Goal: Task Accomplishment & Management: Manage account settings

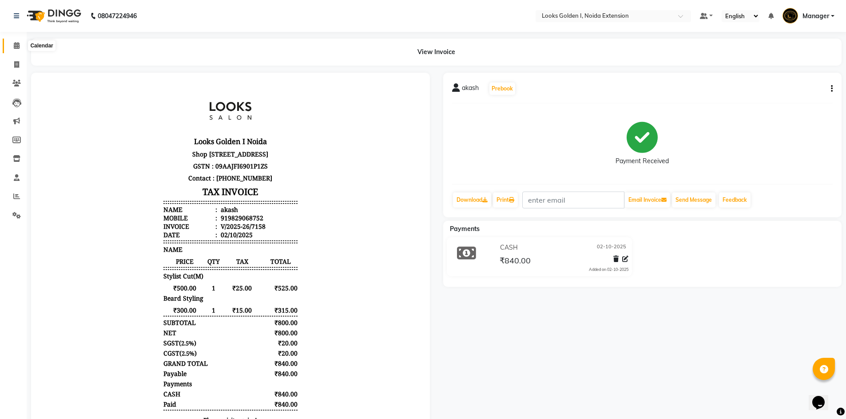
click at [17, 50] on span at bounding box center [17, 46] width 16 height 10
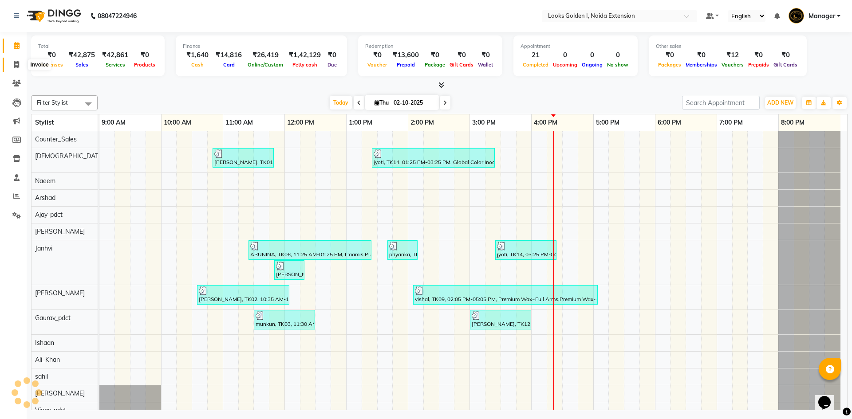
click at [10, 67] on span at bounding box center [17, 65] width 16 height 10
select select "service"
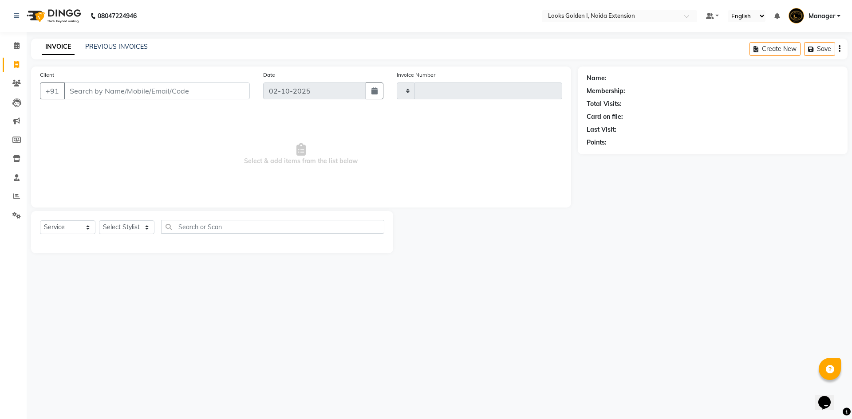
type input "7159"
select select "5508"
click at [22, 41] on span at bounding box center [17, 46] width 16 height 10
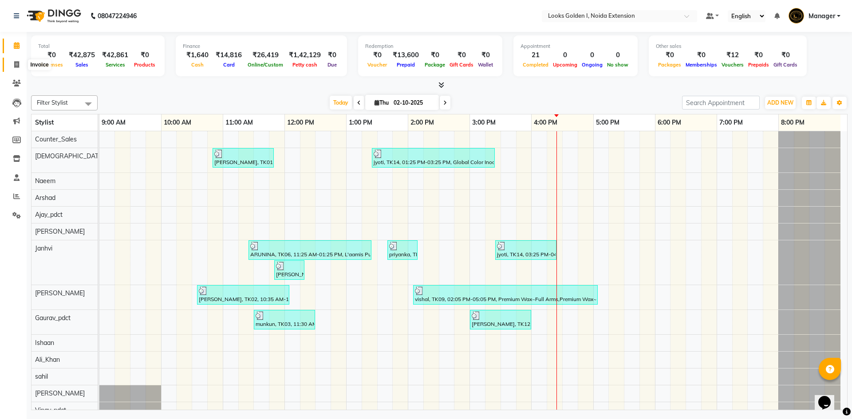
click at [12, 67] on span at bounding box center [17, 65] width 16 height 10
select select "service"
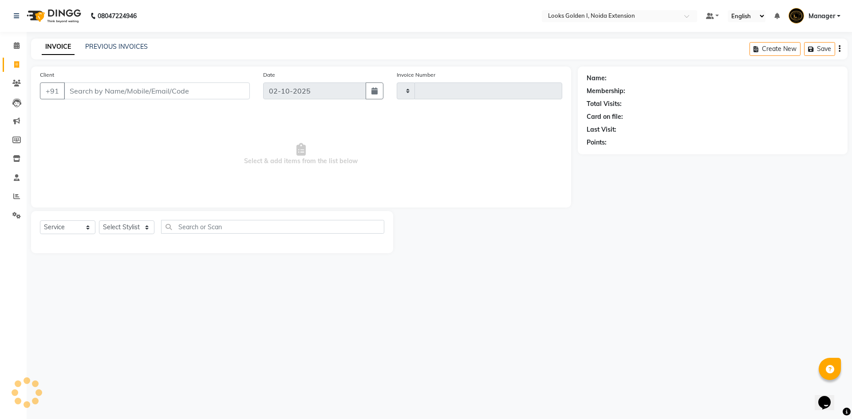
type input "7159"
select select "5508"
click at [132, 228] on select "Select Stylist Ajay_pdct Ali_Khan Anwar Arshad Asad ayush Counter_Sales Faheem …" at bounding box center [126, 228] width 55 height 14
select select "85380"
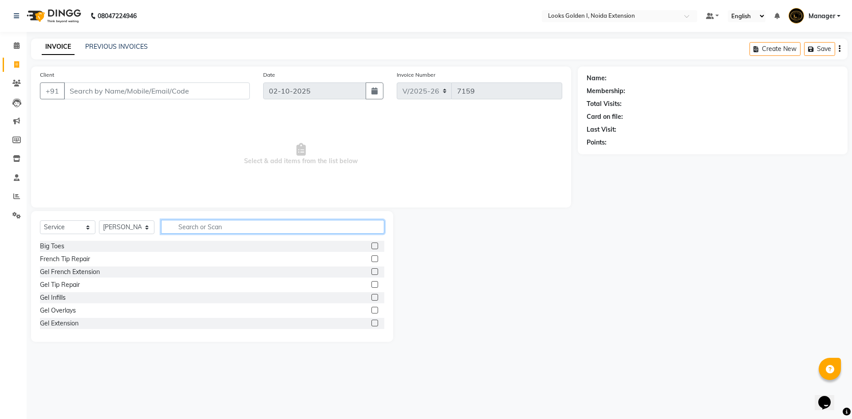
click at [210, 228] on input "text" at bounding box center [272, 227] width 223 height 14
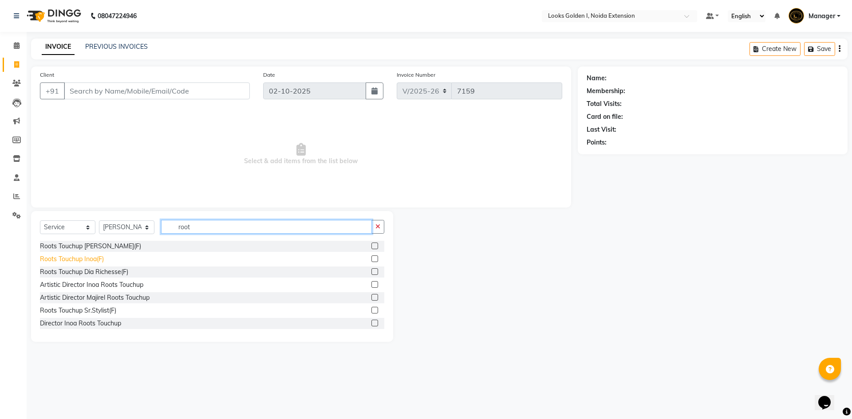
type input "root"
click at [78, 255] on div "Roots Touchup Inoa(F)" at bounding box center [72, 259] width 64 height 9
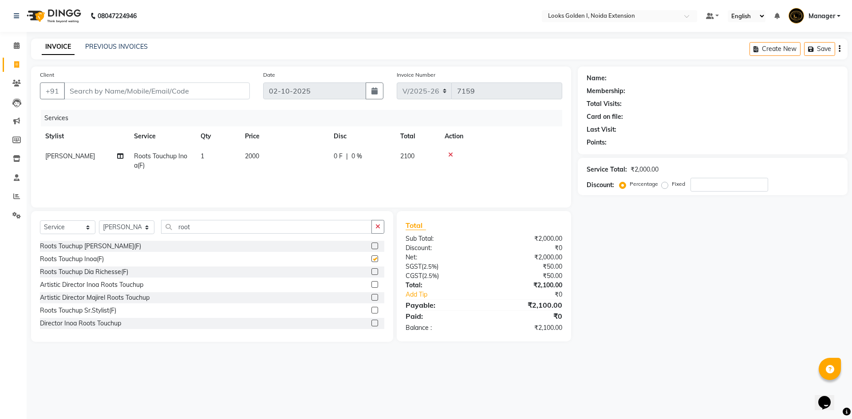
checkbox input "false"
click at [210, 229] on input "root" at bounding box center [266, 227] width 211 height 14
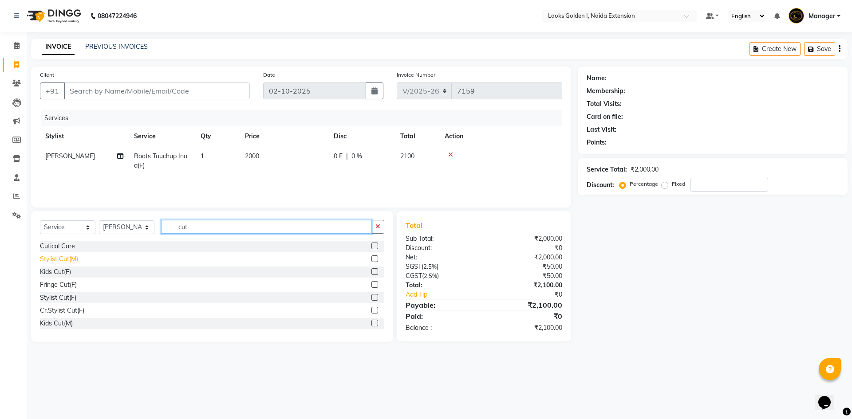
type input "cut"
click at [55, 259] on div "Stylist Cut(M)" at bounding box center [59, 259] width 38 height 9
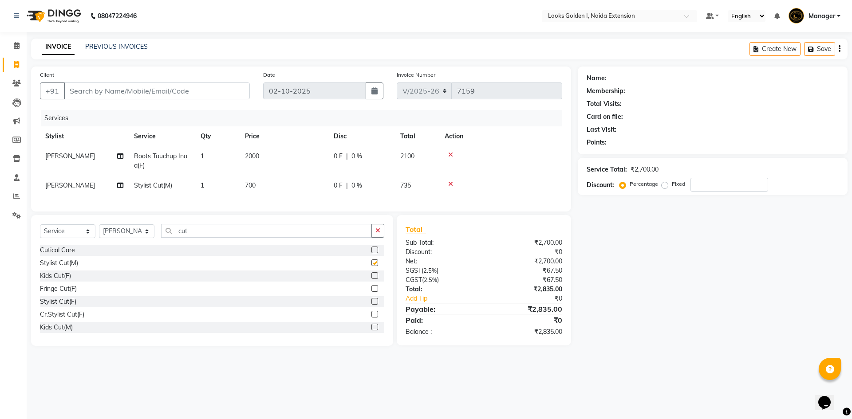
checkbox input "false"
click at [128, 237] on select "Select Stylist Ajay_pdct Ali_Khan [PERSON_NAME] [PERSON_NAME] Counter_Sales [PE…" at bounding box center [126, 232] width 55 height 14
select select "45760"
click at [184, 236] on input "cut" at bounding box center [266, 231] width 211 height 14
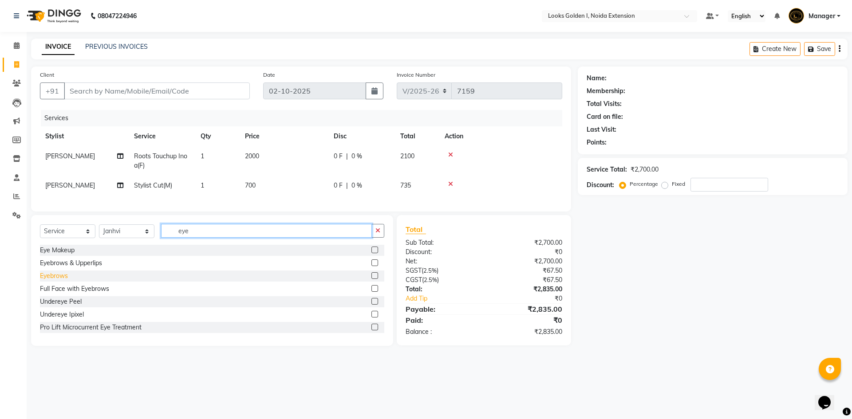
type input "eye"
click at [51, 279] on div "Eyebrows" at bounding box center [54, 276] width 28 height 9
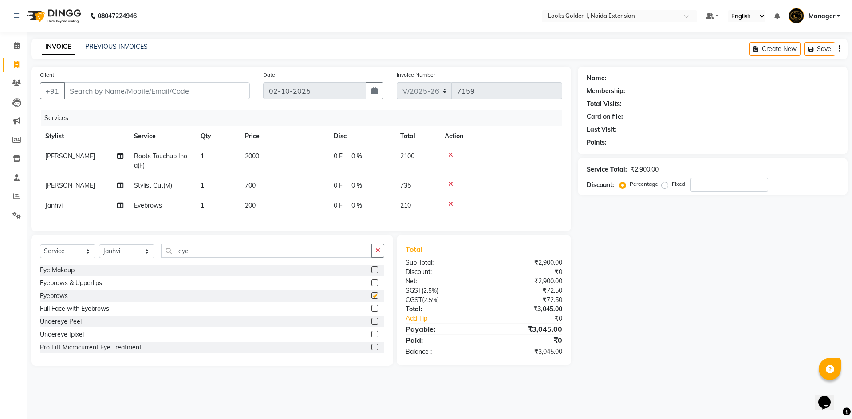
checkbox input "false"
click at [287, 157] on td "2000" at bounding box center [284, 160] width 89 height 29
select select "85380"
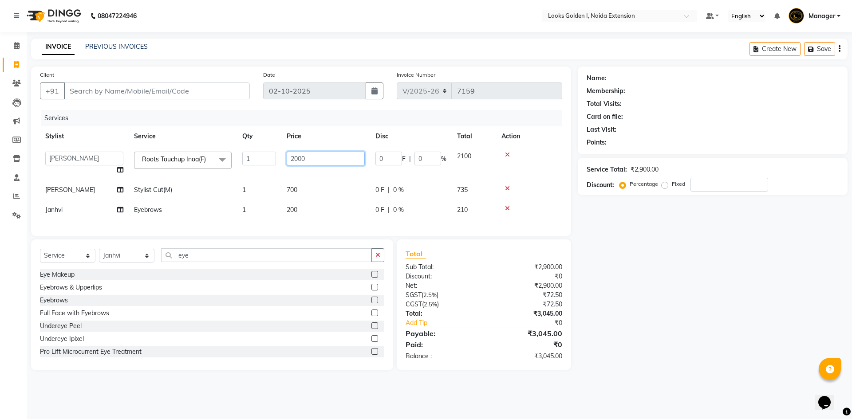
drag, startPoint x: 299, startPoint y: 161, endPoint x: 290, endPoint y: 164, distance: 9.0
click at [290, 164] on input "2000" at bounding box center [326, 159] width 78 height 14
type input "1600"
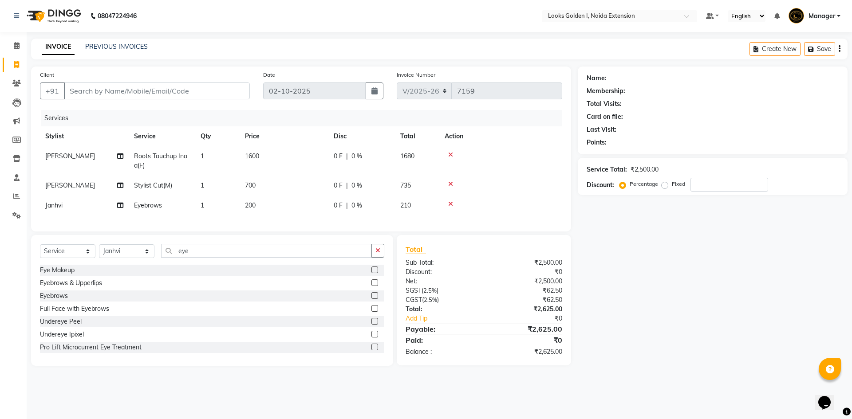
click at [291, 181] on td "700" at bounding box center [284, 186] width 89 height 20
select select "85380"
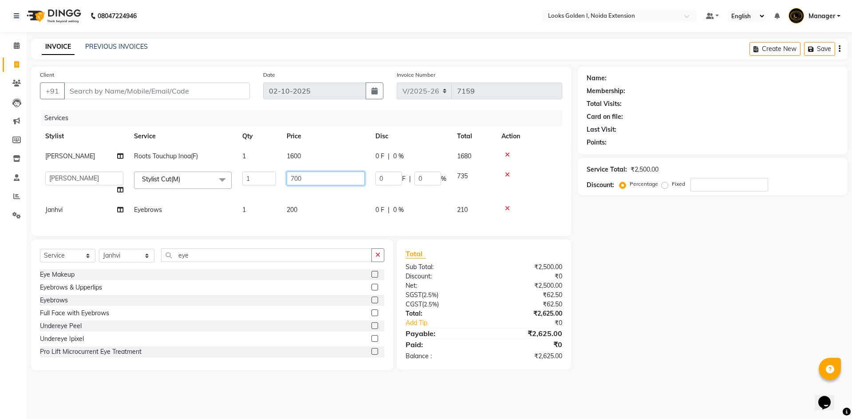
click at [290, 180] on input "700" at bounding box center [326, 179] width 78 height 14
type input "800"
click at [298, 206] on td "200" at bounding box center [325, 210] width 89 height 20
select select "45760"
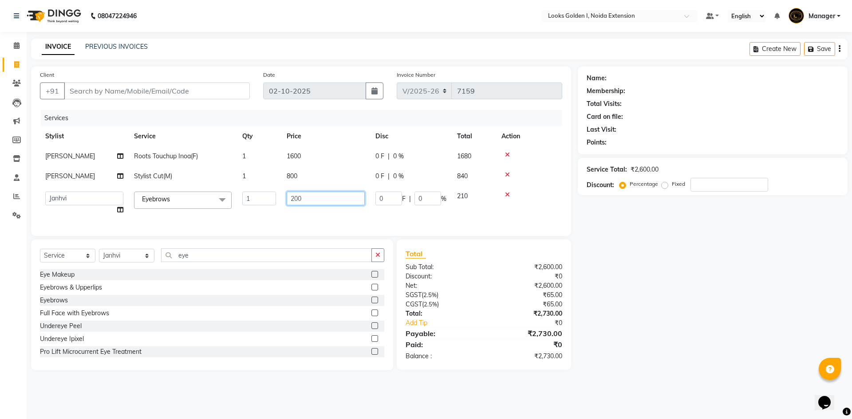
drag, startPoint x: 297, startPoint y: 198, endPoint x: 280, endPoint y: 202, distance: 17.2
click at [280, 202] on tr "Ajay_pdct Ali_Khan Anwar Arshad Asad ayush Counter_Sales Faheem Farmaan Gagan G…" at bounding box center [301, 203] width 522 height 34
type input "70"
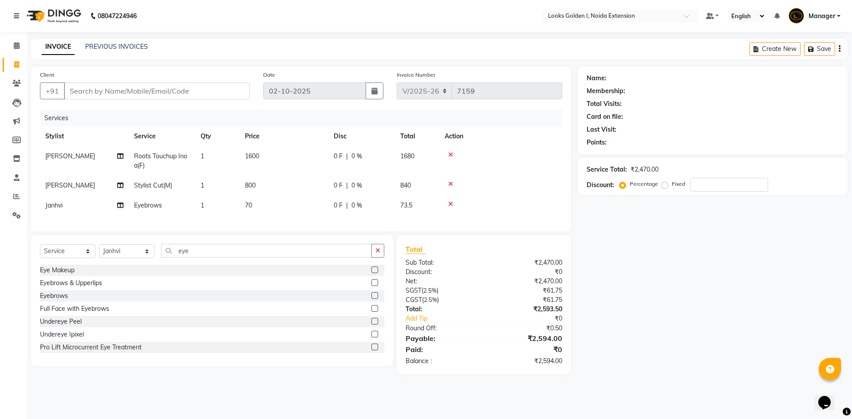
click at [510, 214] on td at bounding box center [500, 206] width 123 height 20
click at [161, 94] on input "Client" at bounding box center [157, 91] width 186 height 17
click at [196, 258] on input "eye" at bounding box center [266, 251] width 211 height 14
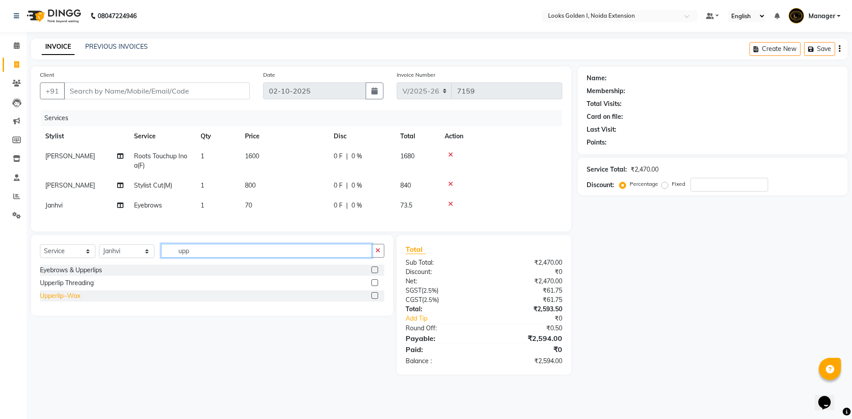
type input "upp"
click at [67, 301] on div "Upperlip~Wax" at bounding box center [60, 296] width 40 height 9
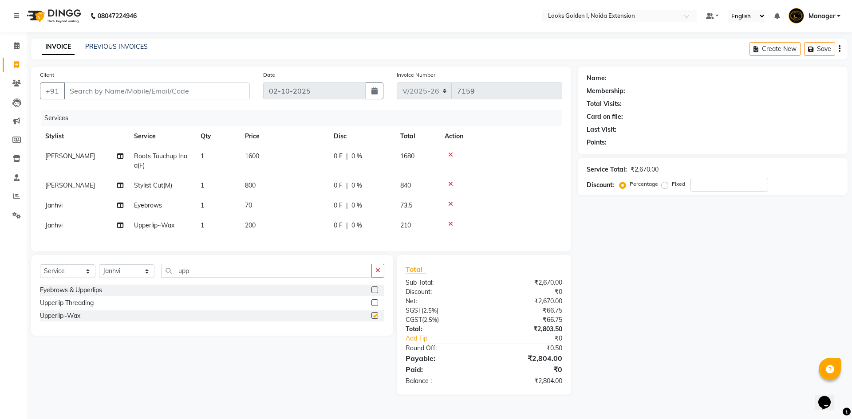
checkbox input "false"
click at [274, 231] on td "200" at bounding box center [284, 226] width 89 height 20
select select "45760"
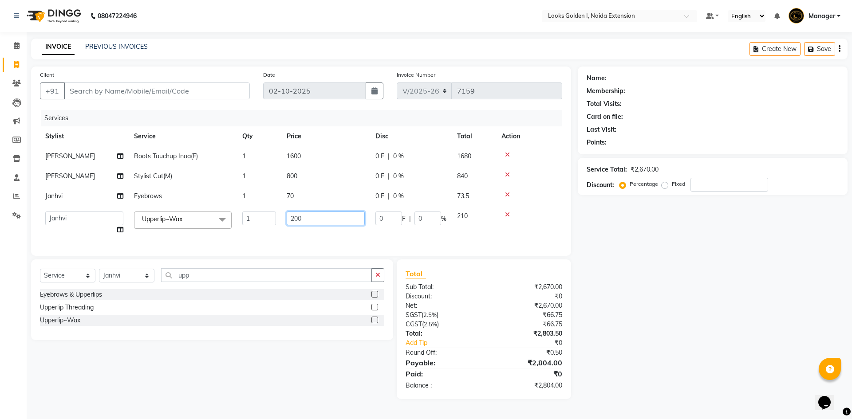
click at [298, 217] on input "200" at bounding box center [326, 219] width 78 height 14
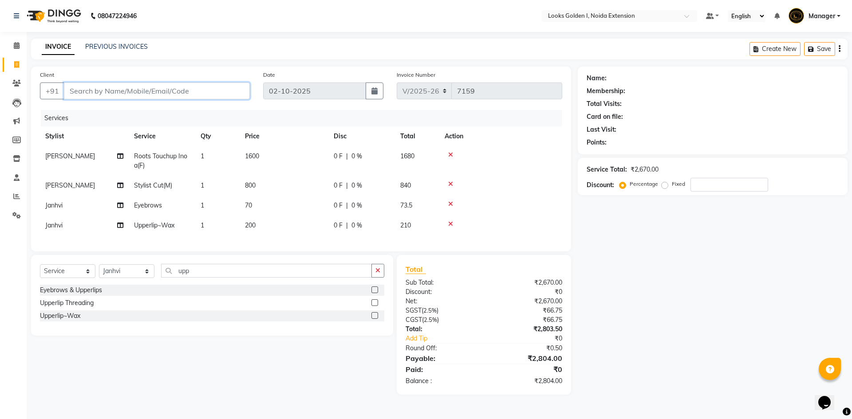
click at [192, 88] on input "Client" at bounding box center [157, 91] width 186 height 17
type input "8"
type input "0"
type input "8769509286"
click at [232, 90] on span "Add Client" at bounding box center [227, 91] width 35 height 9
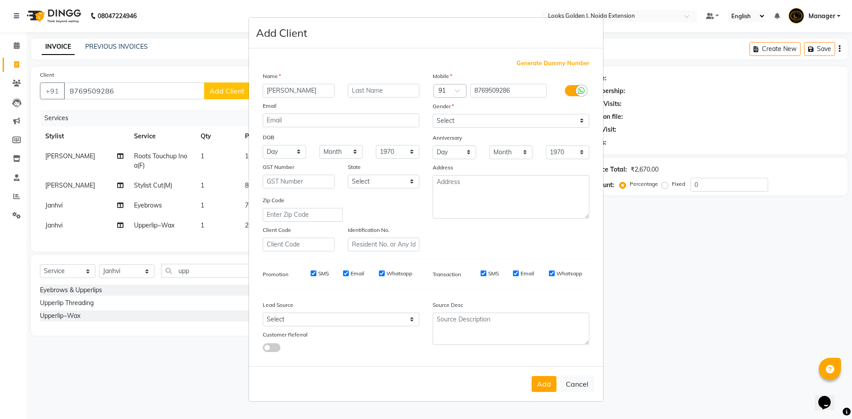
type input "[PERSON_NAME]"
click at [499, 123] on select "Select Male Female Other Prefer Not To Say" at bounding box center [511, 121] width 157 height 14
select select "female"
click at [433, 114] on select "Select Male Female Other Prefer Not To Say" at bounding box center [511, 121] width 157 height 14
click at [546, 388] on button "Add" at bounding box center [544, 384] width 25 height 16
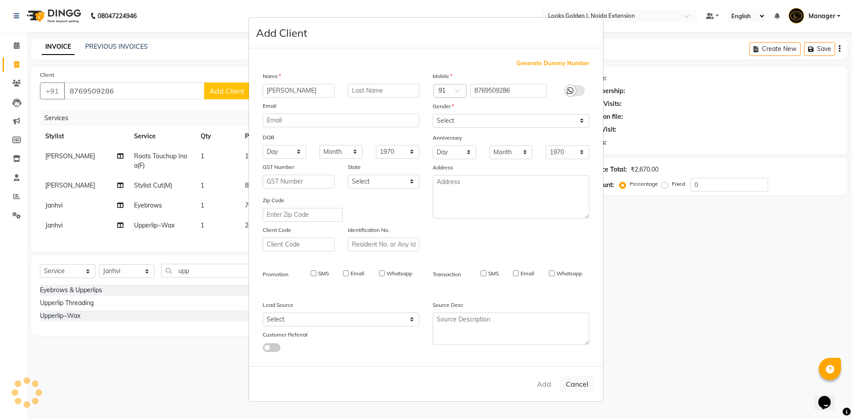
select select
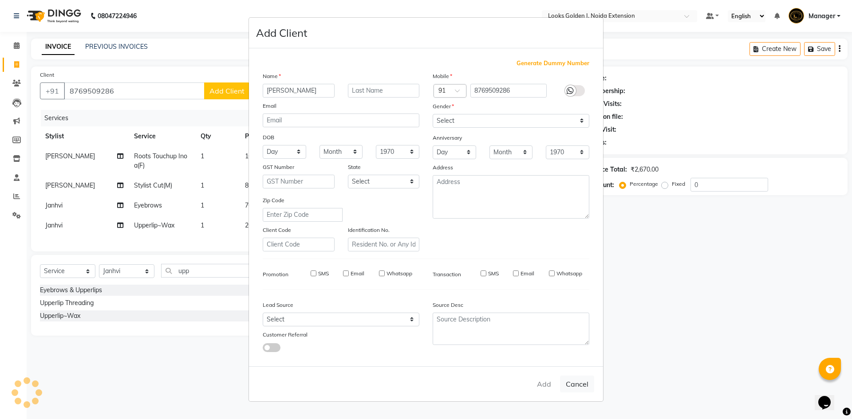
select select
checkbox input "false"
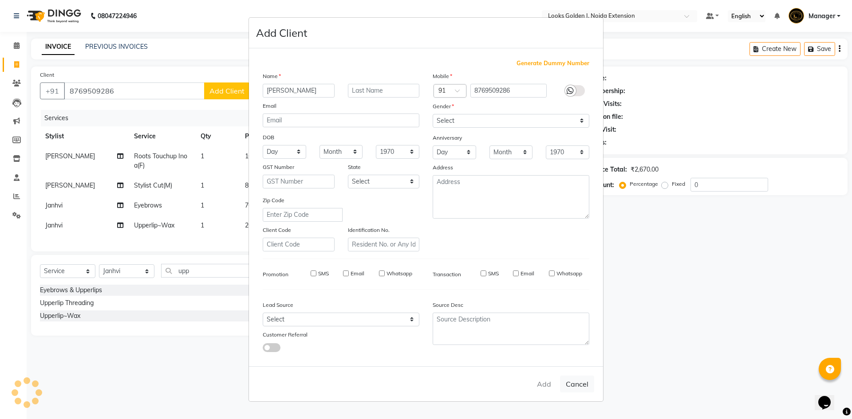
checkbox input "false"
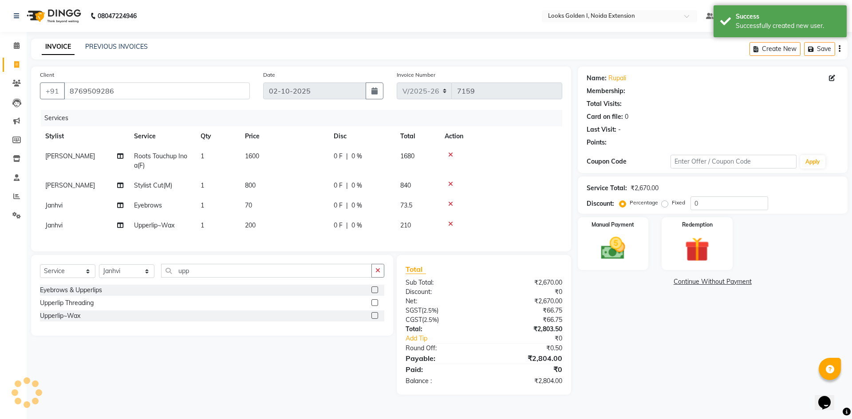
select select "1: Object"
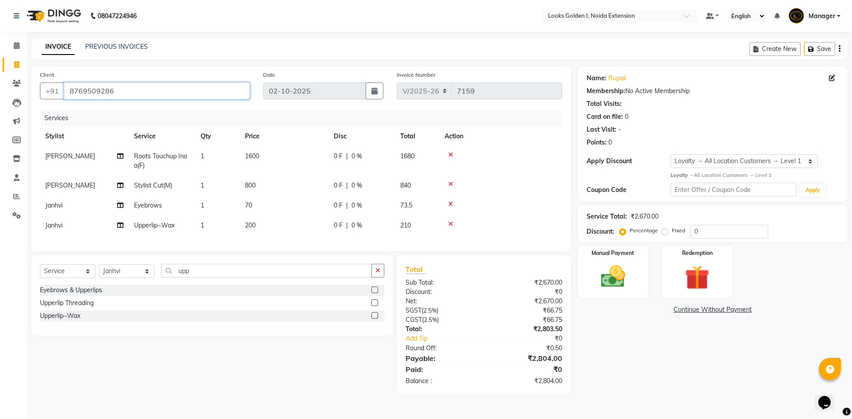
drag, startPoint x: 145, startPoint y: 90, endPoint x: 25, endPoint y: 107, distance: 121.5
click at [25, 107] on div "Client +91 8769509286 Date 02-10-2025 Invoice Number V/2025 V/2025-26 7159 Serv…" at bounding box center [301, 231] width 554 height 328
paste input "8769509286"
type input "8769509286"
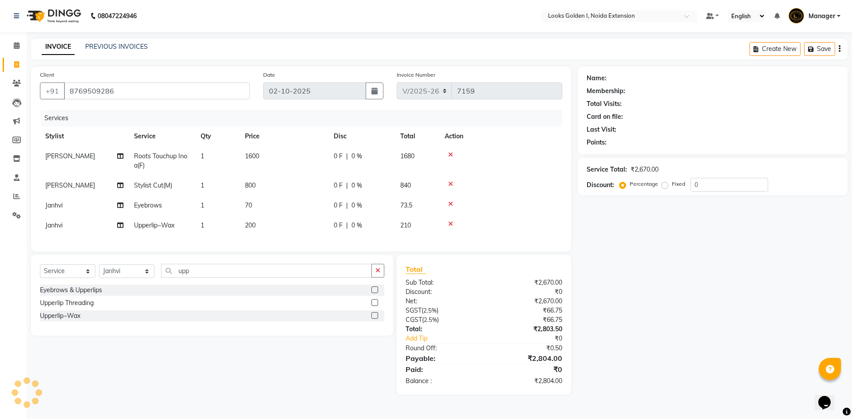
select select "1: Object"
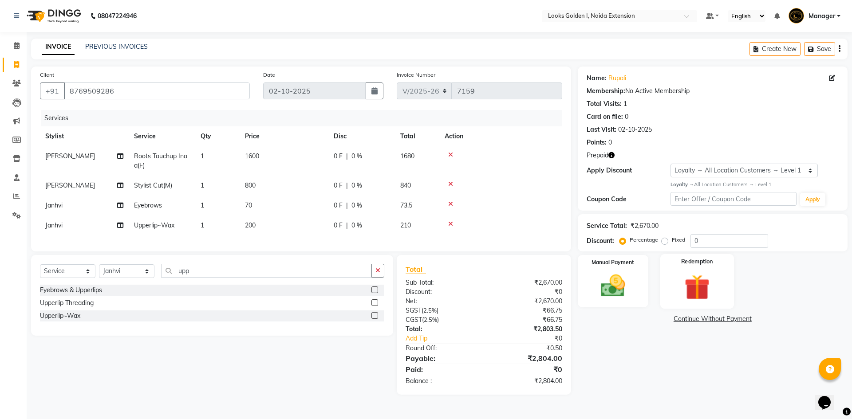
click at [697, 291] on img at bounding box center [696, 288] width 41 height 32
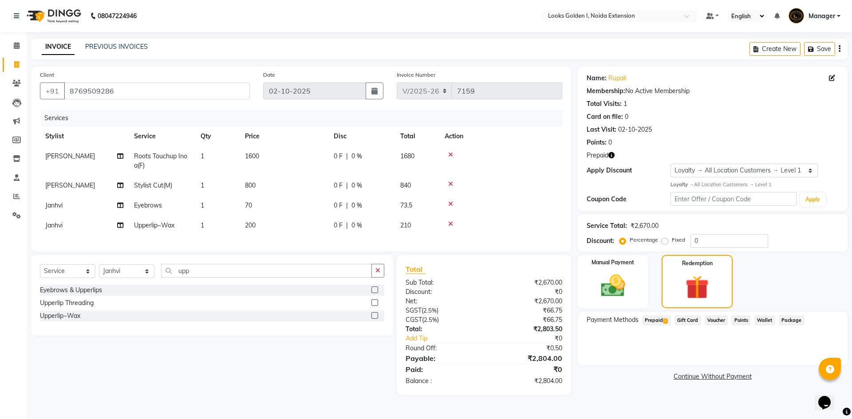
click at [654, 320] on span "Prepaid 1" at bounding box center [656, 321] width 29 height 10
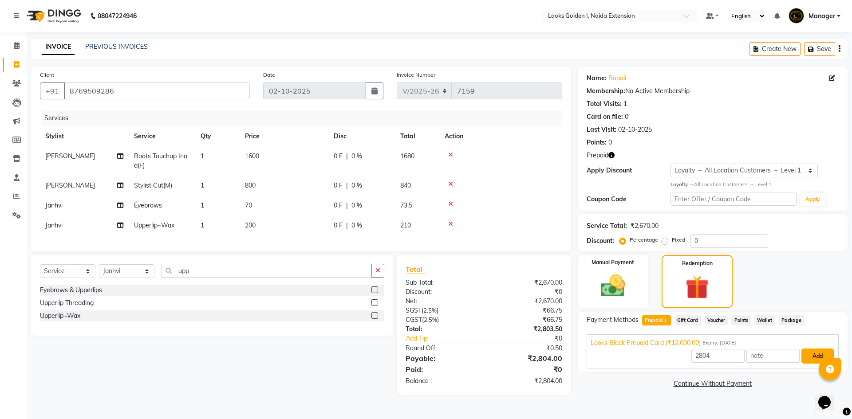
click at [818, 355] on button "Add" at bounding box center [818, 356] width 32 height 15
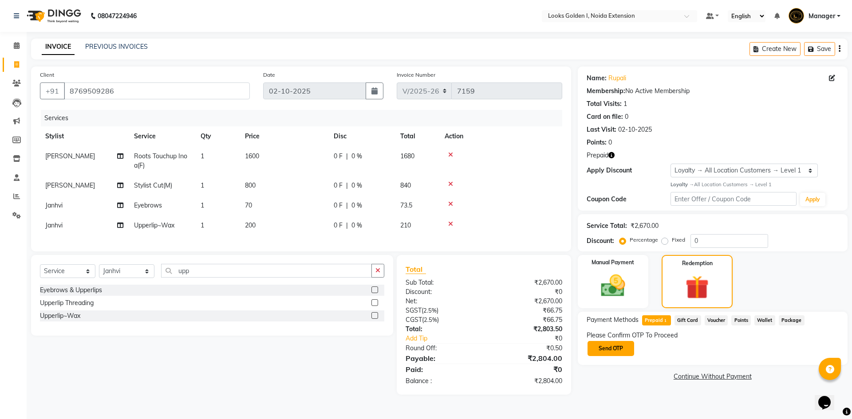
click at [617, 348] on button "Send OTP" at bounding box center [611, 348] width 47 height 15
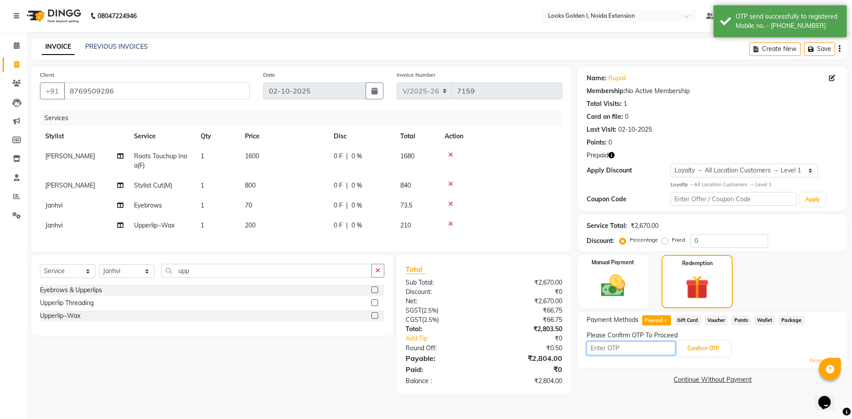
click at [617, 348] on input "text" at bounding box center [631, 349] width 89 height 14
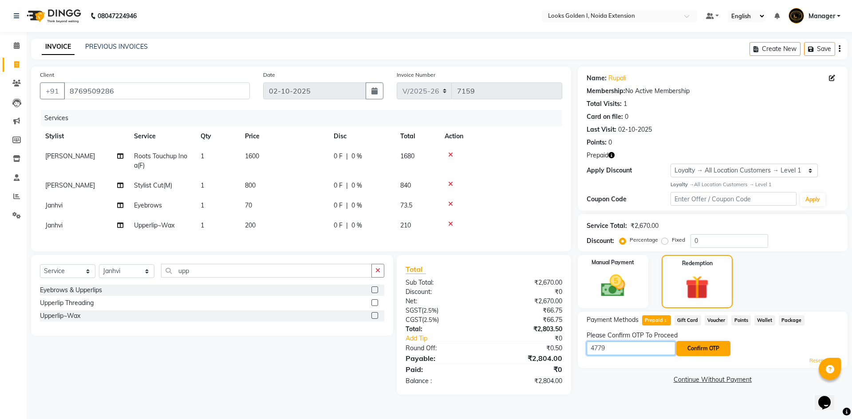
type input "4779"
click at [701, 346] on button "Confirm OTP" at bounding box center [703, 348] width 54 height 15
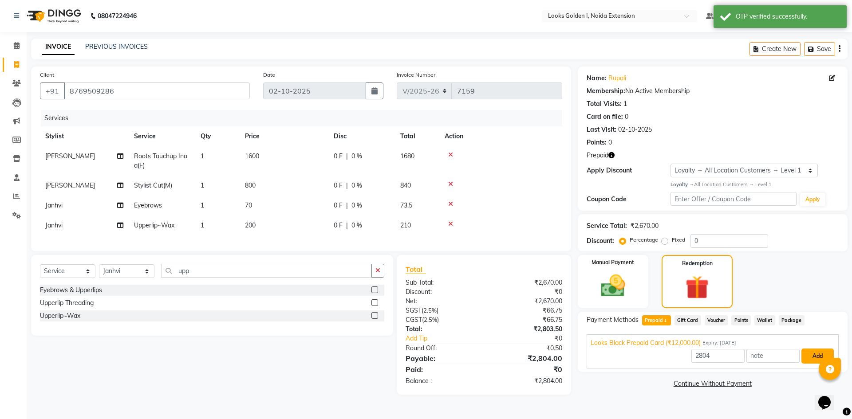
click at [809, 352] on button "Add" at bounding box center [818, 356] width 32 height 15
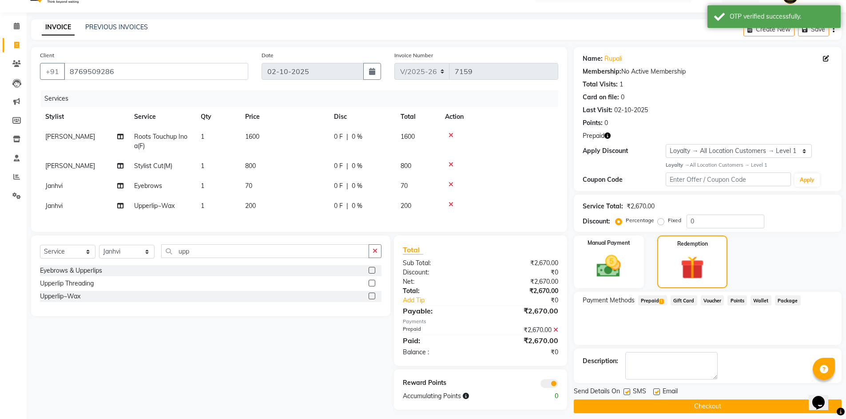
scroll to position [30, 0]
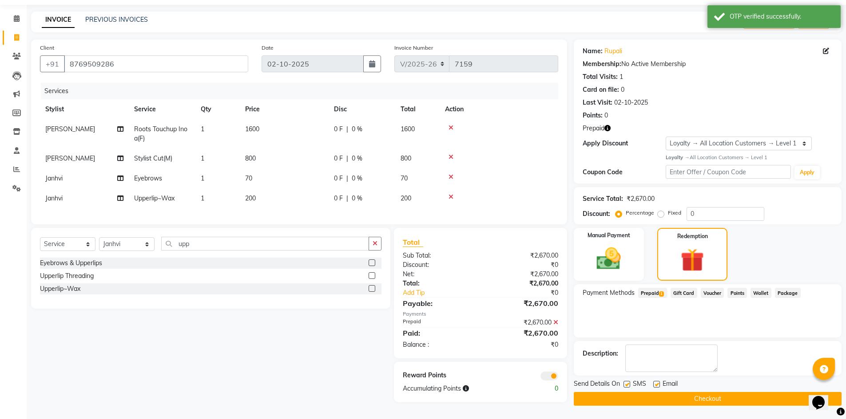
click at [662, 394] on button "Checkout" at bounding box center [708, 399] width 268 height 14
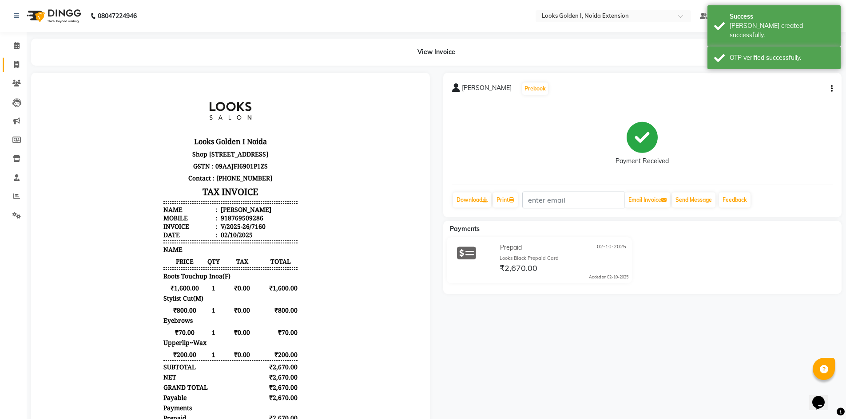
click at [16, 69] on span at bounding box center [17, 65] width 16 height 10
select select "service"
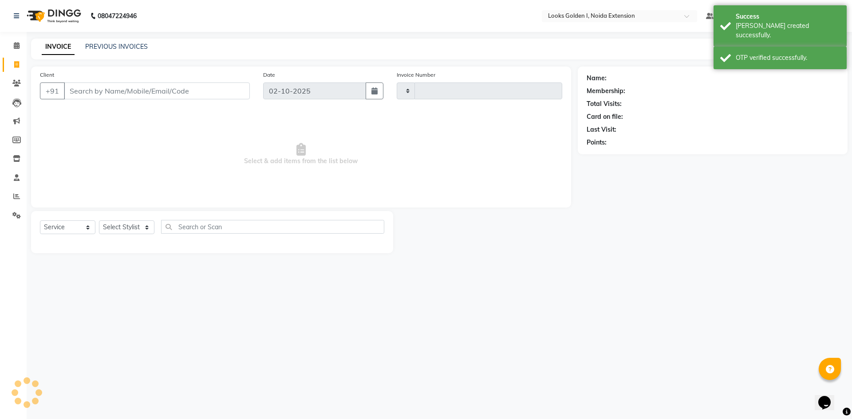
type input "7161"
select select "5508"
click at [125, 231] on select "Select Stylist" at bounding box center [126, 228] width 55 height 14
select select "84909"
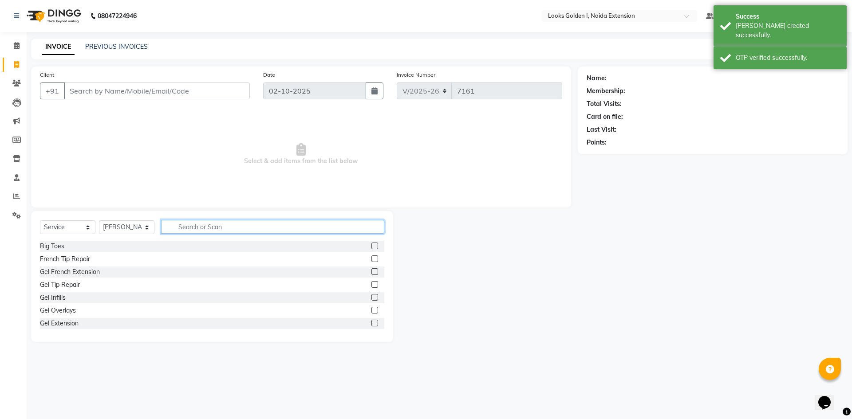
click at [227, 233] on input "text" at bounding box center [272, 227] width 223 height 14
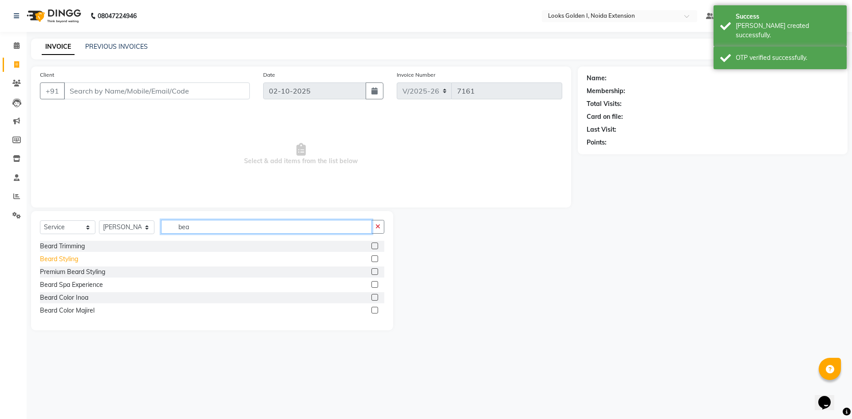
type input "bea"
click at [63, 261] on div "Beard Styling" at bounding box center [59, 259] width 38 height 9
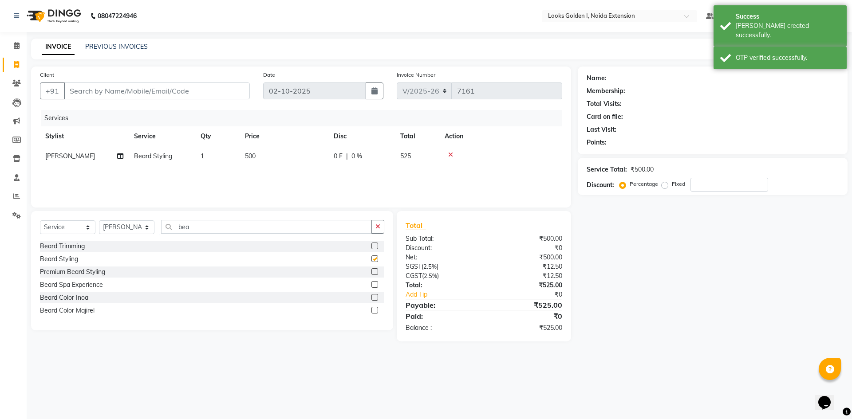
checkbox input "false"
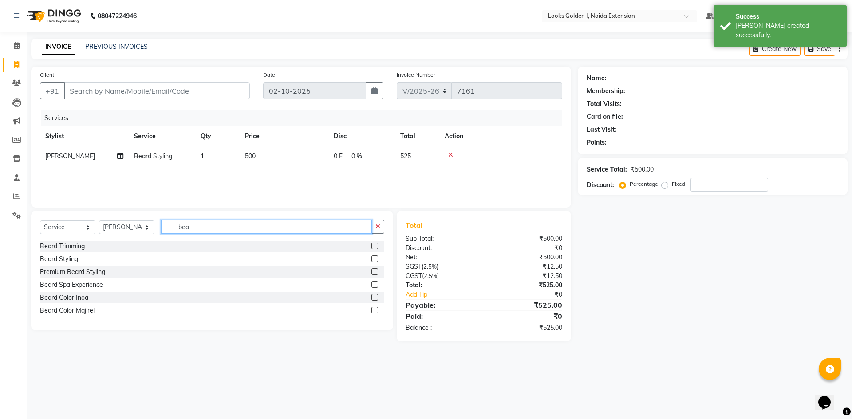
click at [210, 227] on input "bea" at bounding box center [266, 227] width 211 height 14
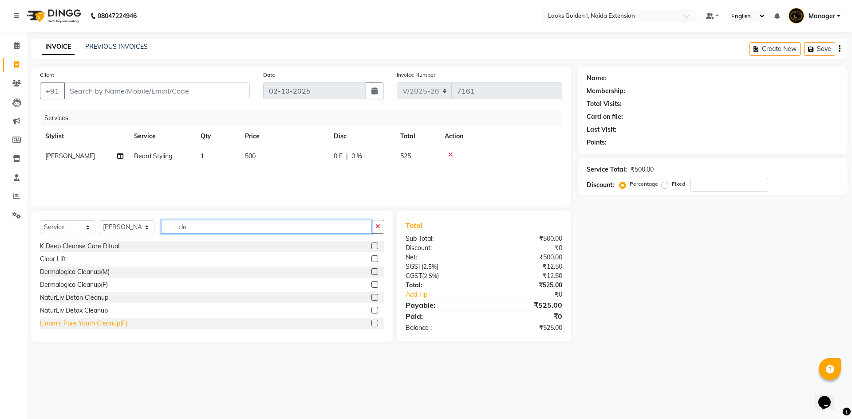
type input "cle"
click at [86, 326] on div "L'aamis Pure Youth Cleanup(F)" at bounding box center [83, 323] width 87 height 9
checkbox input "false"
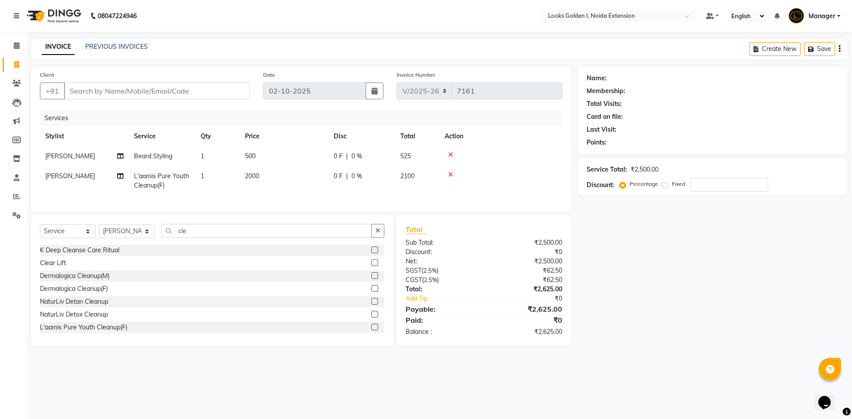
click at [286, 156] on td "500" at bounding box center [284, 156] width 89 height 20
select select "84909"
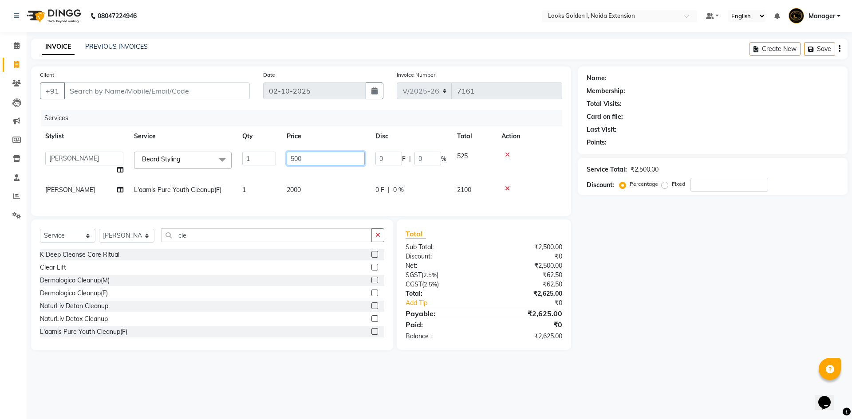
drag, startPoint x: 298, startPoint y: 156, endPoint x: 286, endPoint y: 160, distance: 12.1
click at [286, 160] on td "500" at bounding box center [325, 163] width 89 height 34
type input "300"
click at [294, 184] on td "2000" at bounding box center [325, 190] width 89 height 20
select select "84909"
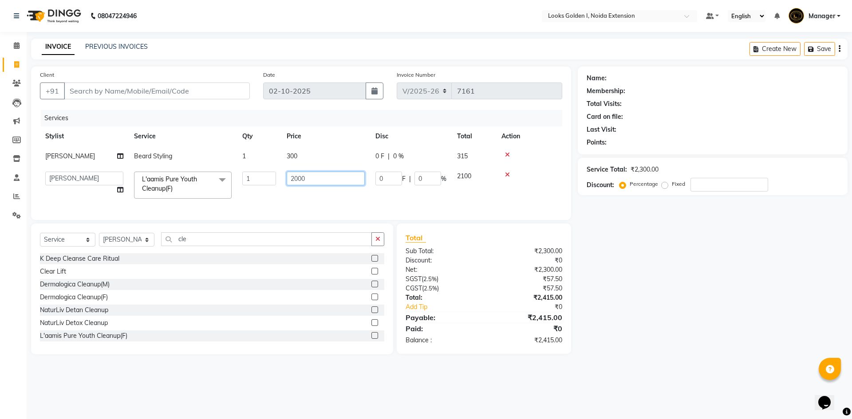
click at [298, 178] on input "2000" at bounding box center [326, 179] width 78 height 14
type input "2500"
click at [122, 246] on div "Select Service Product Membership Package Voucher Prepaid Gift Card Select Styl…" at bounding box center [212, 243] width 344 height 21
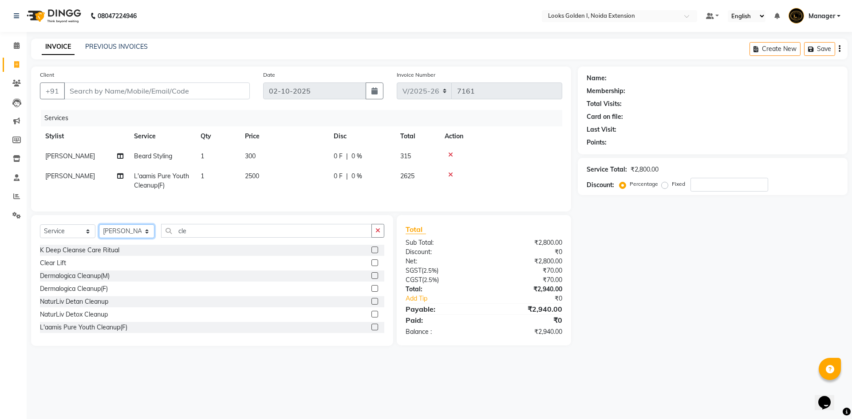
select select "52723"
click at [99, 231] on select "Select Stylist Ajay_pdct Ali_Khan [PERSON_NAME] [PERSON_NAME] Counter_Sales [PE…" at bounding box center [126, 232] width 55 height 14
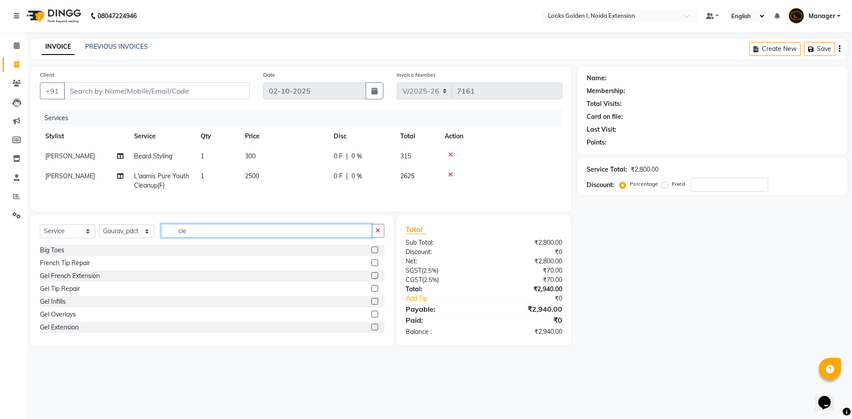
click at [187, 238] on input "cle" at bounding box center [266, 231] width 211 height 14
type input "hea"
click at [71, 307] on div "Head Massage(M)" at bounding box center [66, 301] width 52 height 9
checkbox input "false"
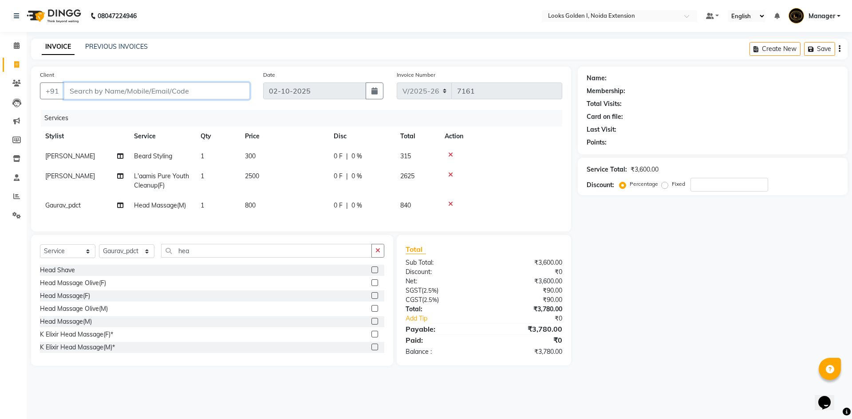
click at [78, 96] on input "Client" at bounding box center [157, 91] width 186 height 17
type input "9"
type input "0"
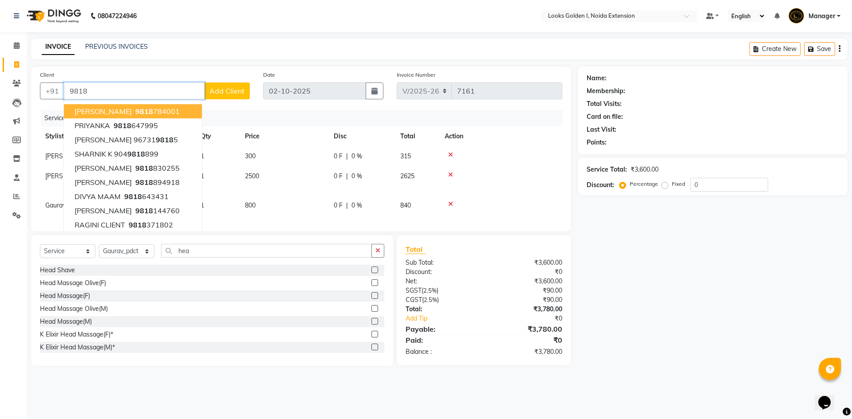
drag, startPoint x: 103, startPoint y: 92, endPoint x: 63, endPoint y: 91, distance: 40.0
click at [64, 91] on input "9818" at bounding box center [134, 91] width 141 height 17
paste input "820340"
type input "9818820340"
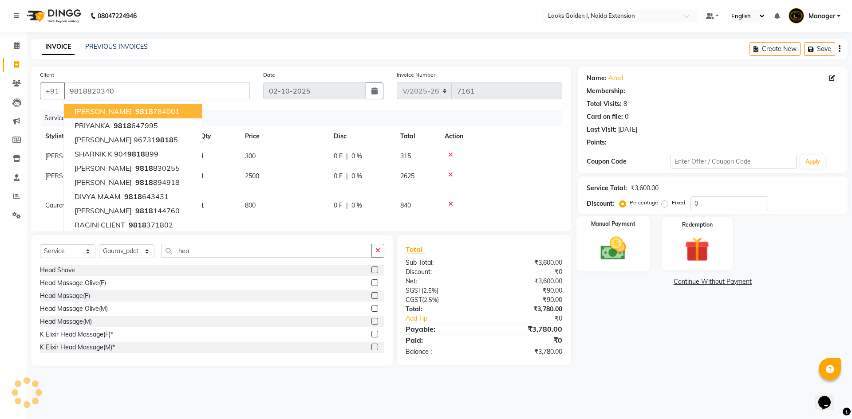
select select "1: Object"
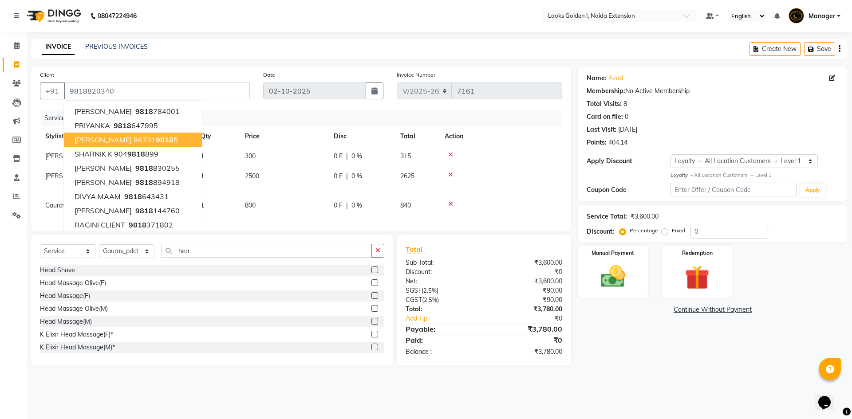
click at [624, 359] on div "Name: Azad Membership: No Active Membership Total Visits: 8 Card on file: 0 Las…" at bounding box center [716, 217] width 277 height 300
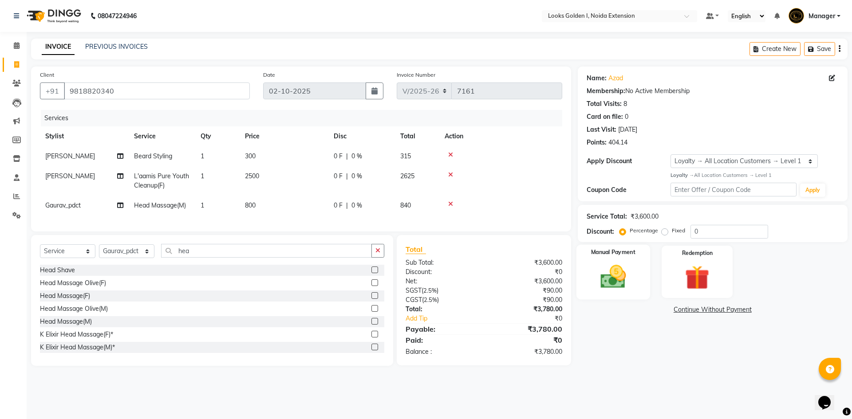
click at [623, 284] on img at bounding box center [613, 276] width 41 height 29
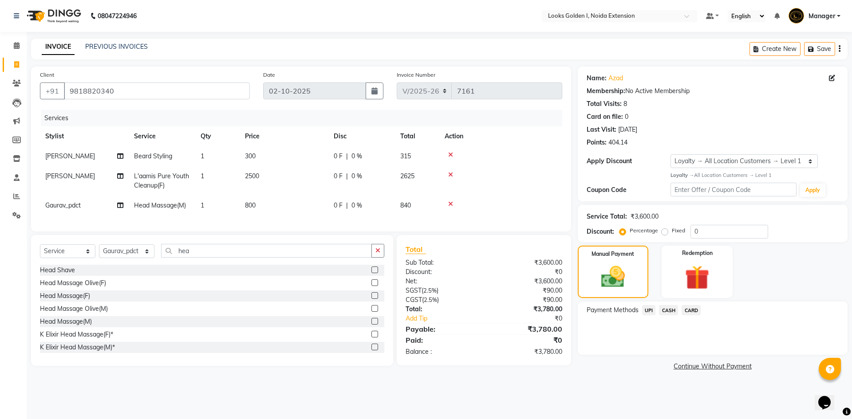
click at [690, 311] on span "CARD" at bounding box center [691, 310] width 19 height 10
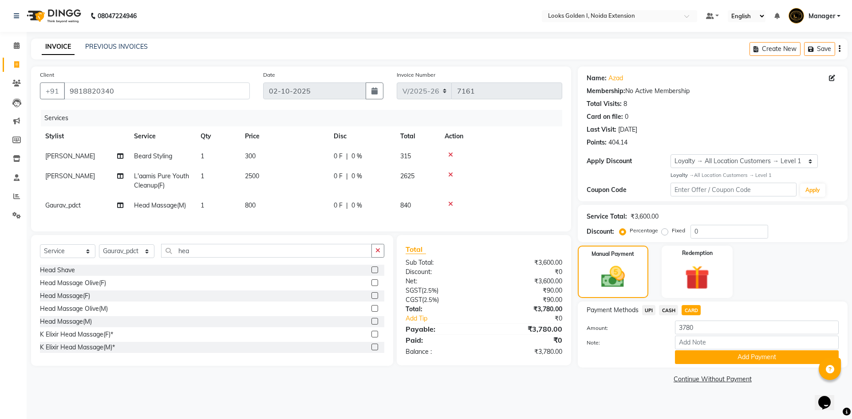
click at [667, 311] on span "CASH" at bounding box center [668, 310] width 19 height 10
click at [689, 354] on button "Add Payment" at bounding box center [757, 358] width 164 height 14
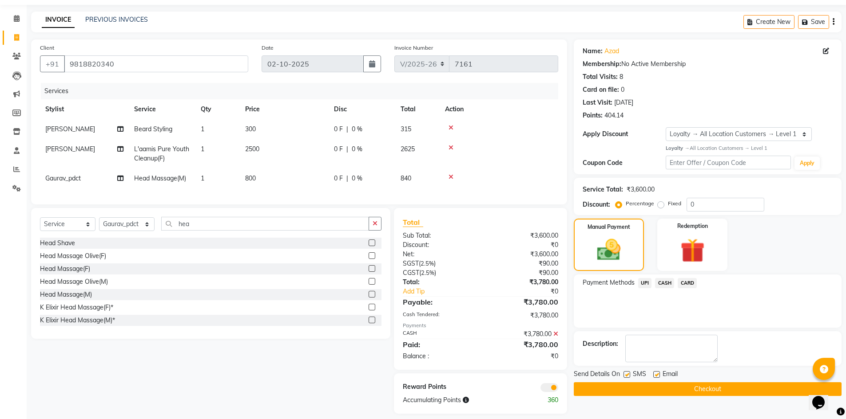
scroll to position [42, 0]
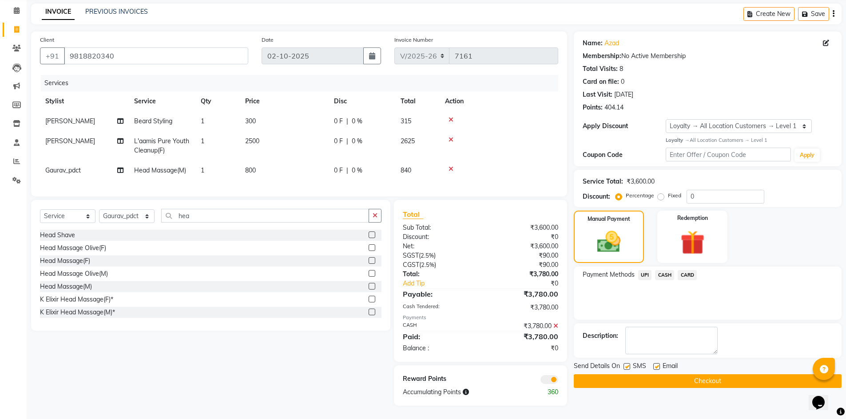
click at [661, 375] on button "Checkout" at bounding box center [708, 382] width 268 height 14
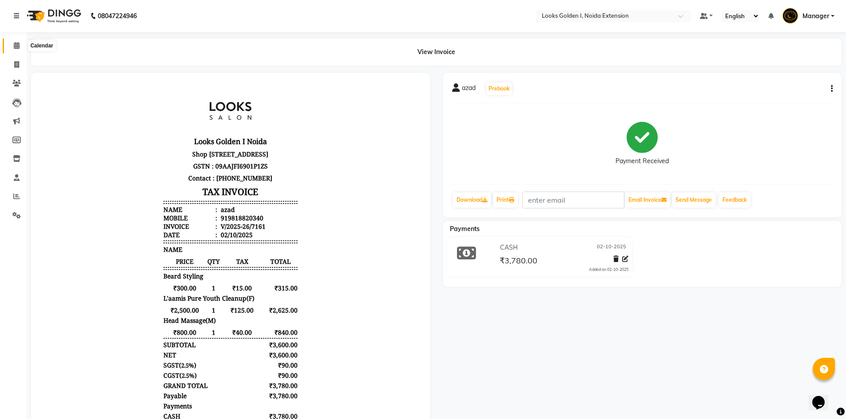
click at [9, 43] on span at bounding box center [17, 46] width 16 height 10
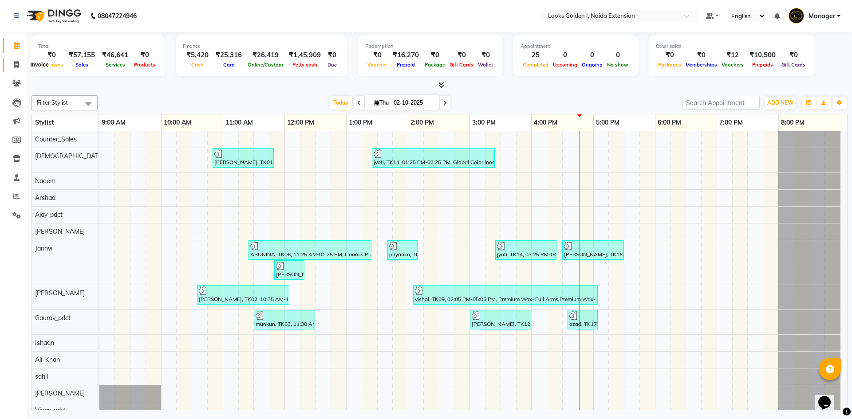
click at [13, 64] on span at bounding box center [17, 65] width 16 height 10
select select "5508"
select select "service"
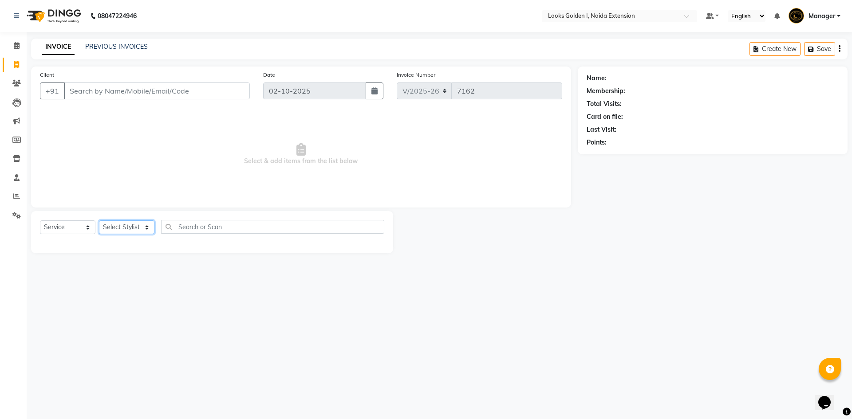
click at [135, 229] on select "Select Stylist Ajay_pdct Ali_Khan [PERSON_NAME] [PERSON_NAME] Counter_Sales [PE…" at bounding box center [126, 228] width 55 height 14
select select "89615"
click at [200, 226] on input "text" at bounding box center [272, 227] width 223 height 14
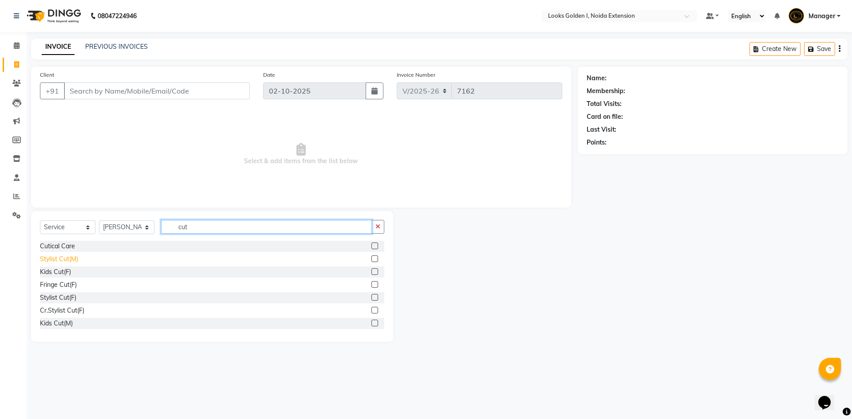
type input "cut"
click at [58, 260] on div "Stylist Cut(M)" at bounding box center [59, 259] width 38 height 9
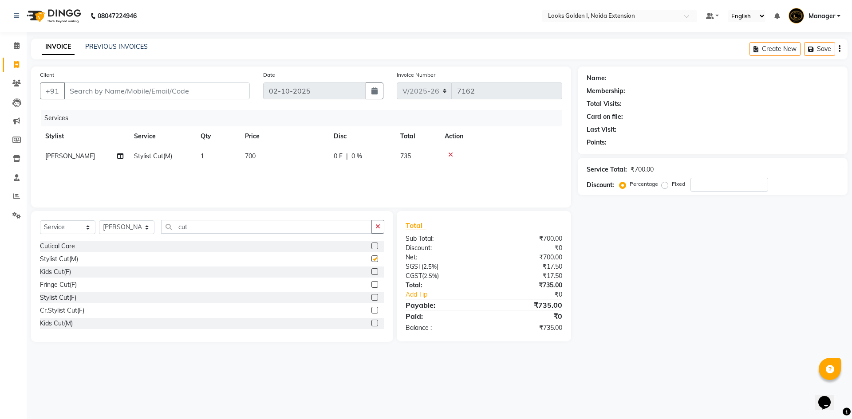
checkbox input "false"
click at [317, 144] on th "Price" at bounding box center [284, 137] width 89 height 20
click at [315, 154] on td "700" at bounding box center [284, 156] width 89 height 20
select select "89615"
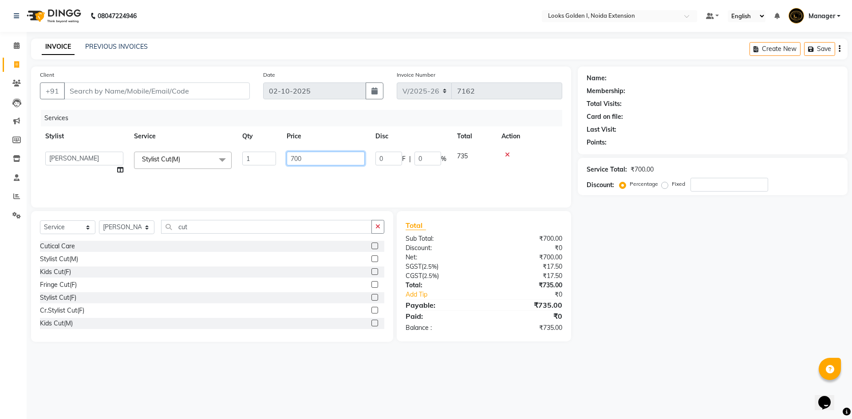
drag, startPoint x: 305, startPoint y: 153, endPoint x: 287, endPoint y: 158, distance: 18.1
click at [287, 158] on input "700" at bounding box center [326, 159] width 78 height 14
type input "500"
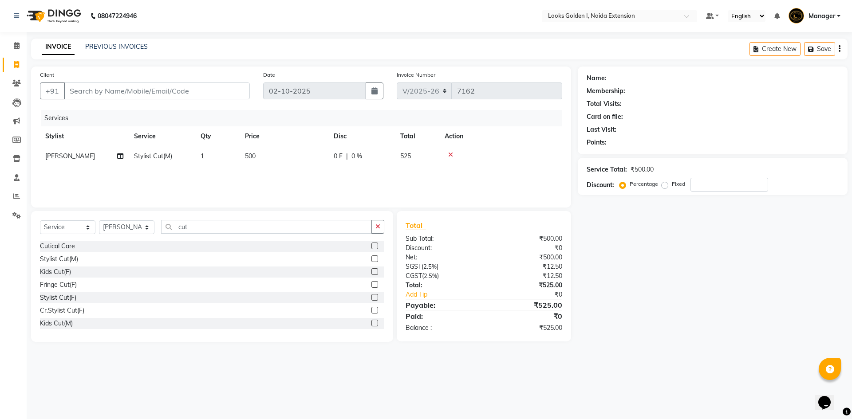
click at [336, 186] on div "Services Stylist Service Qty Price Disc Total Action Shami Stylist Cut(M) 1 500…" at bounding box center [301, 154] width 522 height 89
click at [158, 97] on input "Client" at bounding box center [157, 91] width 186 height 17
type input "8"
type input "0"
type input "8700252965"
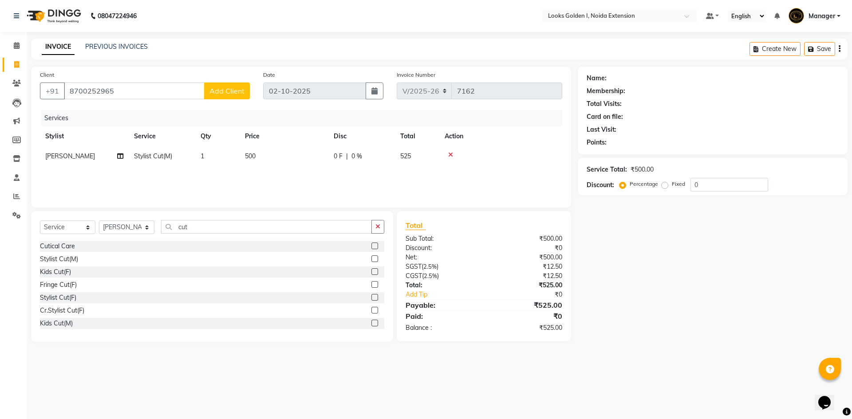
click at [225, 93] on span "Add Client" at bounding box center [227, 91] width 35 height 9
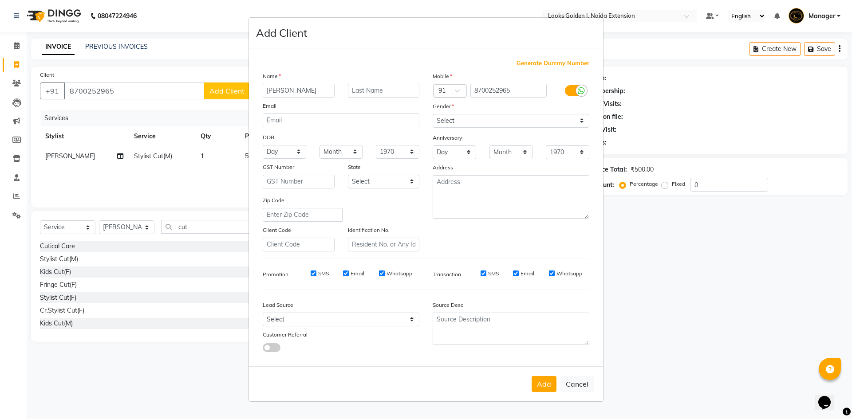
click at [273, 91] on input "shlok" at bounding box center [299, 91] width 72 height 14
type input "shalok"
click at [479, 121] on select "Select Male Female Other Prefer Not To Say" at bounding box center [511, 121] width 157 height 14
select select "male"
click at [433, 114] on select "Select Male Female Other Prefer Not To Say" at bounding box center [511, 121] width 157 height 14
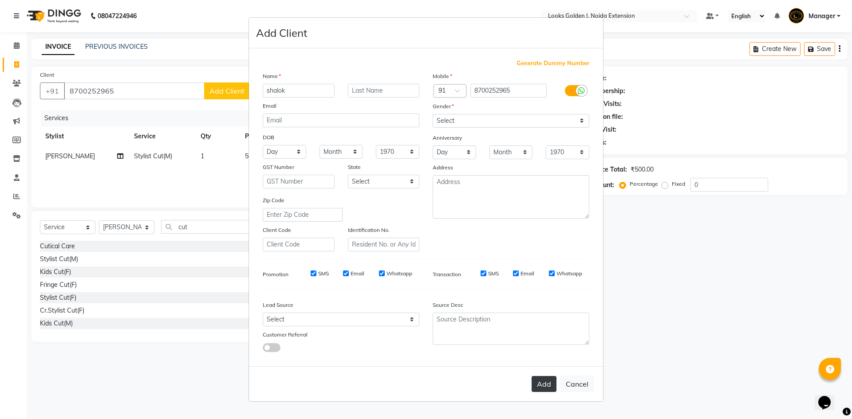
click at [545, 379] on button "Add" at bounding box center [544, 384] width 25 height 16
select select
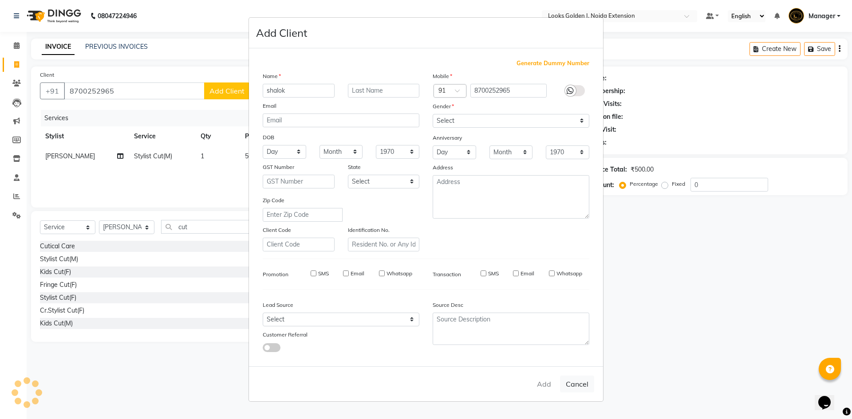
select select
checkbox input "false"
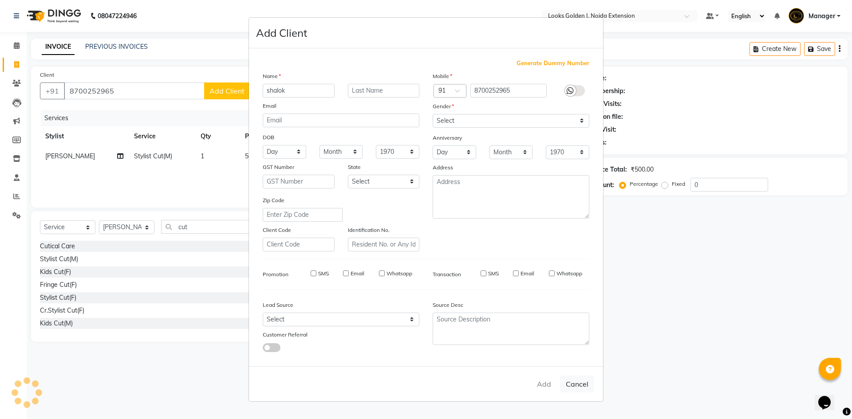
checkbox input "false"
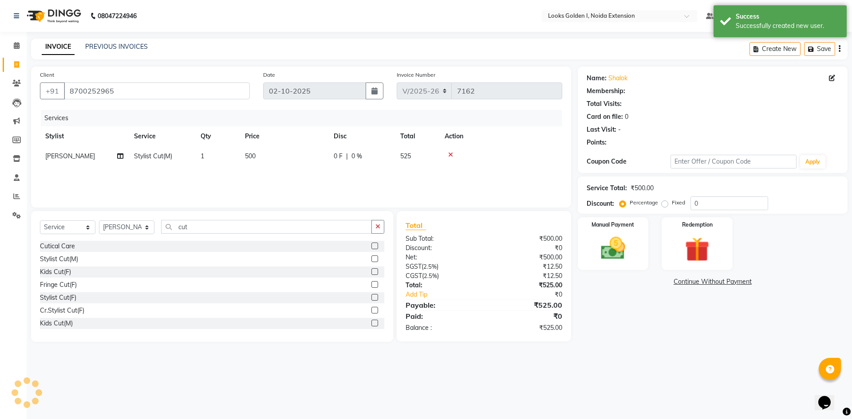
select select "1: Object"
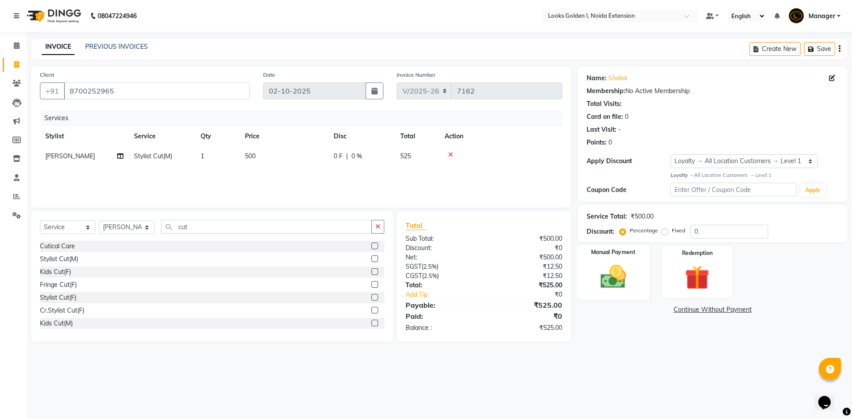
drag, startPoint x: 610, startPoint y: 274, endPoint x: 649, endPoint y: 298, distance: 45.5
click at [611, 274] on img at bounding box center [613, 276] width 41 height 29
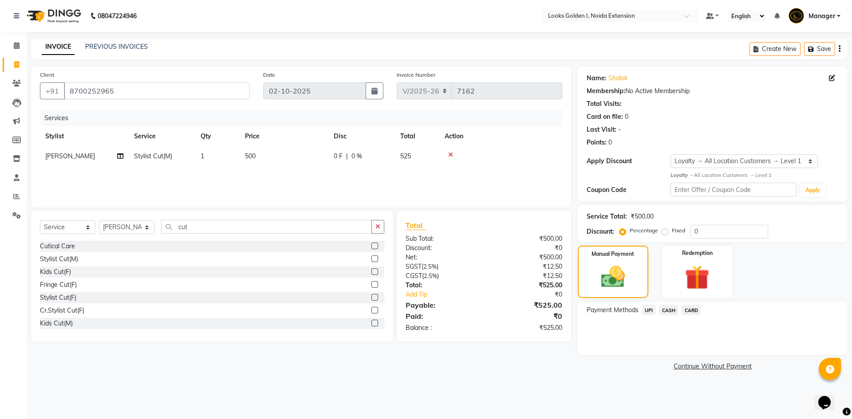
click at [653, 311] on span "UPI" at bounding box center [649, 310] width 14 height 10
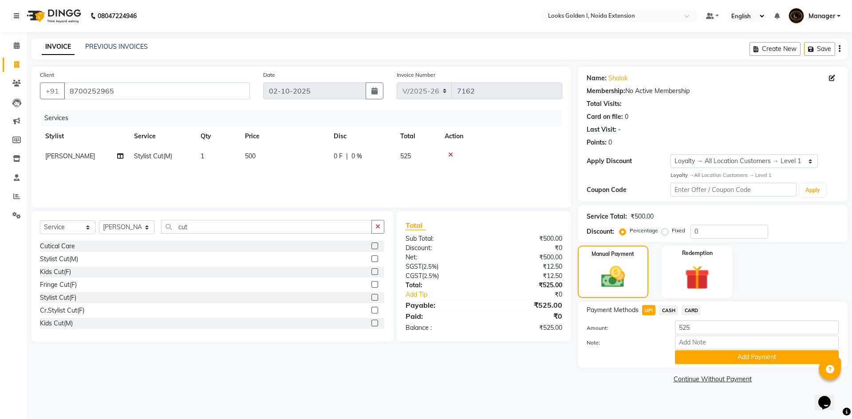
click at [684, 354] on button "Add Payment" at bounding box center [757, 358] width 164 height 14
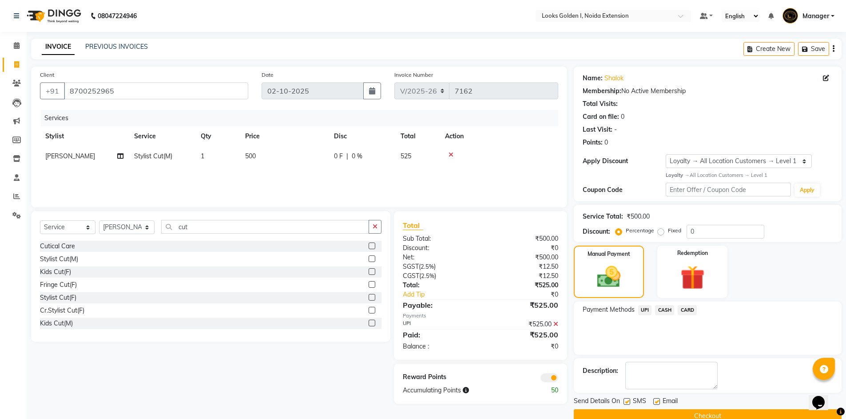
click at [643, 415] on button "Checkout" at bounding box center [708, 417] width 268 height 14
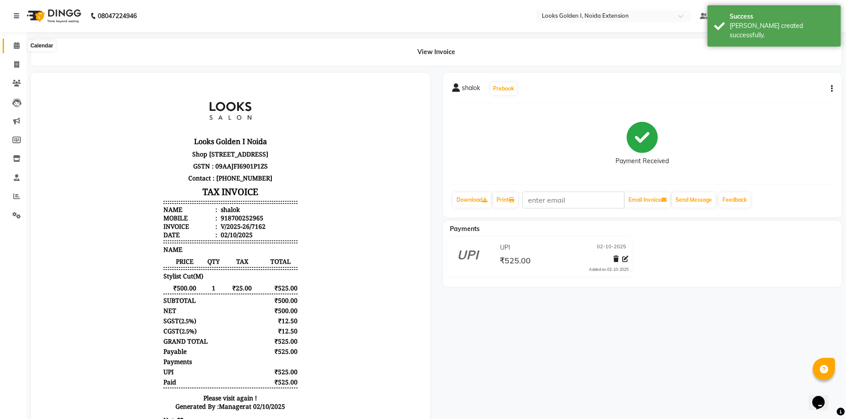
click at [11, 45] on span at bounding box center [17, 46] width 16 height 10
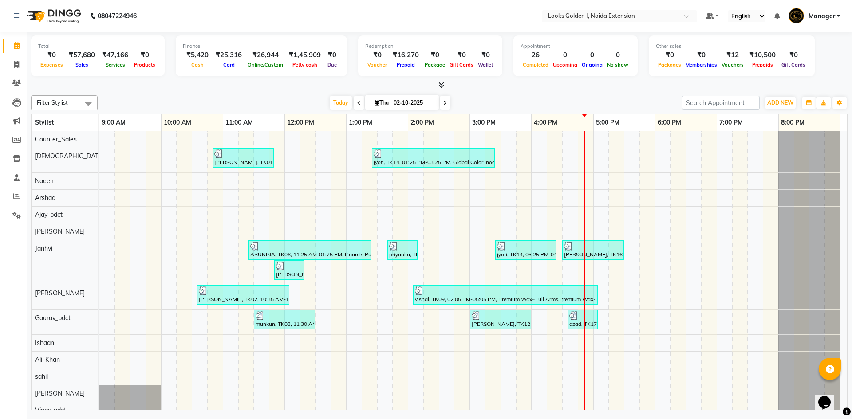
drag, startPoint x: 688, startPoint y: 189, endPoint x: 636, endPoint y: 183, distance: 52.3
drag, startPoint x: 636, startPoint y: 183, endPoint x: 16, endPoint y: 67, distance: 630.0
click at [16, 67] on icon at bounding box center [16, 64] width 5 height 7
select select "5508"
select select "service"
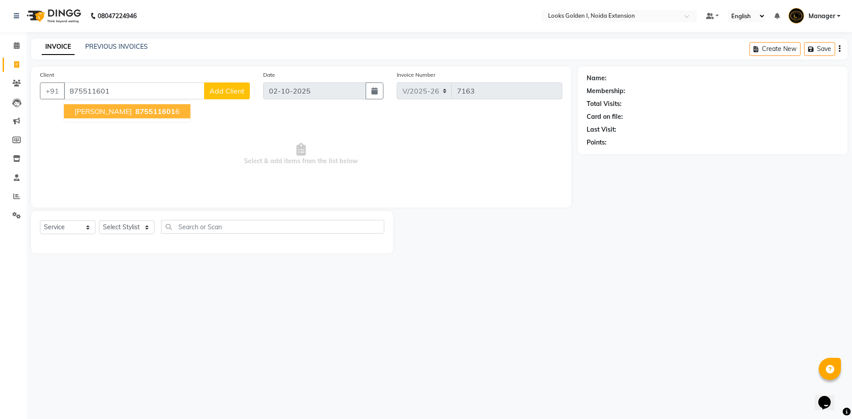
click at [135, 111] on span "875511601" at bounding box center [155, 111] width 40 height 9
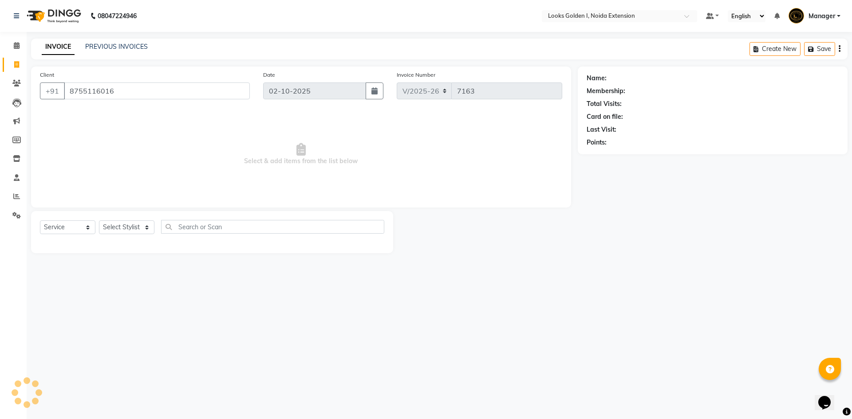
type input "8755116016"
select select "1: Object"
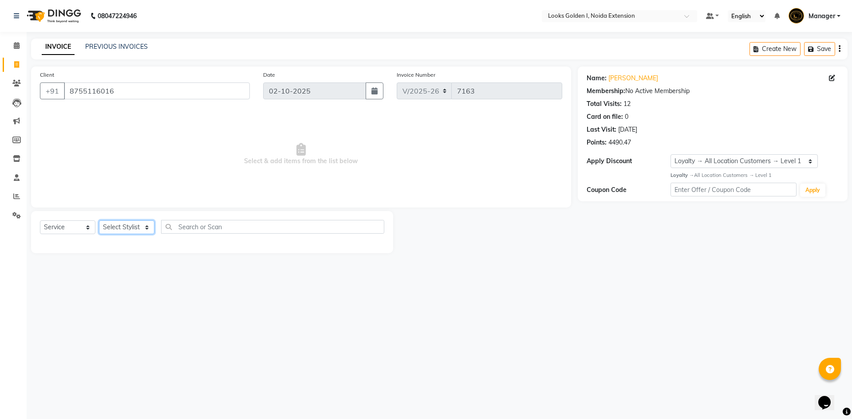
click at [128, 222] on select "Select Stylist Ajay_pdct Ali_Khan [PERSON_NAME] [PERSON_NAME] Counter_Sales [PE…" at bounding box center [126, 228] width 55 height 14
select select "68308"
click at [64, 227] on select "Select Service Product Membership Package Voucher Prepaid Gift Card" at bounding box center [67, 228] width 55 height 14
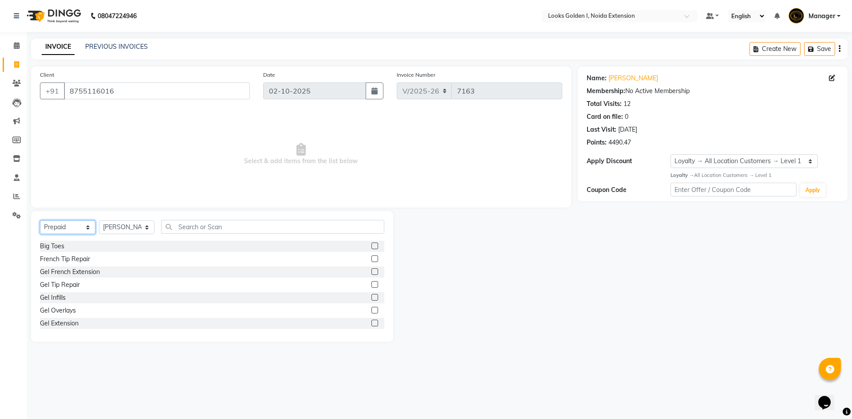
click at [40, 221] on select "Select Service Product Membership Package Voucher Prepaid Gift Card" at bounding box center [67, 228] width 55 height 14
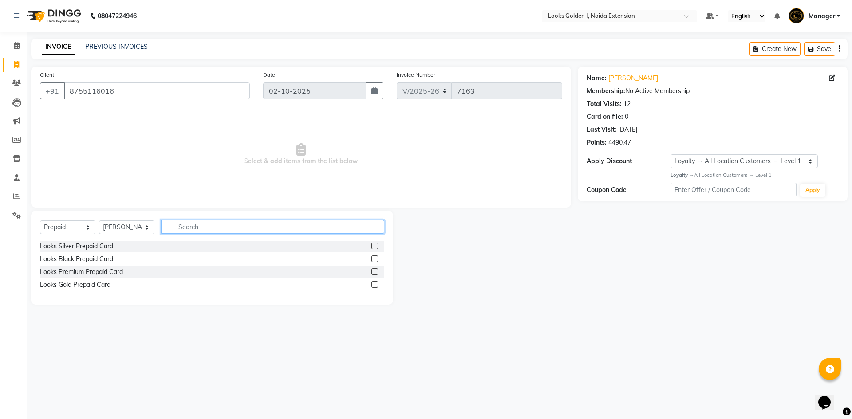
click at [224, 223] on input "text" at bounding box center [272, 227] width 223 height 14
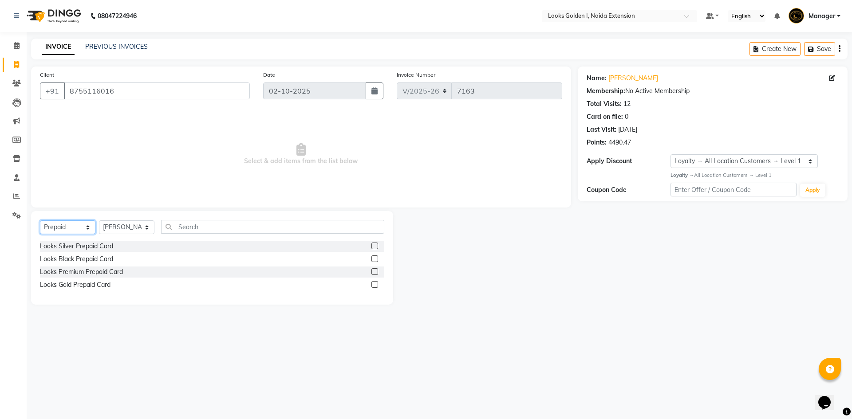
drag, startPoint x: 69, startPoint y: 224, endPoint x: 68, endPoint y: 232, distance: 8.0
click at [69, 224] on select "Select Service Product Membership Package Voucher Prepaid Gift Card" at bounding box center [67, 228] width 55 height 14
select select "product"
click at [40, 221] on select "Select Service Product Membership Package Voucher Prepaid Gift Card" at bounding box center [67, 228] width 55 height 14
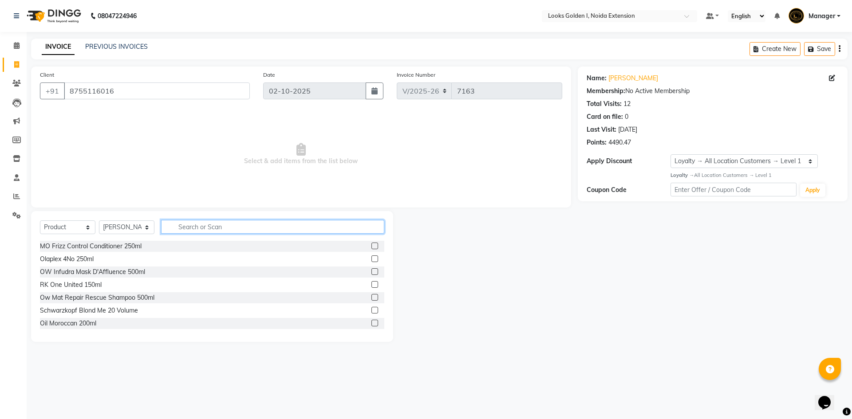
click at [204, 230] on input "text" at bounding box center [272, 227] width 223 height 14
type input "3474636857814"
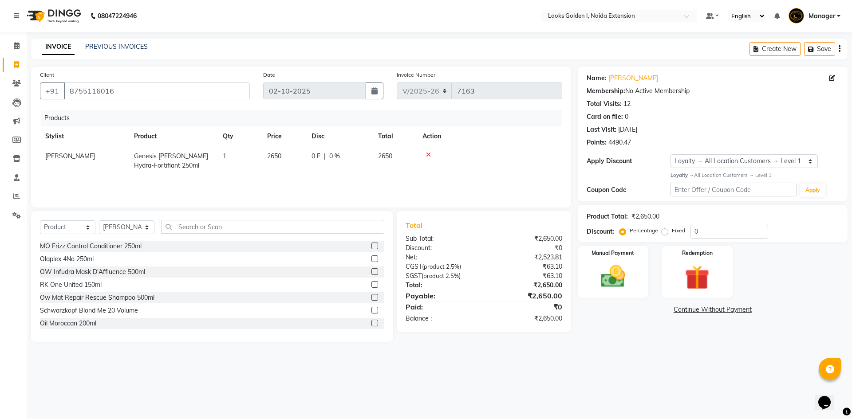
click at [294, 151] on td "2650" at bounding box center [284, 160] width 44 height 29
select select "68308"
drag, startPoint x: 292, startPoint y: 155, endPoint x: 275, endPoint y: 161, distance: 17.7
click at [275, 161] on input "2650" at bounding box center [284, 159] width 34 height 14
type input "2950"
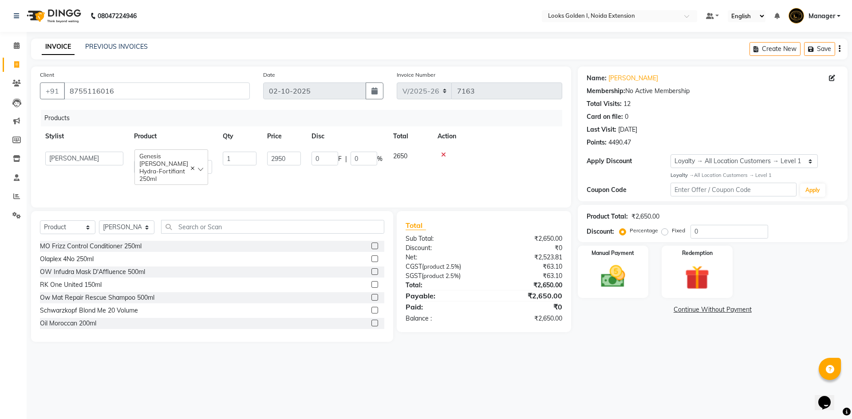
click at [294, 187] on div "Products Stylist Product Qty Price Disc Total Action Ajay_pdct Ali_Khan Anwar A…" at bounding box center [301, 154] width 522 height 89
click at [605, 281] on img at bounding box center [613, 276] width 41 height 29
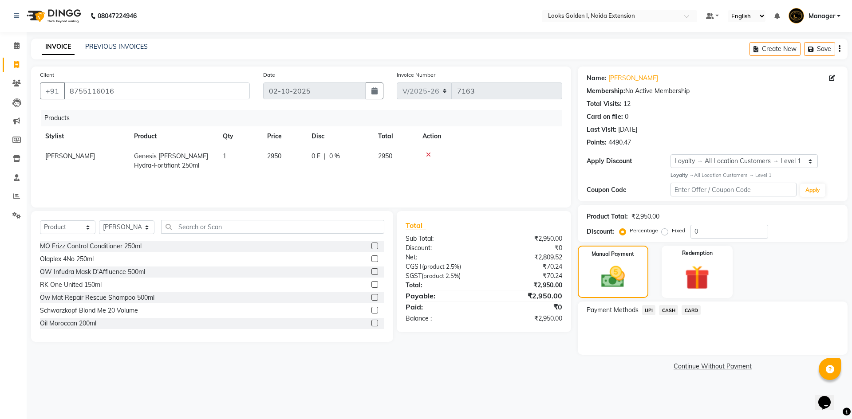
click at [646, 309] on span "UPI" at bounding box center [649, 310] width 14 height 10
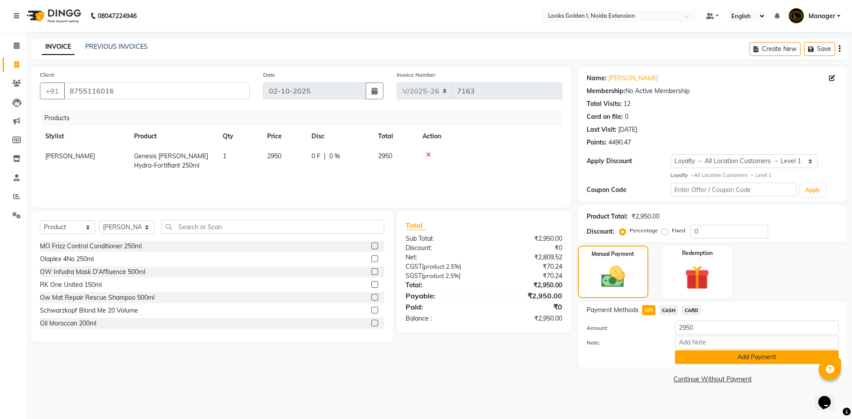
click at [695, 361] on button "Add Payment" at bounding box center [757, 358] width 164 height 14
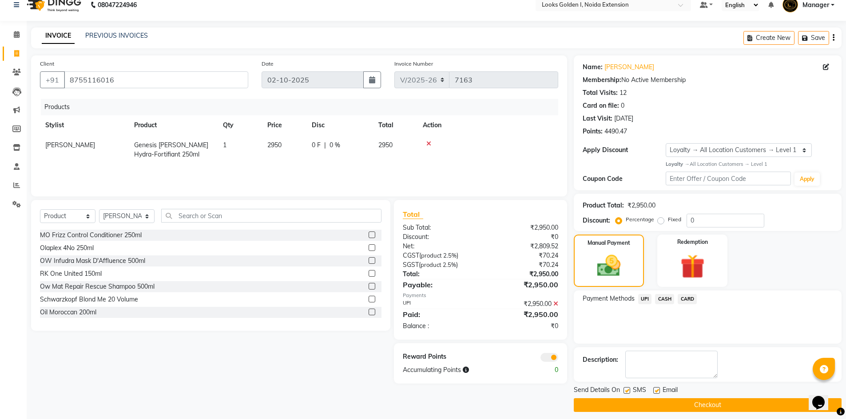
scroll to position [17, 0]
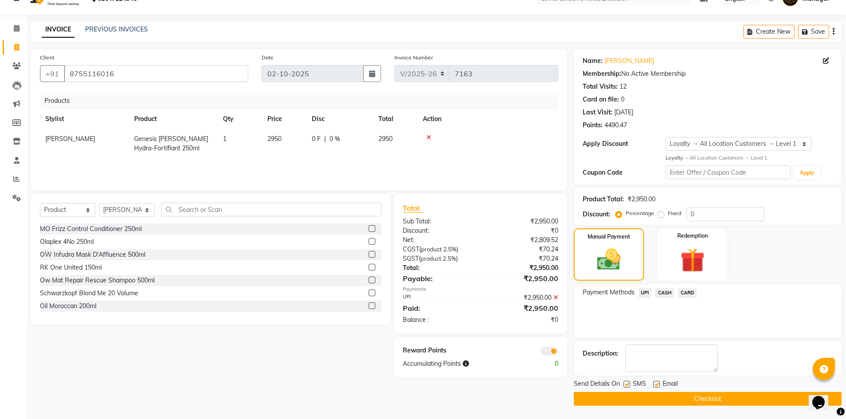
click at [672, 400] on button "Checkout" at bounding box center [708, 399] width 268 height 14
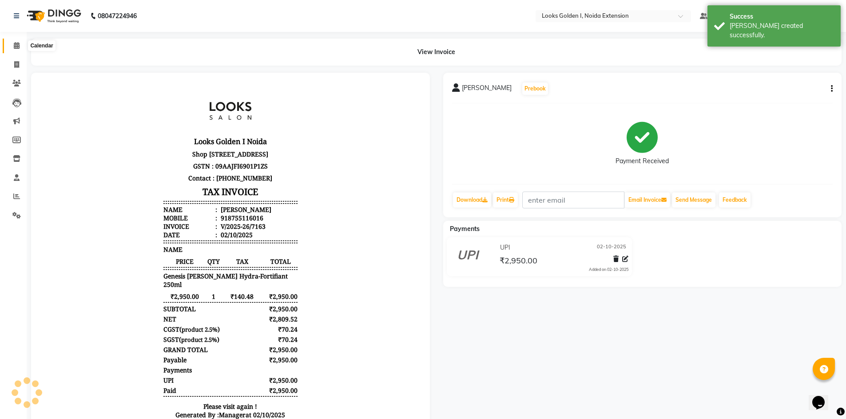
click at [20, 42] on span at bounding box center [17, 46] width 16 height 10
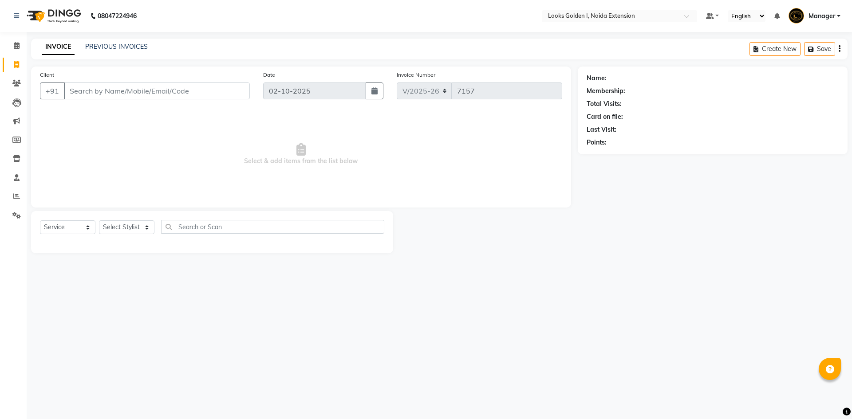
select select "5508"
select select "service"
click at [127, 227] on select "Select Stylist Ajay_pdct Ali_Khan [PERSON_NAME] [PERSON_NAME] Counter_Sales [PE…" at bounding box center [126, 228] width 55 height 14
select select "83412"
click at [99, 221] on select "Select Stylist Ajay_pdct Ali_Khan [PERSON_NAME] [PERSON_NAME] Counter_Sales [PE…" at bounding box center [126, 228] width 55 height 14
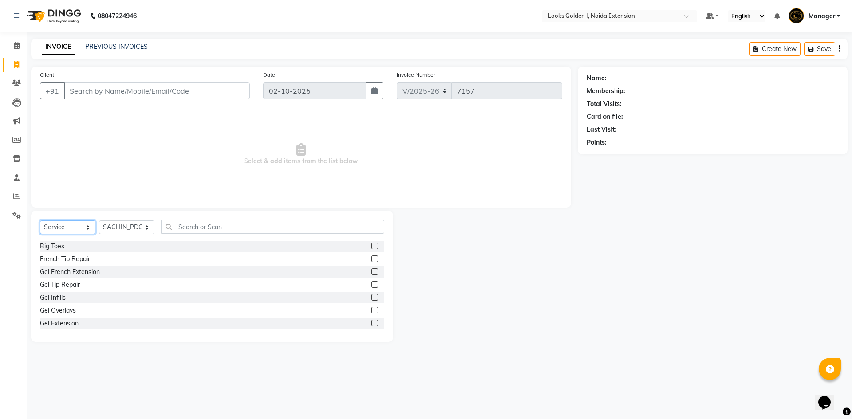
click at [58, 222] on select "Select Service Product Membership Package Voucher Prepaid Gift Card" at bounding box center [67, 228] width 55 height 14
select select "P"
click at [40, 221] on select "Select Service Product Membership Package Voucher Prepaid Gift Card" at bounding box center [67, 228] width 55 height 14
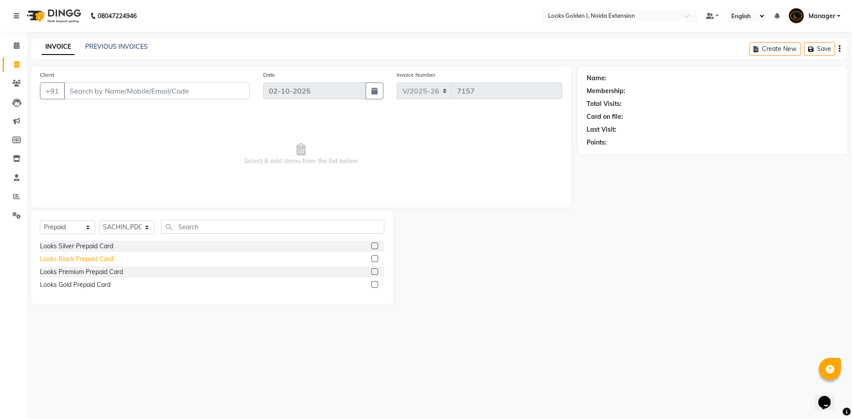
click at [80, 261] on div "Looks Black Prepaid Card" at bounding box center [76, 259] width 73 height 9
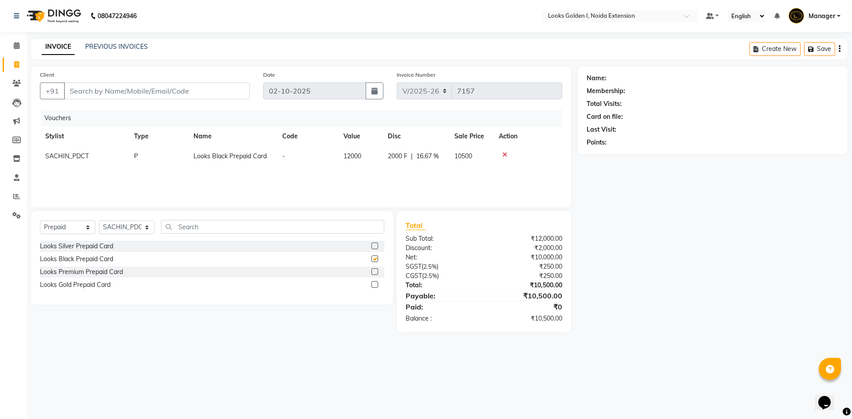
checkbox input "false"
click at [63, 248] on div "Looks Silver Prepaid Card" at bounding box center [76, 246] width 73 height 9
checkbox input "false"
click at [502, 176] on icon at bounding box center [504, 175] width 5 height 6
click at [32, 158] on div "Client +91 Date 02-10-2025 Invoice Number V/2025 V/2025-26 7157 Vouchers Stylis…" at bounding box center [301, 137] width 540 height 141
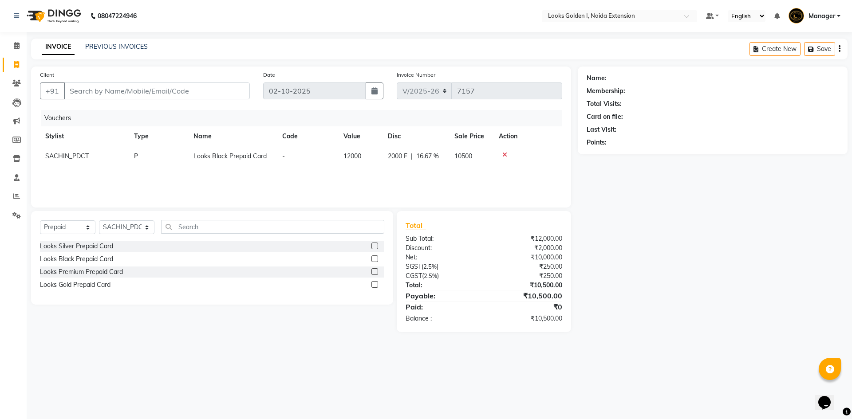
click at [82, 161] on td "SACHIN_PDCT" at bounding box center [84, 156] width 89 height 20
select select "83412"
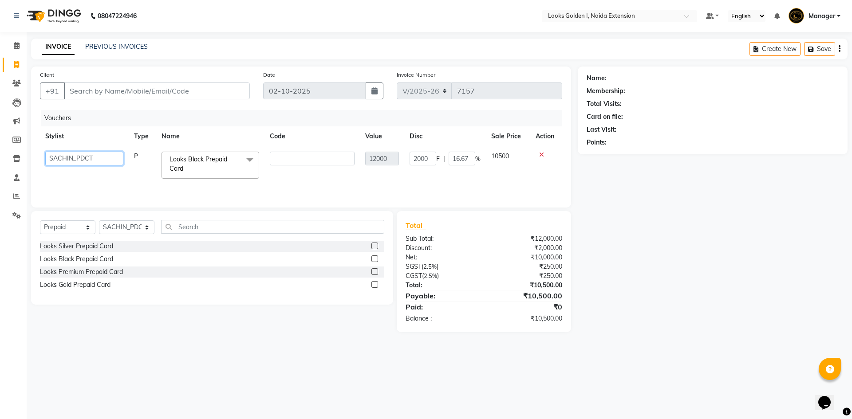
click at [97, 153] on select "Ajay_pdct Ali_Khan Anwar Arshad Asad ayush Counter_Sales Faheem Farmaan Gagan G…" at bounding box center [84, 159] width 78 height 14
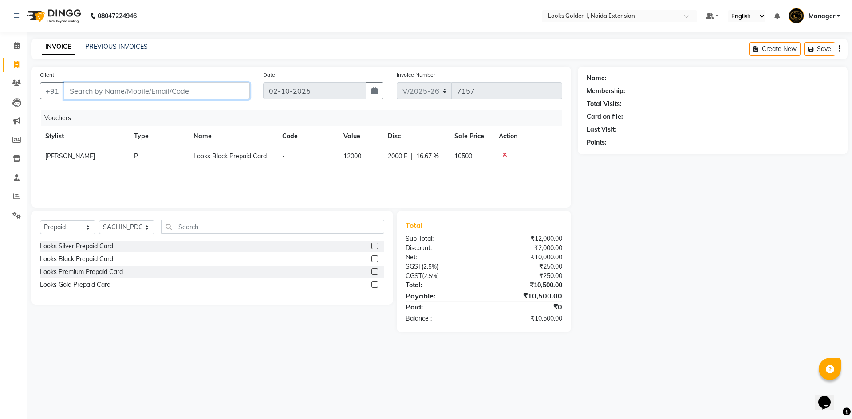
click at [105, 91] on input "Client" at bounding box center [157, 91] width 186 height 17
paste input "8769509286"
type input "8769509286"
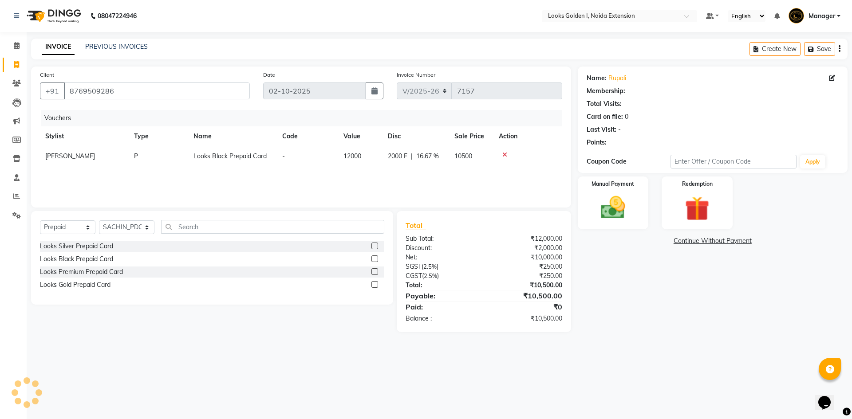
select select "1: Object"
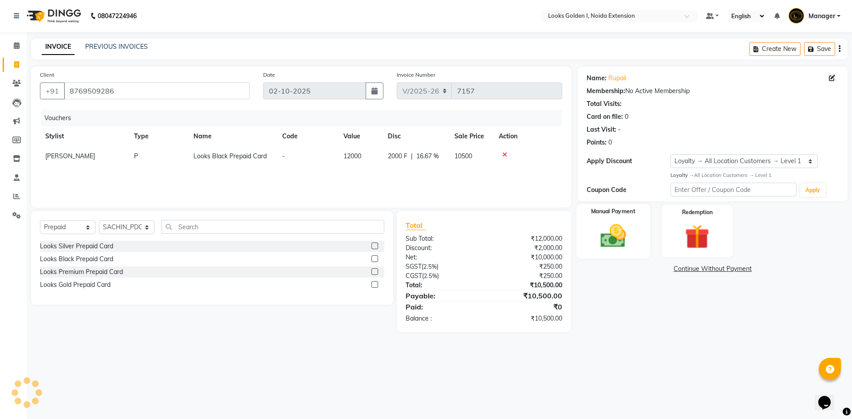
click at [627, 241] on img at bounding box center [613, 236] width 41 height 29
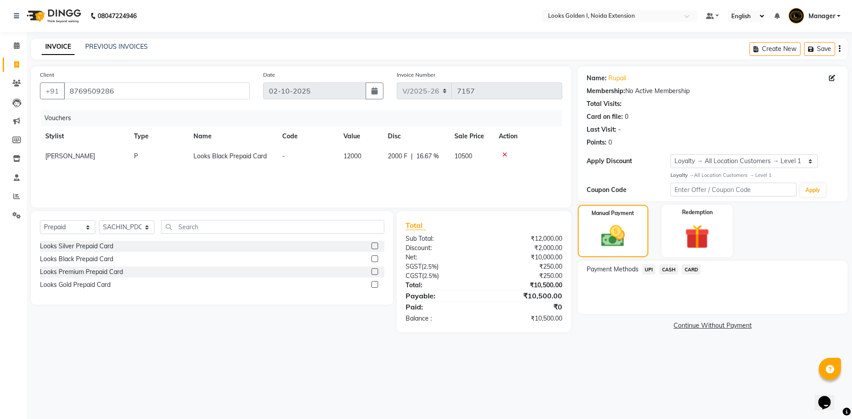
click at [688, 268] on span "CARD" at bounding box center [691, 270] width 19 height 10
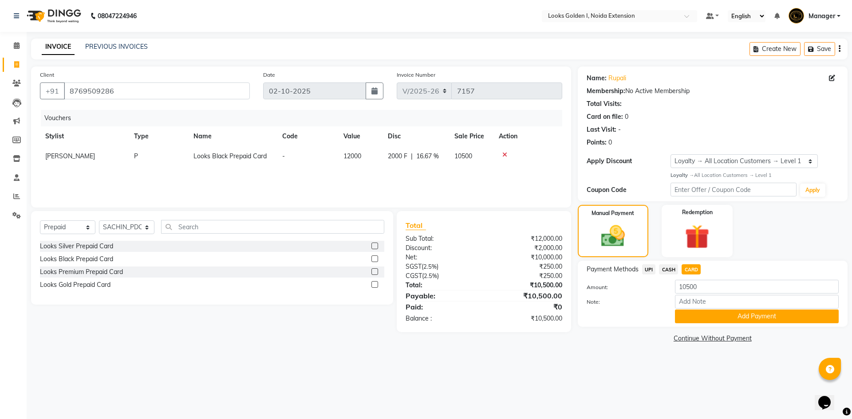
click at [695, 317] on button "Add Payment" at bounding box center [757, 317] width 164 height 14
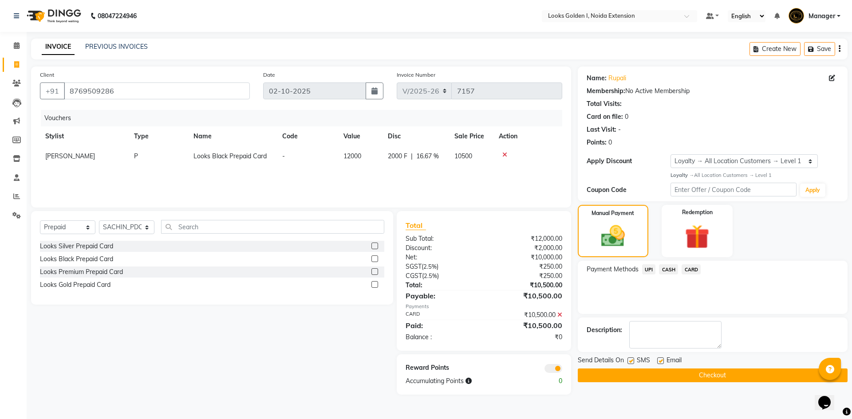
click at [669, 376] on button "Checkout" at bounding box center [713, 376] width 270 height 14
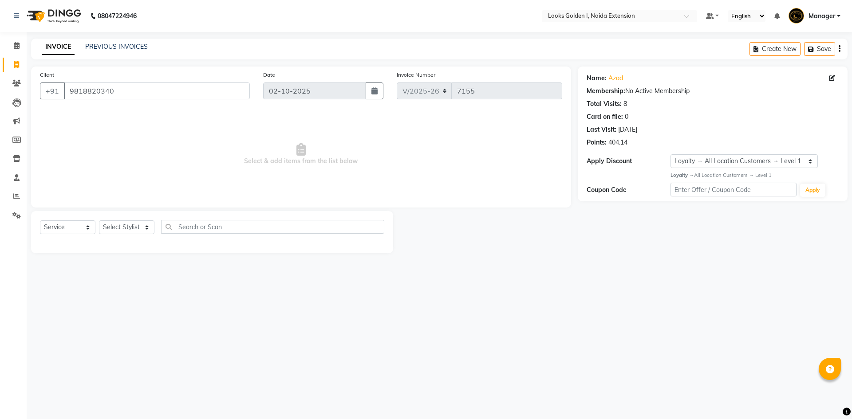
select select "5508"
select select "service"
select select "1: Object"
drag, startPoint x: 130, startPoint y: 92, endPoint x: 1, endPoint y: 80, distance: 129.2
click at [1, 80] on app-home "08047224946 Select Location × Looks Golden I, Noida Extension Default Panel My …" at bounding box center [426, 133] width 852 height 267
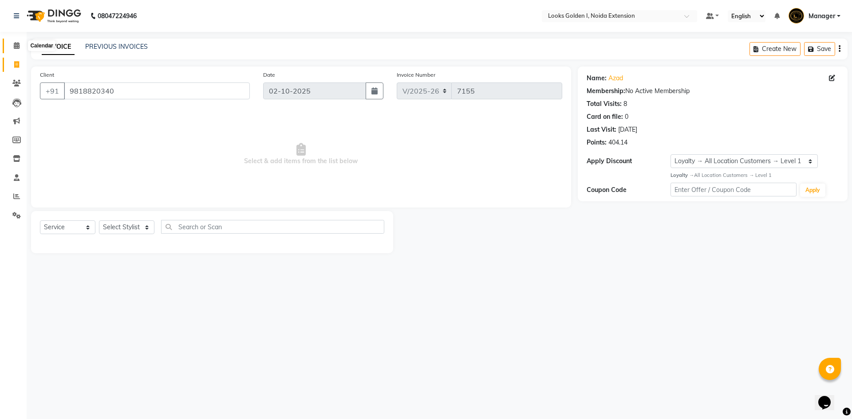
click at [12, 43] on span at bounding box center [17, 46] width 16 height 10
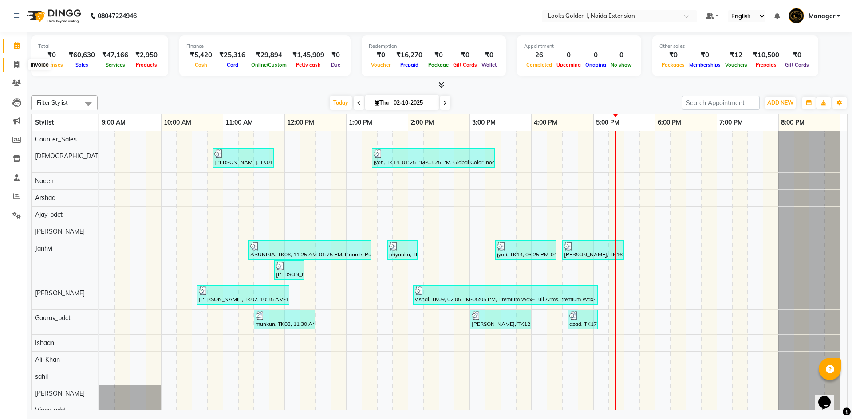
click at [13, 66] on span at bounding box center [17, 65] width 16 height 10
select select "5508"
select select "service"
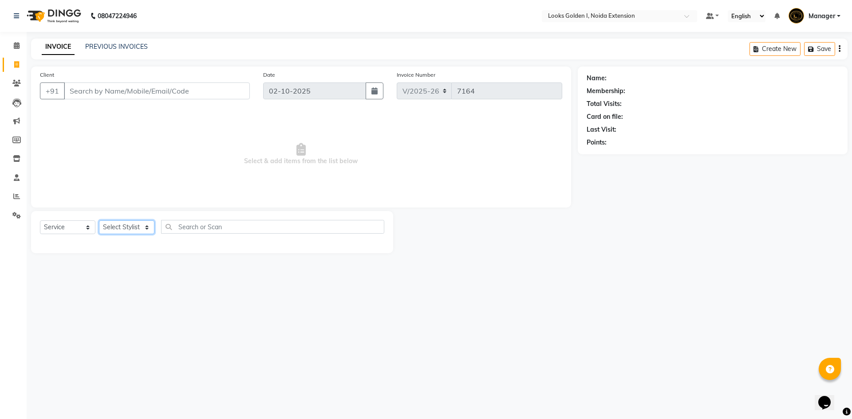
click at [122, 230] on select "Select Stylist Ajay_pdct Ali_Khan Anwar Arshad Asad ayush Counter_Sales Faheem …" at bounding box center [126, 228] width 55 height 14
select select "85709"
click at [99, 221] on select "Select Stylist Ajay_pdct Ali_Khan Anwar Arshad Asad ayush Counter_Sales Faheem …" at bounding box center [126, 228] width 55 height 14
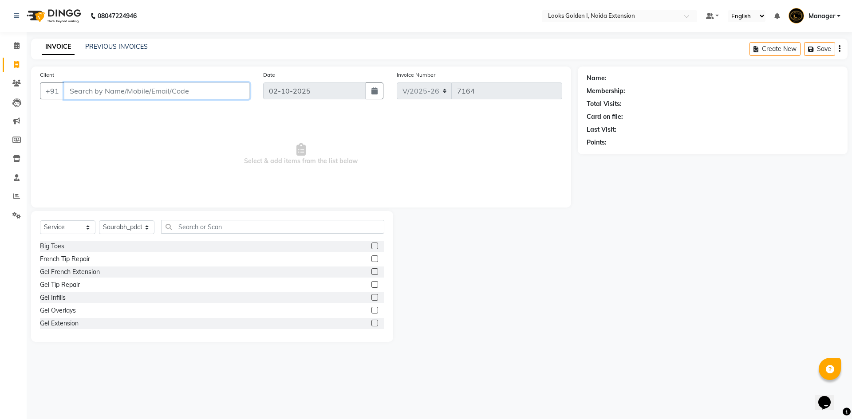
click at [187, 91] on input "Client" at bounding box center [157, 91] width 186 height 17
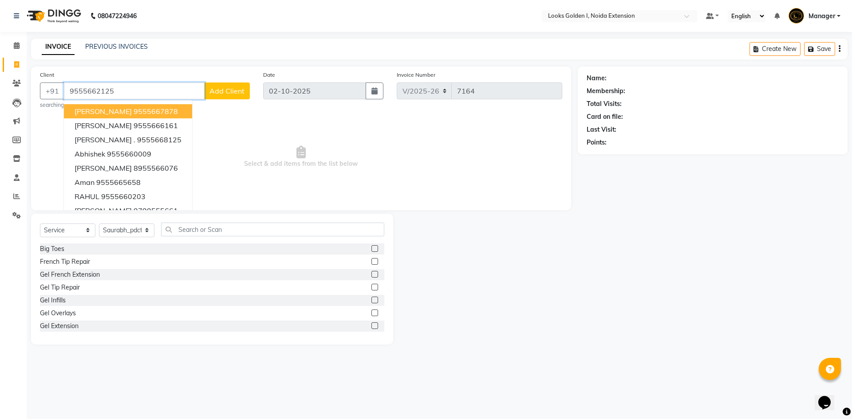
type input "9555662125"
select select "1: Object"
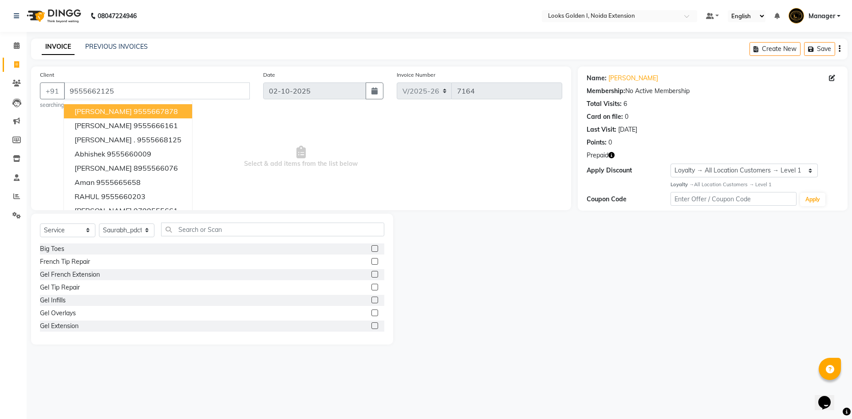
drag, startPoint x: 535, startPoint y: 277, endPoint x: 685, endPoint y: 97, distance: 233.9
click at [540, 271] on div at bounding box center [485, 279] width 185 height 131
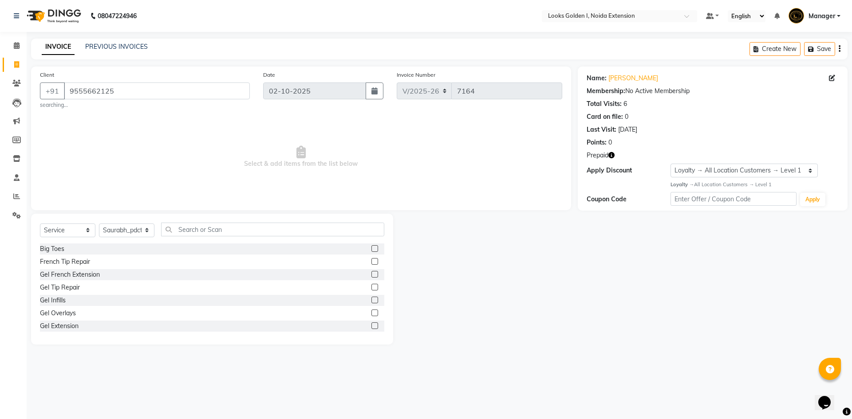
click at [613, 152] on icon "button" at bounding box center [612, 155] width 6 height 6
click at [187, 230] on input "text" at bounding box center [272, 230] width 223 height 14
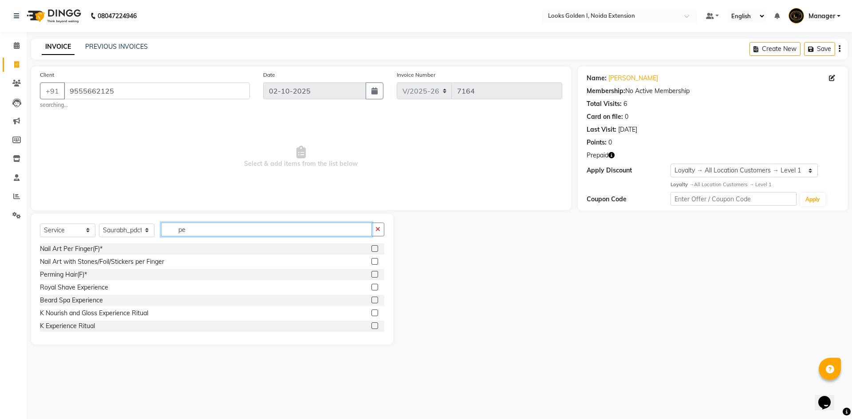
type input "p"
type input "foot"
click at [92, 264] on div "Foot Prints Pedicure(F)" at bounding box center [72, 261] width 65 height 9
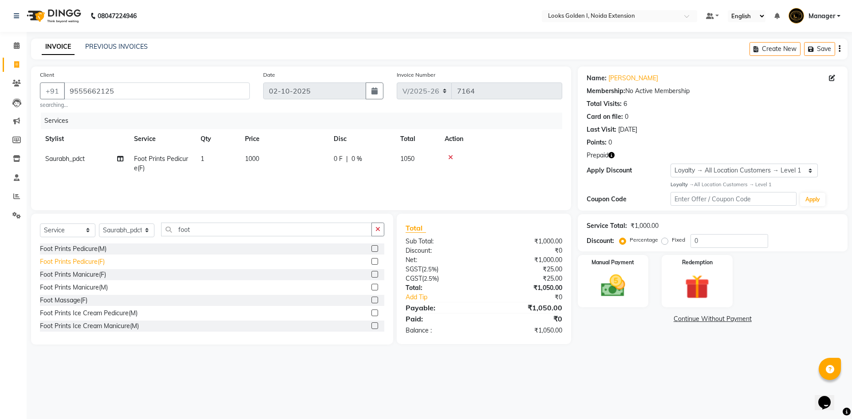
click at [92, 264] on div "Foot Prints Pedicure(F)" at bounding box center [72, 261] width 65 height 9
checkbox input "false"
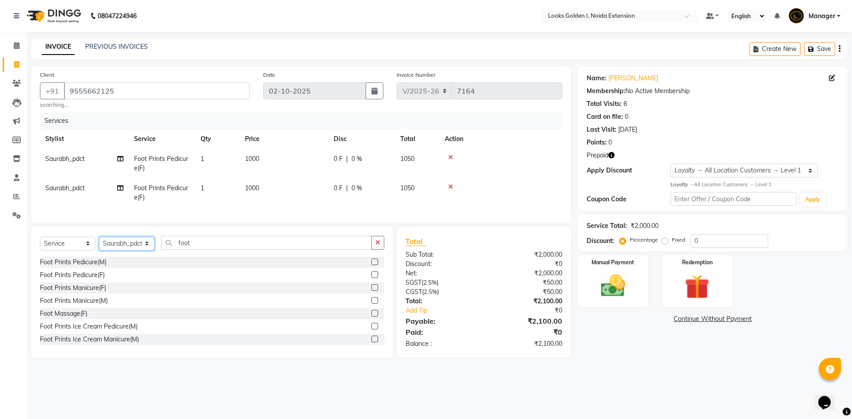
click at [132, 250] on select "Select Stylist Ajay_pdct Ali_Khan [PERSON_NAME] [PERSON_NAME] Counter_Sales [PE…" at bounding box center [126, 244] width 55 height 14
click at [99, 243] on select "Select Stylist Ajay_pdct Ali_Khan [PERSON_NAME] [PERSON_NAME] Counter_Sales [PE…" at bounding box center [126, 244] width 55 height 14
drag, startPoint x: 138, startPoint y: 251, endPoint x: 139, endPoint y: 244, distance: 7.2
click at [138, 251] on select "Select Stylist Ajay_pdct Ali_Khan [PERSON_NAME] [PERSON_NAME] Counter_Sales [PE…" at bounding box center [126, 244] width 55 height 14
select select "52723"
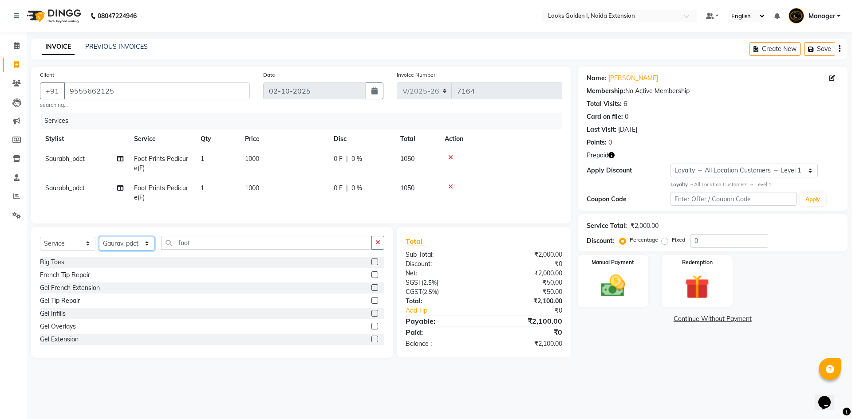
click at [99, 243] on select "Select Stylist Ajay_pdct Ali_Khan [PERSON_NAME] [PERSON_NAME] Counter_Sales [PE…" at bounding box center [126, 244] width 55 height 14
click at [198, 250] on input "foot" at bounding box center [266, 243] width 211 height 14
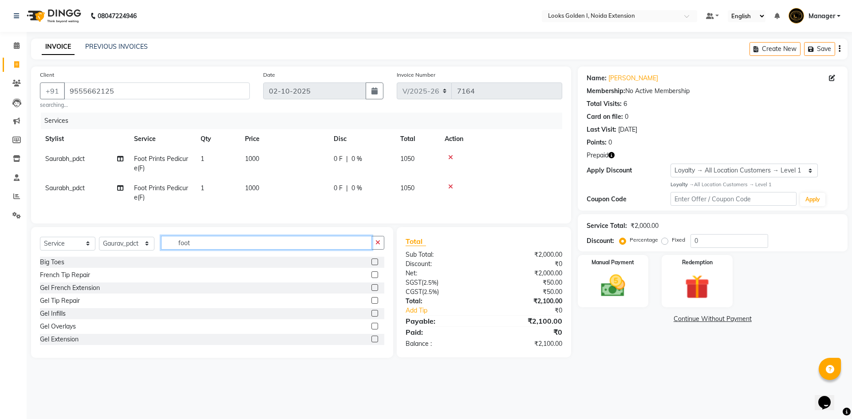
click at [198, 250] on input "foot" at bounding box center [266, 243] width 211 height 14
click at [89, 183] on td "Saurabh_pdct" at bounding box center [84, 192] width 89 height 29
select select "85709"
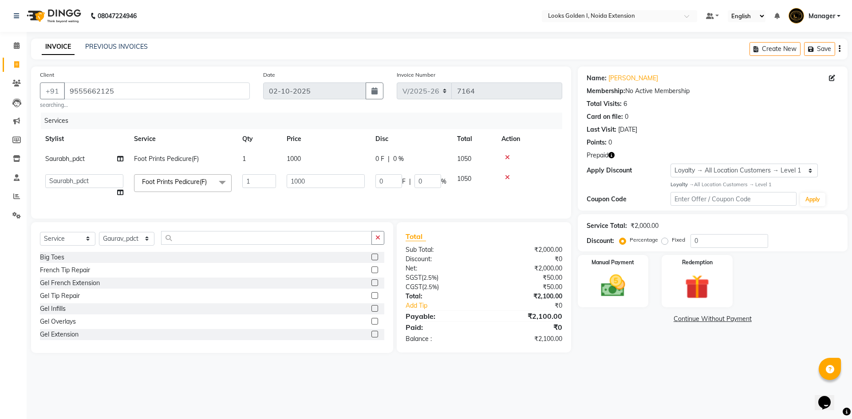
click at [87, 190] on td "Ajay_pdct Ali_Khan [PERSON_NAME] [PERSON_NAME] Counter_Sales [PERSON_NAME] Farm…" at bounding box center [84, 186] width 89 height 34
click at [91, 178] on select "Ajay_pdct Ali_Khan [PERSON_NAME] [PERSON_NAME] Counter_Sales [PERSON_NAME] Farm…" at bounding box center [84, 181] width 78 height 14
select select "52723"
click at [265, 167] on td "1" at bounding box center [259, 159] width 44 height 20
select select "85709"
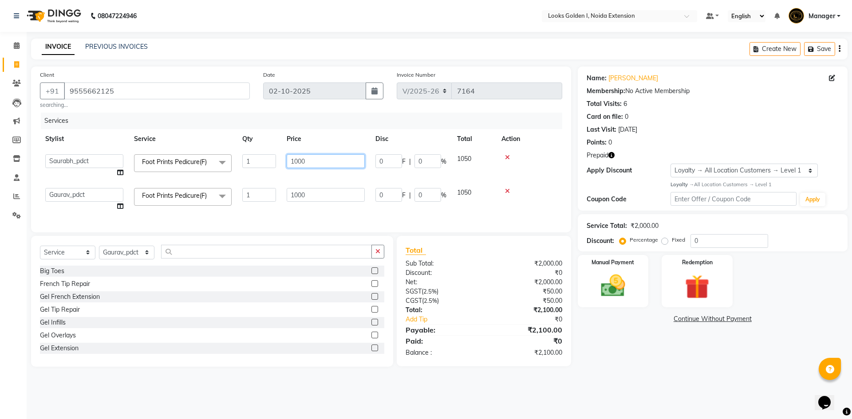
drag, startPoint x: 301, startPoint y: 166, endPoint x: 275, endPoint y: 161, distance: 25.8
click at [275, 161] on tr "Ajay_pdct Ali_Khan Anwar Arshad Asad ayush Counter_Sales Faheem Farmaan Gagan G…" at bounding box center [301, 166] width 522 height 34
type input "850"
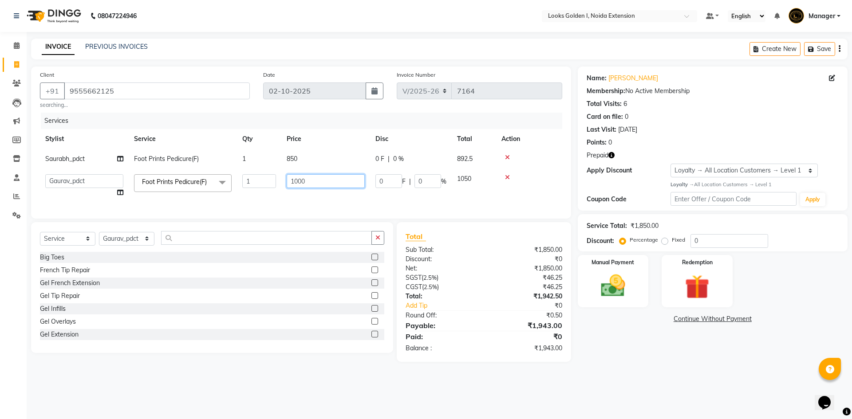
click at [312, 192] on td "1000" at bounding box center [325, 186] width 89 height 34
drag, startPoint x: 301, startPoint y: 180, endPoint x: 273, endPoint y: 173, distance: 28.4
click at [273, 173] on tr "Ajay_pdct Ali_Khan Anwar Arshad Asad ayush Counter_Sales Faheem Farmaan Gagan G…" at bounding box center [301, 186] width 522 height 34
type input "850"
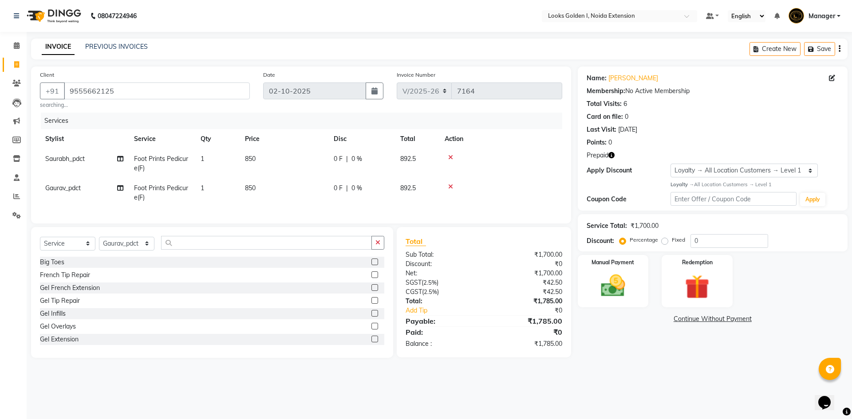
click at [252, 165] on tr "Saurabh_pdct Foot Prints Pedicure(F) 1 850 0 F | 0 % 892.5" at bounding box center [301, 163] width 522 height 29
click at [239, 153] on td "1" at bounding box center [217, 163] width 44 height 29
select select "85709"
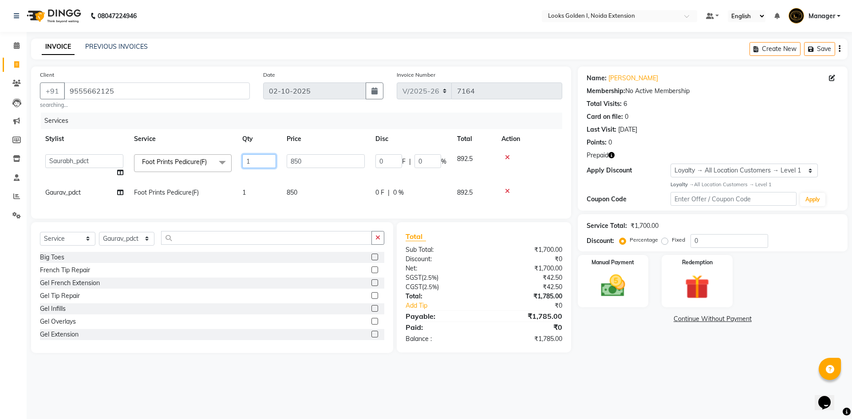
drag, startPoint x: 250, startPoint y: 160, endPoint x: 225, endPoint y: 166, distance: 26.3
click at [225, 166] on tr "Ajay_pdct Ali_Khan [PERSON_NAME] [PERSON_NAME] Counter_Sales [PERSON_NAME] Farm…" at bounding box center [301, 166] width 522 height 34
type input "2"
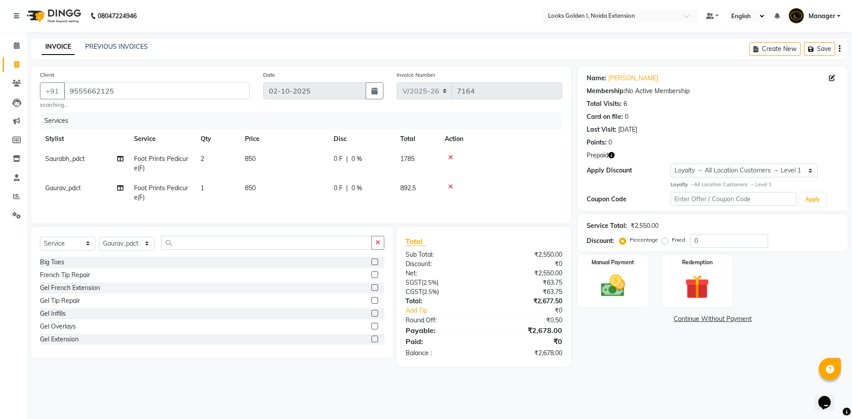
click at [533, 187] on td at bounding box center [500, 192] width 123 height 29
click at [697, 288] on img at bounding box center [696, 288] width 41 height 32
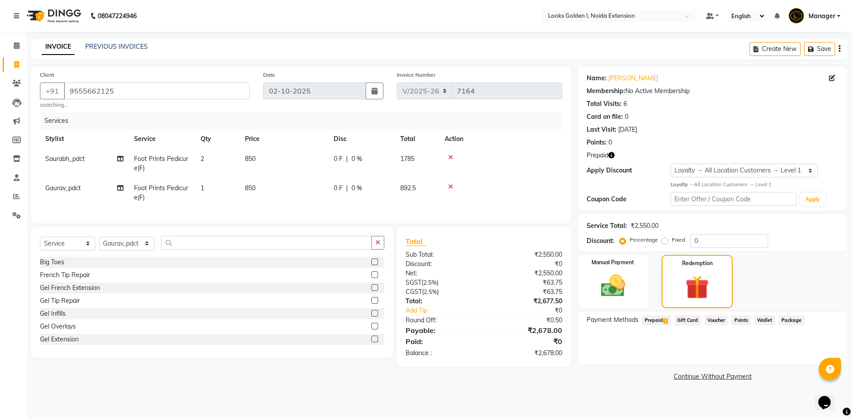
click at [654, 320] on span "Prepaid 1" at bounding box center [656, 321] width 29 height 10
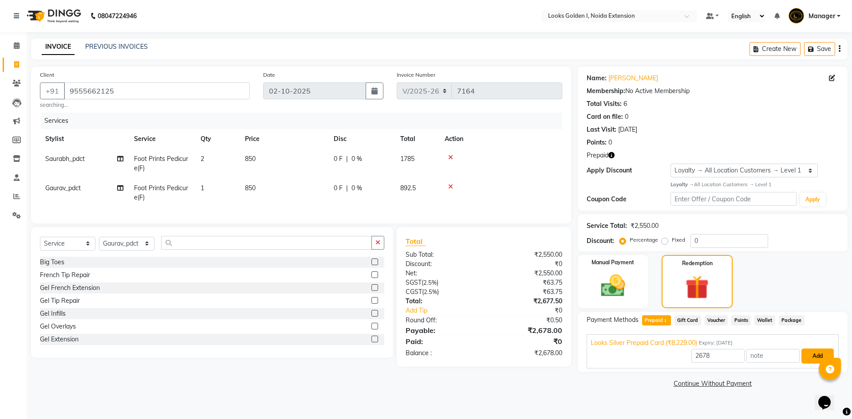
click at [815, 358] on button "Add" at bounding box center [818, 356] width 32 height 15
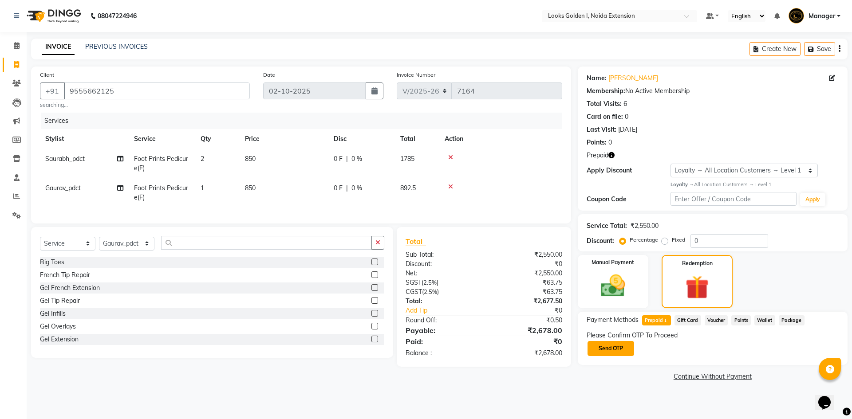
click at [602, 348] on button "Send OTP" at bounding box center [611, 348] width 47 height 15
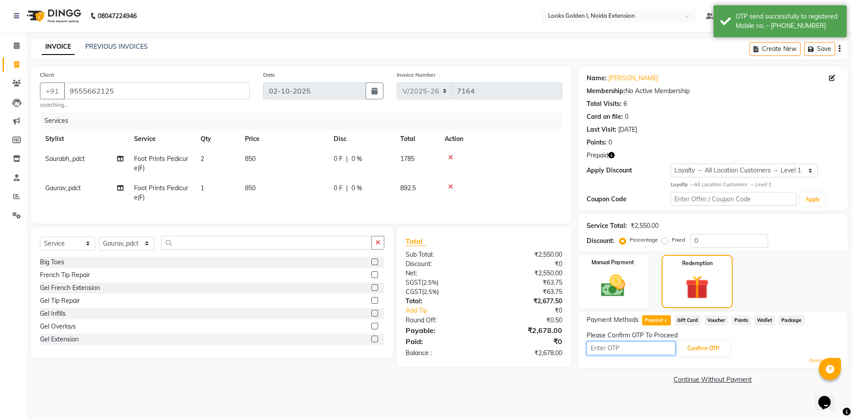
click at [618, 350] on input "text" at bounding box center [631, 349] width 89 height 14
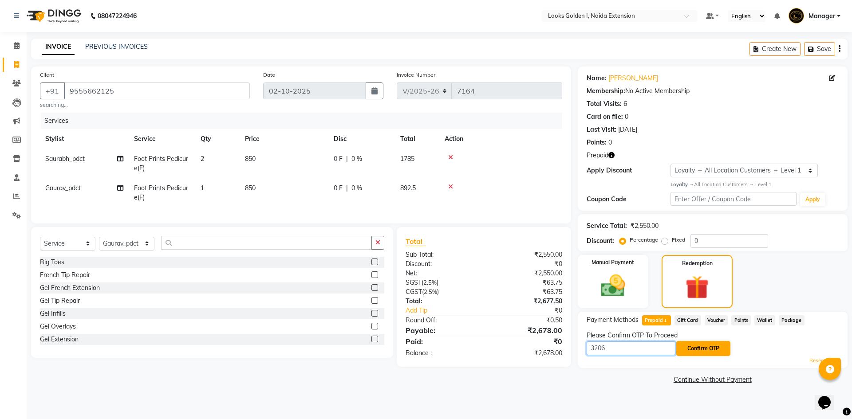
type input "3206"
click at [713, 350] on button "Confirm OTP" at bounding box center [703, 348] width 54 height 15
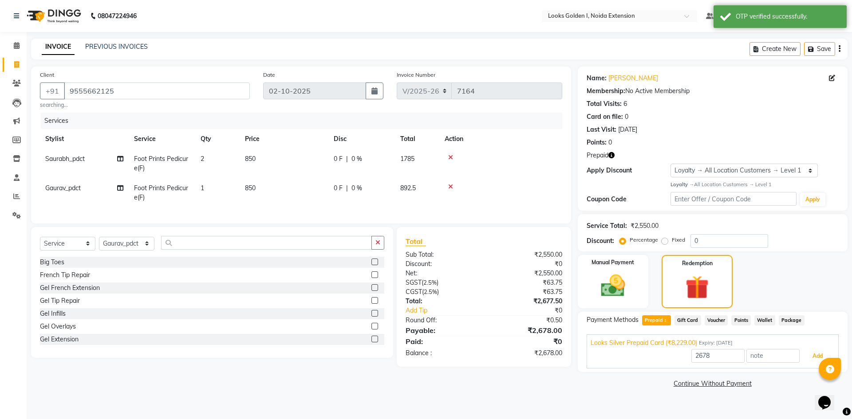
click at [812, 355] on button "Add" at bounding box center [818, 356] width 32 height 15
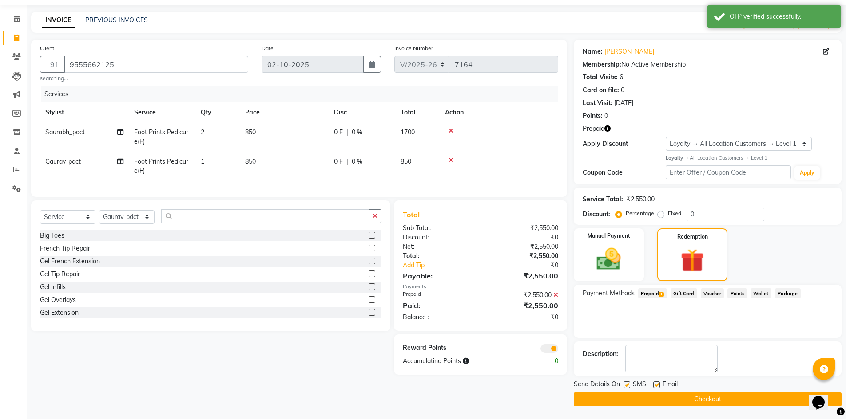
scroll to position [27, 0]
click at [674, 397] on button "Checkout" at bounding box center [708, 399] width 268 height 14
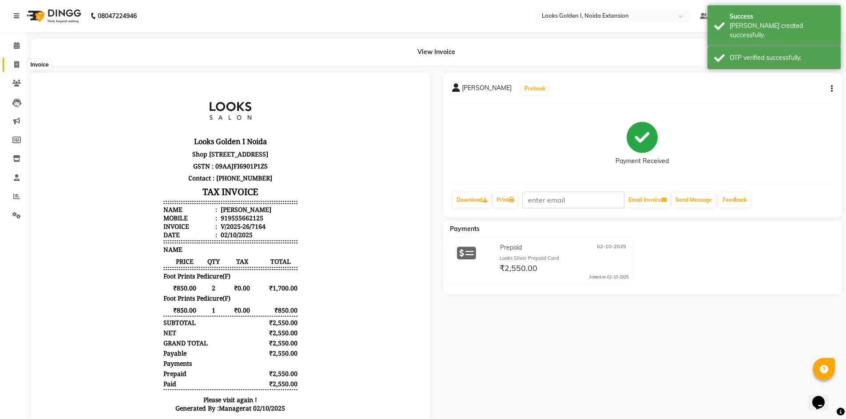
click at [16, 60] on span at bounding box center [17, 65] width 16 height 10
select select "service"
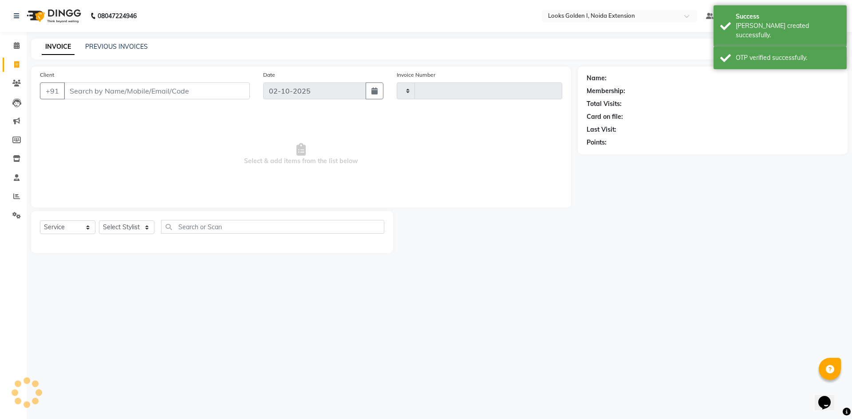
type input "7165"
select select "5508"
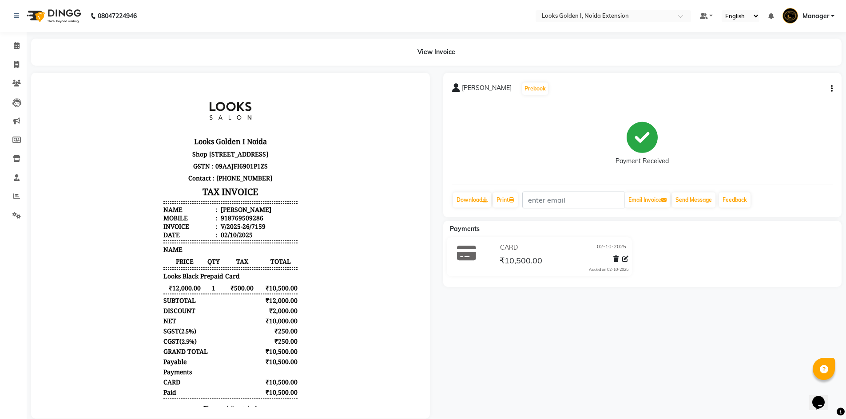
click at [13, 53] on li "Calendar" at bounding box center [13, 45] width 27 height 19
click at [13, 49] on span at bounding box center [17, 46] width 16 height 10
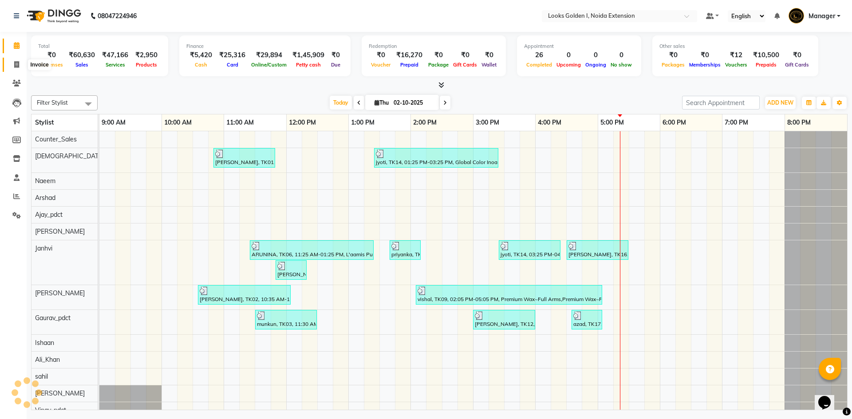
click at [16, 66] on icon at bounding box center [16, 64] width 5 height 7
select select "5508"
select select "service"
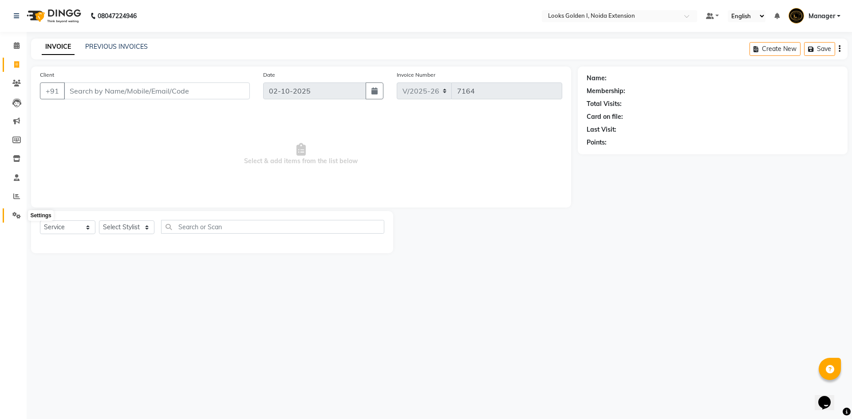
drag, startPoint x: 14, startPoint y: 218, endPoint x: 19, endPoint y: 210, distance: 8.6
click at [14, 218] on icon at bounding box center [16, 215] width 8 height 7
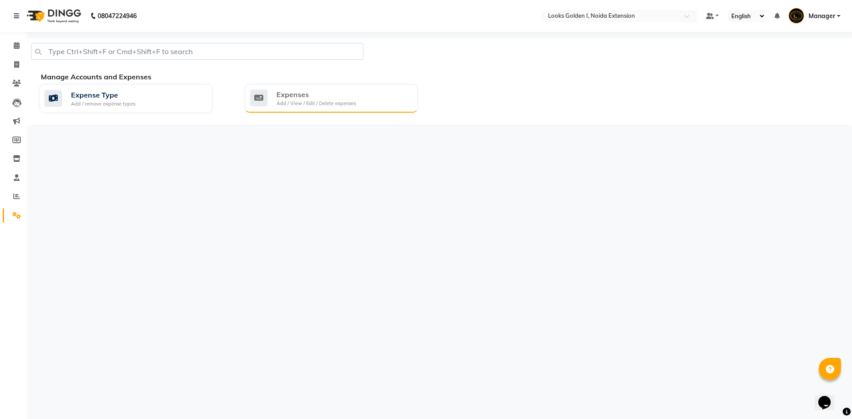
click at [296, 95] on div "Expenses" at bounding box center [316, 94] width 79 height 11
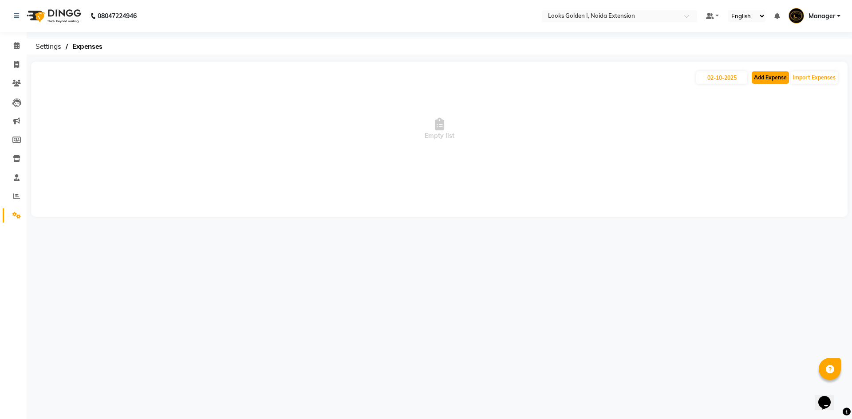
click at [767, 74] on button "Add Expense" at bounding box center [770, 77] width 37 height 12
select select "1"
select select "4442"
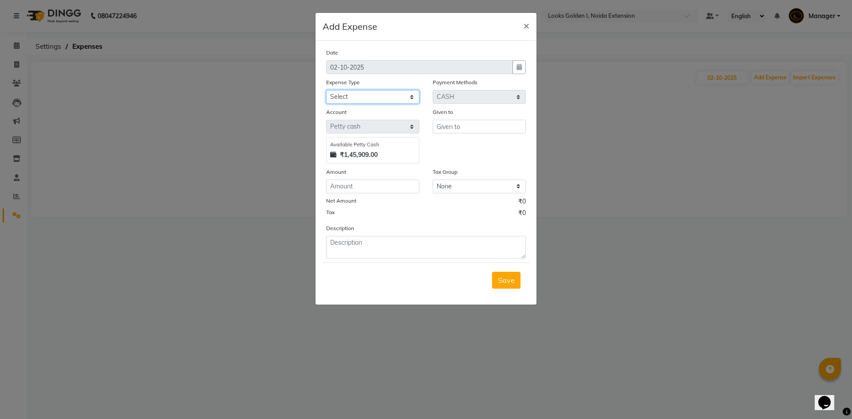
drag, startPoint x: 384, startPoint y: 95, endPoint x: 380, endPoint y: 102, distance: 7.9
click at [384, 95] on select "Select Accommodation Aesthetics Bank Deposit BLINKIT Cash Handover Client Refun…" at bounding box center [372, 97] width 93 height 14
select select "24828"
click at [326, 90] on select "Select Accommodation Aesthetics Bank Deposit BLINKIT Cash Handover Client Refun…" at bounding box center [372, 97] width 93 height 14
click at [451, 124] on input "text" at bounding box center [479, 127] width 93 height 14
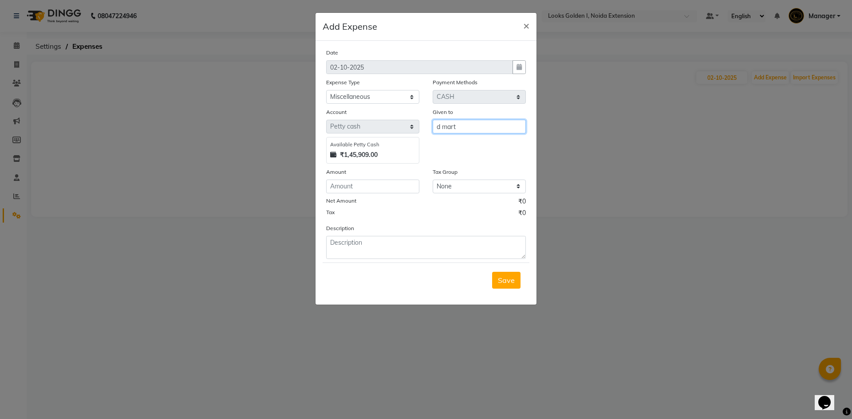
type input "d mart"
click at [378, 182] on input "number" at bounding box center [372, 187] width 93 height 14
type input "165"
click at [381, 238] on textarea at bounding box center [426, 247] width 200 height 23
type textarea "n"
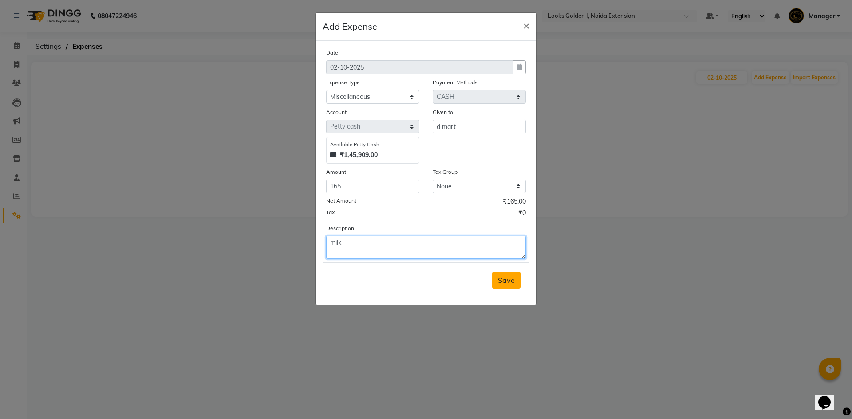
type textarea "milk"
click at [510, 272] on button "Save" at bounding box center [506, 280] width 28 height 17
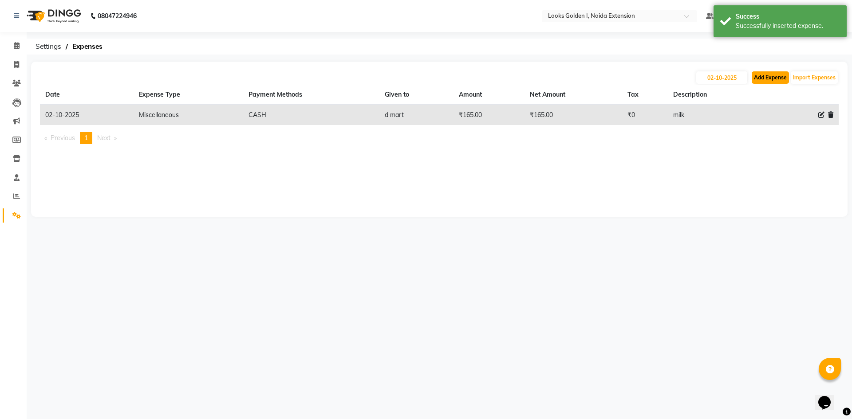
click at [779, 73] on button "Add Expense" at bounding box center [770, 77] width 37 height 12
select select "1"
select select "4442"
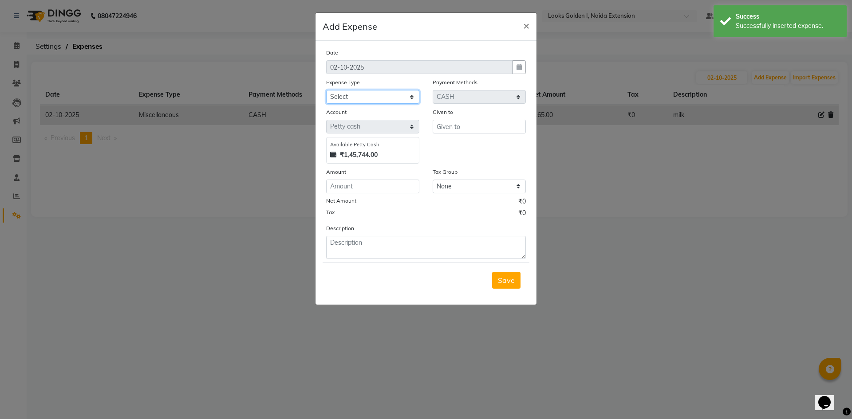
drag, startPoint x: 357, startPoint y: 97, endPoint x: 352, endPoint y: 103, distance: 7.6
click at [357, 97] on select "Select Accommodation Aesthetics Bank Deposit BLINKIT Cash Handover Client Refun…" at bounding box center [372, 97] width 93 height 14
select select "24828"
click at [326, 90] on select "Select Accommodation Aesthetics Bank Deposit BLINKIT Cash Handover Client Refun…" at bounding box center [372, 97] width 93 height 14
click at [464, 121] on input "text" at bounding box center [479, 127] width 93 height 14
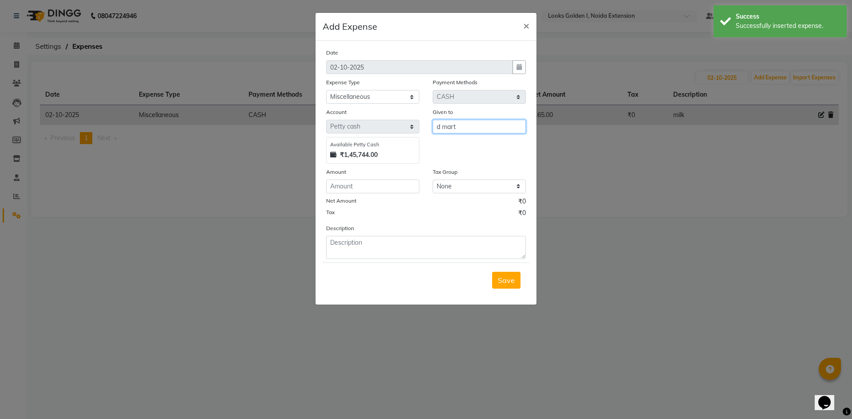
type input "d mart"
click at [367, 187] on input "number" at bounding box center [372, 187] width 93 height 14
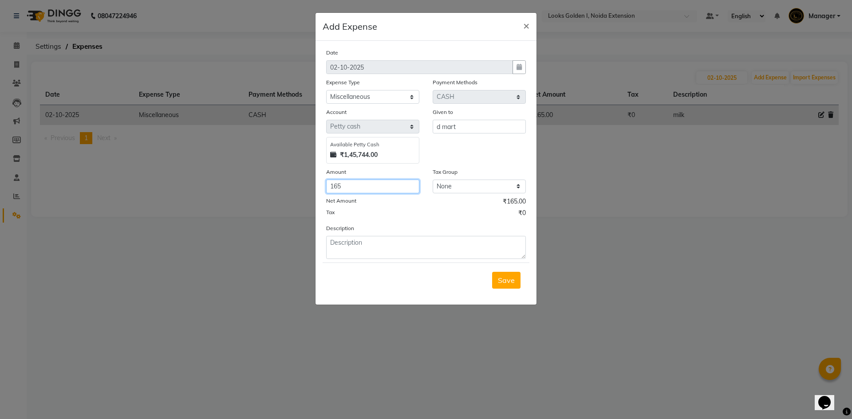
drag, startPoint x: 352, startPoint y: 186, endPoint x: 337, endPoint y: 186, distance: 14.7
click at [337, 186] on input "165" at bounding box center [372, 187] width 93 height 14
type input "164"
click at [358, 243] on textarea at bounding box center [426, 247] width 200 height 23
type textarea "toffee"
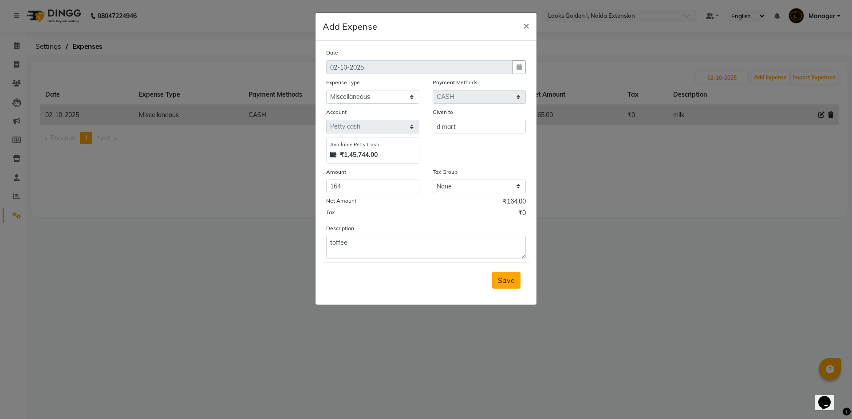
click at [504, 279] on span "Save" at bounding box center [506, 280] width 17 height 9
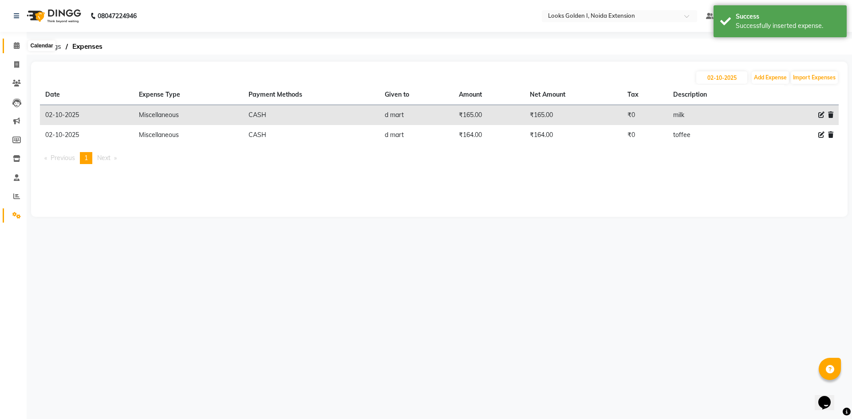
click at [18, 45] on icon at bounding box center [17, 45] width 6 height 7
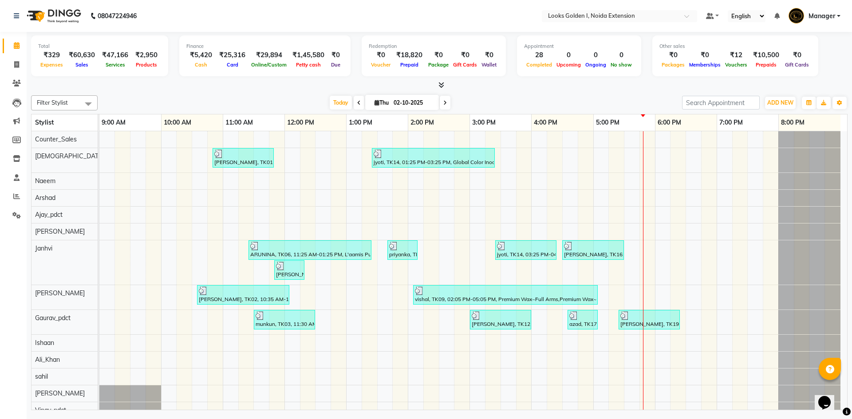
click at [17, 51] on link "Calendar" at bounding box center [13, 46] width 21 height 15
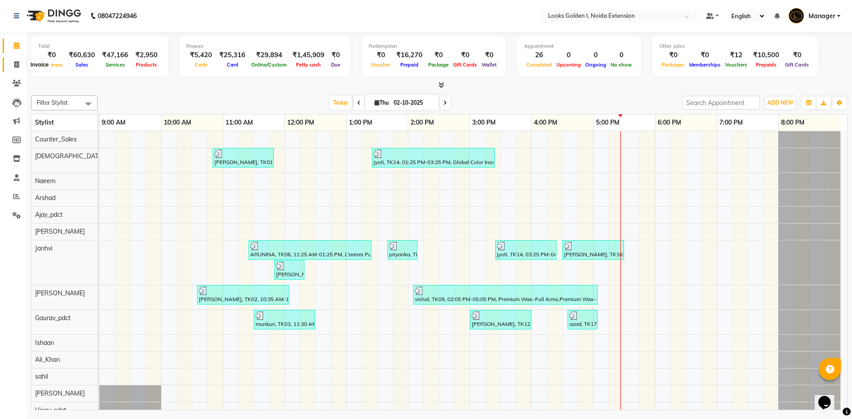
click at [11, 64] on span at bounding box center [17, 65] width 16 height 10
select select "service"
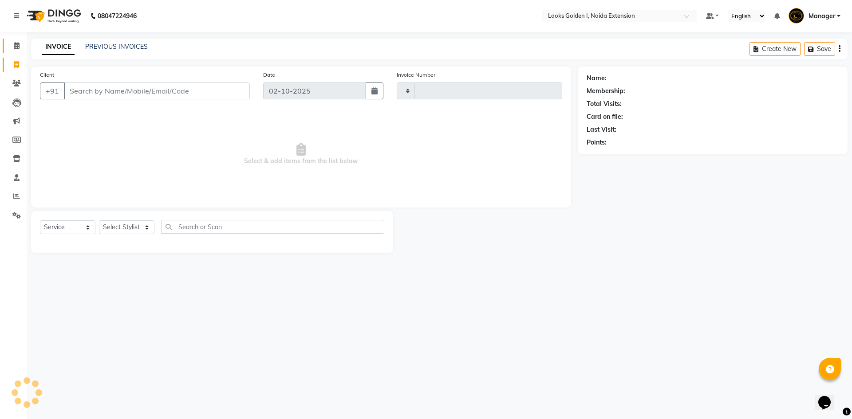
type input "7165"
select select "5508"
click at [16, 46] on icon at bounding box center [17, 45] width 6 height 7
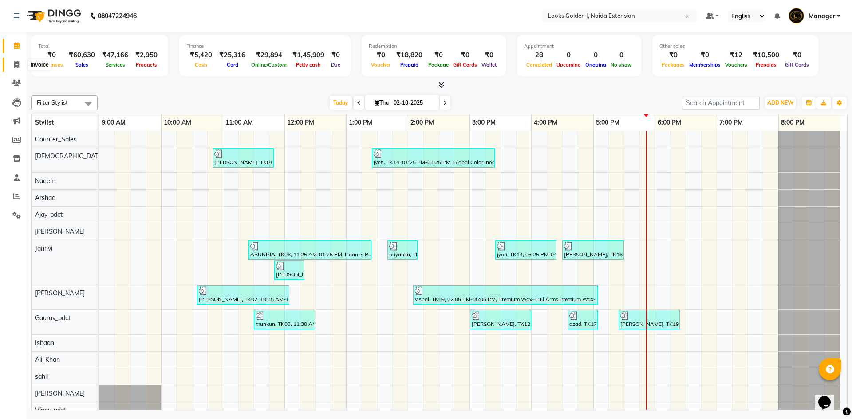
click at [21, 61] on span at bounding box center [17, 65] width 16 height 10
select select "5508"
select select "service"
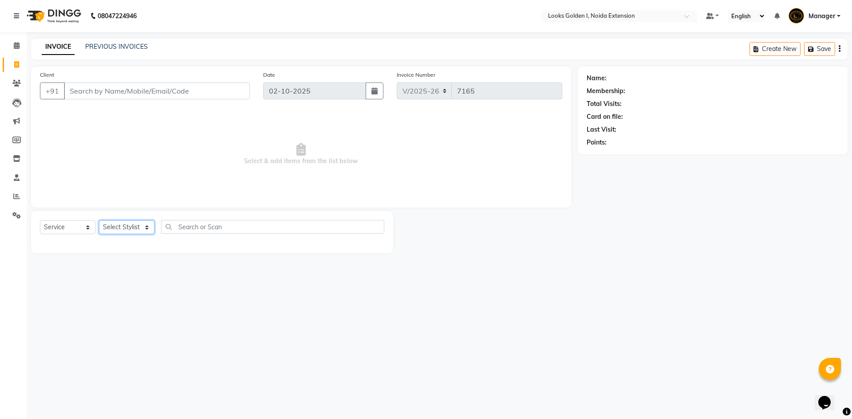
click at [122, 223] on select "Select Stylist" at bounding box center [126, 228] width 55 height 14
select select "45760"
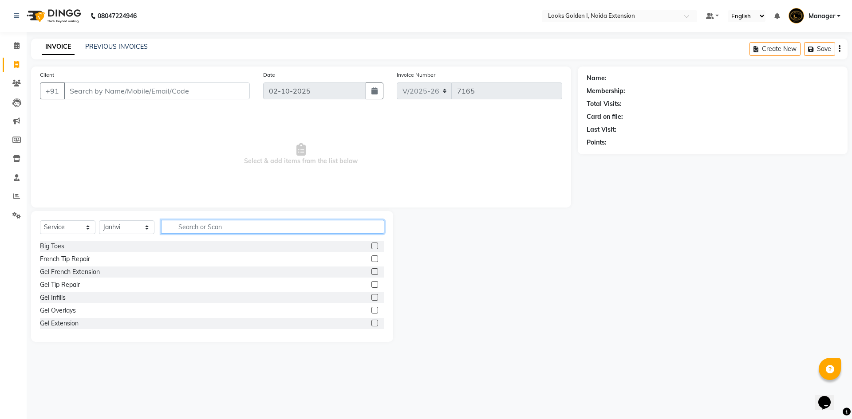
click at [216, 228] on input "text" at bounding box center [272, 227] width 223 height 14
type input "eye"
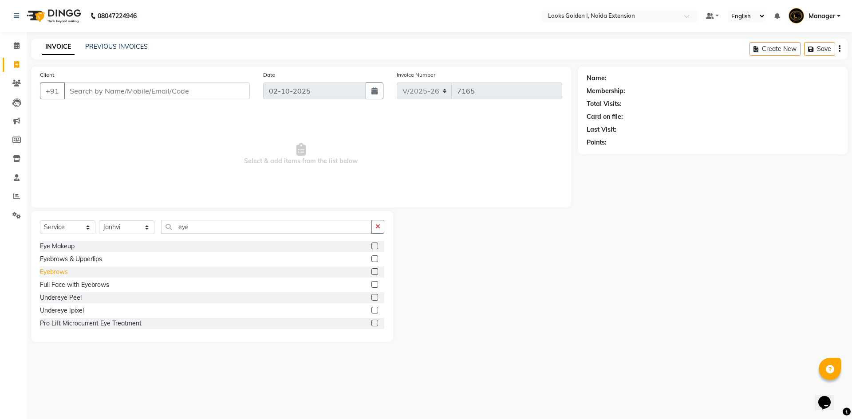
click at [49, 276] on div "Eyebrows" at bounding box center [54, 272] width 28 height 9
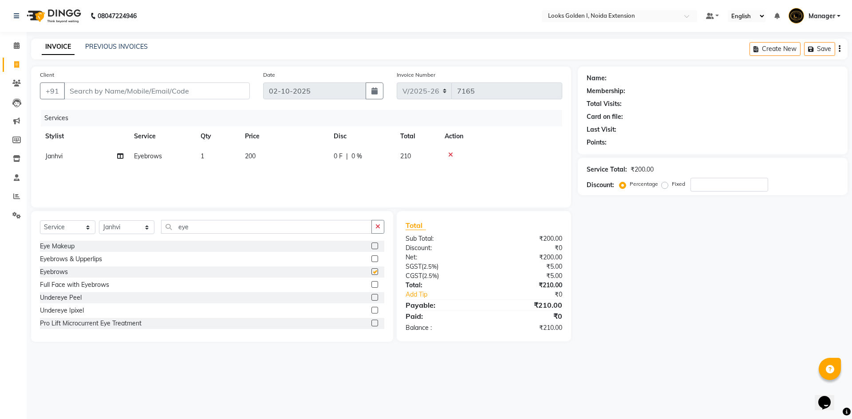
checkbox input "false"
click at [265, 165] on td "200" at bounding box center [284, 156] width 89 height 20
select select "45760"
drag, startPoint x: 301, startPoint y: 160, endPoint x: 284, endPoint y: 159, distance: 16.9
click at [284, 159] on td "200" at bounding box center [325, 163] width 89 height 34
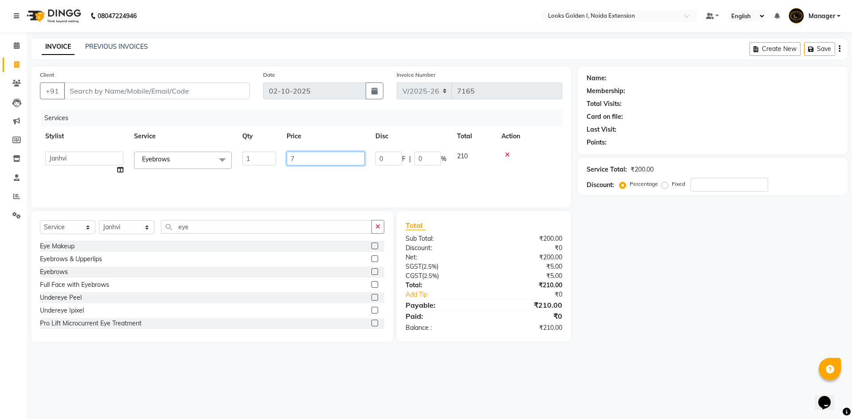
type input "70"
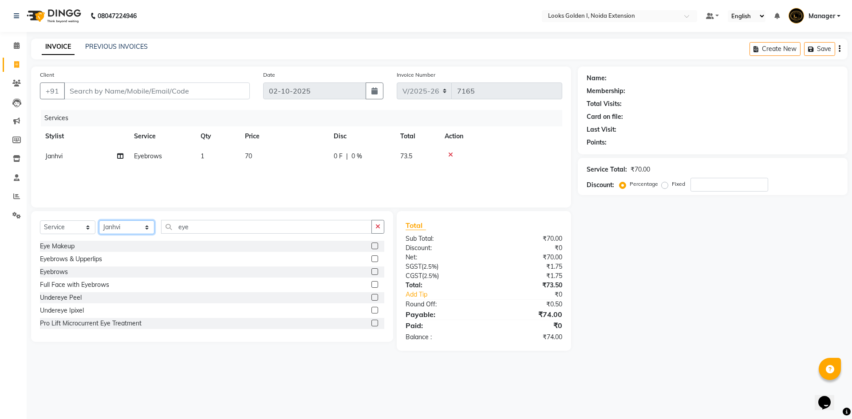
click at [109, 227] on select "Select Stylist Ajay_pdct Ali_Khan [PERSON_NAME] [PERSON_NAME] Counter_Sales [PE…" at bounding box center [126, 228] width 55 height 14
select select "37653"
click at [99, 221] on select "Select Stylist Ajay_pdct Ali_Khan [PERSON_NAME] [PERSON_NAME] Counter_Sales [PE…" at bounding box center [126, 228] width 55 height 14
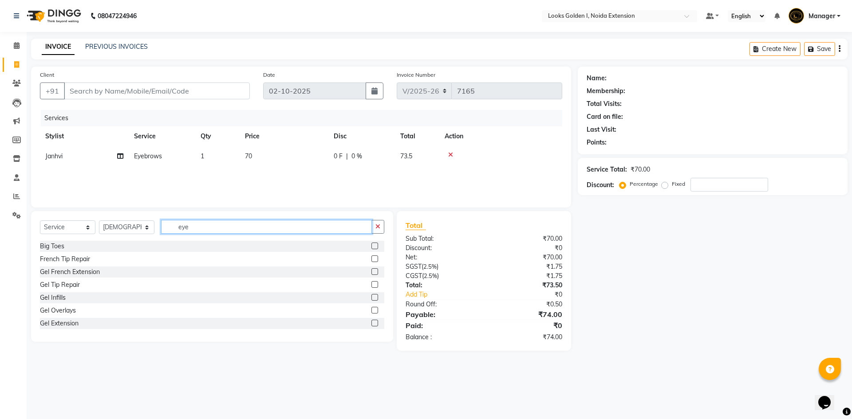
click at [186, 228] on input "eye" at bounding box center [266, 227] width 211 height 14
type input "root"
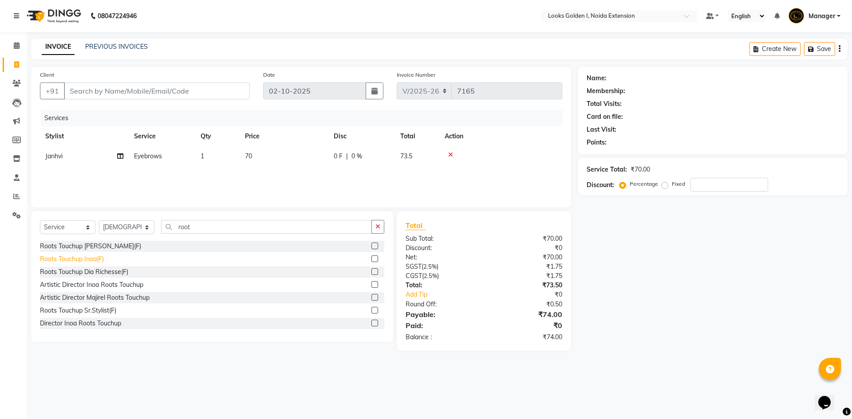
click at [59, 257] on div "Roots Touchup Inoa(F)" at bounding box center [72, 259] width 64 height 9
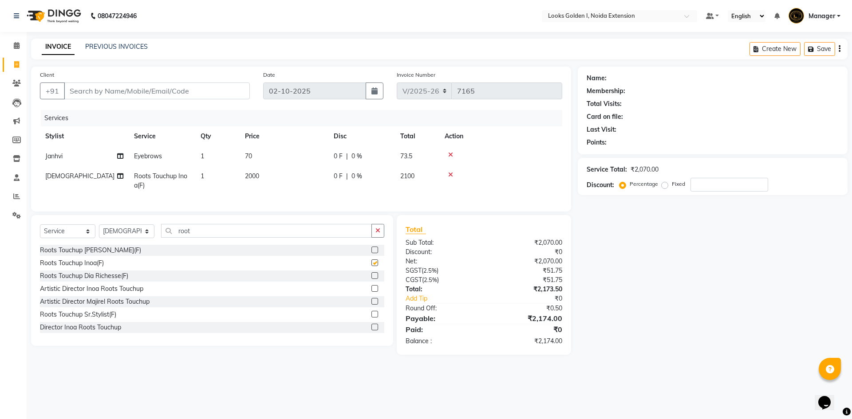
checkbox input "false"
click at [296, 177] on td "2000" at bounding box center [284, 180] width 89 height 29
select select "37653"
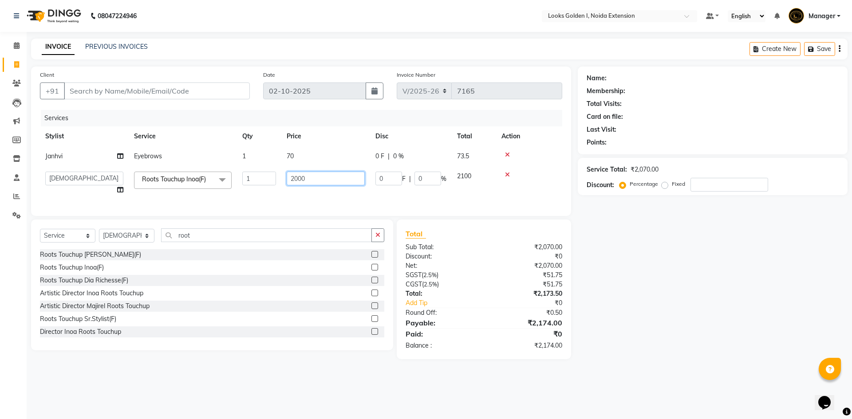
click at [293, 175] on input "2000" at bounding box center [326, 179] width 78 height 14
drag, startPoint x: 300, startPoint y: 180, endPoint x: 284, endPoint y: 178, distance: 15.6
click at [284, 178] on td "2000" at bounding box center [325, 183] width 89 height 34
type input "1600"
click at [153, 91] on input "Client" at bounding box center [157, 91] width 186 height 17
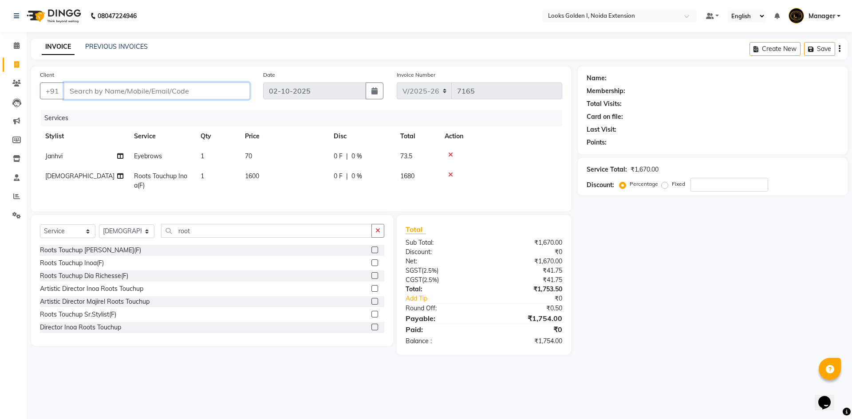
type input "9"
type input "0"
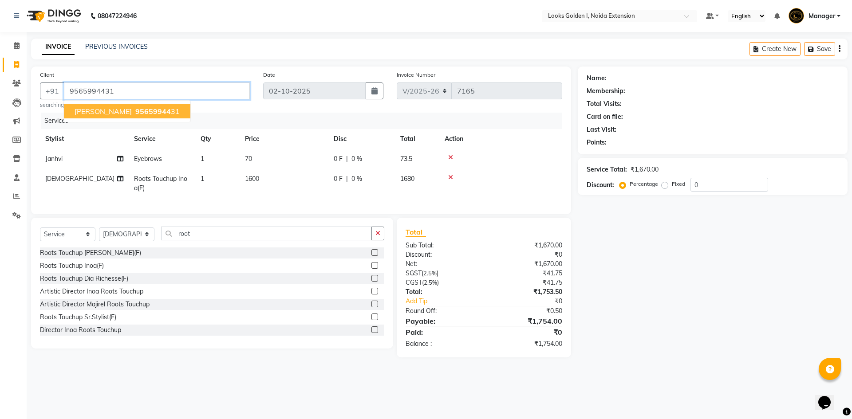
type input "9565994431"
select select "1: Object"
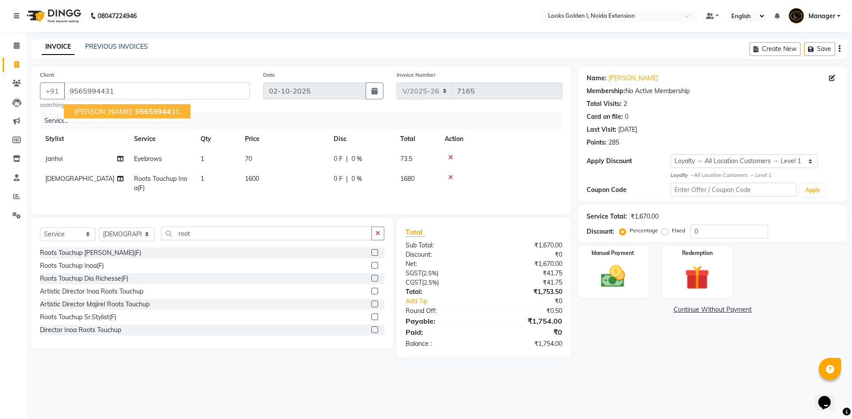
click at [623, 346] on div "Name: Ilma Membership: No Active Membership Total Visits: 2 Card on file: 0 Las…" at bounding box center [716, 212] width 277 height 291
click at [617, 283] on img at bounding box center [613, 276] width 41 height 29
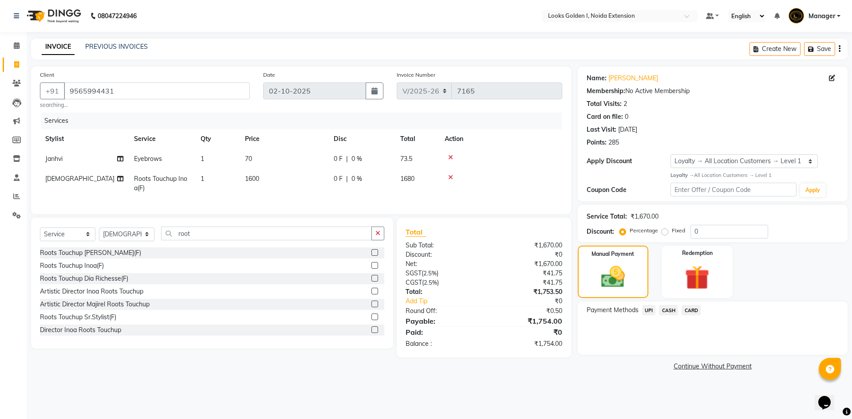
click at [651, 310] on span "UPI" at bounding box center [649, 310] width 14 height 10
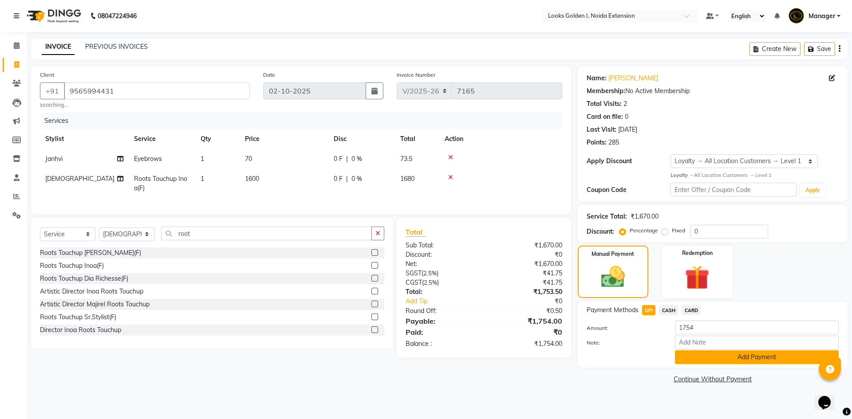
click at [695, 355] on button "Add Payment" at bounding box center [757, 358] width 164 height 14
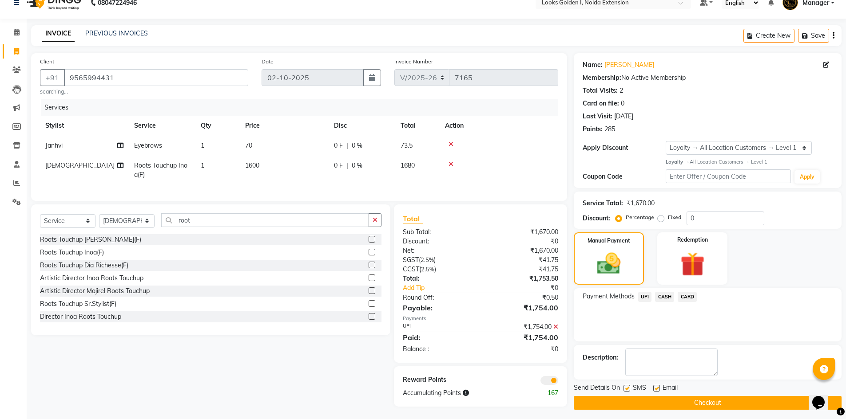
scroll to position [21, 0]
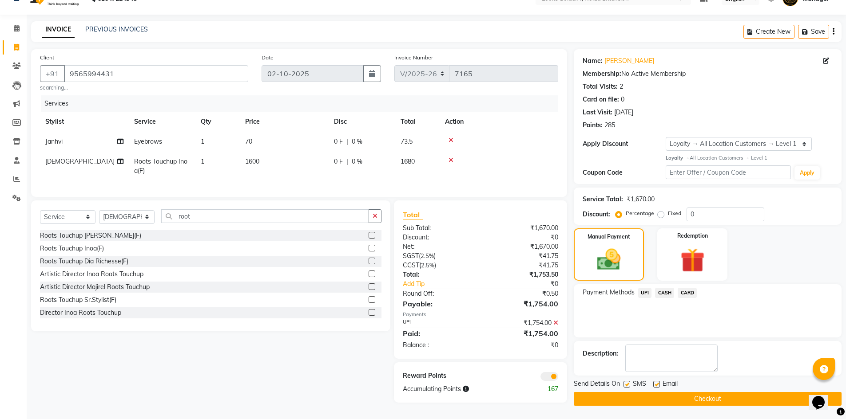
click at [682, 392] on button "Checkout" at bounding box center [708, 399] width 268 height 14
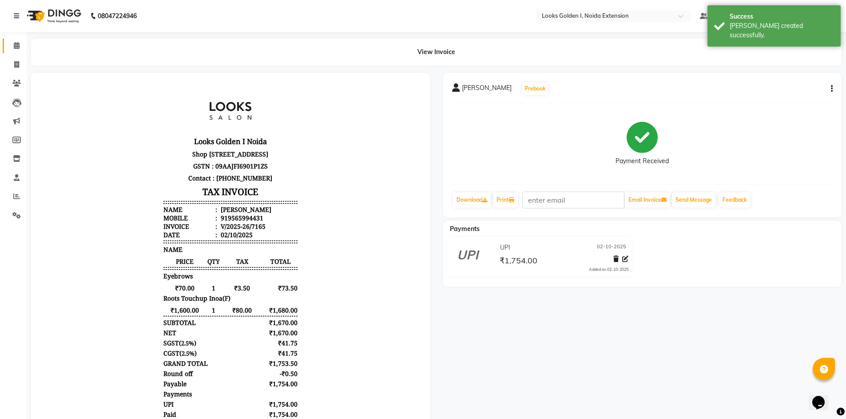
click at [6, 42] on link "Calendar" at bounding box center [13, 46] width 21 height 15
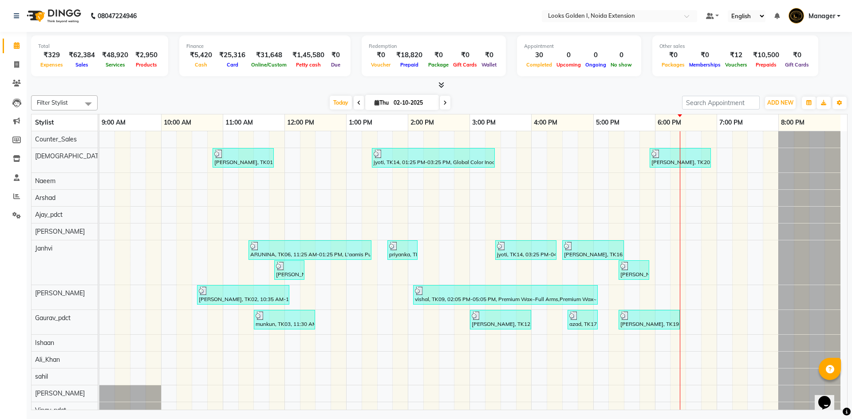
click at [24, 198] on li "Reports" at bounding box center [13, 196] width 27 height 19
click at [11, 190] on link "Reports" at bounding box center [13, 197] width 21 height 15
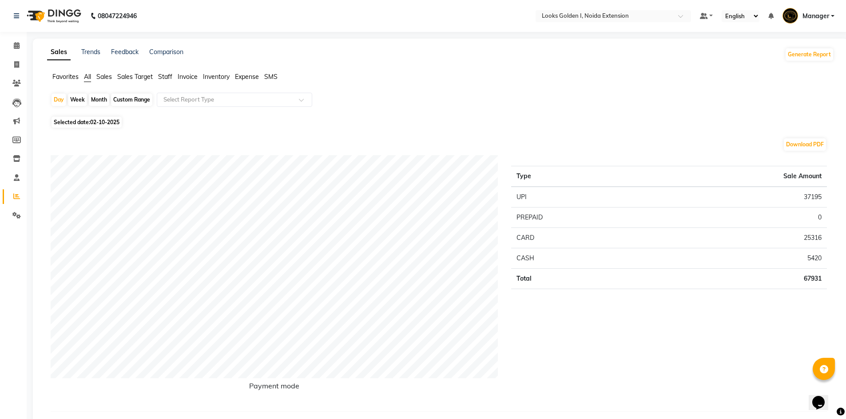
click at [162, 78] on span "Staff" at bounding box center [165, 77] width 14 height 8
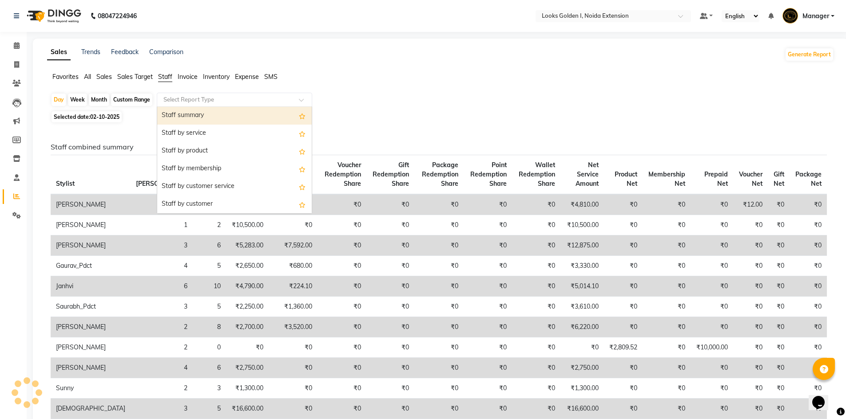
drag, startPoint x: 174, startPoint y: 106, endPoint x: 178, endPoint y: 113, distance: 8.3
click at [176, 107] on ng-select "Select Report Type Staff summary Staff by service Staff by product Staff by mem…" at bounding box center [234, 100] width 155 height 14
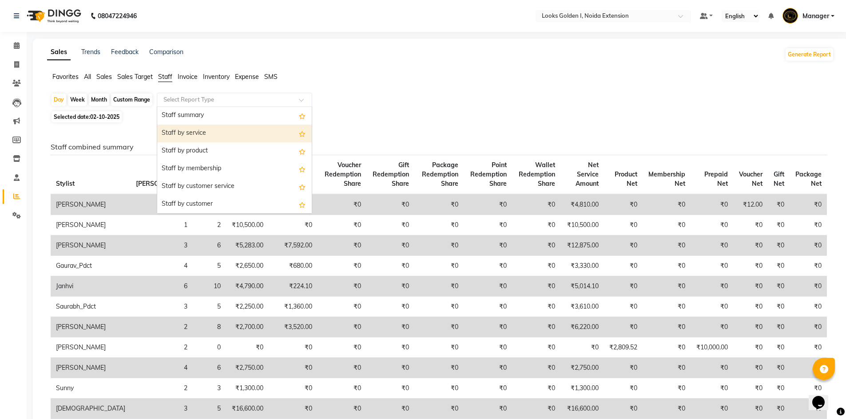
click at [202, 135] on div "Staff by service" at bounding box center [234, 134] width 154 height 18
select select "filtered_report"
select select "csv"
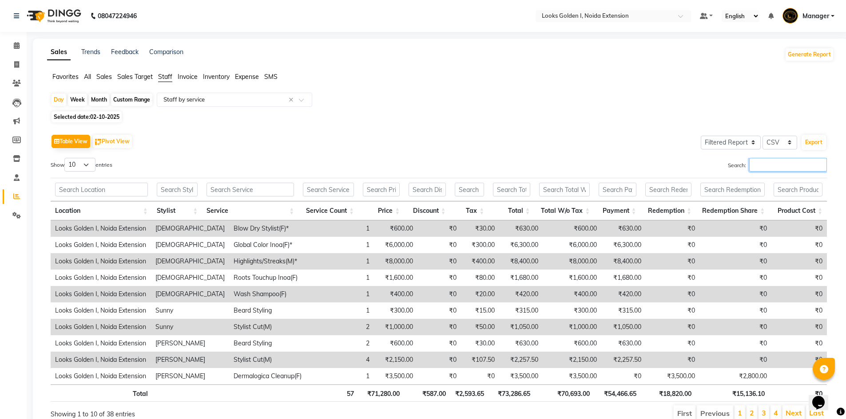
click at [789, 162] on input "Search:" at bounding box center [788, 165] width 78 height 14
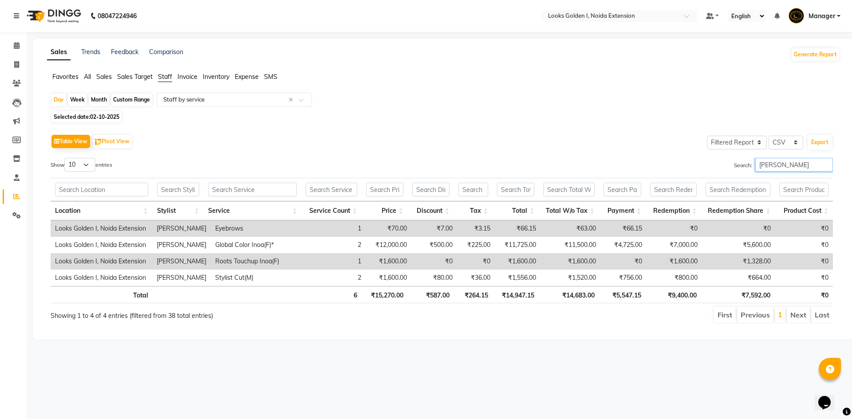
type input "gaga"
click at [571, 295] on th "₹14,683.00" at bounding box center [569, 294] width 60 height 17
drag, startPoint x: 99, startPoint y: 115, endPoint x: 95, endPoint y: 122, distance: 7.5
click at [97, 119] on span "02-10-2025" at bounding box center [104, 117] width 29 height 7
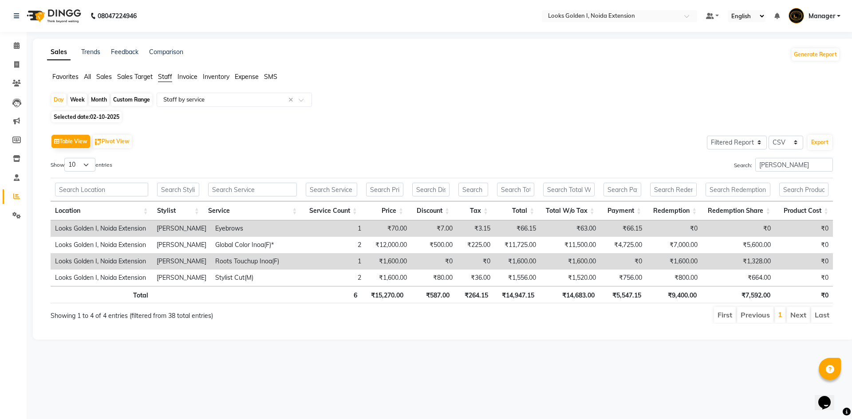
select select "10"
select select "2025"
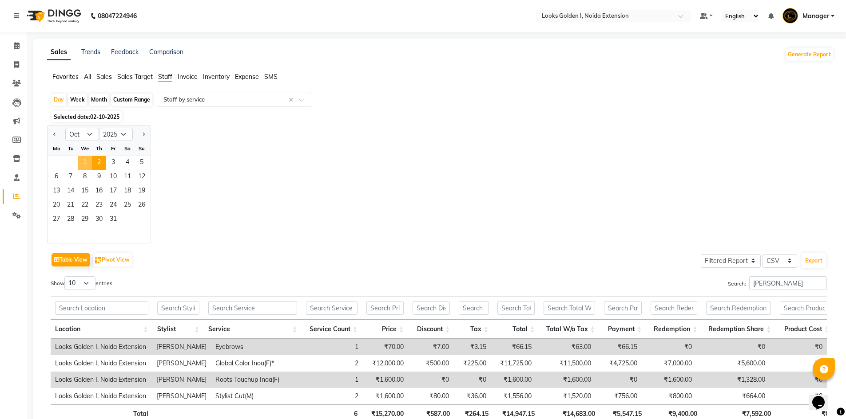
click at [89, 162] on span "1" at bounding box center [85, 163] width 14 height 14
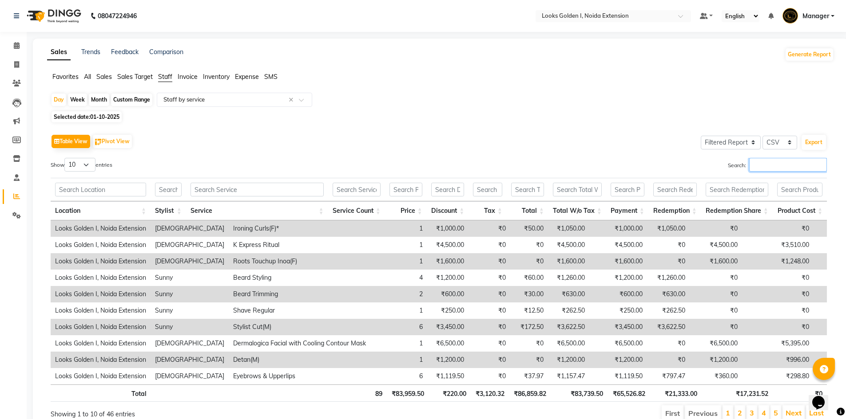
click at [783, 162] on input "Search:" at bounding box center [788, 165] width 78 height 14
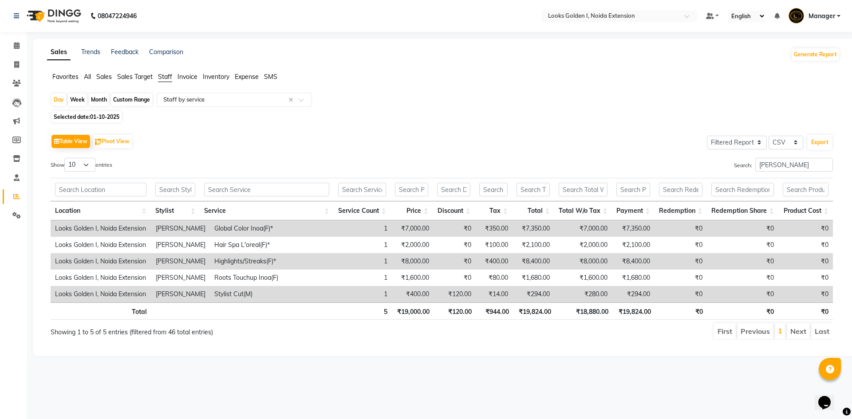
click at [589, 313] on th "₹18,880.00" at bounding box center [584, 311] width 57 height 17
drag, startPoint x: 785, startPoint y: 167, endPoint x: 685, endPoint y: 165, distance: 99.9
click at [685, 165] on div "Search: gaga" at bounding box center [641, 166] width 385 height 17
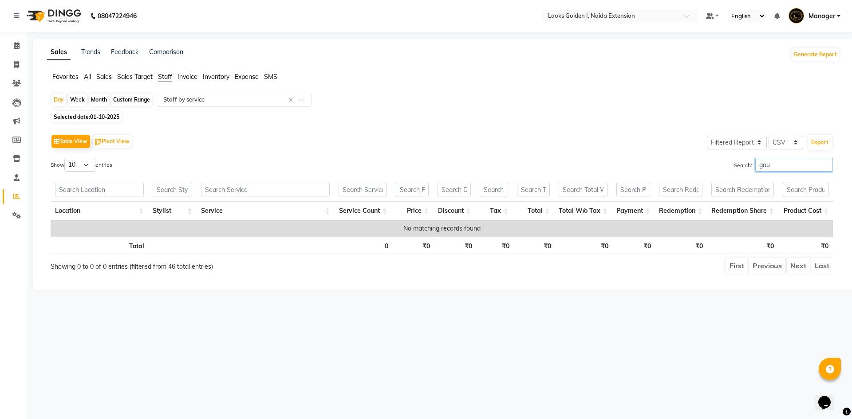
type input "gau"
click at [103, 115] on span "01-10-2025" at bounding box center [104, 117] width 29 height 7
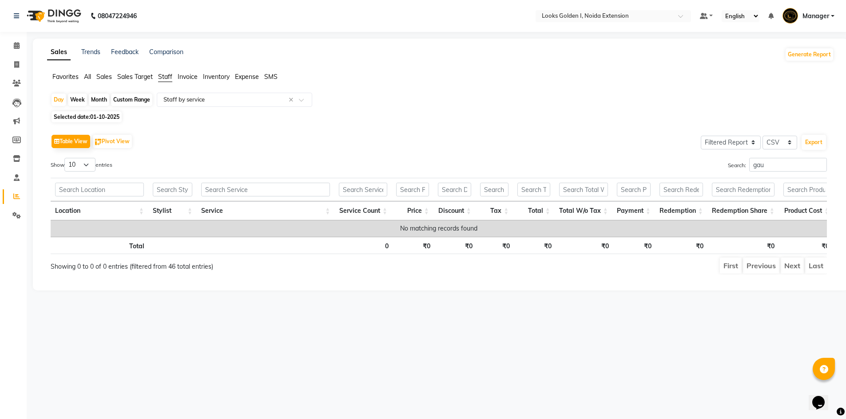
select select "10"
select select "2025"
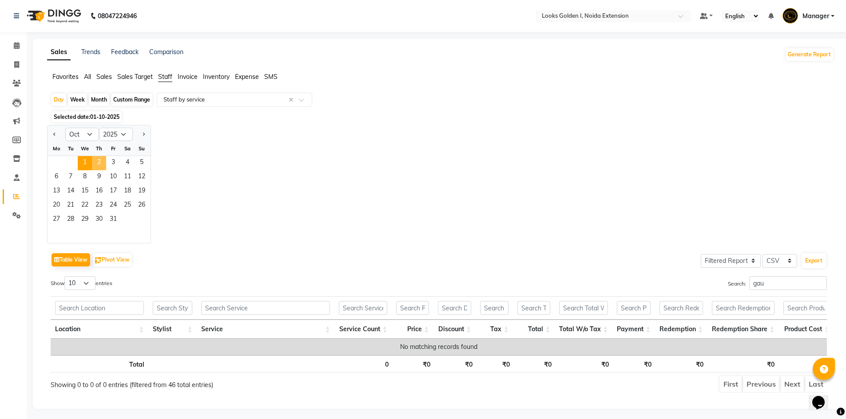
click at [102, 164] on span "2" at bounding box center [99, 163] width 14 height 14
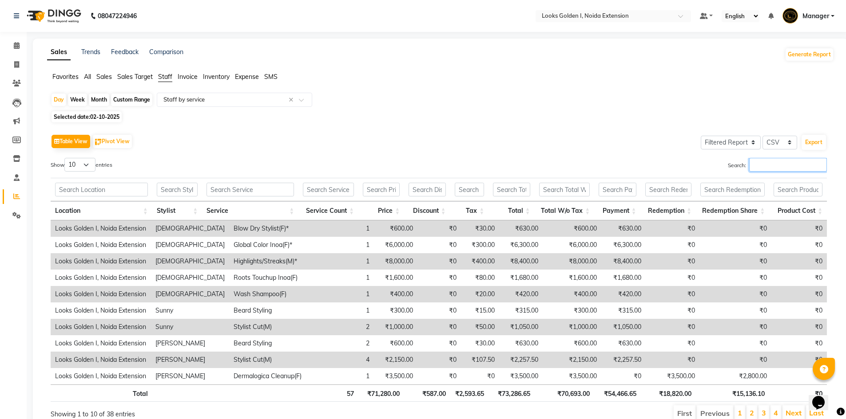
click at [783, 166] on input "Search:" at bounding box center [788, 165] width 78 height 14
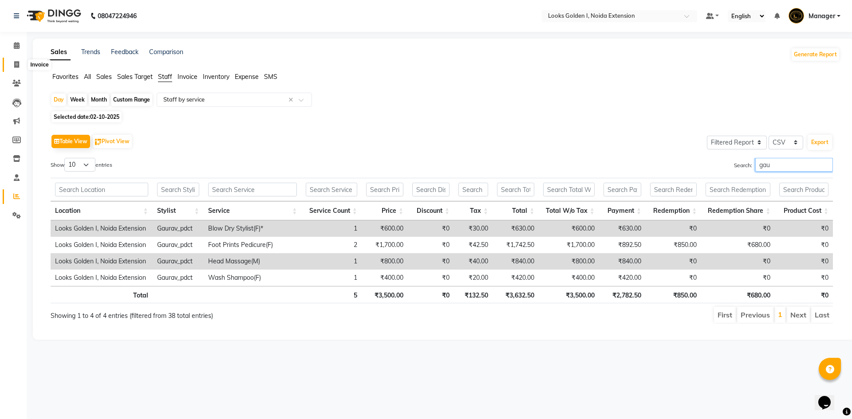
type input "gau"
click at [12, 69] on span at bounding box center [17, 65] width 16 height 10
select select "5508"
select select "service"
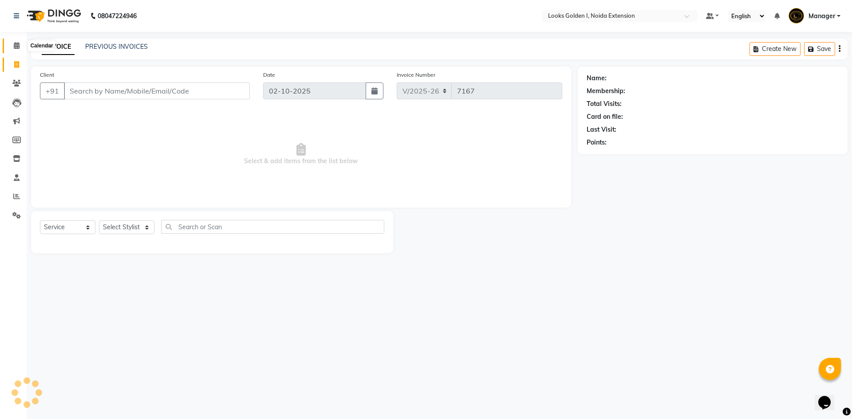
click at [14, 49] on span at bounding box center [17, 46] width 16 height 10
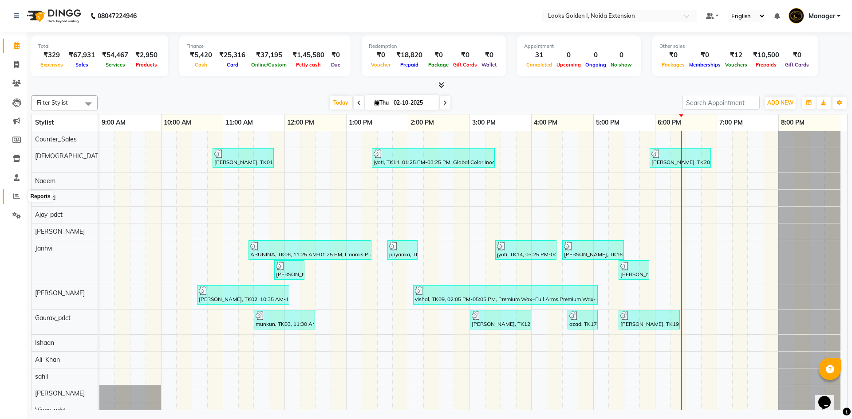
click at [19, 199] on icon at bounding box center [16, 196] width 7 height 7
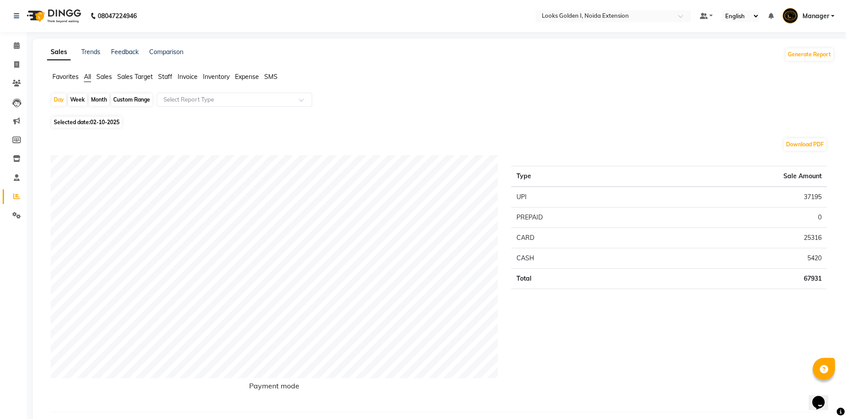
click at [164, 78] on span "Staff" at bounding box center [165, 77] width 14 height 8
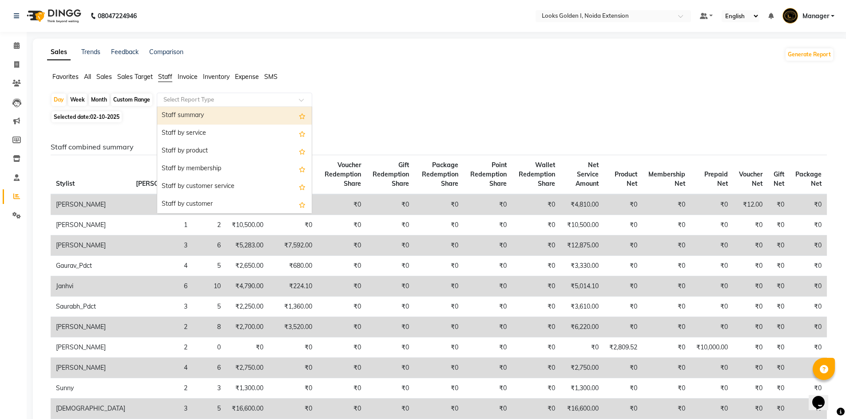
click at [169, 99] on input "text" at bounding box center [226, 99] width 128 height 9
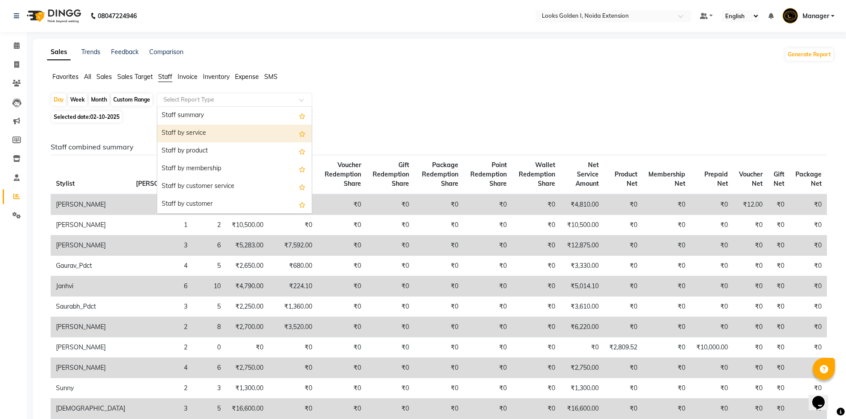
click at [177, 131] on div "Staff by service" at bounding box center [234, 134] width 154 height 18
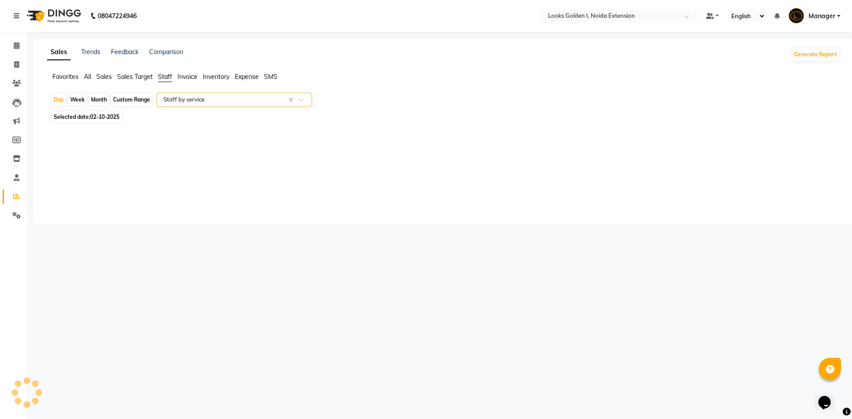
select select "filtered_report"
select select "csv"
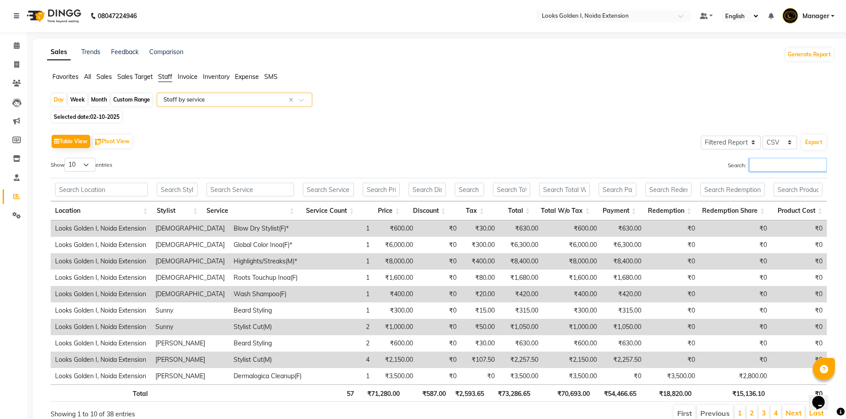
click at [777, 166] on input "Search:" at bounding box center [788, 165] width 78 height 14
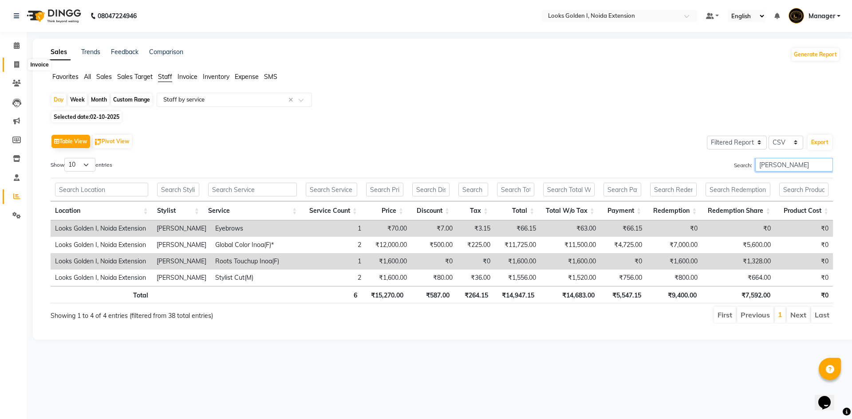
type input "gaga"
click at [19, 66] on icon at bounding box center [16, 64] width 5 height 7
select select "service"
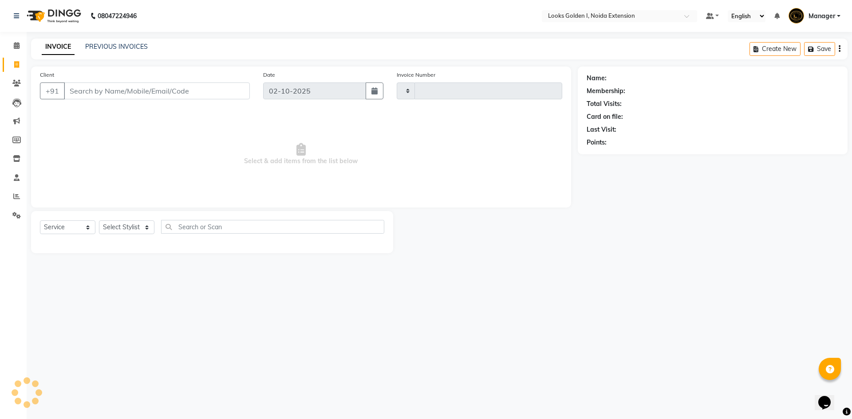
type input "7167"
select select "5508"
click at [129, 227] on select "Select Stylist Ajay_pdct Ali_Khan [PERSON_NAME] [PERSON_NAME] Counter_Sales [PE…" at bounding box center [126, 228] width 55 height 14
select select "85709"
click at [99, 221] on select "Select Stylist Ajay_pdct Ali_Khan [PERSON_NAME] [PERSON_NAME] Counter_Sales [PE…" at bounding box center [126, 228] width 55 height 14
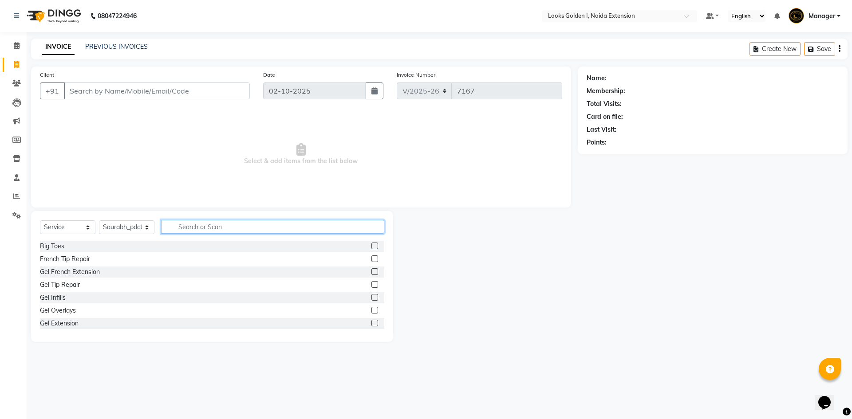
click at [198, 226] on input "text" at bounding box center [272, 227] width 223 height 14
type input "foot"
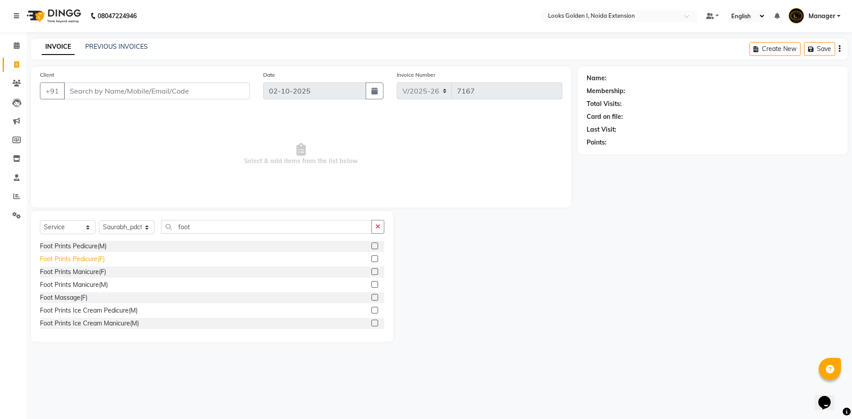
click at [70, 257] on div "Foot Prints Pedicure(F)" at bounding box center [72, 259] width 65 height 9
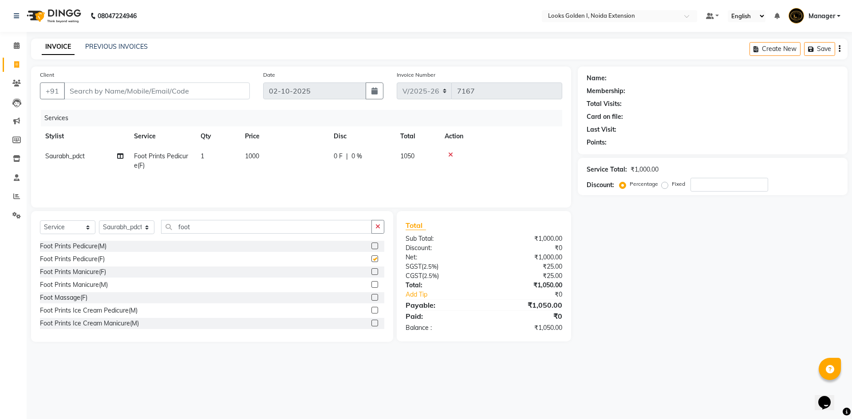
checkbox input "false"
click at [120, 228] on select "Select Stylist Ajay_pdct Ali_Khan Anwar Arshad Asad ayush Counter_Sales Faheem …" at bounding box center [126, 228] width 55 height 14
select select "52723"
click at [99, 221] on select "Select Stylist Ajay_pdct Ali_Khan Anwar Arshad Asad ayush Counter_Sales Faheem …" at bounding box center [126, 228] width 55 height 14
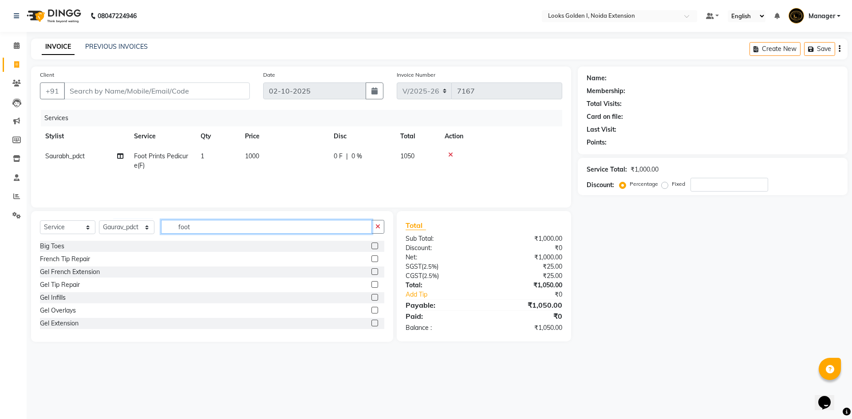
click at [218, 232] on input "foot" at bounding box center [266, 227] width 211 height 14
type input "foot"
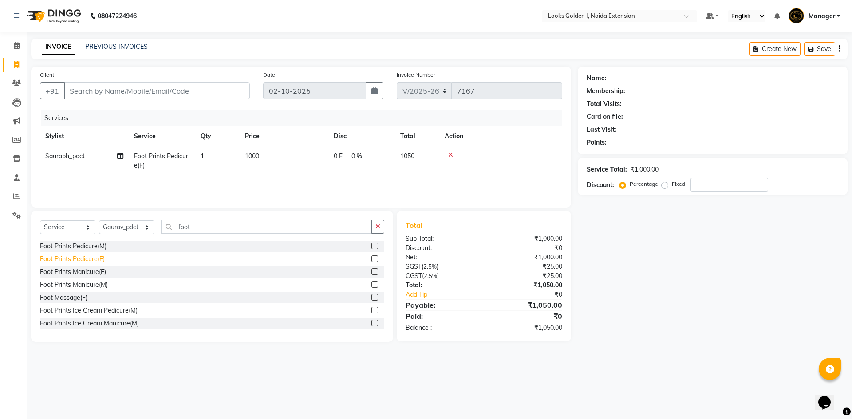
click at [65, 258] on div "Foot Prints Pedicure(F)" at bounding box center [72, 259] width 65 height 9
checkbox input "false"
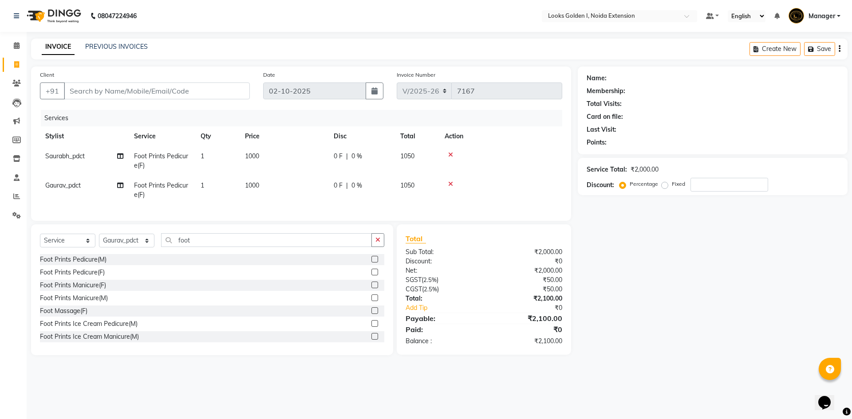
click at [289, 154] on td "1000" at bounding box center [284, 160] width 89 height 29
select select "85709"
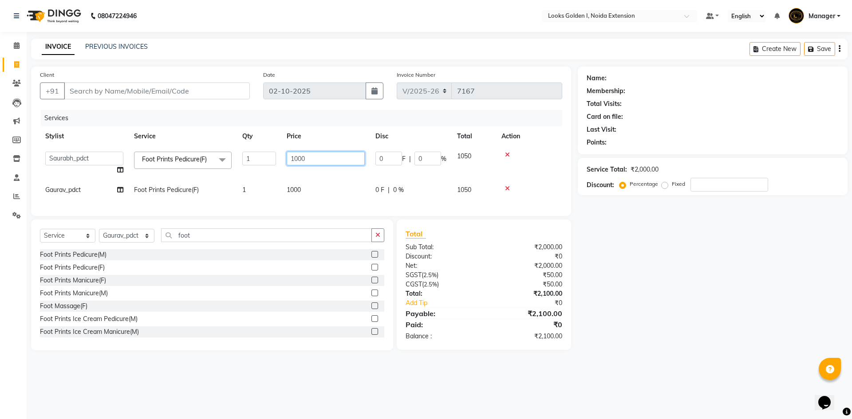
drag, startPoint x: 301, startPoint y: 160, endPoint x: 265, endPoint y: 163, distance: 36.1
click at [265, 163] on tr "Ajay_pdct Ali_Khan Anwar Arshad Asad ayush Counter_Sales Faheem Farmaan Gagan G…" at bounding box center [301, 163] width 522 height 34
type input "850"
click at [296, 182] on td "1000" at bounding box center [325, 190] width 89 height 20
select select "52723"
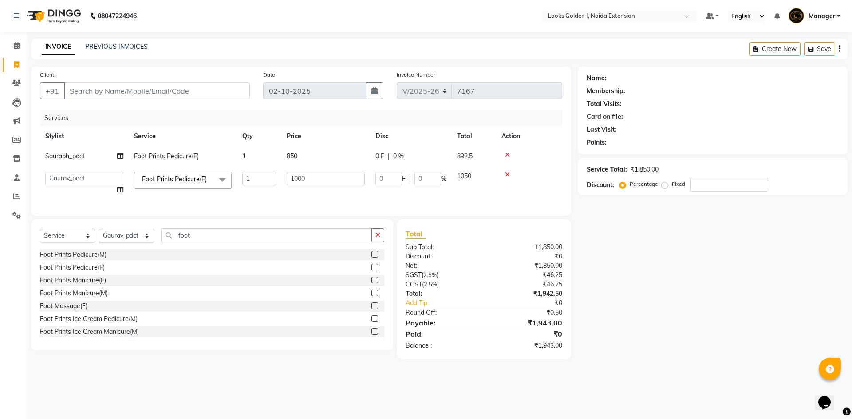
click at [281, 184] on td "1000" at bounding box center [325, 183] width 89 height 34
select select "52723"
drag, startPoint x: 265, startPoint y: 181, endPoint x: 313, endPoint y: 177, distance: 49.0
click at [313, 177] on input "1000" at bounding box center [326, 179] width 78 height 14
drag, startPoint x: 301, startPoint y: 177, endPoint x: 229, endPoint y: 185, distance: 72.4
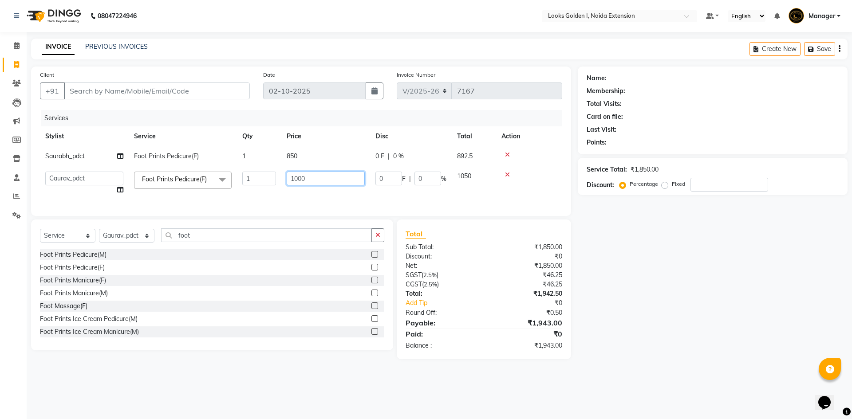
click at [233, 186] on tr "Ajay_pdct Ali_Khan Anwar Arshad Asad ayush Counter_Sales Faheem Farmaan Gagan G…" at bounding box center [301, 183] width 522 height 34
type input "850"
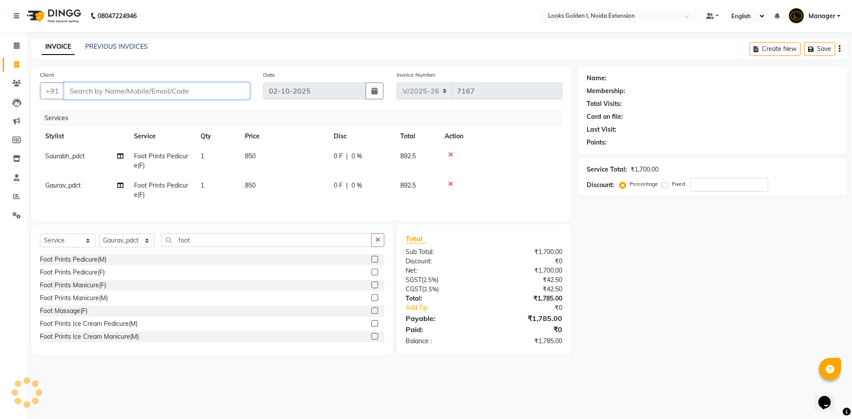
click at [107, 87] on input "Client" at bounding box center [157, 91] width 186 height 17
click at [157, 84] on input "Client" at bounding box center [157, 91] width 186 height 17
type input "8"
type input "0"
type input "8527011396"
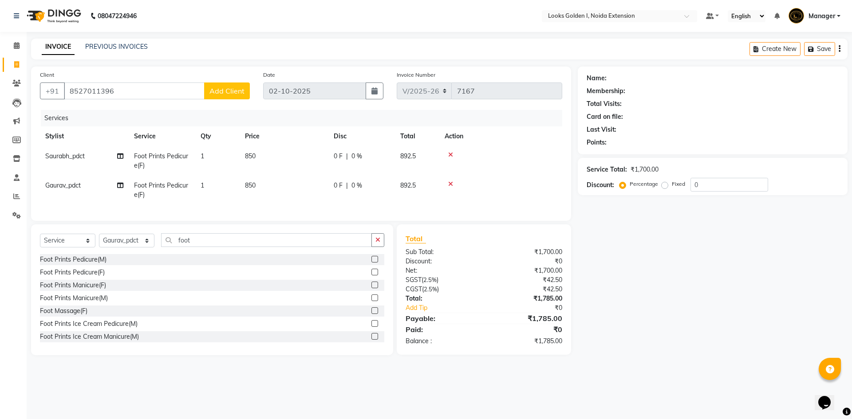
click at [220, 85] on button "Add Client" at bounding box center [227, 91] width 46 height 17
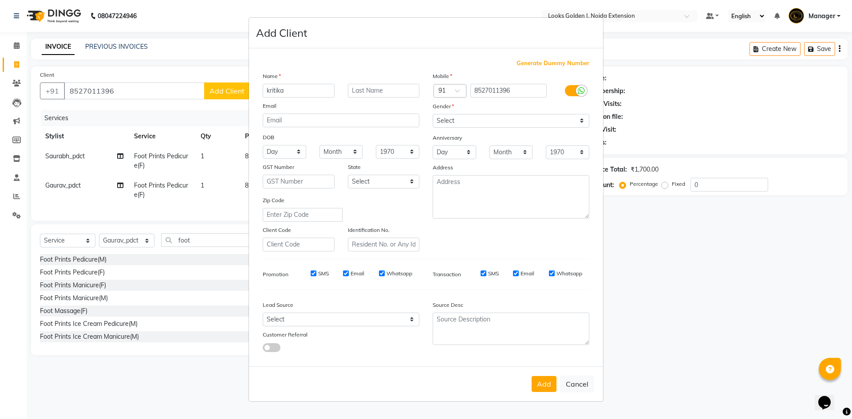
type input "kritika"
click at [497, 106] on div "Gender" at bounding box center [511, 108] width 170 height 12
click at [504, 121] on select "Select Male Female Other Prefer Not To Say" at bounding box center [511, 121] width 157 height 14
select select "female"
click at [433, 114] on select "Select Male Female Other Prefer Not To Say" at bounding box center [511, 121] width 157 height 14
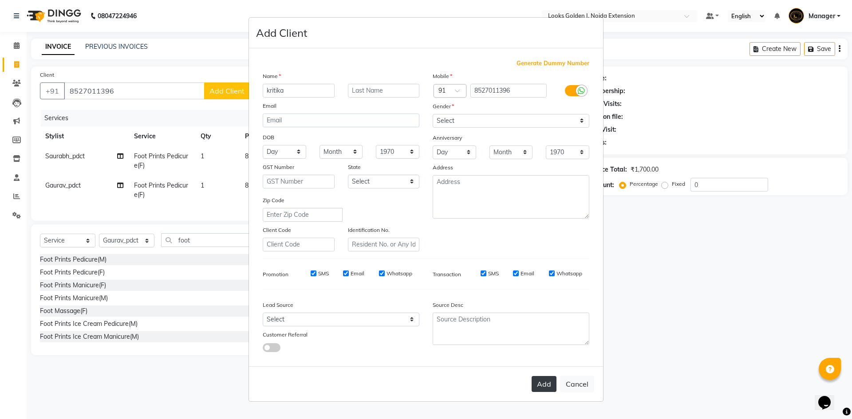
click at [551, 382] on button "Add" at bounding box center [544, 384] width 25 height 16
select select
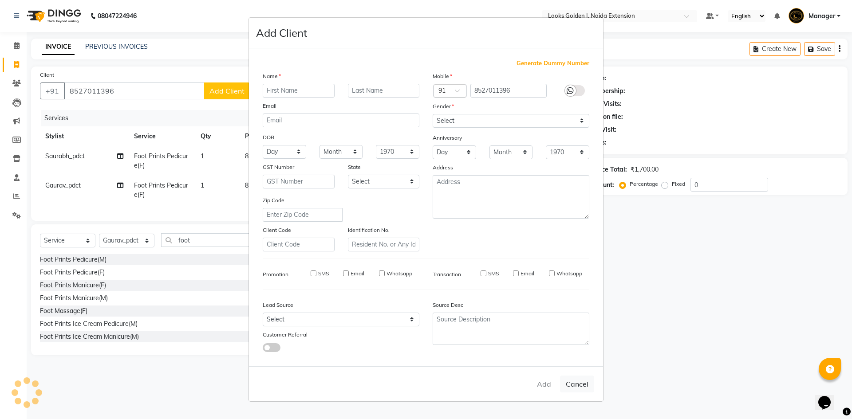
select select
checkbox input "false"
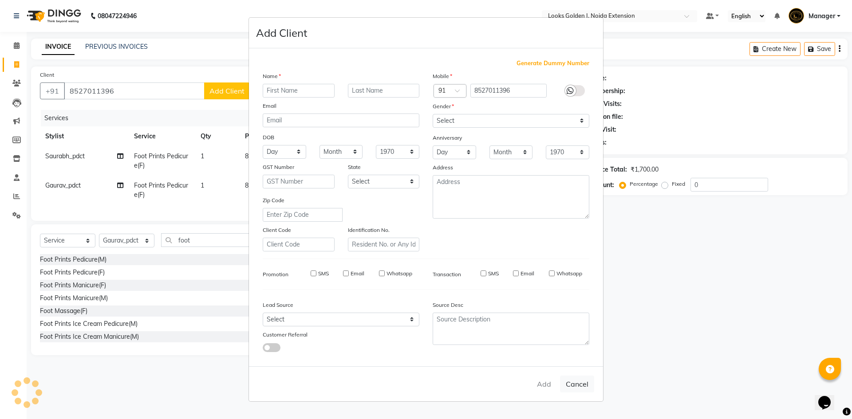
checkbox input "false"
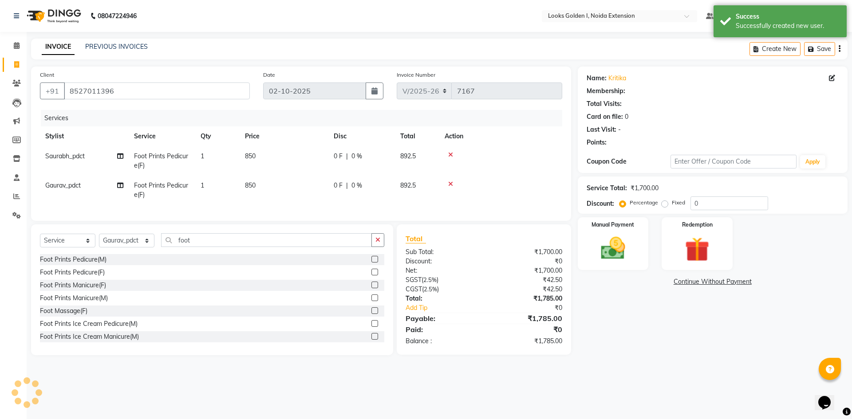
select select "1: Object"
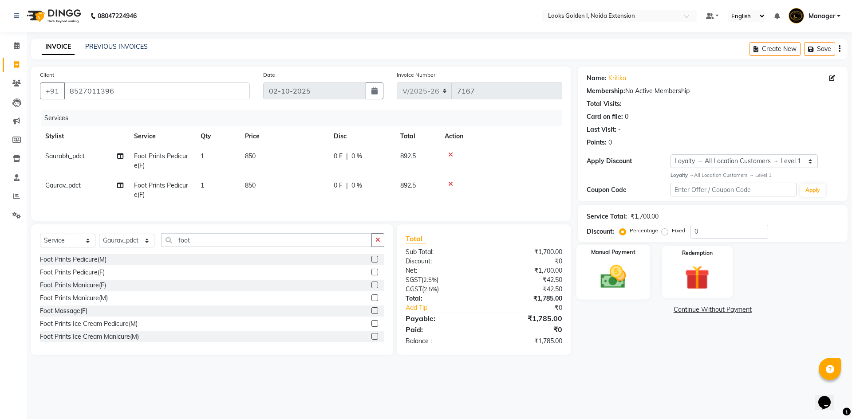
click at [610, 285] on img at bounding box center [613, 276] width 41 height 29
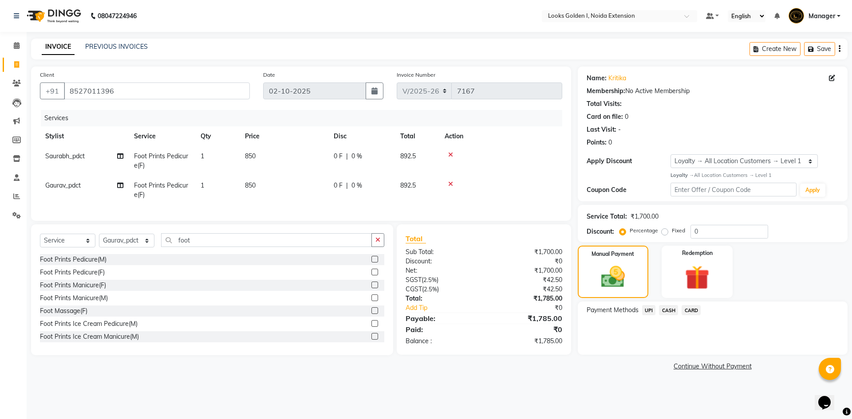
click at [644, 310] on span "UPI" at bounding box center [649, 310] width 14 height 10
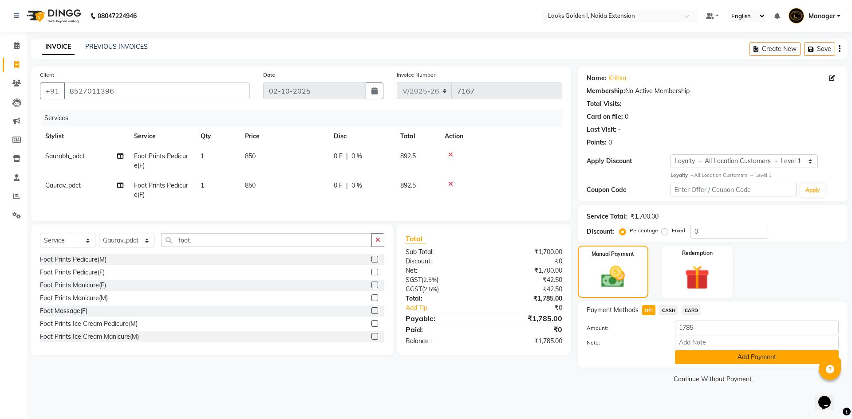
click at [690, 362] on button "Add Payment" at bounding box center [757, 358] width 164 height 14
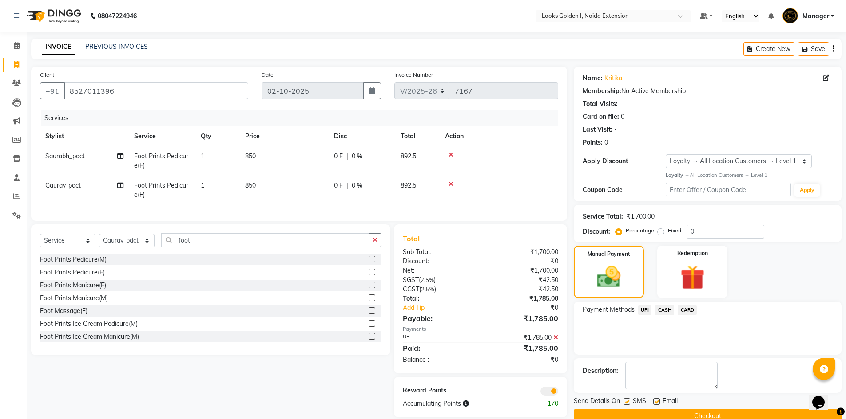
scroll to position [18, 0]
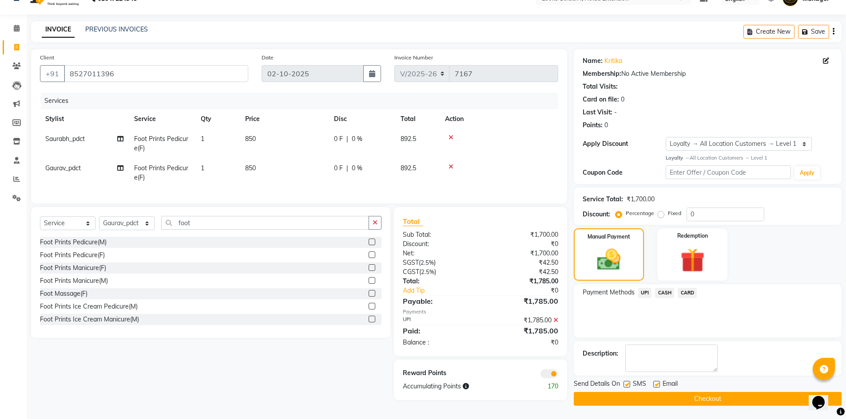
click at [682, 394] on button "Checkout" at bounding box center [708, 399] width 268 height 14
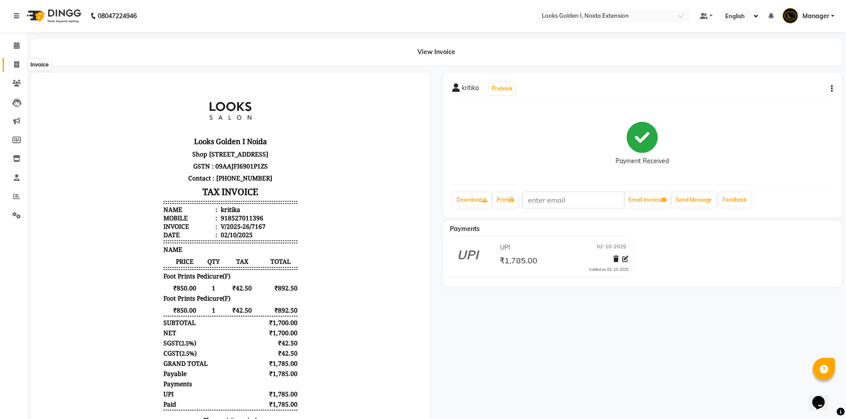
drag, startPoint x: 16, startPoint y: 68, endPoint x: 21, endPoint y: 71, distance: 6.4
click at [16, 68] on span at bounding box center [17, 65] width 16 height 10
select select "service"
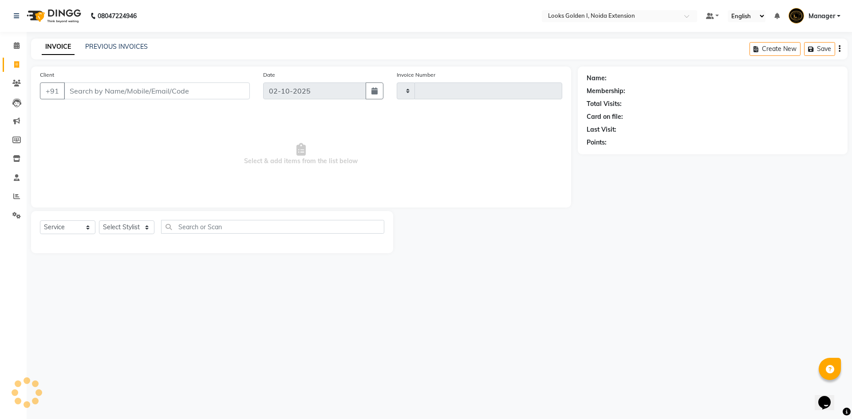
type input "7168"
select select "5508"
click at [126, 233] on select "Select Stylist" at bounding box center [126, 228] width 55 height 14
click at [129, 226] on select "Select Stylist" at bounding box center [126, 228] width 55 height 14
click at [129, 226] on select "Select Stylist Ajay_pdct Ali_Khan [PERSON_NAME] [PERSON_NAME] Counter_Sales [PE…" at bounding box center [126, 228] width 55 height 14
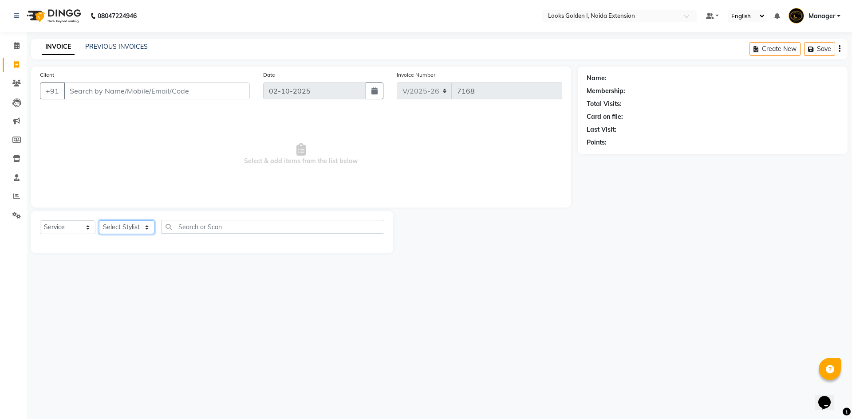
select select "45908"
click at [99, 221] on select "Select Stylist Ajay_pdct Ali_Khan [PERSON_NAME] [PERSON_NAME] Counter_Sales [PE…" at bounding box center [126, 228] width 55 height 14
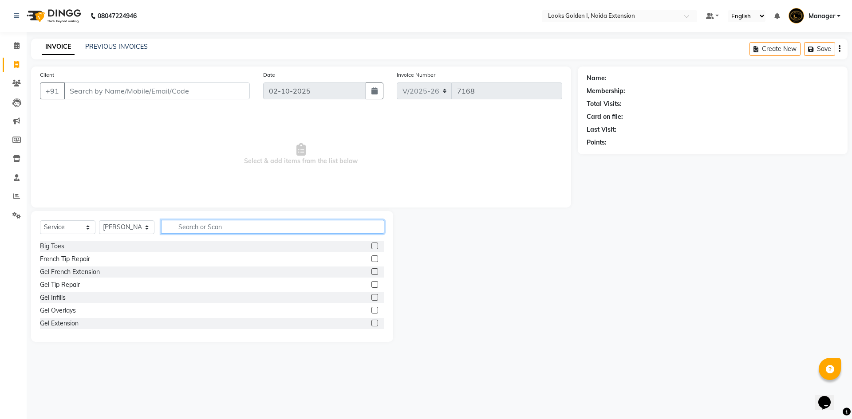
click at [237, 228] on input "text" at bounding box center [272, 227] width 223 height 14
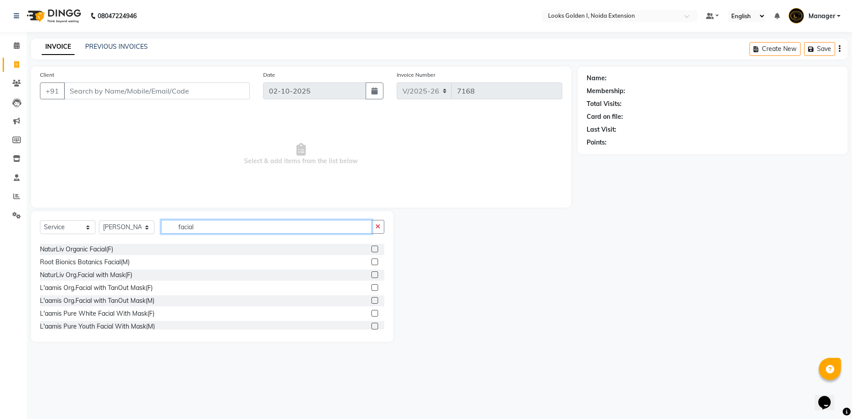
scroll to position [178, 0]
type input "facial"
click at [91, 289] on div "L'aamis Org.Facial with TanOut Mask(F)" at bounding box center [96, 287] width 113 height 9
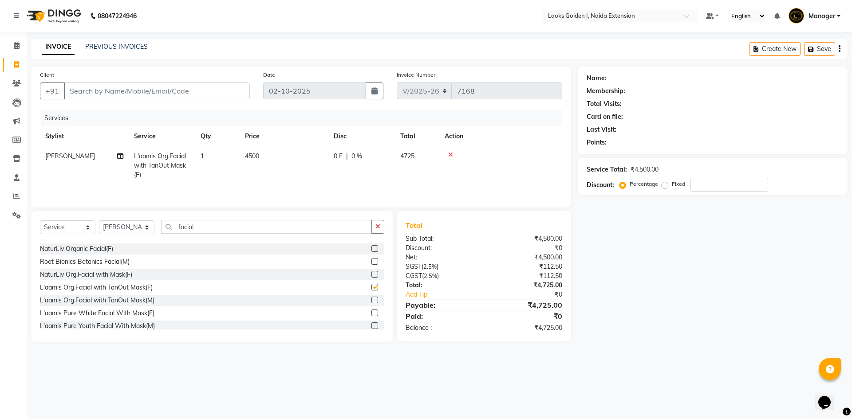
checkbox input "false"
click at [315, 158] on td "4500" at bounding box center [284, 165] width 89 height 39
select select "45908"
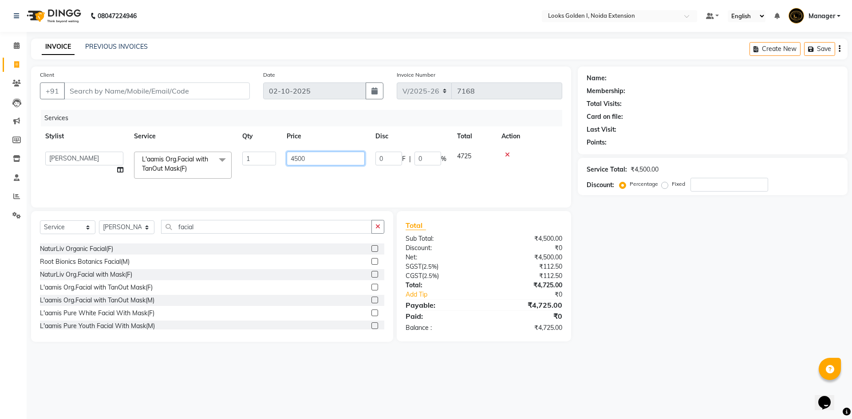
drag, startPoint x: 315, startPoint y: 158, endPoint x: 286, endPoint y: 157, distance: 28.9
click at [286, 157] on td "4500" at bounding box center [325, 165] width 89 height 38
type input "4750"
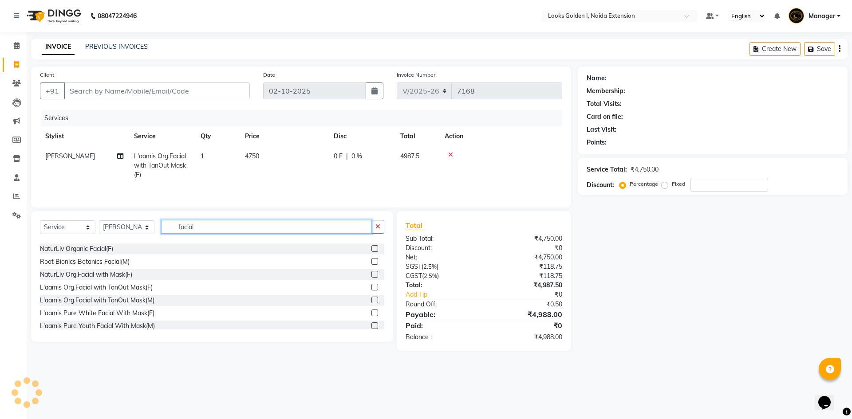
click at [201, 225] on input "facial" at bounding box center [266, 227] width 211 height 14
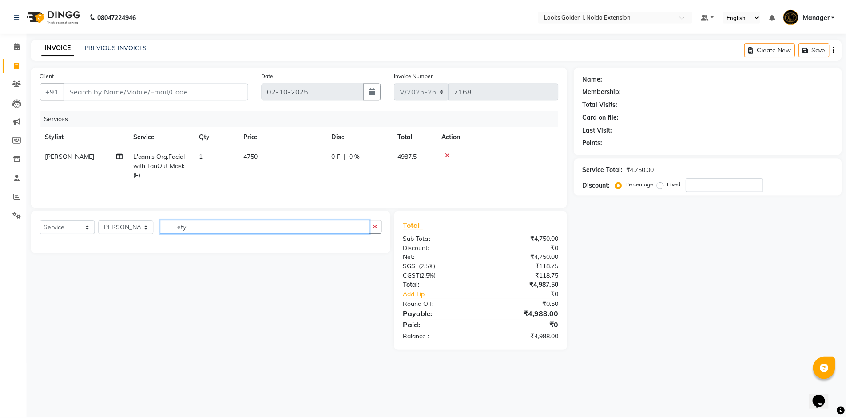
scroll to position [0, 0]
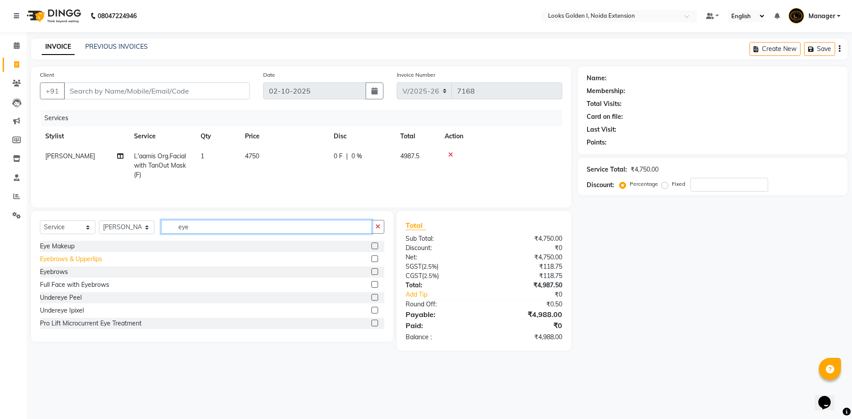
type input "eye"
click at [73, 258] on div "Eyebrows & Upperlips" at bounding box center [71, 259] width 62 height 9
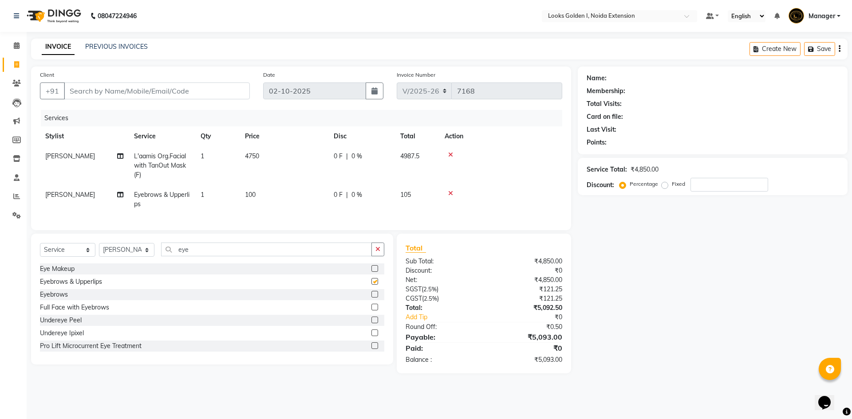
checkbox input "false"
click at [286, 189] on td "100" at bounding box center [284, 199] width 89 height 29
select select "45908"
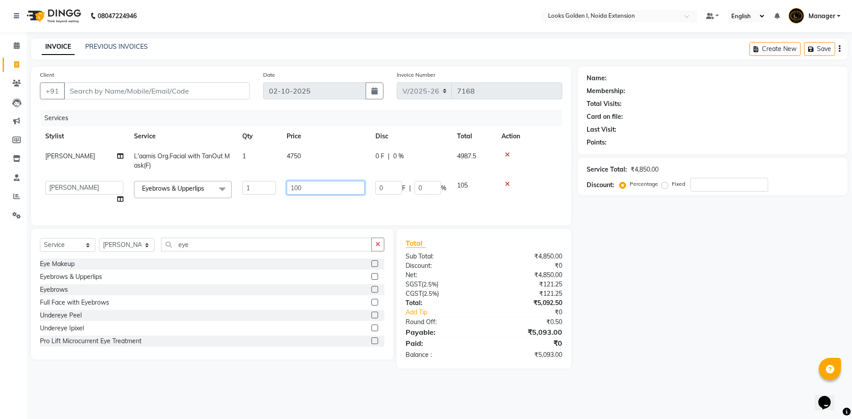
click at [296, 190] on input "100" at bounding box center [326, 188] width 78 height 14
type input "140"
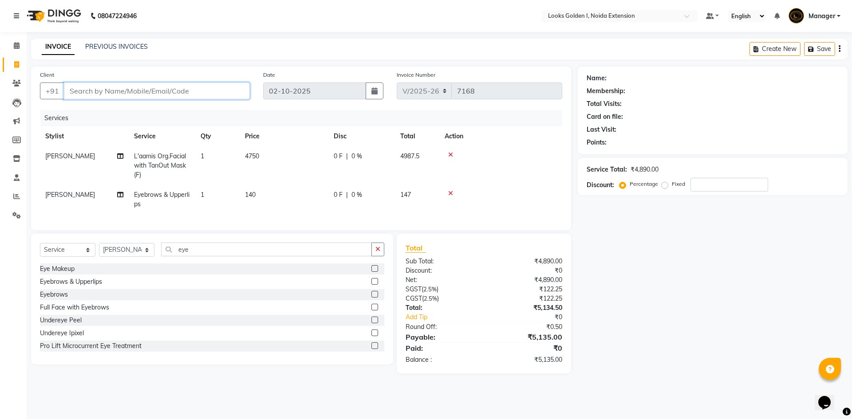
click at [166, 97] on input "Client" at bounding box center [157, 91] width 186 height 17
type input "9"
type input "0"
type input "9654770235"
click at [241, 95] on span "Add Client" at bounding box center [227, 91] width 35 height 9
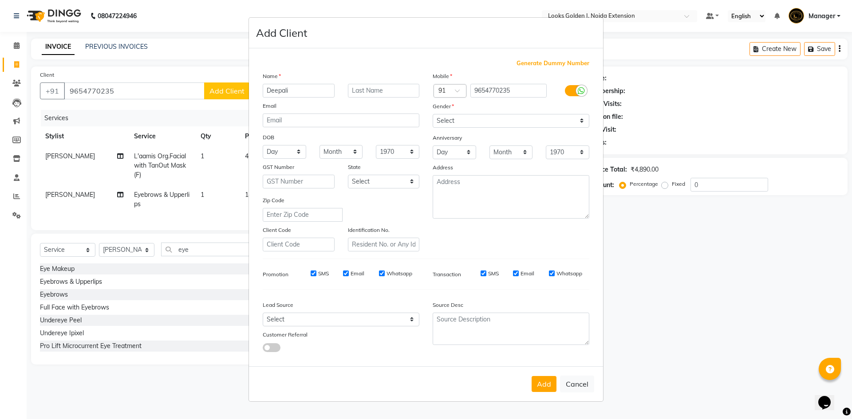
type input "Deepali"
click at [473, 121] on select "Select Male Female Other Prefer Not To Say" at bounding box center [511, 121] width 157 height 14
select select "female"
click at [433, 114] on select "Select Male Female Other Prefer Not To Say" at bounding box center [511, 121] width 157 height 14
click at [542, 384] on button "Add" at bounding box center [544, 384] width 25 height 16
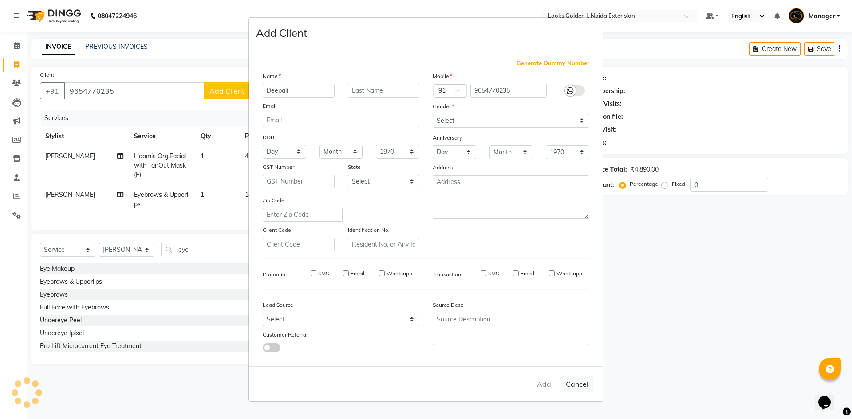
select select
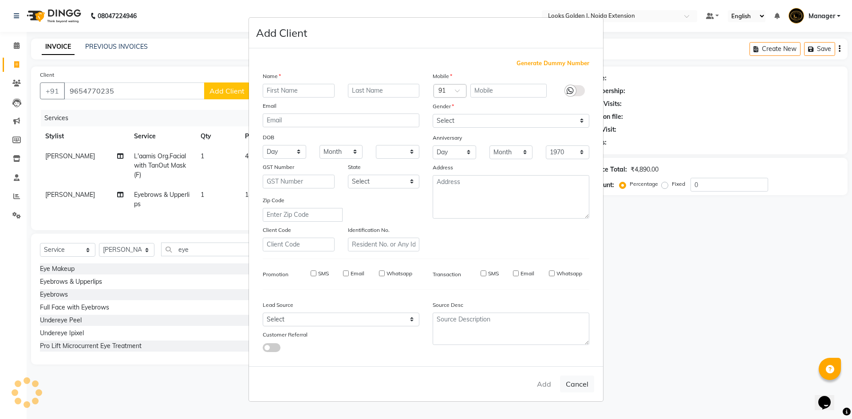
select select
checkbox input "false"
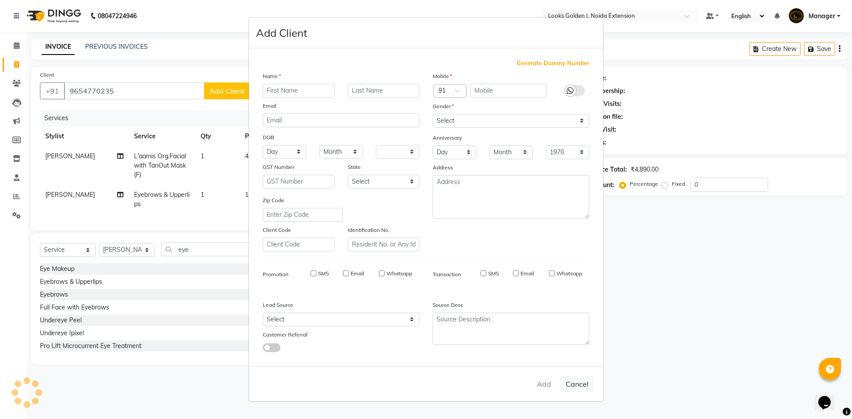
checkbox input "false"
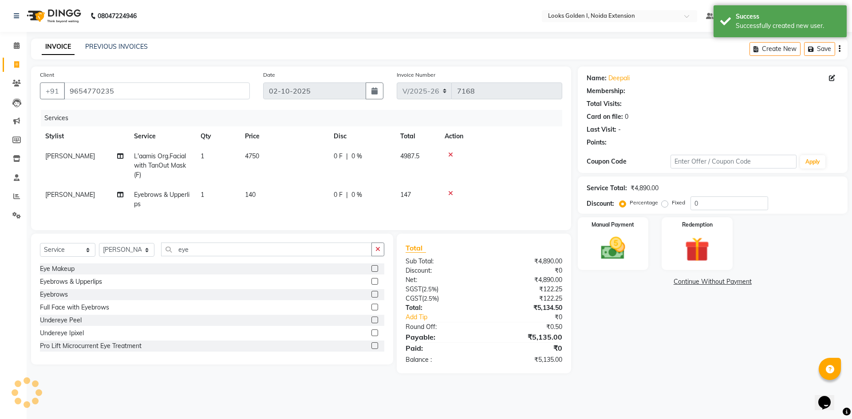
select select "1: Object"
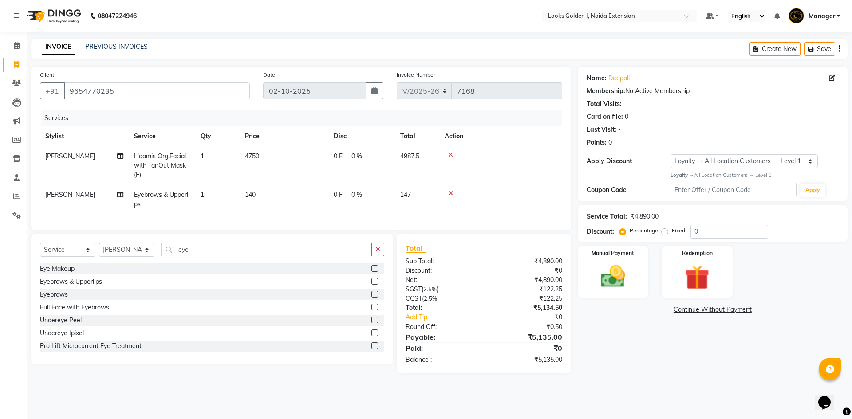
click at [601, 285] on img at bounding box center [613, 277] width 40 height 28
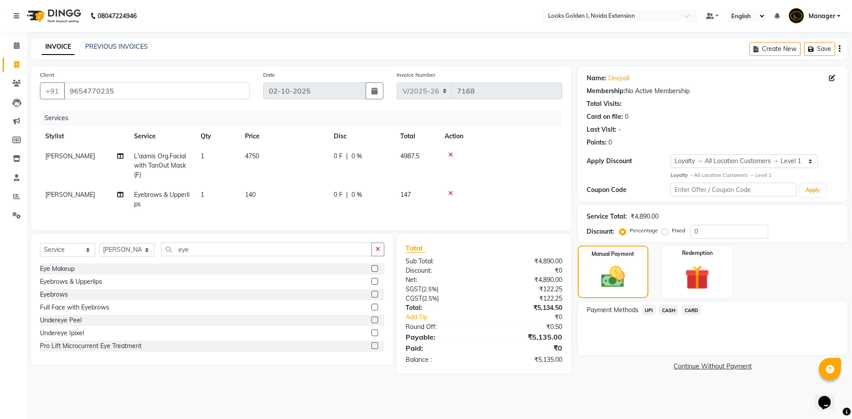
click at [691, 311] on span "CARD" at bounding box center [691, 310] width 19 height 10
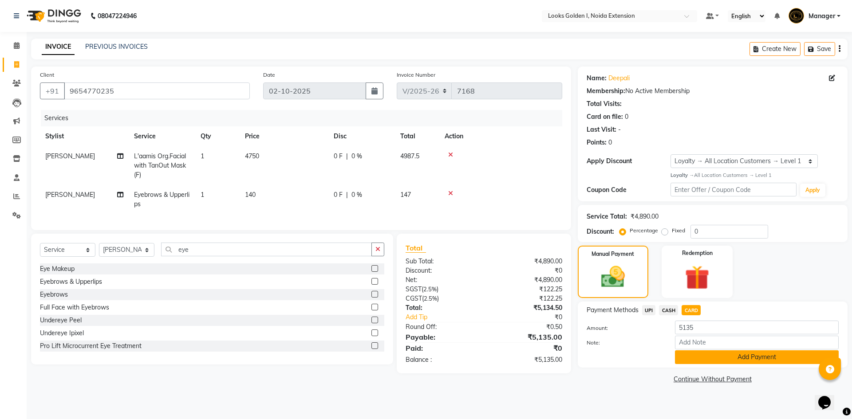
click at [692, 362] on button "Add Payment" at bounding box center [757, 358] width 164 height 14
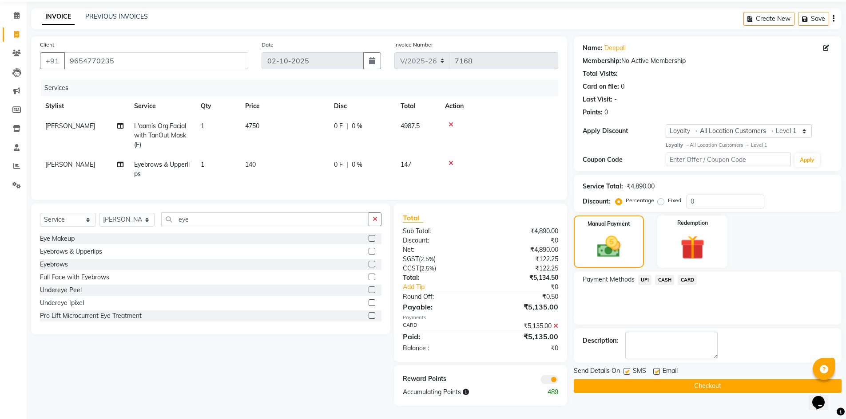
scroll to position [37, 0]
click at [682, 382] on button "Checkout" at bounding box center [708, 387] width 268 height 14
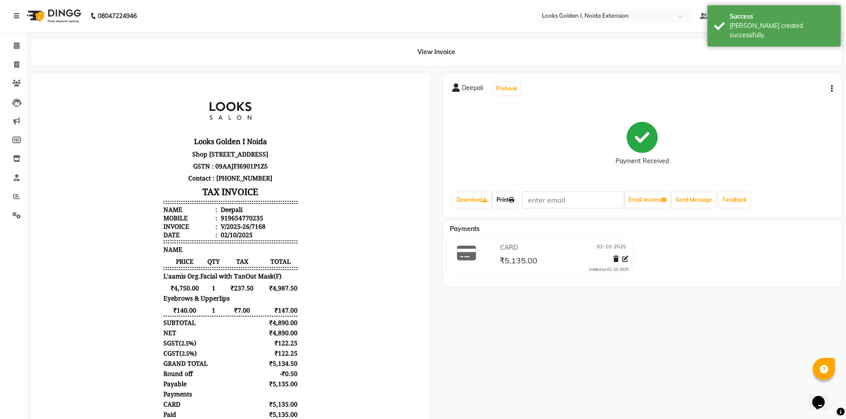
click at [505, 195] on link "Print" at bounding box center [505, 200] width 25 height 15
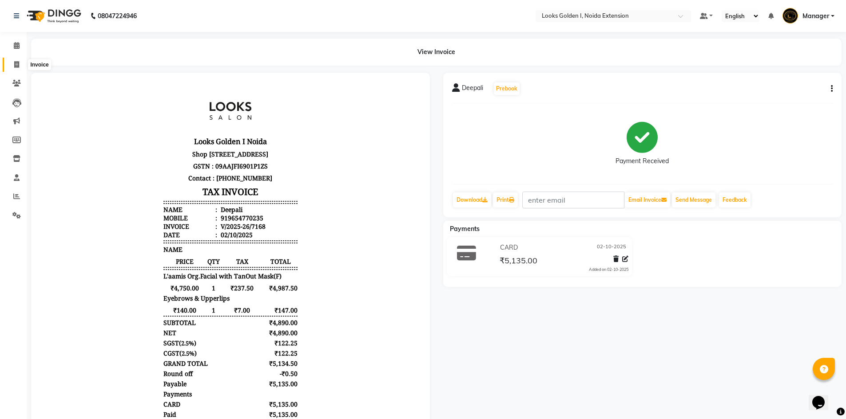
click at [18, 64] on icon at bounding box center [16, 64] width 5 height 7
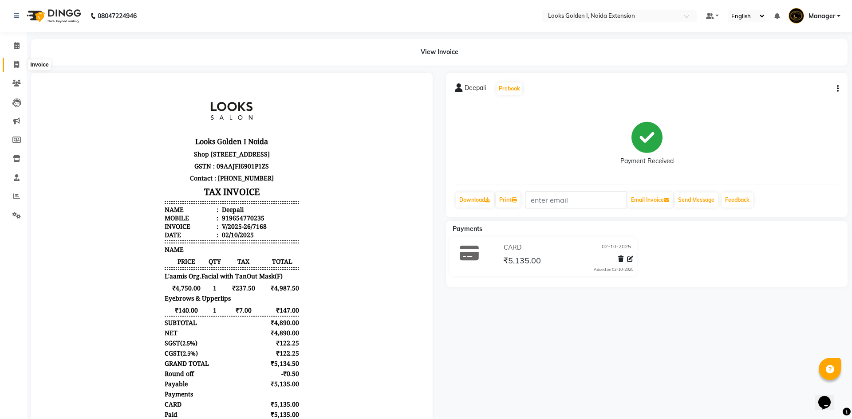
select select "5508"
select select "service"
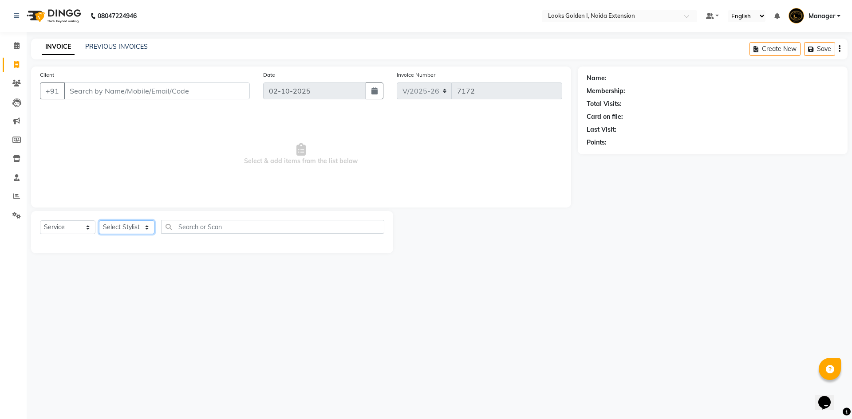
click at [124, 227] on select "Select Stylist Ajay_pdct Ali_Khan [PERSON_NAME] [PERSON_NAME] Counter_Sales [PE…" at bounding box center [126, 228] width 55 height 14
select select "45760"
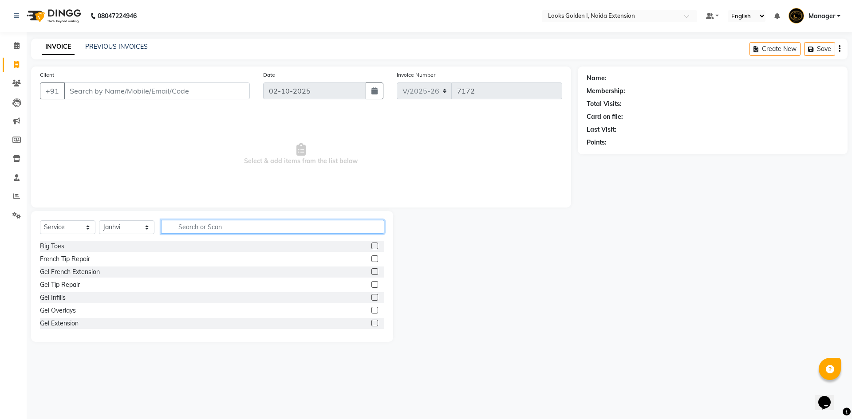
click at [193, 226] on input "text" at bounding box center [272, 227] width 223 height 14
type input "arms"
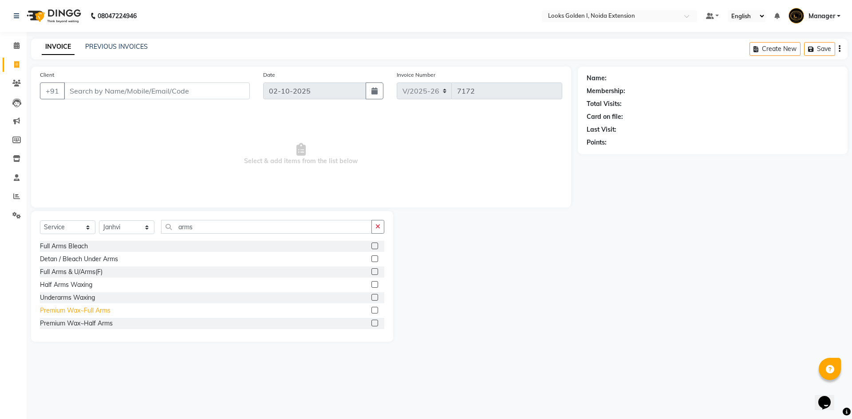
click at [86, 312] on div "Premium Wax~Full Arms" at bounding box center [75, 310] width 71 height 9
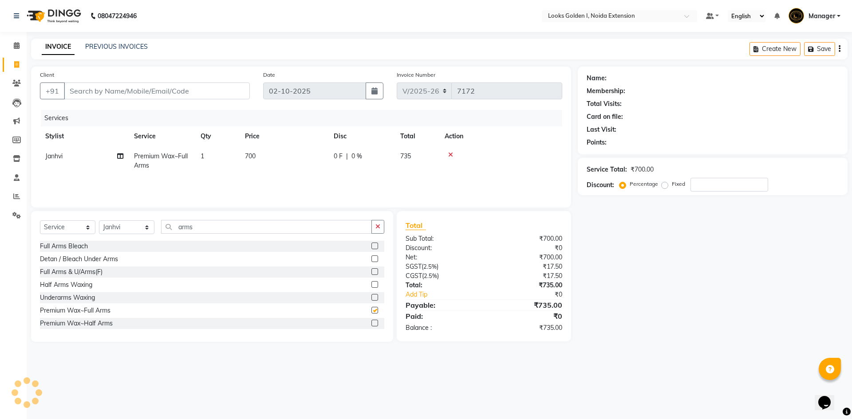
checkbox input "false"
click at [219, 226] on input "arms" at bounding box center [266, 227] width 211 height 14
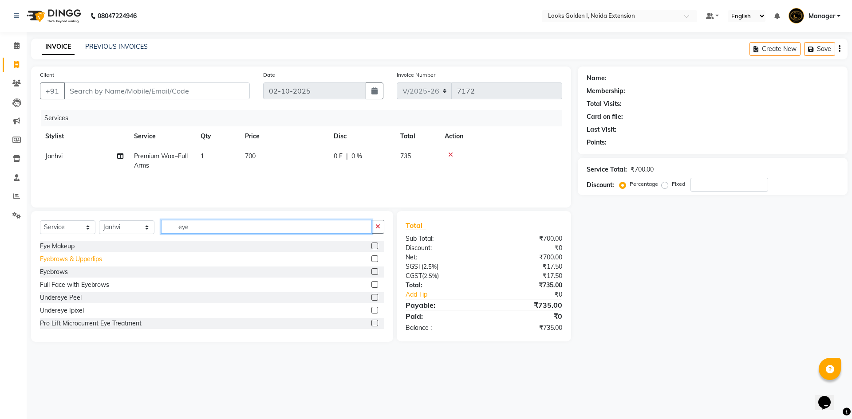
type input "eye"
click at [72, 261] on div "Eyebrows & Upperlips" at bounding box center [71, 259] width 62 height 9
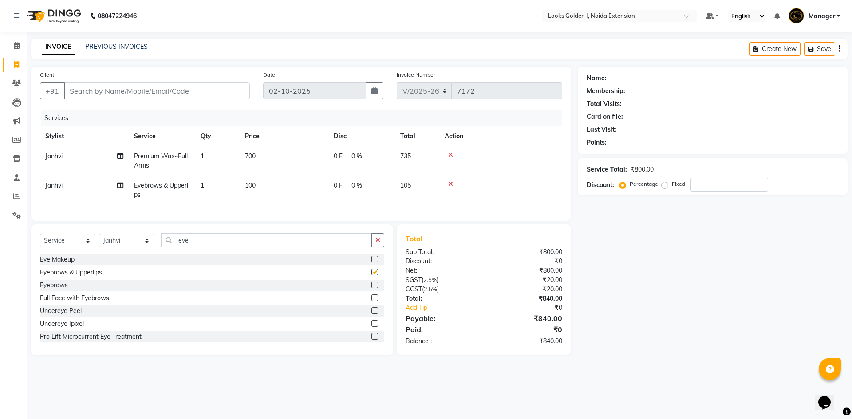
checkbox input "false"
click at [219, 246] on input "eye" at bounding box center [266, 240] width 211 height 14
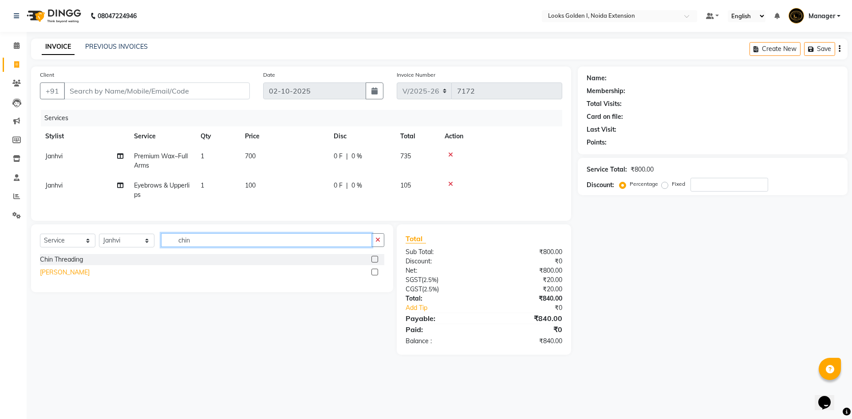
type input "chin"
click at [52, 275] on div "[PERSON_NAME]" at bounding box center [65, 272] width 50 height 9
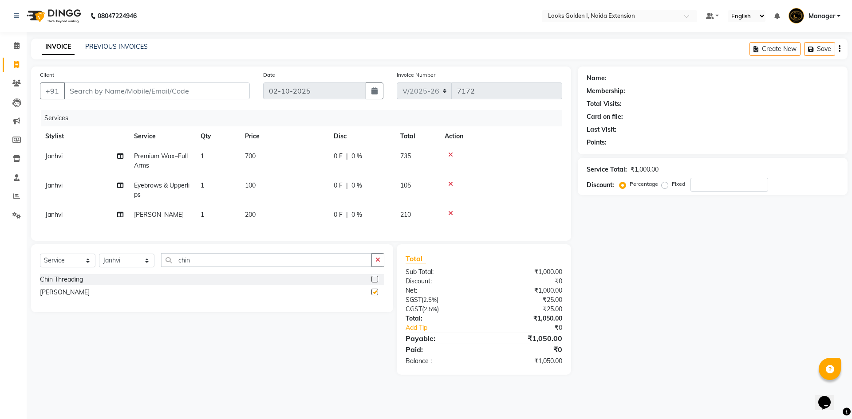
checkbox input "false"
click at [198, 267] on input "chin" at bounding box center [266, 260] width 211 height 14
type input "sid"
click at [79, 297] on div "Side Lock Wax(Each)" at bounding box center [70, 292] width 60 height 9
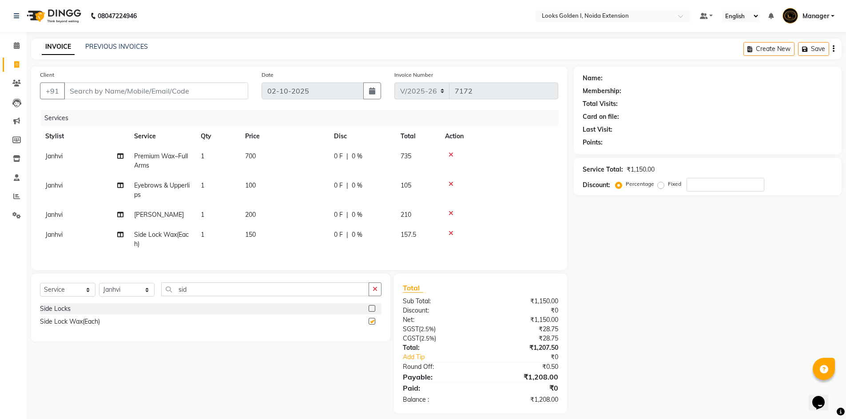
checkbox input "false"
click at [309, 160] on td "700" at bounding box center [284, 160] width 89 height 29
select select "45760"
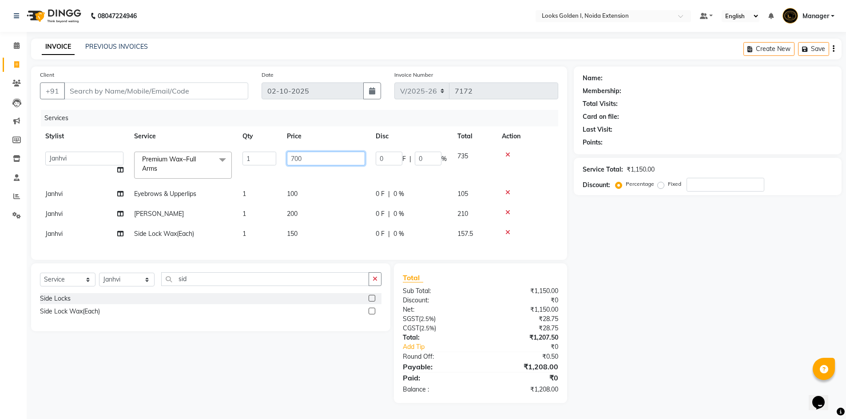
drag, startPoint x: 293, startPoint y: 156, endPoint x: 281, endPoint y: 159, distance: 12.4
click at [281, 159] on tr "Ajay_pdct Ali_Khan Anwar Arshad Asad ayush Counter_Sales Faheem Farmaan Gagan G…" at bounding box center [299, 165] width 518 height 38
type input "900"
click at [301, 190] on td "100" at bounding box center [325, 194] width 89 height 20
select select "45760"
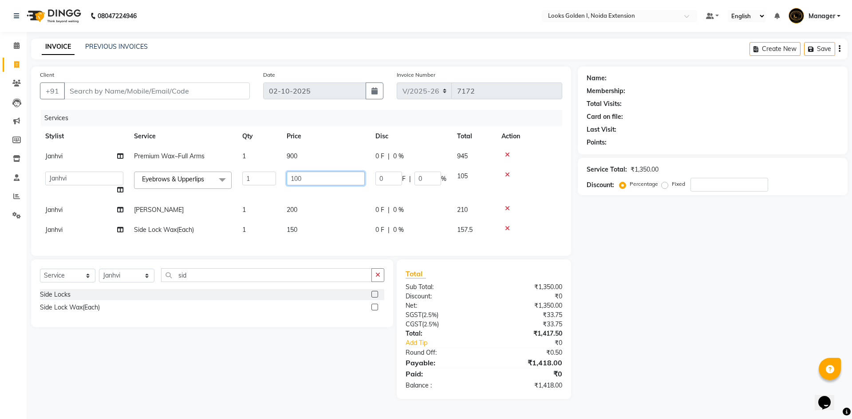
click at [293, 178] on input "100" at bounding box center [326, 179] width 78 height 14
type input "140"
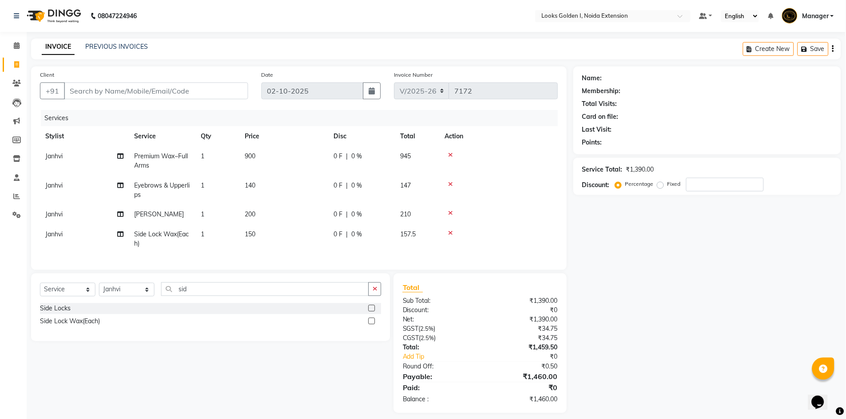
click at [296, 209] on td "200" at bounding box center [284, 215] width 89 height 20
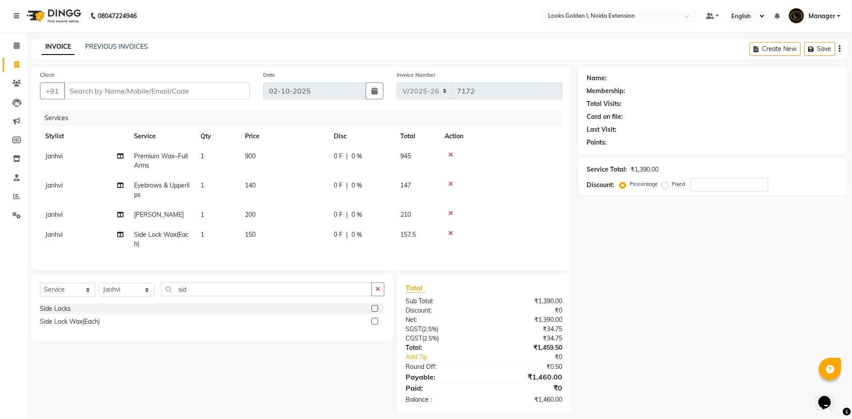
select select "45760"
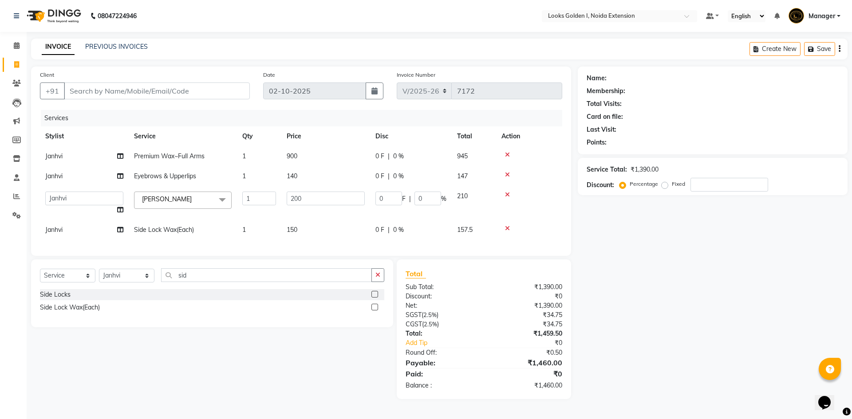
click at [301, 229] on td "150" at bounding box center [325, 230] width 89 height 20
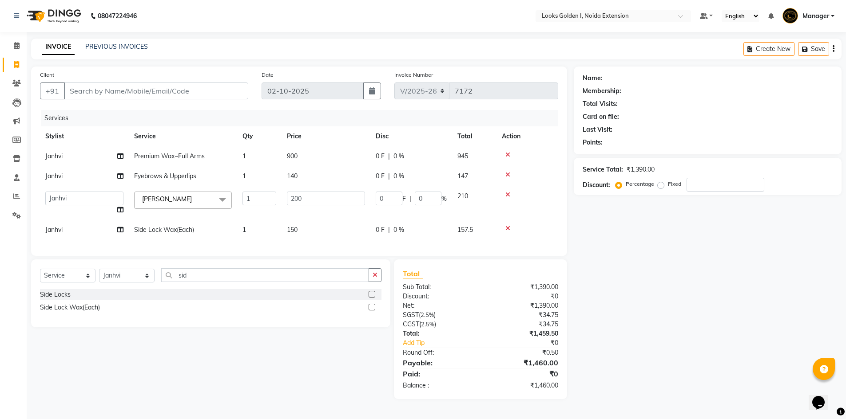
select select "45760"
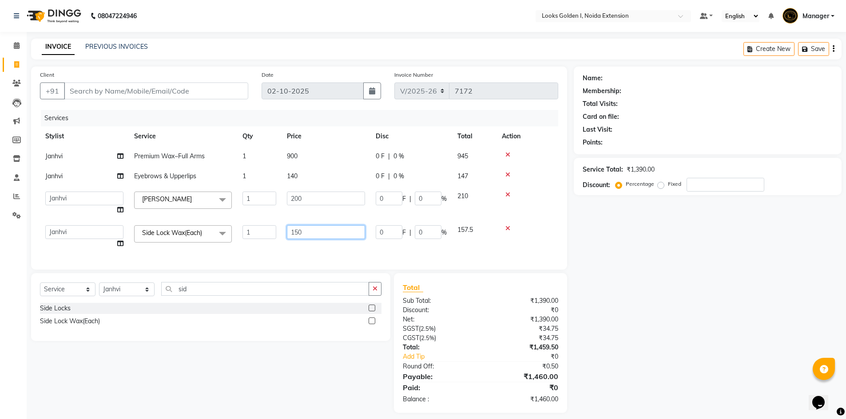
drag, startPoint x: 310, startPoint y: 230, endPoint x: 280, endPoint y: 239, distance: 32.0
click at [280, 239] on tr "Ajay_pdct Ali_Khan Anwar Arshad Asad ayush Counter_Sales Faheem Farmaan Gagan G…" at bounding box center [299, 237] width 518 height 34
type input "400"
click at [530, 239] on td at bounding box center [527, 237] width 62 height 34
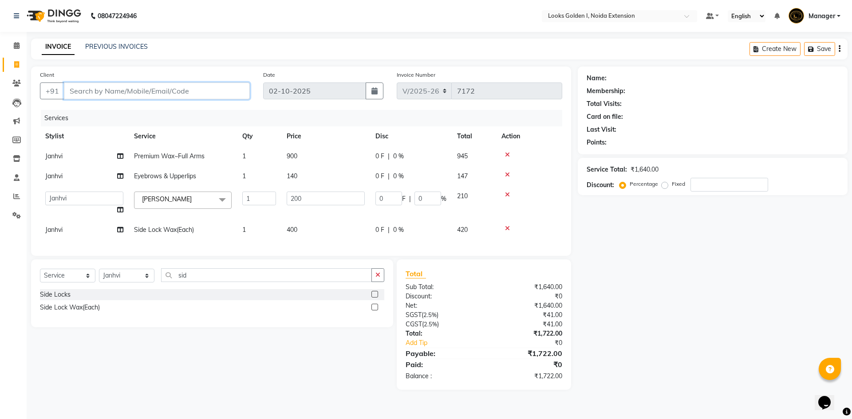
click at [188, 88] on input "Client" at bounding box center [157, 91] width 186 height 17
click at [118, 283] on select "Select Stylist Ajay_pdct Ali_Khan [PERSON_NAME] [PERSON_NAME] Counter_Sales [PE…" at bounding box center [126, 276] width 55 height 14
select select "85709"
click at [99, 276] on select "Select Stylist Ajay_pdct Ali_Khan [PERSON_NAME] [PERSON_NAME] Counter_Sales [PE…" at bounding box center [126, 276] width 55 height 14
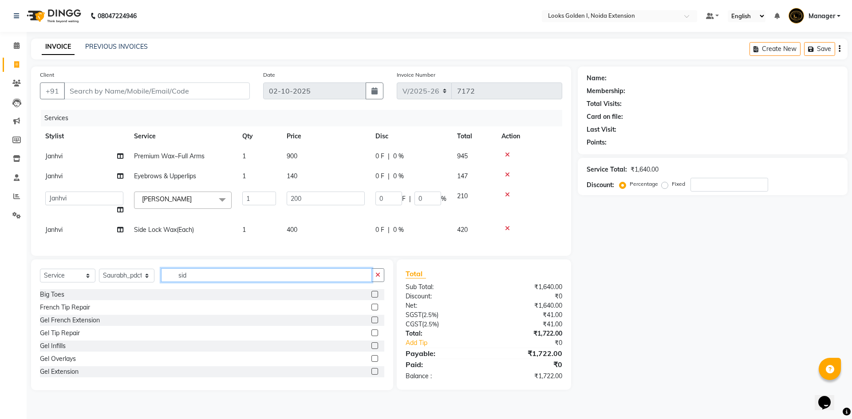
click at [200, 282] on input "sid" at bounding box center [266, 276] width 211 height 14
type input "foot"
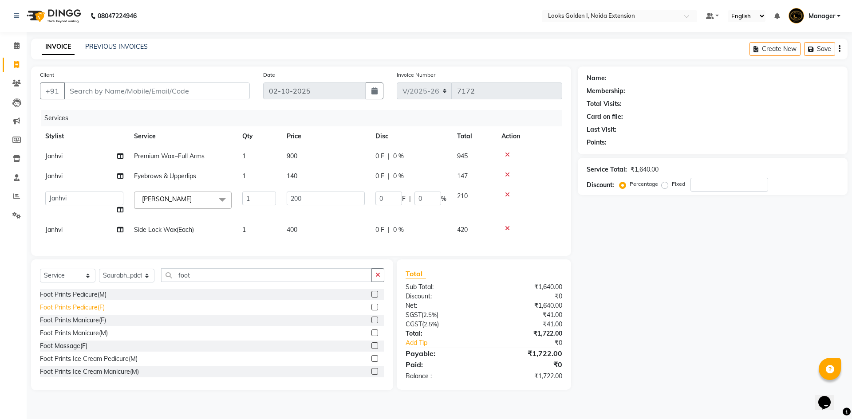
click at [47, 313] on div "Foot Prints Pedicure(F)" at bounding box center [72, 307] width 65 height 9
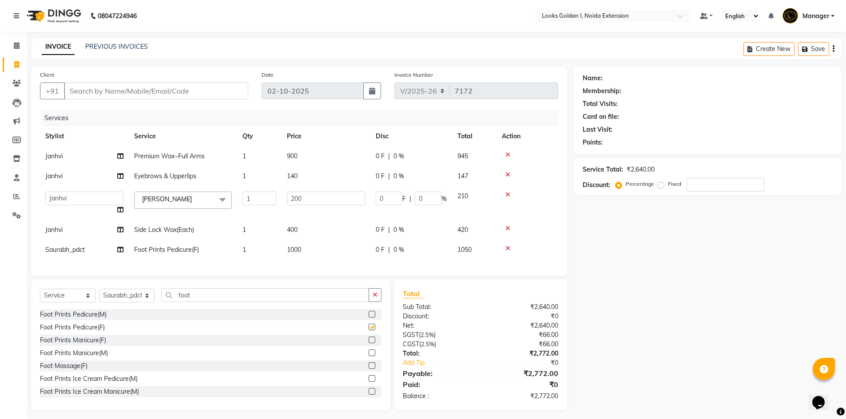
checkbox input "false"
click at [124, 301] on select "Select Stylist Ajay_pdct Ali_Khan [PERSON_NAME] [PERSON_NAME] Counter_Sales [PE…" at bounding box center [126, 296] width 55 height 14
click at [99, 296] on select "Select Stylist Ajay_pdct Ali_Khan [PERSON_NAME] [PERSON_NAME] Counter_Sales [PE…" at bounding box center [126, 296] width 55 height 14
click at [141, 301] on select "Select Stylist Ajay_pdct Ali_Khan [PERSON_NAME] [PERSON_NAME] Counter_Sales [PE…" at bounding box center [126, 296] width 55 height 14
select select "52723"
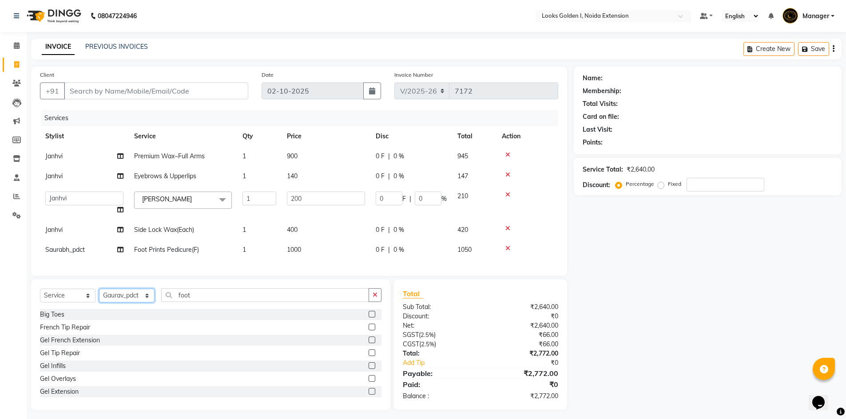
click at [99, 296] on select "Select Stylist Ajay_pdct Ali_Khan [PERSON_NAME] [PERSON_NAME] Counter_Sales [PE…" at bounding box center [126, 296] width 55 height 14
click at [198, 301] on input "foot" at bounding box center [265, 296] width 208 height 14
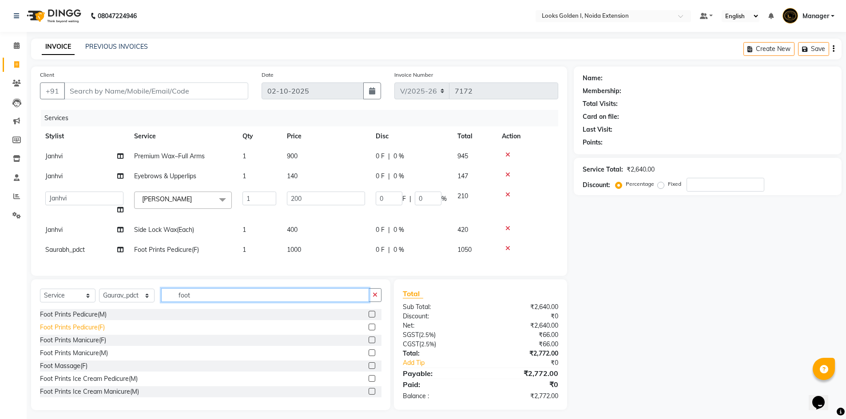
type input "foot"
click at [58, 332] on div "Foot Prints Pedicure(F)" at bounding box center [72, 327] width 65 height 9
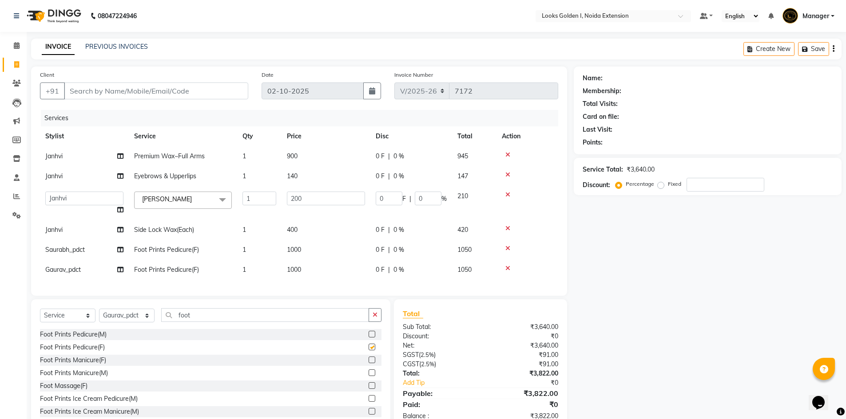
checkbox input "false"
click at [376, 249] on span "0 F" at bounding box center [380, 249] width 9 height 9
select select "85709"
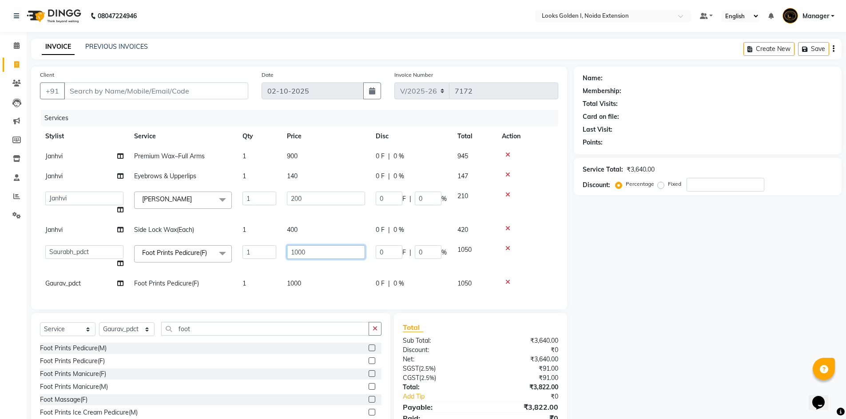
drag, startPoint x: 296, startPoint y: 252, endPoint x: 260, endPoint y: 251, distance: 36.0
click at [260, 251] on tr "Ajay_pdct Ali_Khan Anwar Arshad Asad ayush Counter_Sales Faheem Farmaan Gagan G…" at bounding box center [299, 257] width 518 height 34
type input "850"
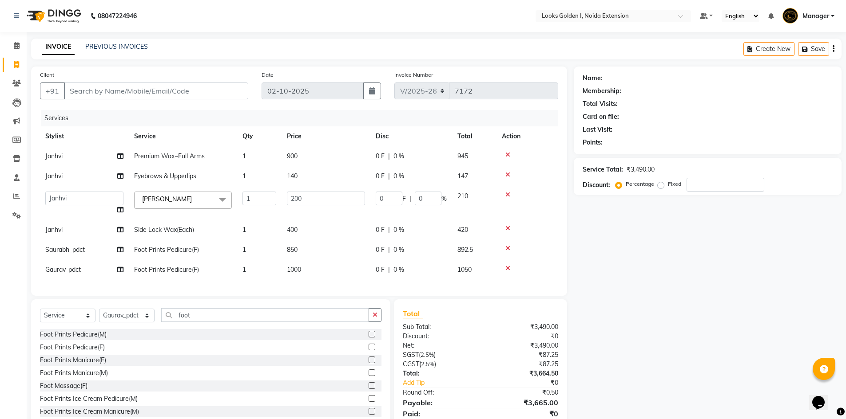
click at [285, 280] on div "Services Stylist Service Qty Price Disc Total Action Janhvi Premium Wax~Full Ar…" at bounding box center [299, 198] width 518 height 177
drag, startPoint x: 297, startPoint y: 269, endPoint x: 285, endPoint y: 268, distance: 12.6
click at [285, 268] on td "1000" at bounding box center [325, 270] width 89 height 20
select select "52723"
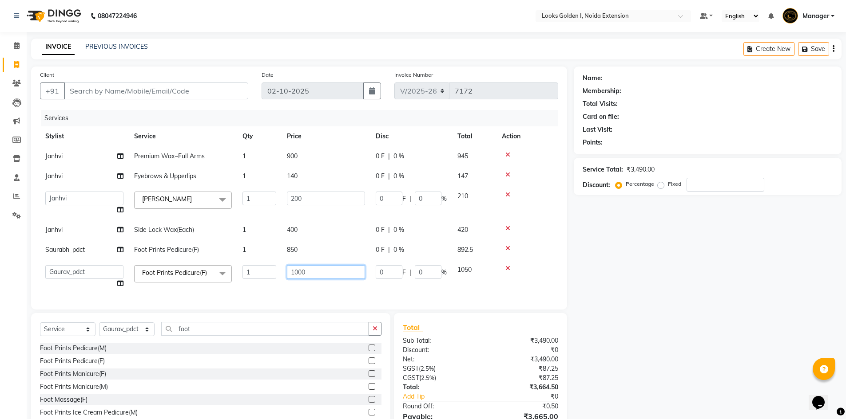
drag, startPoint x: 307, startPoint y: 272, endPoint x: 278, endPoint y: 272, distance: 28.4
click at [278, 272] on tr "Ajay_pdct Ali_Khan Anwar Arshad Asad ayush Counter_Sales Faheem Farmaan Gagan G…" at bounding box center [299, 277] width 518 height 34
type input "850"
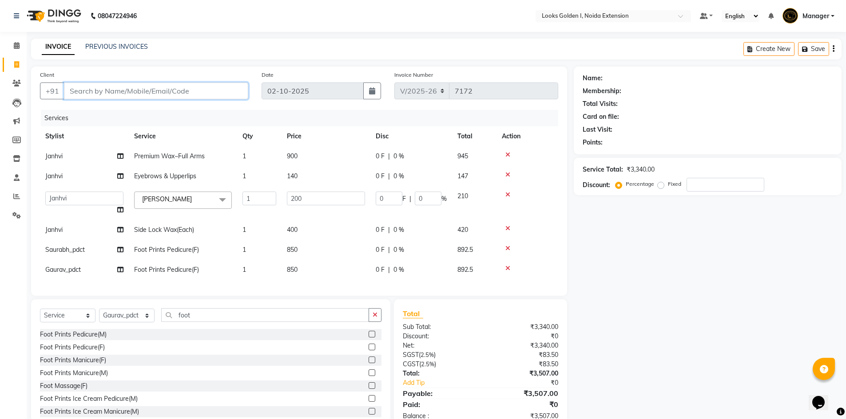
click at [134, 93] on input "Client" at bounding box center [156, 91] width 184 height 17
type input "8"
type input "0"
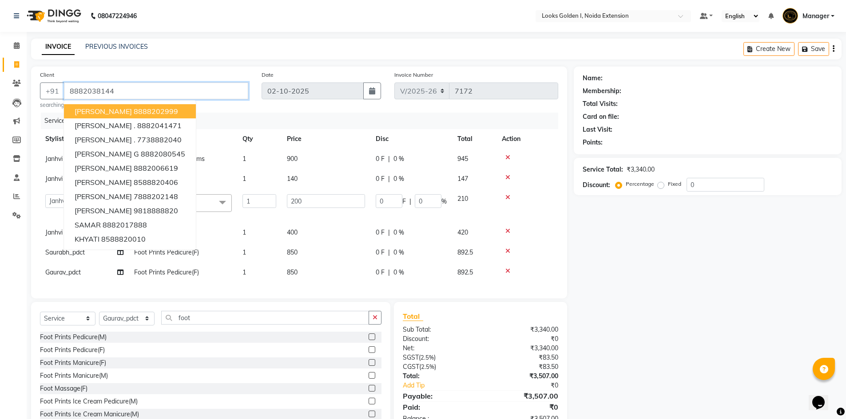
type input "8882038144"
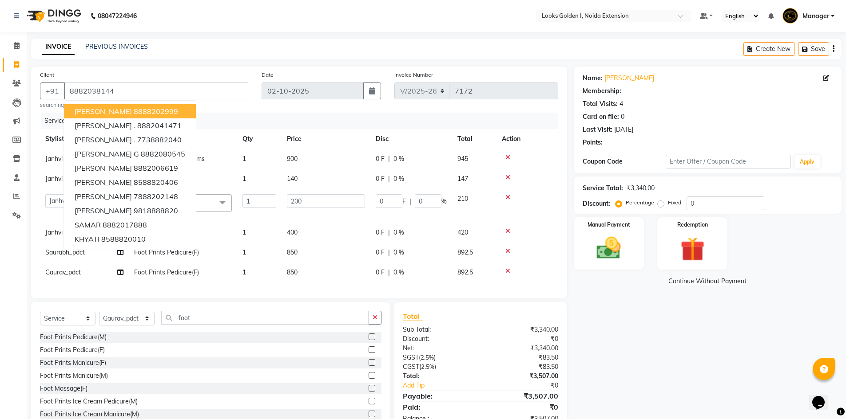
select select "1: Object"
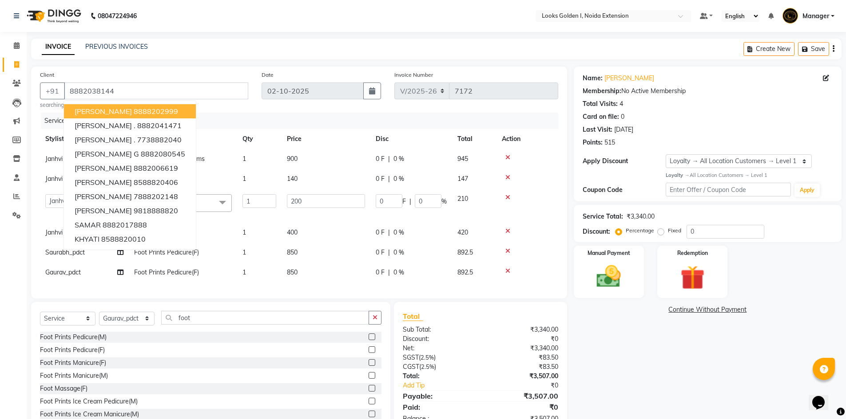
click at [512, 246] on td at bounding box center [527, 253] width 62 height 20
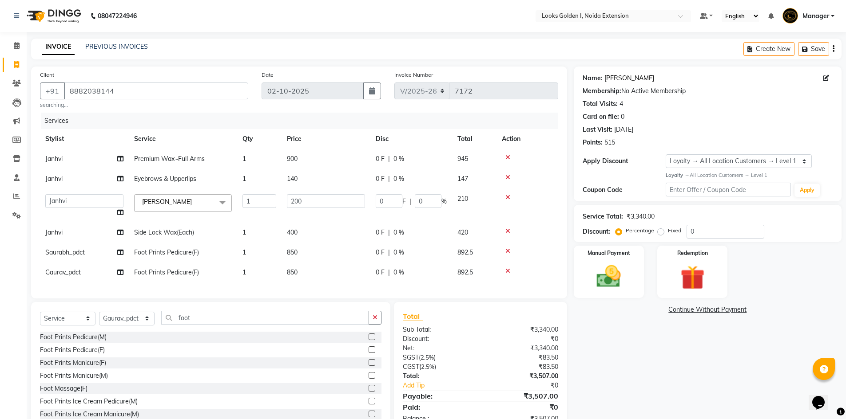
click at [614, 74] on link "Nupur" at bounding box center [629, 78] width 50 height 9
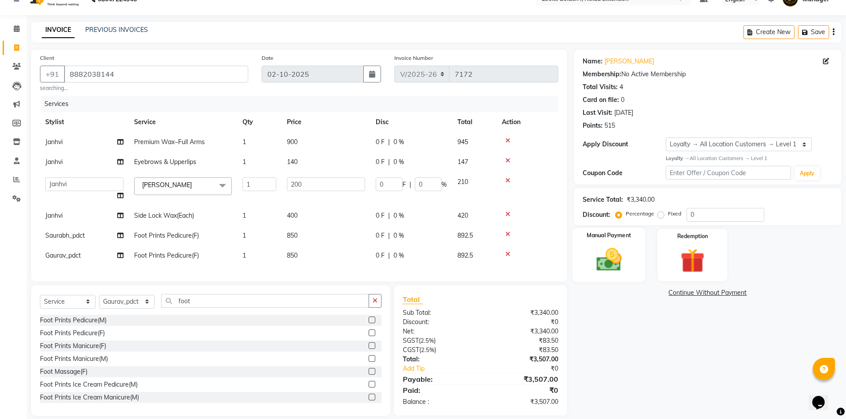
scroll to position [34, 0]
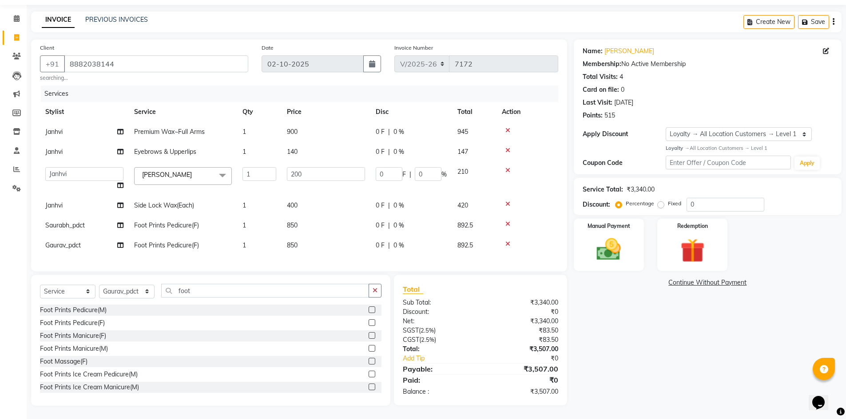
click at [668, 200] on label "Fixed" at bounding box center [674, 204] width 13 height 8
click at [660, 201] on input "Fixed" at bounding box center [662, 204] width 6 height 6
radio input "true"
drag, startPoint x: 692, startPoint y: 196, endPoint x: 686, endPoint y: 195, distance: 5.8
click at [686, 198] on input "0" at bounding box center [725, 205] width 78 height 14
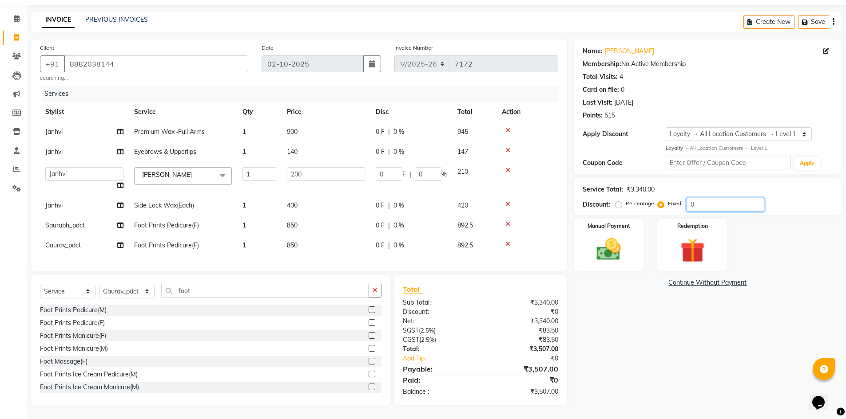
type input "7"
type input "0.42"
type input "0.21"
type input "7"
click at [648, 326] on div "Name: Nupur Membership: No Active Membership Total Visits: 4 Card on file: 0 La…" at bounding box center [711, 223] width 274 height 367
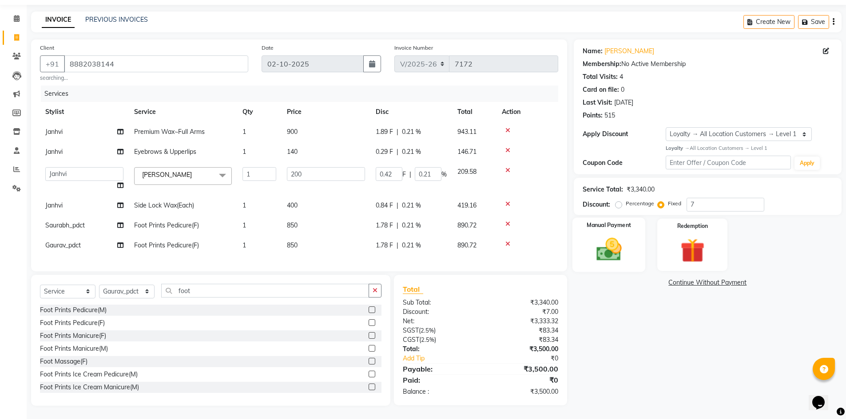
click at [609, 250] on img at bounding box center [608, 249] width 41 height 29
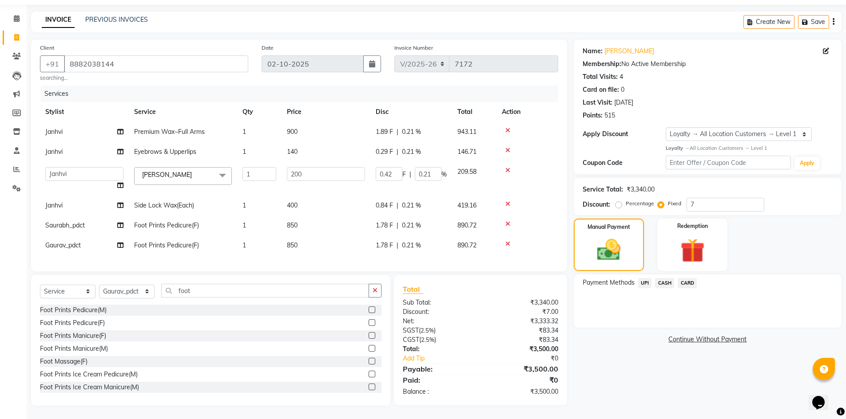
click at [643, 278] on span "UPI" at bounding box center [645, 283] width 14 height 10
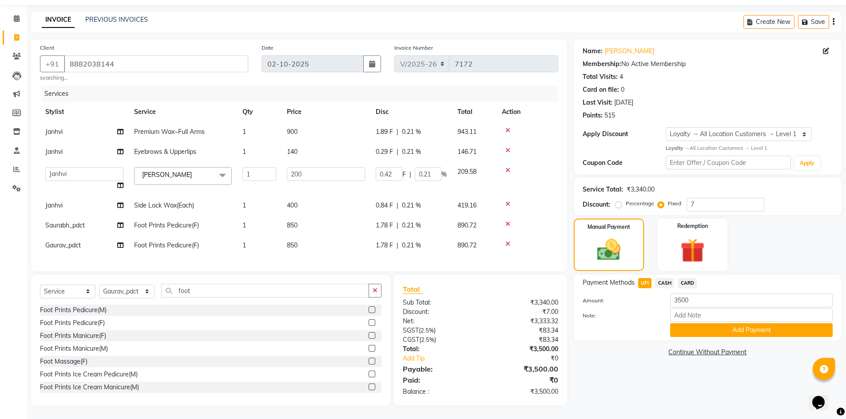
click at [658, 278] on span "CASH" at bounding box center [664, 283] width 19 height 10
click at [699, 330] on button "Add Payment" at bounding box center [751, 331] width 162 height 14
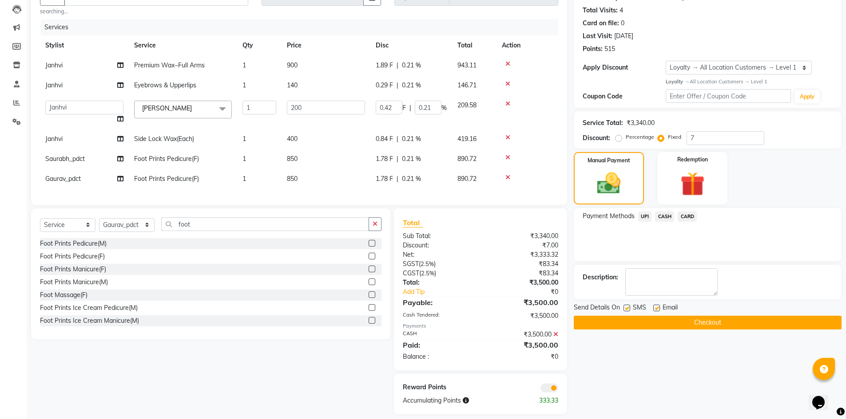
click at [648, 341] on div "Name: Nupur Membership: No Active Membership Total Visits: 4 Card on file: 0 La…" at bounding box center [711, 194] width 274 height 442
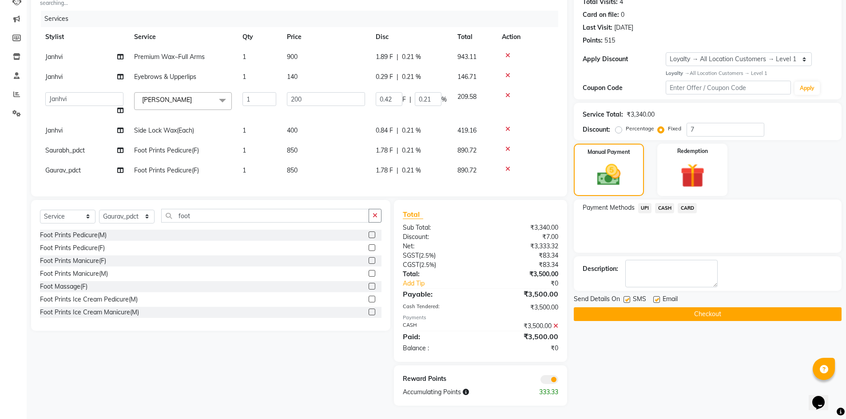
scroll to position [109, 0]
click at [633, 298] on span "SMS" at bounding box center [639, 300] width 13 height 11
click at [634, 308] on button "Checkout" at bounding box center [708, 315] width 268 height 14
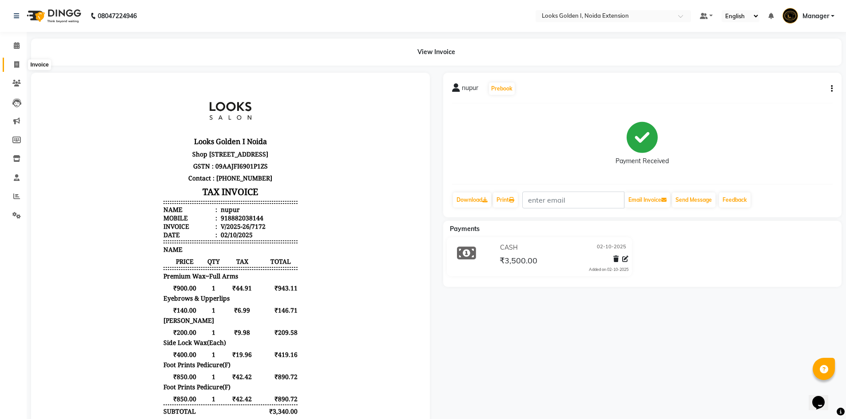
drag, startPoint x: 16, startPoint y: 61, endPoint x: 32, endPoint y: 70, distance: 18.7
click at [16, 61] on icon at bounding box center [16, 64] width 5 height 7
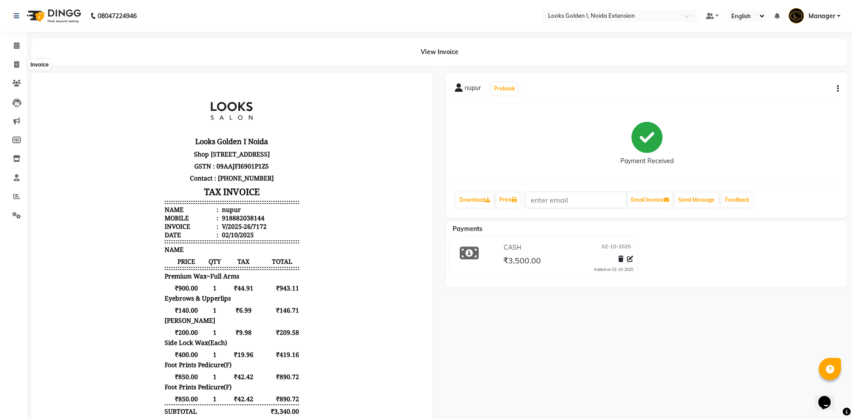
select select "service"
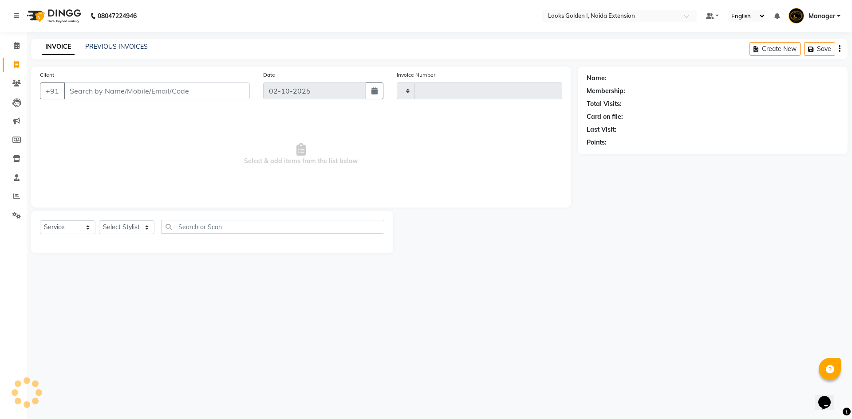
type input "7173"
select select "5508"
click at [119, 225] on select "Select Stylist Ajay_pdct Ali_Khan Anwar Arshad Asad ayush Counter_Sales Faheem …" at bounding box center [126, 228] width 55 height 14
select select "84909"
click at [99, 221] on select "Select Stylist Ajay_pdct Ali_Khan Anwar Arshad Asad ayush Counter_Sales Faheem …" at bounding box center [126, 228] width 55 height 14
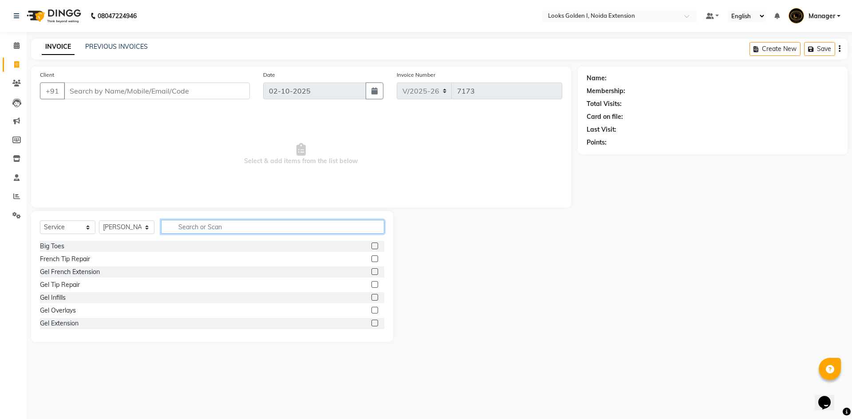
click at [212, 226] on input "text" at bounding box center [272, 227] width 223 height 14
type input "x"
type input "cut"
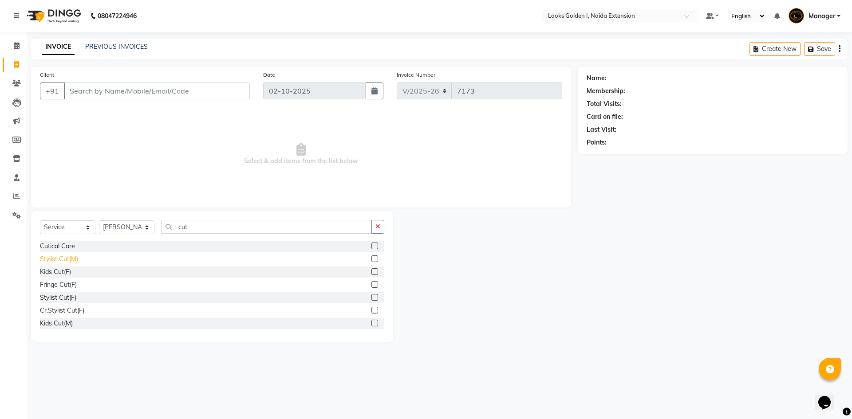
click at [65, 261] on div "Stylist Cut(M)" at bounding box center [59, 259] width 38 height 9
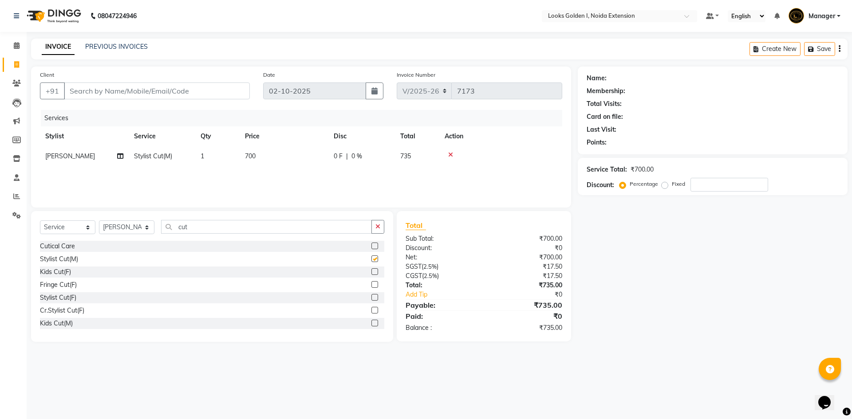
checkbox input "false"
drag, startPoint x: 126, startPoint y: 80, endPoint x: 127, endPoint y: 89, distance: 8.5
click at [127, 80] on div "Client +91" at bounding box center [144, 88] width 223 height 36
click at [129, 90] on input "Client" at bounding box center [157, 91] width 186 height 17
click at [259, 154] on td "700" at bounding box center [284, 156] width 89 height 20
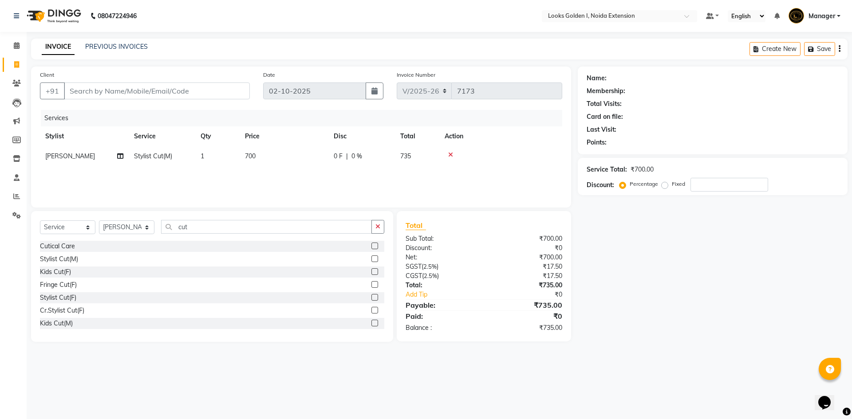
select select "84909"
drag, startPoint x: 295, startPoint y: 158, endPoint x: 278, endPoint y: 158, distance: 17.3
click at [278, 158] on tr "Ajay_pdct Ali_Khan Anwar Arshad Asad ayush Counter_Sales Faheem Farmaan Gagan G…" at bounding box center [301, 163] width 522 height 34
type input "500"
click at [179, 86] on input "Client" at bounding box center [157, 91] width 186 height 17
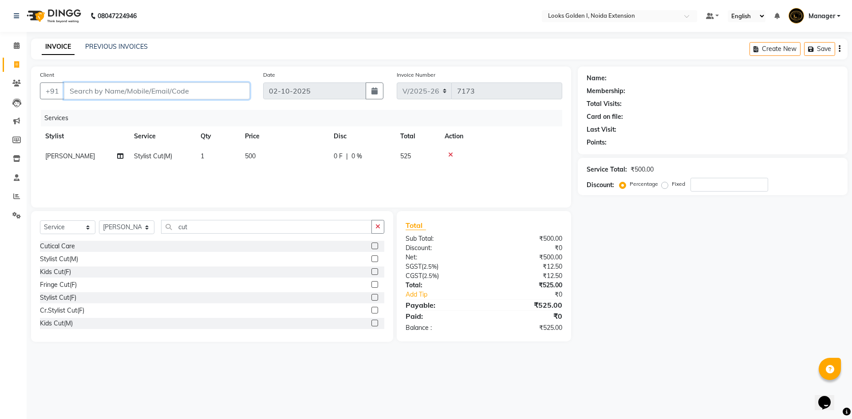
type input "7"
type input "0"
type input "7872124178"
click at [218, 92] on span "Add Client" at bounding box center [227, 91] width 35 height 9
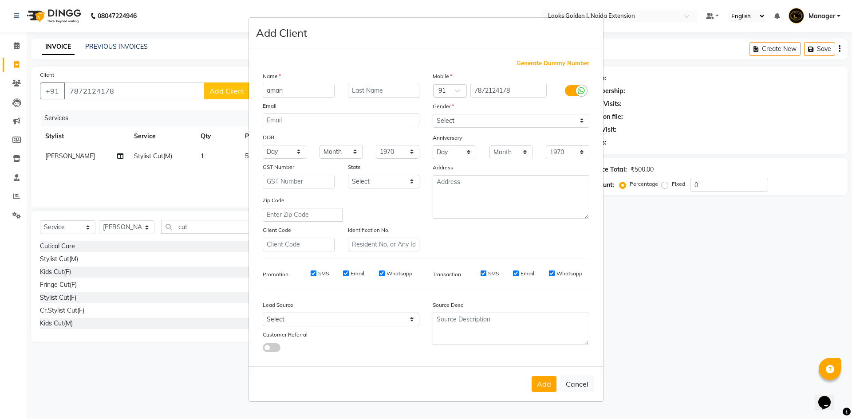
type input "aman"
click at [473, 127] on select "Select Male Female Other Prefer Not To Say" at bounding box center [511, 121] width 157 height 14
select select "male"
click at [433, 114] on select "Select Male Female Other Prefer Not To Say" at bounding box center [511, 121] width 157 height 14
click at [538, 387] on button "Add" at bounding box center [544, 384] width 25 height 16
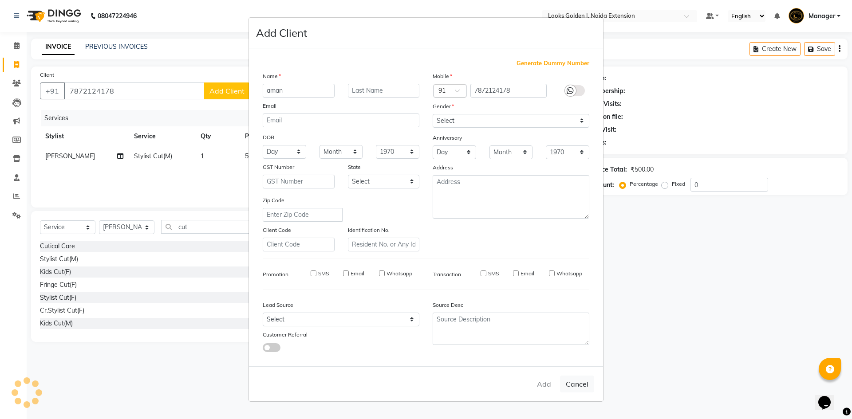
select select
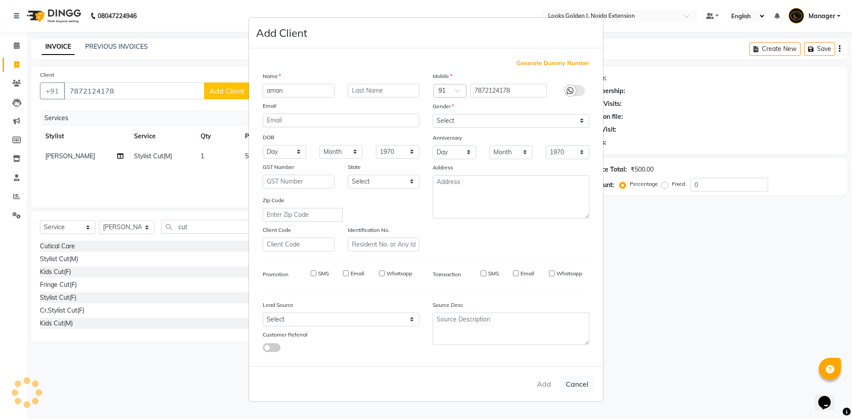
select select
checkbox input "false"
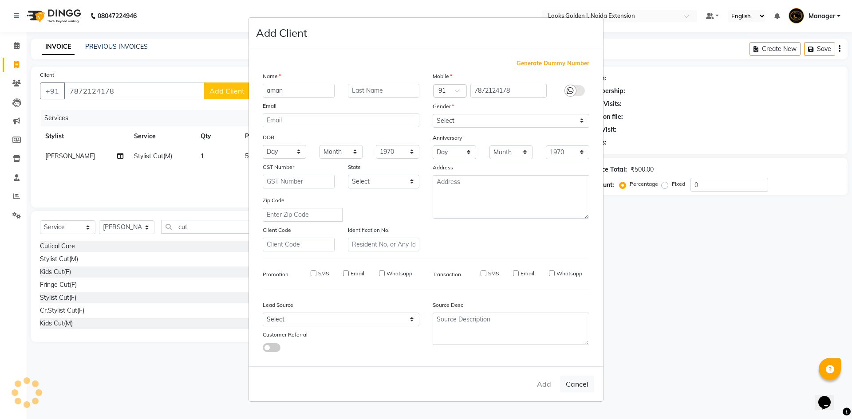
checkbox input "false"
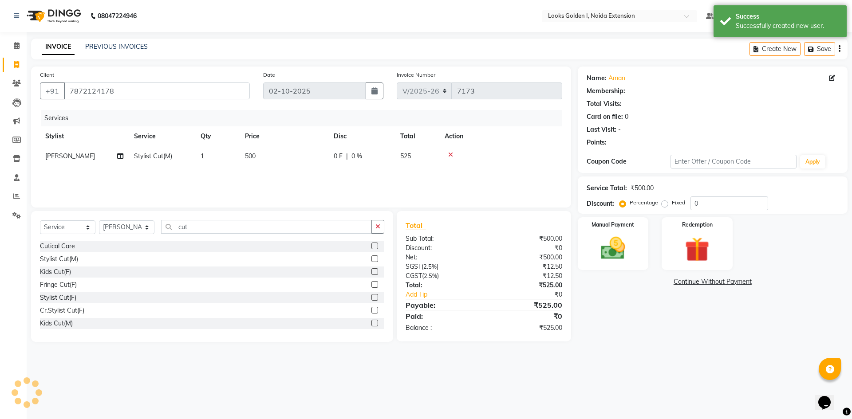
select select "1: Object"
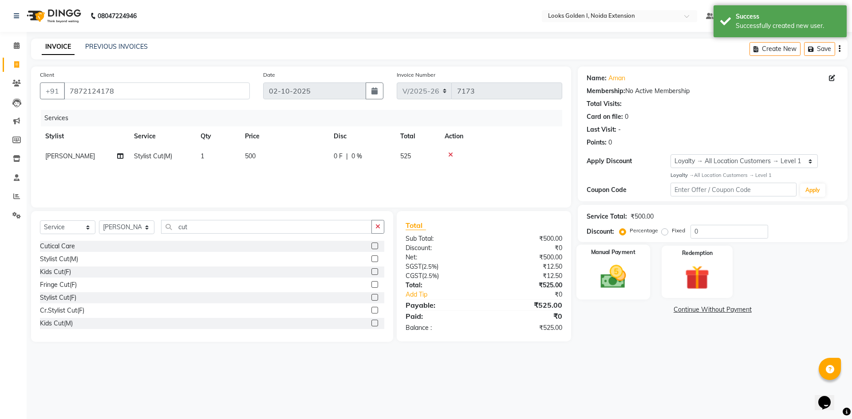
click at [636, 271] on div "Manual Payment" at bounding box center [613, 272] width 74 height 55
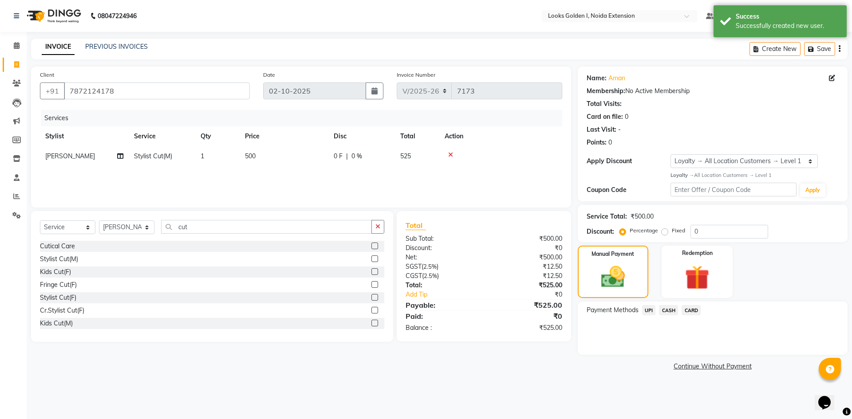
click at [649, 313] on span "UPI" at bounding box center [649, 310] width 14 height 10
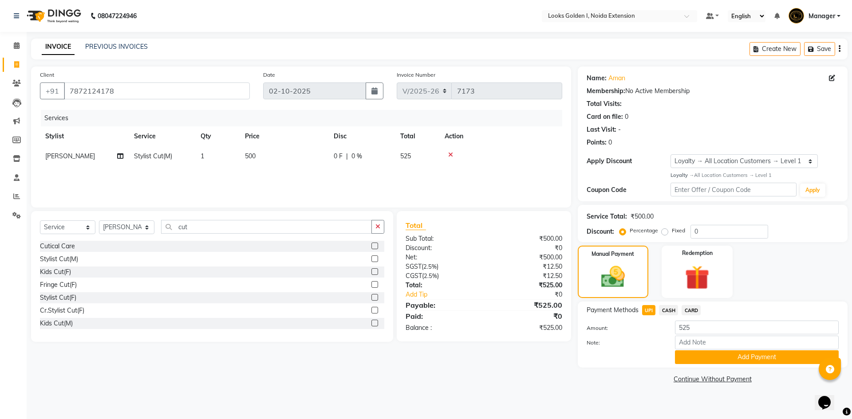
click at [695, 311] on span "CARD" at bounding box center [691, 310] width 19 height 10
click at [708, 355] on button "Add Payment" at bounding box center [757, 358] width 164 height 14
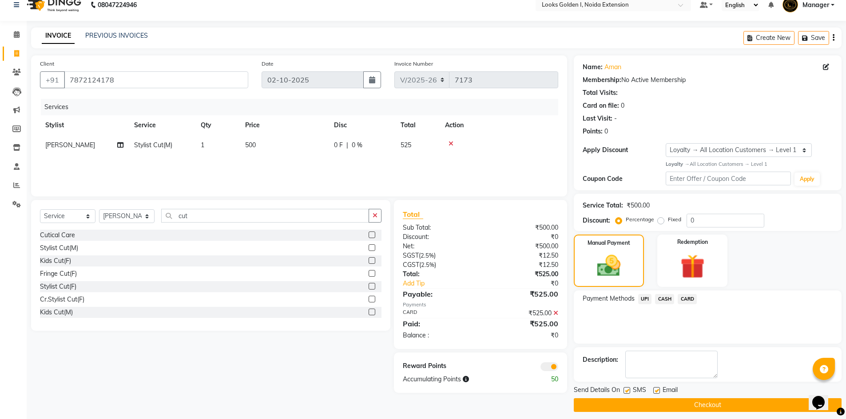
scroll to position [17, 0]
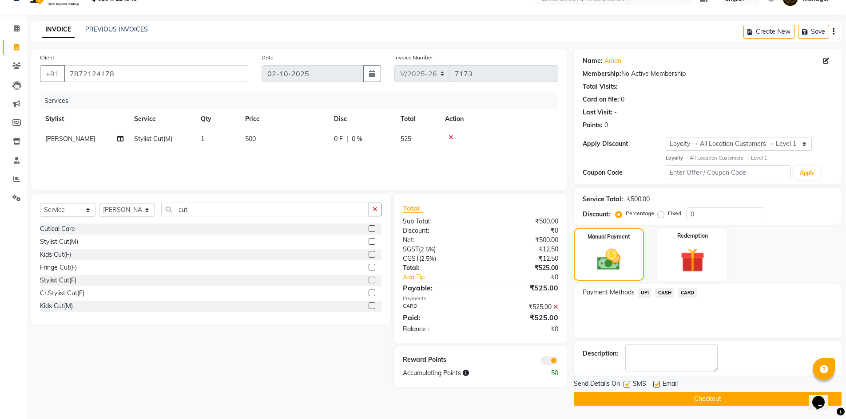
click at [699, 396] on button "Checkout" at bounding box center [708, 399] width 268 height 14
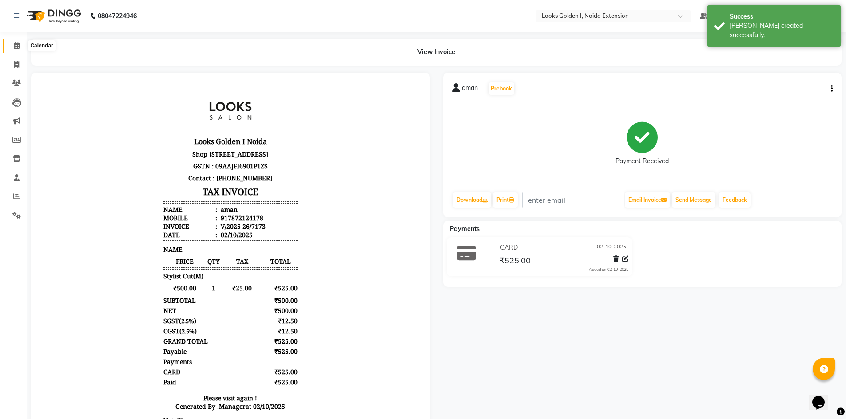
click at [14, 47] on icon at bounding box center [17, 45] width 6 height 7
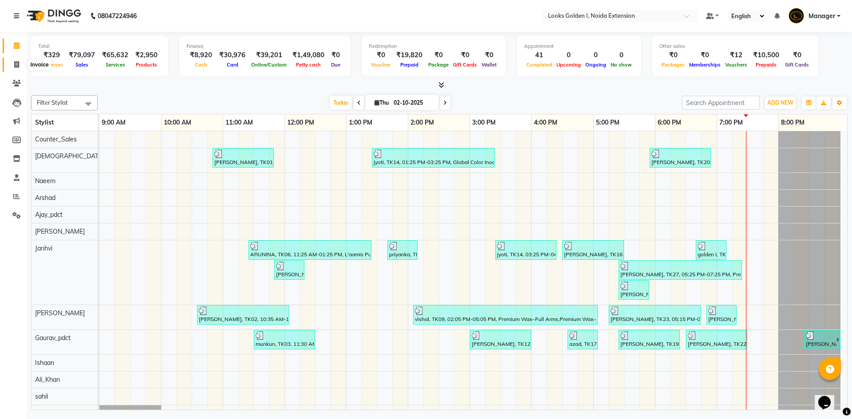
click at [15, 69] on span at bounding box center [17, 65] width 16 height 10
select select "service"
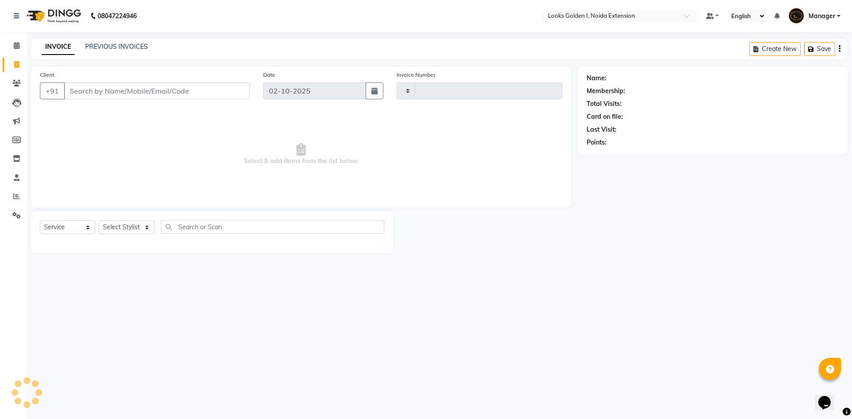
type input "7174"
select select "5508"
click at [133, 229] on select "Select Stylist" at bounding box center [126, 228] width 55 height 14
click at [99, 221] on select "Select Stylist Ajay_pdct Ali_Khan Anwar Arshad Asad ayush Counter_Sales Faheem …" at bounding box center [126, 228] width 55 height 14
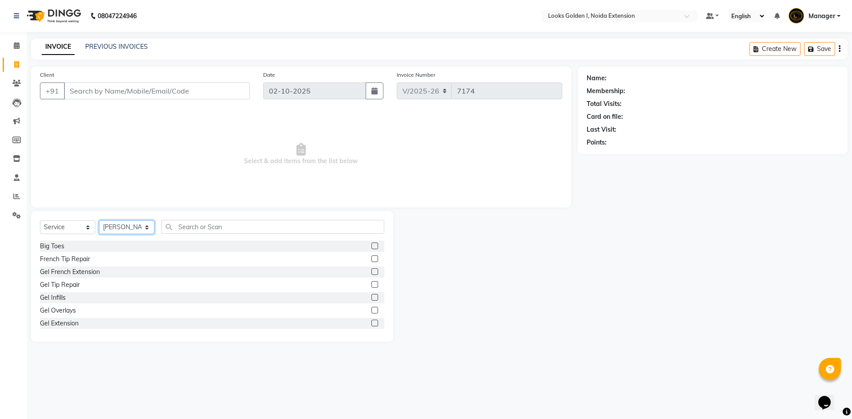
click at [123, 225] on select "Select Stylist Ajay_pdct Ali_Khan Anwar Arshad Asad ayush Counter_Sales Faheem …" at bounding box center [126, 228] width 55 height 14
select select "91182"
click at [99, 221] on select "Select Stylist Ajay_pdct Ali_Khan Anwar Arshad Asad ayush Counter_Sales Faheem …" at bounding box center [126, 228] width 55 height 14
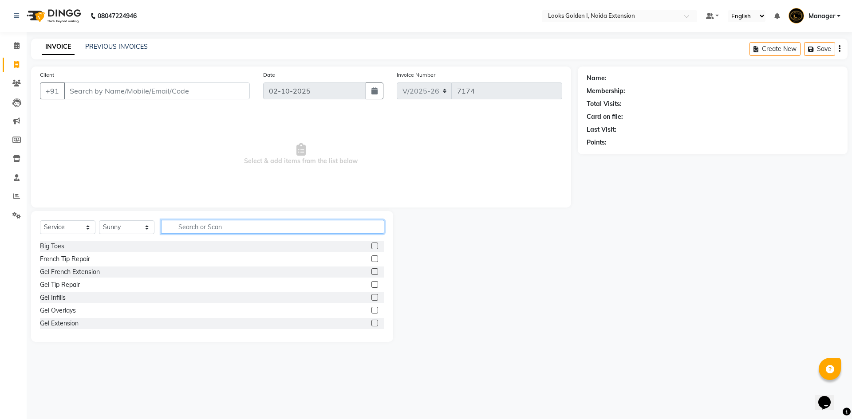
click at [203, 229] on input "text" at bounding box center [272, 227] width 223 height 14
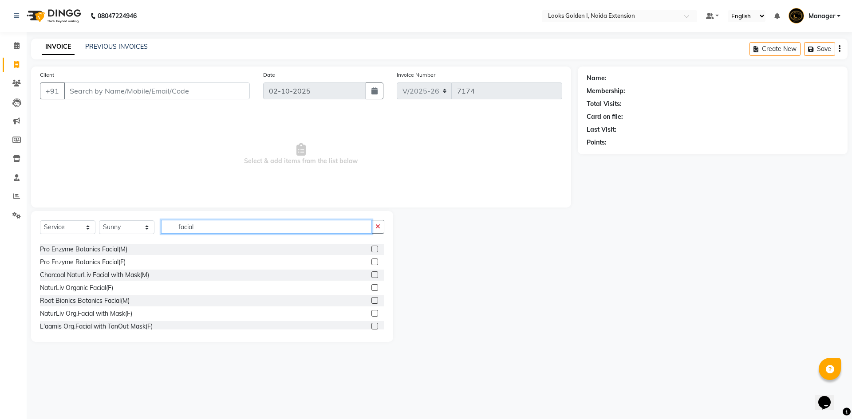
scroll to position [178, 0]
type input "facial"
click at [96, 324] on div "L'aamis Org.Facial with TanOut Mask(F)" at bounding box center [96, 326] width 113 height 9
checkbox input "false"
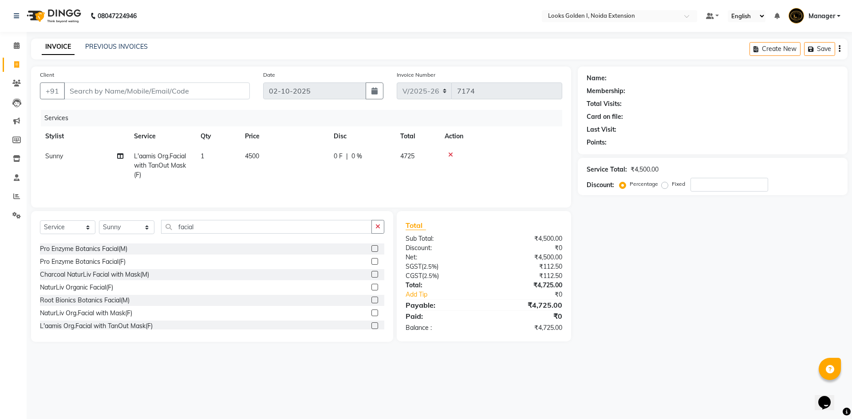
click at [272, 164] on td "4500" at bounding box center [284, 165] width 89 height 39
select select "91182"
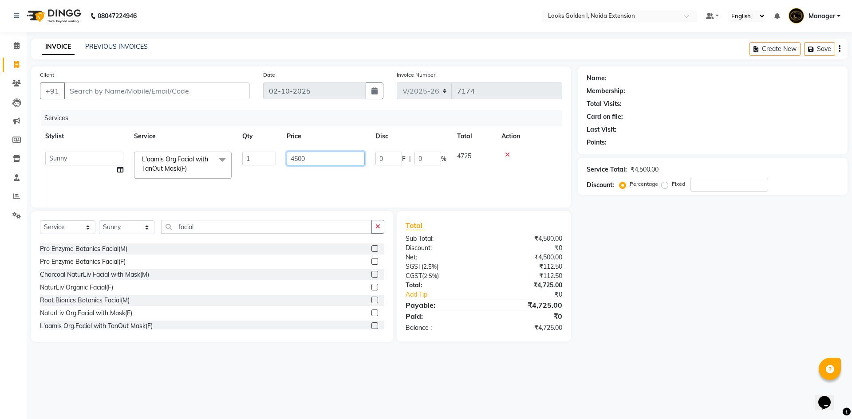
drag, startPoint x: 301, startPoint y: 157, endPoint x: 264, endPoint y: 162, distance: 37.3
click at [264, 162] on tr "Ajay_pdct Ali_Khan Anwar Arshad Asad ayush Counter_Sales Faheem Farmaan Gagan G…" at bounding box center [301, 165] width 522 height 38
type input "5300"
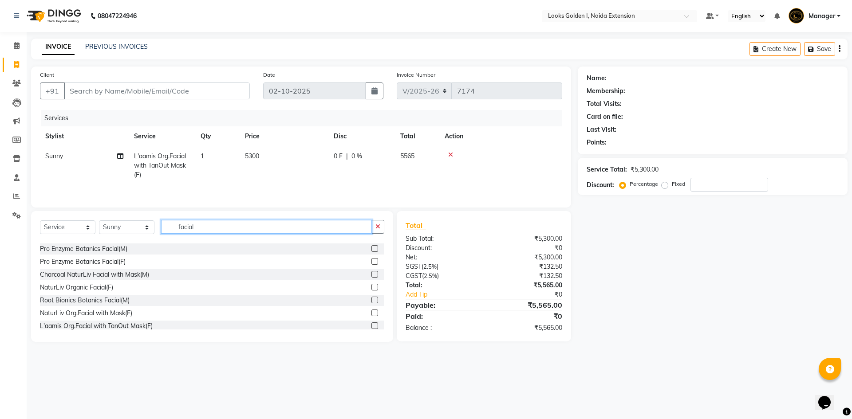
click at [213, 231] on input "facial" at bounding box center [266, 227] width 211 height 14
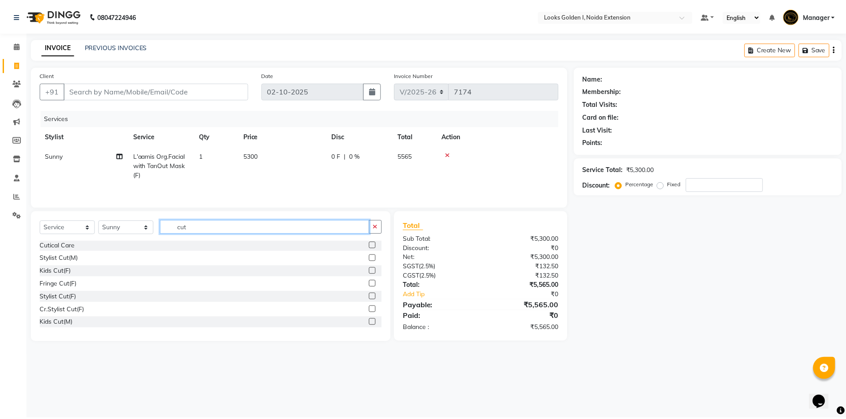
scroll to position [0, 0]
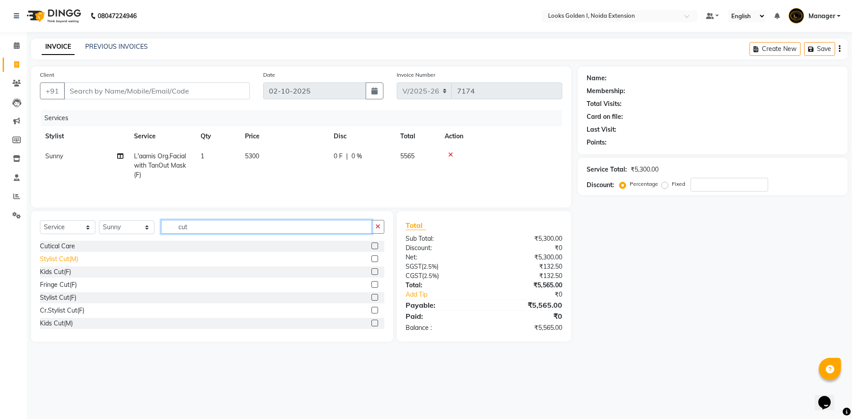
type input "cut"
click at [61, 258] on div "Stylist Cut(M)" at bounding box center [59, 259] width 38 height 9
checkbox input "false"
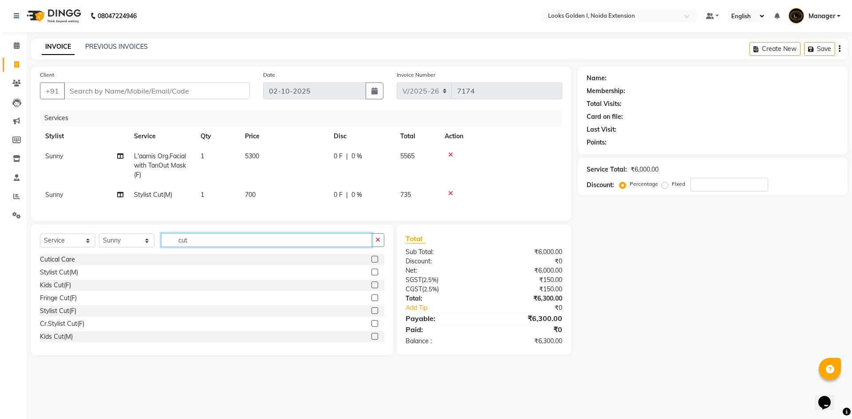
click at [209, 247] on input "cut" at bounding box center [266, 240] width 211 height 14
type input "bea"
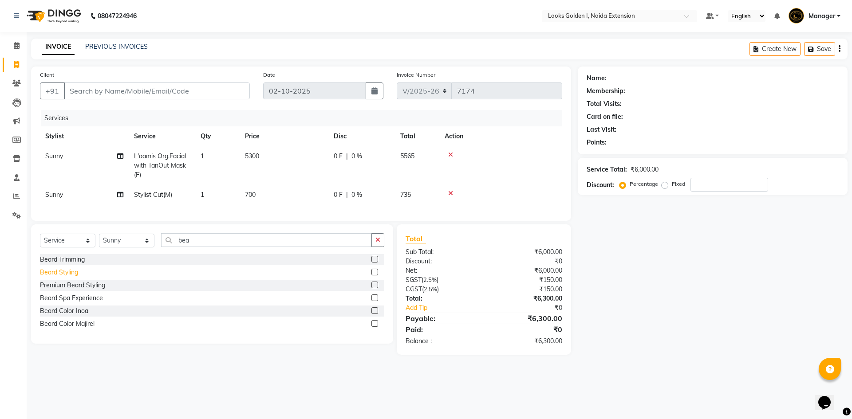
click at [69, 277] on div "Beard Styling" at bounding box center [59, 272] width 38 height 9
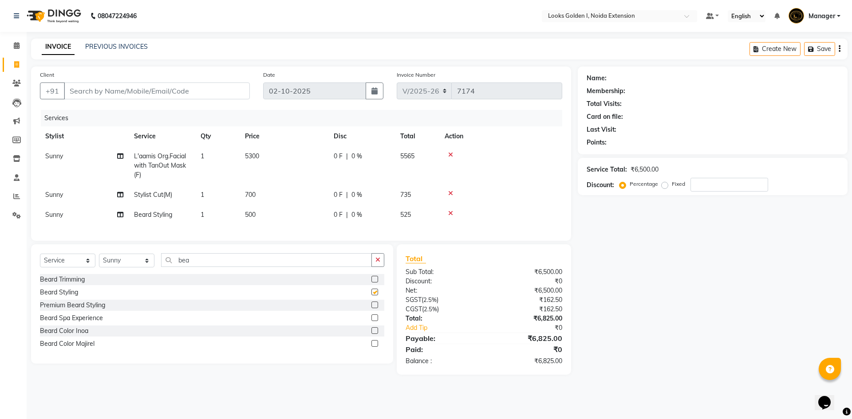
checkbox input "false"
click at [210, 267] on input "bea" at bounding box center [266, 260] width 211 height 14
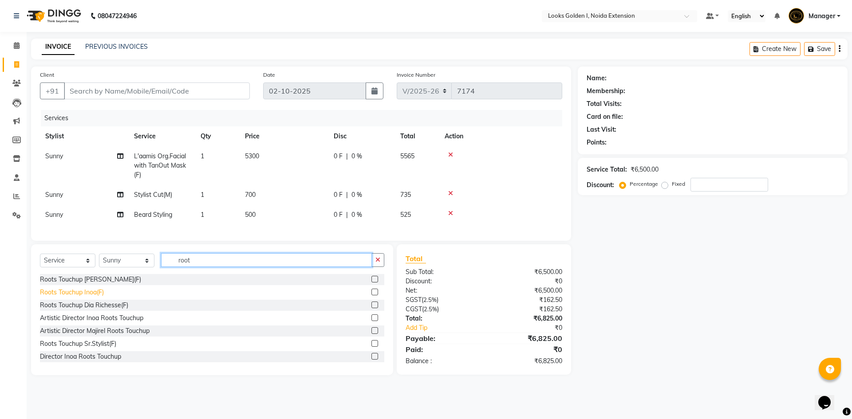
type input "root"
click at [69, 297] on div "Roots Touchup Inoa(F)" at bounding box center [72, 292] width 64 height 9
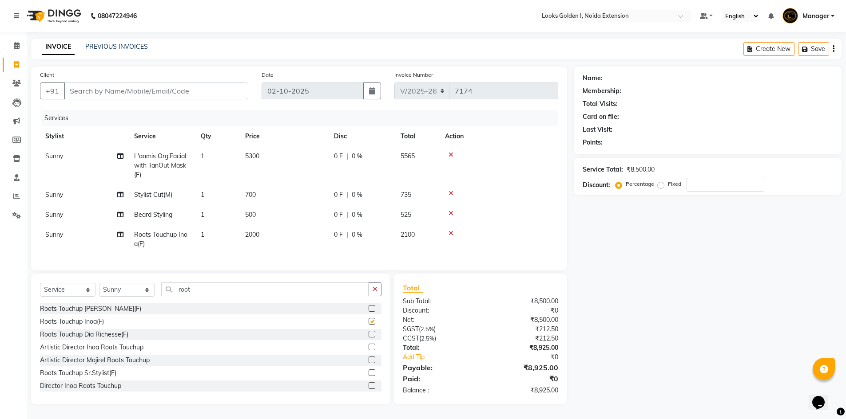
checkbox input "false"
click at [285, 196] on td "700" at bounding box center [284, 195] width 89 height 20
select select "91182"
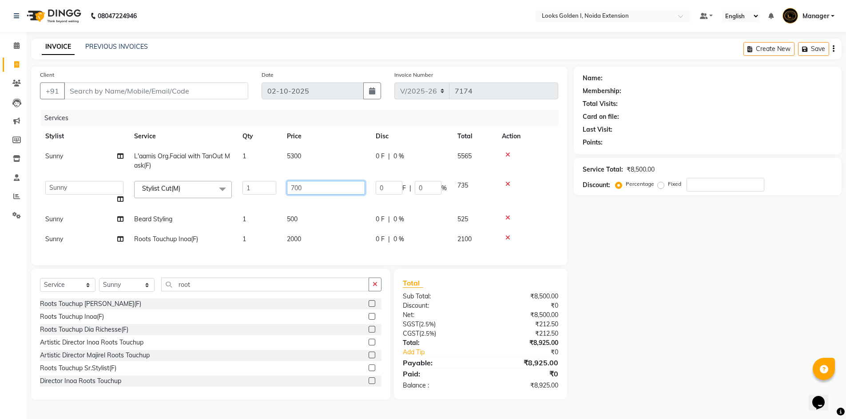
drag, startPoint x: 293, startPoint y: 187, endPoint x: 278, endPoint y: 183, distance: 15.6
click at [278, 183] on tr "Ajay_pdct Ali_Khan Anwar Arshad Asad ayush Counter_Sales Faheem Farmaan Gagan G…" at bounding box center [299, 193] width 518 height 34
type input "500"
click at [297, 214] on td "500" at bounding box center [325, 220] width 89 height 20
select select "91182"
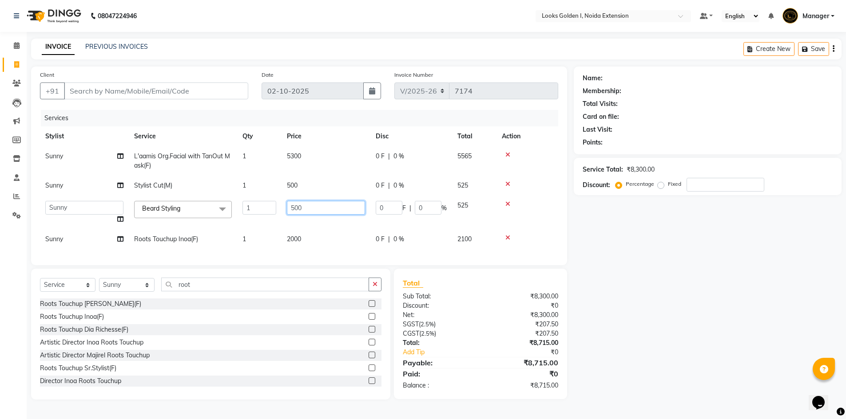
drag, startPoint x: 297, startPoint y: 211, endPoint x: 282, endPoint y: 216, distance: 15.9
click at [282, 216] on td "500" at bounding box center [325, 213] width 89 height 34
type input "300"
click at [300, 232] on td "2000" at bounding box center [325, 239] width 89 height 20
select select "91182"
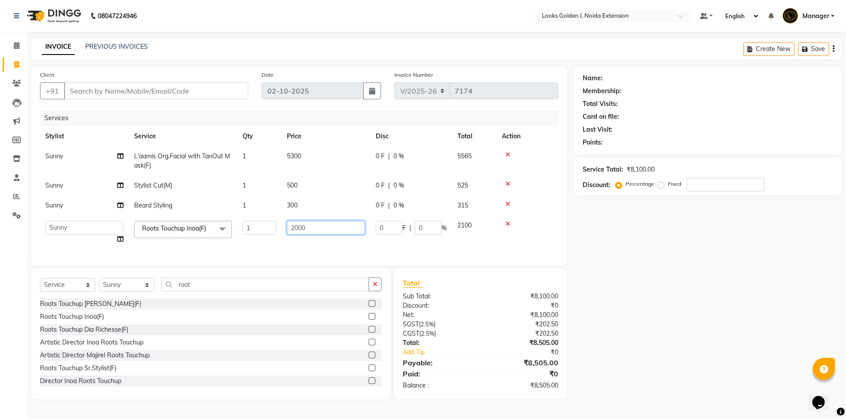
drag, startPoint x: 298, startPoint y: 230, endPoint x: 278, endPoint y: 234, distance: 20.5
click at [278, 234] on tr "Ajay_pdct Ali_Khan Anwar Arshad Asad ayush Counter_Sales Faheem Farmaan Gagan G…" at bounding box center [299, 233] width 518 height 34
type input "1400"
click at [506, 202] on tbody "Sunny L'aamis Org.Facial with TanOut Mask(F) 1 5300 0 F | 0 % 5565 Sunny Stylis…" at bounding box center [299, 197] width 518 height 103
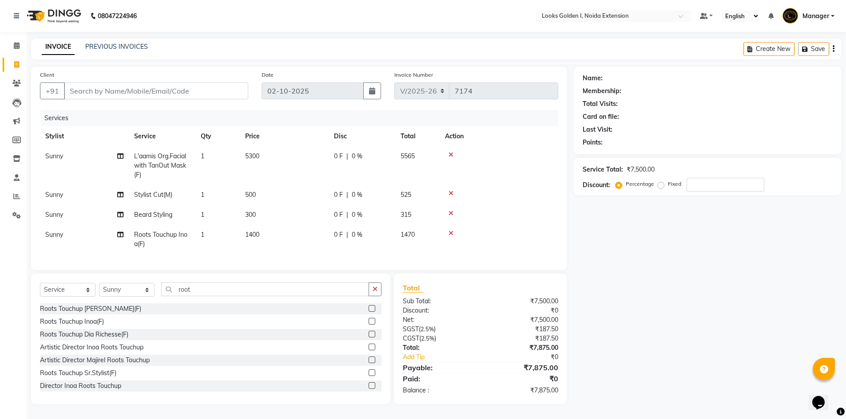
click at [451, 212] on icon at bounding box center [450, 213] width 5 height 6
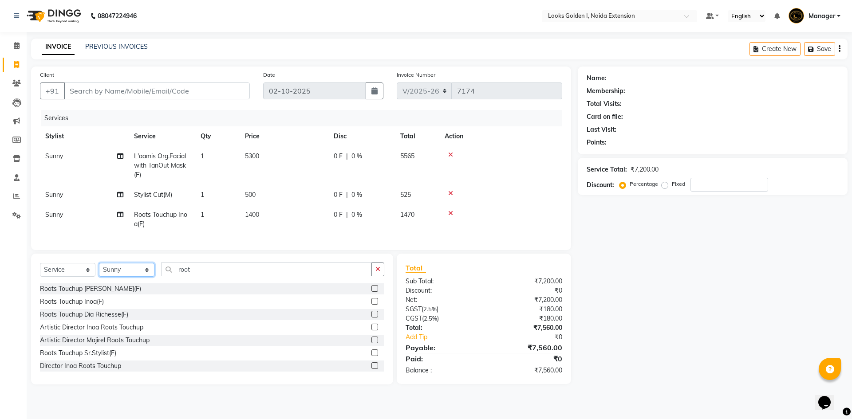
click at [128, 277] on select "Select Stylist Ajay_pdct Ali_Khan Anwar Arshad Asad ayush Counter_Sales Faheem …" at bounding box center [126, 270] width 55 height 14
select select "37653"
click at [99, 270] on select "Select Stylist Ajay_pdct Ali_Khan Anwar Arshad Asad ayush Counter_Sales Faheem …" at bounding box center [126, 270] width 55 height 14
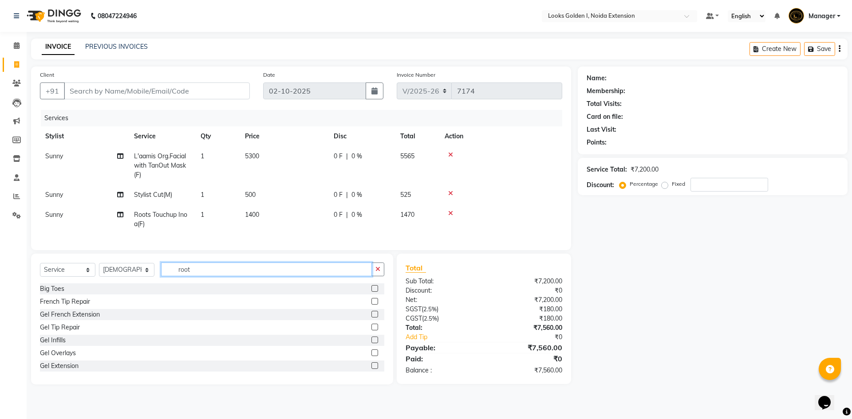
drag, startPoint x: 203, startPoint y: 273, endPoint x: 144, endPoint y: 280, distance: 59.5
click at [144, 280] on div "Select Service Product Membership Package Voucher Prepaid Gift Card Select Styl…" at bounding box center [212, 273] width 344 height 21
type input "glob"
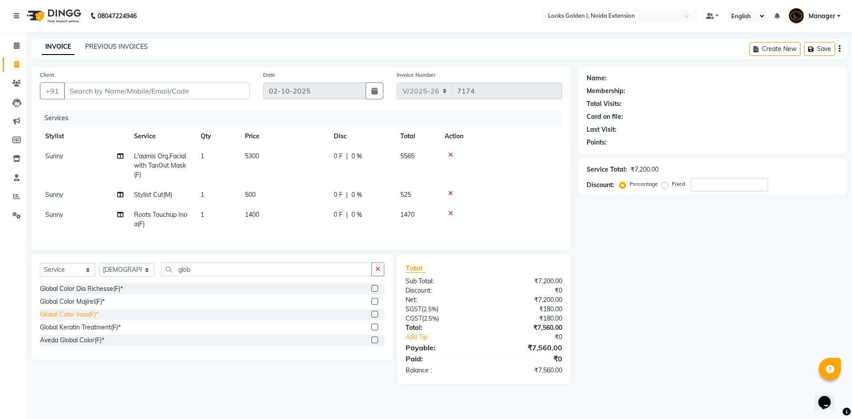
click at [82, 320] on div "Global Color Inoa(F)*" at bounding box center [69, 314] width 59 height 9
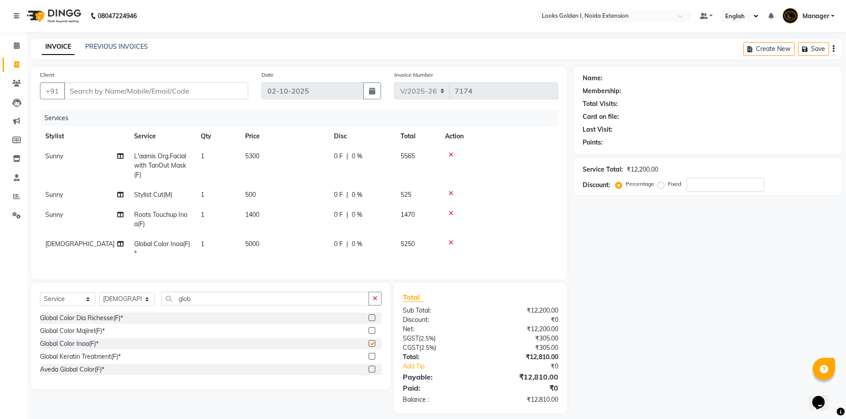
checkbox input "false"
click at [205, 304] on input "glob" at bounding box center [265, 299] width 208 height 14
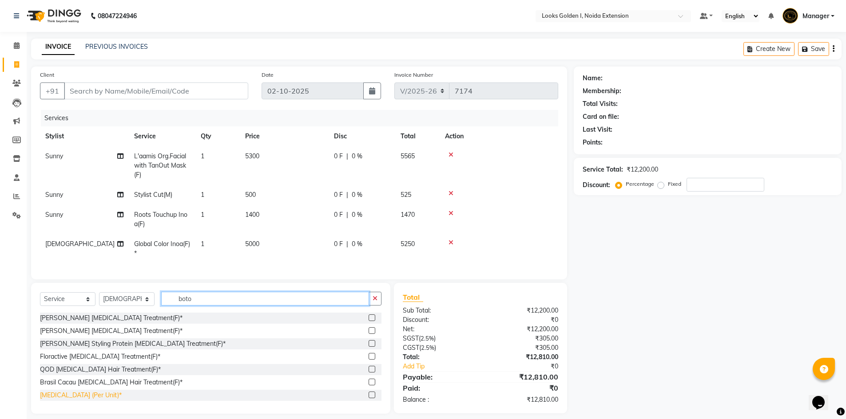
type input "boto"
click at [60, 400] on div "Botox (Per Unit)*" at bounding box center [81, 395] width 82 height 9
checkbox input "false"
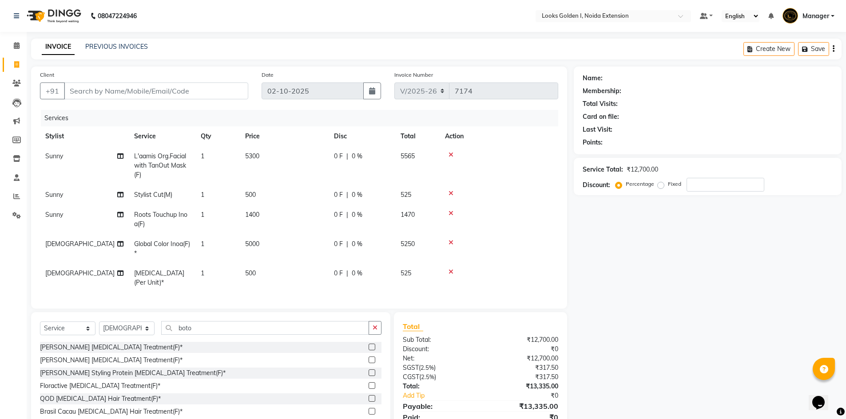
click at [289, 249] on td "5000" at bounding box center [284, 248] width 89 height 29
select select "37653"
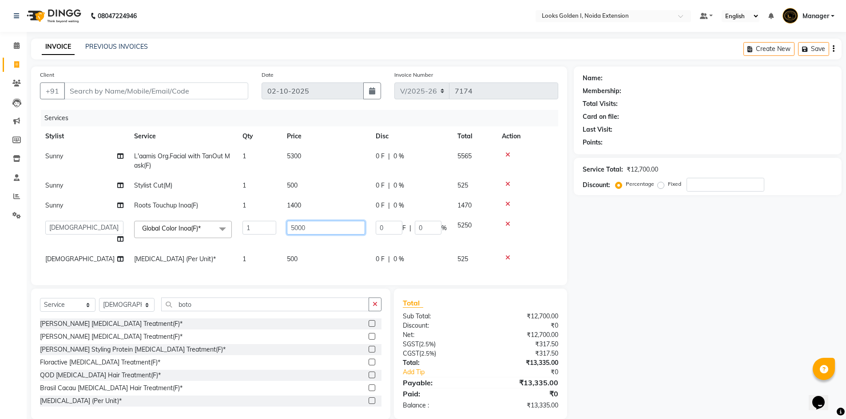
click at [297, 231] on input "5000" at bounding box center [326, 228] width 78 height 14
type input "700"
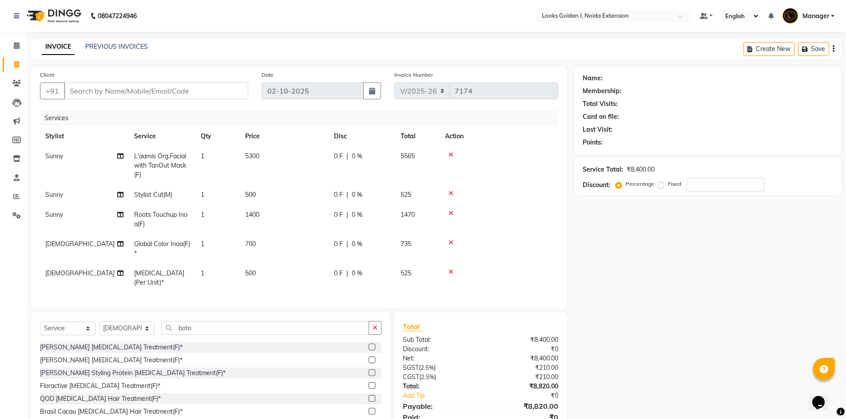
click at [297, 259] on tbody "Sunny L'aamis Org.Facial with TanOut Mask(F) 1 5300 0 F | 0 % 5565 Sunny Stylis…" at bounding box center [299, 219] width 518 height 146
click at [294, 244] on td "700" at bounding box center [284, 248] width 89 height 29
select select "37653"
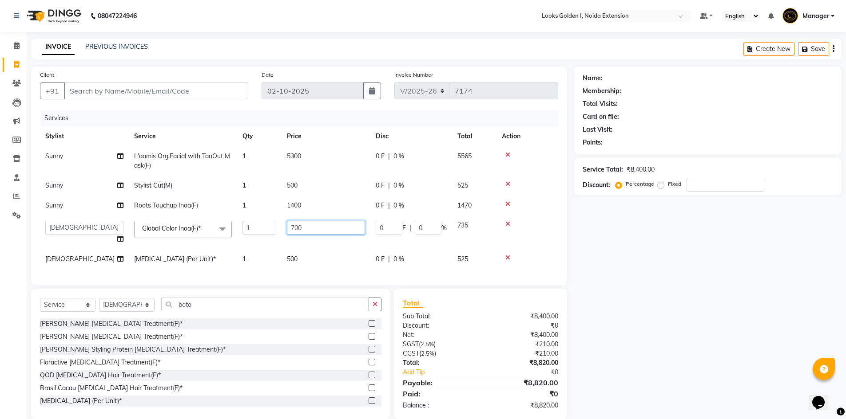
click at [316, 221] on input "700" at bounding box center [326, 228] width 78 height 14
type input "7000"
click at [291, 261] on tbody "Sunny L'aamis Org.Facial with TanOut Mask(F) 1 5300 0 F | 0 % 5565 Sunny Stylis…" at bounding box center [299, 207] width 518 height 123
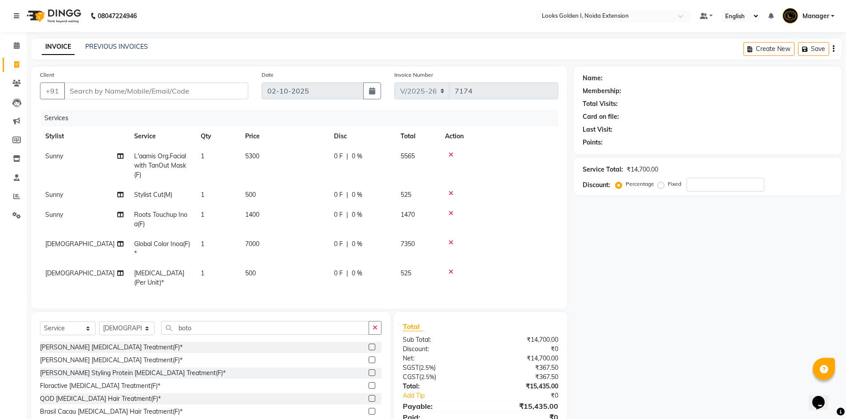
click at [296, 272] on td "500" at bounding box center [284, 278] width 89 height 29
select select "37653"
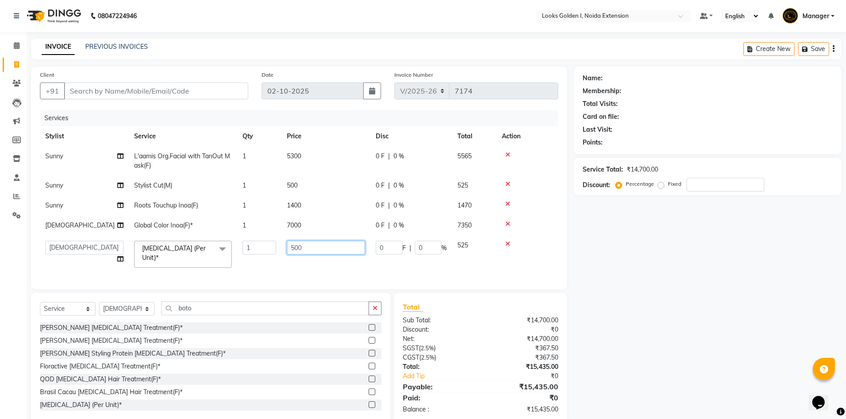
drag, startPoint x: 294, startPoint y: 248, endPoint x: 282, endPoint y: 246, distance: 12.6
click at [282, 246] on td "500" at bounding box center [325, 255] width 89 height 38
type input "9000"
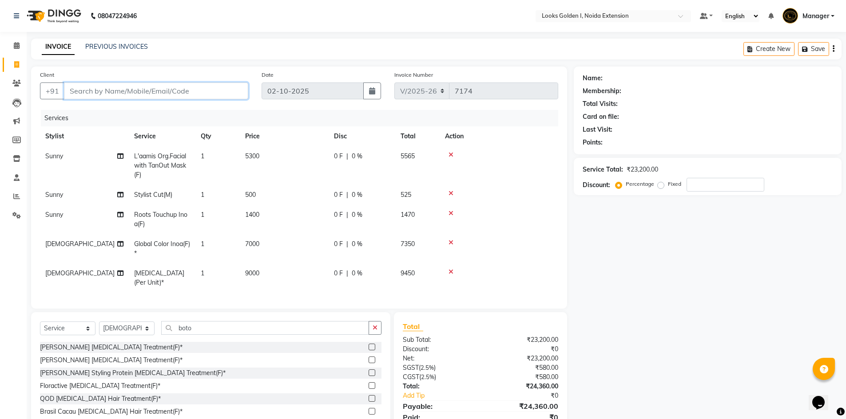
click at [138, 88] on input "Client" at bounding box center [156, 91] width 184 height 17
type input "7"
type input "0"
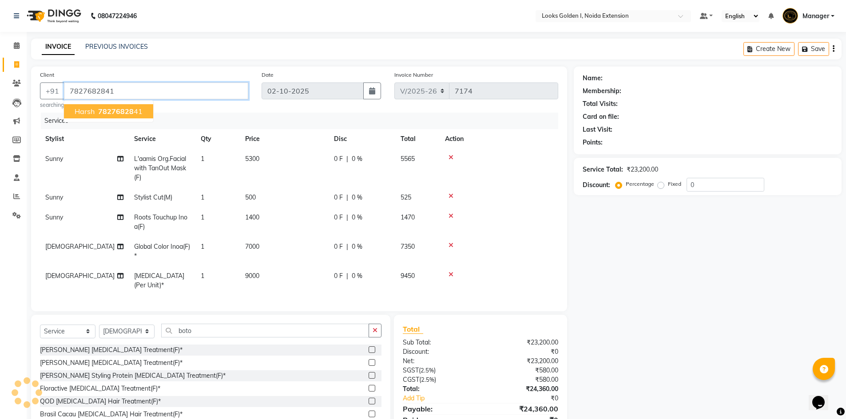
type input "7827682841"
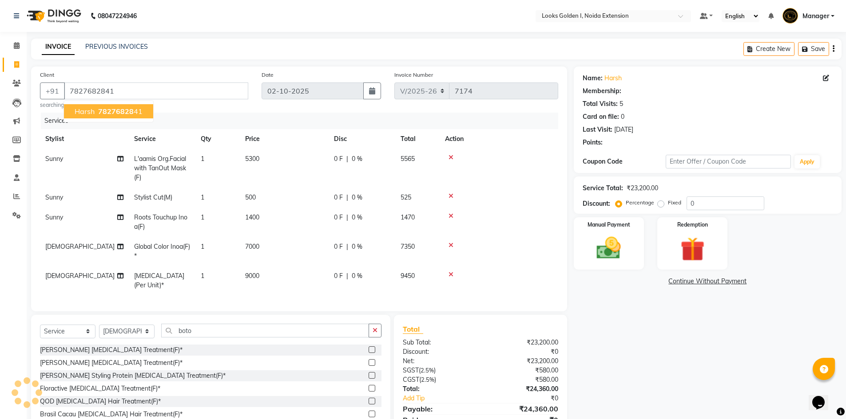
select select "1: Object"
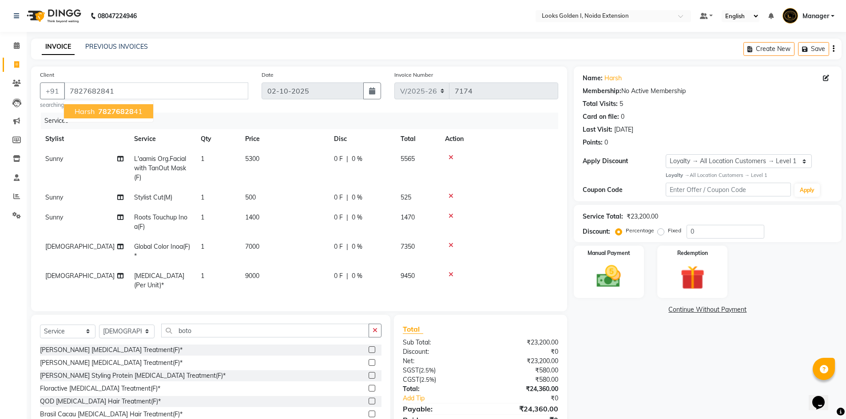
click at [506, 217] on div at bounding box center [499, 216] width 108 height 6
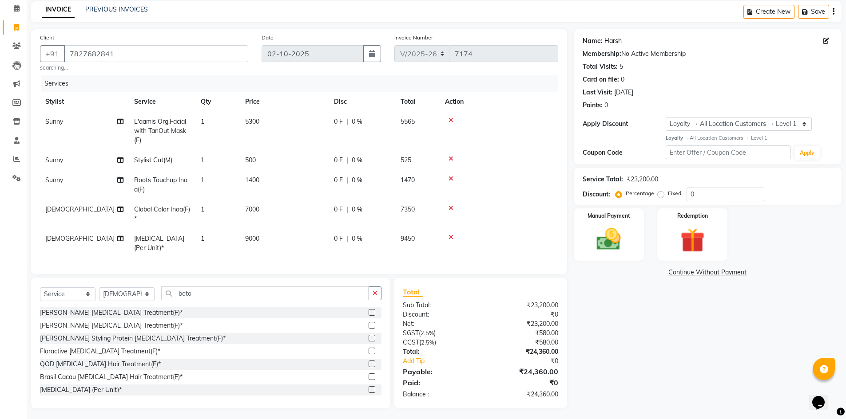
click at [609, 42] on link "Harsh" at bounding box center [612, 40] width 17 height 9
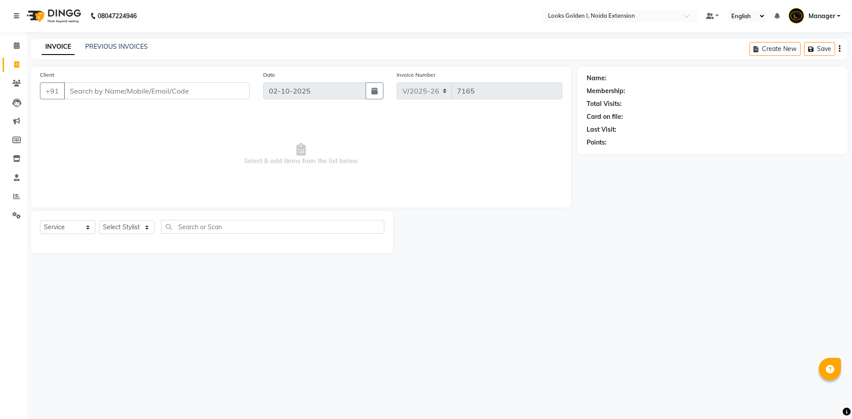
select select "5508"
select select "service"
click at [121, 222] on select "Select Stylist Ajay_pdct Ali_Khan [PERSON_NAME] [PERSON_NAME] Counter_Sales [PE…" at bounding box center [126, 228] width 55 height 14
select select "85380"
click at [99, 221] on select "Select Stylist Ajay_pdct Ali_Khan [PERSON_NAME] [PERSON_NAME] Counter_Sales [PE…" at bounding box center [126, 228] width 55 height 14
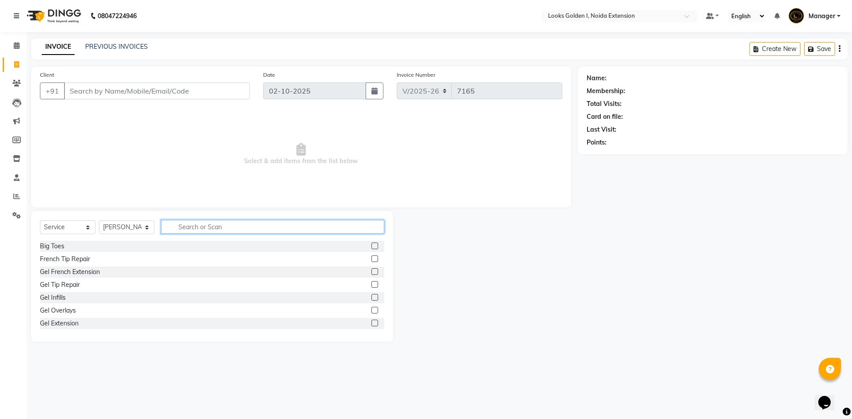
click at [192, 227] on input "text" at bounding box center [272, 227] width 223 height 14
type input "glo"
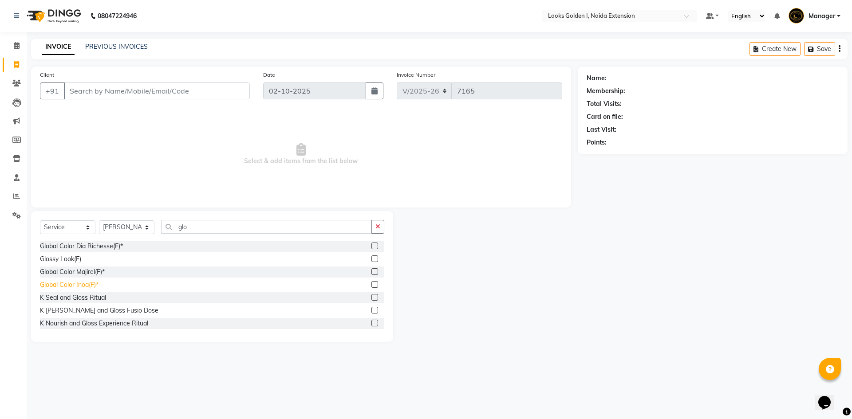
click at [78, 287] on div "Global Color Inoa(F)*" at bounding box center [69, 285] width 59 height 9
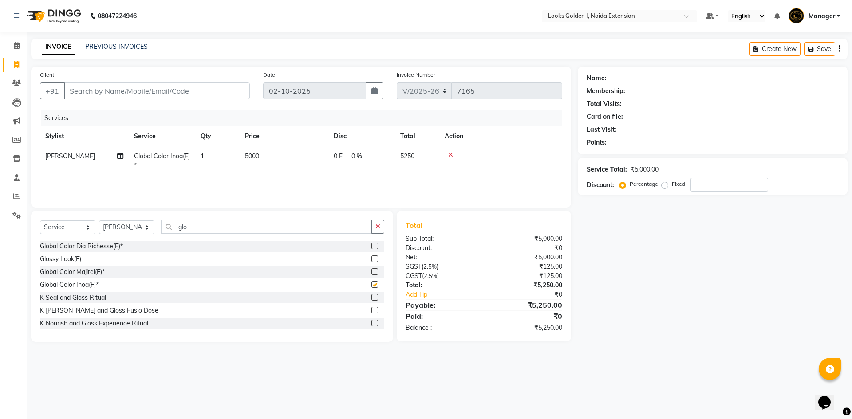
checkbox input "false"
click at [198, 229] on input "glo" at bounding box center [266, 227] width 211 height 14
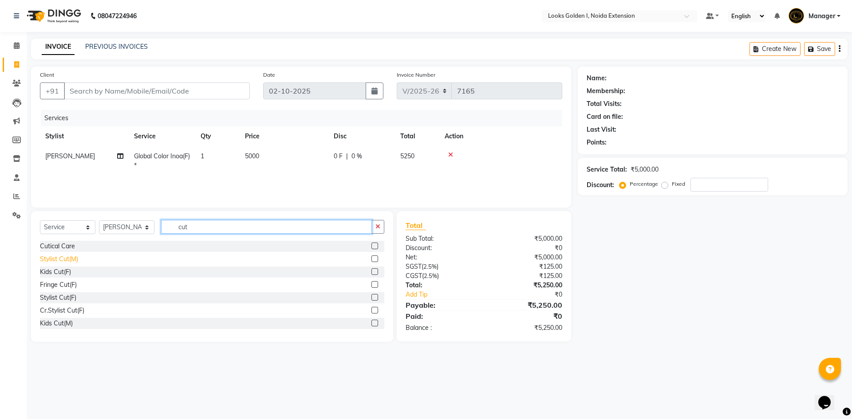
type input "cut"
click at [59, 263] on div "Stylist Cut(M)" at bounding box center [59, 259] width 38 height 9
checkbox input "false"
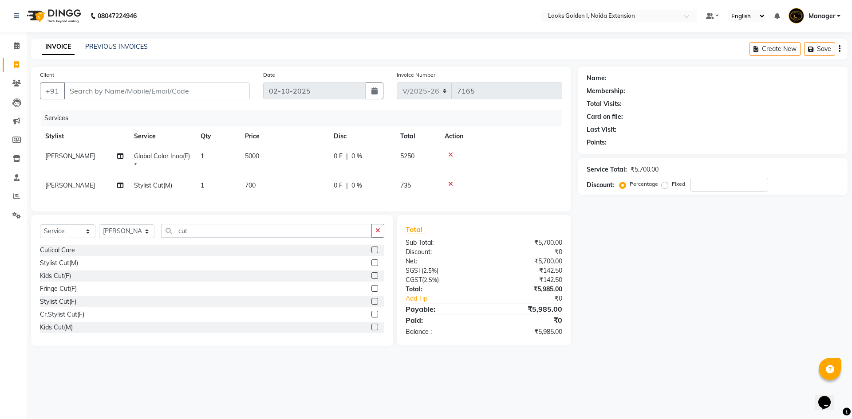
click at [287, 186] on td "700" at bounding box center [284, 186] width 89 height 20
select select "85380"
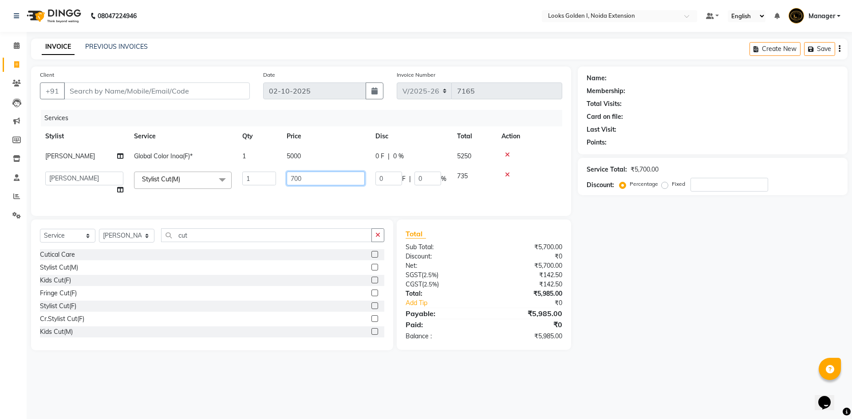
drag, startPoint x: 294, startPoint y: 179, endPoint x: 287, endPoint y: 180, distance: 6.7
click at [287, 180] on input "700" at bounding box center [326, 179] width 78 height 14
type input "800"
click at [191, 245] on div "Select Service Product Membership Package Voucher Prepaid Gift Card Select Styl…" at bounding box center [212, 239] width 344 height 21
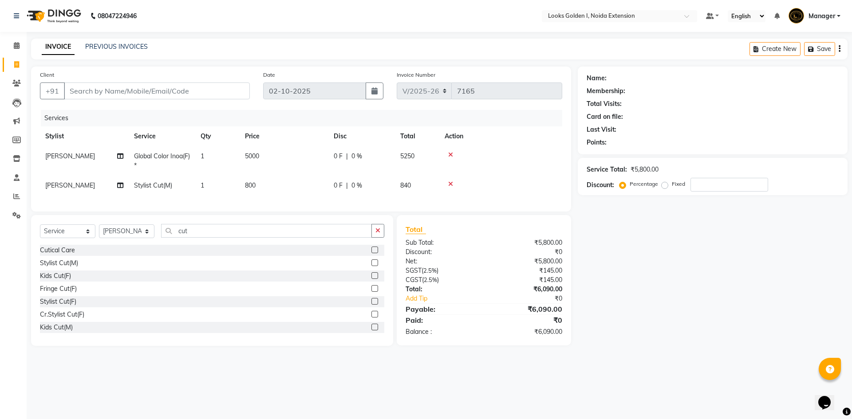
click at [191, 245] on div "Select Service Product Membership Package Voucher Prepaid Gift Card Select Styl…" at bounding box center [212, 234] width 344 height 21
drag, startPoint x: 191, startPoint y: 239, endPoint x: 169, endPoint y: 239, distance: 21.8
click at [169, 238] on input "cut" at bounding box center [266, 231] width 211 height 14
type input "eye"
click at [51, 281] on div "Eyebrows" at bounding box center [54, 276] width 28 height 9
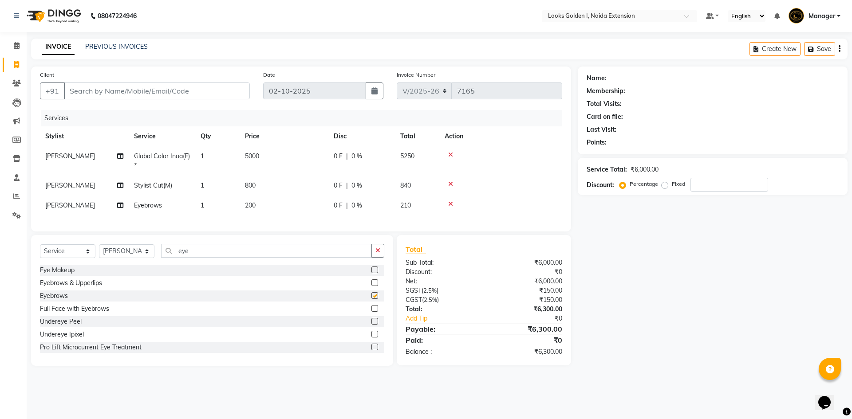
checkbox input "false"
click at [144, 91] on input "Client" at bounding box center [157, 91] width 186 height 17
type input "9"
type input "0"
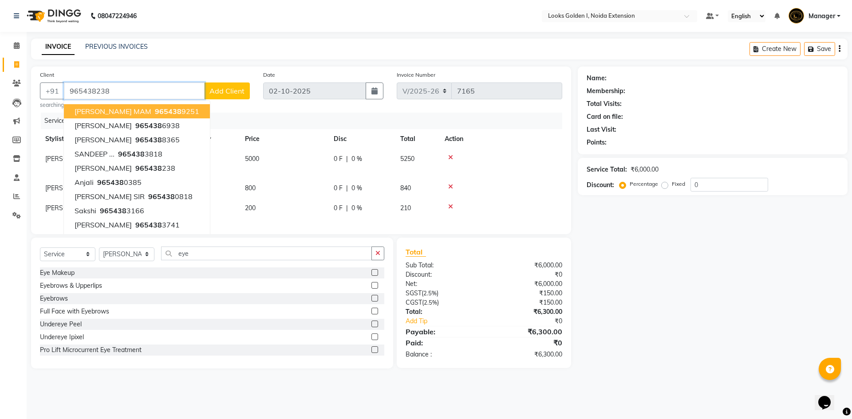
type input "965438238"
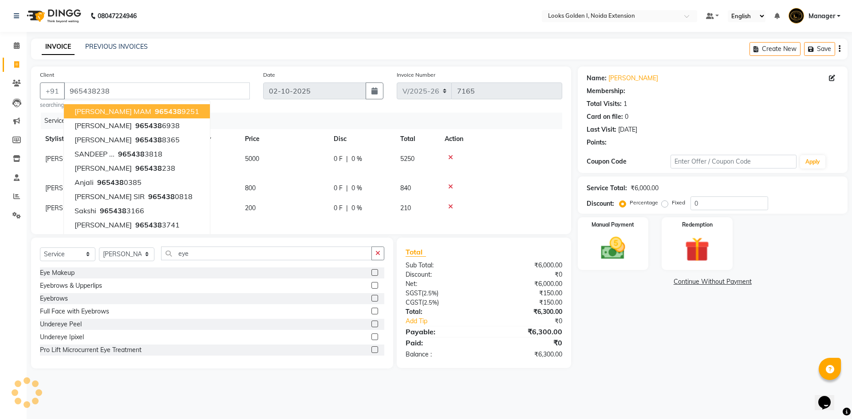
select select "1: Object"
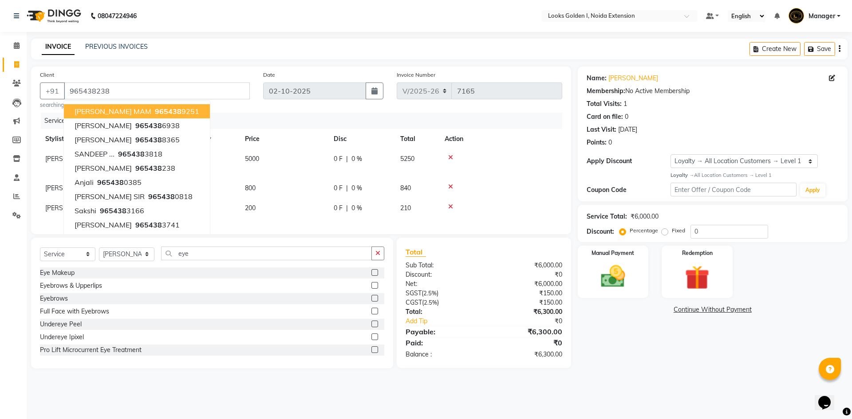
click at [507, 206] on div at bounding box center [501, 207] width 112 height 6
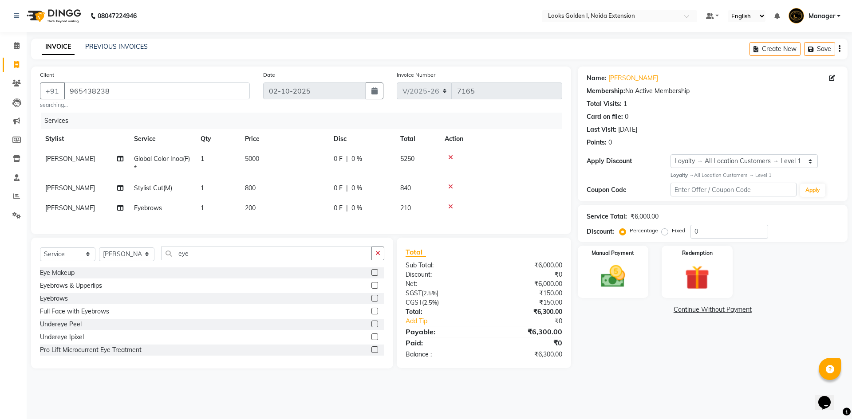
click at [304, 214] on td "200" at bounding box center [284, 208] width 89 height 20
select select "85380"
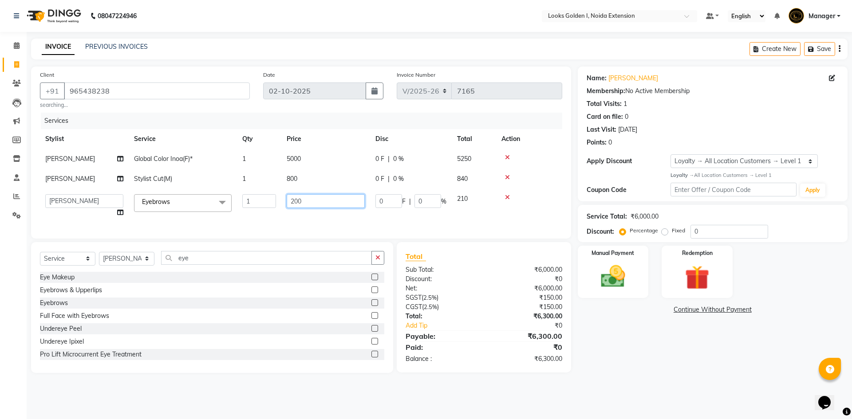
drag, startPoint x: 297, startPoint y: 199, endPoint x: 272, endPoint y: 203, distance: 25.6
click at [272, 203] on tr "Ajay_pdct Ali_Khan [PERSON_NAME] [PERSON_NAME] Counter_Sales [PERSON_NAME] Farm…" at bounding box center [301, 206] width 522 height 34
type input "70"
click at [517, 214] on td at bounding box center [529, 206] width 66 height 34
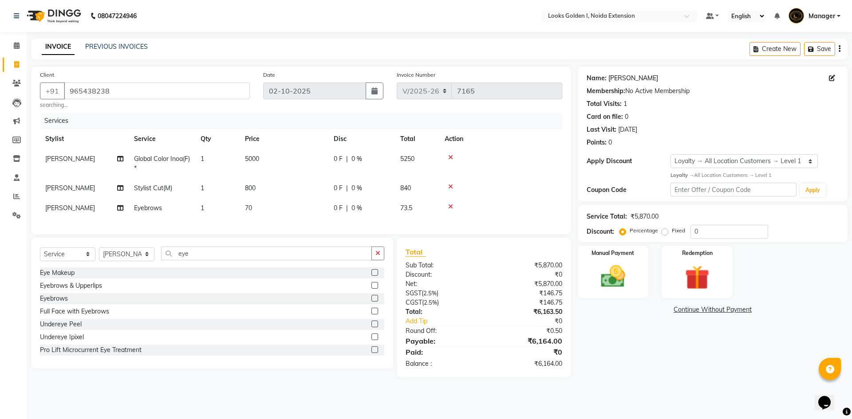
click at [615, 79] on link "[PERSON_NAME]" at bounding box center [634, 78] width 50 height 9
click at [617, 75] on link "[PERSON_NAME]" at bounding box center [634, 78] width 50 height 9
drag, startPoint x: 720, startPoint y: 234, endPoint x: 587, endPoint y: 236, distance: 133.6
click at [587, 236] on div "Discount: Percentage Fixed 0" at bounding box center [713, 232] width 252 height 14
type input "10"
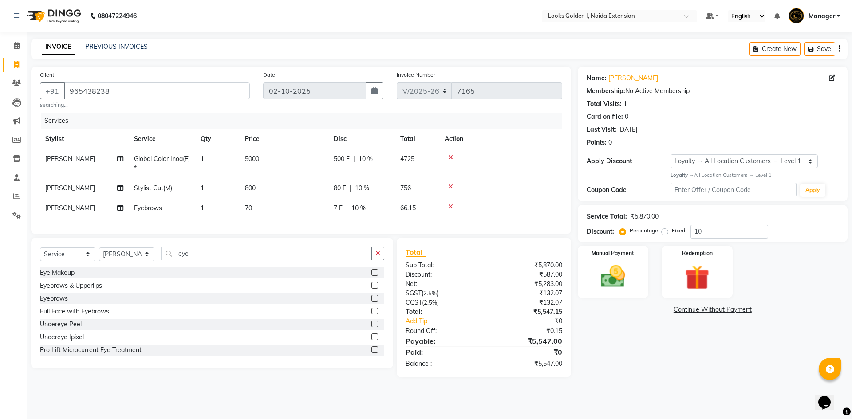
click at [668, 378] on div "Name: [PERSON_NAME] Membership: No Active Membership Total Visits: 1 Card on fi…" at bounding box center [716, 222] width 277 height 311
click at [607, 277] on img at bounding box center [613, 276] width 41 height 29
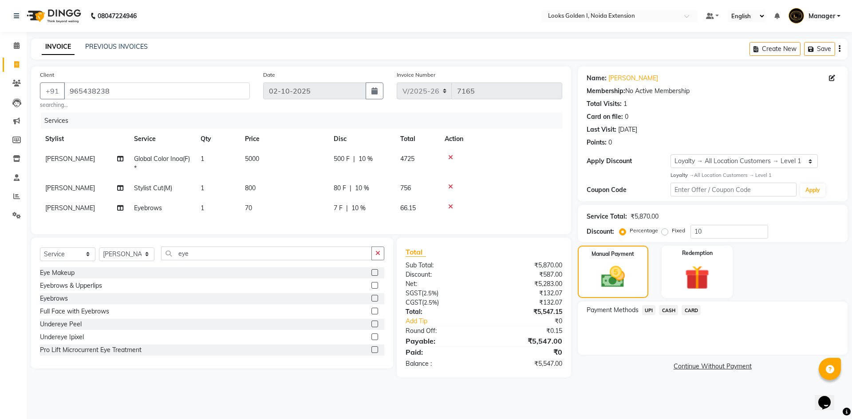
click at [647, 314] on span "UPI" at bounding box center [649, 310] width 14 height 10
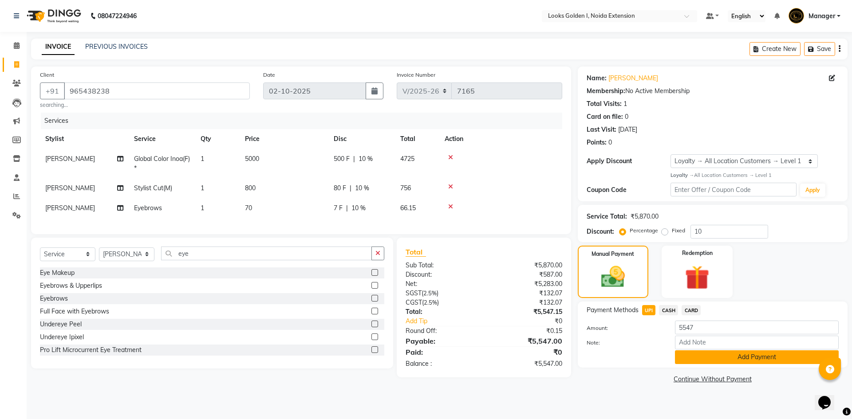
click at [690, 357] on button "Add Payment" at bounding box center [757, 358] width 164 height 14
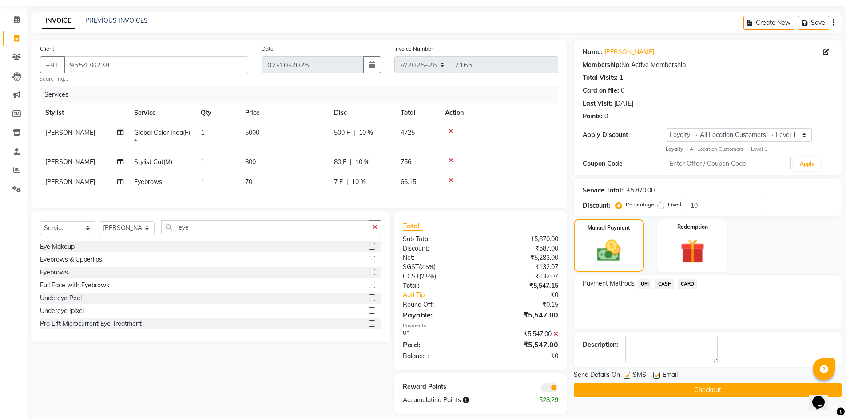
scroll to position [41, 0]
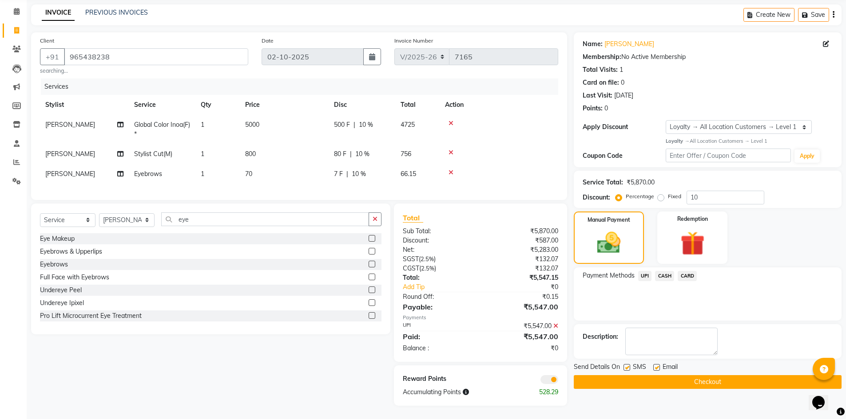
click at [661, 376] on button "Checkout" at bounding box center [708, 383] width 268 height 14
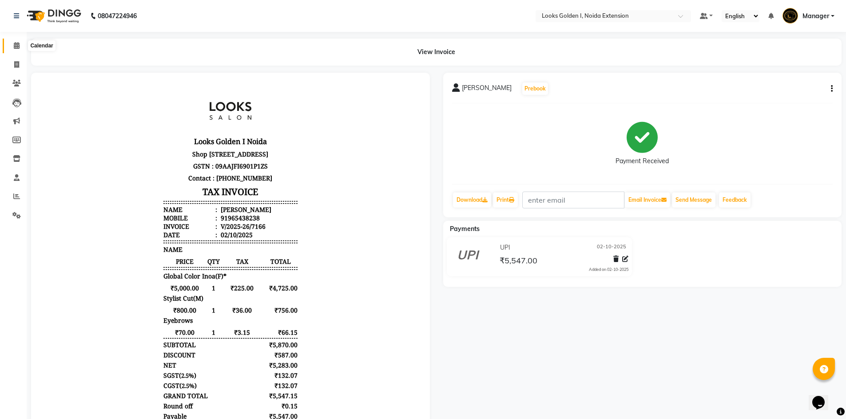
click at [17, 47] on icon at bounding box center [17, 45] width 6 height 7
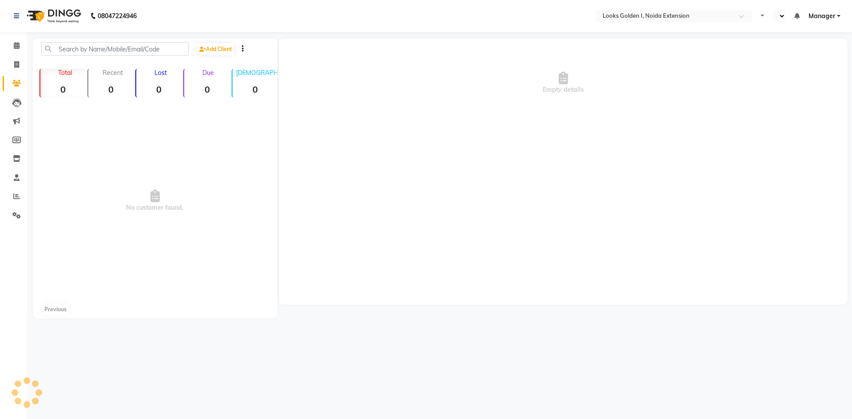
select select "en"
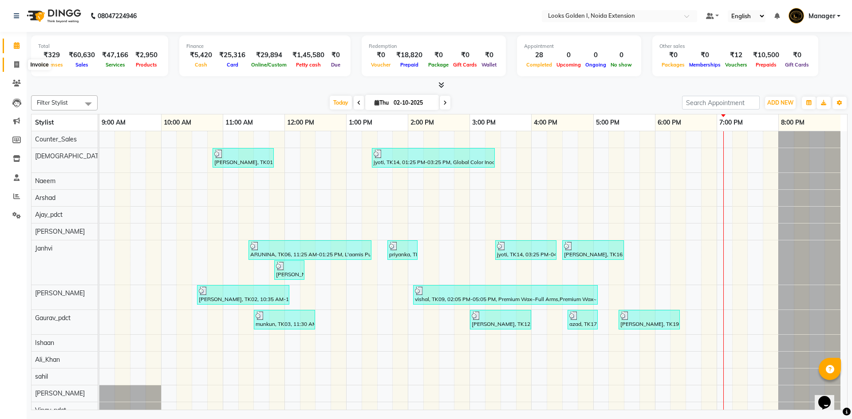
click at [16, 61] on icon at bounding box center [16, 64] width 5 height 7
select select "service"
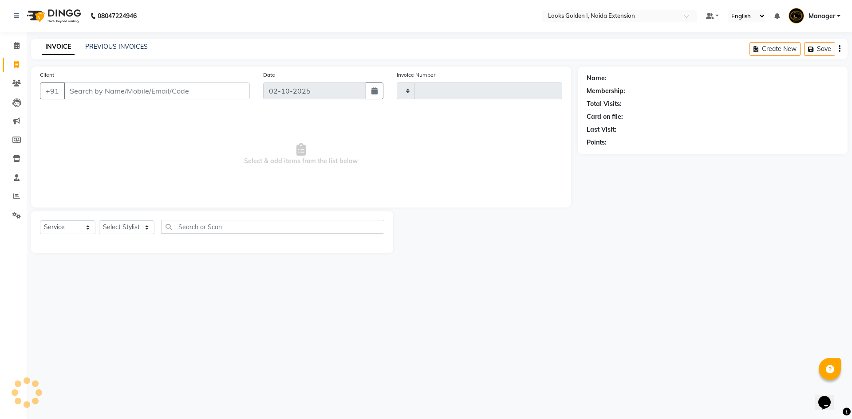
type input "7169"
select select "5508"
click at [119, 227] on select "Select Stylist" at bounding box center [126, 228] width 55 height 14
click at [135, 227] on select "Select Stylist" at bounding box center [126, 228] width 55 height 14
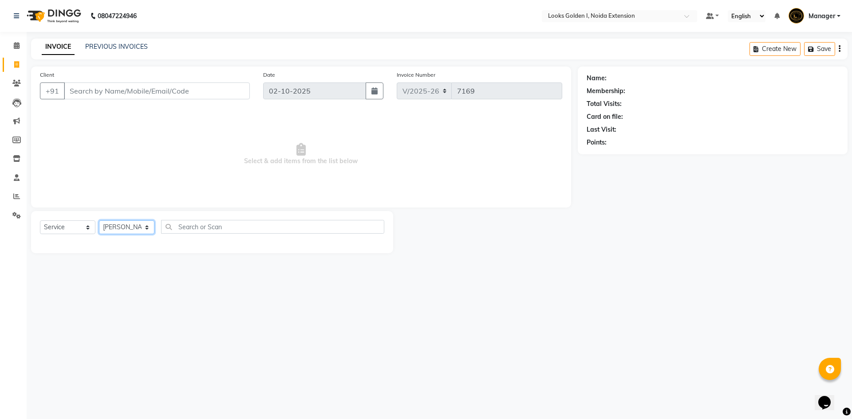
click at [99, 221] on select "Select Stylist Ajay_pdct Ali_Khan [PERSON_NAME] [PERSON_NAME] Counter_Sales [PE…" at bounding box center [126, 228] width 55 height 14
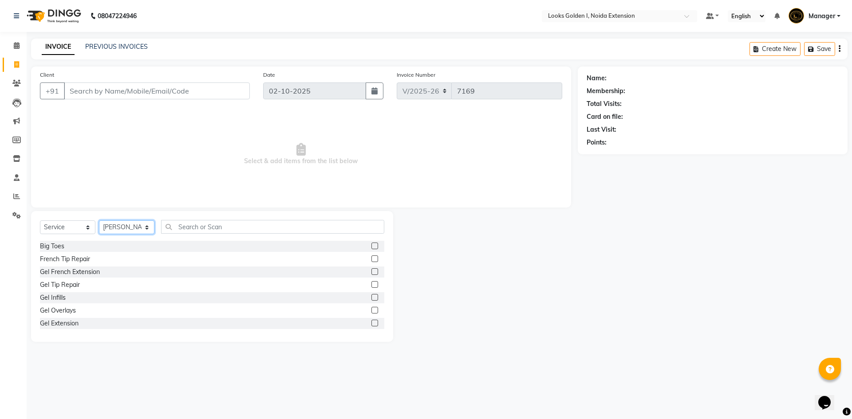
click at [117, 222] on select "Select Stylist Ajay_pdct Ali_Khan [PERSON_NAME] [PERSON_NAME] Counter_Sales [PE…" at bounding box center [126, 228] width 55 height 14
select select "89615"
click at [99, 221] on select "Select Stylist Ajay_pdct Ali_Khan [PERSON_NAME] [PERSON_NAME] Counter_Sales [PE…" at bounding box center [126, 228] width 55 height 14
click at [175, 225] on input "text" at bounding box center [272, 227] width 223 height 14
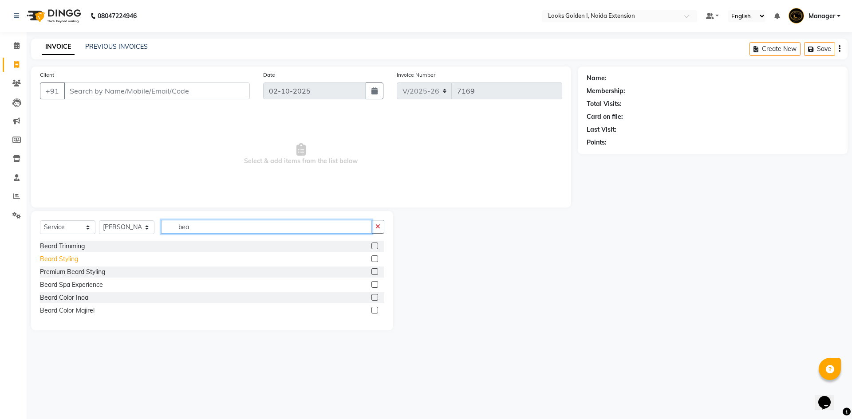
type input "bea"
click at [55, 259] on div "Beard Styling" at bounding box center [59, 259] width 38 height 9
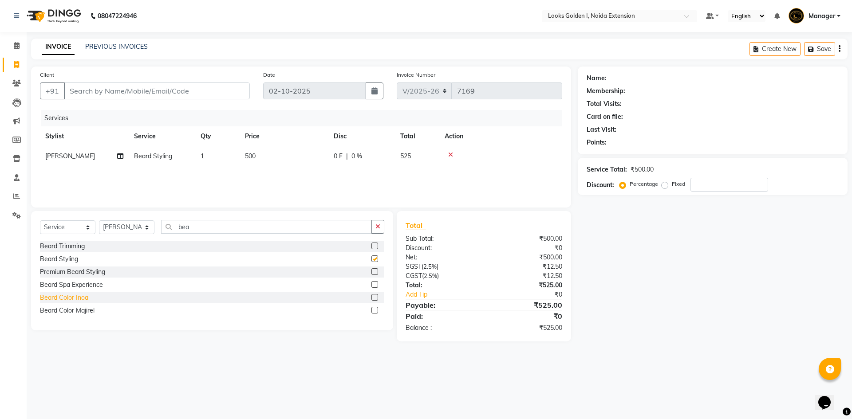
checkbox input "false"
click at [64, 299] on div "Beard Color Inoa" at bounding box center [64, 297] width 48 height 9
checkbox input "false"
click at [306, 151] on td "500" at bounding box center [284, 156] width 89 height 20
select select "89615"
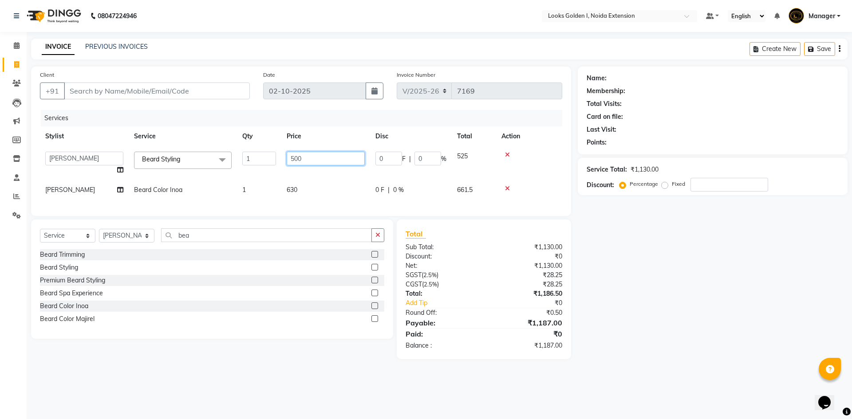
drag, startPoint x: 290, startPoint y: 151, endPoint x: 293, endPoint y: 158, distance: 7.9
click at [293, 158] on td "500" at bounding box center [325, 163] width 89 height 34
type input "300"
click at [308, 183] on td "630" at bounding box center [325, 190] width 89 height 20
select select "89615"
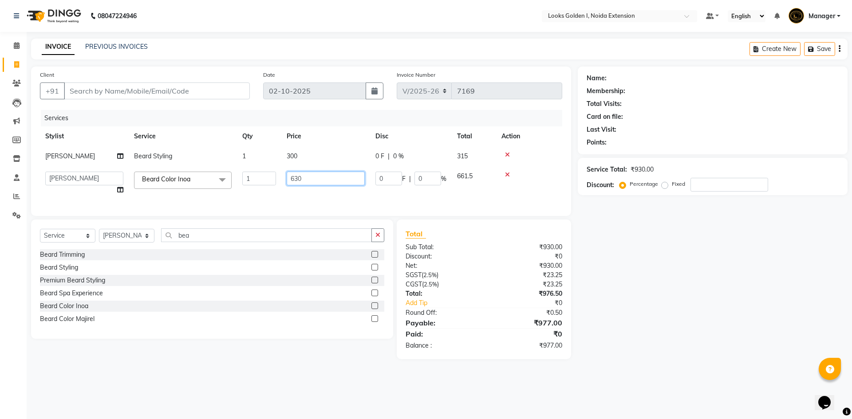
drag, startPoint x: 301, startPoint y: 177, endPoint x: 282, endPoint y: 173, distance: 19.5
click at [282, 173] on td "630" at bounding box center [325, 183] width 89 height 34
type input "700"
click at [195, 83] on input "Client" at bounding box center [157, 91] width 186 height 17
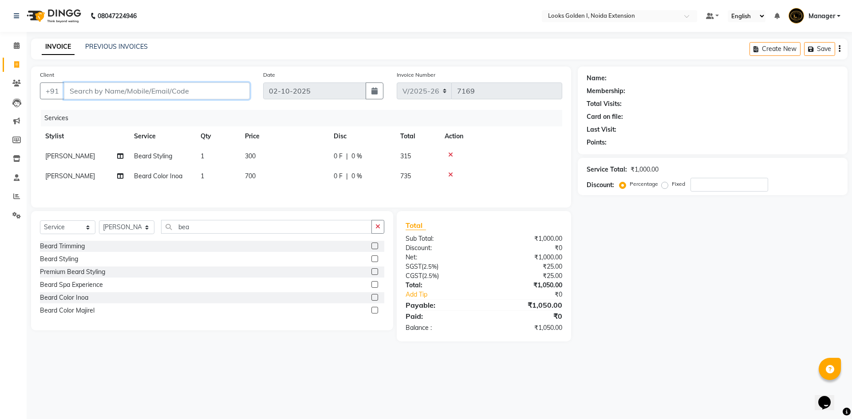
click at [190, 88] on input "Client" at bounding box center [157, 91] width 186 height 17
type input "7"
type input "0"
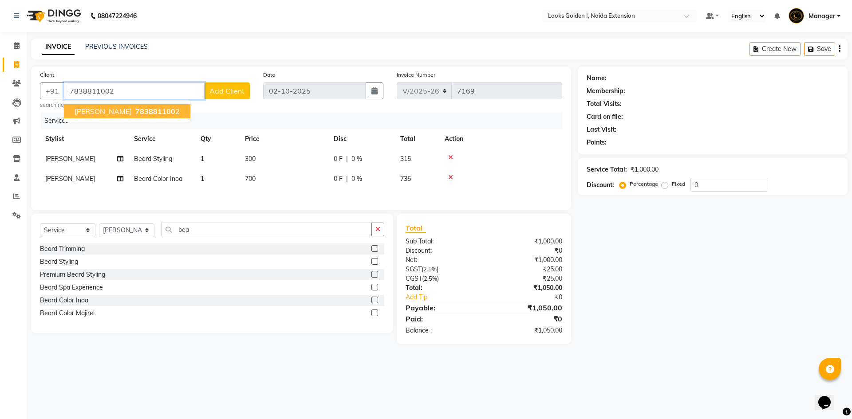
type input "7838811002"
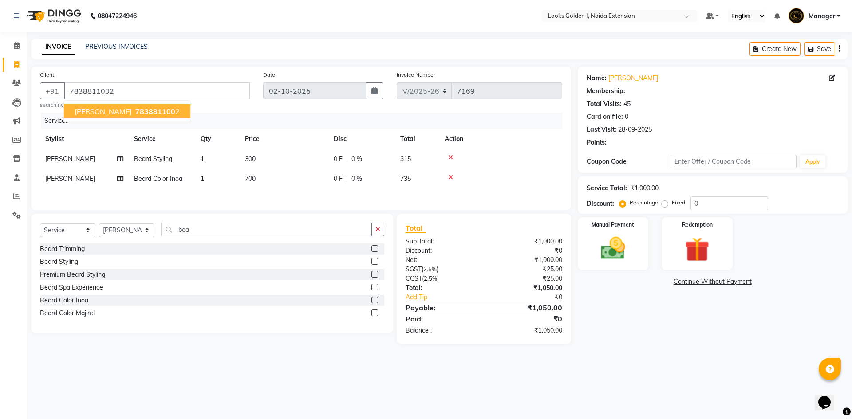
select select "1: Object"
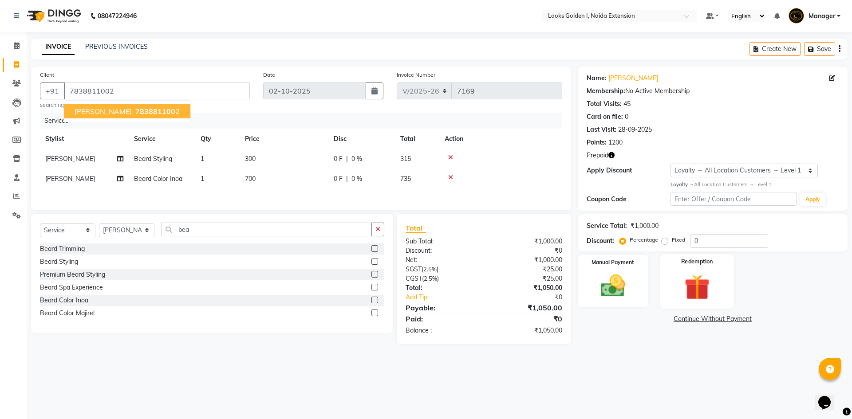
click at [687, 280] on img at bounding box center [696, 288] width 41 height 32
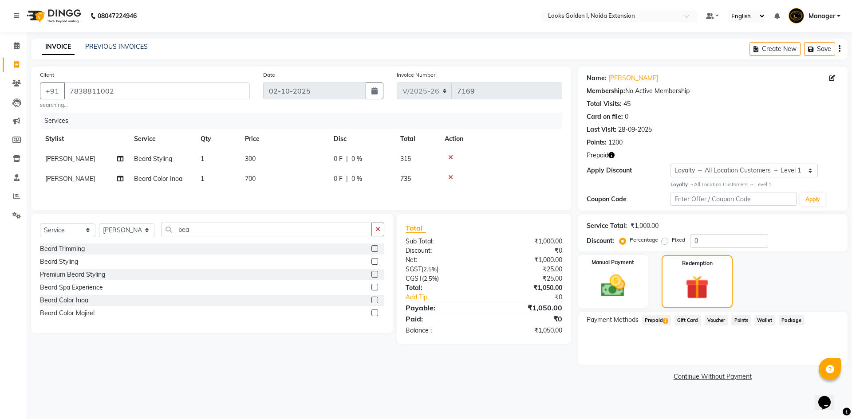
click at [657, 320] on span "Prepaid 1" at bounding box center [656, 321] width 29 height 10
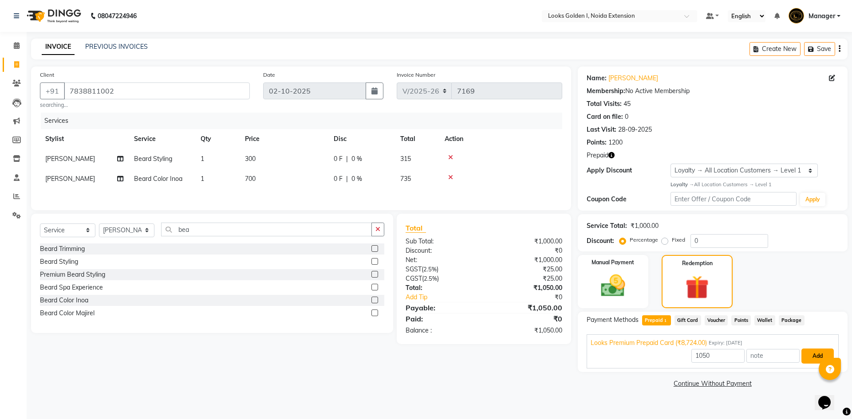
click at [809, 357] on button "Add" at bounding box center [818, 356] width 32 height 15
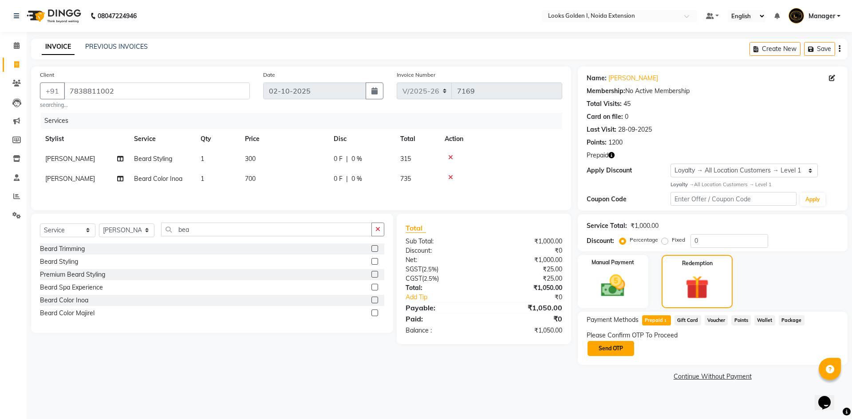
click at [621, 351] on button "Send OTP" at bounding box center [611, 348] width 47 height 15
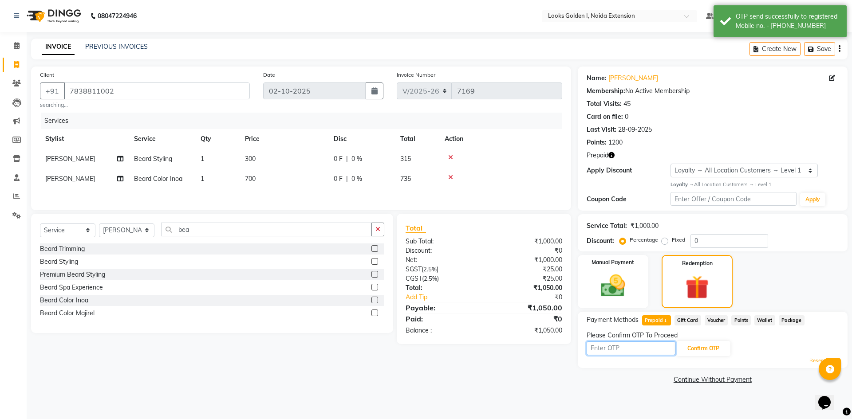
click at [621, 351] on input "text" at bounding box center [631, 349] width 89 height 14
type input "2651"
click at [692, 347] on button "Confirm OTP" at bounding box center [703, 348] width 54 height 15
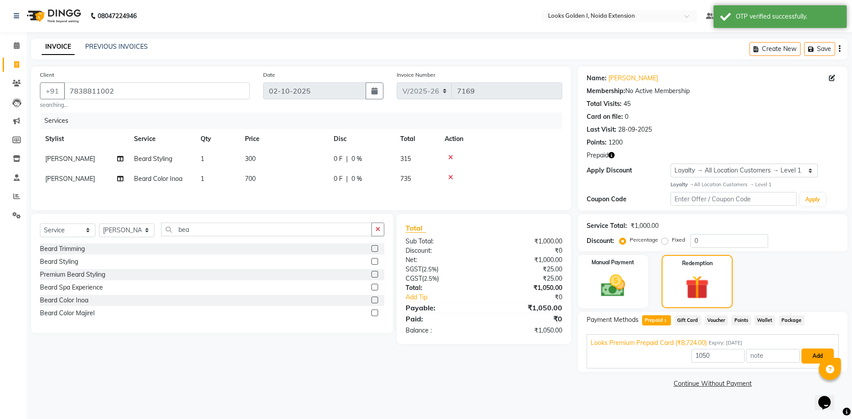
click at [810, 357] on button "Add" at bounding box center [818, 356] width 32 height 15
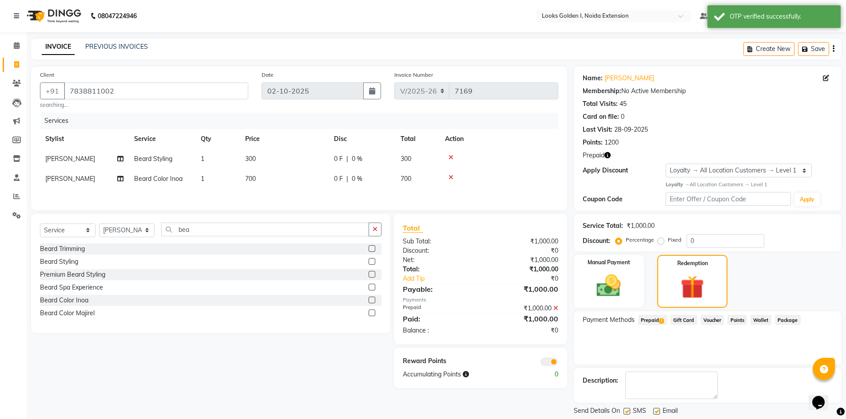
scroll to position [27, 0]
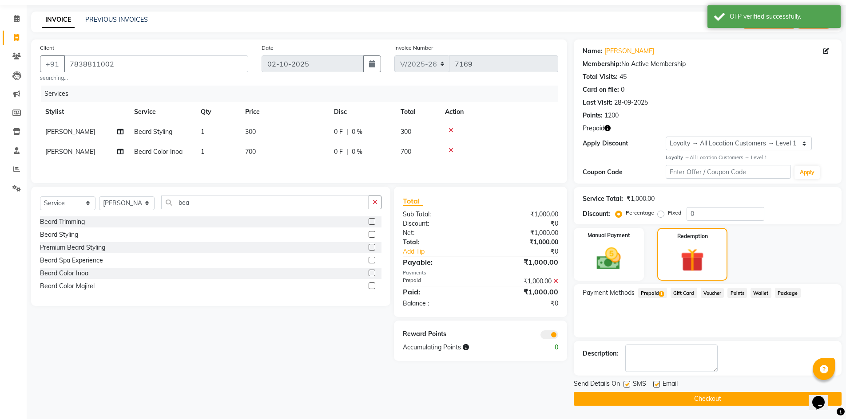
click at [645, 403] on button "Checkout" at bounding box center [708, 399] width 268 height 14
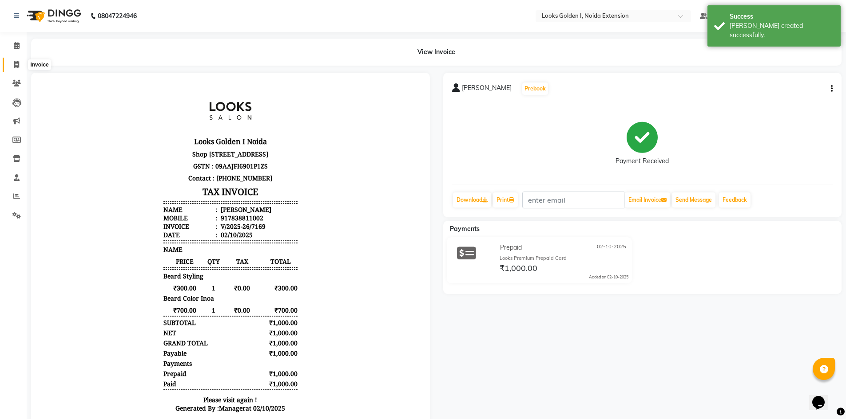
click at [16, 67] on icon at bounding box center [16, 64] width 5 height 7
select select "service"
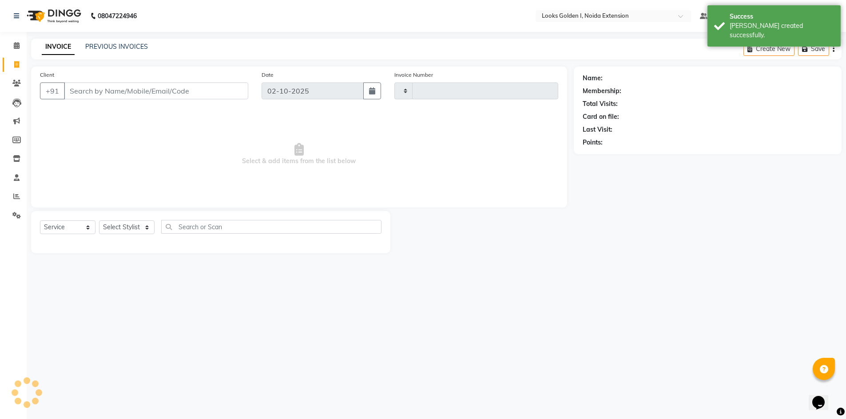
type input "7170"
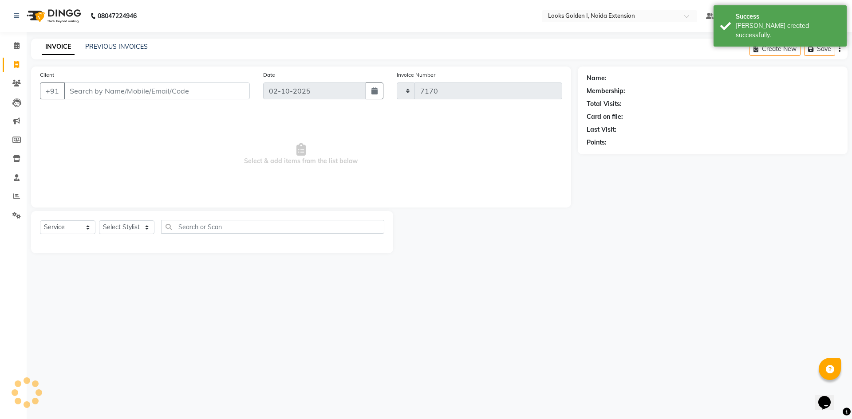
select select "5508"
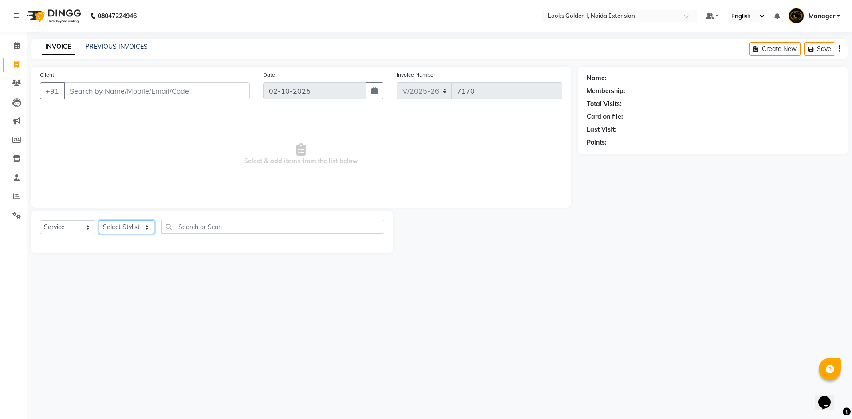
click at [142, 230] on select "Select Stylist Ajay_pdct Ali_Khan [PERSON_NAME] [PERSON_NAME] Counter_Sales [PE…" at bounding box center [126, 228] width 55 height 14
select select "45760"
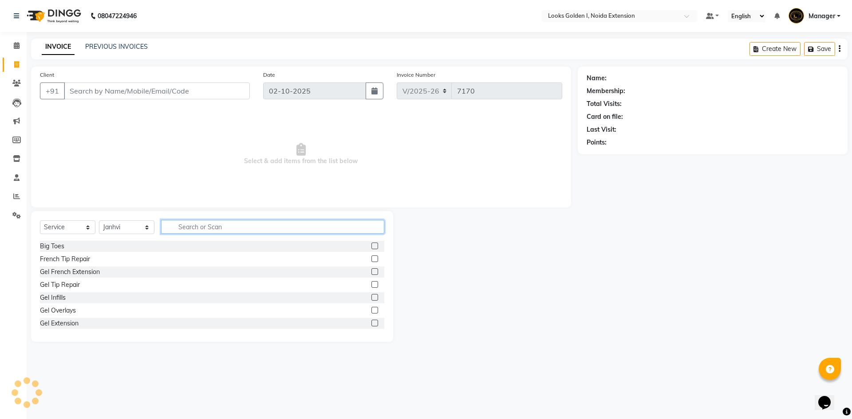
click at [195, 231] on input "text" at bounding box center [272, 227] width 223 height 14
type input "eye"
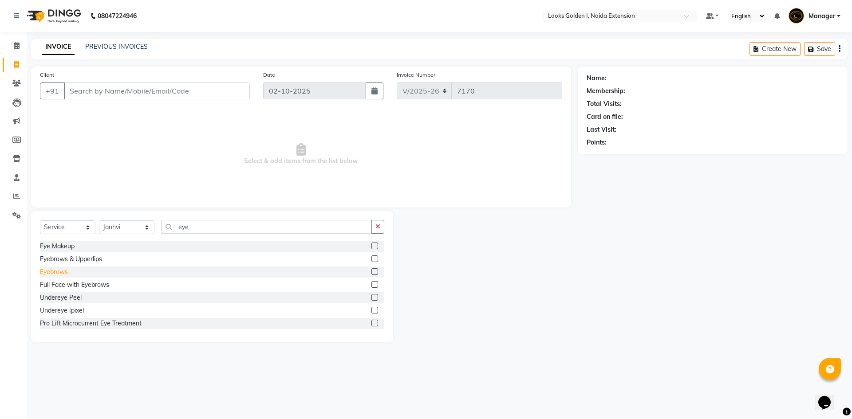
click at [65, 270] on div "Eyebrows" at bounding box center [54, 272] width 28 height 9
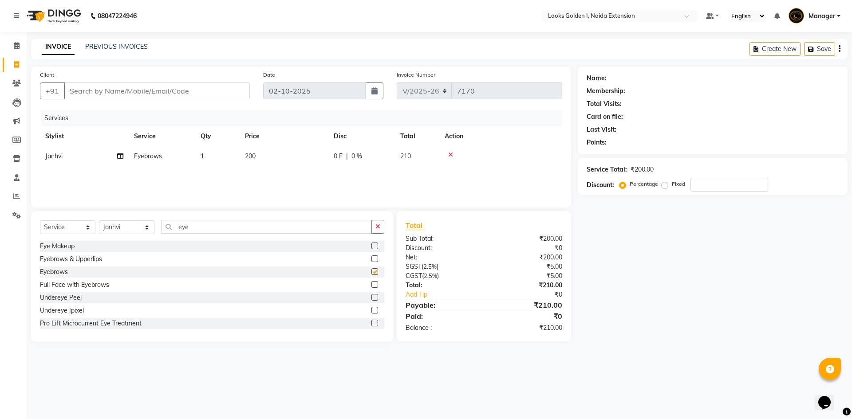
checkbox input "false"
click at [306, 157] on td "200" at bounding box center [284, 156] width 89 height 20
select select "45760"
drag, startPoint x: 289, startPoint y: 152, endPoint x: 278, endPoint y: 154, distance: 11.2
click at [278, 154] on tr "Ajay_pdct Ali_Khan Anwar Arshad Asad ayush Counter_Sales Faheem Farmaan Gagan G…" at bounding box center [301, 163] width 522 height 34
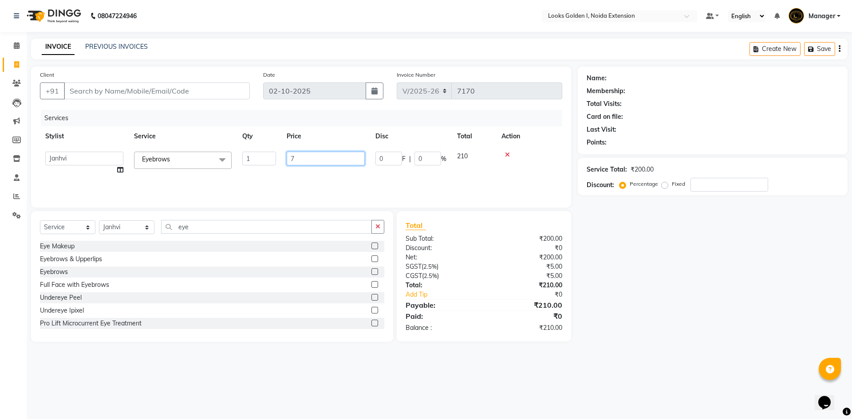
type input "70"
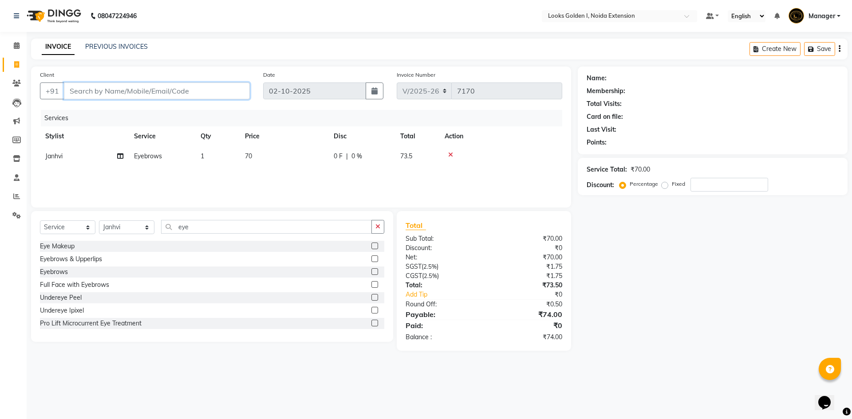
click at [195, 97] on input "Client" at bounding box center [157, 91] width 186 height 17
type input "g"
type input "0"
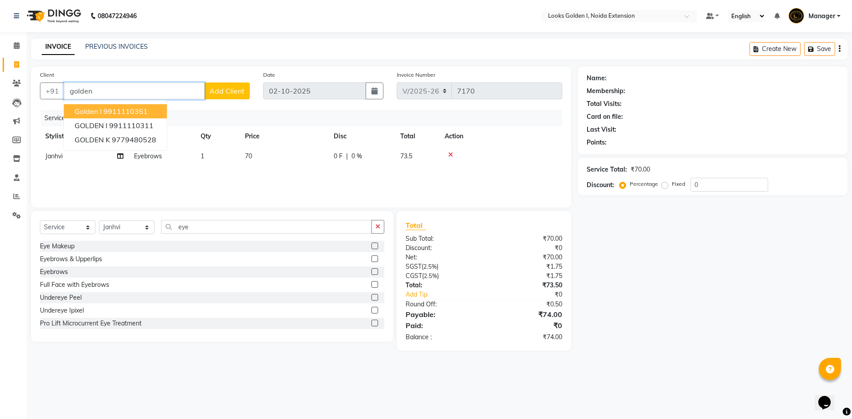
click at [111, 111] on ngb-highlight "9911110351" at bounding box center [125, 111] width 44 height 9
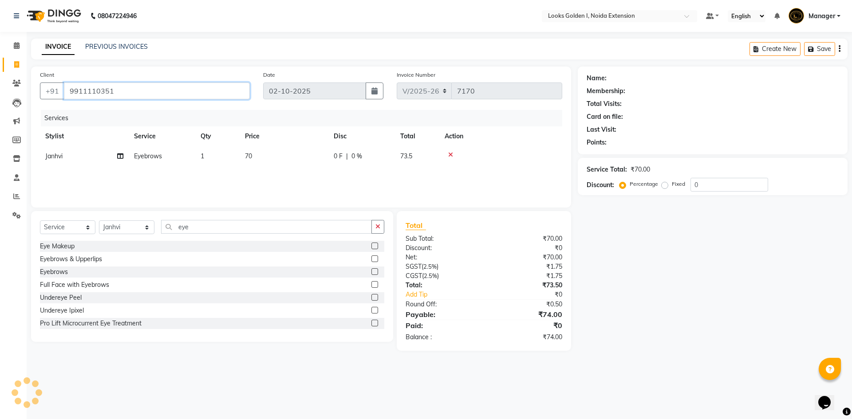
type input "9911110351"
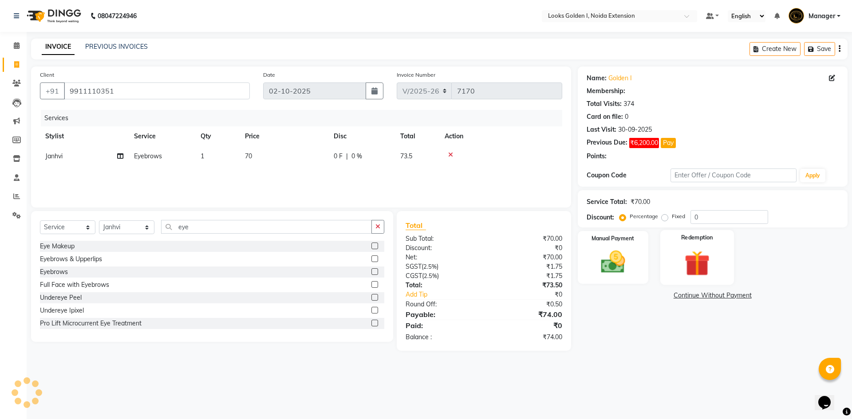
select select "1: Object"
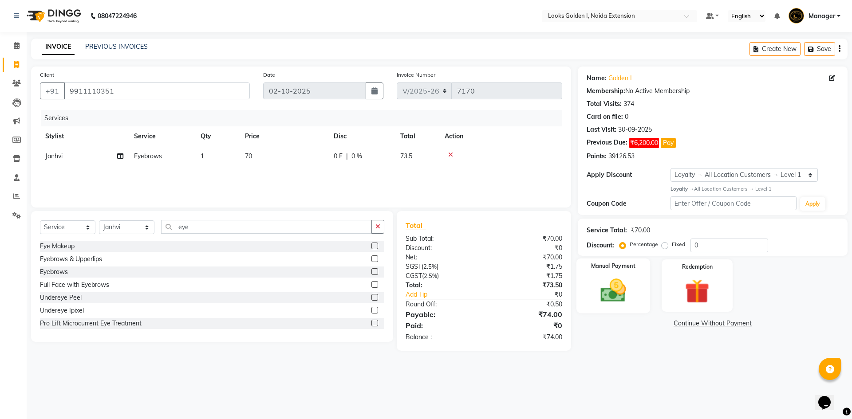
click at [615, 289] on img at bounding box center [613, 290] width 41 height 29
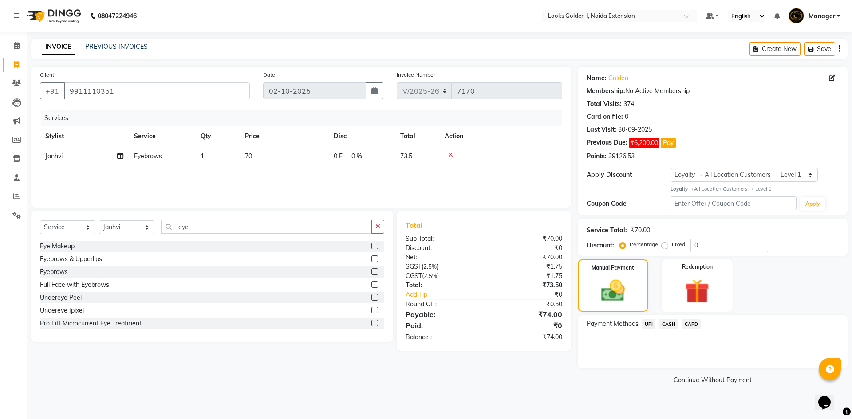
click at [645, 327] on span "UPI" at bounding box center [649, 324] width 14 height 10
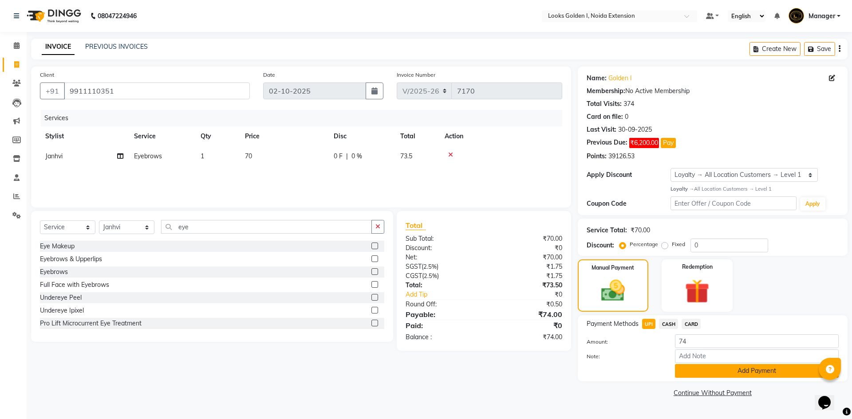
click at [716, 372] on button "Add Payment" at bounding box center [757, 371] width 164 height 14
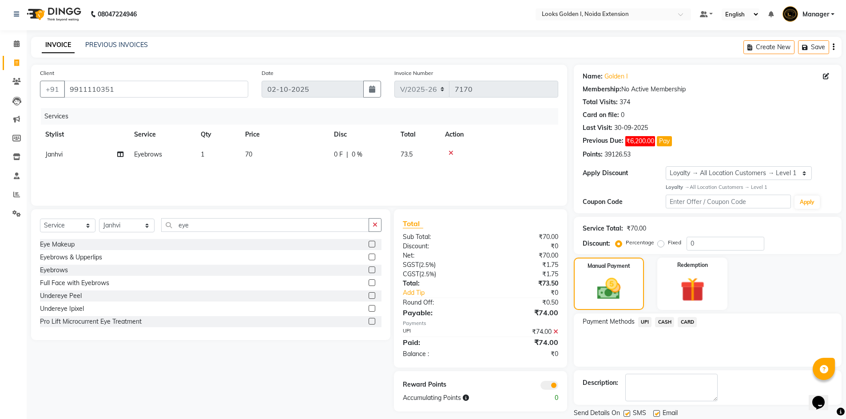
scroll to position [31, 0]
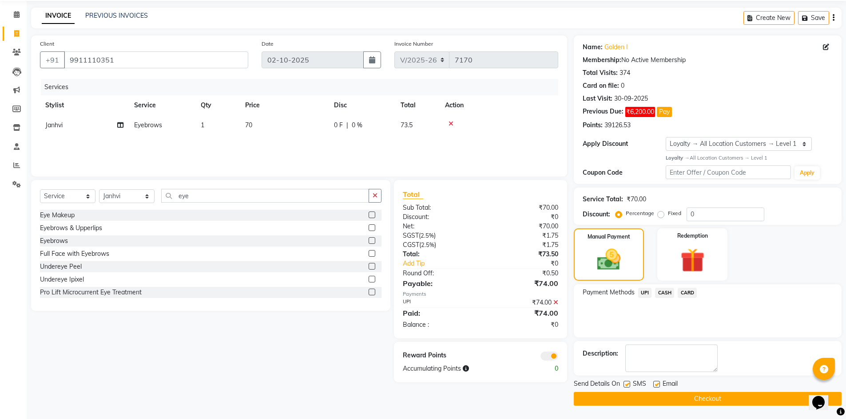
click at [691, 398] on button "Checkout" at bounding box center [708, 399] width 268 height 14
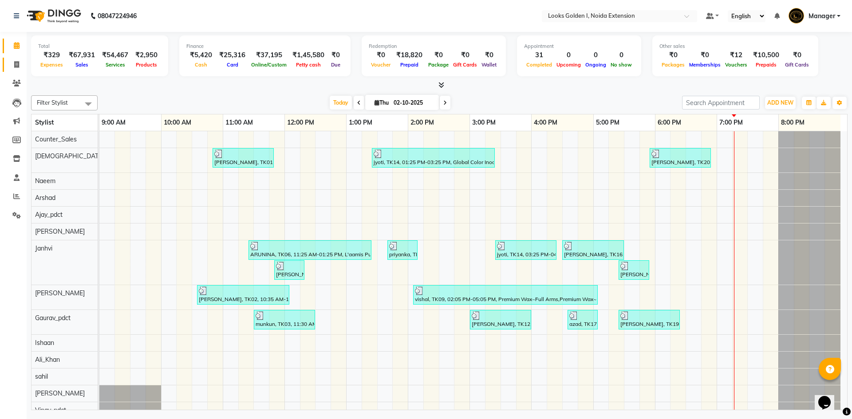
click at [15, 71] on link "Invoice" at bounding box center [13, 65] width 21 height 15
select select "5508"
select select "service"
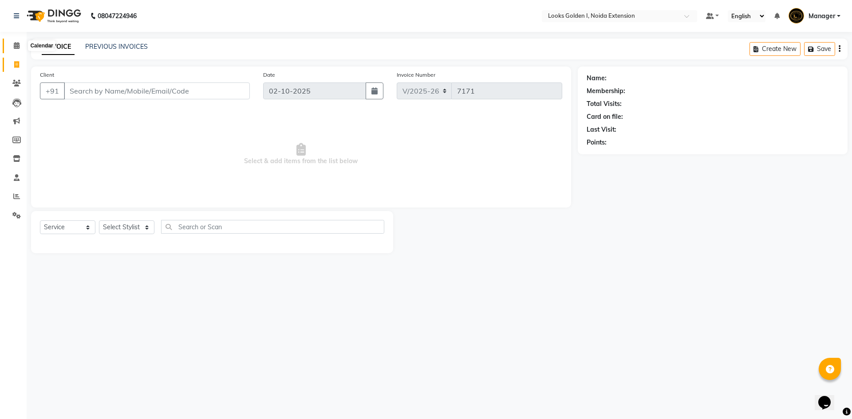
click at [17, 47] on icon at bounding box center [17, 45] width 6 height 7
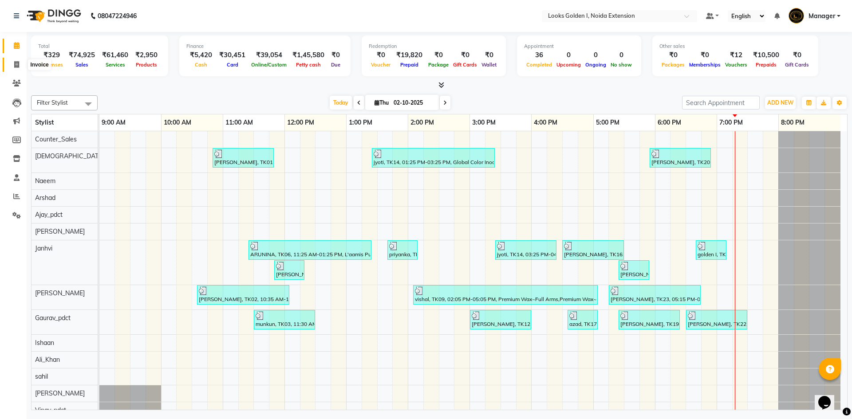
drag, startPoint x: 15, startPoint y: 64, endPoint x: 18, endPoint y: 70, distance: 6.8
click at [15, 64] on icon at bounding box center [16, 64] width 5 height 7
select select "5508"
select select "service"
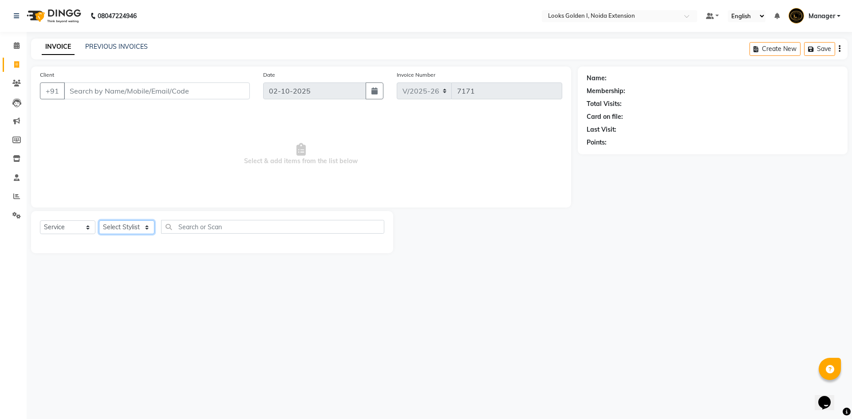
click at [131, 232] on select "Select Stylist" at bounding box center [126, 228] width 55 height 14
select select "45908"
click at [99, 221] on select "Select Stylist Ajay_pdct Ali_Khan [PERSON_NAME] [PERSON_NAME] Counter_Sales [PE…" at bounding box center [126, 228] width 55 height 14
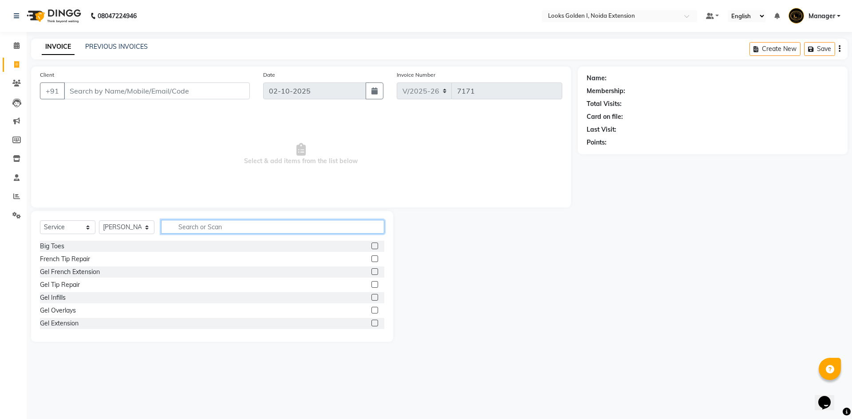
click at [198, 228] on input "text" at bounding box center [272, 227] width 223 height 14
type input "eye"
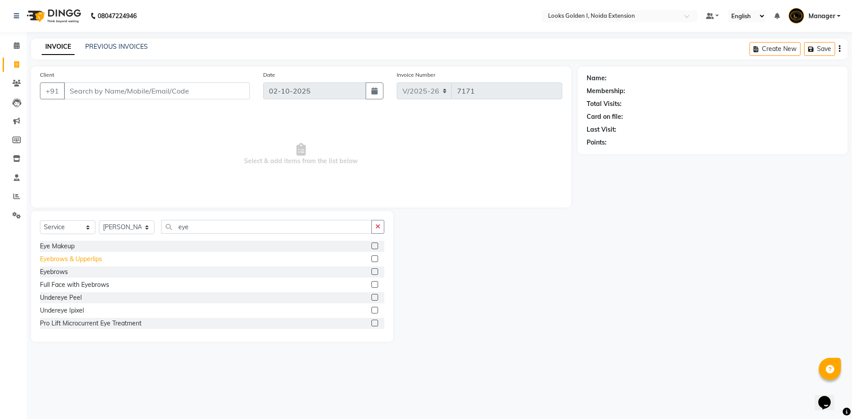
click at [63, 261] on div "Eyebrows & Upperlips" at bounding box center [71, 259] width 62 height 9
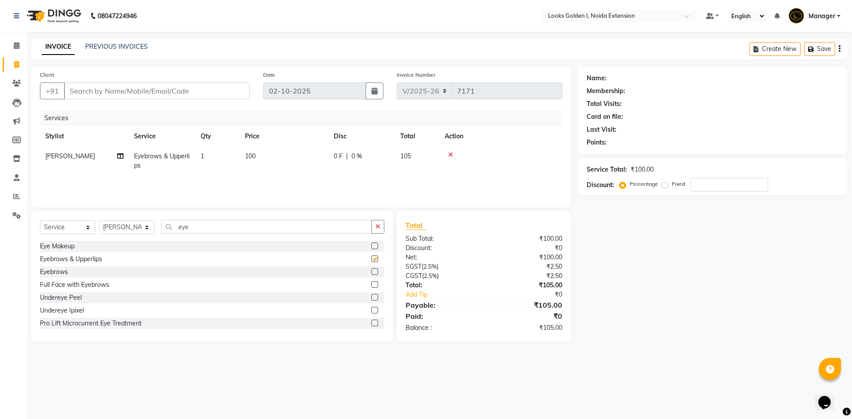
checkbox input "false"
click at [296, 156] on td "100" at bounding box center [284, 160] width 89 height 29
select select "45908"
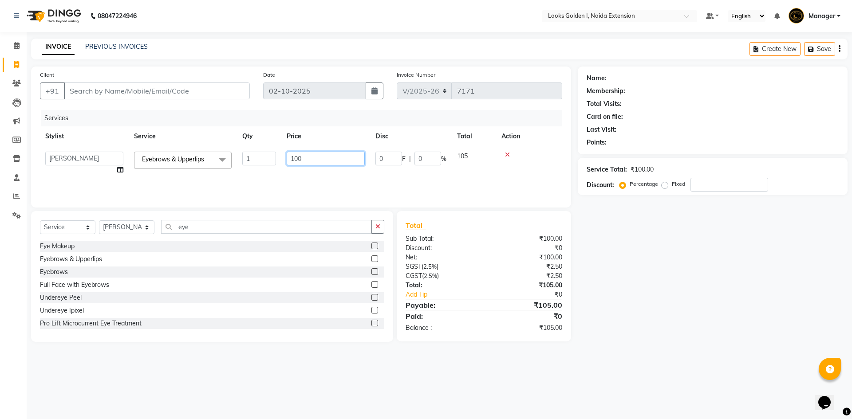
drag, startPoint x: 301, startPoint y: 158, endPoint x: 294, endPoint y: 159, distance: 7.1
click at [294, 159] on input "100" at bounding box center [326, 159] width 78 height 14
type input "140"
click at [169, 92] on input "Client" at bounding box center [157, 91] width 186 height 17
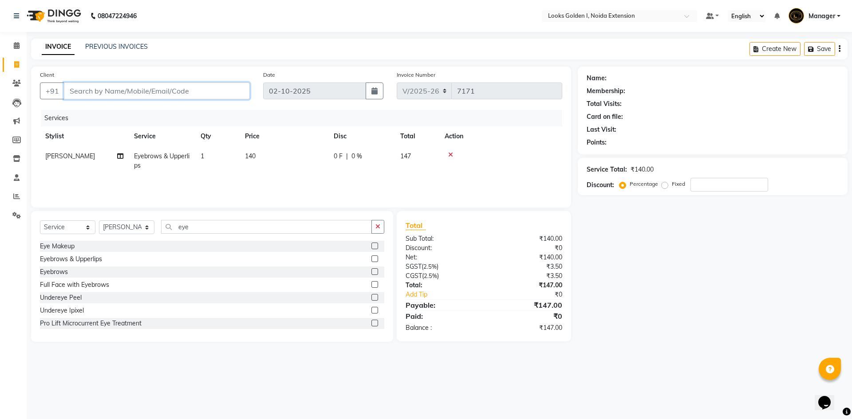
type input "8"
type input "0"
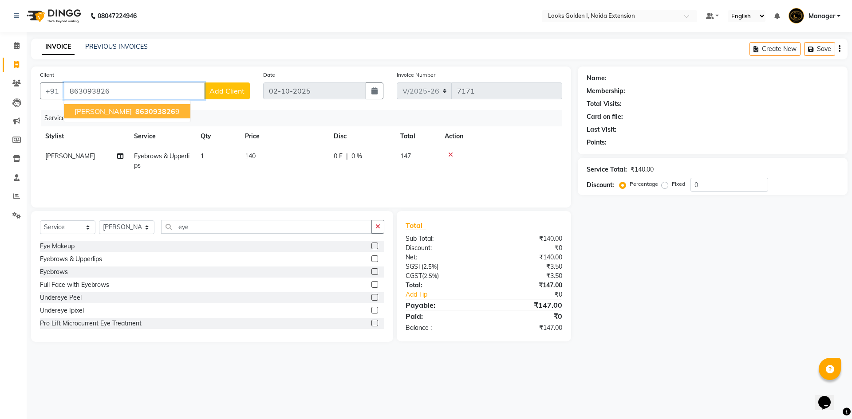
click at [135, 107] on span "863093826" at bounding box center [155, 111] width 40 height 9
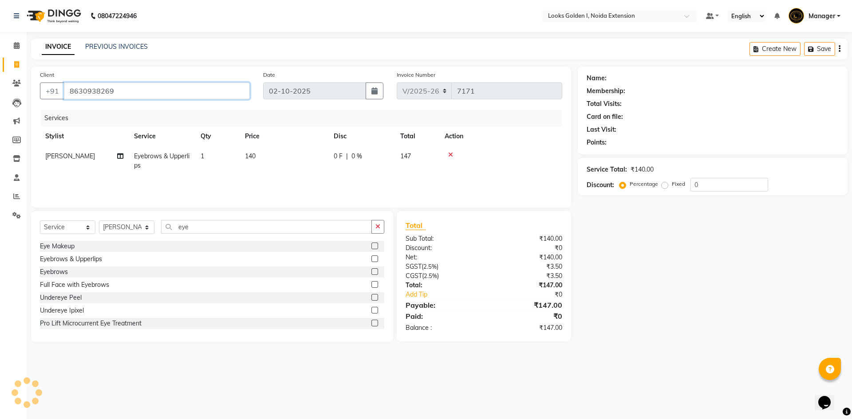
type input "8630938269"
select select "1: Object"
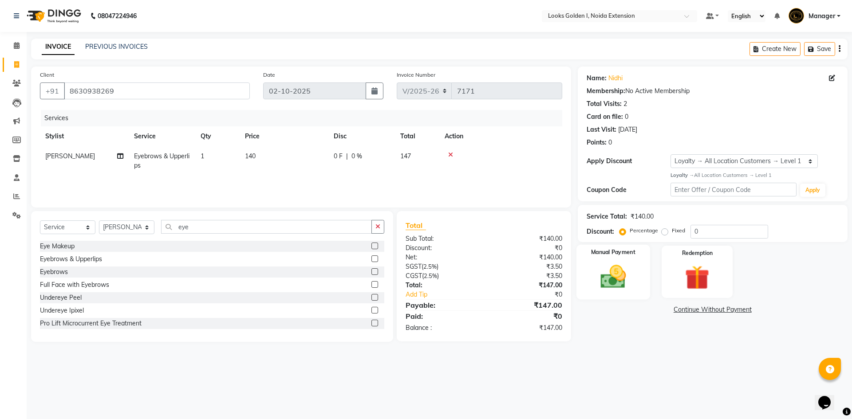
click at [603, 296] on div "Manual Payment" at bounding box center [613, 272] width 74 height 55
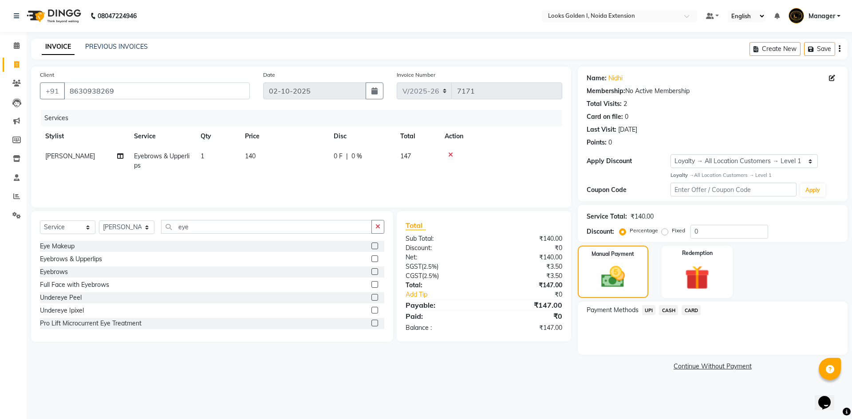
click at [649, 311] on span "UPI" at bounding box center [649, 310] width 14 height 10
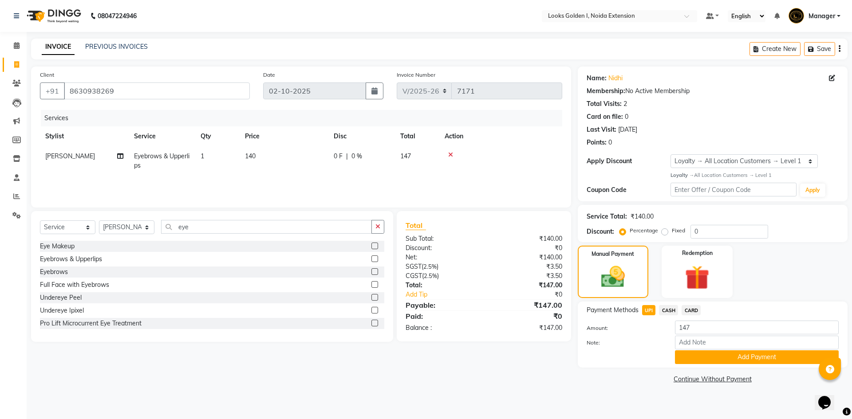
click at [748, 366] on div "Payment Methods UPI CASH CARD Amount: 147 Note: Add Payment" at bounding box center [713, 335] width 270 height 66
click at [715, 362] on button "Add Payment" at bounding box center [757, 358] width 164 height 14
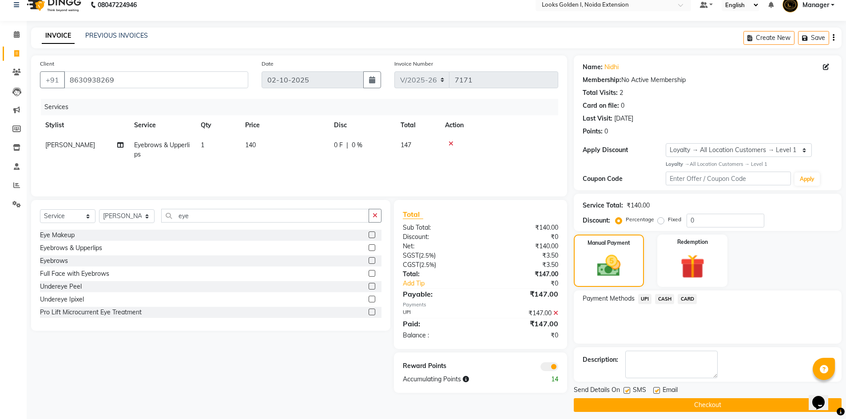
scroll to position [17, 0]
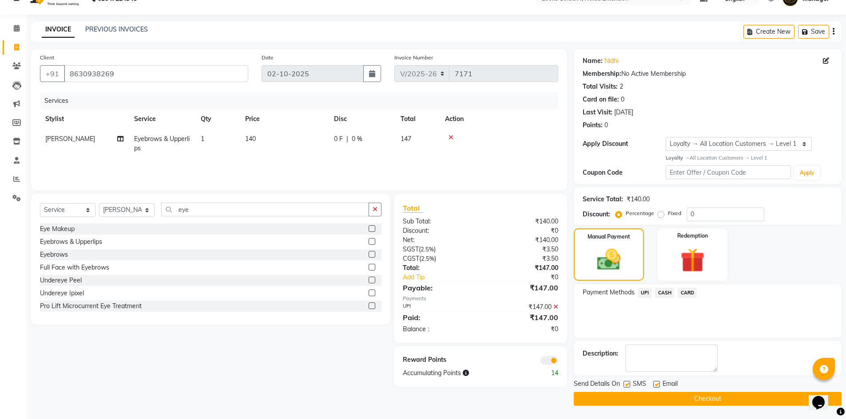
click at [681, 394] on button "Checkout" at bounding box center [708, 399] width 268 height 14
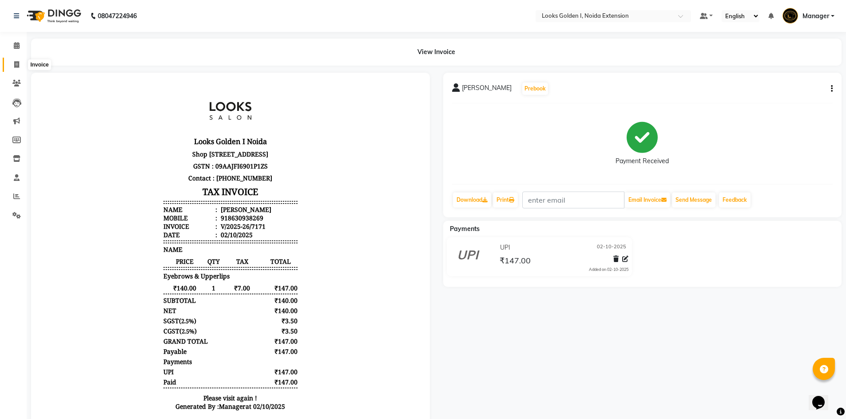
click at [16, 66] on icon at bounding box center [16, 64] width 5 height 7
select select "service"
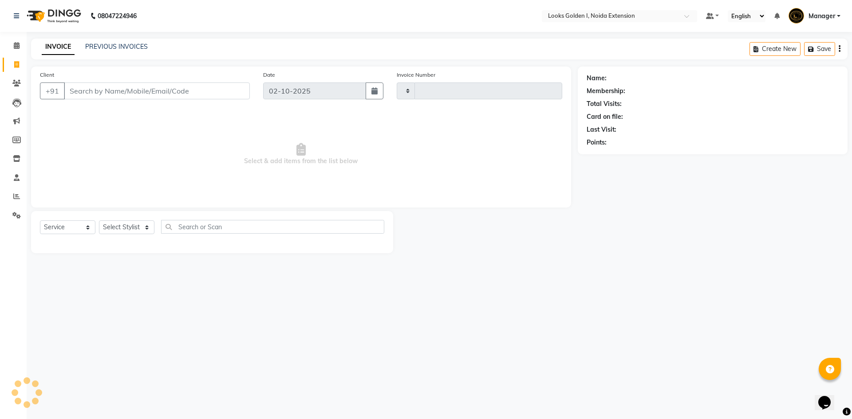
type input "7174"
select select "5508"
click at [120, 228] on select "Select Stylist Ajay_pdct Ali_Khan [PERSON_NAME] [PERSON_NAME] Counter_Sales [PE…" at bounding box center [126, 228] width 55 height 14
select select "45908"
click at [99, 221] on select "Select Stylist Ajay_pdct Ali_Khan [PERSON_NAME] [PERSON_NAME] Counter_Sales [PE…" at bounding box center [126, 228] width 55 height 14
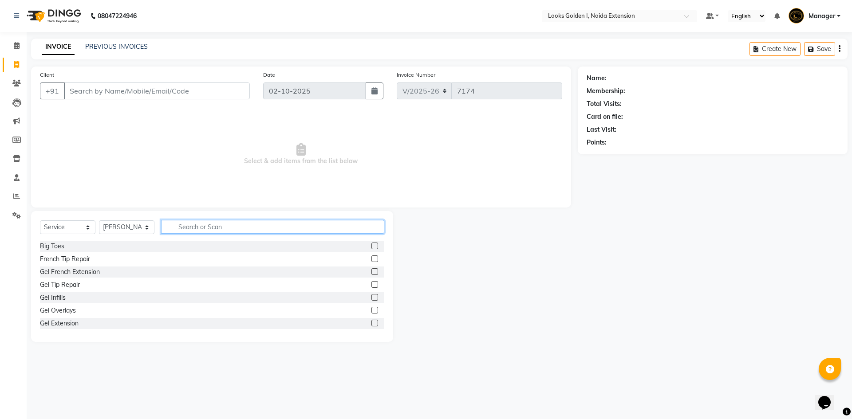
click at [189, 224] on input "text" at bounding box center [272, 227] width 223 height 14
type input "eye"
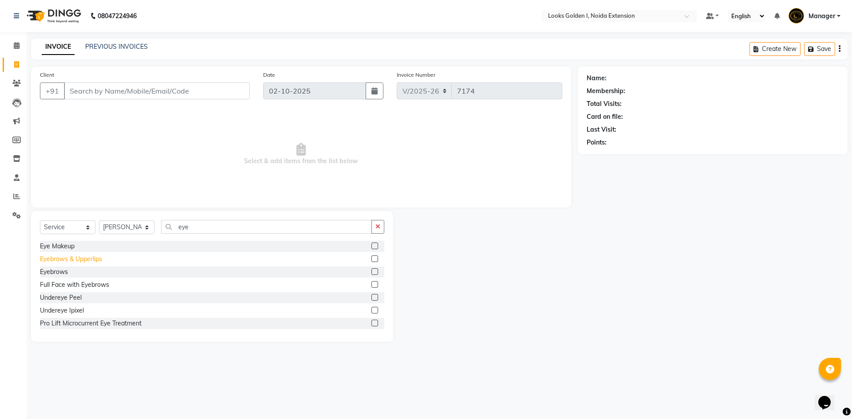
click at [58, 261] on div "Eyebrows & Upperlips" at bounding box center [71, 259] width 62 height 9
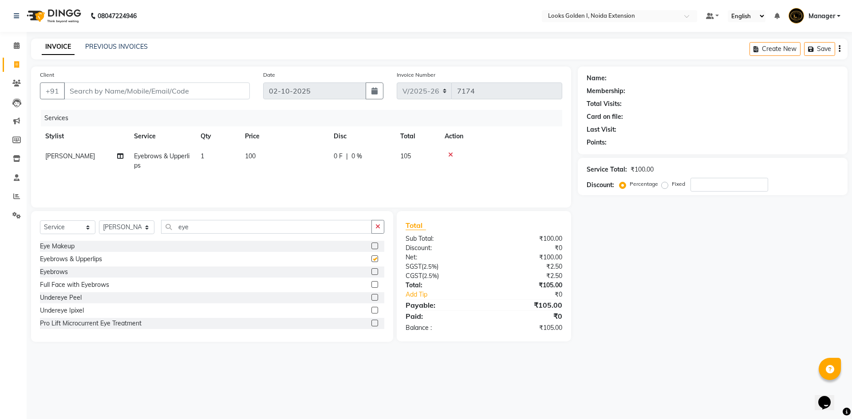
checkbox input "false"
drag, startPoint x: 276, startPoint y: 156, endPoint x: 282, endPoint y: 155, distance: 6.4
click at [276, 156] on td "100" at bounding box center [284, 160] width 89 height 29
select select "45908"
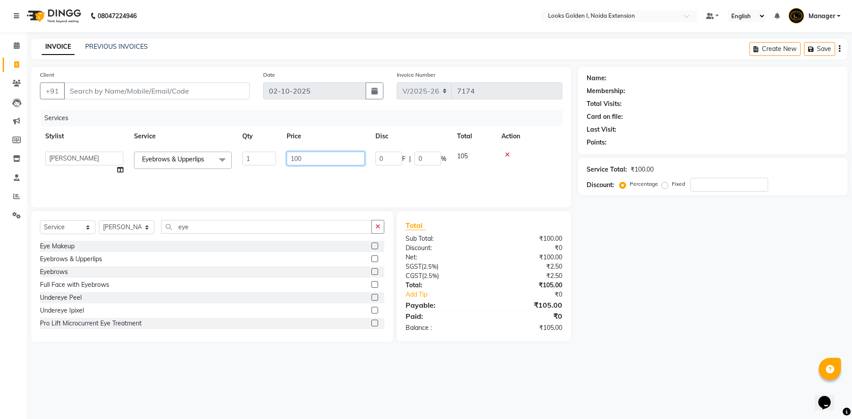
drag, startPoint x: 298, startPoint y: 157, endPoint x: 284, endPoint y: 158, distance: 14.7
click at [284, 158] on td "100" at bounding box center [325, 163] width 89 height 34
type input "210"
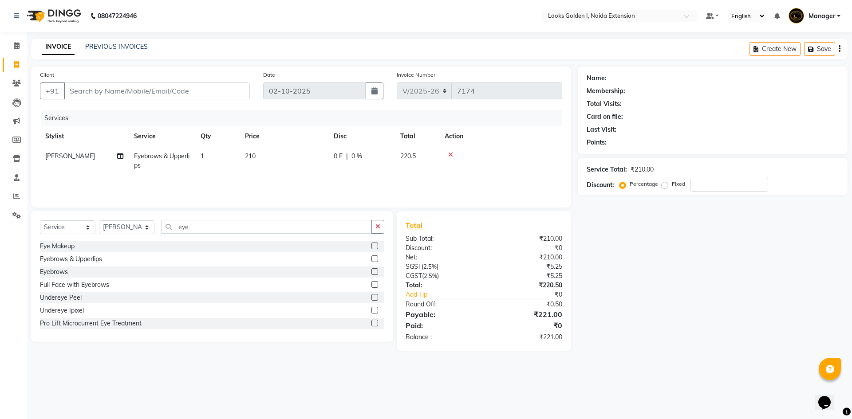
click at [297, 181] on div "Services Stylist Service Qty Price Disc Total Action [PERSON_NAME] Eyebrows & U…" at bounding box center [301, 154] width 522 height 89
click at [136, 85] on input "Client" at bounding box center [157, 91] width 186 height 17
type input "9"
type input "0"
type input "9289804643"
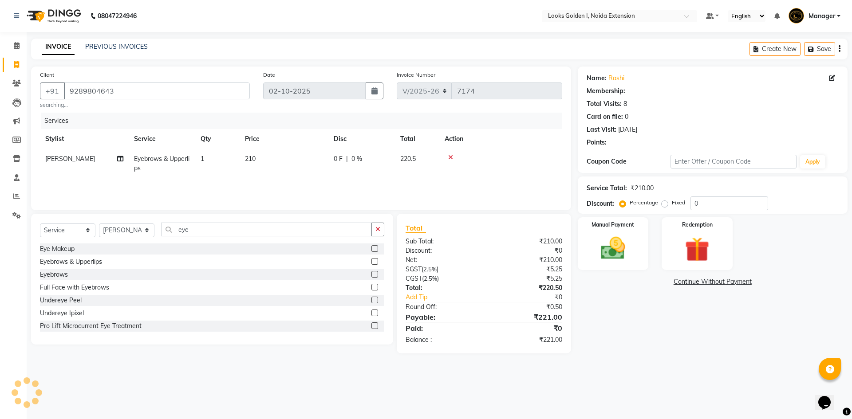
select select "1: Object"
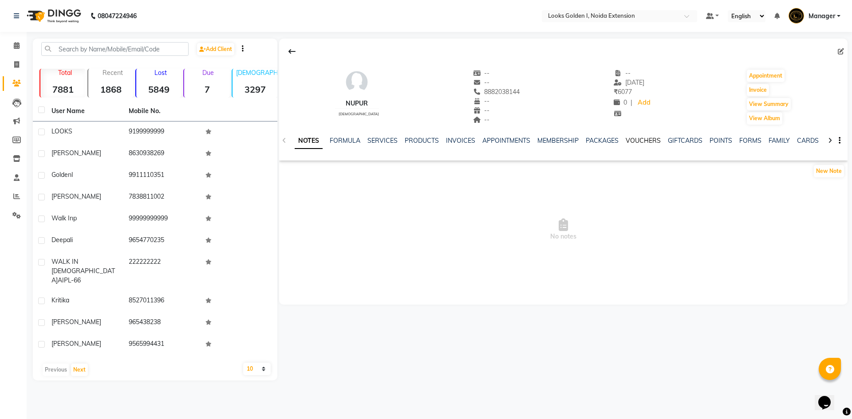
click at [645, 139] on link "VOUCHERS" at bounding box center [643, 141] width 35 height 8
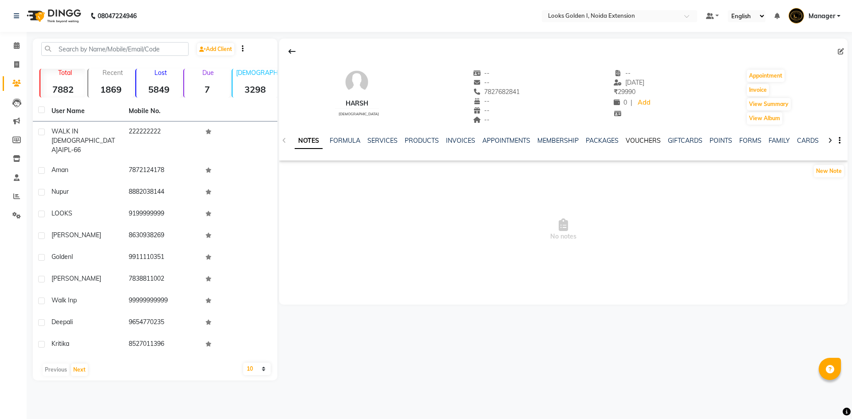
click at [646, 142] on link "VOUCHERS" at bounding box center [643, 141] width 35 height 8
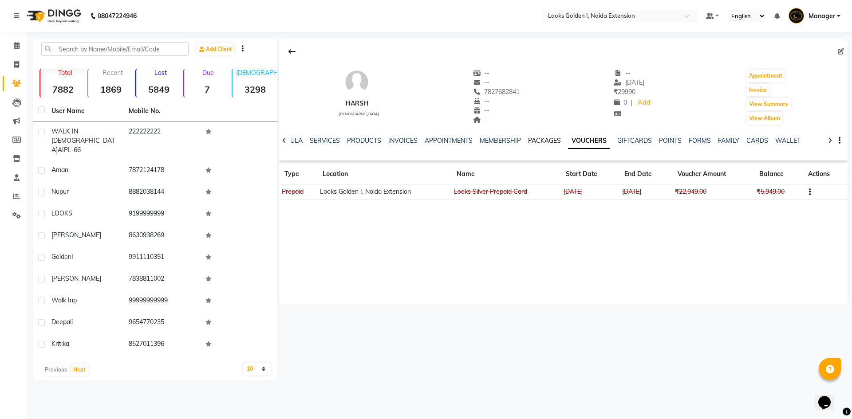
click at [536, 140] on link "PACKAGES" at bounding box center [544, 141] width 33 height 8
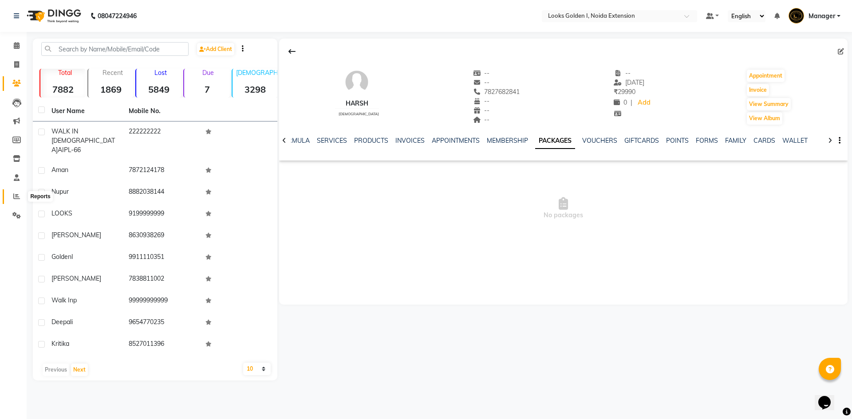
click at [13, 198] on span at bounding box center [17, 197] width 16 height 10
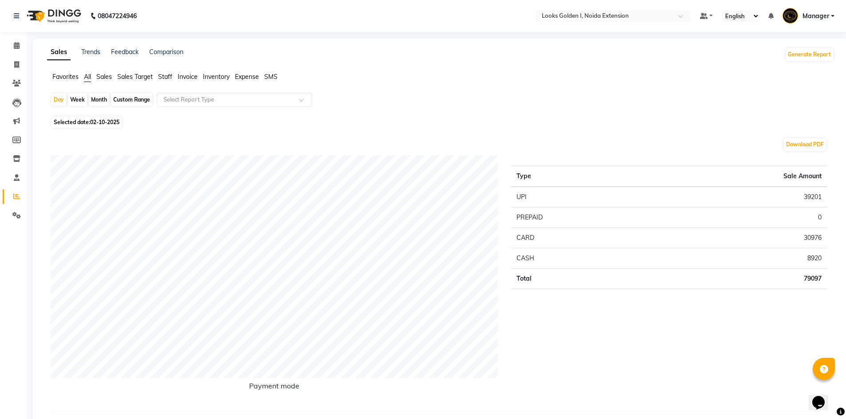
click at [165, 77] on span "Staff" at bounding box center [165, 77] width 14 height 8
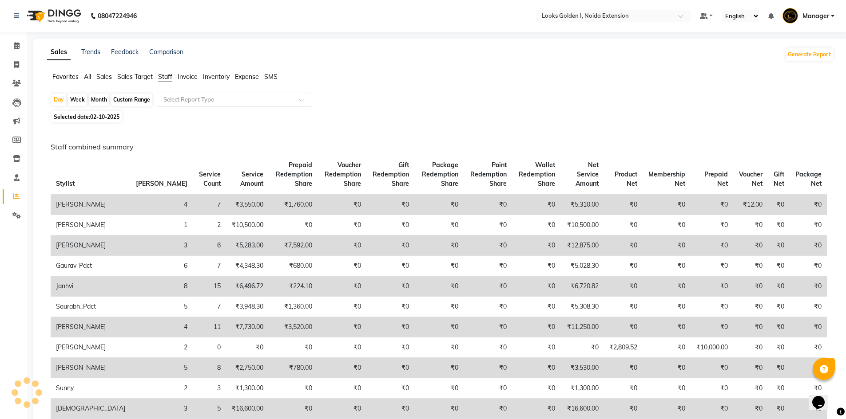
click at [106, 117] on span "02-10-2025" at bounding box center [104, 117] width 29 height 7
select select "10"
select select "2025"
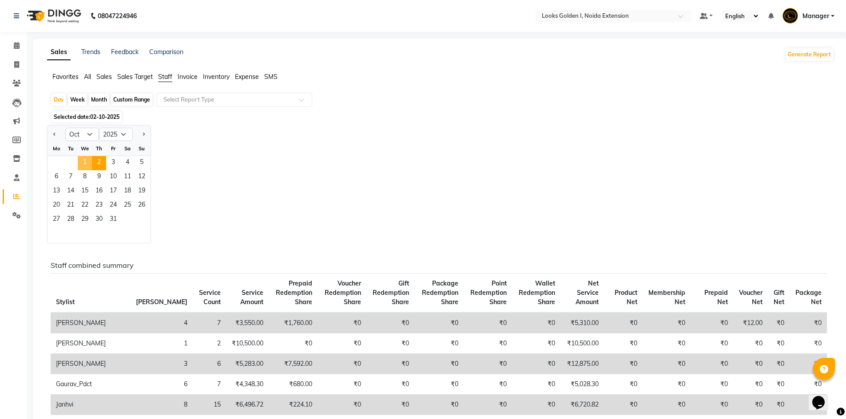
click at [87, 163] on span "1" at bounding box center [85, 163] width 14 height 14
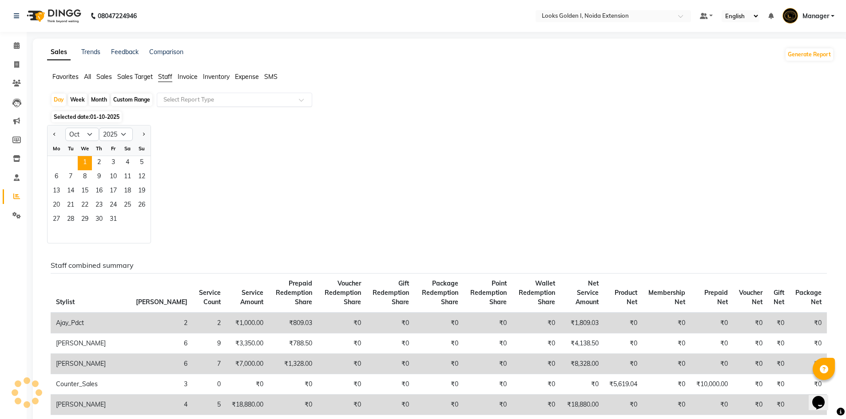
click at [216, 105] on div "Select Report Type" at bounding box center [234, 100] width 155 height 14
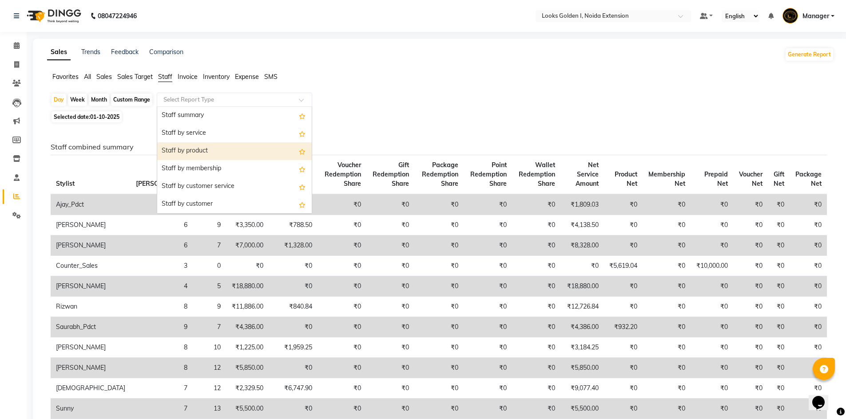
click at [211, 152] on div "Staff by product" at bounding box center [234, 151] width 154 height 18
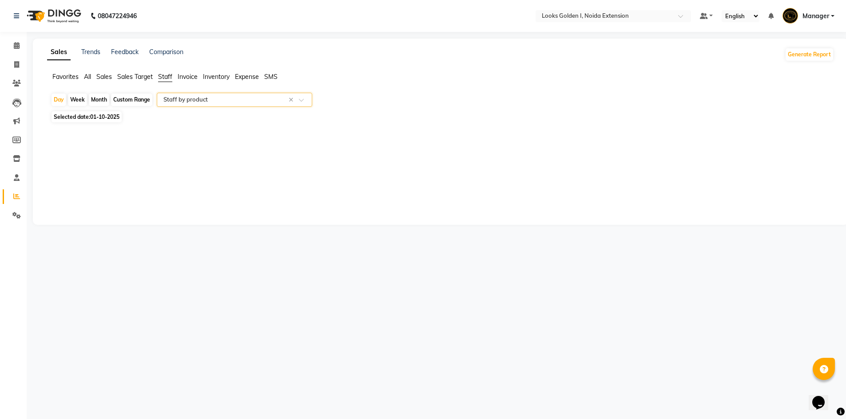
select select "filtered_report"
select select "csv"
click at [18, 69] on span at bounding box center [17, 65] width 16 height 10
select select "service"
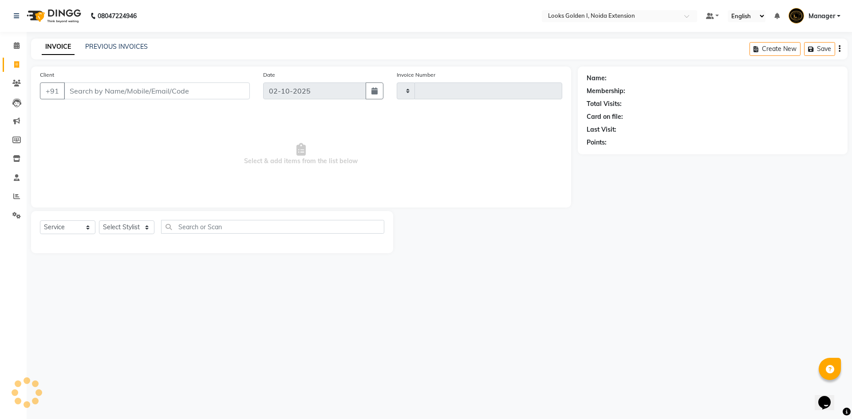
type input "7174"
select select "5508"
click at [123, 222] on select "Select Stylist" at bounding box center [126, 228] width 55 height 14
select select "63418"
click at [99, 221] on select "Select Stylist Ajay_pdct Ali_Khan [PERSON_NAME] [PERSON_NAME] Counter_Sales [PE…" at bounding box center [126, 228] width 55 height 14
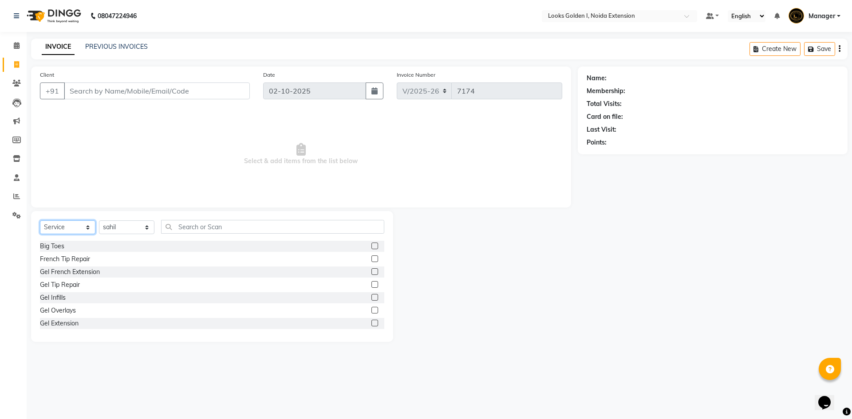
click at [63, 227] on select "Select Service Product Membership Package Voucher Prepaid Gift Card" at bounding box center [67, 228] width 55 height 14
select select "P"
click at [40, 221] on select "Select Service Product Membership Package Voucher Prepaid Gift Card" at bounding box center [67, 228] width 55 height 14
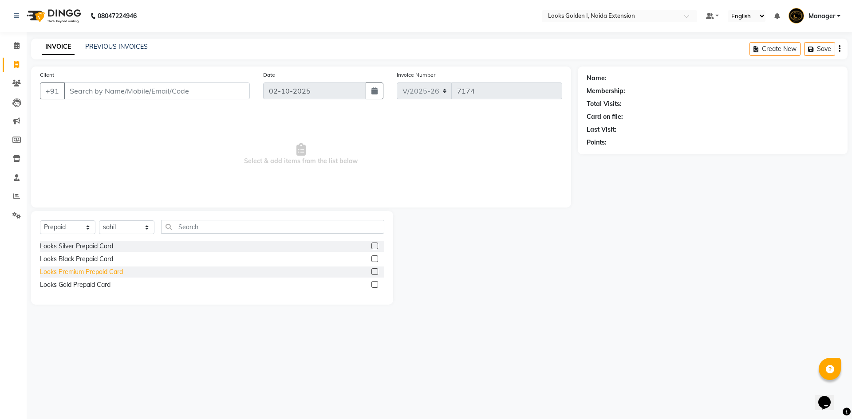
click at [73, 270] on div "Looks Premium Prepaid Card" at bounding box center [81, 272] width 83 height 9
checkbox input "false"
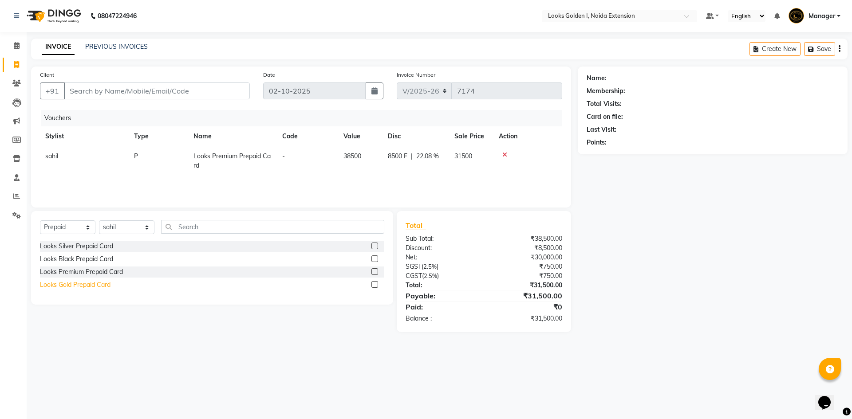
click at [71, 284] on div "Looks Gold Prepaid Card" at bounding box center [75, 285] width 71 height 9
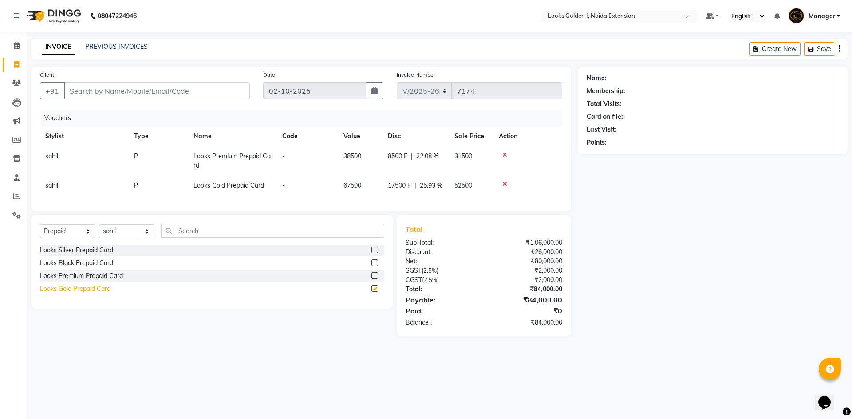
checkbox input "false"
click at [502, 184] on icon at bounding box center [504, 184] width 5 height 6
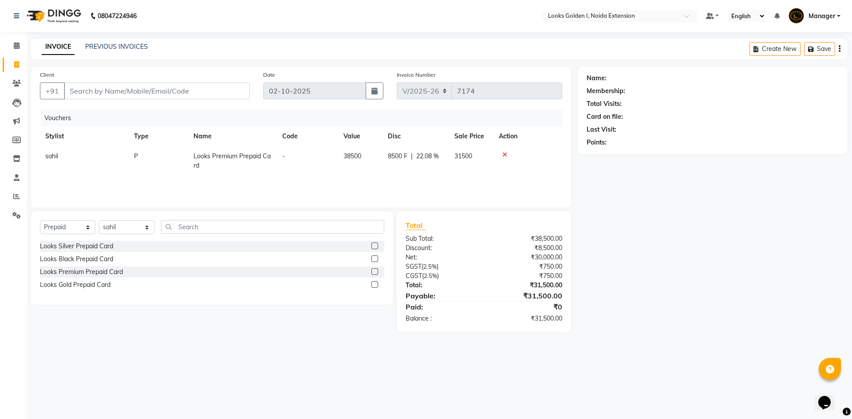
click at [504, 154] on icon at bounding box center [504, 155] width 5 height 6
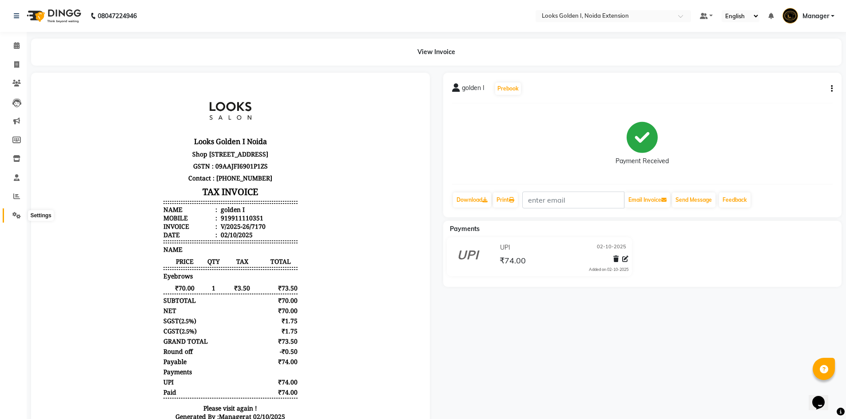
click at [15, 214] on icon at bounding box center [16, 215] width 8 height 7
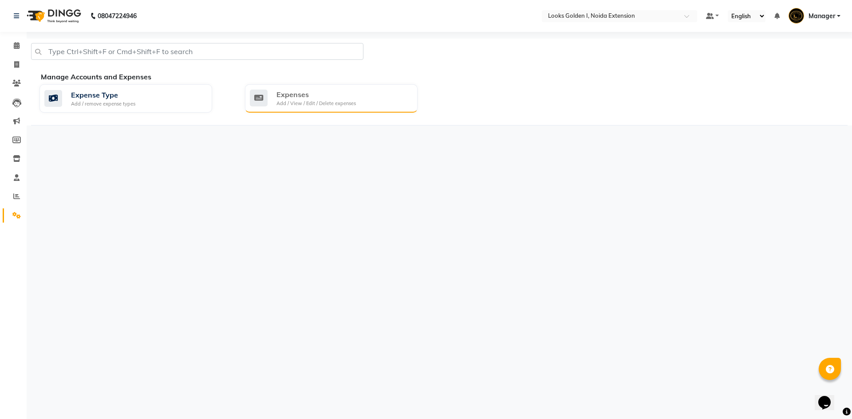
click at [308, 107] on div "Add / View / Edit / Delete expenses" at bounding box center [316, 104] width 79 height 8
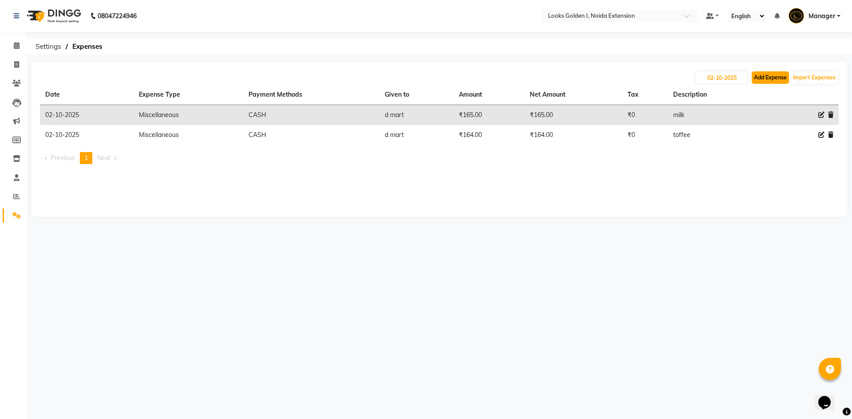
click at [771, 76] on button "Add Expense" at bounding box center [770, 77] width 37 height 12
select select "1"
select select "4442"
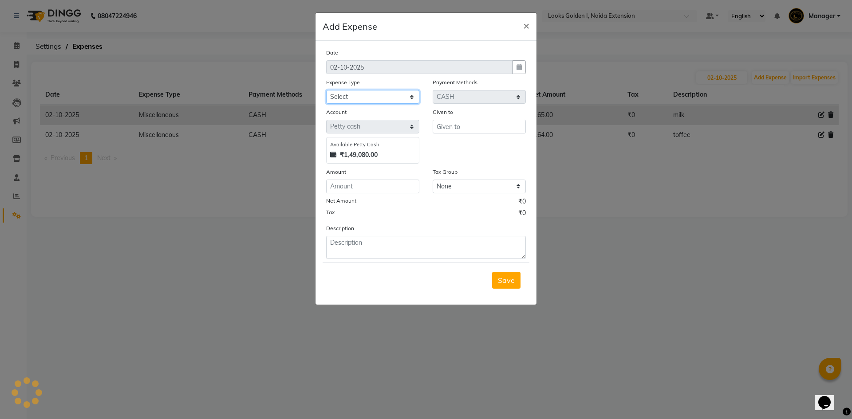
click at [355, 96] on select "Select Accommodation Aesthetics Bank Deposit BLINKIT Cash Handover Client Refun…" at bounding box center [372, 97] width 93 height 14
select select "21975"
click at [326, 90] on select "Select Accommodation Aesthetics Bank Deposit BLINKIT Cash Handover Client Refun…" at bounding box center [372, 97] width 93 height 14
click at [488, 123] on input "text" at bounding box center [479, 127] width 93 height 14
type input "alok sir"
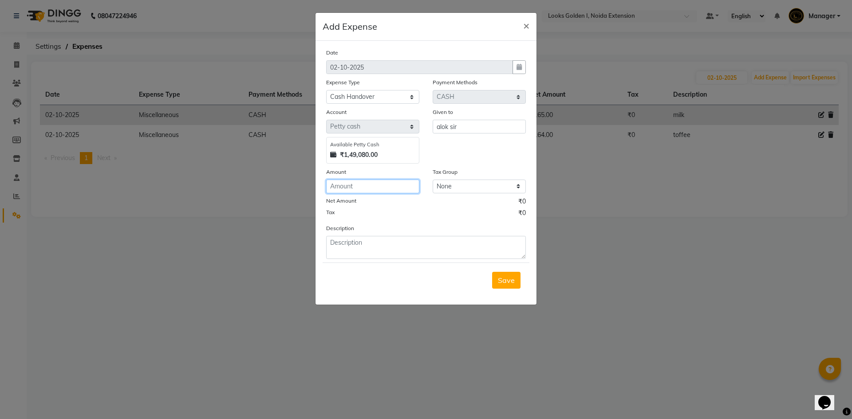
click at [349, 188] on input "number" at bounding box center [372, 187] width 93 height 14
type input "100000"
click at [338, 248] on textarea at bounding box center [426, 247] width 200 height 23
click at [394, 245] on textarea "cash hand over to aloksir" at bounding box center [426, 247] width 200 height 23
type textarea "cash hand over to alok sir"
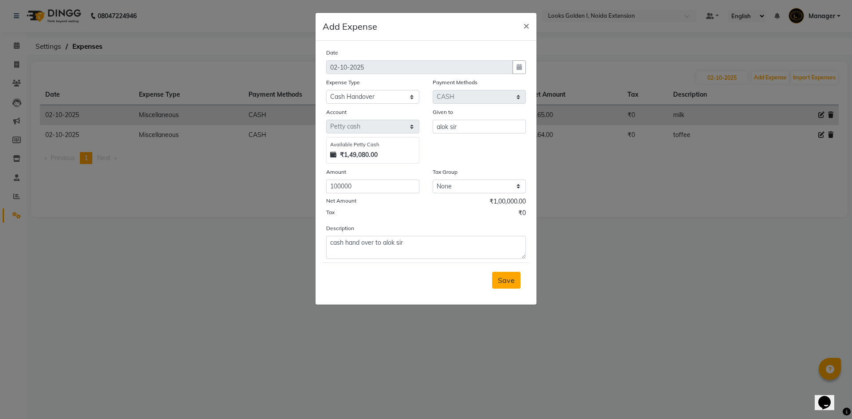
click at [495, 283] on button "Save" at bounding box center [506, 280] width 28 height 17
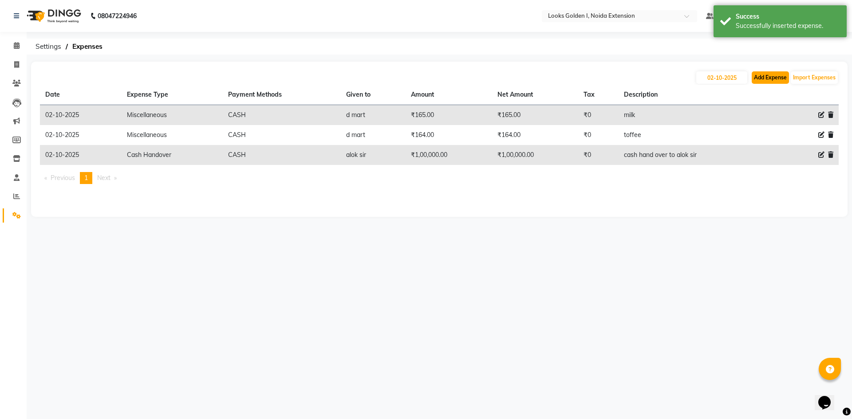
click at [777, 80] on button "Add Expense" at bounding box center [770, 77] width 37 height 12
select select "1"
select select "4442"
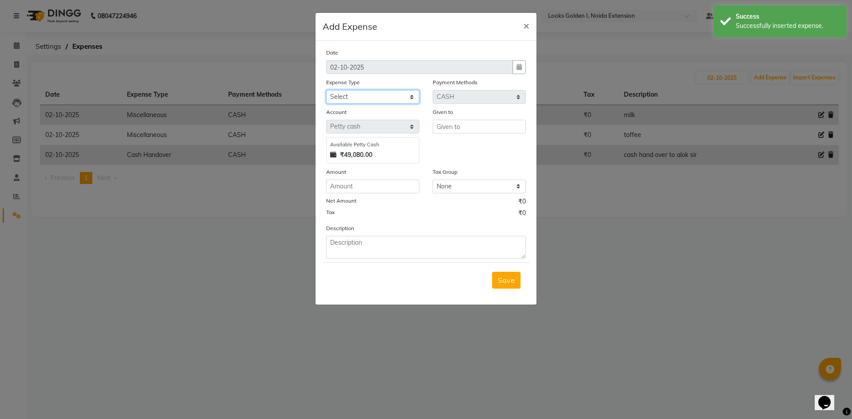
click at [397, 91] on select "Select Accommodation Aesthetics Bank Deposit BLINKIT Cash Handover Client Refun…" at bounding box center [372, 97] width 93 height 14
select select "24888"
click at [326, 90] on select "Select Accommodation Aesthetics Bank Deposit BLINKIT Cash Handover Client Refun…" at bounding box center [372, 97] width 93 height 14
click at [487, 129] on input "text" at bounding box center [479, 127] width 93 height 14
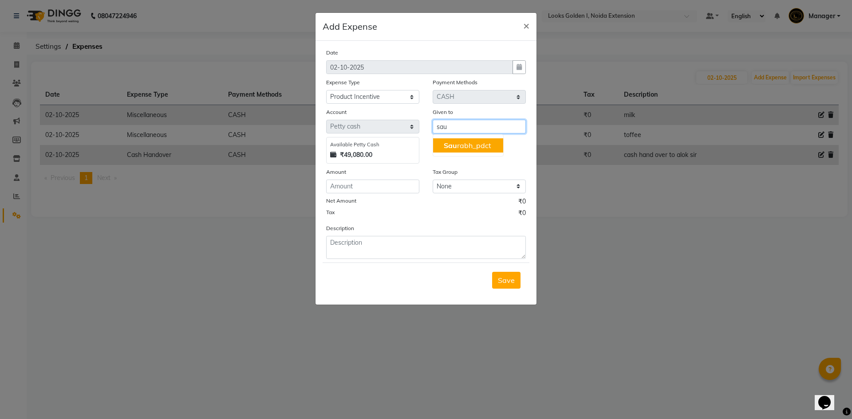
click at [475, 146] on ngb-highlight "Sau rabh_pdct" at bounding box center [467, 145] width 47 height 9
type input "Saurabh_pdct"
click at [384, 190] on input "number" at bounding box center [372, 187] width 93 height 14
type input "110"
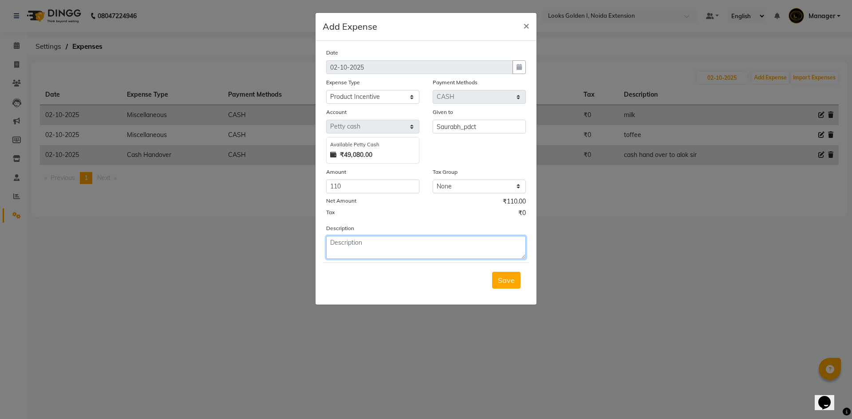
click at [378, 250] on textarea at bounding box center [426, 247] width 200 height 23
drag, startPoint x: 425, startPoint y: 242, endPoint x: 414, endPoint y: 243, distance: 11.6
click at [414, 243] on textarea "pedilab cure cream 1100*10=550" at bounding box center [426, 247] width 200 height 23
type textarea "pedilab cure cream 1100*10=110"
click at [502, 279] on span "Save" at bounding box center [506, 280] width 17 height 9
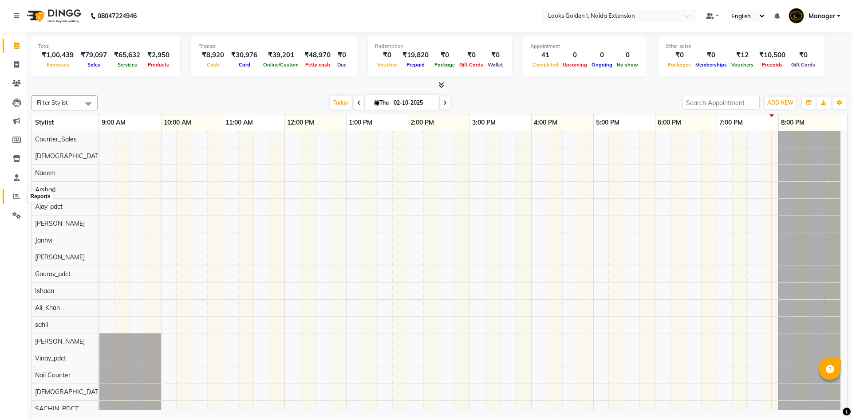
drag, startPoint x: 12, startPoint y: 194, endPoint x: 18, endPoint y: 188, distance: 8.5
click at [12, 194] on span at bounding box center [17, 197] width 16 height 10
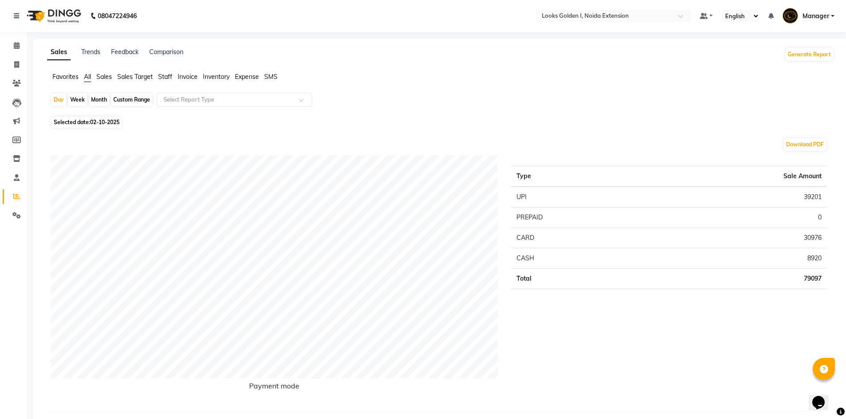
click at [166, 78] on span "Staff" at bounding box center [165, 77] width 14 height 8
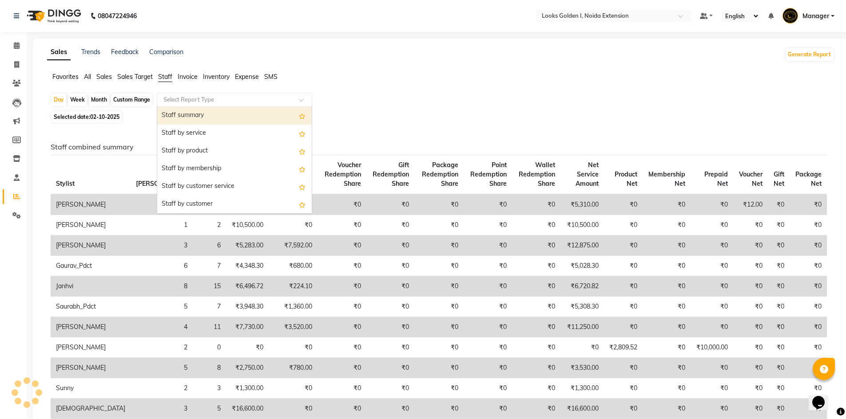
click at [175, 101] on input "text" at bounding box center [226, 99] width 128 height 9
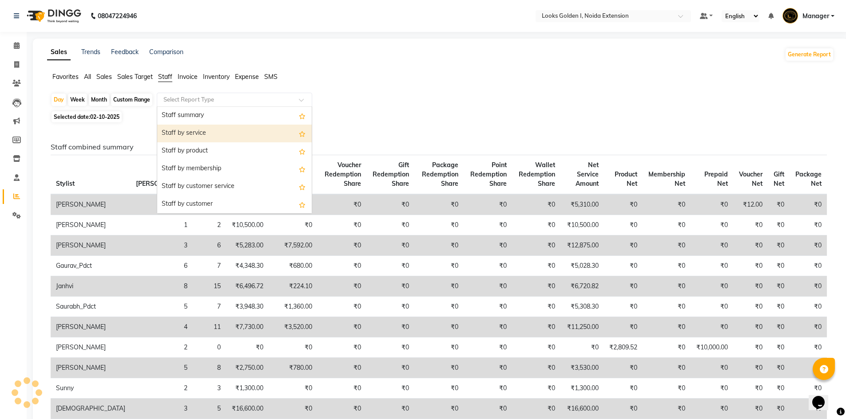
click at [178, 134] on div "Staff by service" at bounding box center [234, 134] width 154 height 18
select select "filtered_report"
select select "csv"
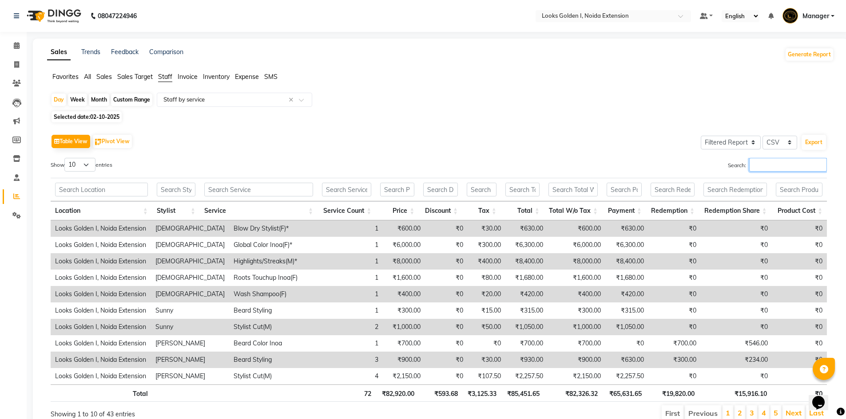
click at [769, 164] on input "Search:" at bounding box center [788, 165] width 78 height 14
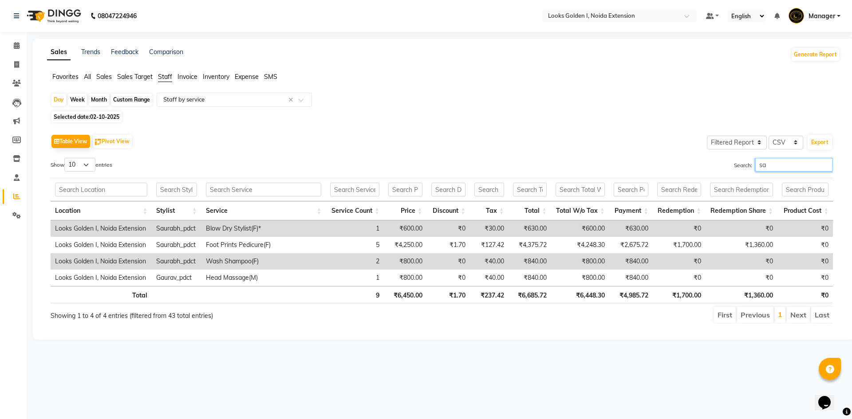
drag, startPoint x: 769, startPoint y: 164, endPoint x: 752, endPoint y: 169, distance: 17.6
click at [756, 169] on input "sa" at bounding box center [795, 165] width 78 height 14
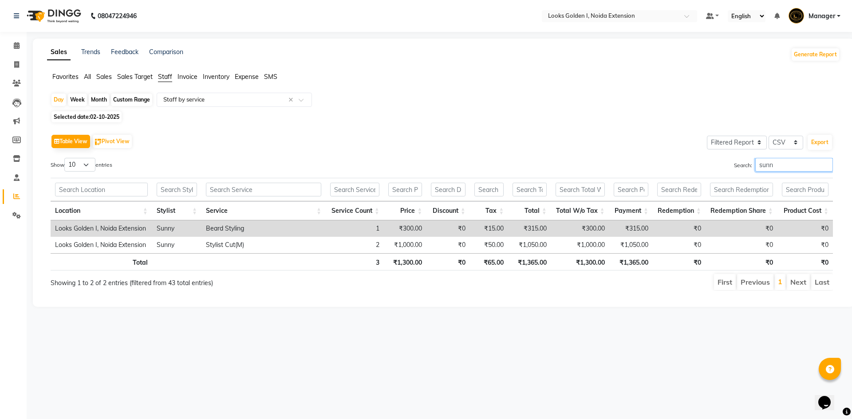
type input "sunn"
click at [603, 263] on th "₹1,300.00" at bounding box center [580, 261] width 58 height 17
click at [15, 182] on span at bounding box center [17, 178] width 16 height 10
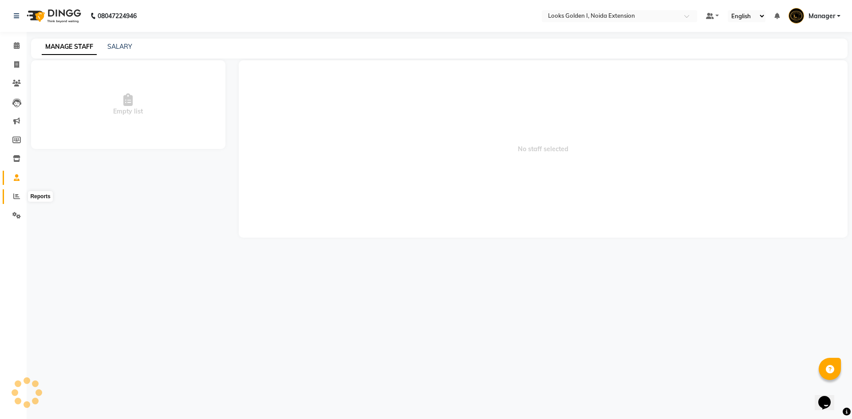
click at [16, 196] on icon at bounding box center [16, 196] width 7 height 7
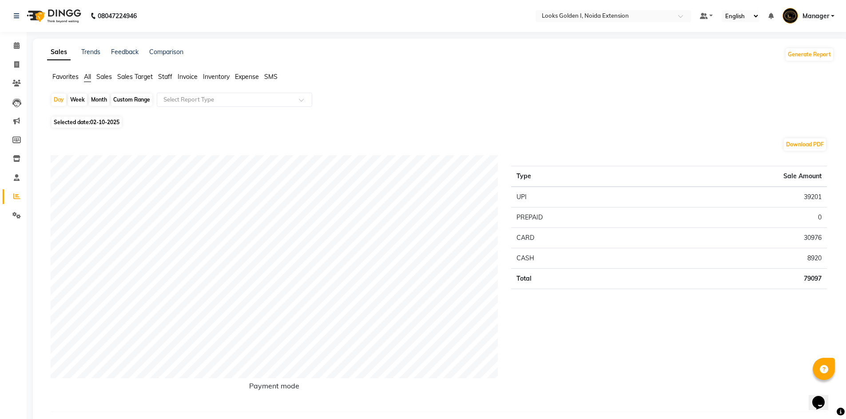
click at [117, 126] on span "Selected date: 02-10-2025" at bounding box center [86, 122] width 70 height 11
select select "10"
select select "2025"
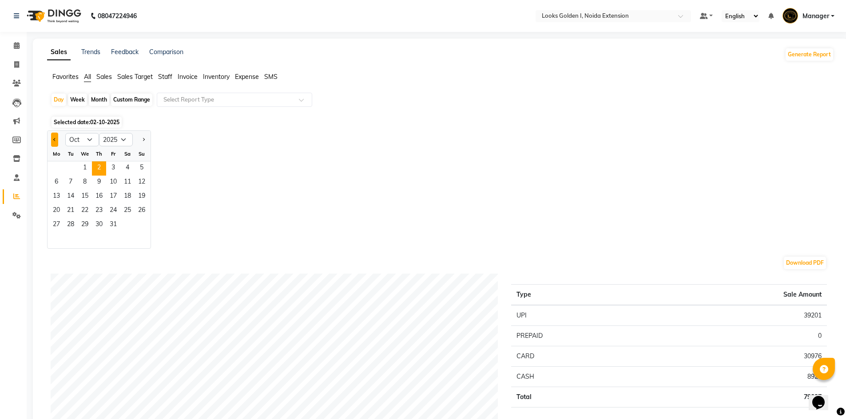
click at [55, 143] on button "Previous month" at bounding box center [54, 140] width 7 height 14
select select "9"
click at [51, 224] on span "29" at bounding box center [56, 225] width 14 height 14
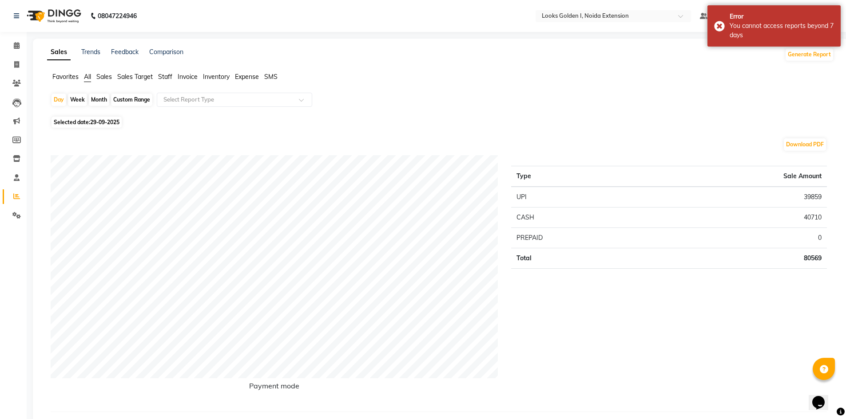
click at [104, 127] on span "Selected date: 29-09-2025" at bounding box center [86, 122] width 70 height 11
select select "9"
select select "2025"
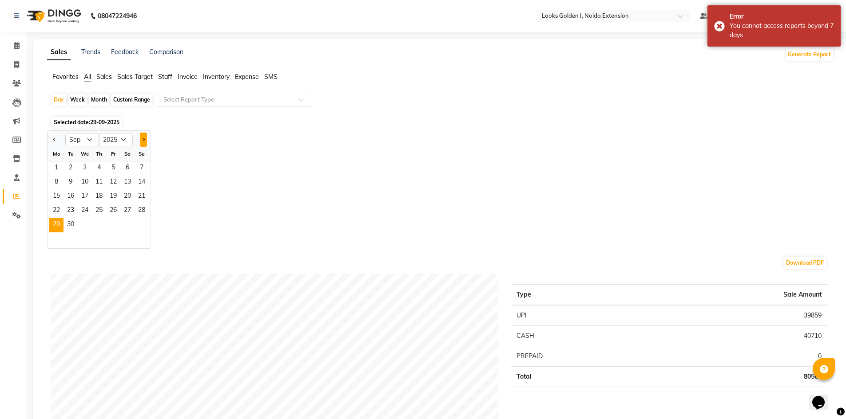
click at [145, 138] on button "Next month" at bounding box center [143, 140] width 7 height 14
select select "10"
click at [55, 137] on button "Previous month" at bounding box center [54, 140] width 7 height 14
select select "9"
click at [51, 223] on span "29" at bounding box center [56, 225] width 14 height 14
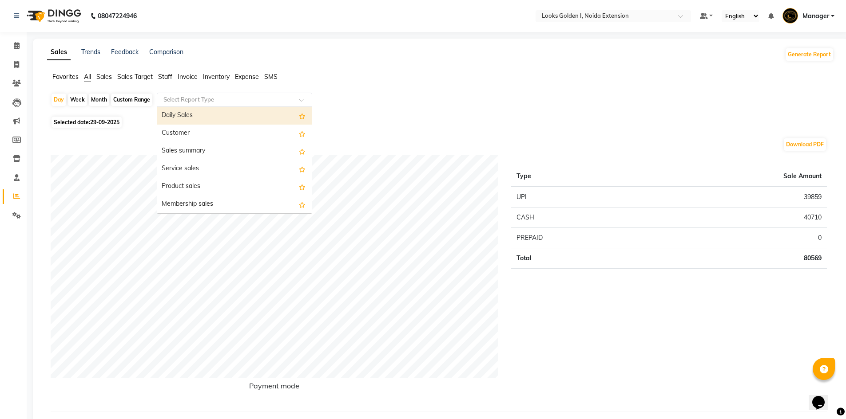
click at [191, 96] on input "text" at bounding box center [226, 99] width 128 height 9
click at [167, 79] on span "Staff" at bounding box center [165, 77] width 14 height 8
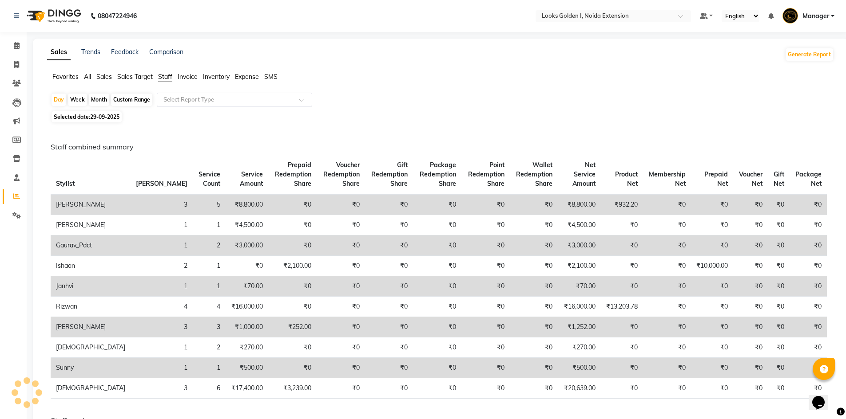
click at [177, 100] on input "text" at bounding box center [226, 99] width 128 height 9
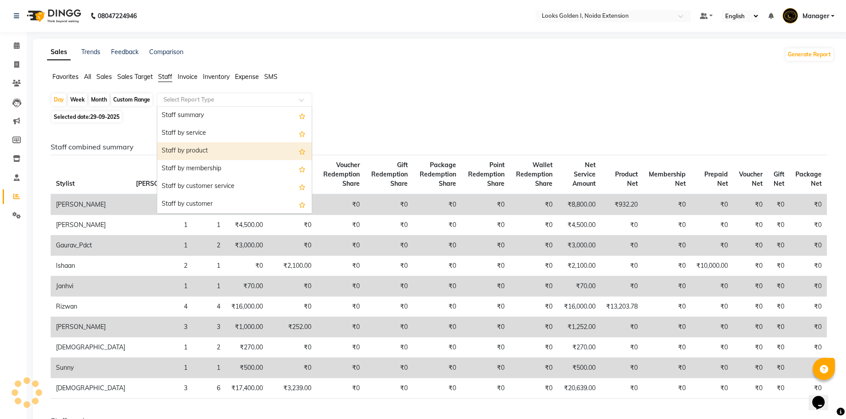
click at [189, 149] on div "Staff by product" at bounding box center [234, 151] width 154 height 18
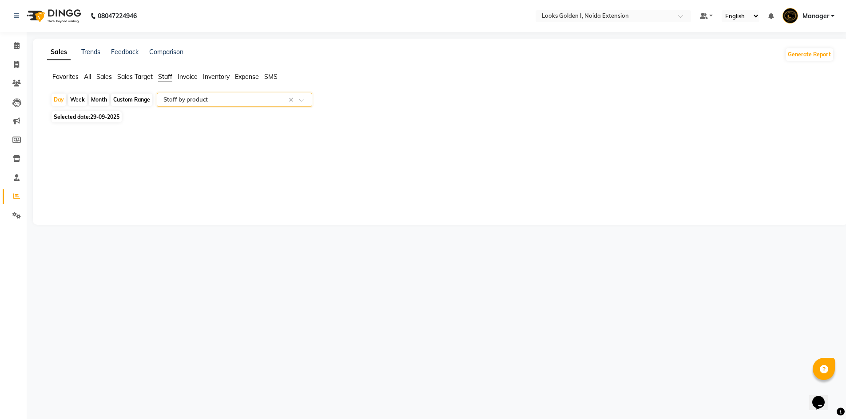
select select "filtered_report"
select select "csv"
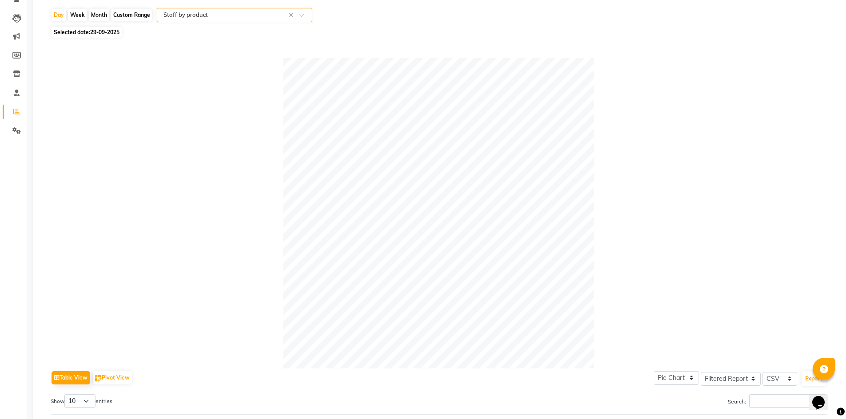
scroll to position [56, 0]
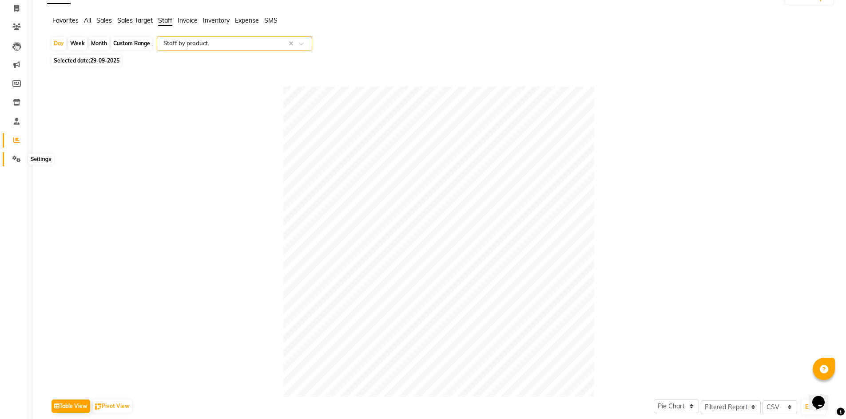
click at [17, 156] on icon at bounding box center [16, 159] width 8 height 7
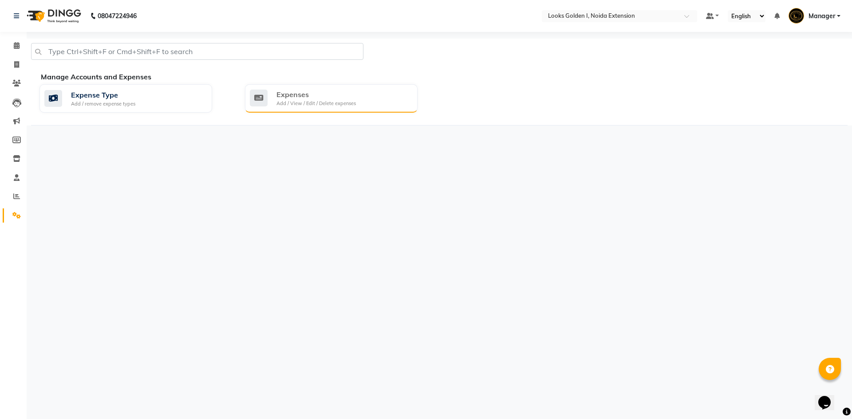
click at [314, 106] on div "Add / View / Edit / Delete expenses" at bounding box center [316, 104] width 79 height 8
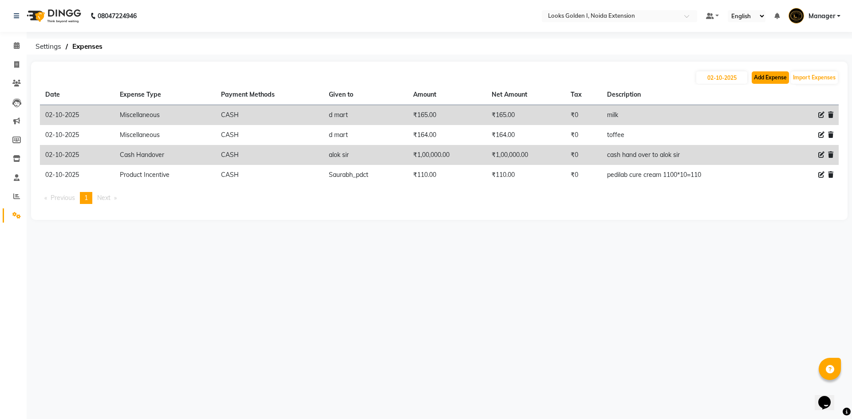
click at [774, 81] on button "Add Expense" at bounding box center [770, 77] width 37 height 12
select select "1"
select select "4442"
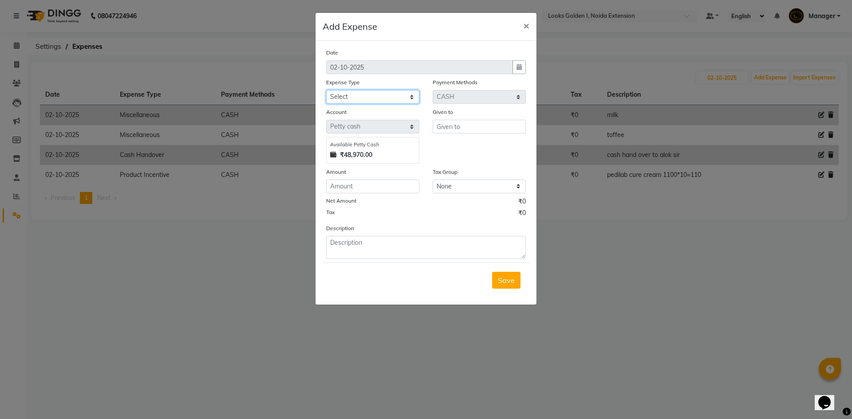
click at [388, 94] on select "Select Accommodation Aesthetics Bank Deposit BLINKIT Cash Handover Client Refun…" at bounding box center [372, 97] width 93 height 14
select select "24888"
click at [326, 90] on select "Select Accommodation Aesthetics Bank Deposit BLINKIT Cash Handover Client Refun…" at bounding box center [372, 97] width 93 height 14
click at [460, 132] on input "text" at bounding box center [479, 127] width 93 height 14
click at [466, 146] on ngb-highlight "Anw ar" at bounding box center [455, 145] width 23 height 9
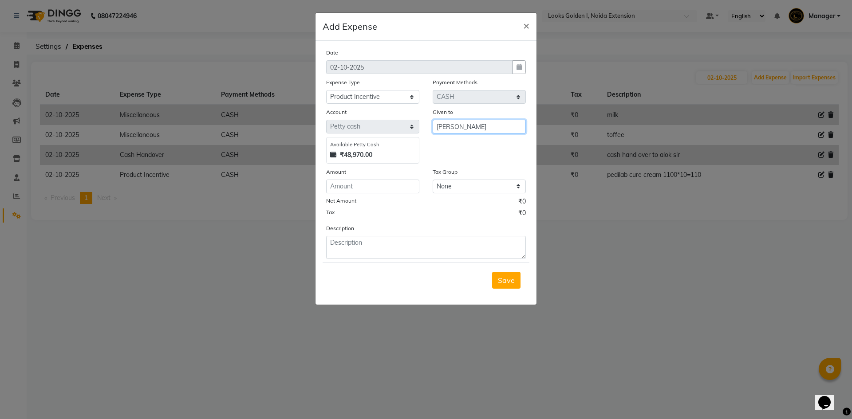
type input "[PERSON_NAME]"
click at [379, 189] on input "number" at bounding box center [372, 187] width 93 height 14
type input "44"
click at [391, 247] on textarea at bounding box center [426, 247] width 200 height 23
type textarea "osis wax 1100*4%=44"
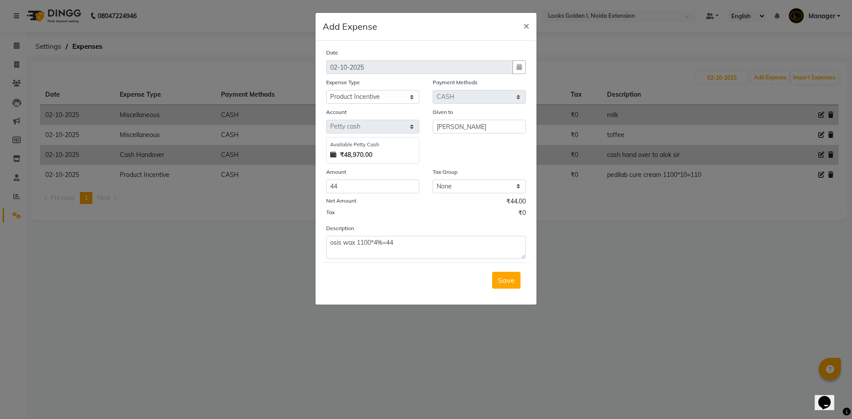
click at [526, 271] on div "Save" at bounding box center [426, 280] width 207 height 35
click at [504, 288] on button "Save" at bounding box center [506, 280] width 28 height 17
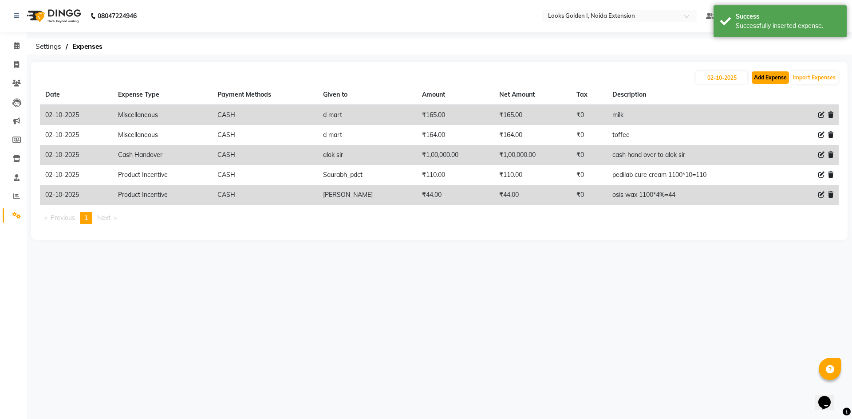
click at [766, 76] on button "Add Expense" at bounding box center [770, 77] width 37 height 12
select select "1"
select select "4442"
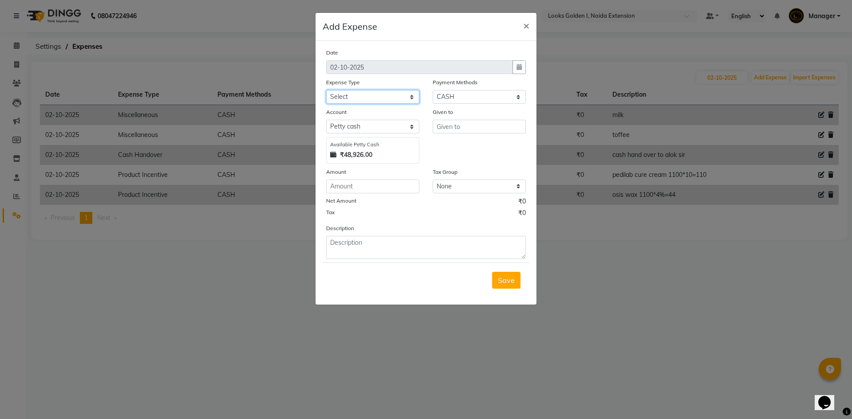
click at [342, 95] on select "Select Accommodation Aesthetics Bank Deposit BLINKIT Cash Handover Client Refun…" at bounding box center [372, 97] width 93 height 14
select select "24888"
click at [326, 90] on select "Select Accommodation Aesthetics Bank Deposit BLINKIT Cash Handover Client Refun…" at bounding box center [372, 97] width 93 height 14
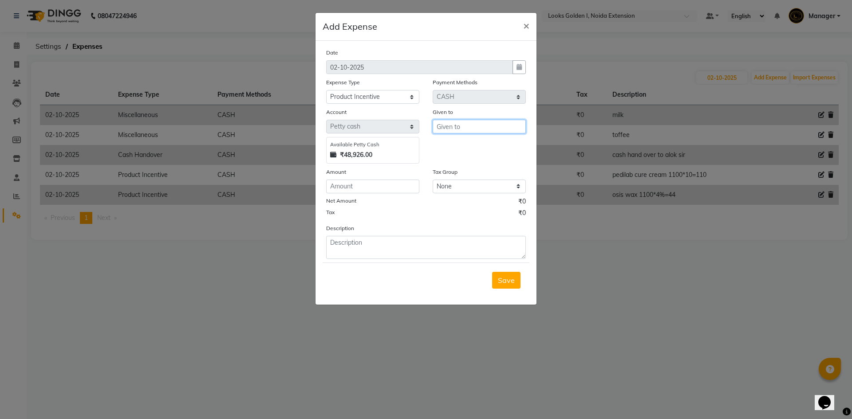
click at [467, 127] on input "text" at bounding box center [479, 127] width 93 height 14
type input "ved"
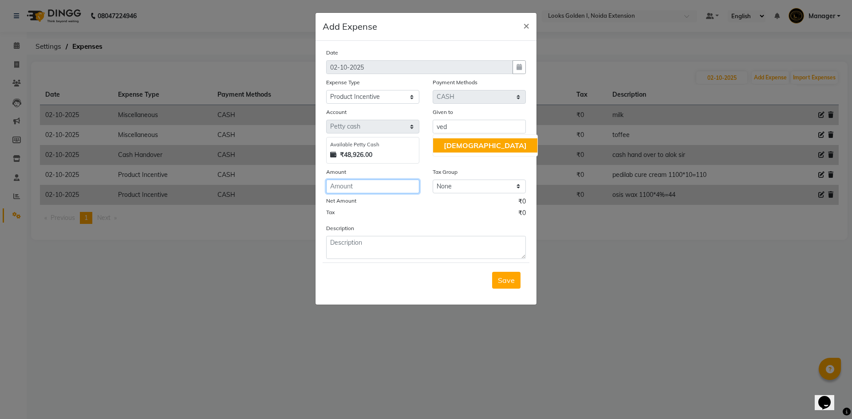
drag, startPoint x: 351, startPoint y: 184, endPoint x: 354, endPoint y: 208, distance: 23.7
click at [353, 202] on div "Date 02-10-2025 Expense Type Select Accommodation Aesthetics Bank Deposit BLINK…" at bounding box center [426, 153] width 200 height 211
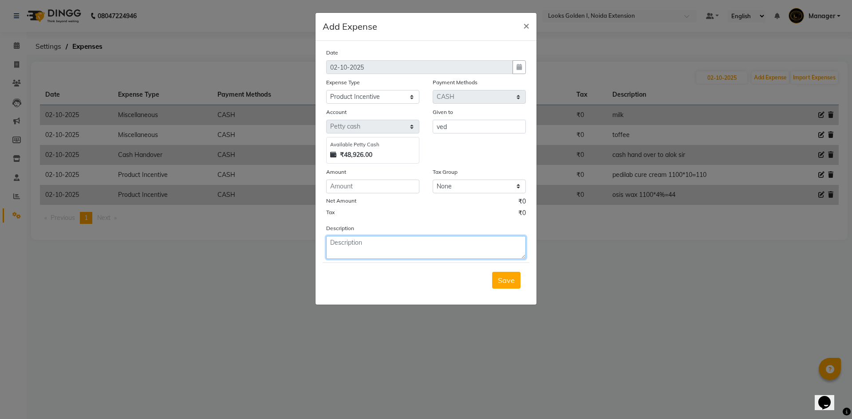
click at [348, 244] on textarea at bounding box center [426, 247] width 200 height 23
type textarea "e"
type textarea "k"
type textarea "gk shampoo , mask and serum =8200*4%=328"
click at [368, 182] on input "number" at bounding box center [372, 187] width 93 height 14
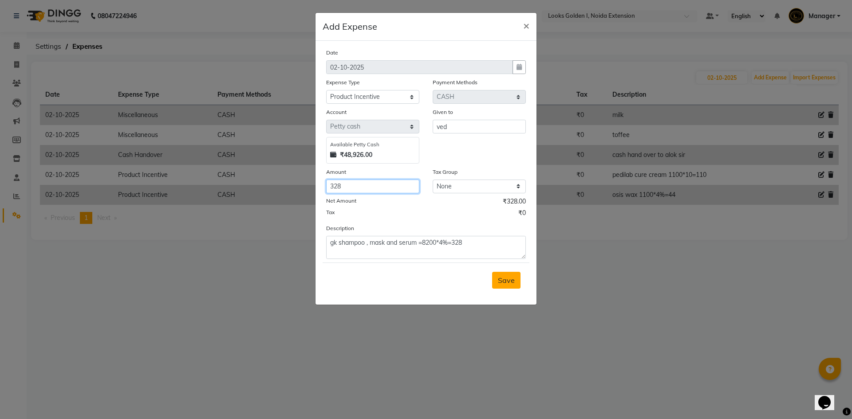
type input "328"
click at [512, 281] on span "Save" at bounding box center [506, 280] width 17 height 9
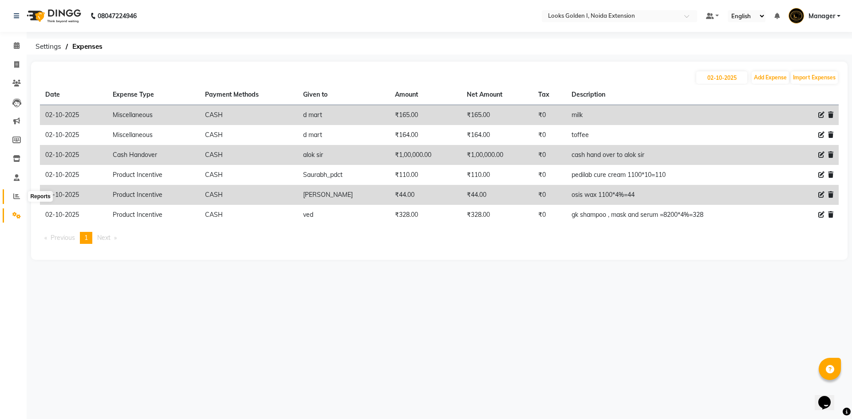
click at [10, 198] on span at bounding box center [17, 197] width 16 height 10
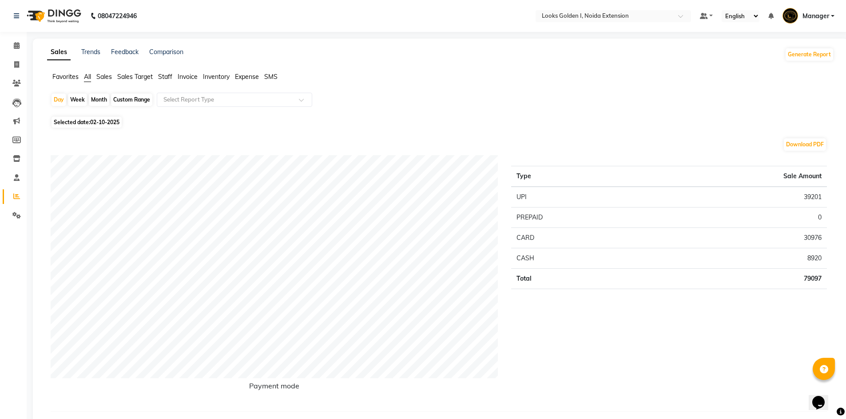
click at [167, 75] on span "Staff" at bounding box center [165, 77] width 14 height 8
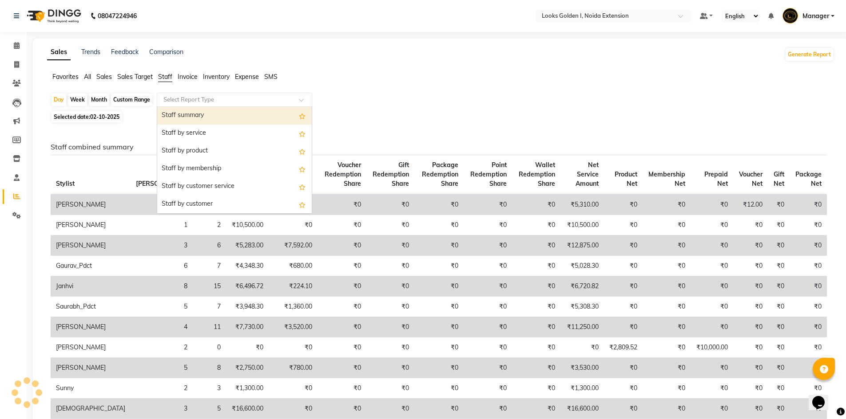
click at [179, 98] on input "text" at bounding box center [226, 99] width 128 height 9
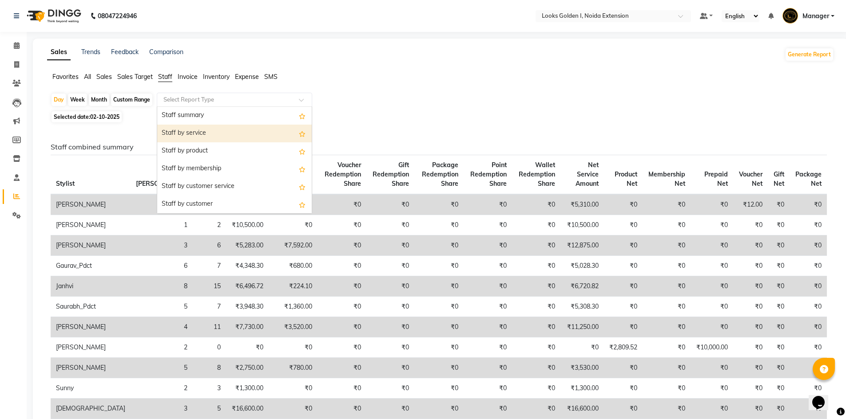
click at [186, 137] on div "Staff by service" at bounding box center [234, 134] width 154 height 18
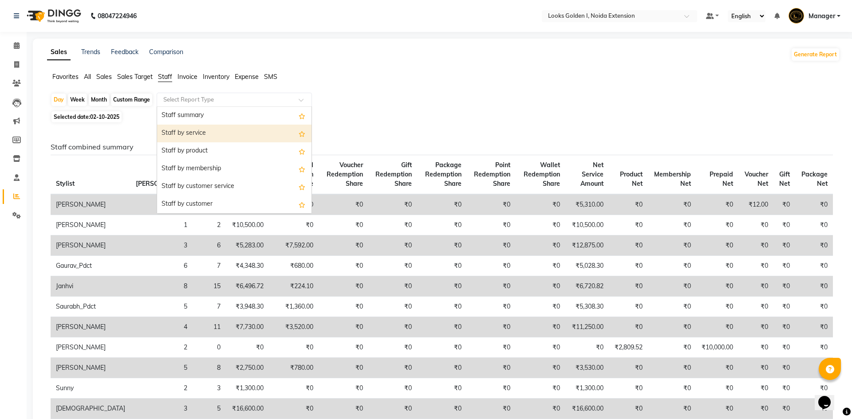
select select "filtered_report"
select select "csv"
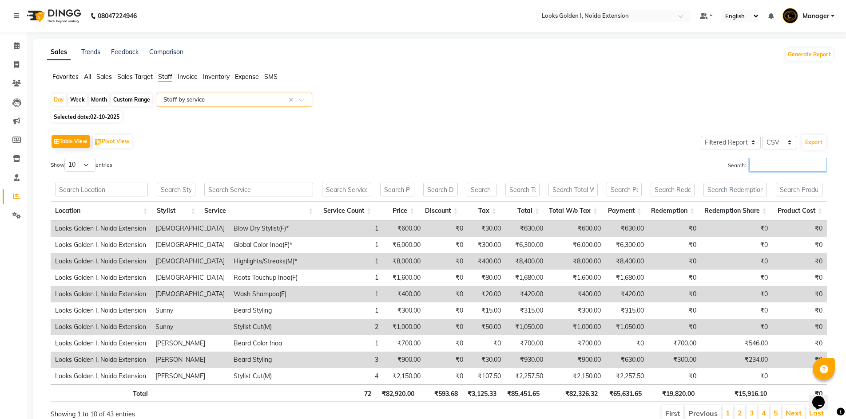
click at [780, 166] on input "Search:" at bounding box center [788, 165] width 78 height 14
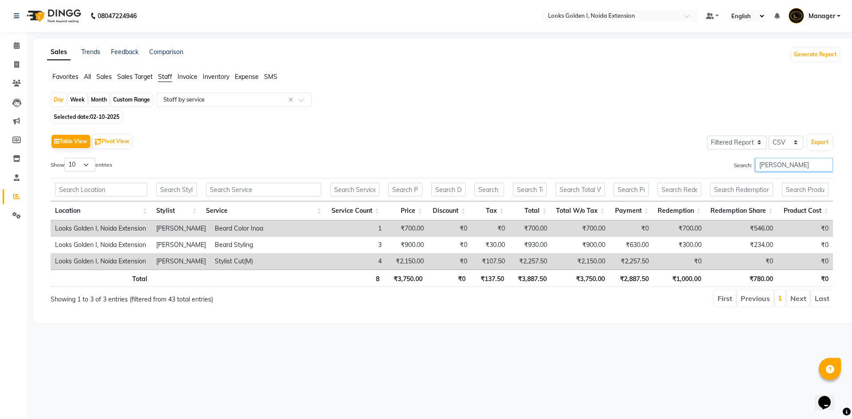
type input "shami"
click at [588, 281] on th "₹3,750.00" at bounding box center [580, 278] width 58 height 17
drag, startPoint x: 15, startPoint y: 62, endPoint x: 19, endPoint y: 79, distance: 18.1
click at [15, 62] on icon at bounding box center [16, 64] width 5 height 7
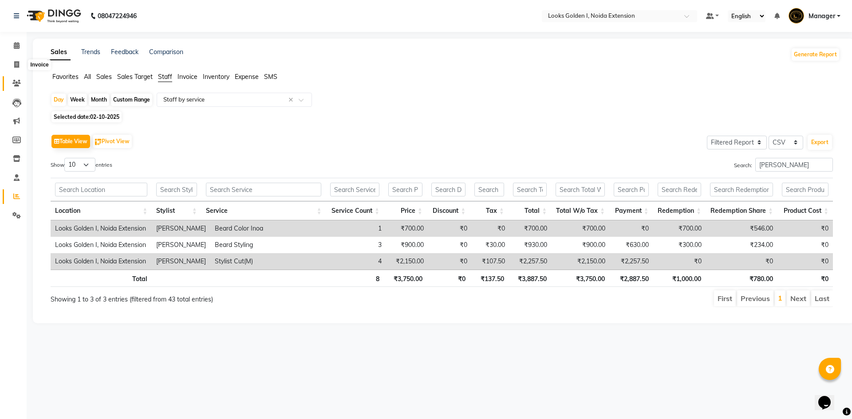
select select "5508"
select select "service"
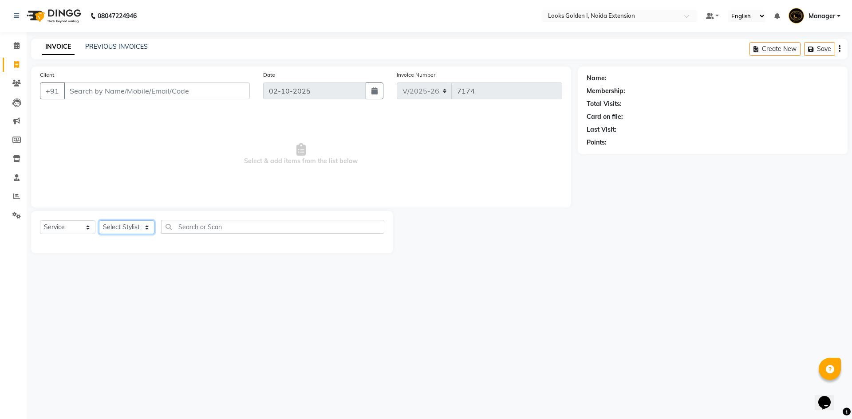
click at [131, 222] on select "Select Stylist" at bounding box center [126, 228] width 55 height 14
select select "45908"
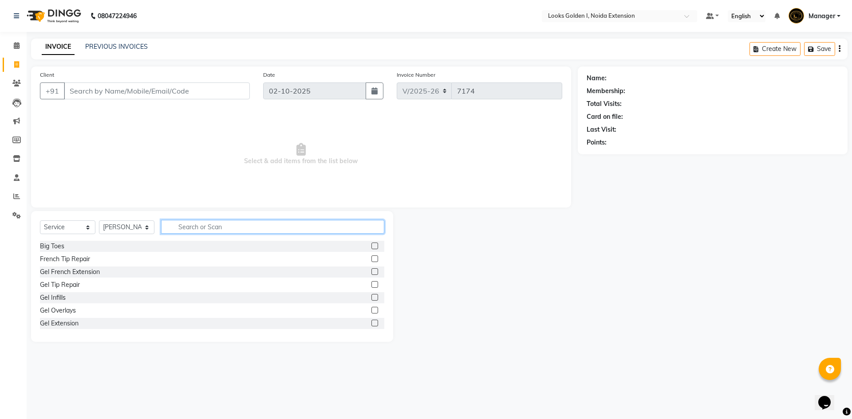
click at [195, 229] on input "text" at bounding box center [272, 227] width 223 height 14
type input "unde"
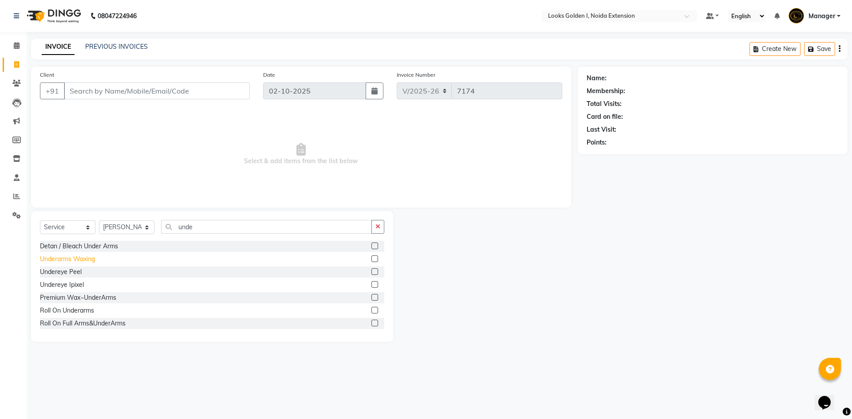
click at [72, 259] on div "Underarms Waxing" at bounding box center [67, 259] width 55 height 9
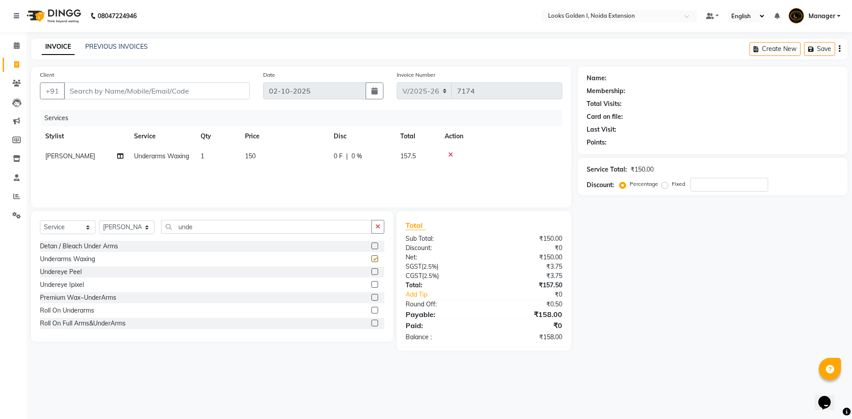
checkbox input "false"
click at [202, 230] on input "unde" at bounding box center [266, 227] width 211 height 14
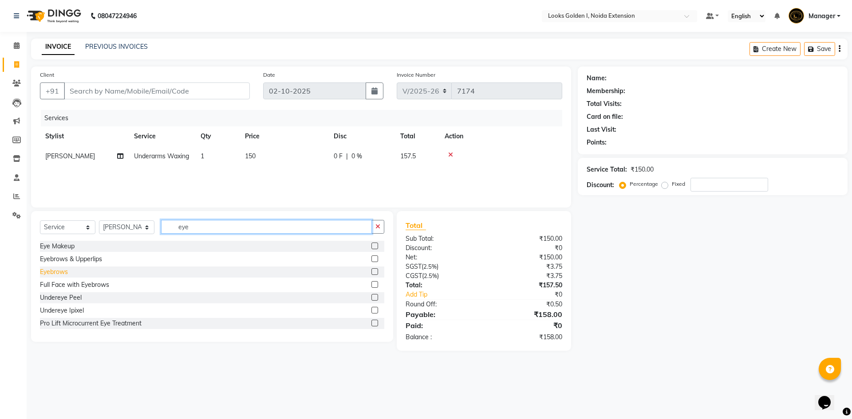
type input "eye"
click at [48, 275] on div "Eyebrows" at bounding box center [54, 272] width 28 height 9
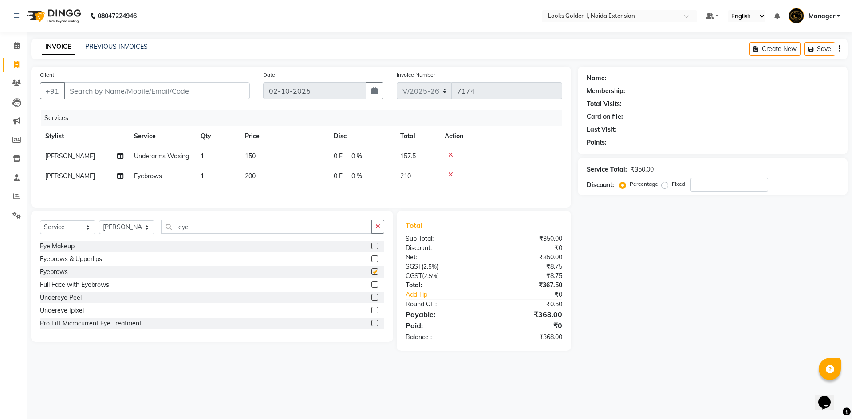
checkbox input "false"
click at [309, 158] on td "150" at bounding box center [284, 156] width 89 height 20
select select "45908"
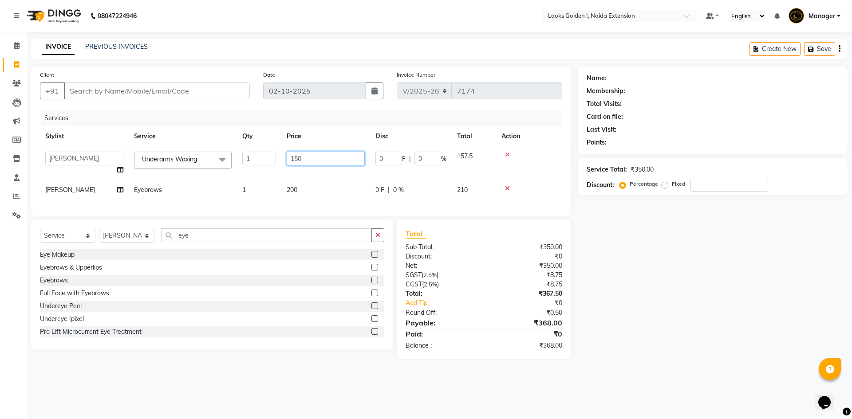
drag, startPoint x: 309, startPoint y: 158, endPoint x: 270, endPoint y: 157, distance: 39.1
click at [270, 157] on tr "Ajay_pdct Ali_Khan Anwar Arshad Asad ayush Counter_Sales Faheem Farmaan Gagan G…" at bounding box center [301, 163] width 522 height 34
type input "350"
click at [299, 185] on td "200" at bounding box center [325, 190] width 89 height 20
select select "45908"
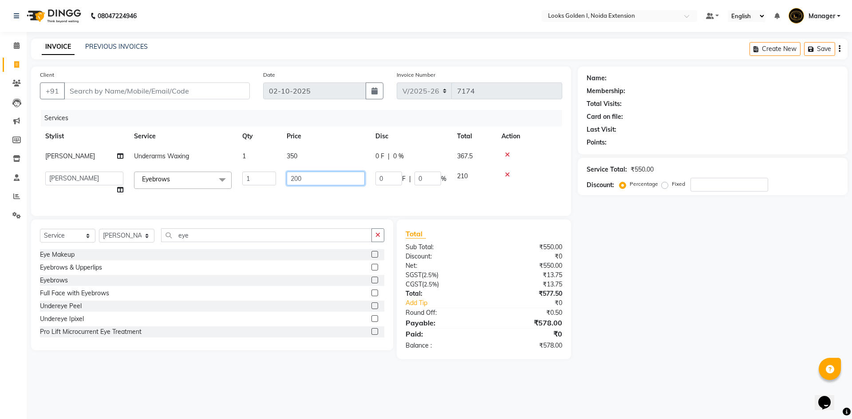
drag, startPoint x: 297, startPoint y: 180, endPoint x: 284, endPoint y: 176, distance: 14.5
click at [284, 176] on td "200" at bounding box center [325, 183] width 89 height 34
type input "70"
click at [178, 88] on input "Client" at bounding box center [157, 91] width 186 height 17
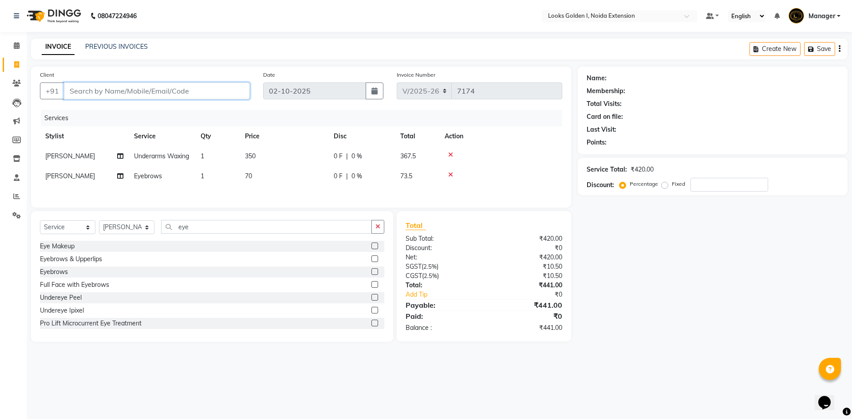
type input "g"
type input "0"
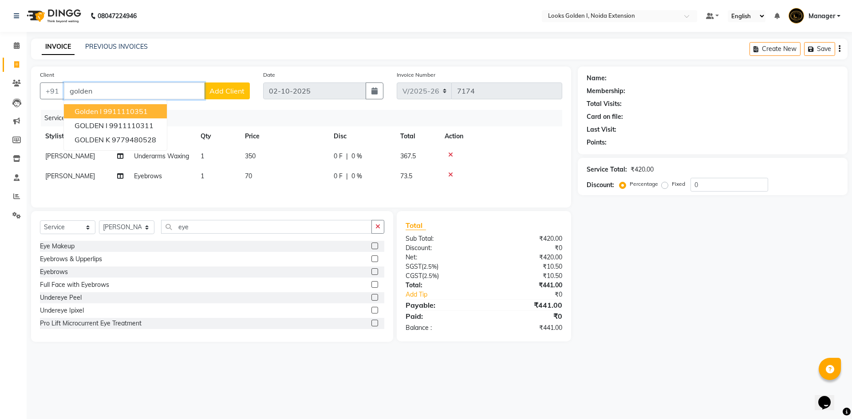
click at [132, 111] on ngb-highlight "9911110351" at bounding box center [125, 111] width 44 height 9
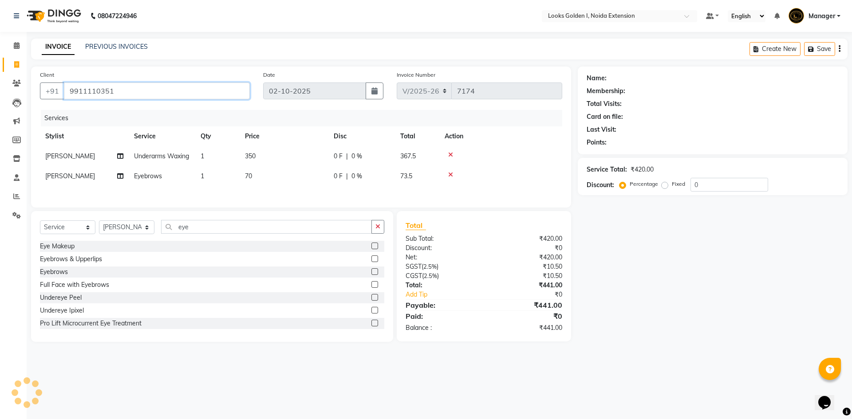
type input "9911110351"
select select "1: Object"
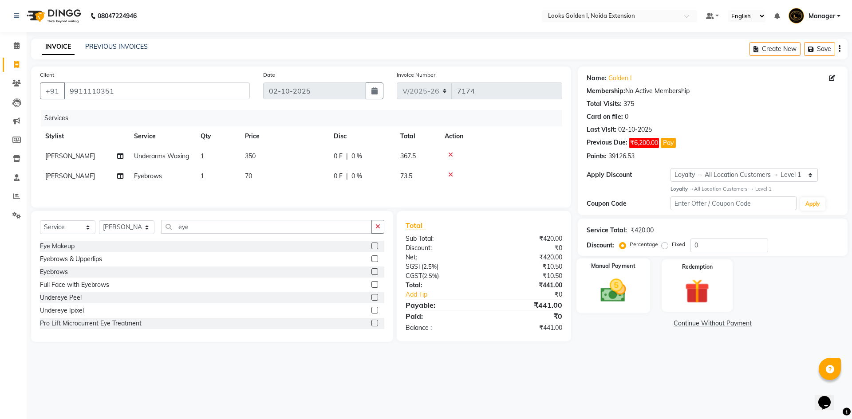
click at [634, 290] on div "Manual Payment" at bounding box center [613, 285] width 74 height 55
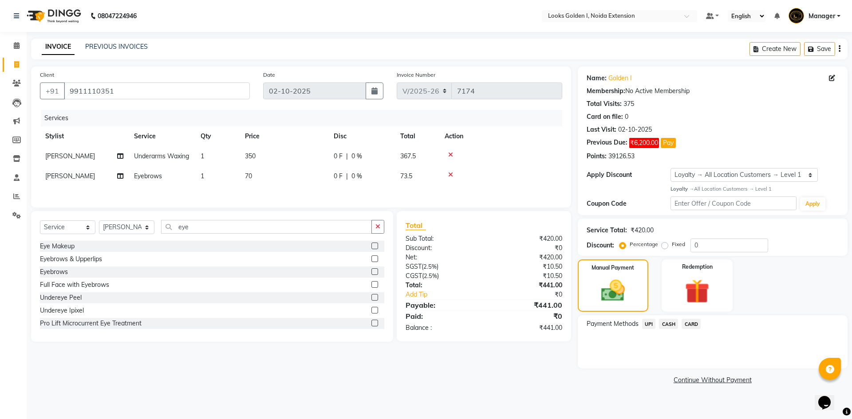
click at [647, 323] on span "UPI" at bounding box center [649, 324] width 14 height 10
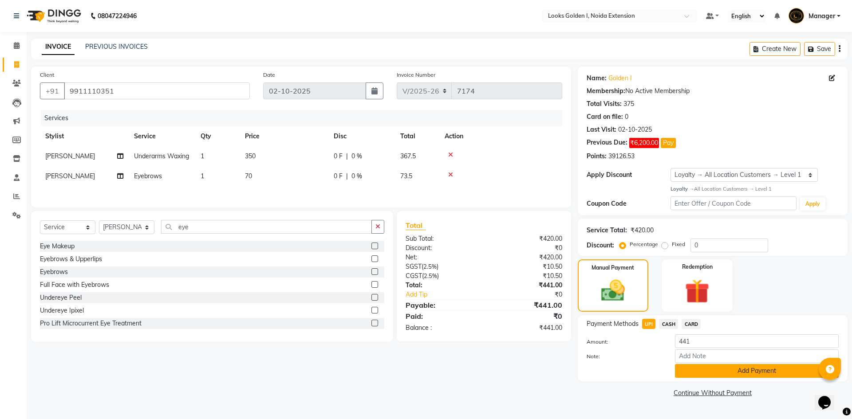
click at [680, 370] on button "Add Payment" at bounding box center [757, 371] width 164 height 14
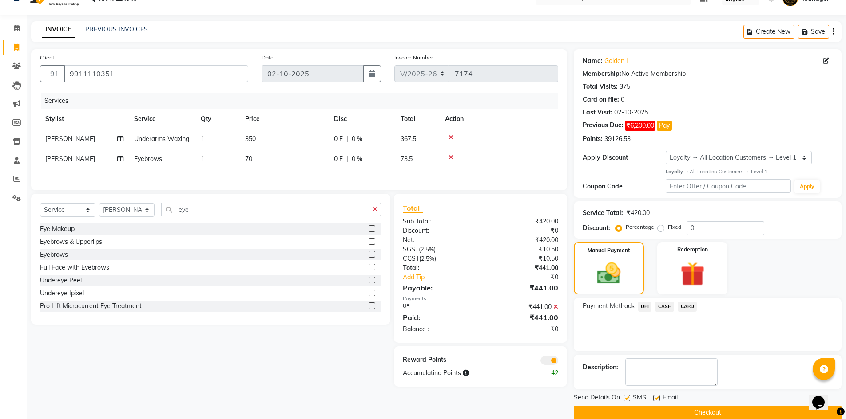
scroll to position [31, 0]
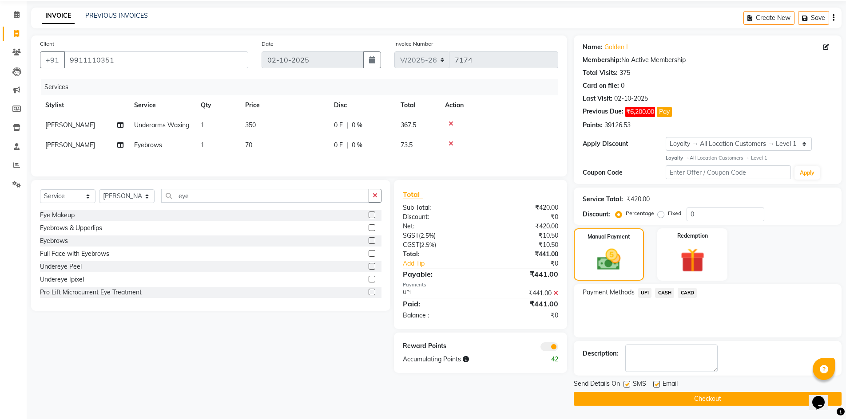
click at [624, 404] on button "Checkout" at bounding box center [708, 399] width 268 height 14
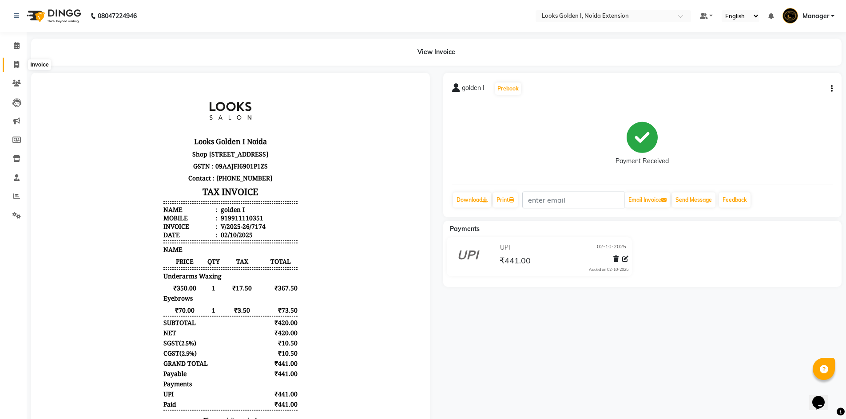
click at [16, 68] on span at bounding box center [17, 65] width 16 height 10
select select "service"
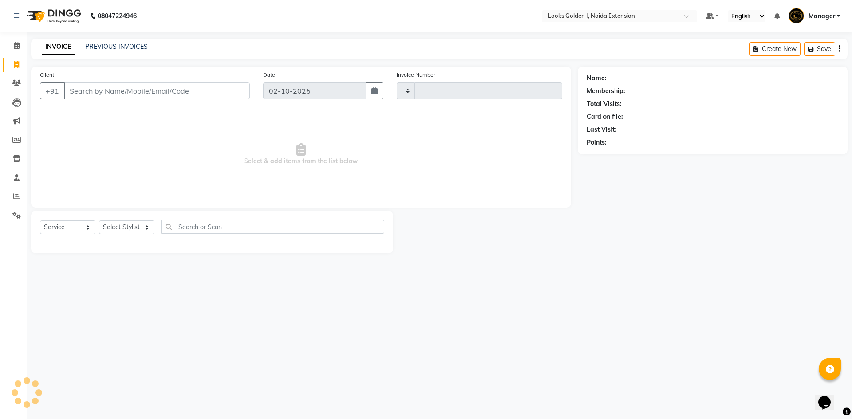
type input "7175"
select select "5508"
click at [122, 229] on select "Select Stylist" at bounding box center [126, 228] width 55 height 14
select select "91654"
click at [99, 221] on select "Select Stylist Ajay_pdct Ali_Khan Anwar Arshad Asad ayush Counter_Sales Faheem …" at bounding box center [126, 228] width 55 height 14
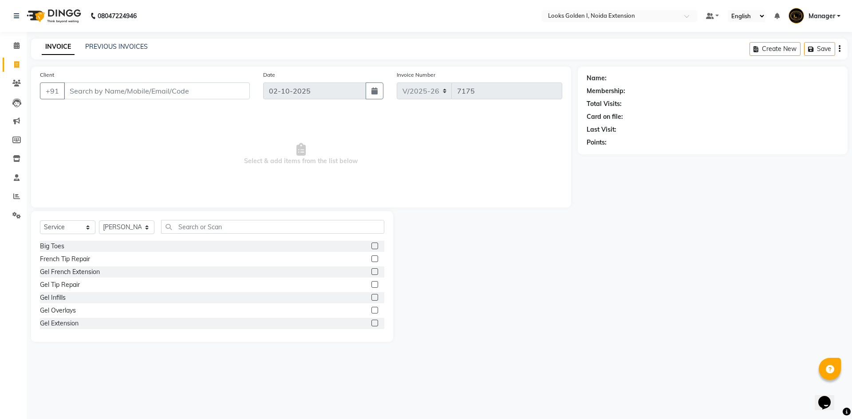
click at [201, 234] on div "Select Service Product Membership Package Voucher Prepaid Gift Card Select Styl…" at bounding box center [212, 230] width 344 height 21
click at [206, 228] on input "text" at bounding box center [272, 227] width 223 height 14
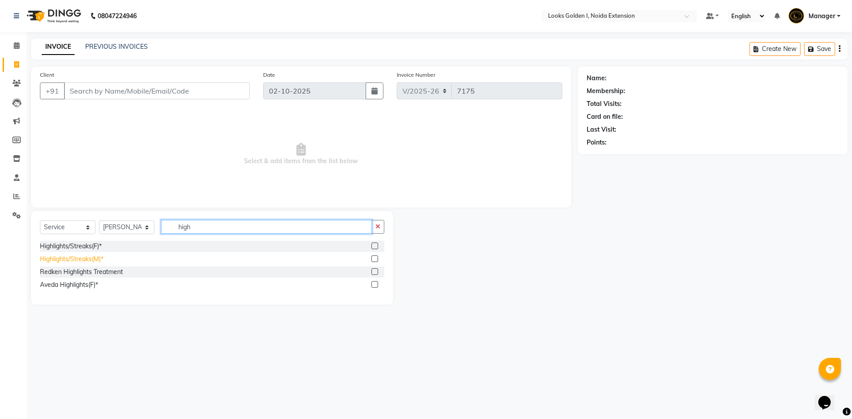
type input "high"
click at [83, 258] on div "Highlights/Streaks(M)*" at bounding box center [71, 259] width 63 height 9
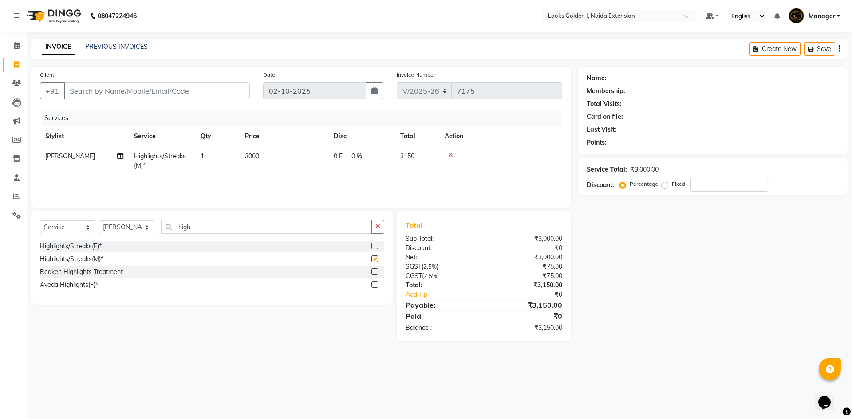
checkbox input "false"
click at [295, 166] on td "3000" at bounding box center [284, 160] width 89 height 29
select select "91654"
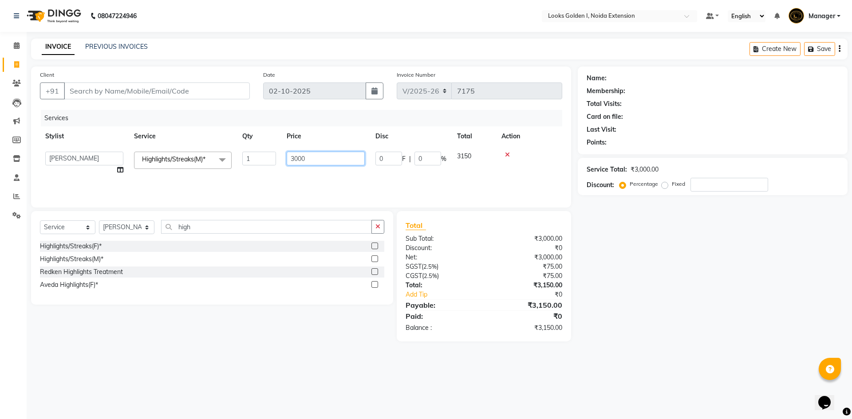
click at [281, 160] on tr "Ajay_pdct Ali_Khan Anwar Arshad Asad ayush Counter_Sales Faheem Farmaan Gagan G…" at bounding box center [301, 163] width 522 height 34
type input "12000"
drag, startPoint x: 225, startPoint y: 215, endPoint x: 213, endPoint y: 226, distance: 16.3
click at [215, 225] on div "Select Service Product Membership Package Voucher Prepaid Gift Card Select Styl…" at bounding box center [212, 258] width 362 height 94
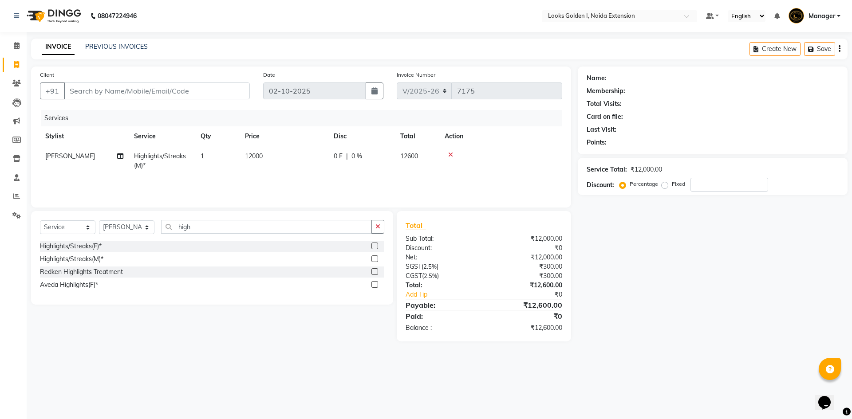
click at [215, 219] on div "Select Service Product Membership Package Voucher Prepaid Gift Card Select Styl…" at bounding box center [212, 258] width 362 height 94
click at [219, 228] on input "high" at bounding box center [266, 227] width 211 height 14
type input "ola"
click at [94, 247] on div "Hair Ins~Treatment Olaplex" at bounding box center [79, 246] width 78 height 9
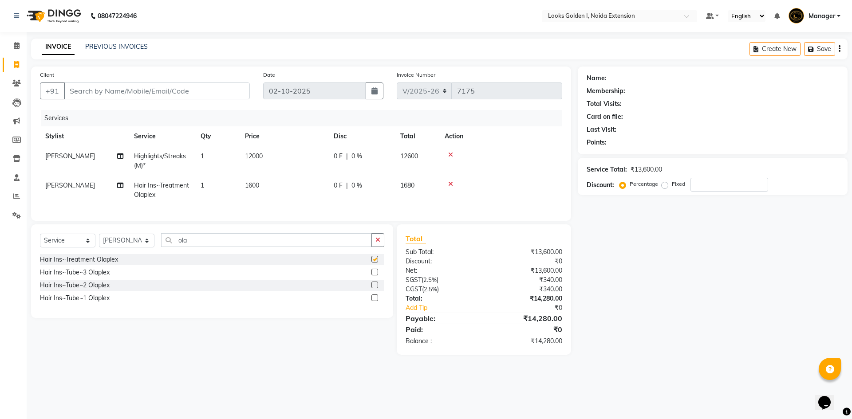
checkbox input "false"
click at [285, 186] on td "1600" at bounding box center [284, 190] width 89 height 29
select select "91654"
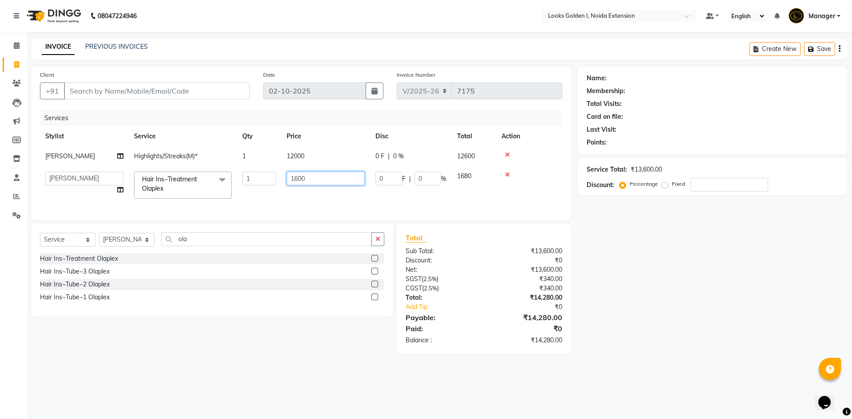
drag, startPoint x: 298, startPoint y: 178, endPoint x: 281, endPoint y: 183, distance: 17.7
click at [282, 183] on td "1600" at bounding box center [325, 185] width 89 height 38
type input "3000"
click at [179, 85] on input "Client" at bounding box center [157, 91] width 186 height 17
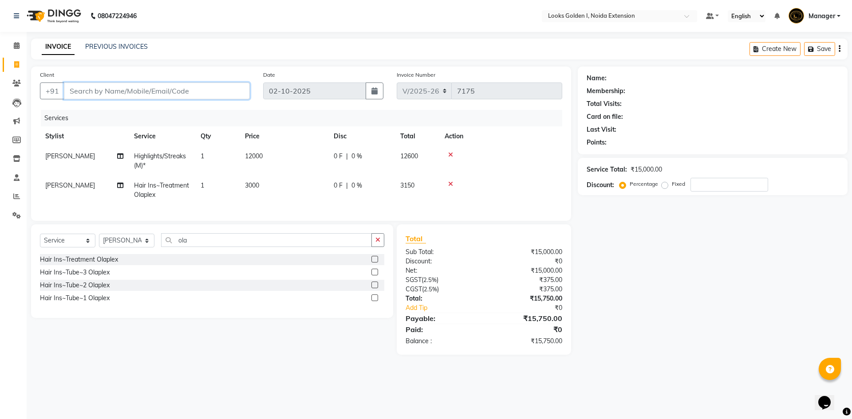
click at [186, 87] on input "Client" at bounding box center [157, 91] width 186 height 17
click at [100, 248] on select "Select Stylist Ajay_pdct Ali_Khan Anwar Arshad Asad ayush Counter_Sales Faheem …" at bounding box center [126, 241] width 55 height 14
select select "45760"
click at [198, 245] on input "ola" at bounding box center [266, 240] width 211 height 14
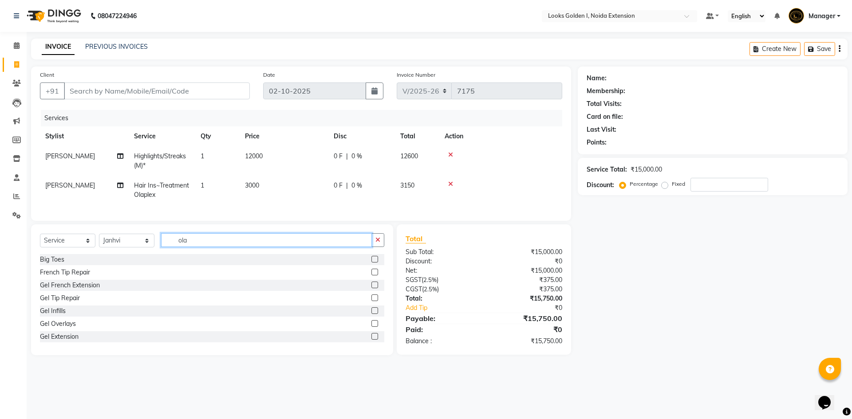
click at [198, 245] on input "ola" at bounding box center [266, 240] width 211 height 14
type input "eye"
click at [55, 277] on div "Eyebrows & Upperlips" at bounding box center [71, 272] width 62 height 9
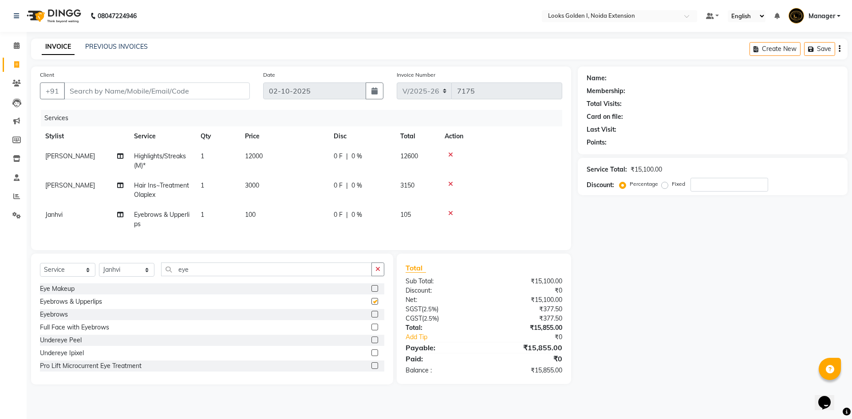
checkbox input "false"
click at [288, 217] on td "100" at bounding box center [284, 219] width 89 height 29
select select "45760"
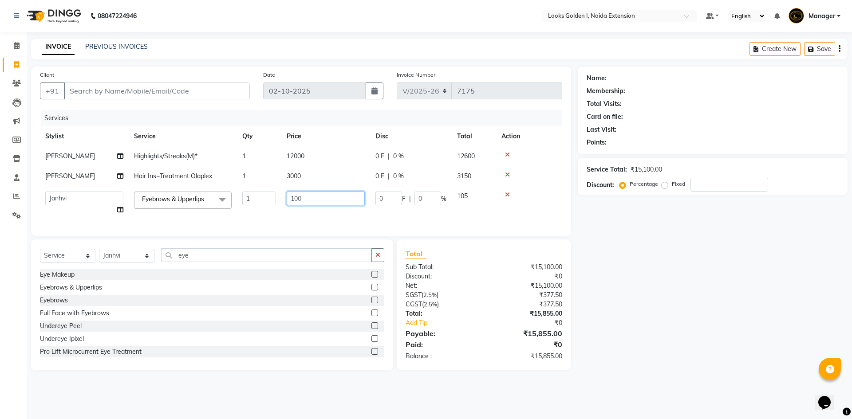
click at [295, 198] on input "100" at bounding box center [326, 199] width 78 height 14
type input "140"
click at [172, 93] on input "Client" at bounding box center [157, 91] width 186 height 17
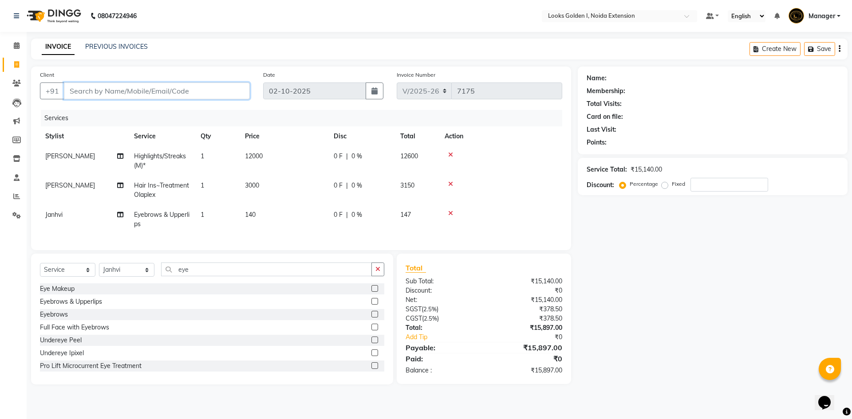
type input "9"
type input "0"
type input "9192636305"
click at [223, 91] on span "Add Client" at bounding box center [227, 91] width 35 height 9
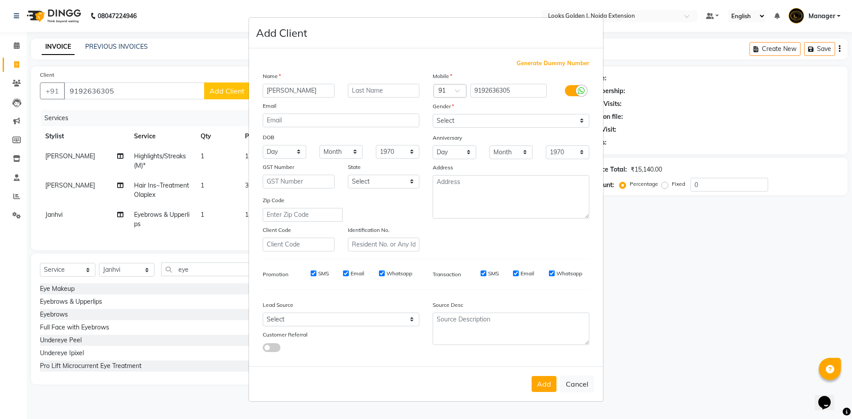
type input "himani"
click at [474, 123] on select "Select Male Female Other Prefer Not To Say" at bounding box center [511, 121] width 157 height 14
select select "female"
click at [433, 114] on select "Select Male Female Other Prefer Not To Say" at bounding box center [511, 121] width 157 height 14
click at [544, 386] on button "Add" at bounding box center [544, 384] width 25 height 16
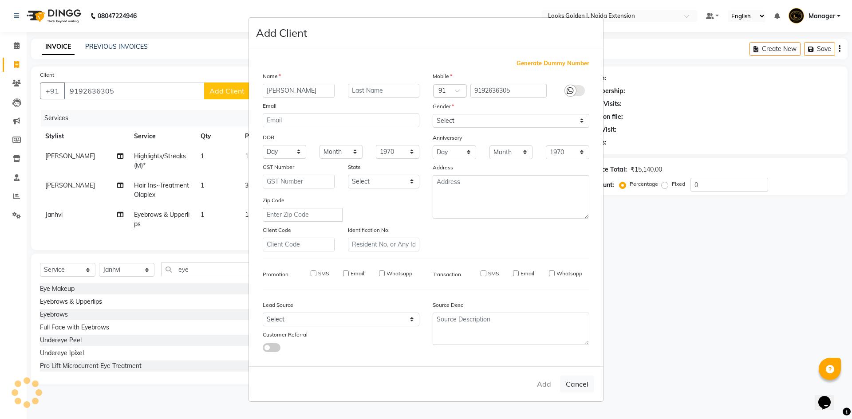
select select
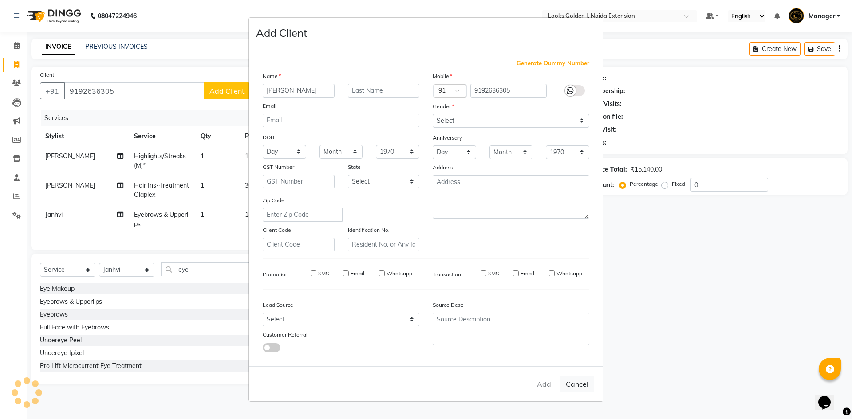
select select
checkbox input "false"
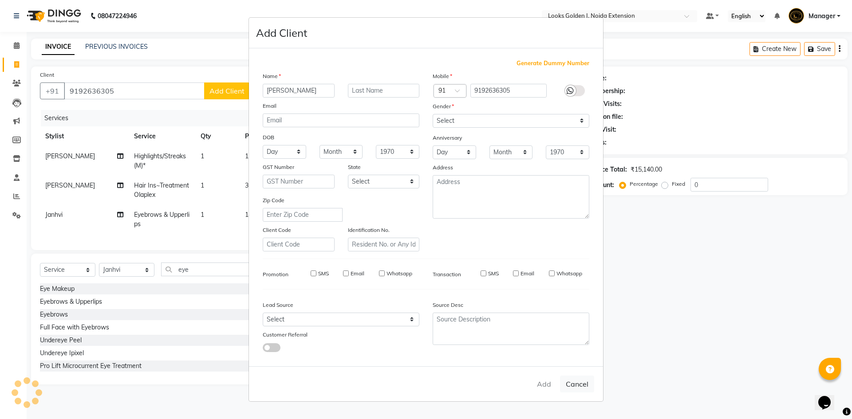
checkbox input "false"
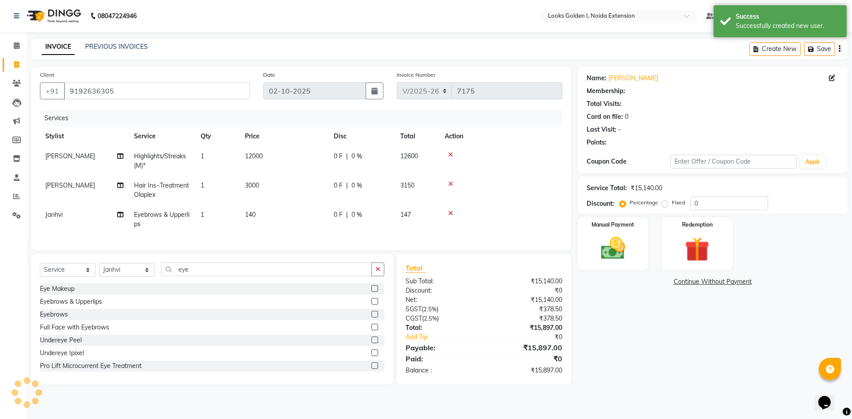
select select "1: Object"
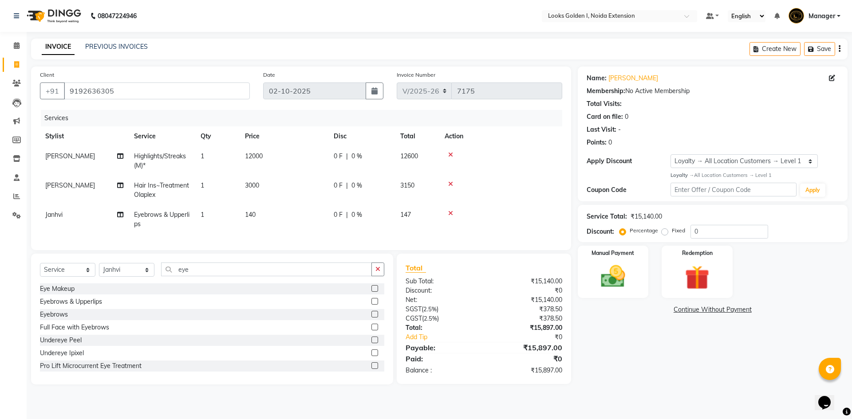
click at [451, 213] on icon at bounding box center [450, 213] width 5 height 6
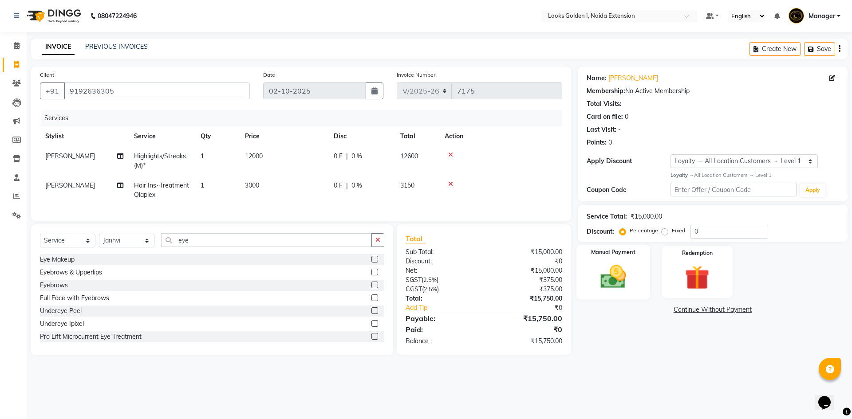
click at [633, 281] on img at bounding box center [613, 276] width 41 height 29
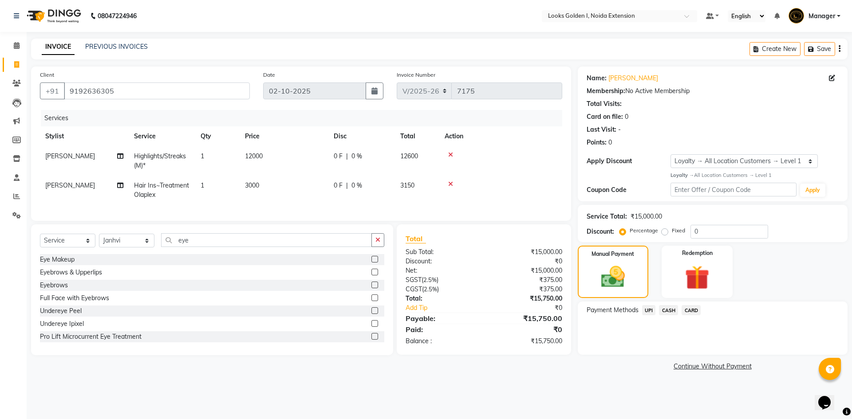
click at [648, 313] on span "UPI" at bounding box center [649, 310] width 14 height 10
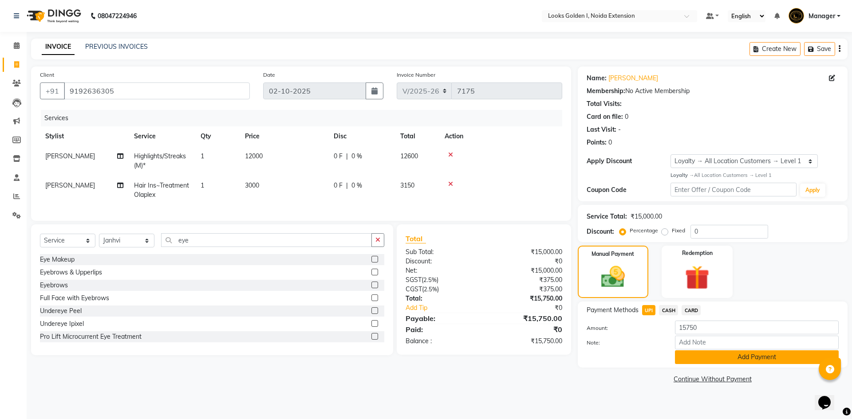
click at [692, 361] on button "Add Payment" at bounding box center [757, 358] width 164 height 14
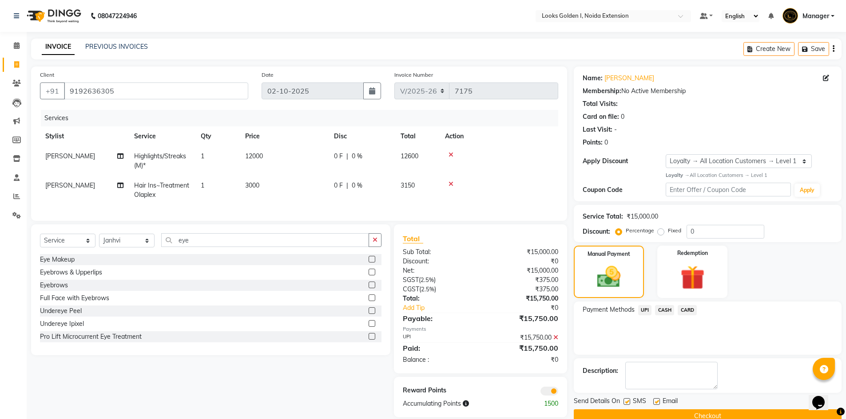
scroll to position [18, 0]
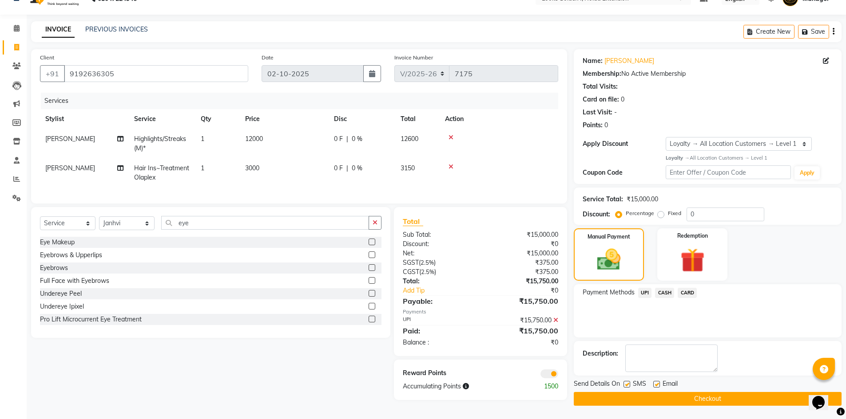
click at [672, 399] on button "Checkout" at bounding box center [708, 399] width 268 height 14
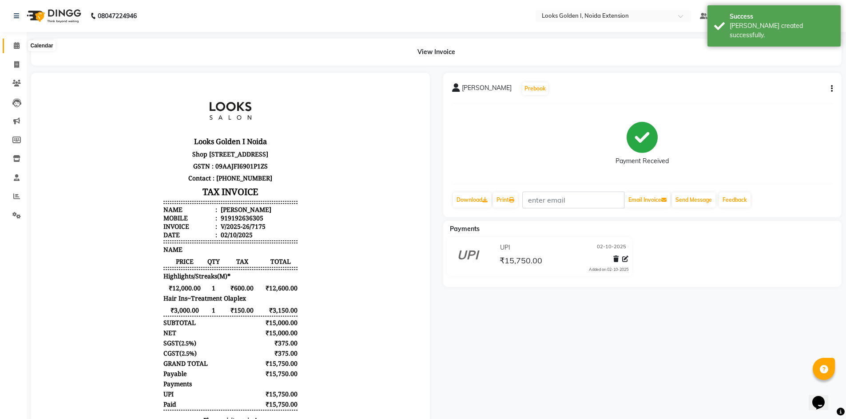
click at [17, 51] on span at bounding box center [17, 46] width 16 height 10
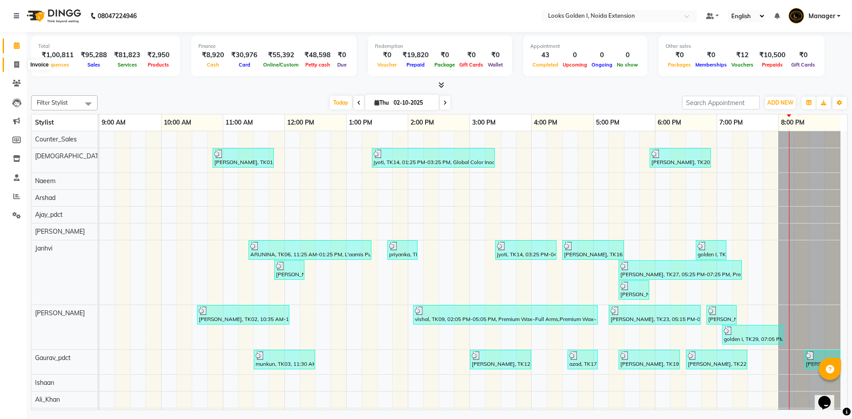
click at [17, 66] on icon at bounding box center [16, 64] width 5 height 7
select select "service"
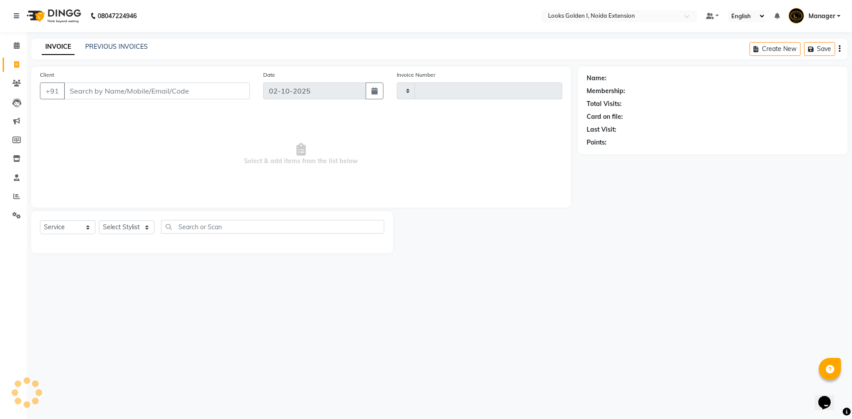
type input "7176"
select select "5508"
click at [138, 223] on select "Select Stylist Ajay_pdct Ali_Khan Anwar Arshad Asad ayush Counter_Sales Faheem …" at bounding box center [126, 228] width 55 height 14
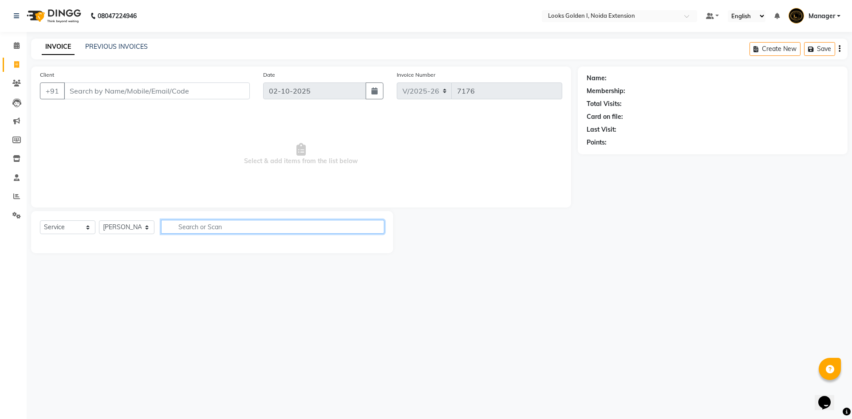
click at [207, 226] on input "text" at bounding box center [272, 227] width 223 height 14
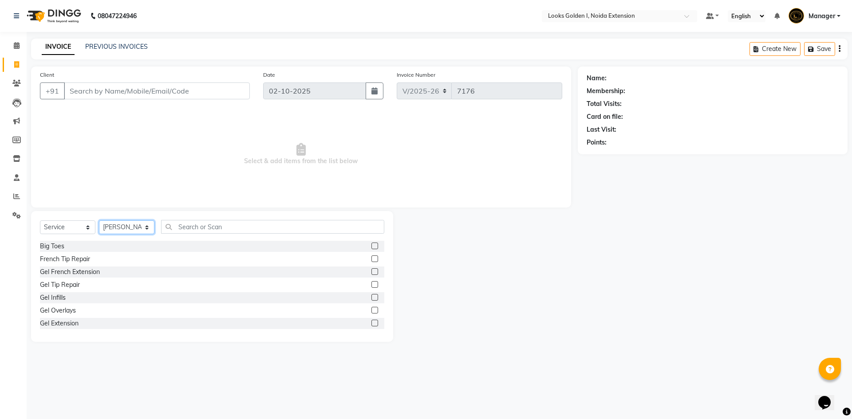
click at [131, 226] on select "Select Stylist Ajay_pdct Ali_Khan [PERSON_NAME] [PERSON_NAME] Counter_Sales [PE…" at bounding box center [126, 228] width 55 height 14
select select "52723"
click at [197, 225] on input "text" at bounding box center [272, 227] width 223 height 14
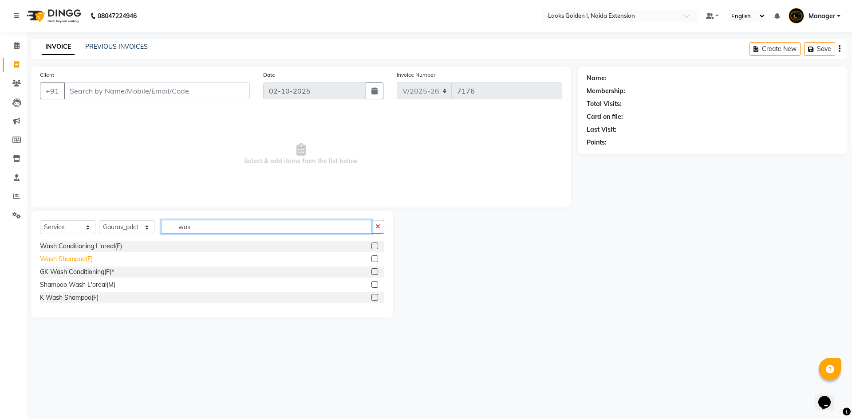
type input "was"
click at [83, 261] on div "Wash Shampoo(F)" at bounding box center [66, 259] width 53 height 9
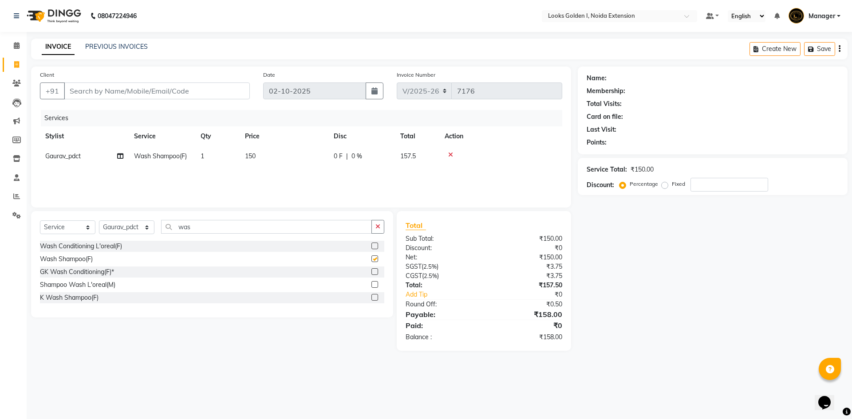
checkbox input "false"
click at [198, 229] on input "was" at bounding box center [266, 227] width 211 height 14
click at [292, 153] on td "150" at bounding box center [284, 156] width 89 height 20
select select "52723"
click at [72, 298] on div "K Wash Shampoo(F)" at bounding box center [69, 297] width 59 height 9
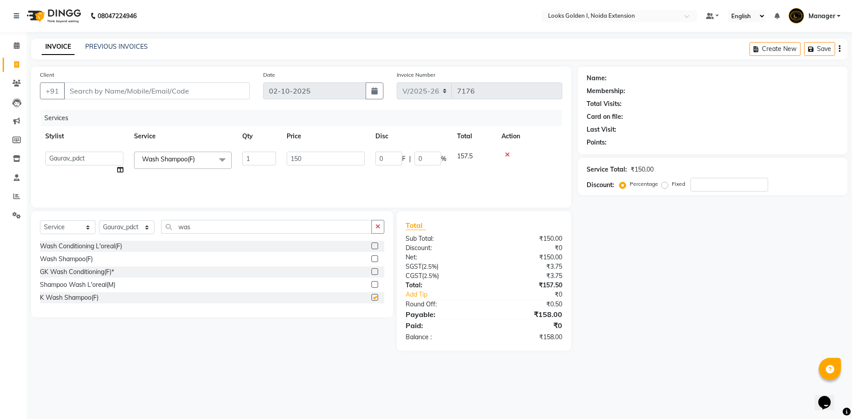
checkbox input "false"
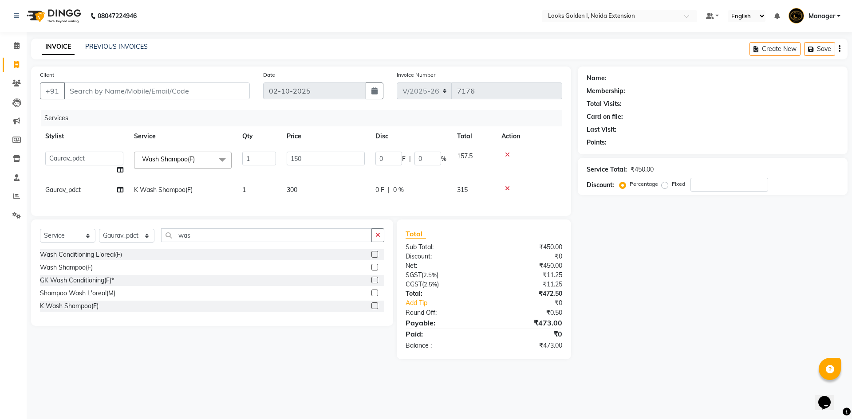
click at [505, 155] on icon at bounding box center [507, 155] width 5 height 6
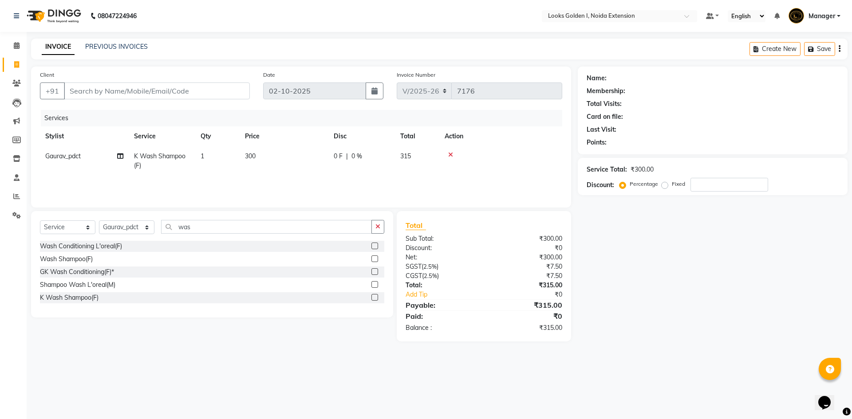
click at [285, 154] on td "300" at bounding box center [284, 160] width 89 height 29
select select "52723"
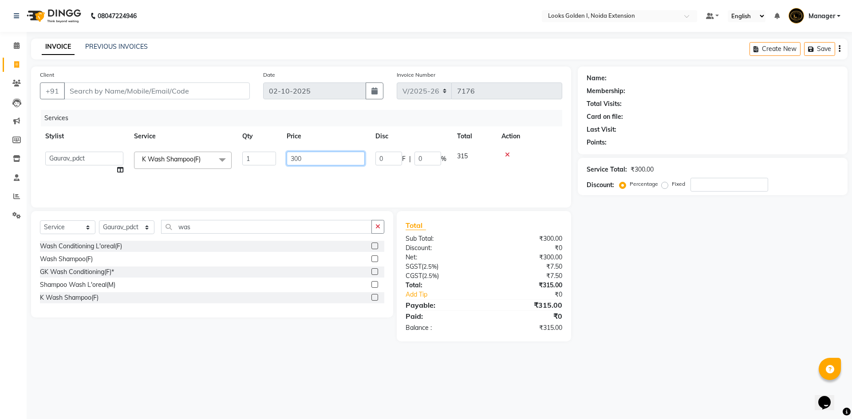
click at [295, 158] on input "300" at bounding box center [326, 159] width 78 height 14
type input "700"
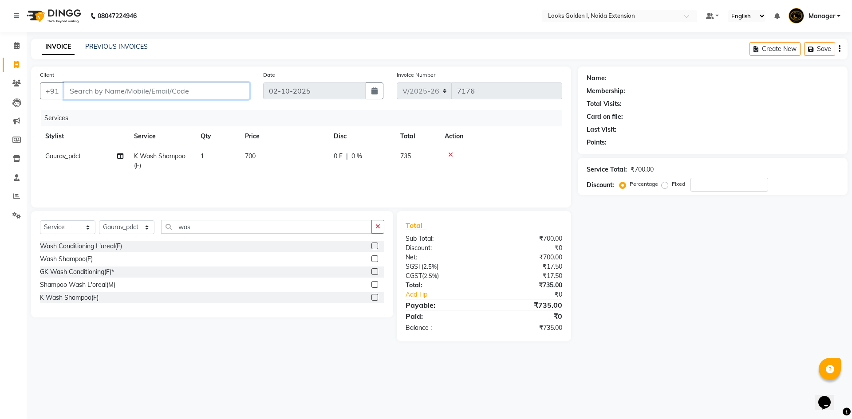
click at [204, 86] on input "Client" at bounding box center [157, 91] width 186 height 17
type input "9"
type input "0"
type input "9988687453"
click at [226, 93] on span "Add Client" at bounding box center [227, 91] width 35 height 9
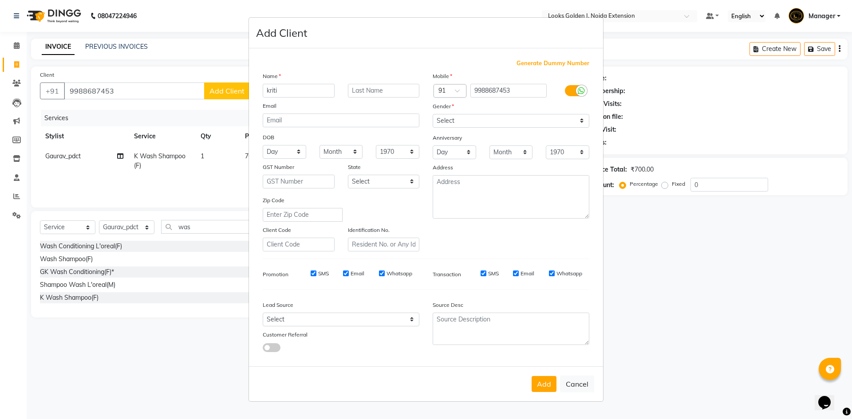
type input "kriti"
click at [485, 124] on select "Select Male Female Other Prefer Not To Say" at bounding box center [511, 121] width 157 height 14
select select "female"
click at [433, 114] on select "Select Male Female Other Prefer Not To Say" at bounding box center [511, 121] width 157 height 14
click at [542, 386] on button "Add" at bounding box center [544, 384] width 25 height 16
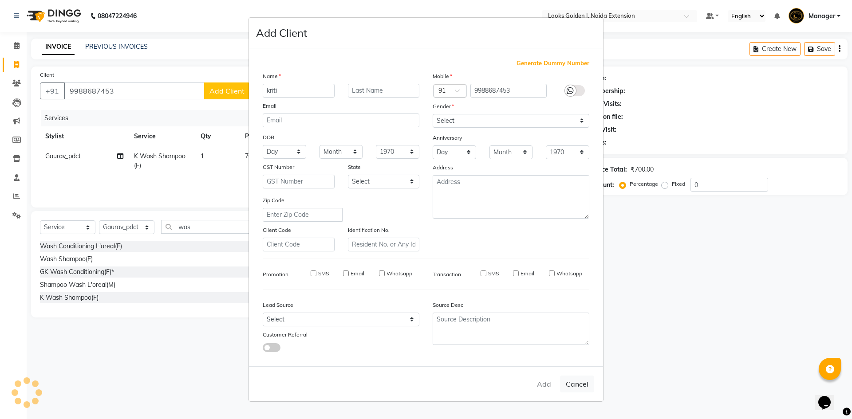
select select
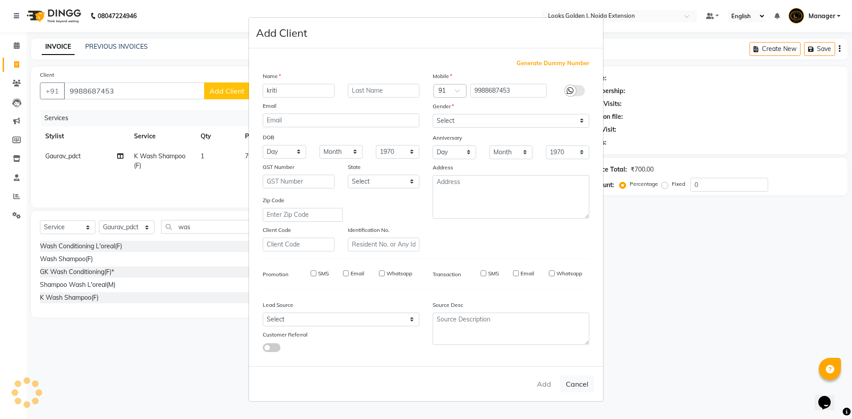
select select
checkbox input "false"
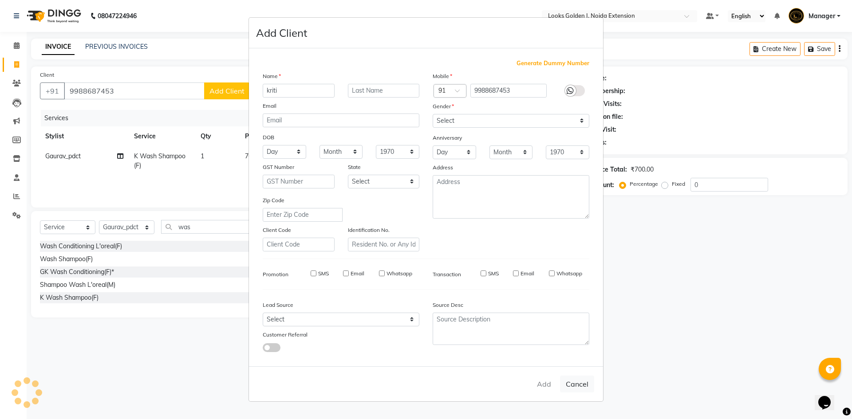
checkbox input "false"
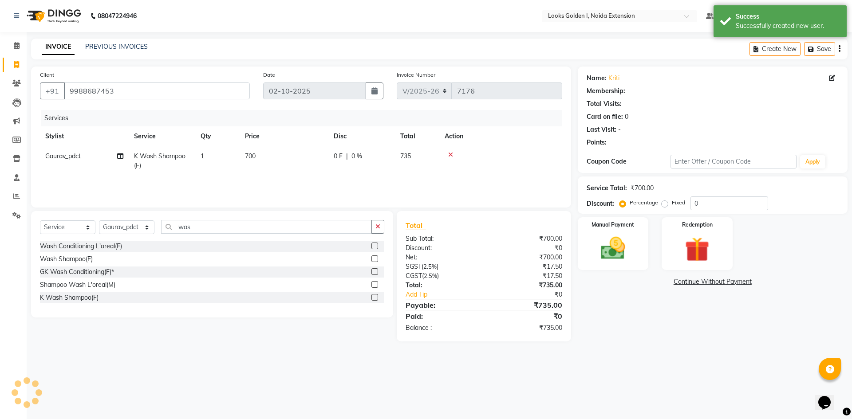
select select "1: Object"
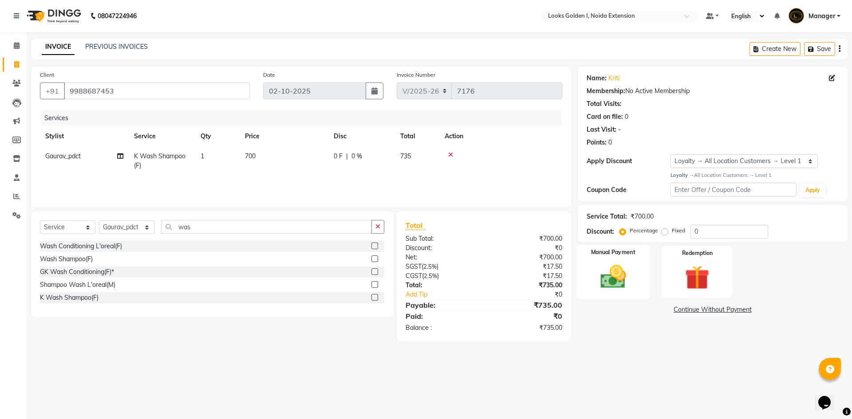
click at [648, 289] on div "Manual Payment" at bounding box center [613, 272] width 74 height 55
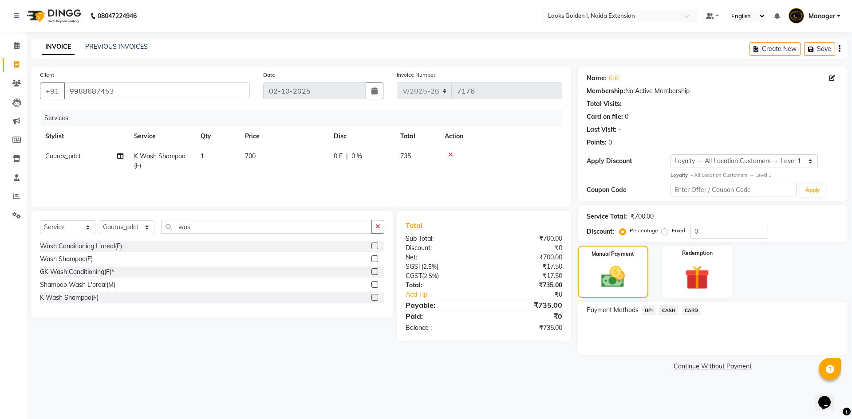
click at [673, 309] on span "CASH" at bounding box center [668, 310] width 19 height 10
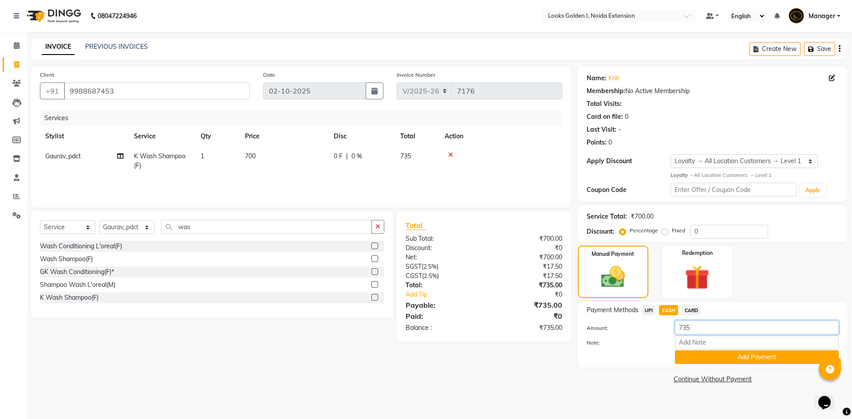
click at [683, 335] on div "Amount: 735" at bounding box center [712, 328] width 265 height 15
type input "35"
click at [690, 362] on button "Add Payment" at bounding box center [757, 358] width 164 height 14
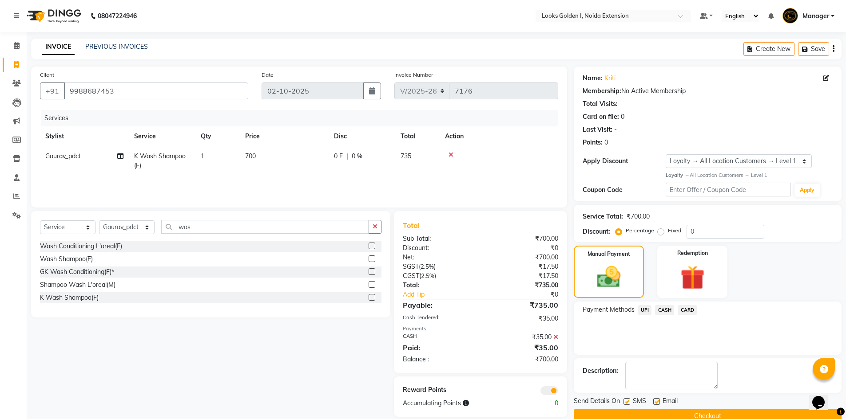
click at [555, 337] on icon at bounding box center [555, 337] width 5 height 6
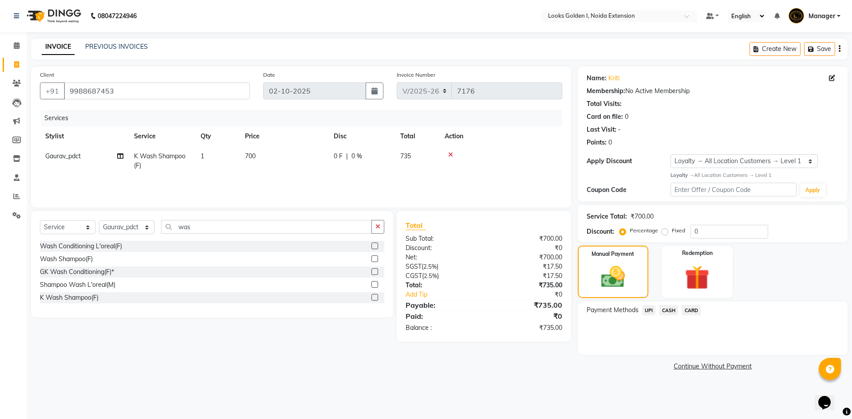
click at [651, 313] on span "UPI" at bounding box center [649, 310] width 14 height 10
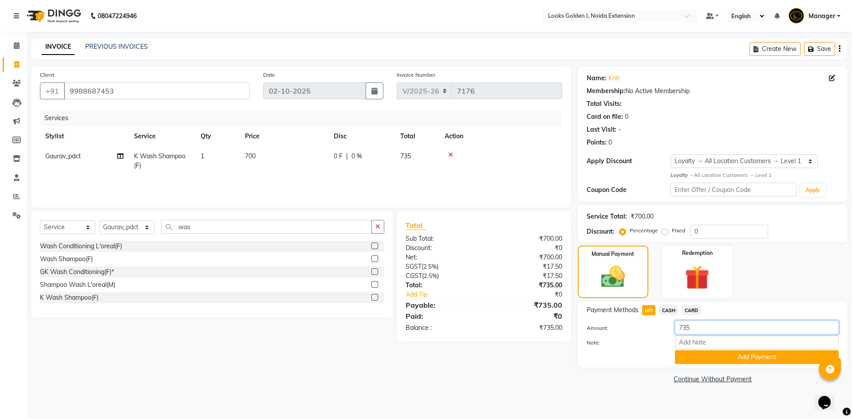
drag, startPoint x: 683, startPoint y: 329, endPoint x: 674, endPoint y: 329, distance: 9.3
click at [674, 329] on div "735" at bounding box center [757, 328] width 177 height 14
type input "35"
click at [718, 360] on button "Add Payment" at bounding box center [757, 358] width 164 height 14
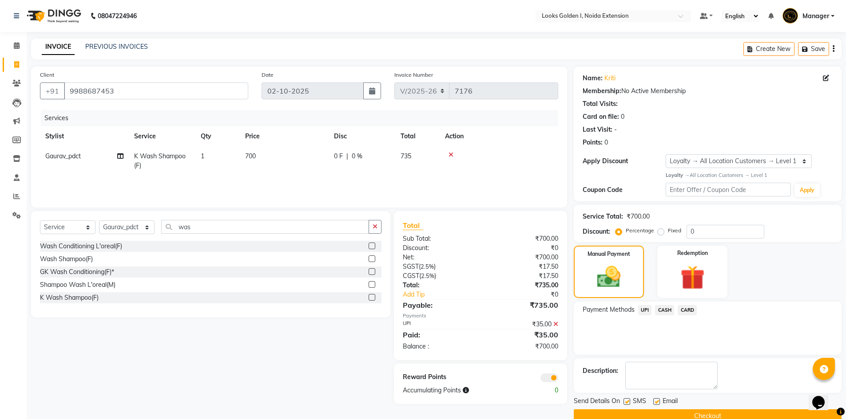
click at [668, 311] on span "CASH" at bounding box center [664, 310] width 19 height 10
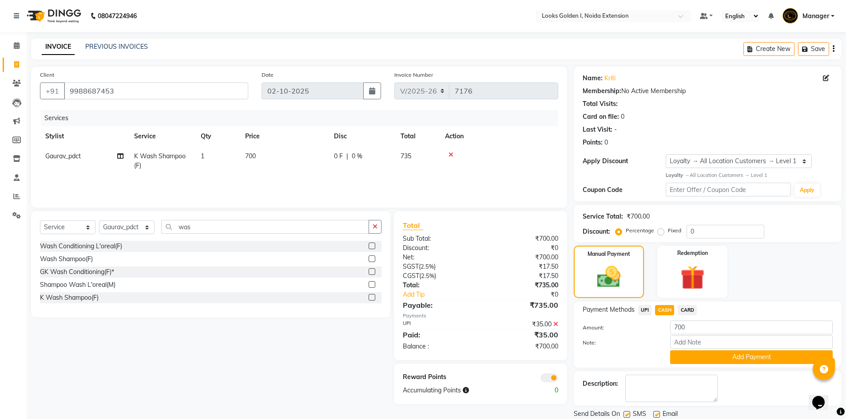
click at [706, 353] on button "Add Payment" at bounding box center [751, 358] width 162 height 14
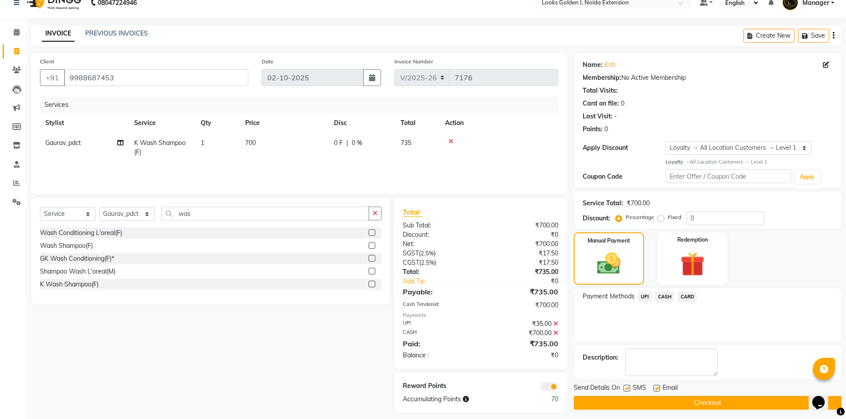
scroll to position [20, 0]
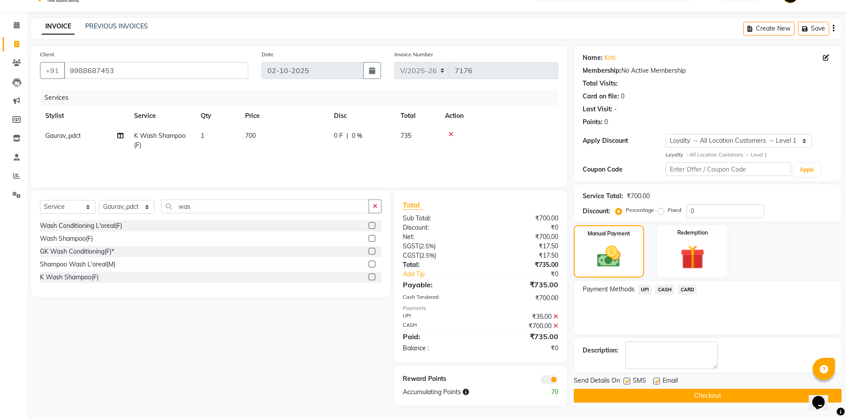
click at [701, 396] on button "Checkout" at bounding box center [708, 396] width 268 height 14
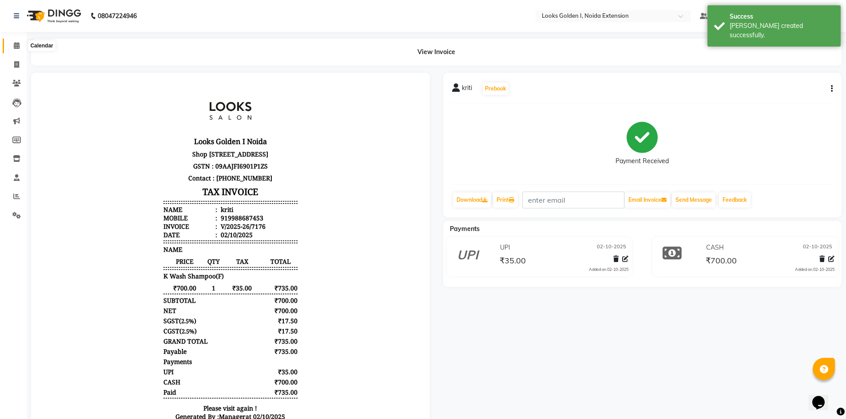
click at [19, 42] on span at bounding box center [17, 46] width 16 height 10
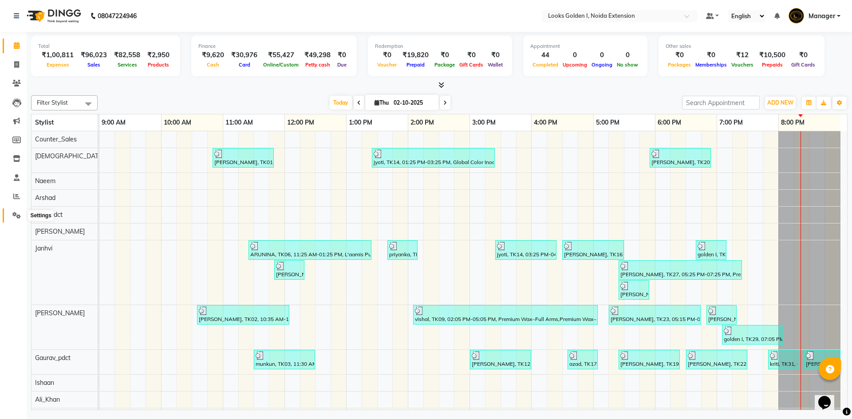
click at [16, 219] on span at bounding box center [17, 216] width 16 height 10
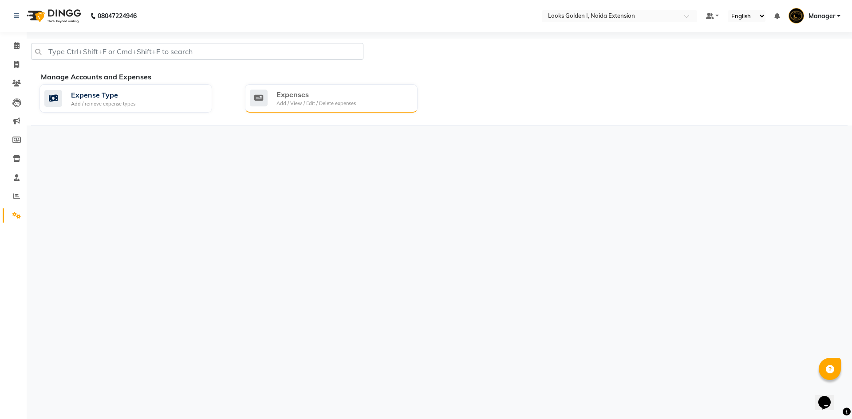
click at [330, 88] on div "Expenses Add / View / Edit / Delete expenses" at bounding box center [331, 98] width 173 height 28
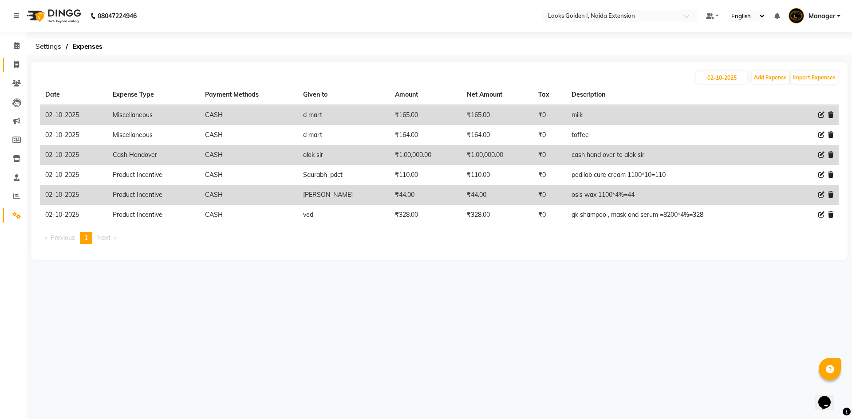
click at [12, 68] on span at bounding box center [17, 65] width 16 height 10
select select "service"
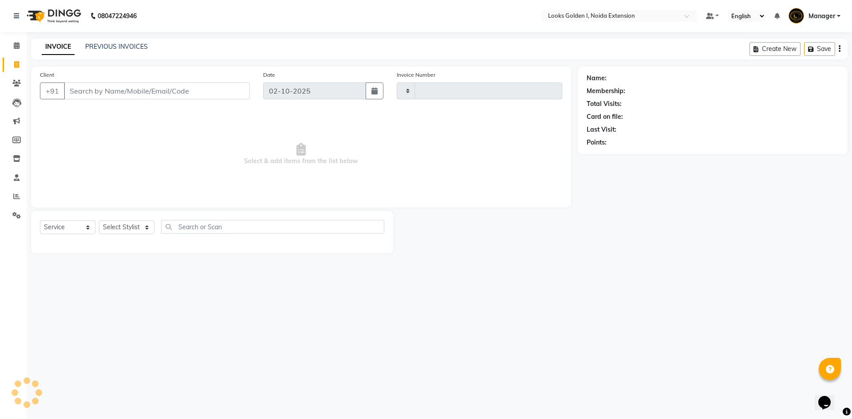
type input "7177"
select select "5508"
click at [116, 223] on select "Select Stylist" at bounding box center [126, 228] width 55 height 14
select select "45760"
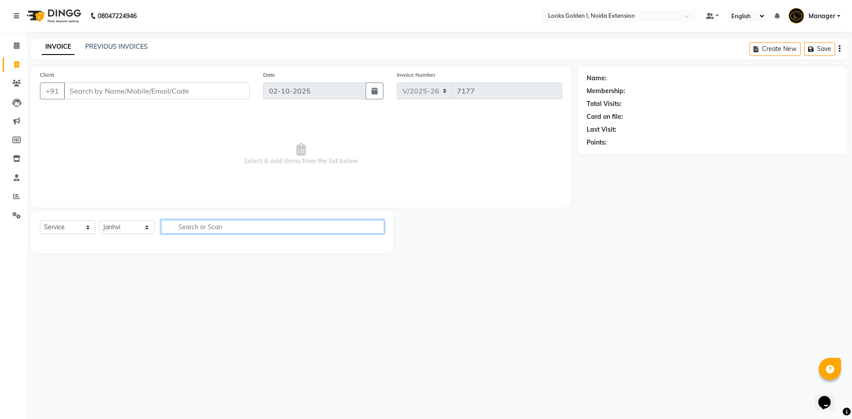
click at [219, 230] on input "text" at bounding box center [272, 227] width 223 height 14
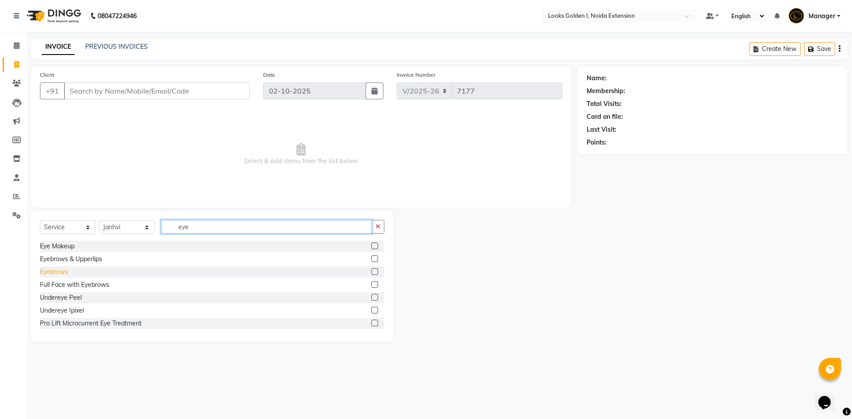
type input "eye"
click at [59, 271] on div "Eyebrows" at bounding box center [54, 272] width 28 height 9
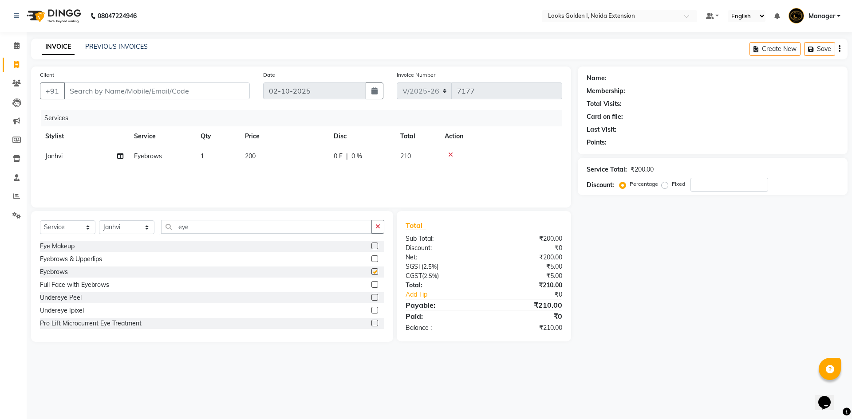
checkbox input "false"
click at [286, 158] on td "200" at bounding box center [284, 156] width 89 height 20
select select "45760"
drag, startPoint x: 297, startPoint y: 158, endPoint x: 287, endPoint y: 156, distance: 10.3
click at [287, 156] on input "200" at bounding box center [326, 159] width 78 height 14
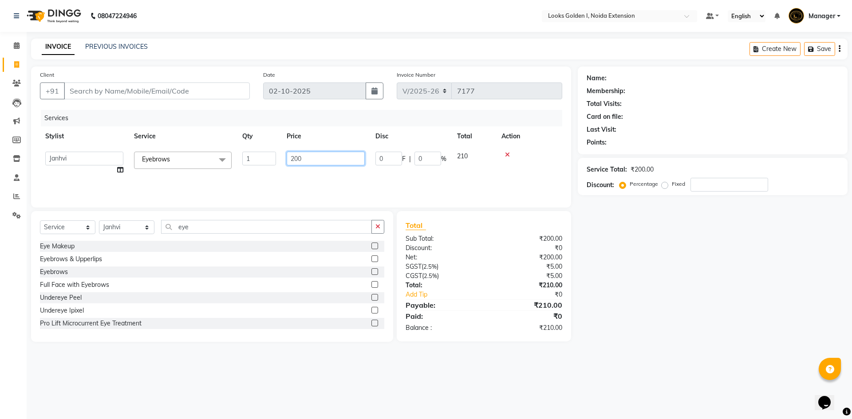
type input "70"
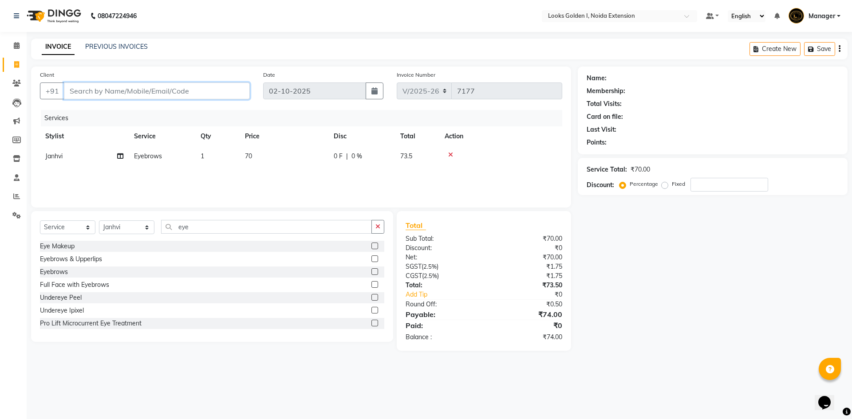
click at [148, 95] on input "Client" at bounding box center [157, 91] width 186 height 17
type input "8"
type input "0"
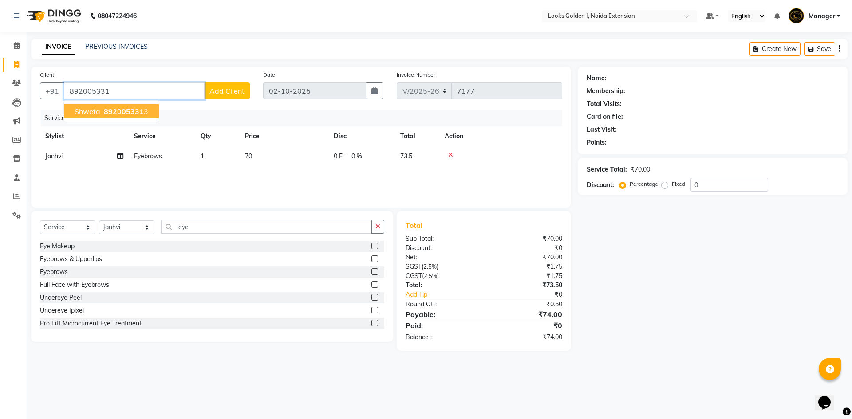
click at [140, 109] on span "892005331" at bounding box center [124, 111] width 40 height 9
type input "8920053313"
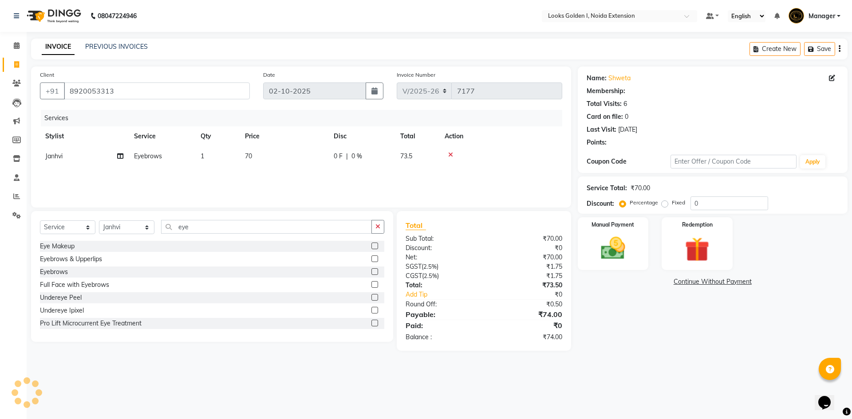
select select "1: Object"
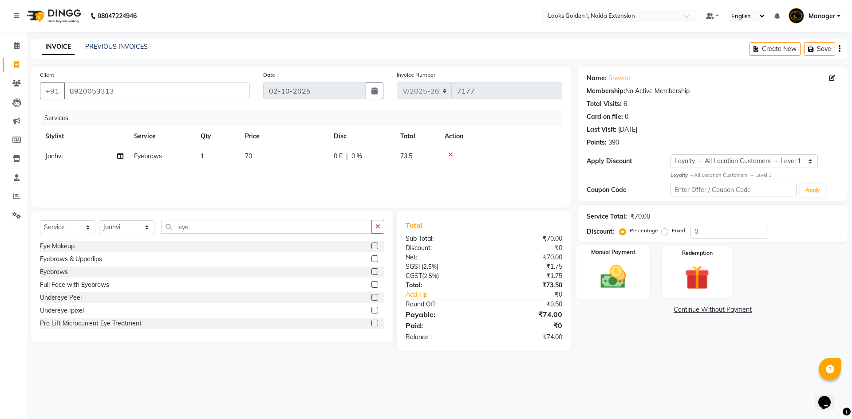
click at [619, 290] on img at bounding box center [613, 276] width 41 height 29
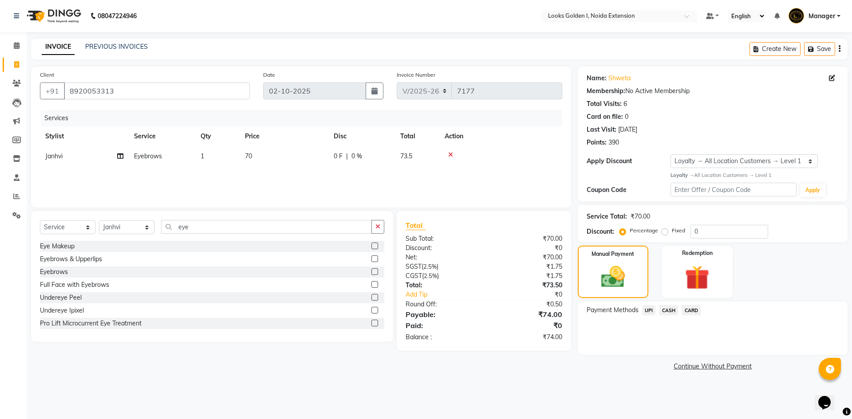
click at [651, 312] on span "UPI" at bounding box center [649, 310] width 14 height 10
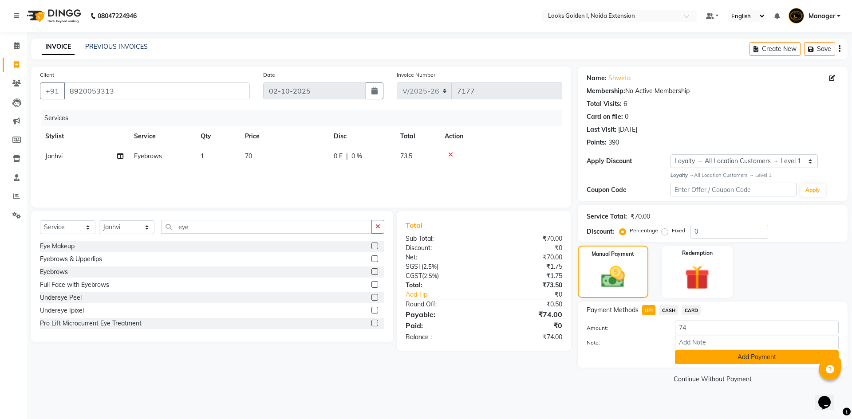
click at [697, 355] on button "Add Payment" at bounding box center [757, 358] width 164 height 14
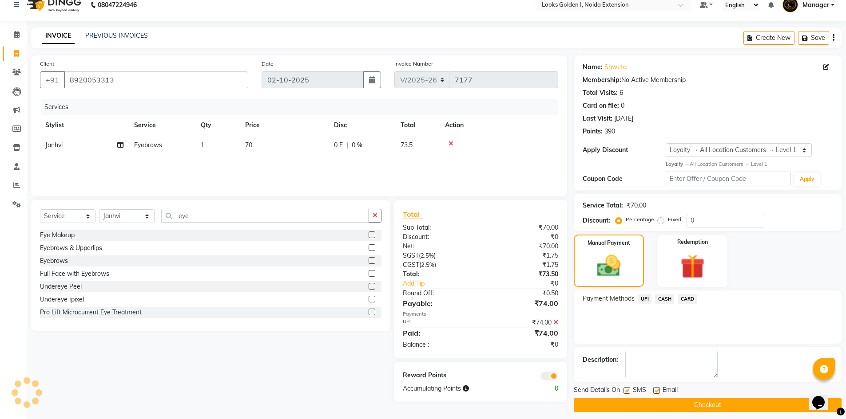
scroll to position [17, 0]
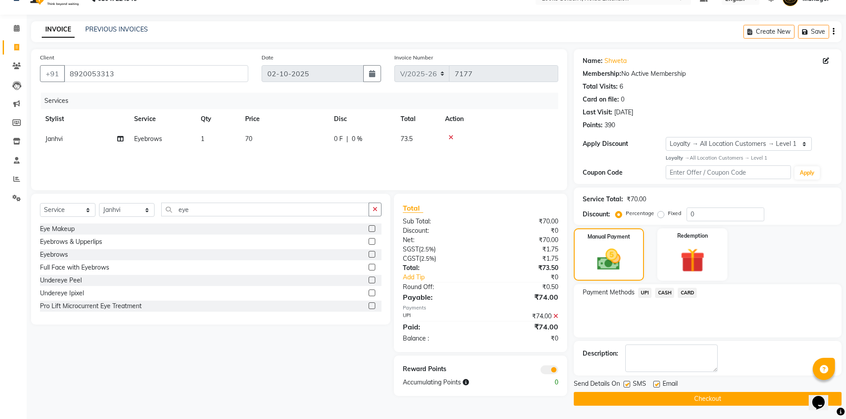
click at [690, 402] on button "Checkout" at bounding box center [708, 399] width 268 height 14
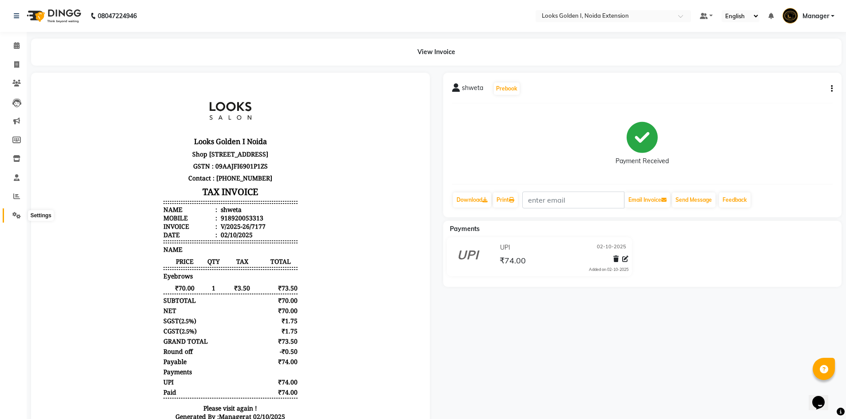
click at [13, 214] on icon at bounding box center [16, 215] width 8 height 7
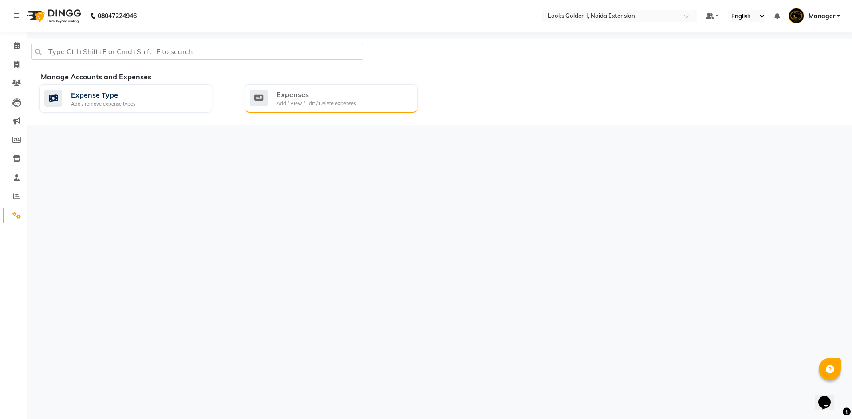
click at [301, 100] on div "Add / View / Edit / Delete expenses" at bounding box center [316, 104] width 79 height 8
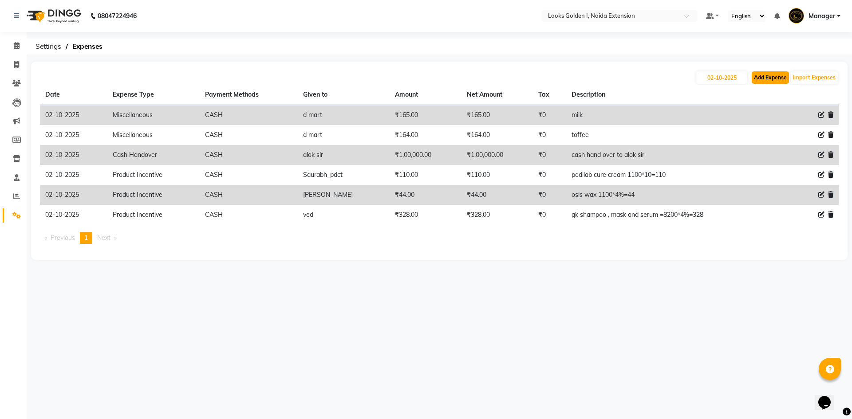
click at [783, 73] on button "Add Expense" at bounding box center [770, 77] width 37 height 12
select select "1"
select select "4442"
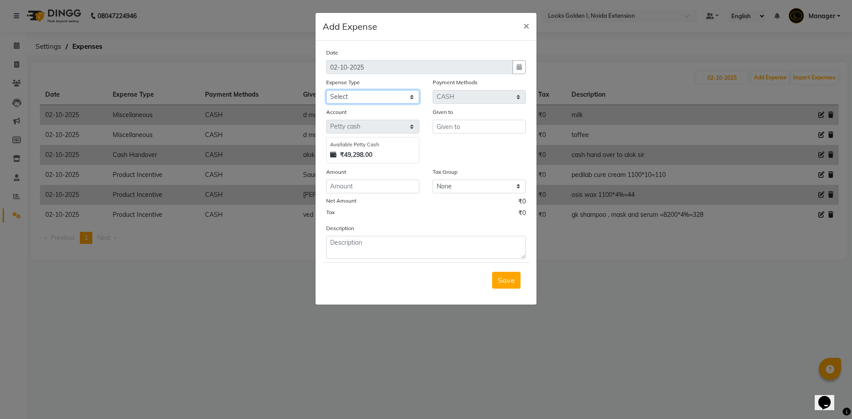
click at [382, 100] on select "Select Accommodation Aesthetics Bank Deposit BLINKIT Cash Handover Client Refun…" at bounding box center [372, 97] width 93 height 14
select select "24828"
click at [326, 90] on select "Select Accommodation Aesthetics Bank Deposit BLINKIT Cash Handover Client Refun…" at bounding box center [372, 97] width 93 height 14
click at [477, 130] on input "text" at bounding box center [479, 127] width 93 height 14
type input "aman"
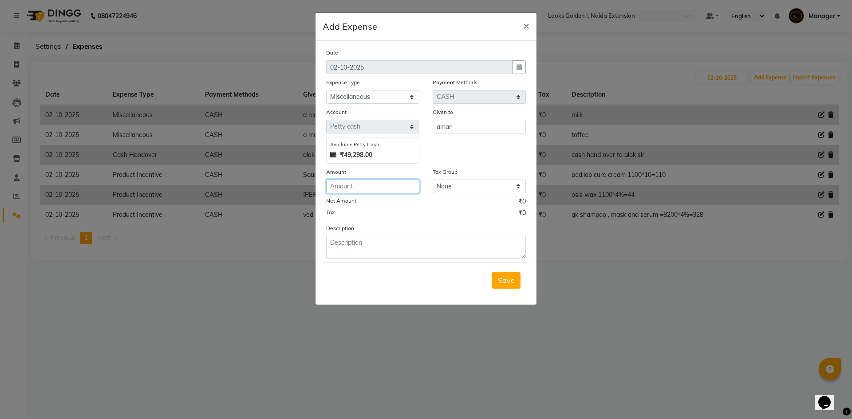
click at [383, 183] on input "number" at bounding box center [372, 187] width 93 height 14
type input "100"
click at [376, 242] on textarea at bounding box center [426, 247] width 200 height 23
type textarea "overtime"
click at [514, 278] on span "Save" at bounding box center [506, 280] width 17 height 9
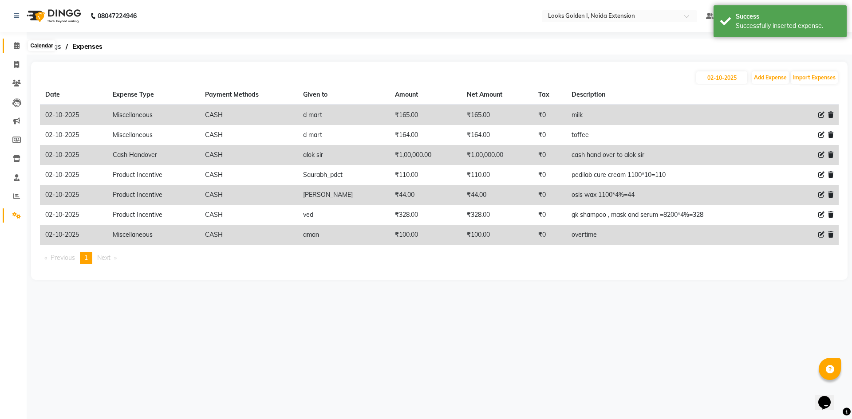
click at [12, 43] on span at bounding box center [17, 46] width 16 height 10
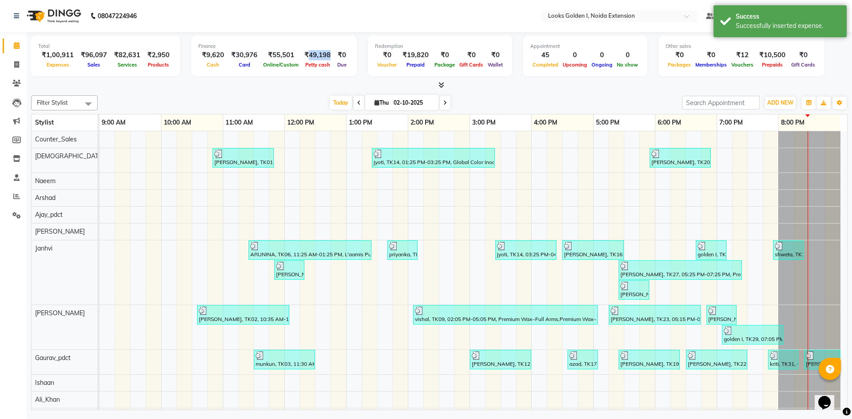
drag, startPoint x: 304, startPoint y: 54, endPoint x: 325, endPoint y: 54, distance: 21.3
click at [325, 54] on div "₹49,198" at bounding box center [317, 55] width 33 height 10
copy div "49,198"
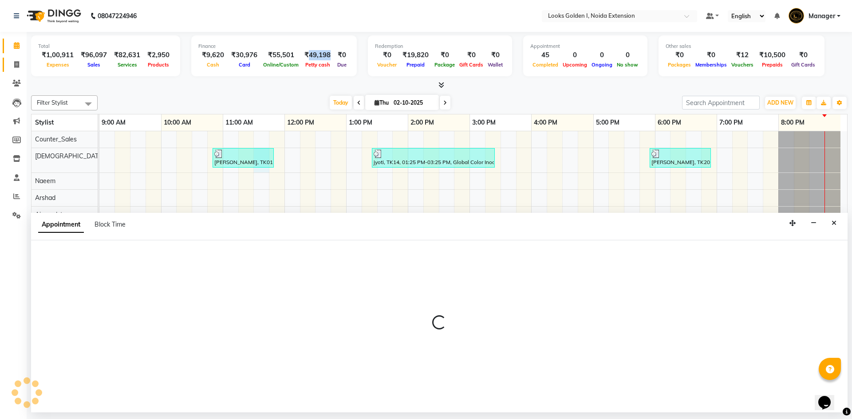
click at [15, 66] on icon at bounding box center [16, 64] width 5 height 7
select select "service"
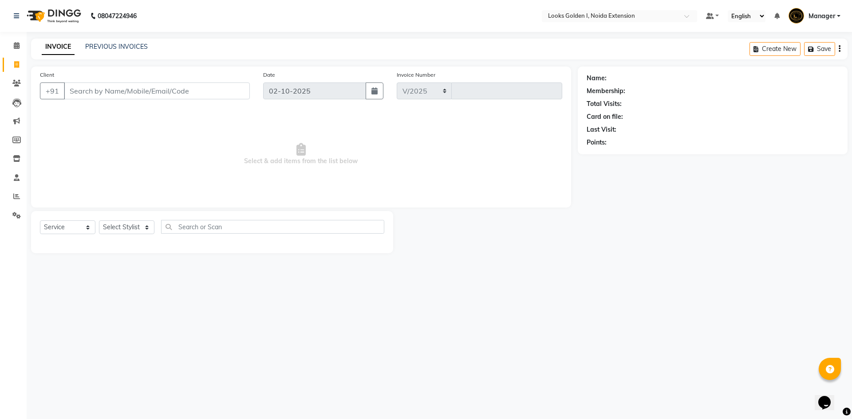
select select "5508"
type input "7178"
click at [123, 226] on select "Select Stylist" at bounding box center [126, 228] width 55 height 14
select select "84909"
click at [99, 221] on select "Select Stylist Ajay_pdct Ali_Khan Anwar Arshad Asad ayush Counter_Sales Faheem …" at bounding box center [126, 228] width 55 height 14
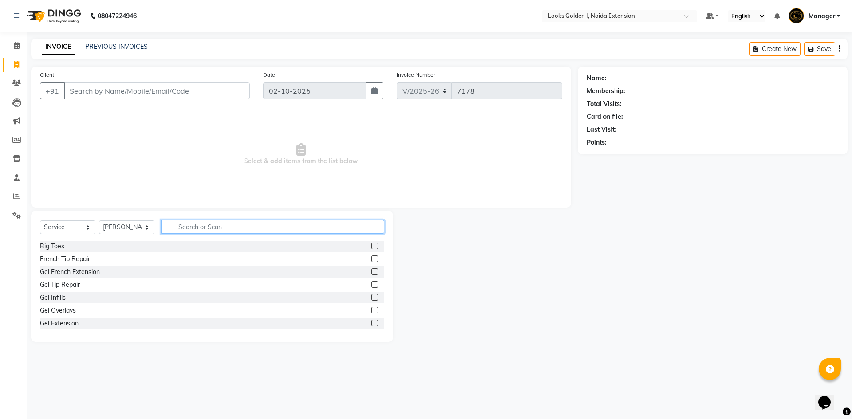
click at [190, 232] on input "text" at bounding box center [272, 227] width 223 height 14
type input "cut"
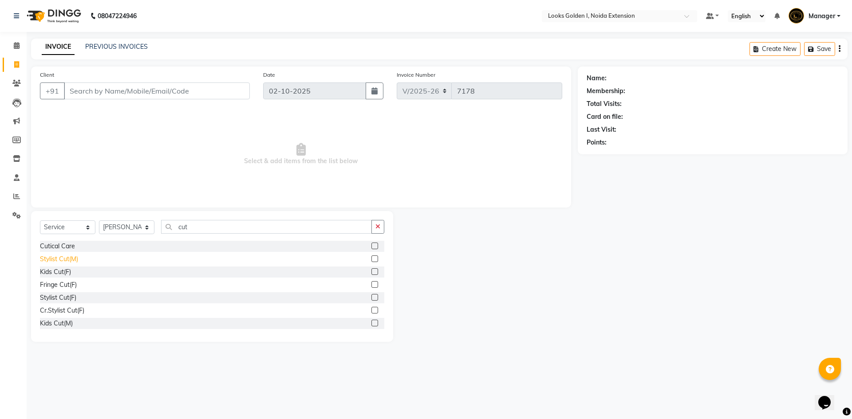
click at [59, 257] on div "Stylist Cut(M)" at bounding box center [59, 259] width 38 height 9
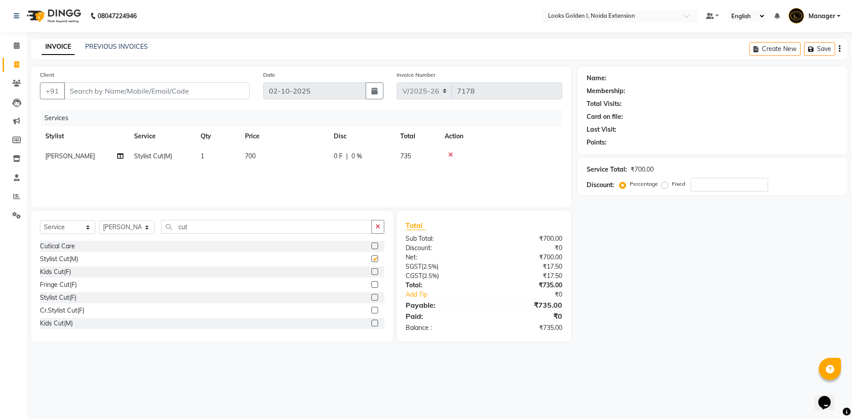
checkbox input "false"
click at [206, 225] on input "cut" at bounding box center [266, 227] width 211 height 14
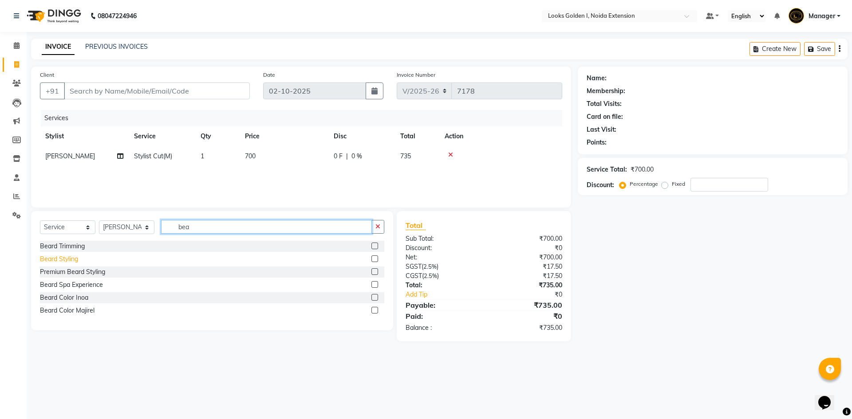
type input "bea"
click at [55, 260] on div "Beard Styling" at bounding box center [59, 259] width 38 height 9
checkbox input "false"
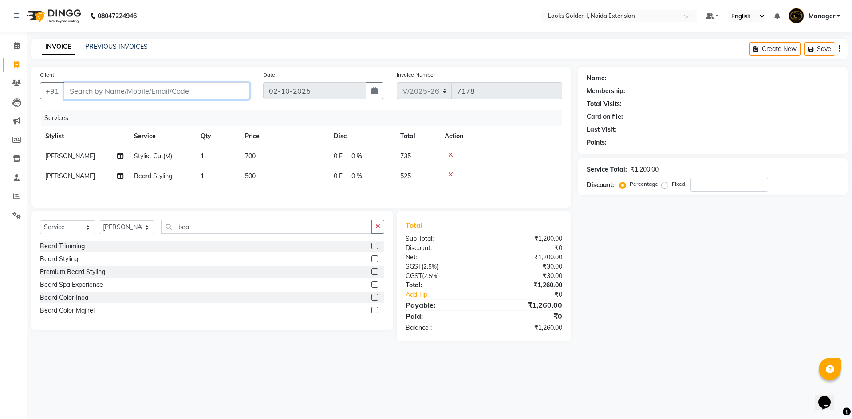
click at [139, 88] on input "Client" at bounding box center [157, 91] width 186 height 17
type input "9"
type input "0"
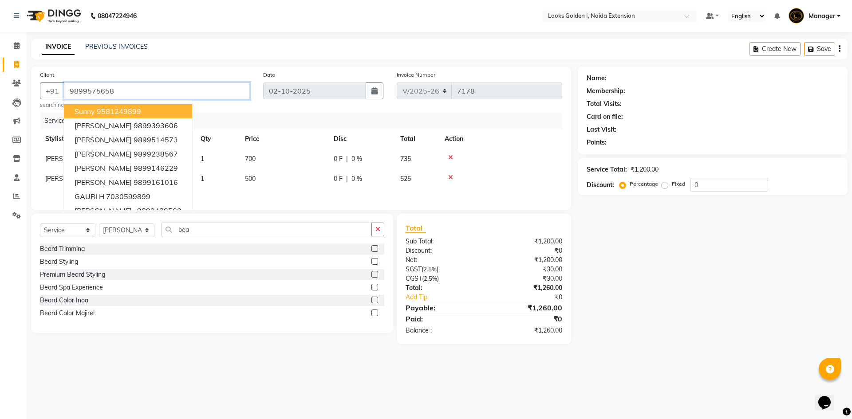
type input "9899575658"
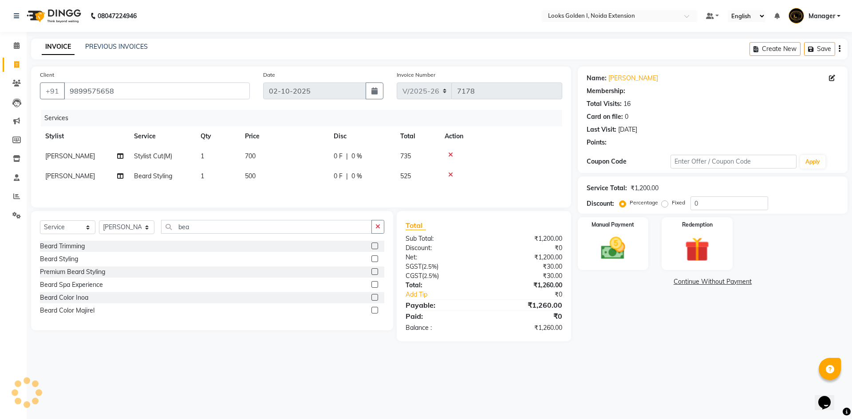
select select "1: Object"
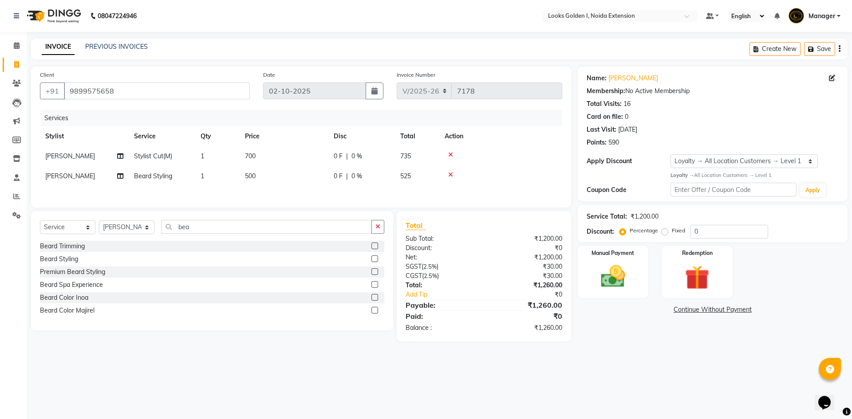
click at [281, 164] on td "700" at bounding box center [284, 156] width 89 height 20
select select "84909"
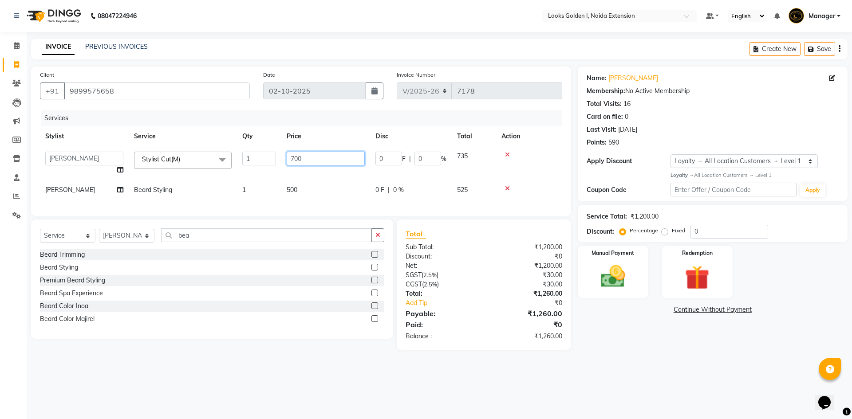
drag, startPoint x: 299, startPoint y: 158, endPoint x: 289, endPoint y: 157, distance: 9.8
click at [289, 157] on input "700" at bounding box center [326, 159] width 78 height 14
type input "500"
click at [293, 186] on td "500" at bounding box center [325, 190] width 89 height 20
select select "84909"
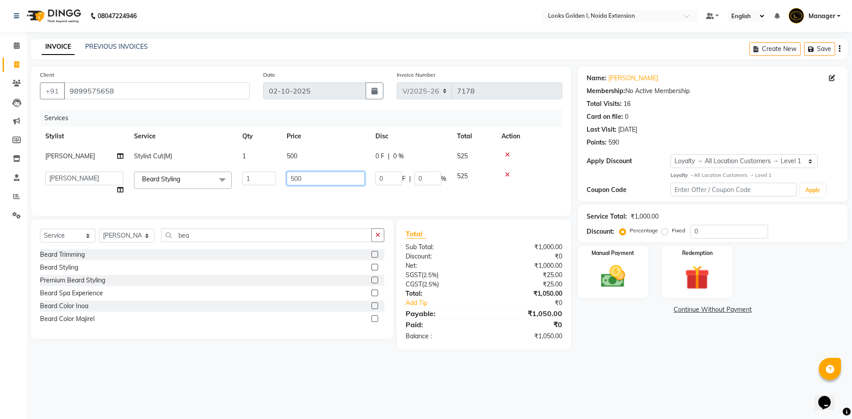
click at [293, 178] on input "500" at bounding box center [326, 179] width 78 height 14
type input "300"
click at [414, 194] on div "Services Stylist Service Qty Price Disc Total Action Anwar Stylist Cut(M) 1 500…" at bounding box center [301, 158] width 522 height 97
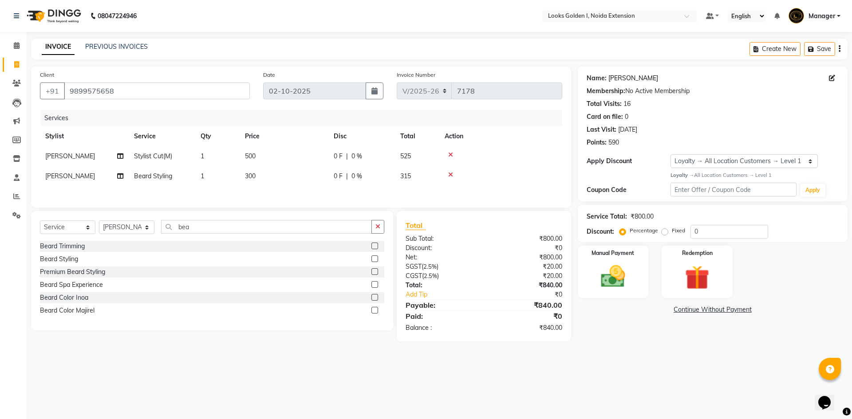
click at [619, 80] on link "Trishank" at bounding box center [634, 78] width 50 height 9
click at [625, 260] on div "Manual Payment" at bounding box center [613, 272] width 74 height 55
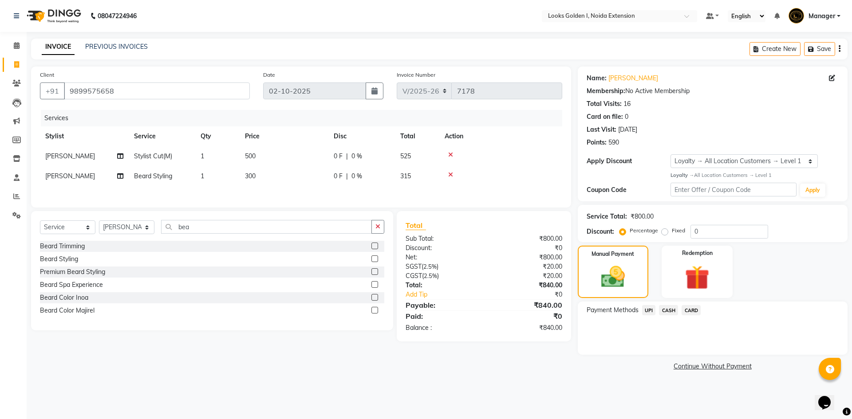
click at [649, 309] on span "UPI" at bounding box center [649, 310] width 14 height 10
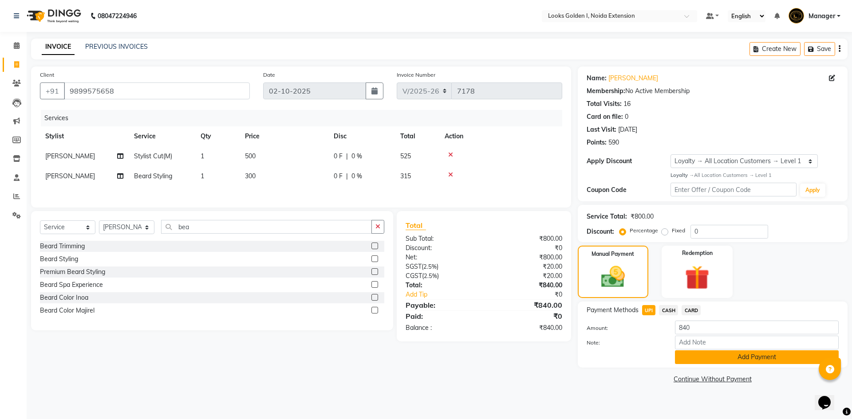
click at [683, 356] on button "Add Payment" at bounding box center [757, 358] width 164 height 14
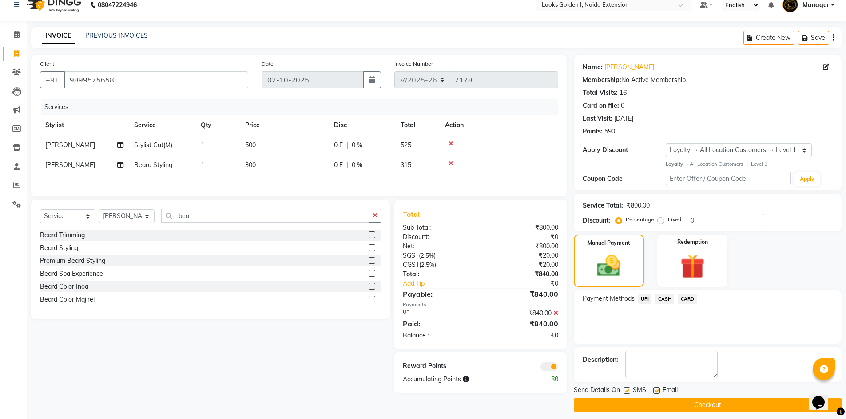
scroll to position [17, 0]
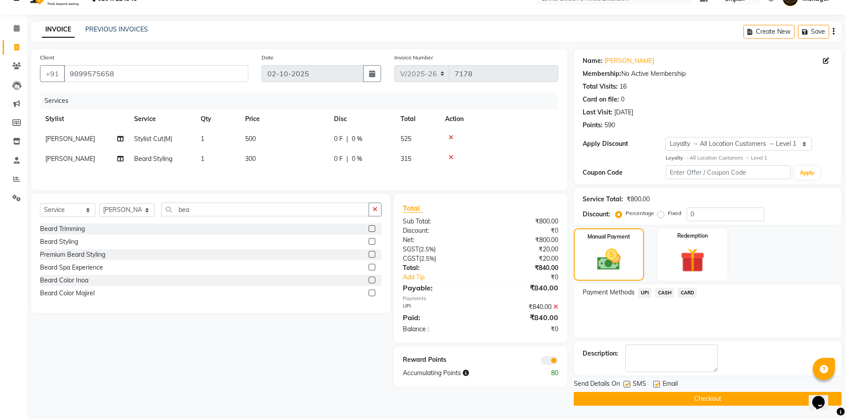
click at [643, 398] on button "Checkout" at bounding box center [708, 399] width 268 height 14
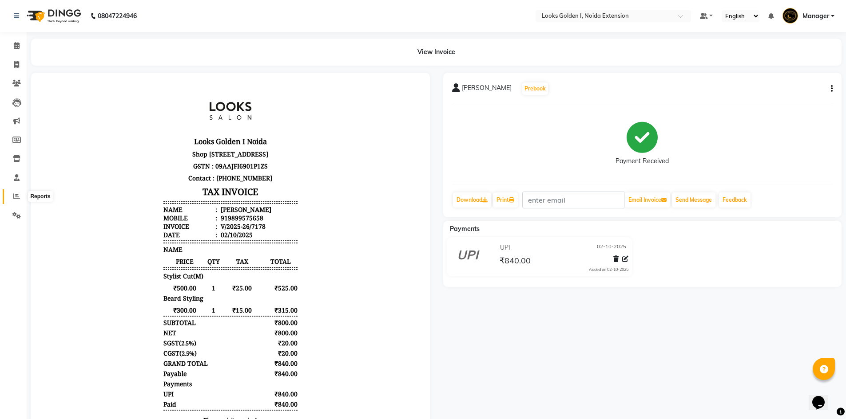
drag, startPoint x: 12, startPoint y: 196, endPoint x: 21, endPoint y: 198, distance: 8.7
click at [12, 196] on span at bounding box center [17, 197] width 16 height 10
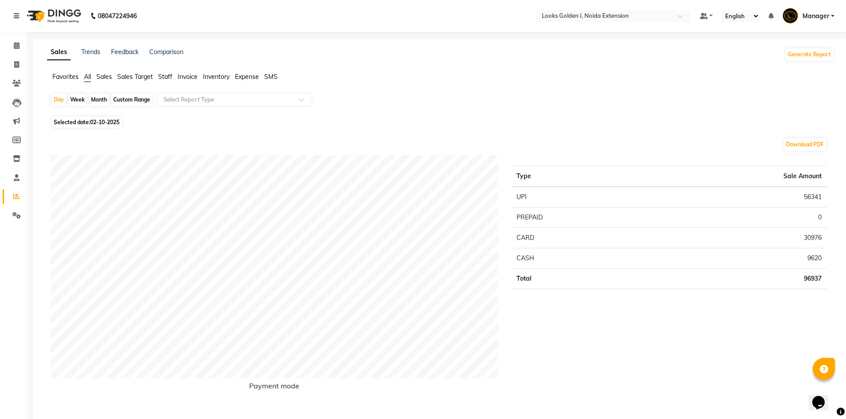
click at [167, 76] on span "Staff" at bounding box center [165, 77] width 14 height 8
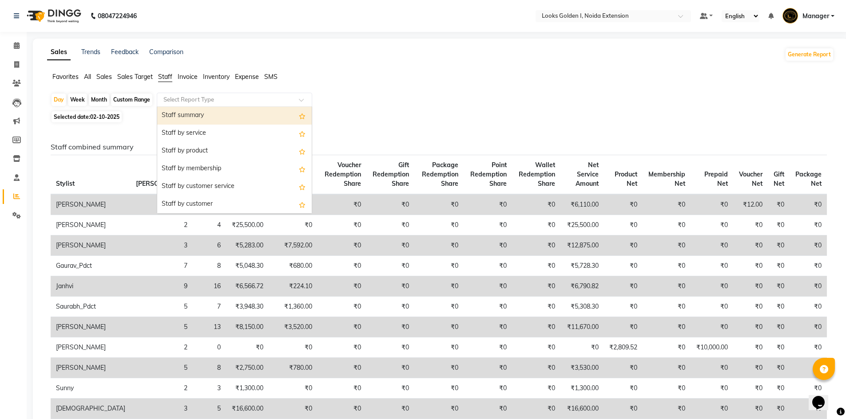
click at [187, 102] on input "text" at bounding box center [226, 99] width 128 height 9
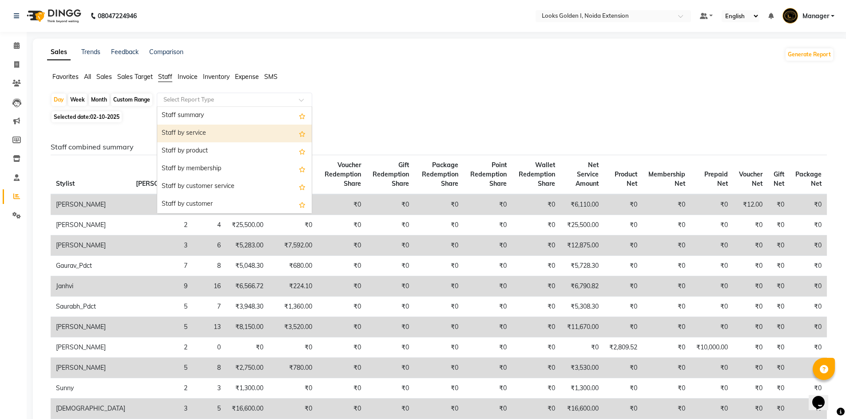
click at [191, 135] on div "Staff by service" at bounding box center [234, 134] width 154 height 18
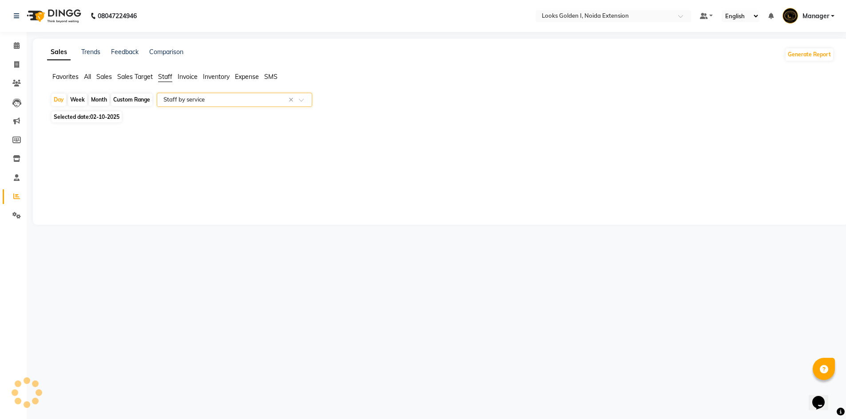
select select "filtered_report"
select select "csv"
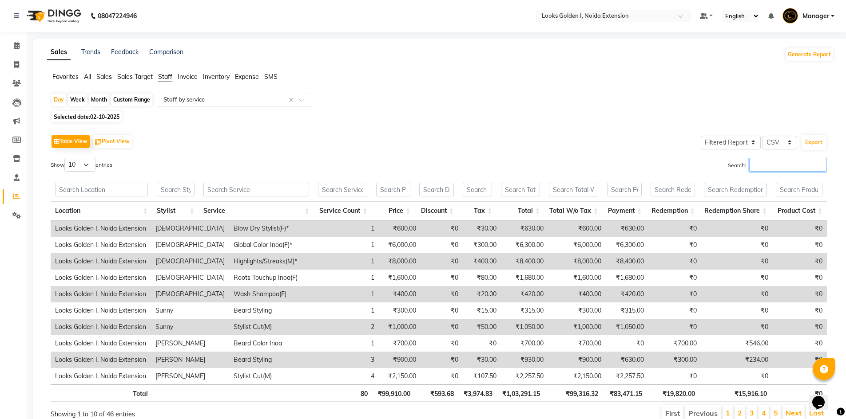
click at [793, 167] on input "Search:" at bounding box center [788, 165] width 78 height 14
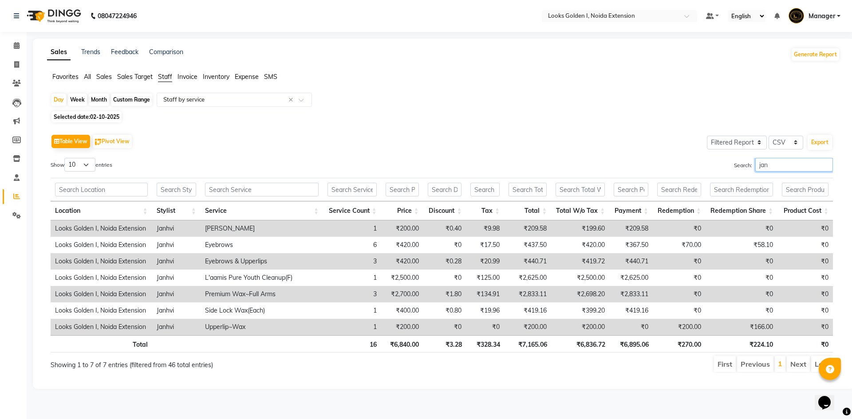
type input "jan"
click at [593, 345] on th "₹6,836.72" at bounding box center [581, 344] width 58 height 17
drag, startPoint x: 19, startPoint y: 222, endPoint x: 21, endPoint y: 214, distance: 8.3
click at [19, 222] on link "Settings" at bounding box center [13, 216] width 21 height 15
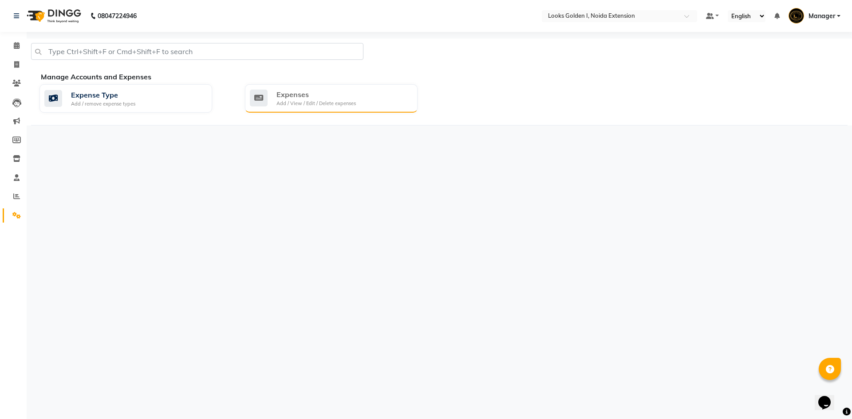
click at [326, 103] on div "Add / View / Edit / Delete expenses" at bounding box center [316, 104] width 79 height 8
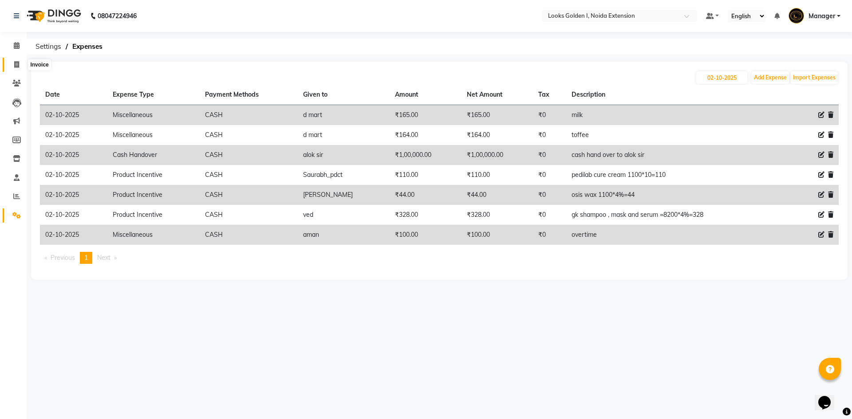
click at [15, 64] on icon at bounding box center [16, 64] width 5 height 7
select select "5508"
select select "service"
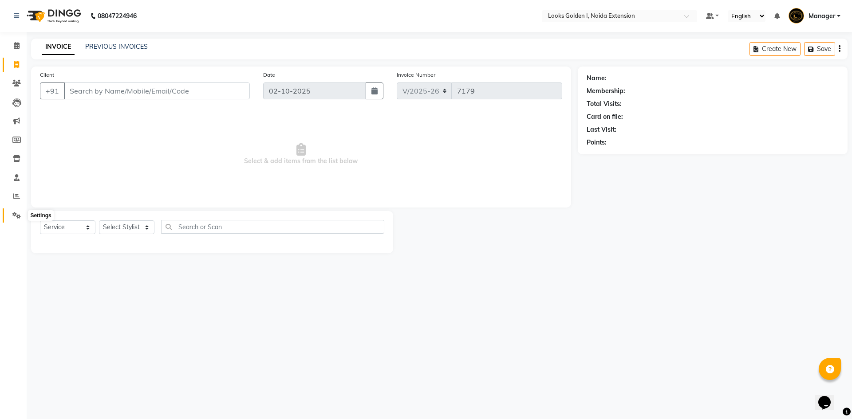
click at [15, 215] on icon at bounding box center [16, 215] width 8 height 7
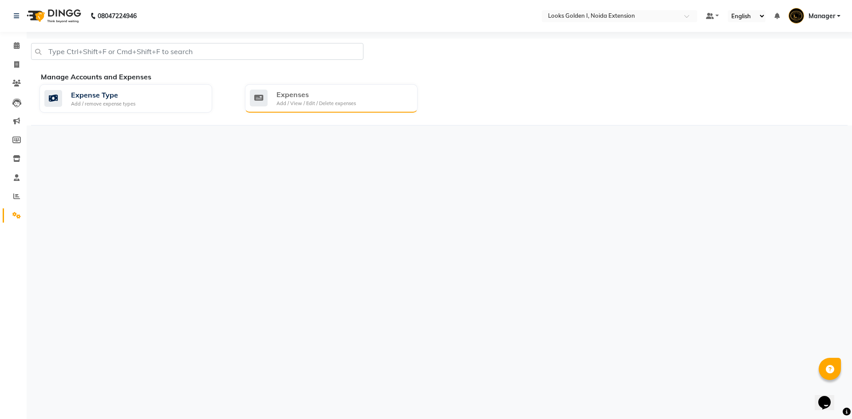
click at [275, 94] on div "Expenses Add / View / Edit / Delete expenses" at bounding box center [330, 98] width 161 height 18
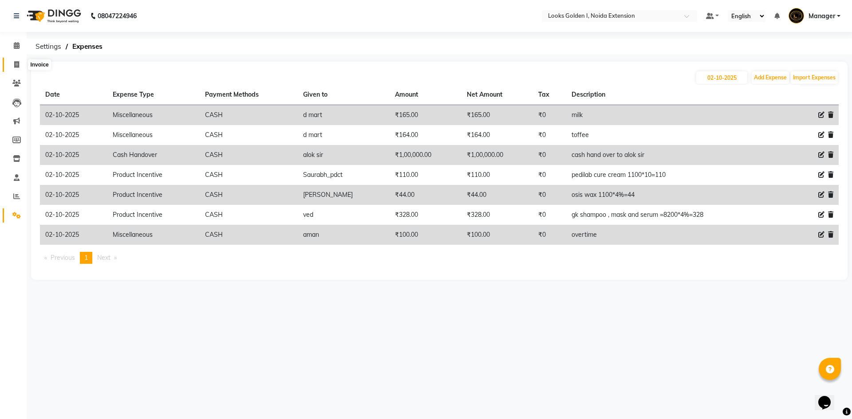
click at [15, 62] on icon at bounding box center [16, 64] width 5 height 7
select select "service"
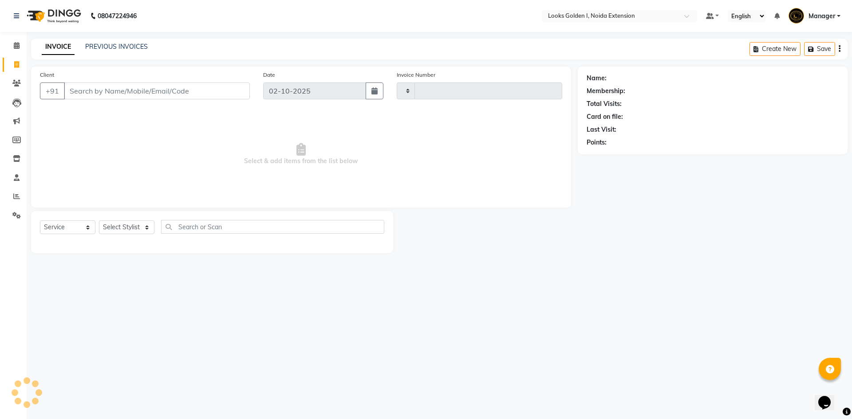
type input "7179"
select select "5508"
click at [15, 43] on icon at bounding box center [17, 45] width 6 height 7
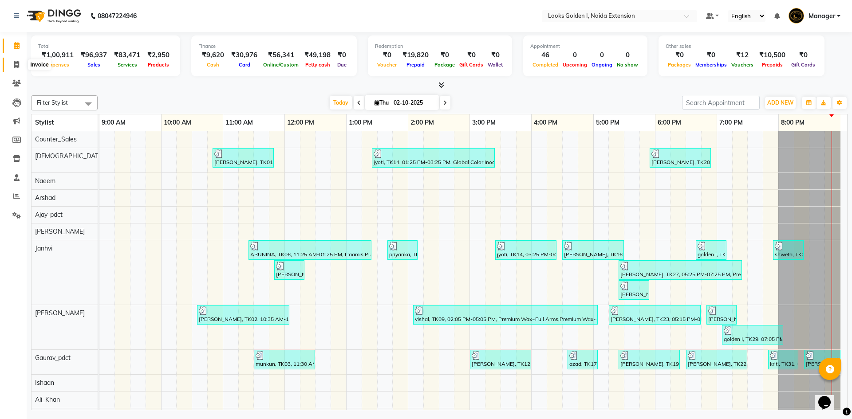
click at [14, 64] on icon at bounding box center [16, 64] width 5 height 7
select select "5508"
select select "service"
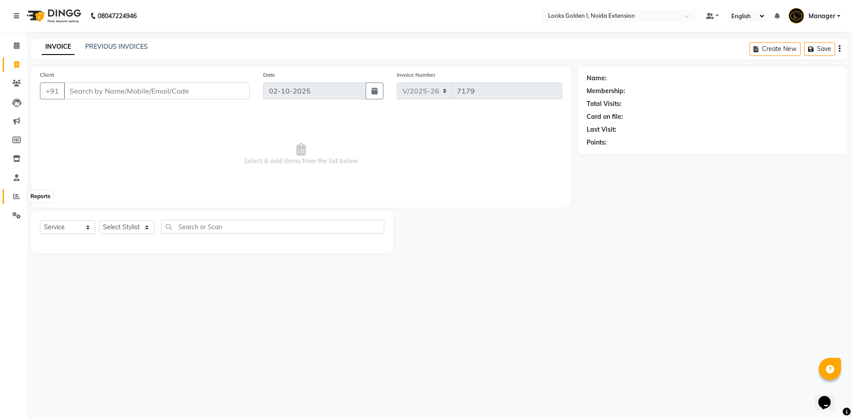
click at [21, 199] on span at bounding box center [17, 197] width 16 height 10
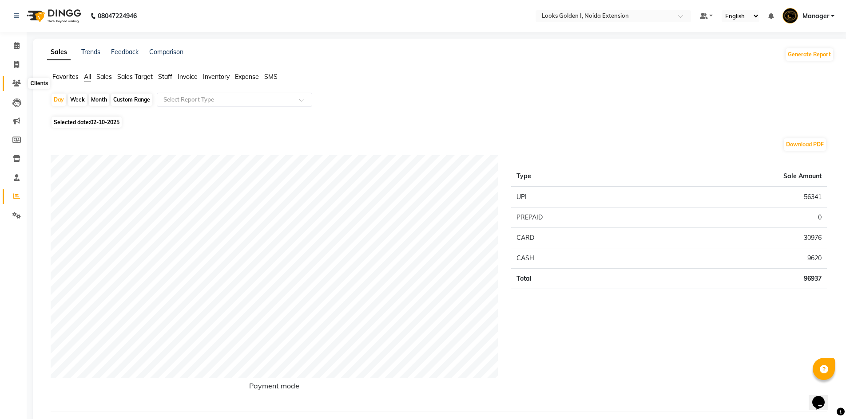
click at [19, 82] on icon at bounding box center [16, 83] width 8 height 7
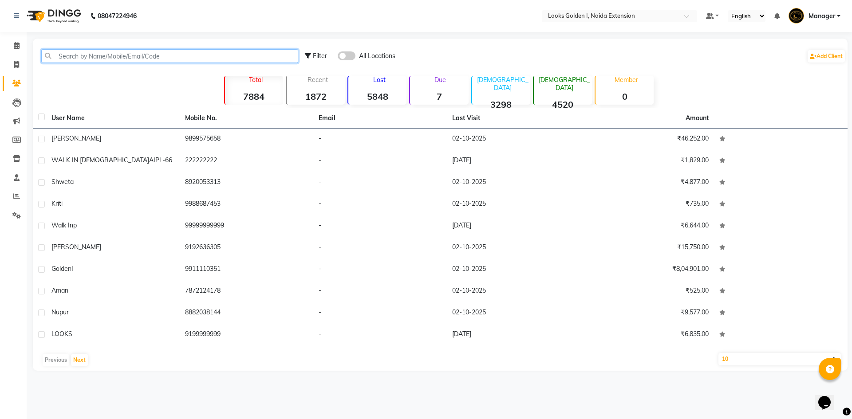
click at [103, 54] on input "text" at bounding box center [169, 56] width 257 height 14
paste input "9711710177"
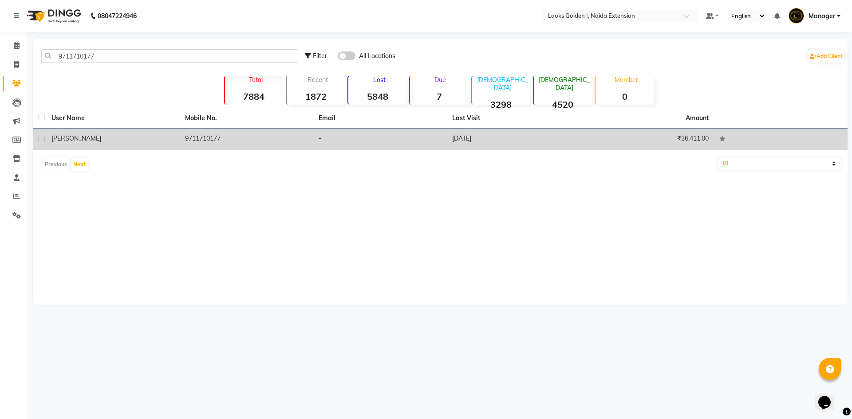
click at [138, 131] on td "VIRESH" at bounding box center [113, 140] width 134 height 22
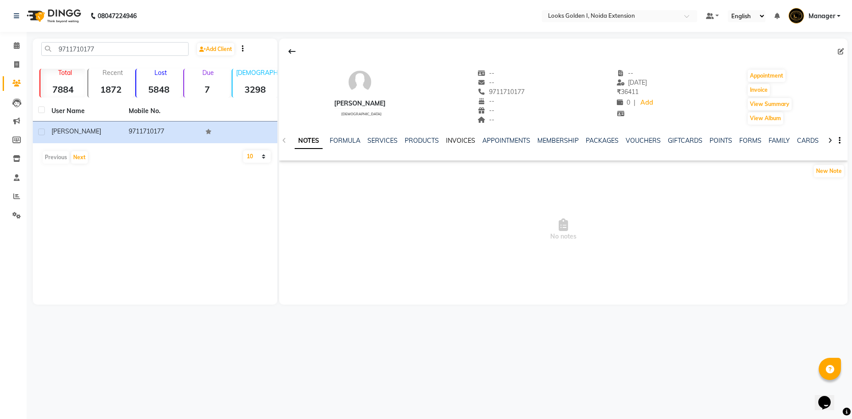
click at [462, 141] on link "INVOICES" at bounding box center [460, 141] width 29 height 8
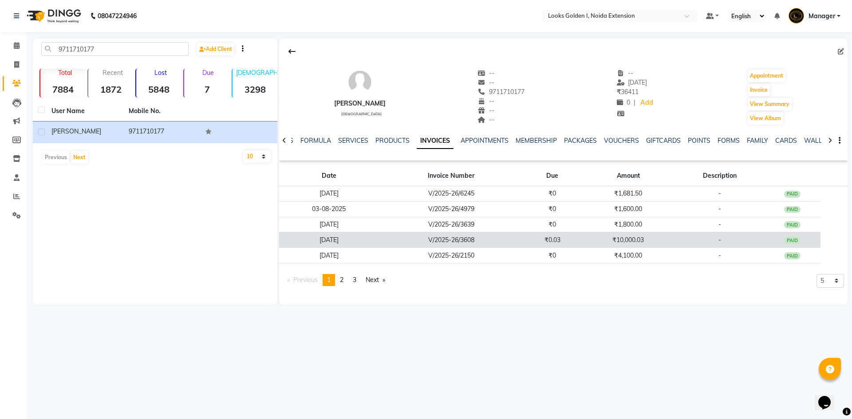
click at [460, 242] on td "V/2025-26/3608" at bounding box center [451, 241] width 145 height 16
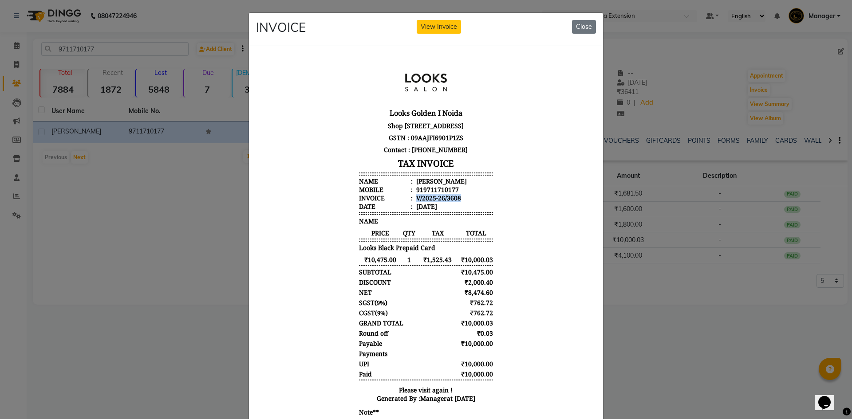
drag, startPoint x: 411, startPoint y: 214, endPoint x: 463, endPoint y: 214, distance: 51.9
click at [463, 202] on li "Invoice : V/2025-26/3608" at bounding box center [426, 198] width 134 height 8
copy div "V/2025-26/3608"
click at [117, 229] on ngb-modal-window "INVOICE View Invoice Close" at bounding box center [426, 209] width 852 height 419
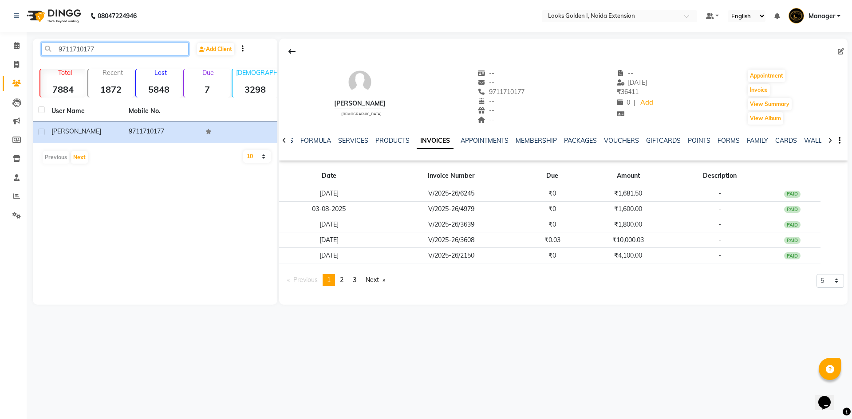
drag, startPoint x: 133, startPoint y: 51, endPoint x: 0, endPoint y: 57, distance: 133.3
click at [0, 57] on app-home "08047224946 Select Location × Looks Golden I, Noida Extension Default Panel My …" at bounding box center [426, 159] width 852 height 318
paste input "810985609"
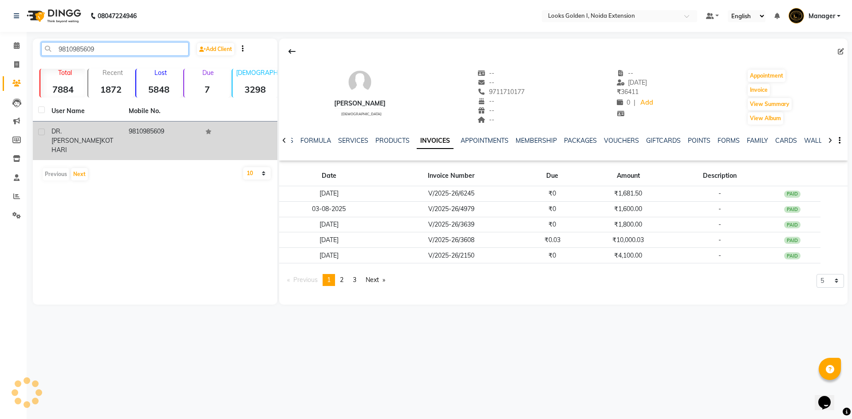
type input "9810985609"
click at [151, 135] on td "9810985609" at bounding box center [161, 141] width 77 height 39
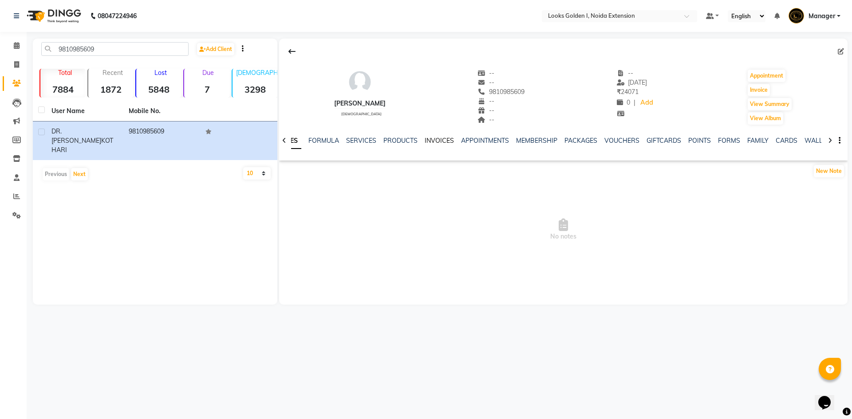
click at [429, 138] on link "INVOICES" at bounding box center [439, 141] width 29 height 8
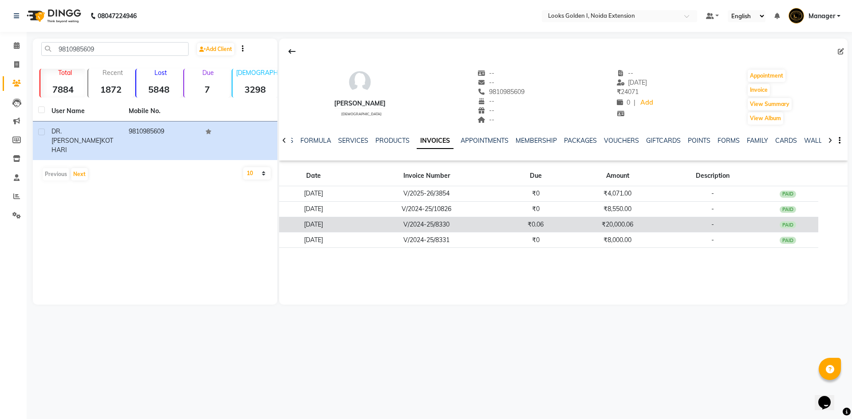
click at [612, 222] on td "₹20,000.06" at bounding box center [618, 225] width 102 height 16
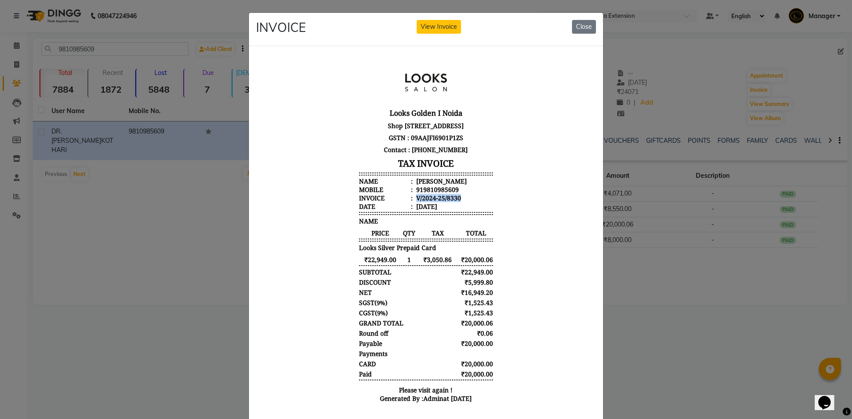
drag, startPoint x: 410, startPoint y: 222, endPoint x: 486, endPoint y: 225, distance: 76.5
click at [486, 202] on li "Invoice : V/2024-25/8330" at bounding box center [426, 198] width 134 height 8
copy div "V/2024-25/8330"
click at [583, 27] on button "Close" at bounding box center [584, 27] width 24 height 14
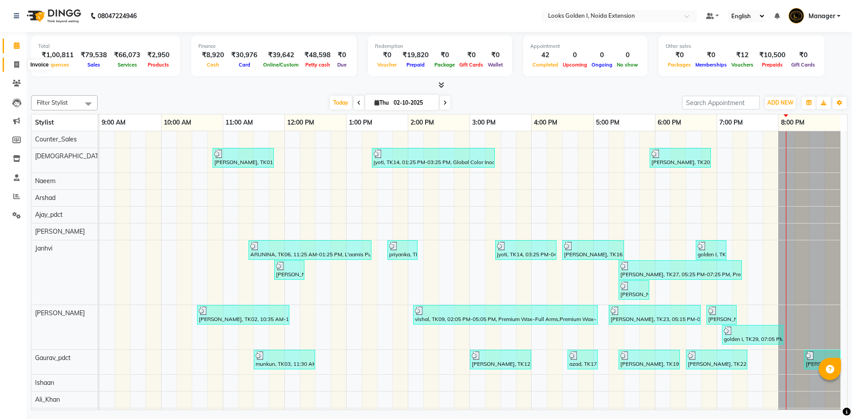
click at [18, 65] on icon at bounding box center [16, 64] width 5 height 7
select select "5508"
select select "service"
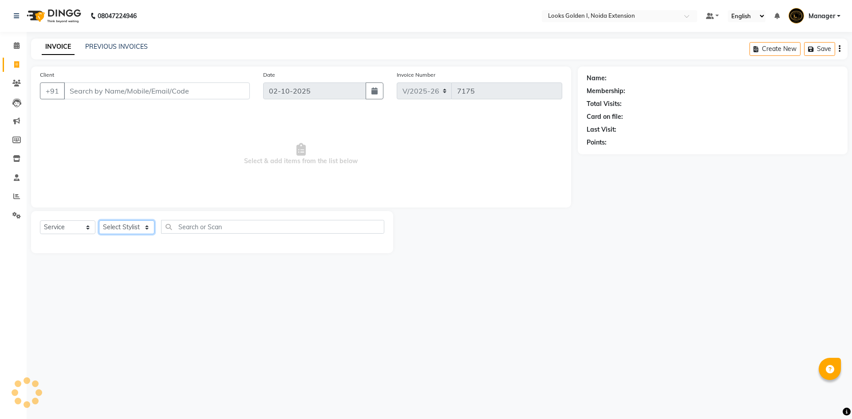
click at [132, 229] on select "Select Stylist" at bounding box center [126, 228] width 55 height 14
select select "83412"
click at [99, 221] on select "Select Stylist Ajay_pdct Ali_Khan [PERSON_NAME] [PERSON_NAME] Counter_Sales [PE…" at bounding box center [126, 228] width 55 height 14
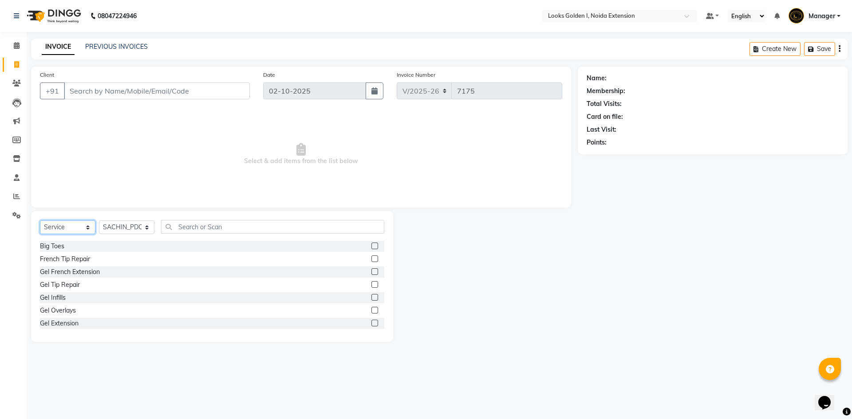
click at [71, 226] on select "Select Service Product Membership Package Voucher Prepaid Gift Card" at bounding box center [67, 228] width 55 height 14
select select "P"
click at [40, 221] on select "Select Service Product Membership Package Voucher Prepaid Gift Card" at bounding box center [67, 228] width 55 height 14
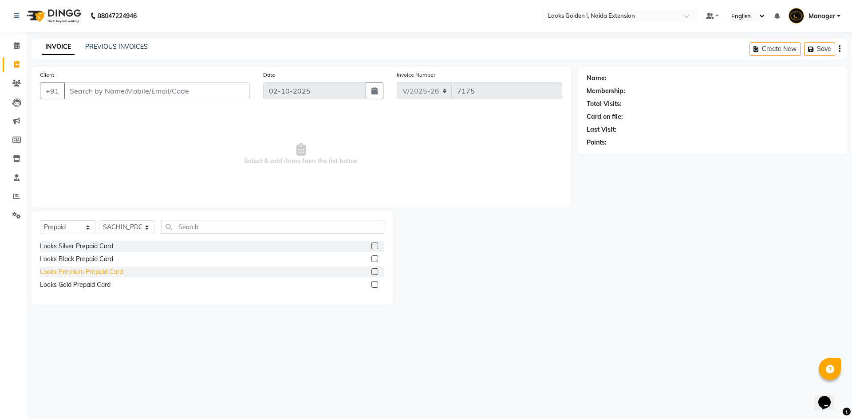
click at [60, 272] on div "Looks Premium Prepaid Card" at bounding box center [81, 272] width 83 height 9
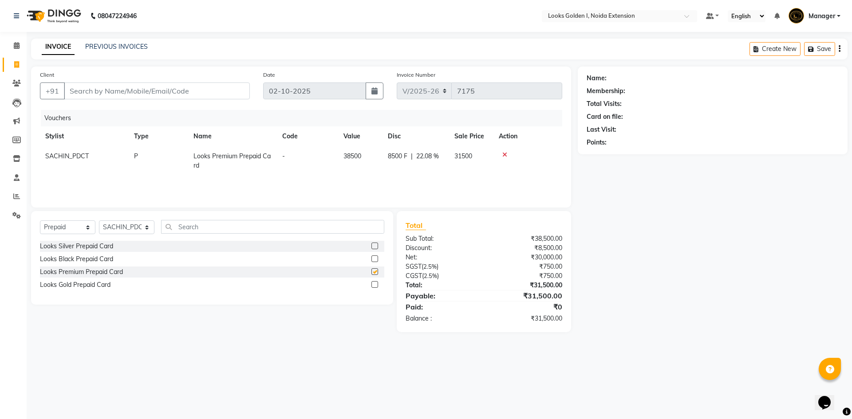
checkbox input "false"
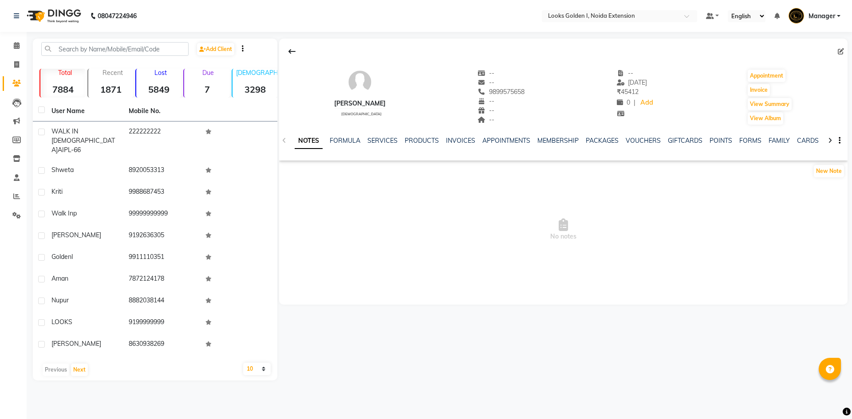
click at [381, 135] on div "NOTES FORMULA SERVICES PRODUCTS INVOICES APPOINTMENTS MEMBERSHIP PACKAGES VOUCH…" at bounding box center [563, 141] width 569 height 31
click at [385, 140] on link "SERVICES" at bounding box center [383, 141] width 30 height 8
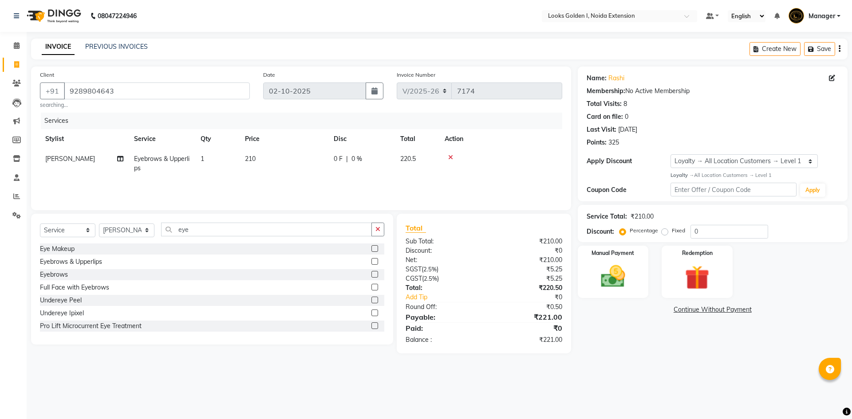
select select "5508"
select select "service"
select select "45908"
select select "1: Object"
click at [623, 289] on img at bounding box center [613, 276] width 41 height 29
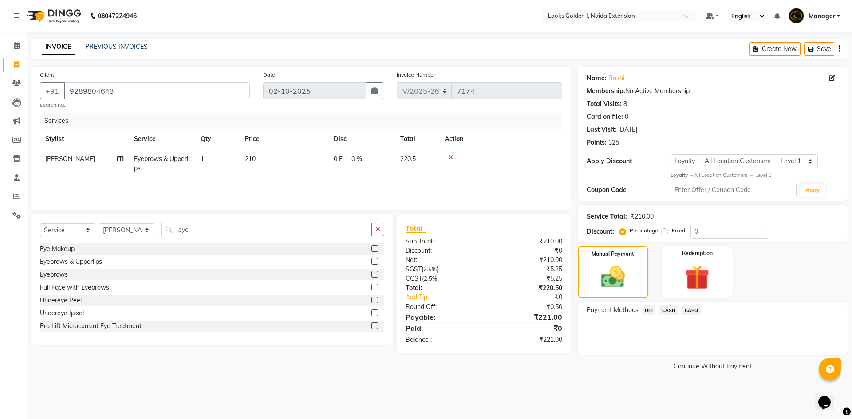
click at [650, 310] on span "UPI" at bounding box center [649, 310] width 14 height 10
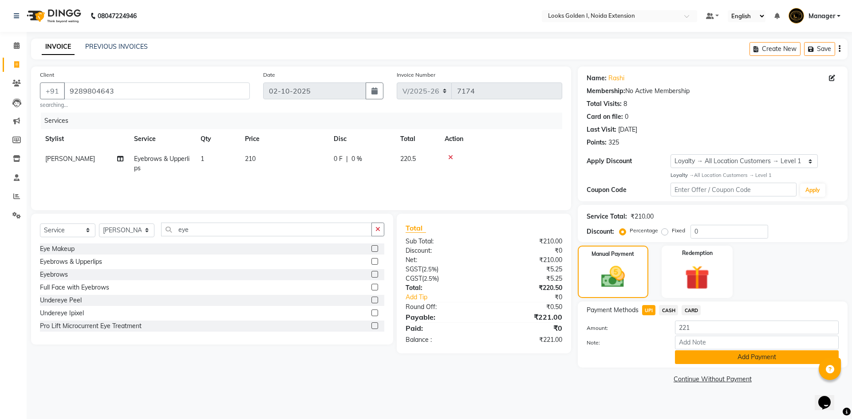
click at [683, 354] on button "Add Payment" at bounding box center [757, 358] width 164 height 14
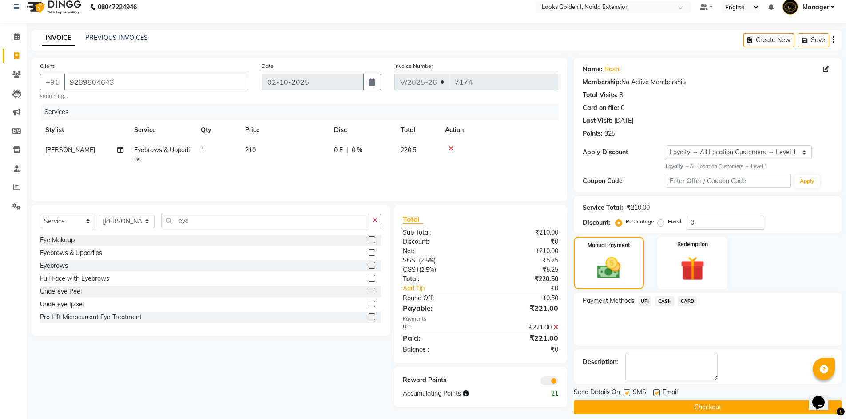
scroll to position [17, 0]
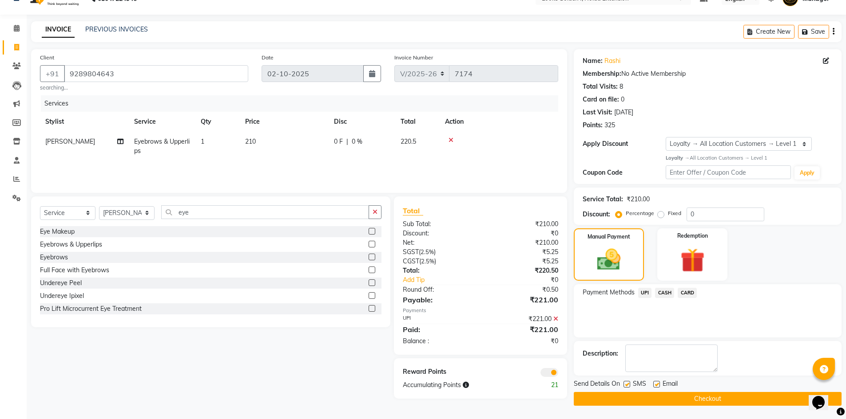
click at [668, 395] on button "Checkout" at bounding box center [708, 399] width 268 height 14
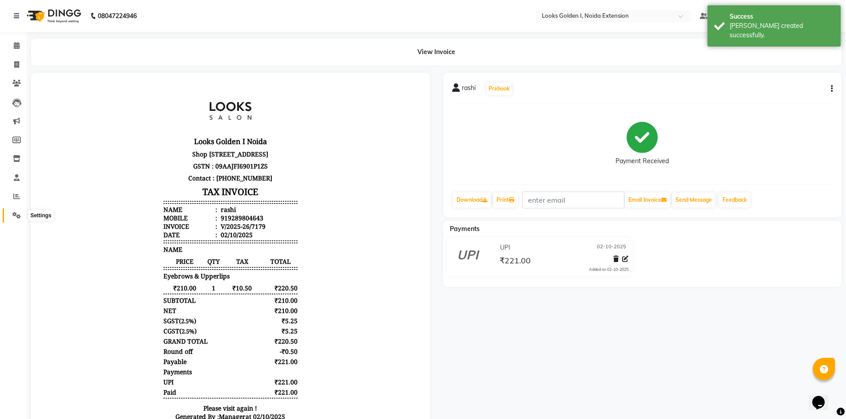
drag, startPoint x: 16, startPoint y: 210, endPoint x: 40, endPoint y: 190, distance: 30.5
click at [16, 211] on span at bounding box center [17, 216] width 16 height 10
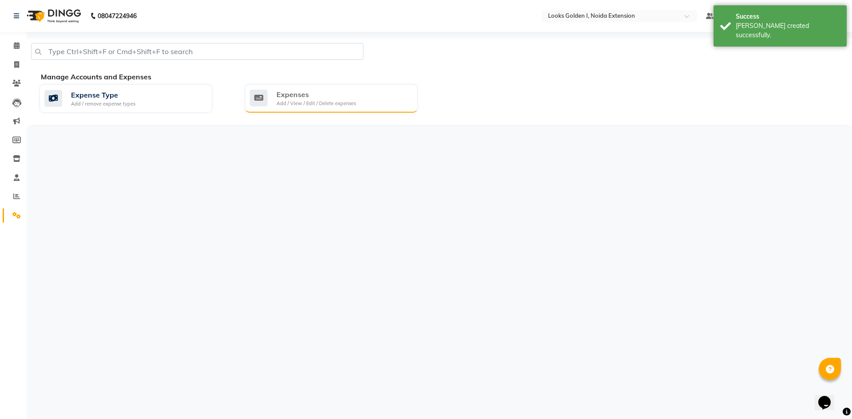
click at [286, 96] on div "Expenses" at bounding box center [316, 94] width 79 height 11
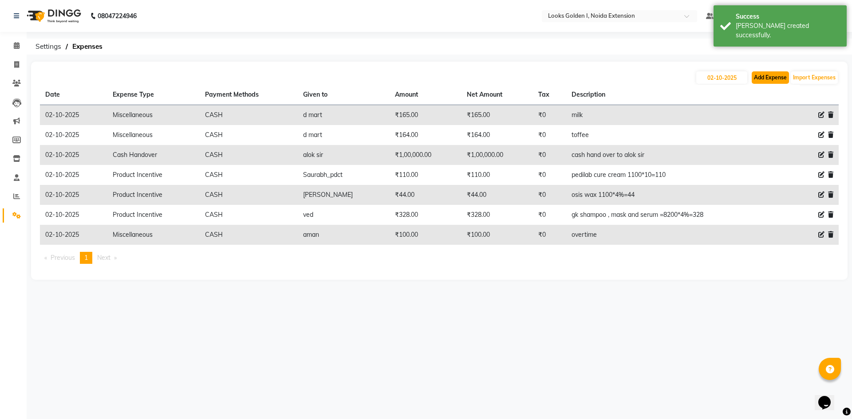
click at [757, 75] on button "Add Expense" at bounding box center [770, 77] width 37 height 12
select select "1"
select select "4442"
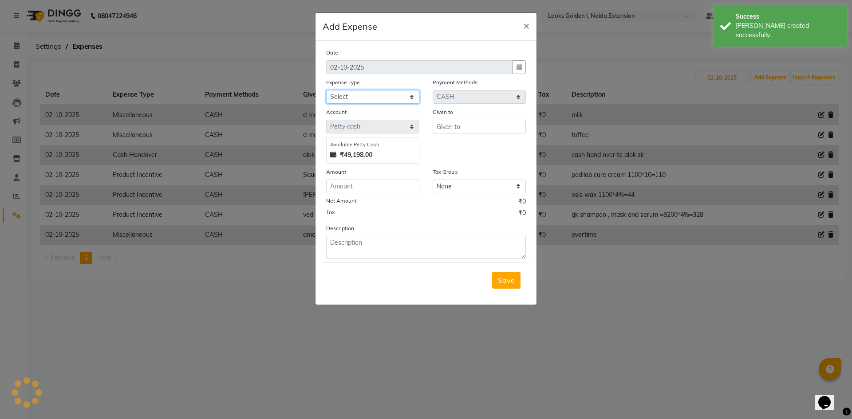
drag, startPoint x: 373, startPoint y: 94, endPoint x: 373, endPoint y: 103, distance: 9.8
click at [373, 94] on select "Select Accommodation Aesthetics Bank Deposit BLINKIT Cash Handover Client Refun…" at bounding box center [372, 97] width 93 height 14
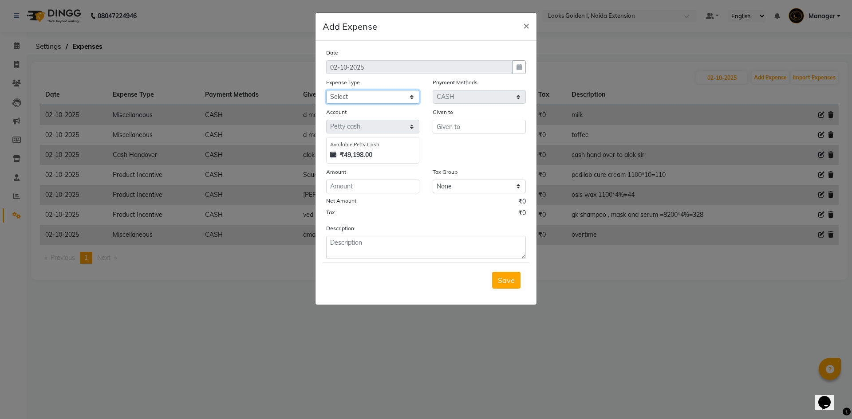
select select "19731"
click at [326, 90] on select "Select Accommodation Aesthetics Bank Deposit BLINKIT Cash Handover Client Refun…" at bounding box center [372, 97] width 93 height 14
click at [455, 126] on input "text" at bounding box center [479, 127] width 93 height 14
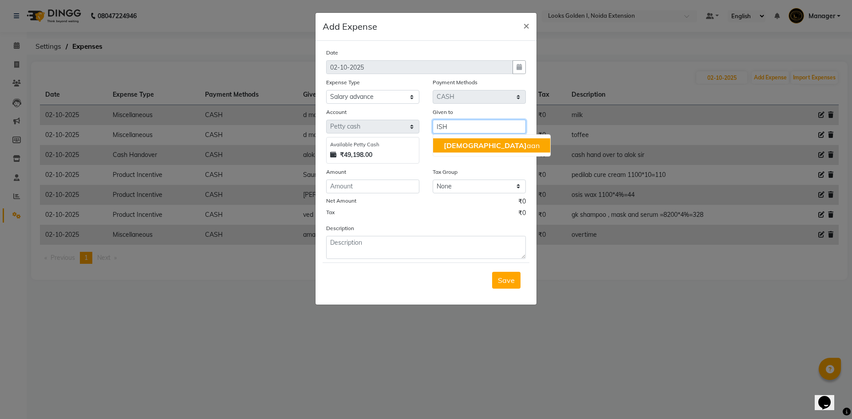
click at [455, 149] on ngb-highlight "[DEMOGRAPHIC_DATA] aan" at bounding box center [492, 145] width 96 height 9
type input "Ishaan"
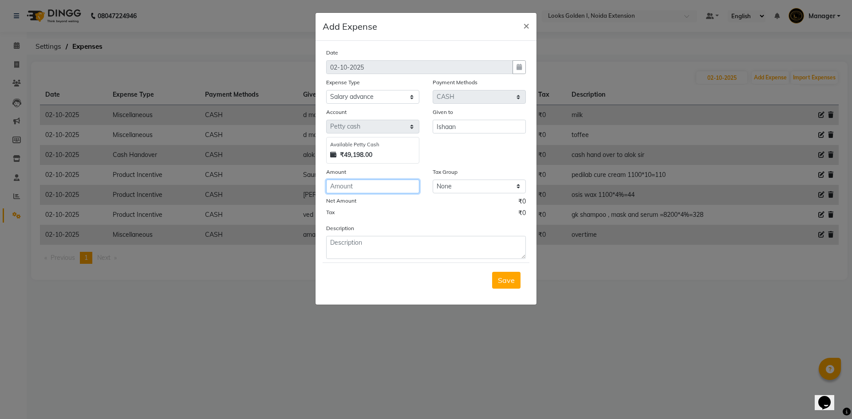
click at [368, 192] on input "number" at bounding box center [372, 187] width 93 height 14
type input "20000"
click at [350, 243] on textarea at bounding box center [426, 247] width 200 height 23
type textarea "ADVANCE"
click at [502, 272] on button "Save" at bounding box center [506, 280] width 28 height 17
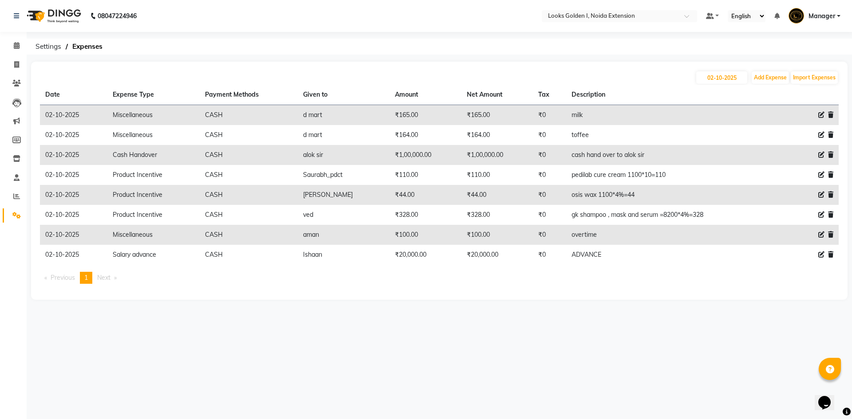
click at [833, 253] on icon at bounding box center [830, 255] width 5 height 6
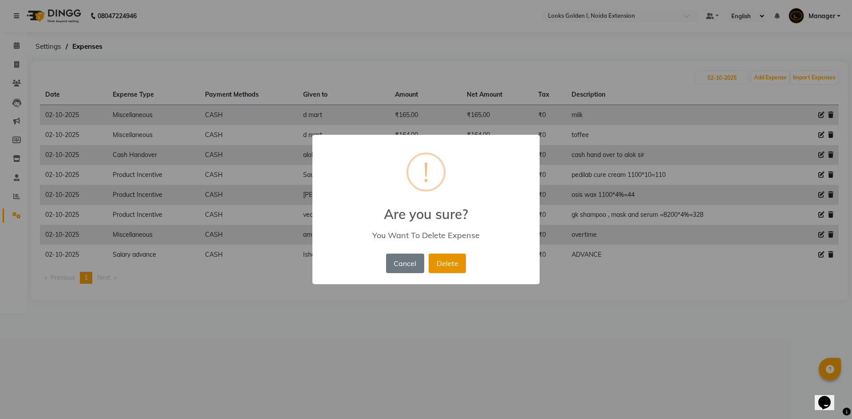
click at [442, 265] on button "Delete" at bounding box center [447, 264] width 37 height 20
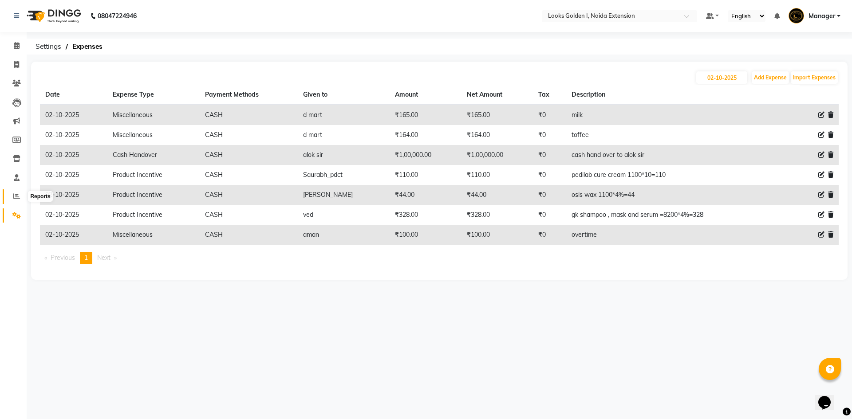
drag, startPoint x: 10, startPoint y: 201, endPoint x: 14, endPoint y: 198, distance: 4.8
click at [10, 201] on span at bounding box center [17, 197] width 16 height 10
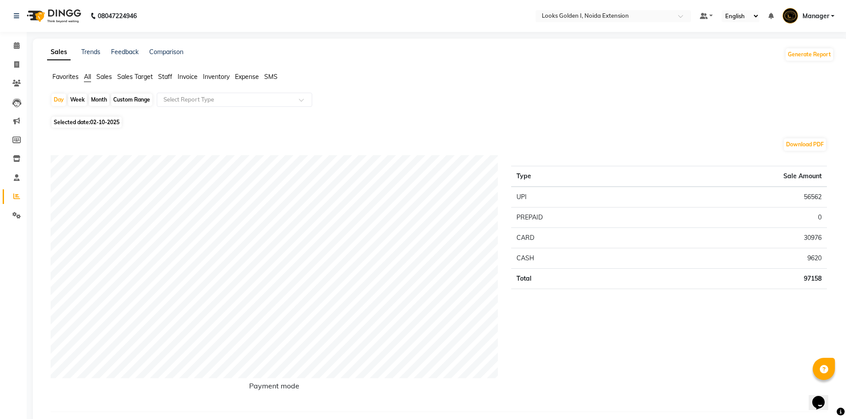
click at [167, 75] on span "Staff" at bounding box center [165, 77] width 14 height 8
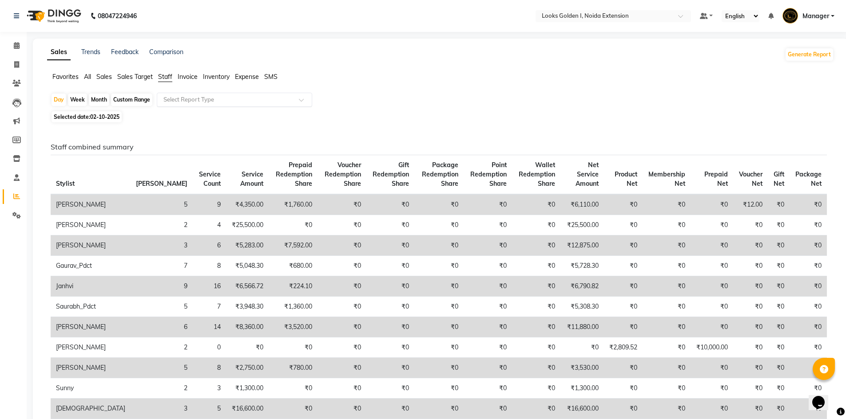
click at [182, 100] on input "text" at bounding box center [226, 99] width 128 height 9
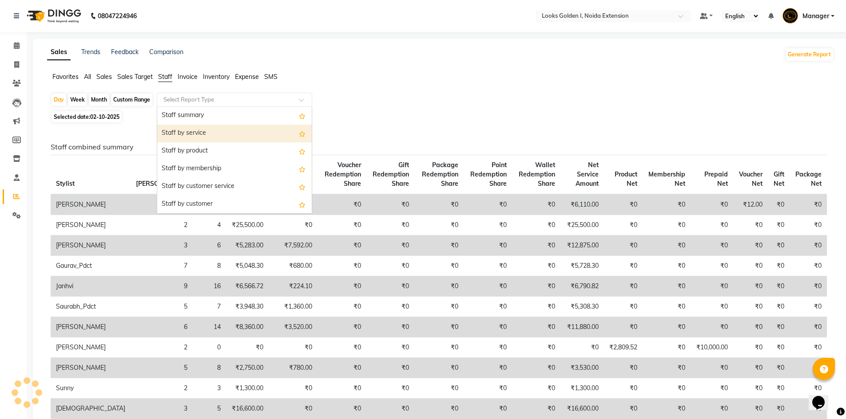
click at [182, 131] on div "Staff by service" at bounding box center [234, 134] width 154 height 18
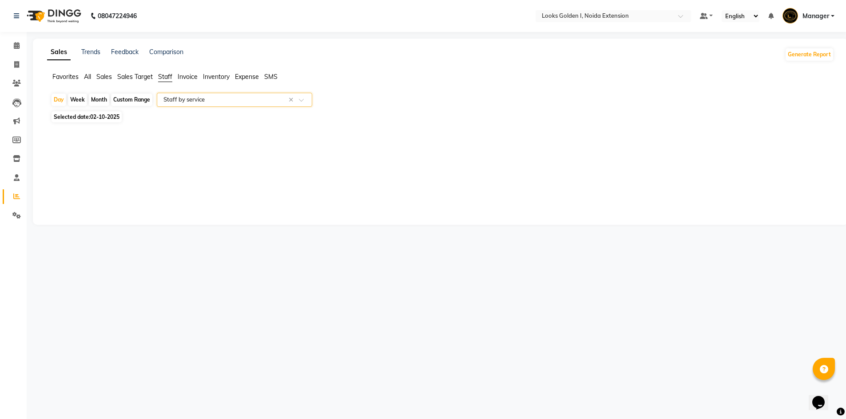
select select "filtered_report"
select select "csv"
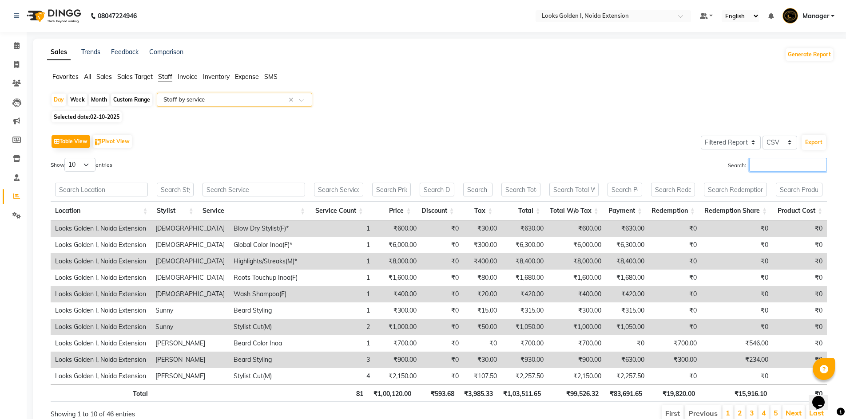
click at [789, 159] on input "Search:" at bounding box center [788, 165] width 78 height 14
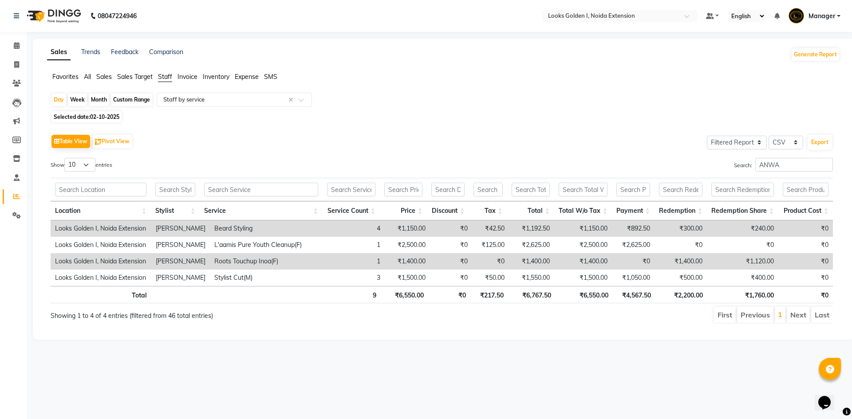
click at [601, 299] on th "₹6,550.00" at bounding box center [584, 294] width 57 height 17
drag, startPoint x: 795, startPoint y: 166, endPoint x: 653, endPoint y: 170, distance: 141.2
click at [653, 170] on div "Search: ANWA" at bounding box center [641, 166] width 385 height 17
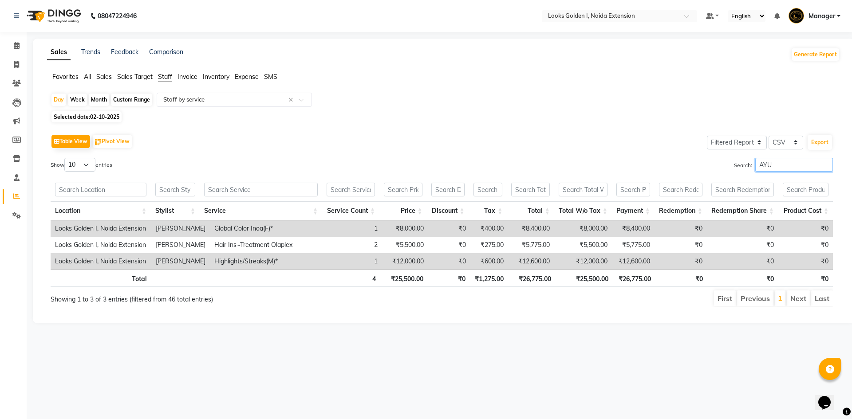
type input "AYU"
click at [591, 275] on th "₹25,500.00" at bounding box center [584, 278] width 57 height 17
click at [11, 67] on span at bounding box center [17, 65] width 16 height 10
select select "5508"
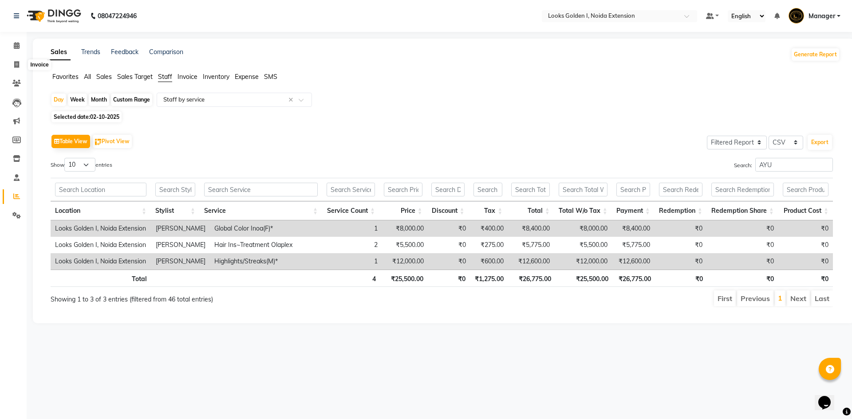
select select "service"
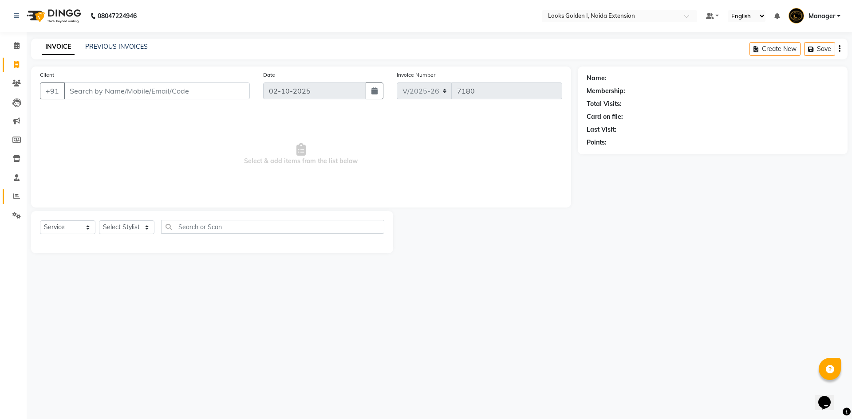
click at [10, 202] on link "Reports" at bounding box center [13, 197] width 21 height 15
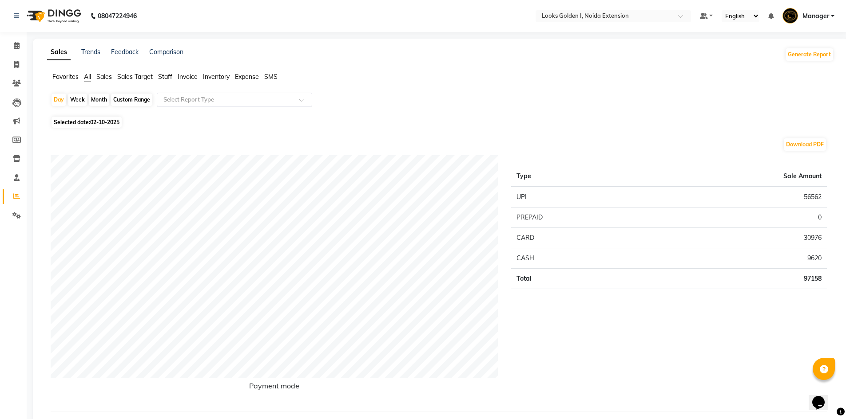
drag, startPoint x: 164, startPoint y: 75, endPoint x: 183, endPoint y: 99, distance: 30.6
click at [166, 82] on div "Favorites All Sales Sales Target Staff Invoice Inventory Expense SMS" at bounding box center [440, 80] width 800 height 17
click at [186, 103] on input "text" at bounding box center [226, 99] width 128 height 9
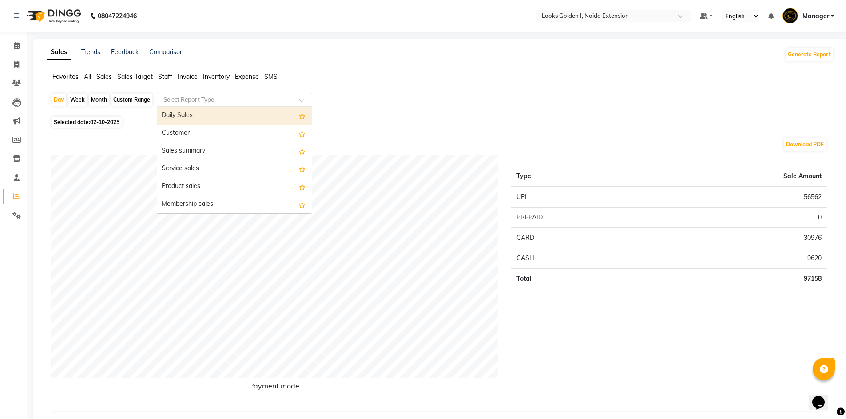
click at [164, 79] on span "Staff" at bounding box center [165, 77] width 14 height 8
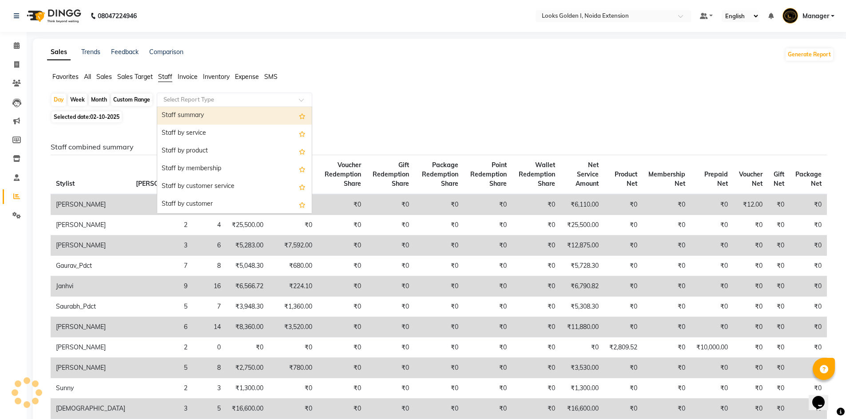
click at [190, 101] on input "text" at bounding box center [226, 99] width 128 height 9
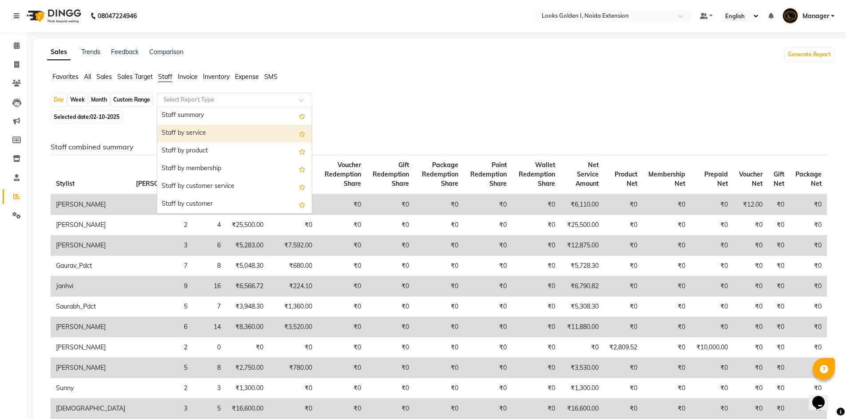
click at [192, 131] on div "Staff by service" at bounding box center [234, 134] width 154 height 18
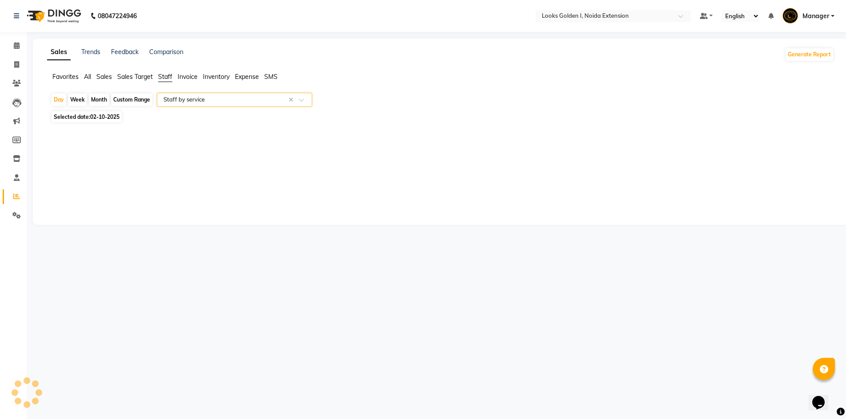
select select "filtered_report"
select select "csv"
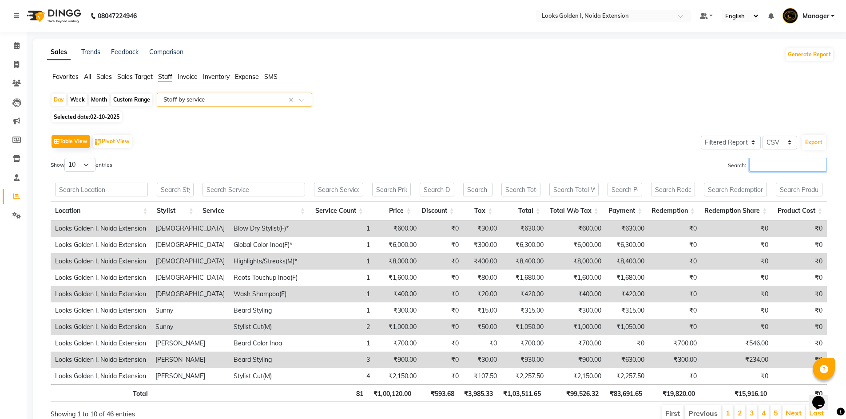
click at [770, 166] on input "Search:" at bounding box center [788, 165] width 78 height 14
click at [16, 67] on icon at bounding box center [16, 64] width 5 height 7
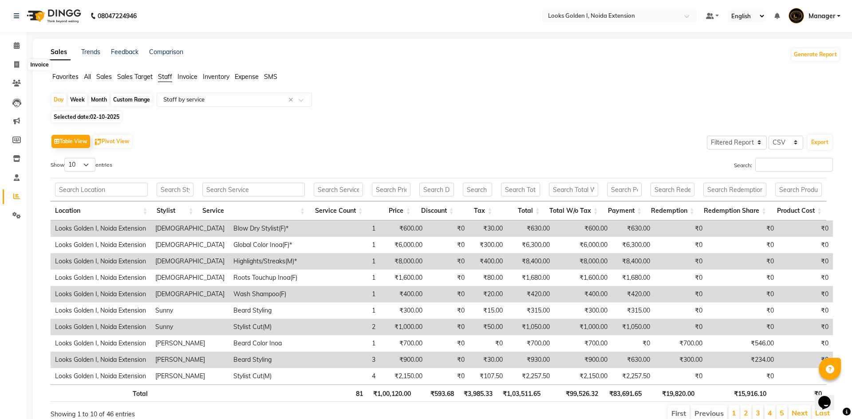
select select "5508"
select select "service"
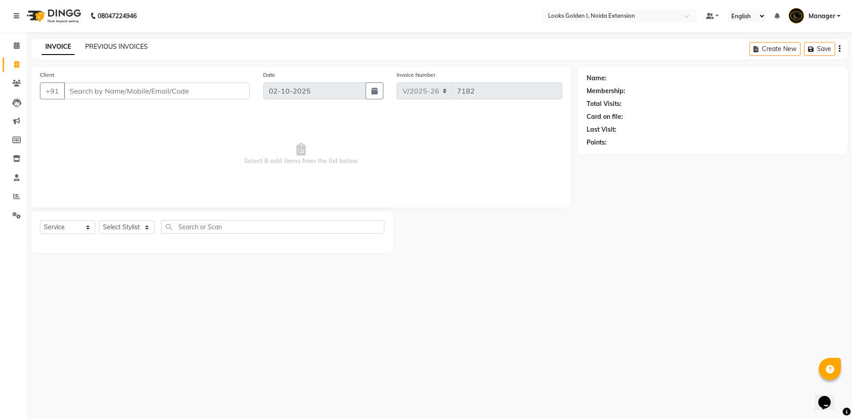
click at [113, 47] on link "PREVIOUS INVOICES" at bounding box center [116, 47] width 63 height 8
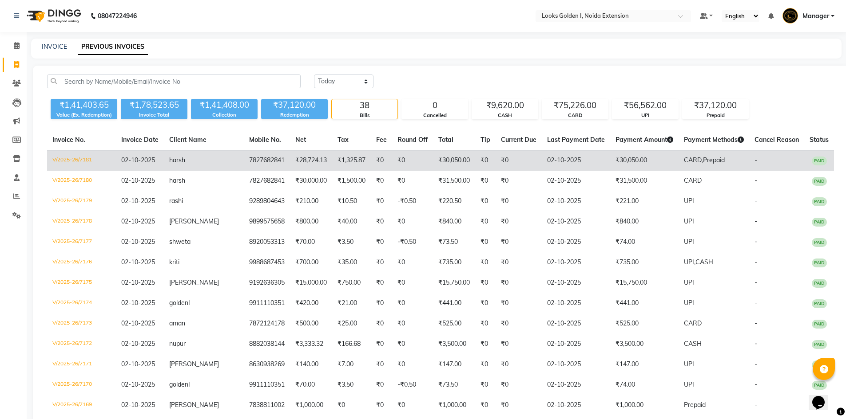
click at [332, 167] on td "₹1,325.87" at bounding box center [351, 160] width 39 height 21
click at [185, 164] on span "harsh" at bounding box center [177, 160] width 16 height 8
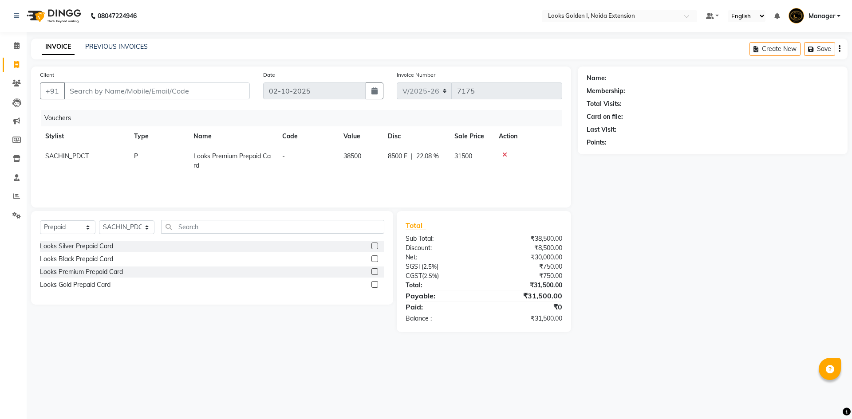
select select "5508"
select select "P"
select select "83412"
click at [80, 283] on div "Looks Gold Prepaid Card" at bounding box center [75, 285] width 71 height 9
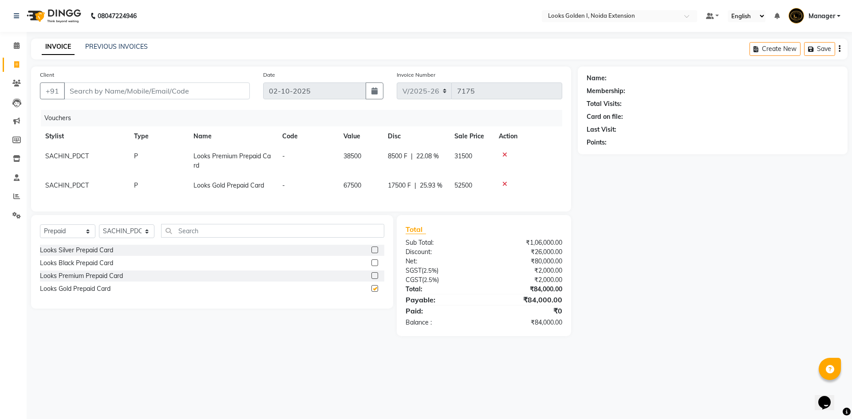
checkbox input "false"
click at [82, 268] on div "Looks Black Prepaid Card" at bounding box center [76, 263] width 73 height 9
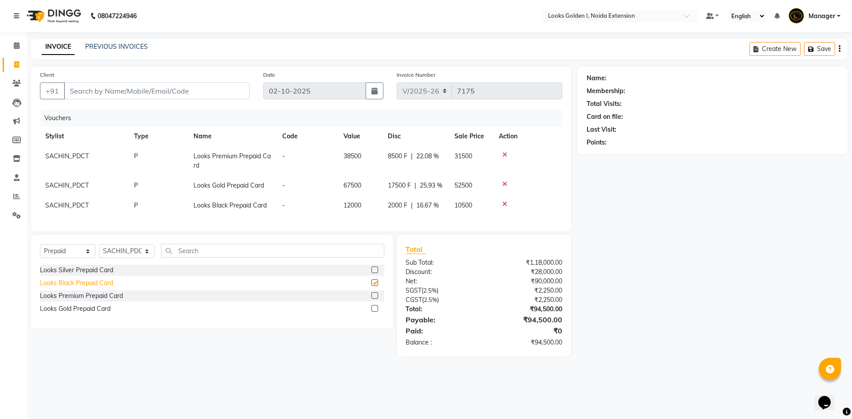
checkbox input "false"
click at [93, 275] on div "Looks Silver Prepaid Card" at bounding box center [76, 270] width 73 height 9
checkbox input "false"
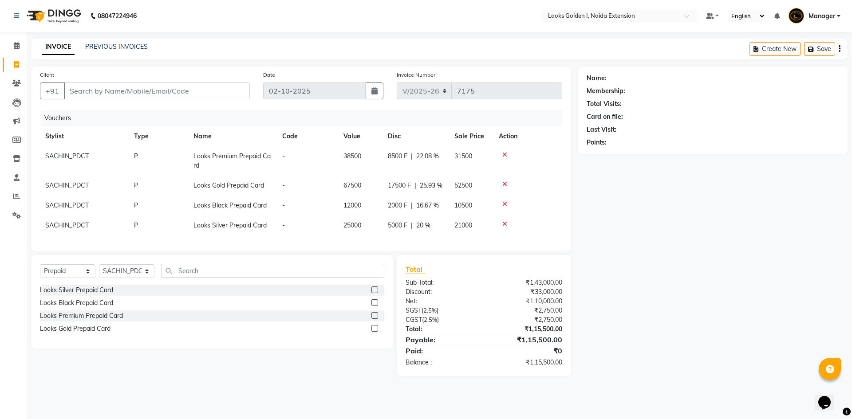
click at [502, 224] on icon at bounding box center [504, 224] width 5 height 6
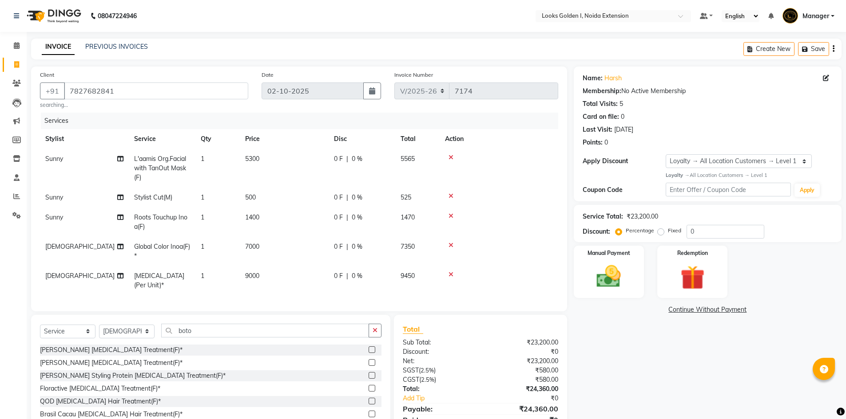
select select "5508"
select select "service"
select select "37653"
select select "1: Object"
click at [609, 80] on link "Harsh" at bounding box center [612, 78] width 17 height 9
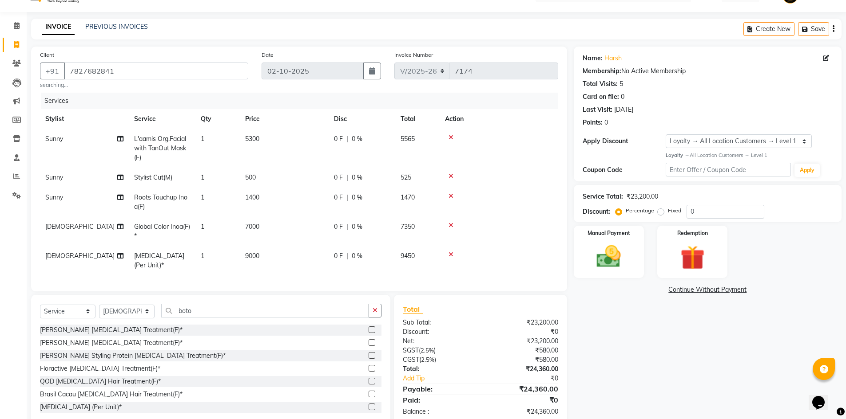
scroll to position [37, 0]
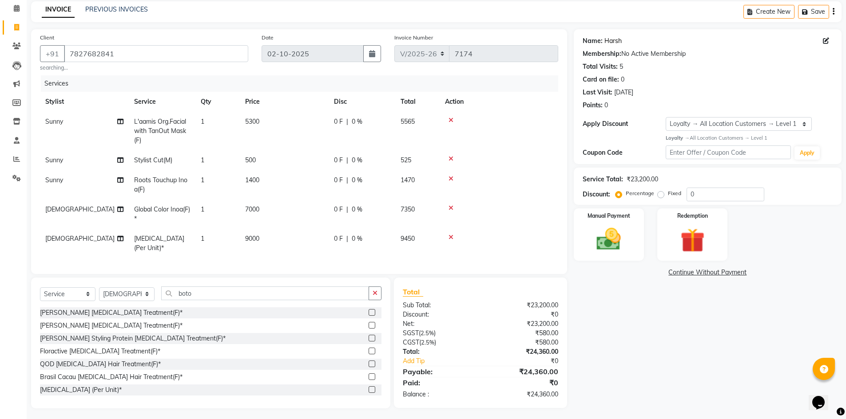
click at [612, 41] on link "Harsh" at bounding box center [612, 40] width 17 height 9
click at [67, 292] on select "Select Service Product Membership Package Voucher Prepaid Gift Card" at bounding box center [67, 295] width 55 height 14
select select "product"
click at [40, 288] on select "Select Service Product Membership Package Voucher Prepaid Gift Card" at bounding box center [67, 295] width 55 height 14
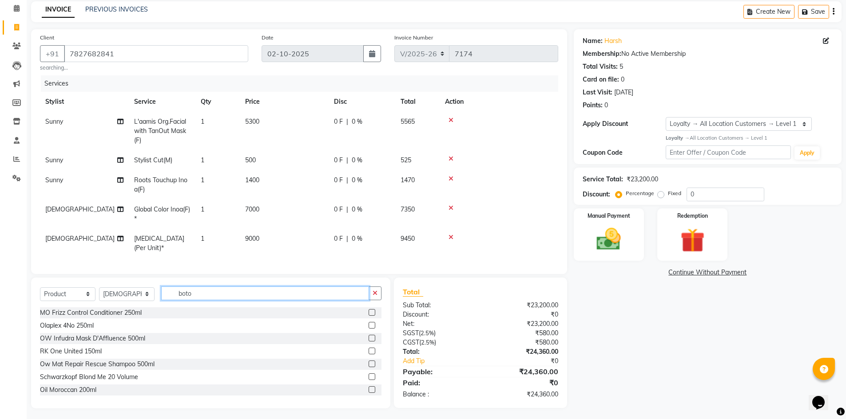
drag, startPoint x: 209, startPoint y: 292, endPoint x: 129, endPoint y: 281, distance: 81.1
click at [129, 281] on div "Select Service Product Membership Package Voucher Prepaid Gift Card Select Styl…" at bounding box center [210, 343] width 359 height 131
click at [196, 298] on div "Select Service Product Membership Package Voucher Prepaid Gift Card Select Styl…" at bounding box center [210, 297] width 341 height 21
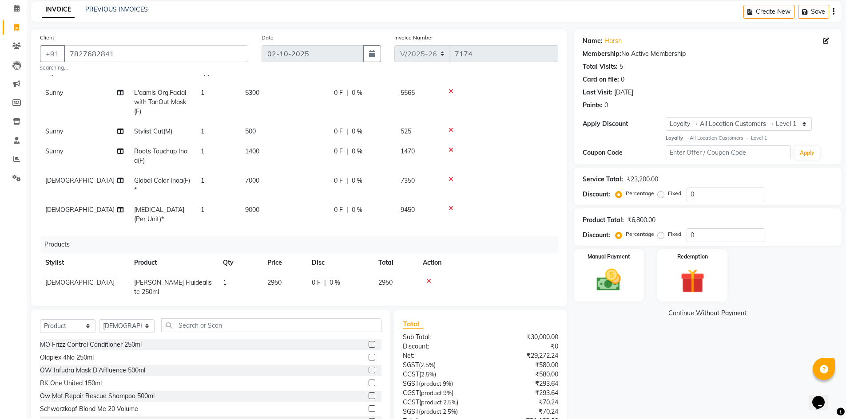
scroll to position [49, 0]
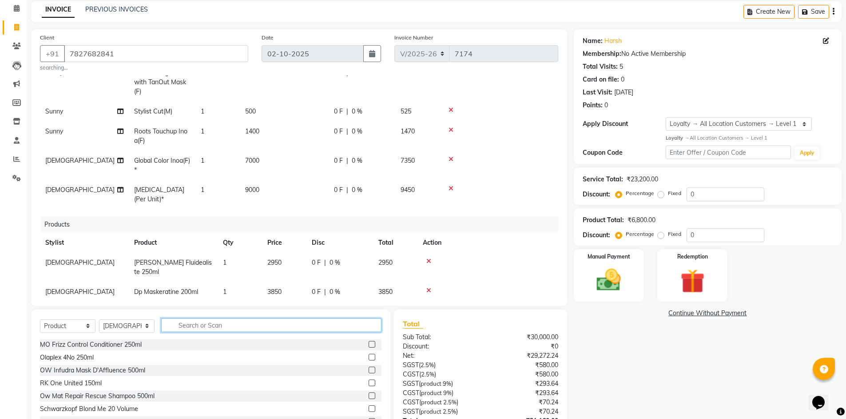
click at [230, 323] on input "text" at bounding box center [271, 326] width 220 height 14
click at [118, 324] on select "Select Stylist Ajay_pdct Ali_Khan Anwar Arshad Asad ayush Counter_Sales Faheem …" at bounding box center [126, 327] width 55 height 14
select select "91182"
click at [99, 320] on select "Select Stylist Ajay_pdct Ali_Khan Anwar Arshad Asad ayush Counter_Sales Faheem …" at bounding box center [126, 327] width 55 height 14
click at [199, 325] on input "text" at bounding box center [271, 326] width 220 height 14
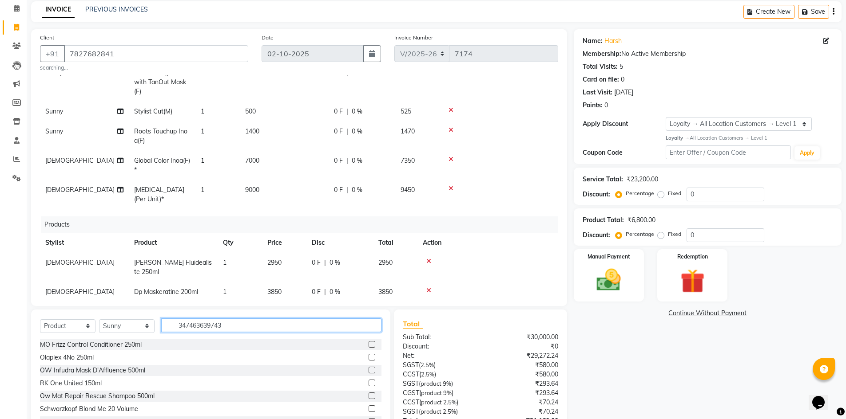
type input "3474636397433"
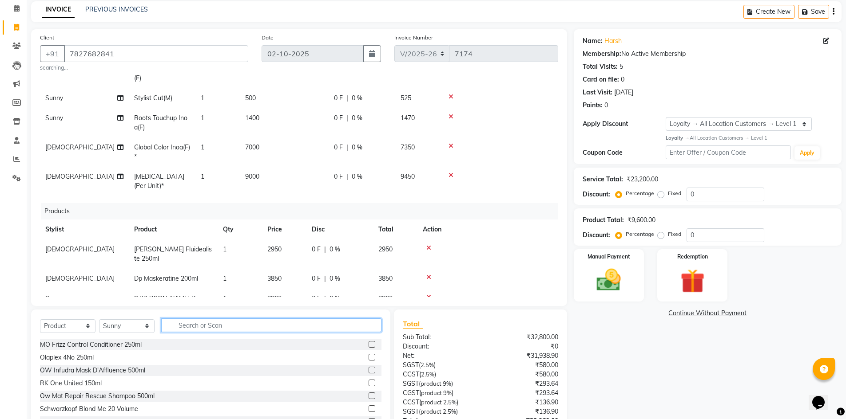
scroll to position [69, 0]
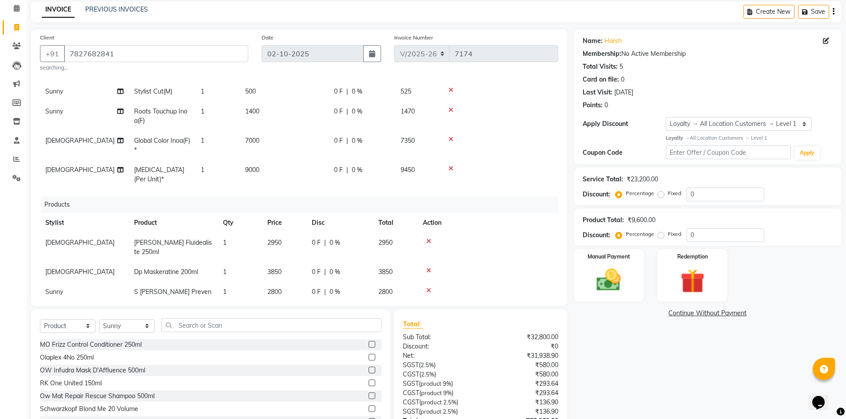
click at [291, 282] on td "2800" at bounding box center [284, 296] width 44 height 29
select select "91182"
drag, startPoint x: 294, startPoint y: 278, endPoint x: 267, endPoint y: 277, distance: 27.5
click at [267, 282] on td "2800" at bounding box center [284, 294] width 44 height 25
type input "2950"
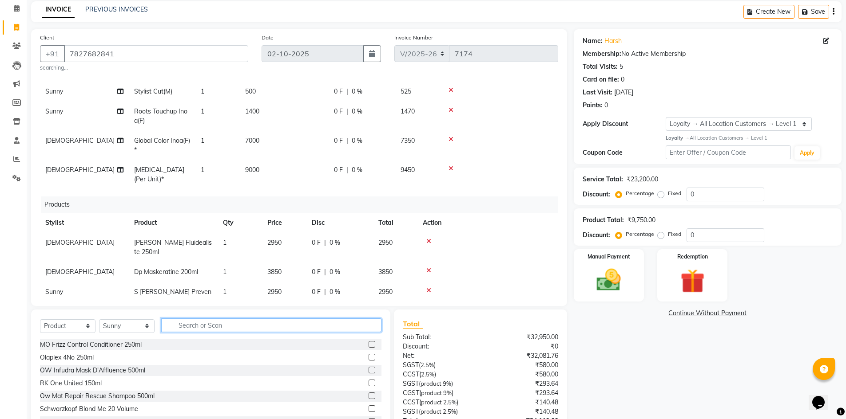
click at [199, 328] on input "text" at bounding box center [271, 326] width 220 height 14
type input "3474636968749"
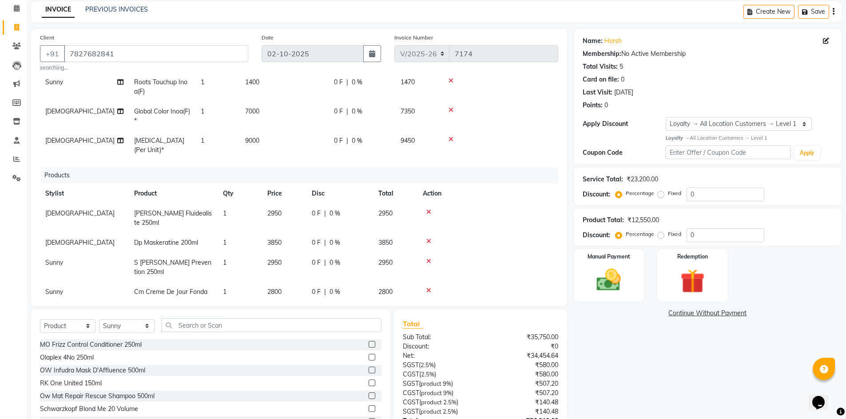
click at [300, 282] on td "2800" at bounding box center [284, 296] width 44 height 29
select select "91182"
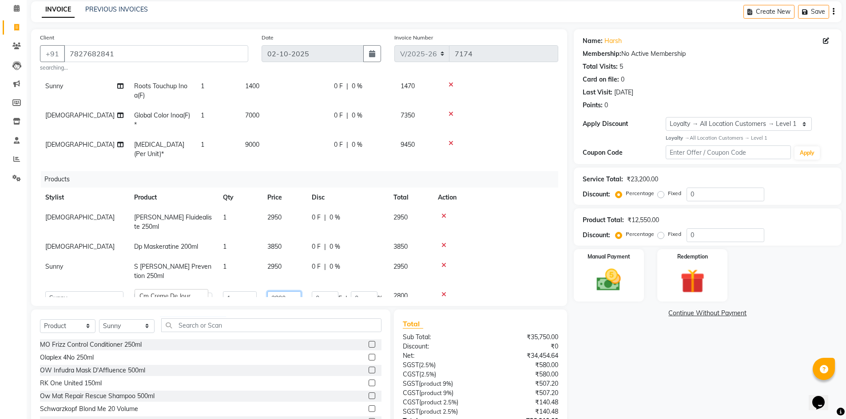
drag, startPoint x: 286, startPoint y: 268, endPoint x: 261, endPoint y: 273, distance: 26.0
click at [261, 286] on tr "Ajay_pdct Ali_Khan Anwar Arshad Asad ayush Counter_Sales Faheem Farmaan Gagan G…" at bounding box center [299, 298] width 518 height 25
type input "3000"
click at [515, 237] on td at bounding box center [495, 247] width 126 height 20
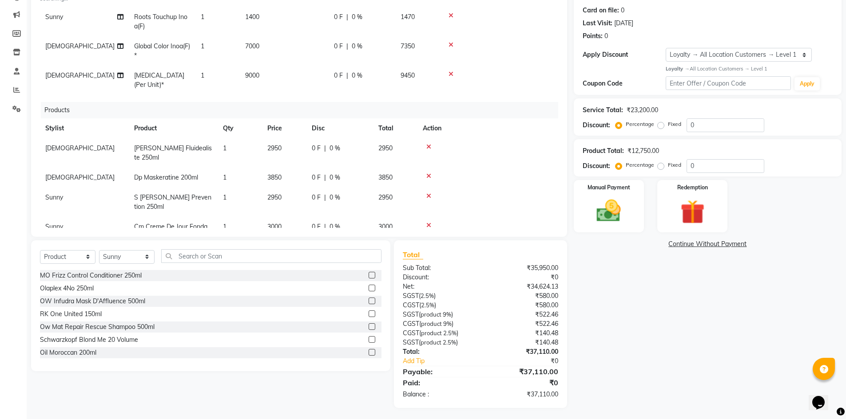
scroll to position [109, 0]
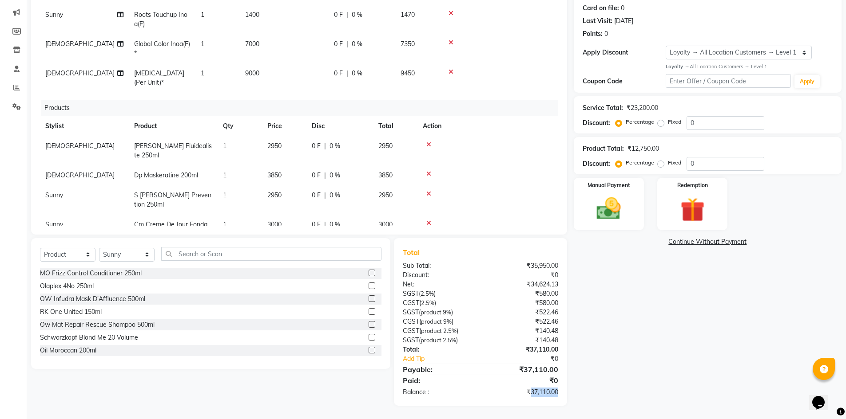
drag, startPoint x: 530, startPoint y: 394, endPoint x: 568, endPoint y: 390, distance: 38.4
click at [568, 390] on div "Total Sub Total: ₹35,950.00 Discount: ₹0 Net: ₹34,624.13 SGST ( 2.5% ) ₹580.00 …" at bounding box center [481, 322] width 183 height 168
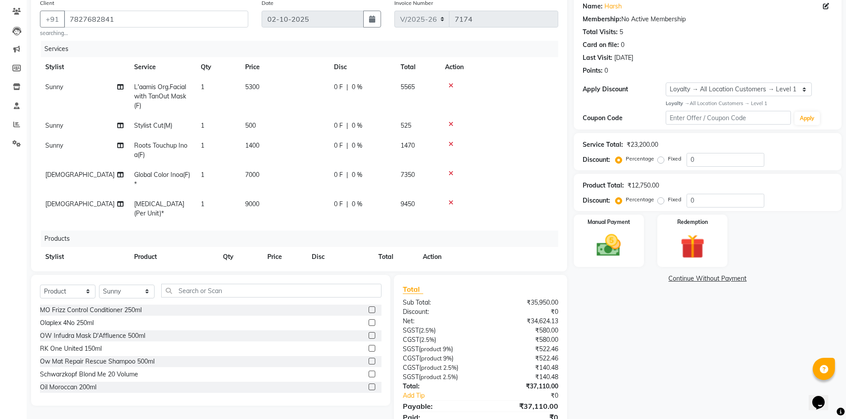
scroll to position [0, 0]
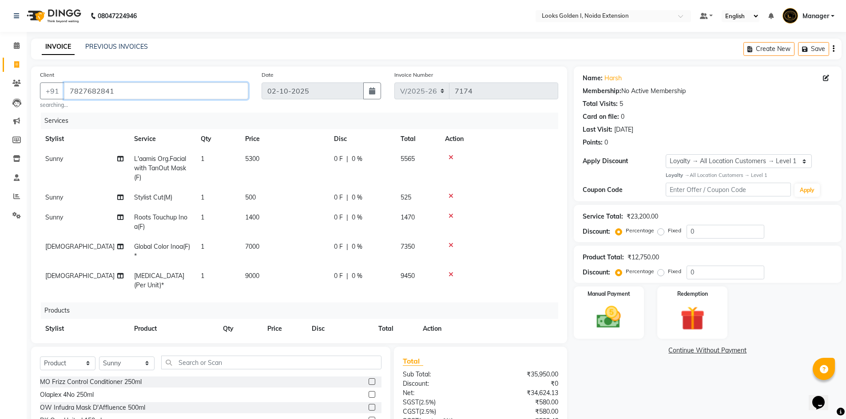
drag, startPoint x: 151, startPoint y: 92, endPoint x: 0, endPoint y: 99, distance: 151.6
click at [0, 99] on app-home "08047224946 Select Location × Looks Golden I, Noida Extension Default Panel My …" at bounding box center [423, 264] width 846 height 528
click at [202, 109] on small "searching..." at bounding box center [144, 105] width 208 height 8
click at [289, 246] on td "7000" at bounding box center [284, 251] width 89 height 29
select select "37653"
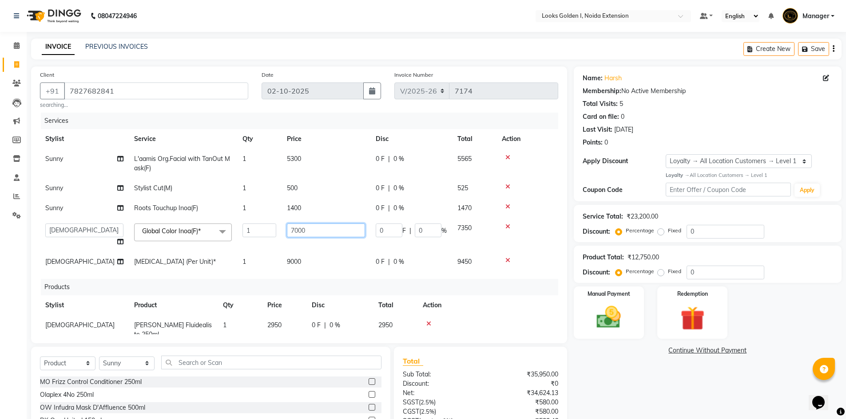
drag, startPoint x: 284, startPoint y: 227, endPoint x: 273, endPoint y: 227, distance: 11.1
click at [273, 227] on tr "Ajay_pdct Ali_Khan Anwar Arshad Asad ayush Counter_Sales Faheem Farmaan Gagan G…" at bounding box center [299, 235] width 518 height 34
type input "1100"
click at [534, 291] on div "Services Stylist Service Qty Price Disc Total Action Sunny L'aamis Org.Facial w…" at bounding box center [299, 224] width 518 height 222
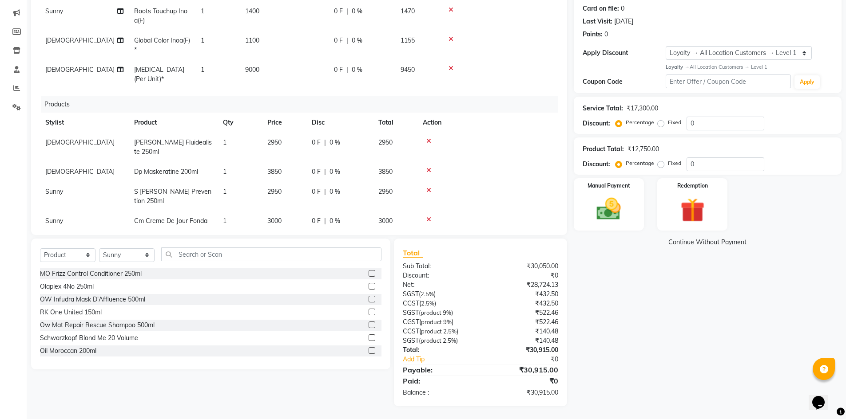
scroll to position [109, 0]
click at [698, 212] on img at bounding box center [692, 210] width 41 height 32
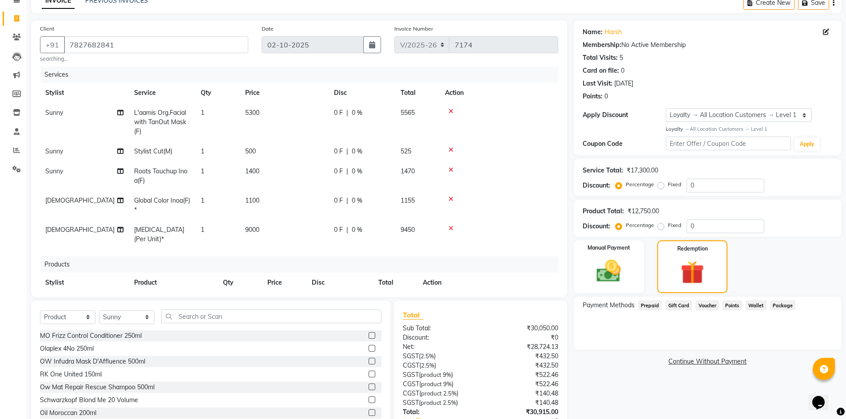
scroll to position [44, 0]
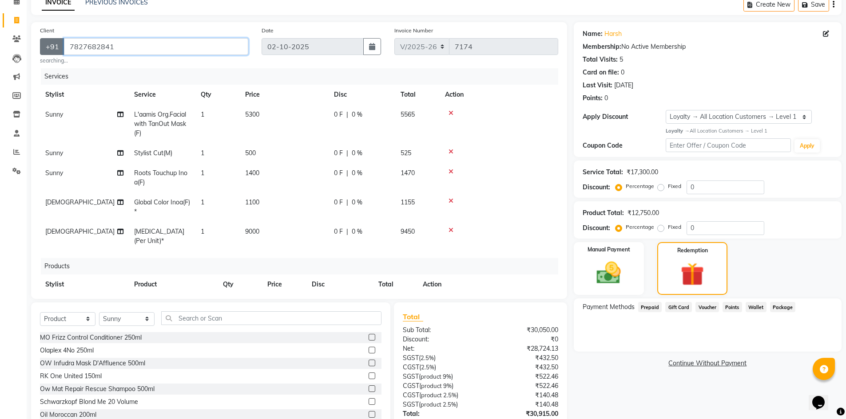
drag, startPoint x: 154, startPoint y: 47, endPoint x: 55, endPoint y: 42, distance: 98.3
click at [55, 42] on div "+91 7827682841" at bounding box center [144, 46] width 208 height 17
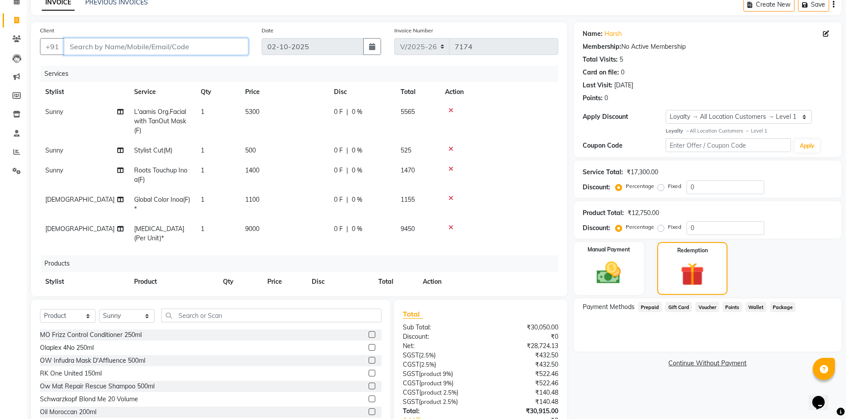
paste input "7827682841"
type input "7827682841"
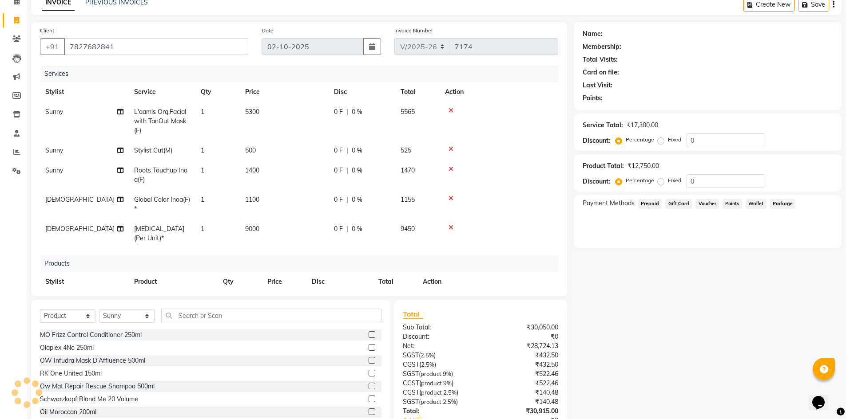
select select "1: Object"
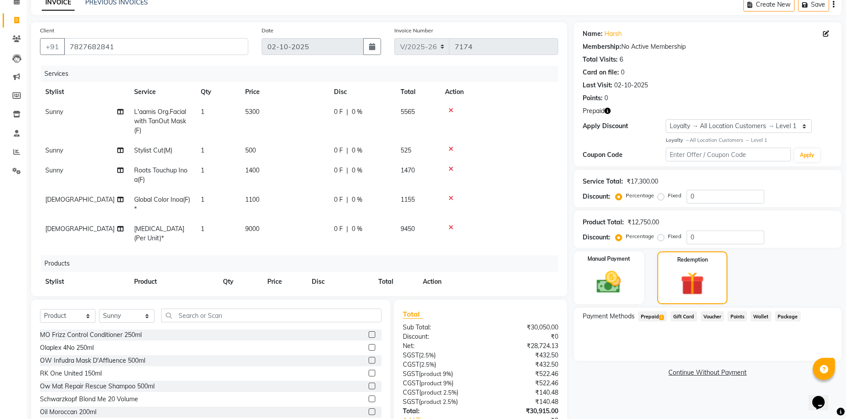
click at [655, 317] on span "Prepaid 1" at bounding box center [652, 317] width 29 height 10
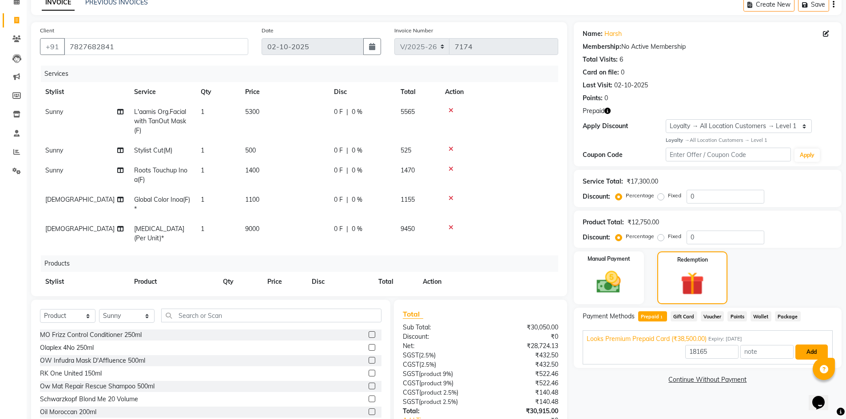
click at [812, 352] on button "Add" at bounding box center [811, 352] width 32 height 15
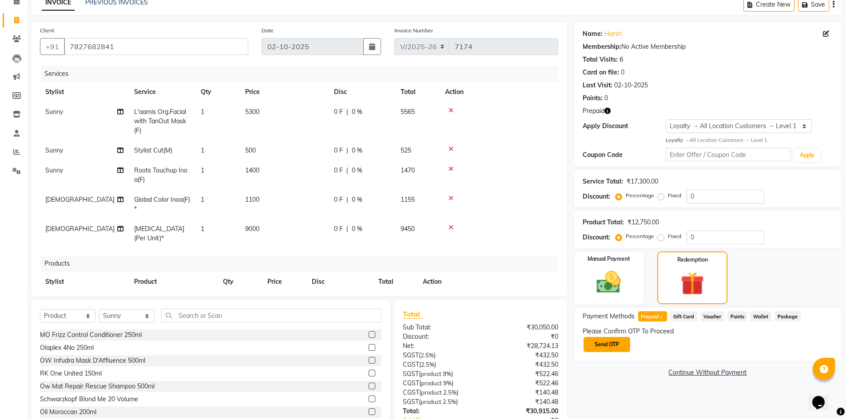
click at [604, 346] on button "Send OTP" at bounding box center [606, 344] width 47 height 15
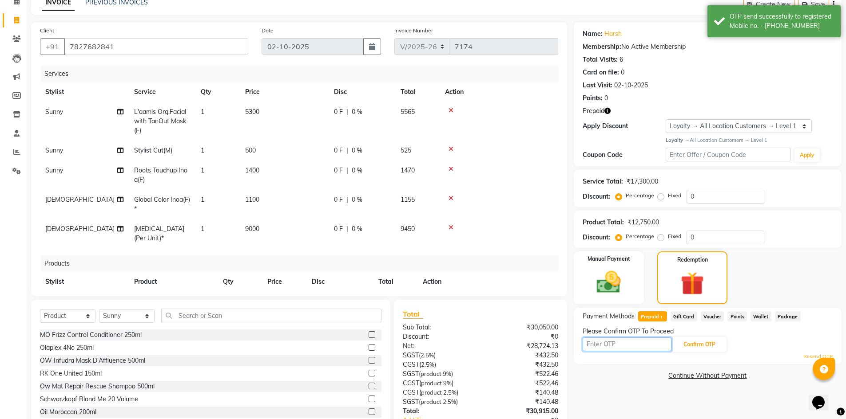
click at [604, 346] on input "text" at bounding box center [626, 345] width 89 height 14
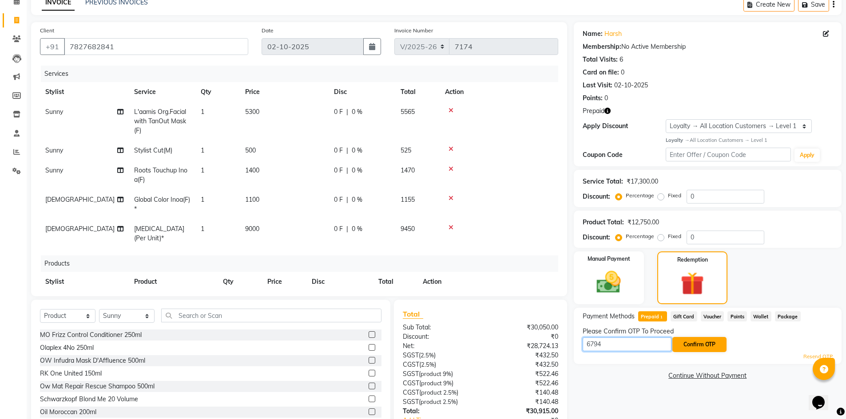
type input "6794"
click at [710, 346] on button "Confirm OTP" at bounding box center [699, 344] width 54 height 15
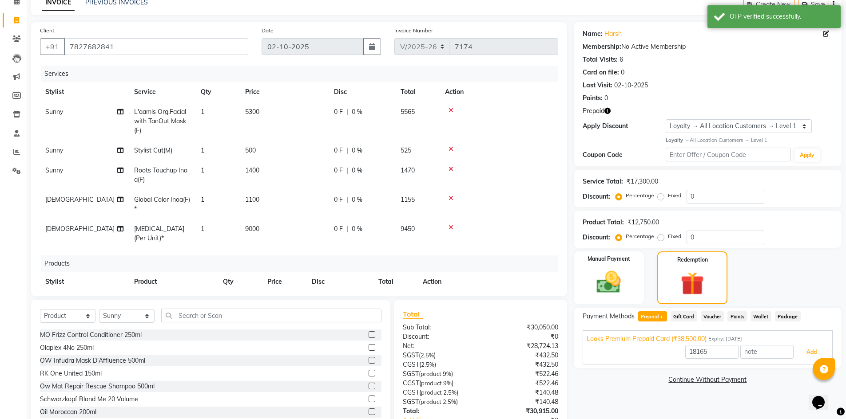
drag, startPoint x: 801, startPoint y: 354, endPoint x: 792, endPoint y: 356, distance: 8.7
click at [801, 354] on button "Add" at bounding box center [811, 352] width 32 height 15
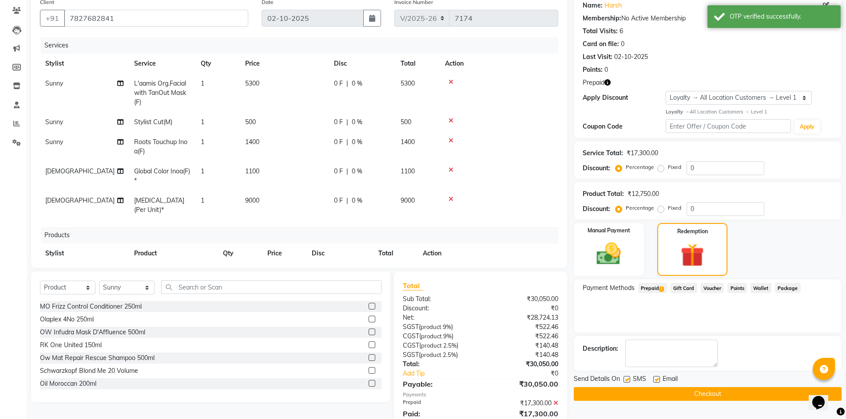
scroll to position [133, 0]
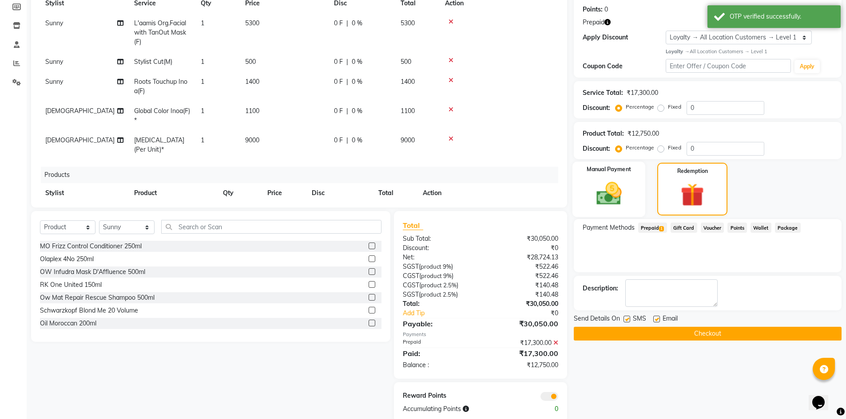
click at [610, 200] on img at bounding box center [608, 193] width 41 height 29
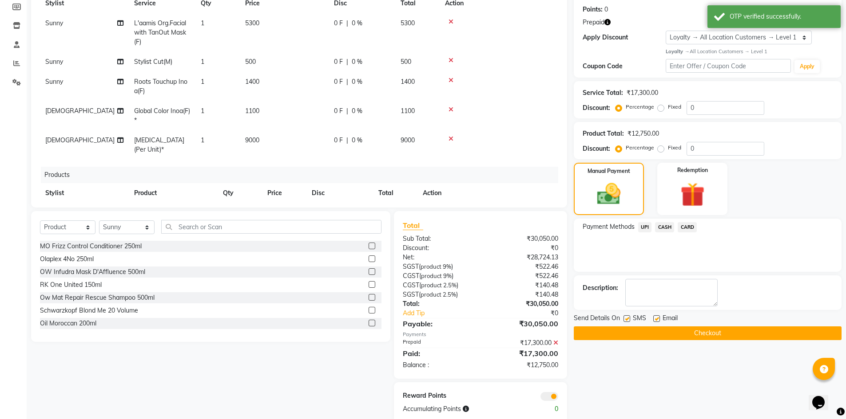
click at [687, 227] on span "CARD" at bounding box center [686, 227] width 19 height 10
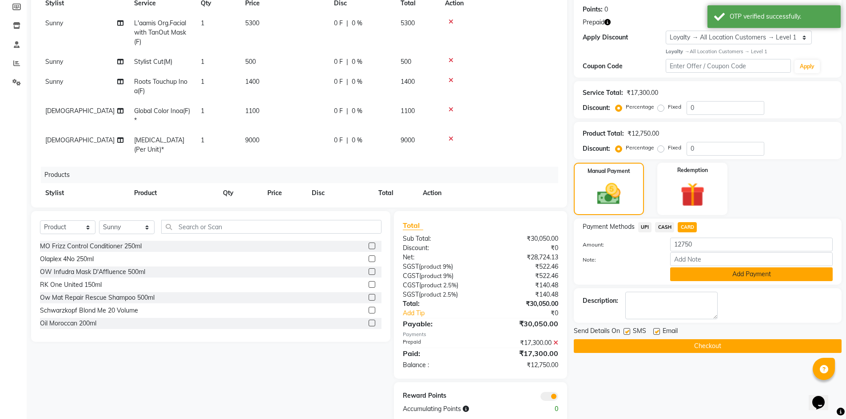
click at [705, 272] on button "Add Payment" at bounding box center [751, 275] width 162 height 14
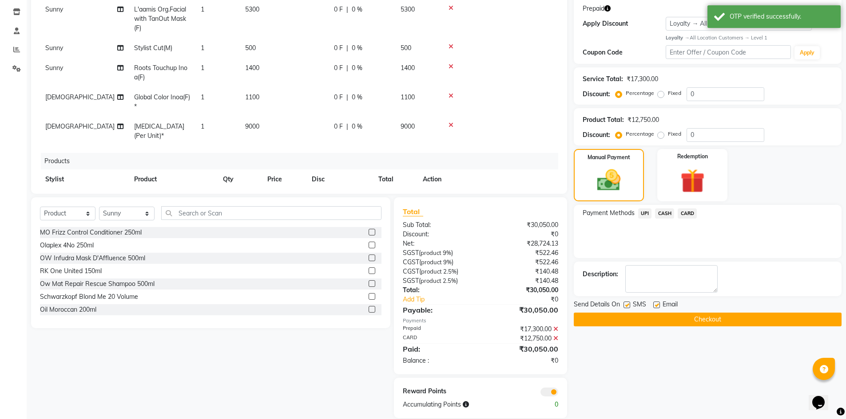
scroll to position [159, 0]
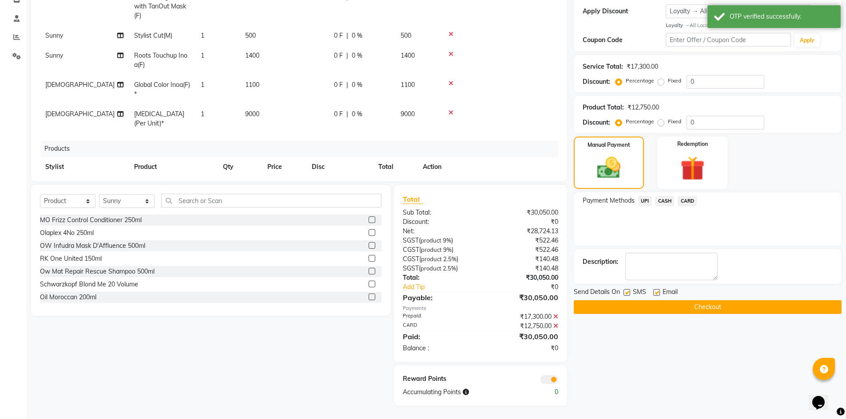
click at [659, 301] on button "Checkout" at bounding box center [708, 308] width 268 height 14
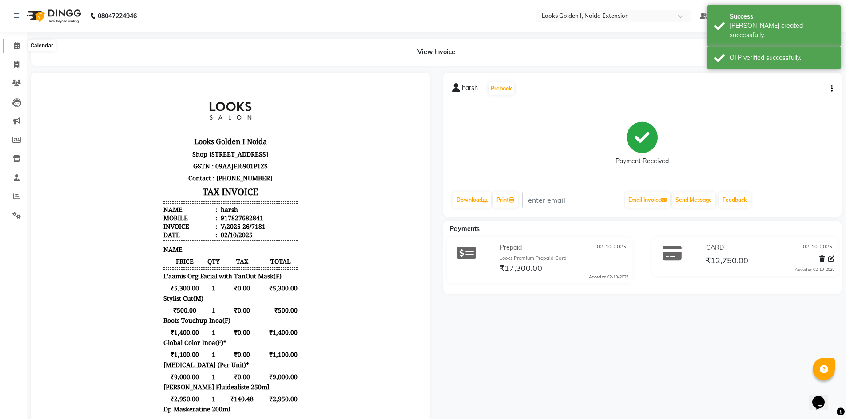
click at [14, 44] on icon at bounding box center [17, 45] width 6 height 7
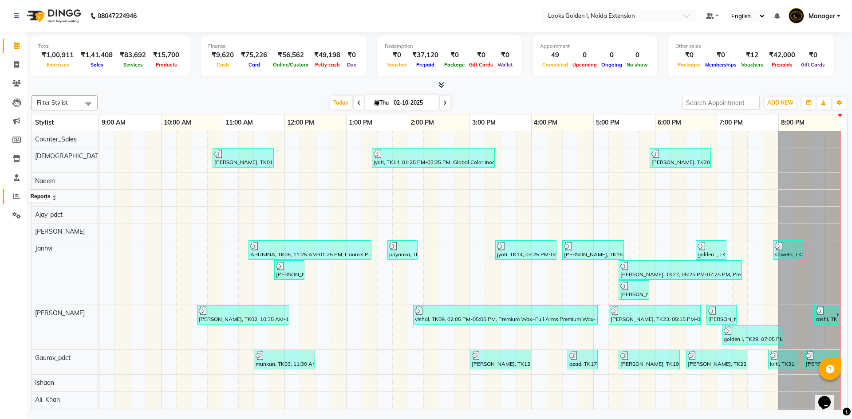
click at [10, 194] on span at bounding box center [17, 197] width 16 height 10
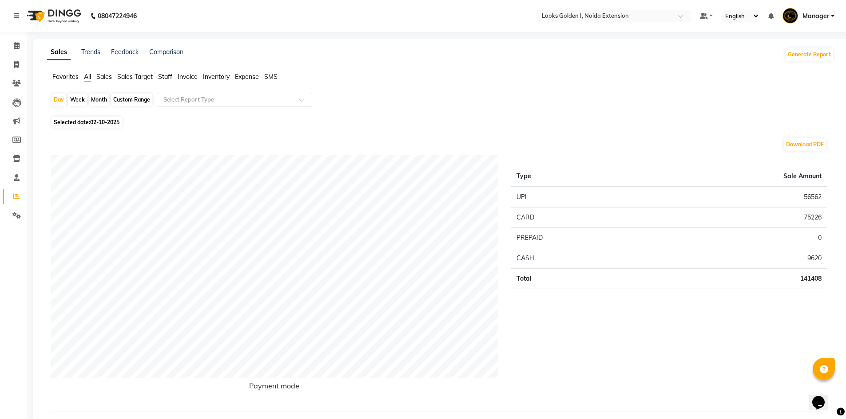
click at [165, 80] on span "Staff" at bounding box center [165, 77] width 14 height 8
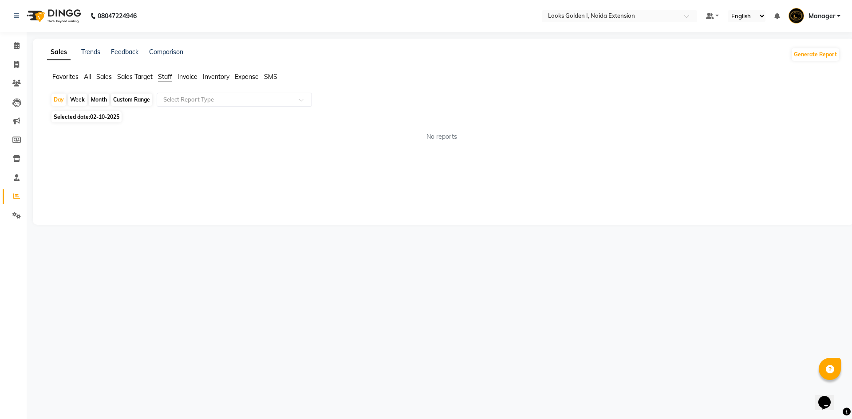
click at [174, 98] on input "text" at bounding box center [226, 99] width 128 height 9
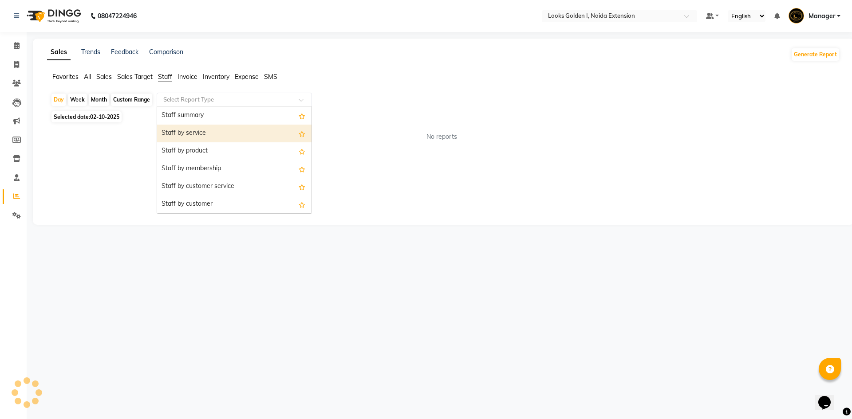
click at [188, 136] on div "Staff by service" at bounding box center [234, 134] width 154 height 18
select select "filtered_report"
select select "csv"
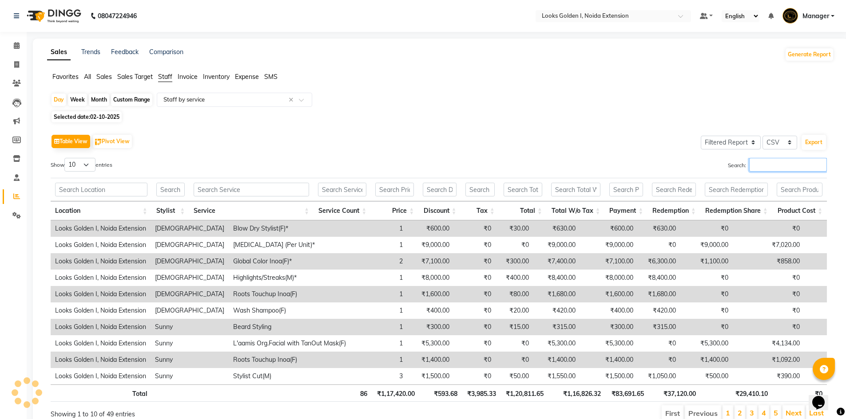
click at [791, 160] on input "Search:" at bounding box center [788, 165] width 78 height 14
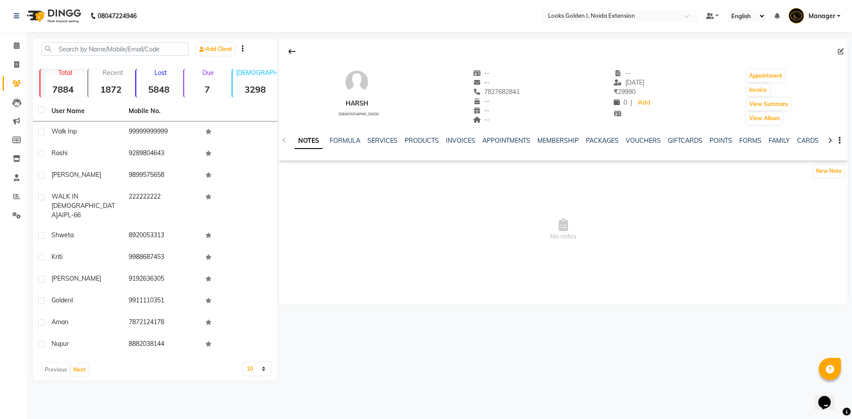
click at [640, 145] on div "VOUCHERS" at bounding box center [643, 140] width 35 height 9
click at [631, 135] on div "NOTES FORMULA SERVICES PRODUCTS INVOICES APPOINTMENTS MEMBERSHIP PACKAGES VOUCH…" at bounding box center [563, 141] width 569 height 31
click at [645, 138] on link "VOUCHERS" at bounding box center [643, 141] width 35 height 8
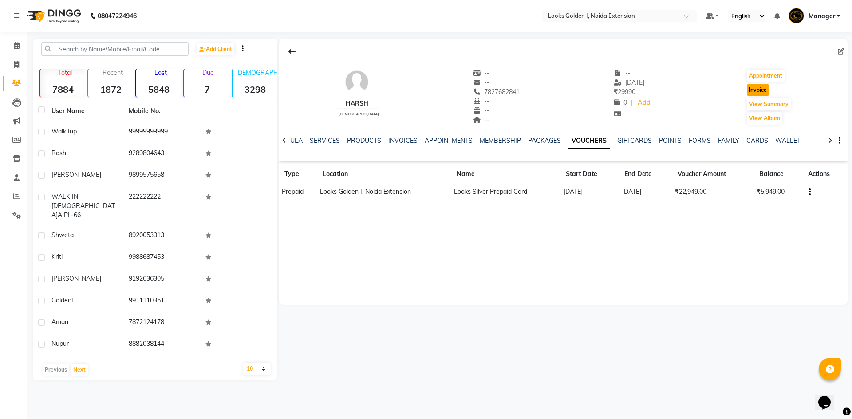
click at [765, 94] on button "Invoice" at bounding box center [758, 90] width 22 height 12
select select "5508"
select select "service"
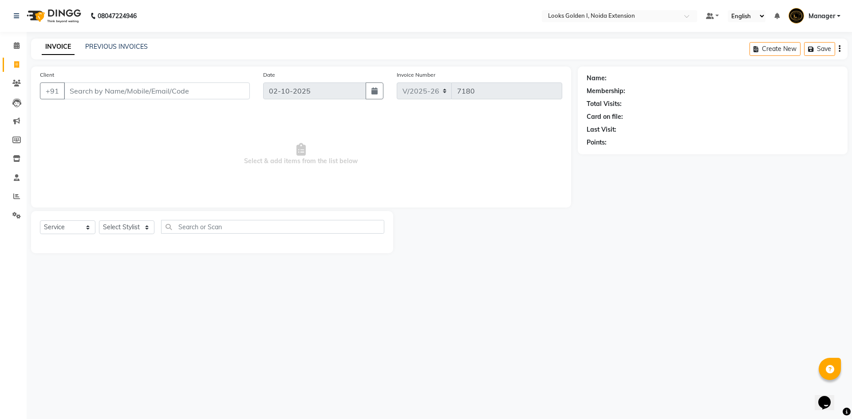
type input "7827682841"
select select "1: Object"
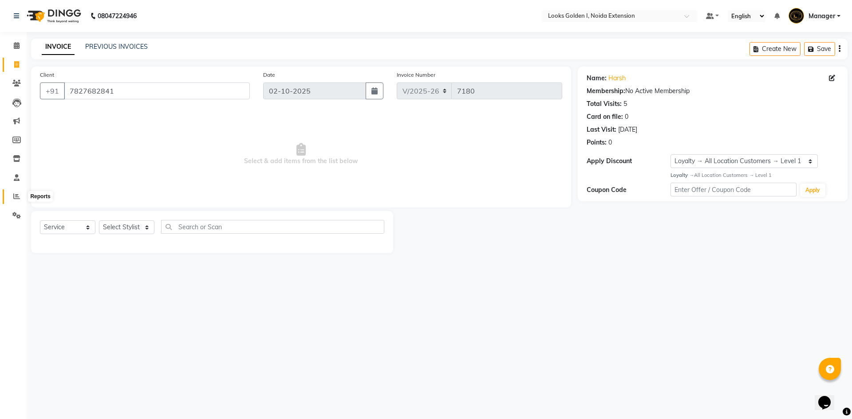
click at [17, 195] on icon at bounding box center [16, 196] width 7 height 7
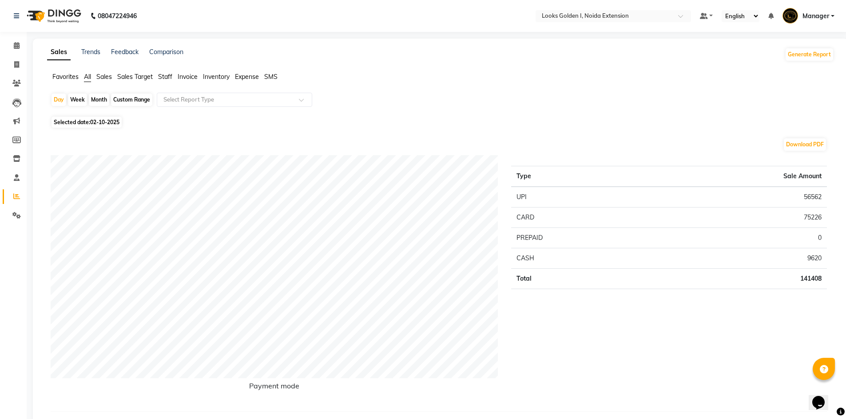
click at [165, 74] on span "Staff" at bounding box center [165, 77] width 14 height 8
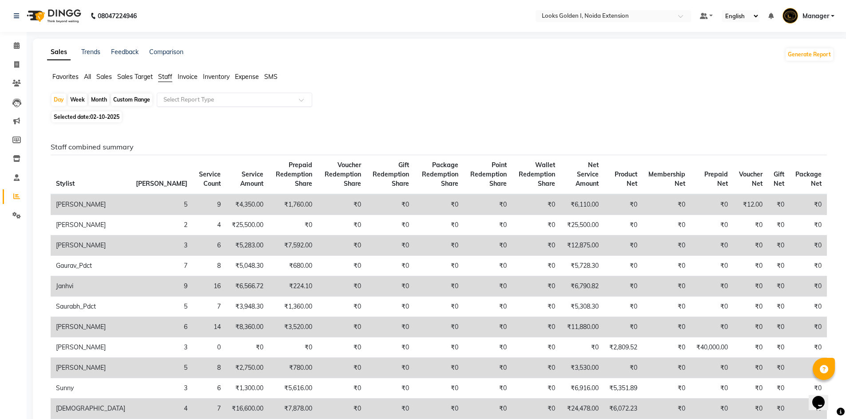
click at [177, 105] on div "Select Report Type" at bounding box center [234, 100] width 155 height 14
click at [801, 56] on button "Generate Report" at bounding box center [808, 54] width 47 height 12
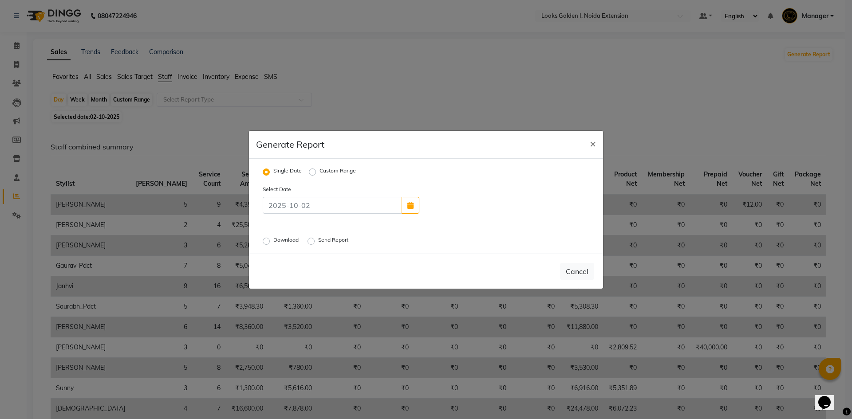
click at [273, 241] on label "Download" at bounding box center [286, 241] width 27 height 11
click at [266, 241] on input "Download" at bounding box center [268, 241] width 6 height 6
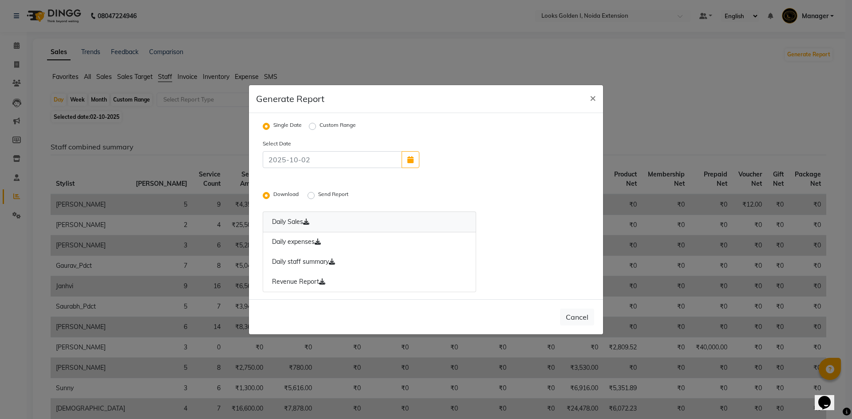
click at [308, 225] on icon at bounding box center [306, 222] width 6 height 6
click at [321, 238] on link "Daily expenses" at bounding box center [370, 242] width 214 height 20
click at [335, 263] on icon at bounding box center [332, 262] width 6 height 6
click at [324, 282] on icon at bounding box center [322, 282] width 6 height 6
click at [490, 31] on ngb-modal-window "Generate Report × Single Date Custom Range Select Date Download Send Report Dai…" at bounding box center [426, 209] width 852 height 419
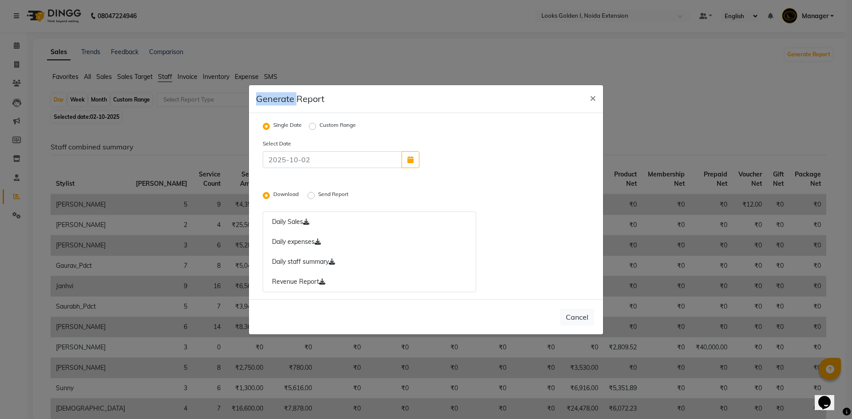
click at [490, 31] on ngb-modal-window "Generate Report × Single Date Custom Range Select Date Download Send Report Dai…" at bounding box center [426, 209] width 852 height 419
drag, startPoint x: 427, startPoint y: 53, endPoint x: 432, endPoint y: 54, distance: 4.9
click at [427, 53] on ngb-modal-window "Generate Report × Single Date Custom Range Select Date Download Send Report Dai…" at bounding box center [426, 209] width 852 height 419
click at [591, 99] on span "×" at bounding box center [593, 97] width 6 height 13
radio input "false"
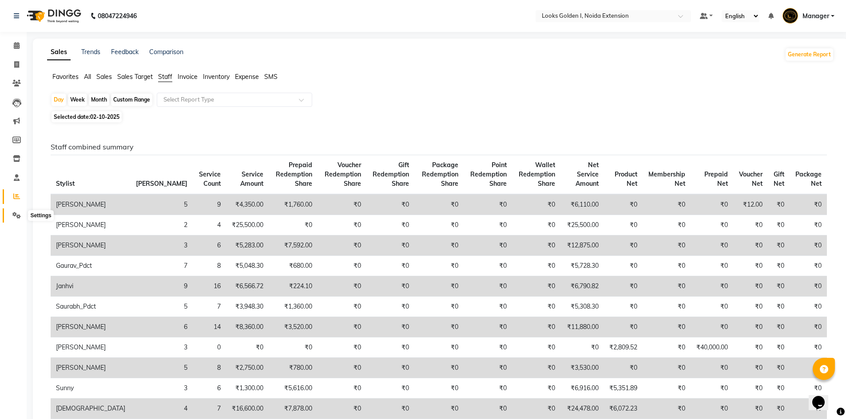
drag, startPoint x: 17, startPoint y: 216, endPoint x: 53, endPoint y: 206, distance: 37.1
click at [17, 216] on icon at bounding box center [16, 215] width 8 height 7
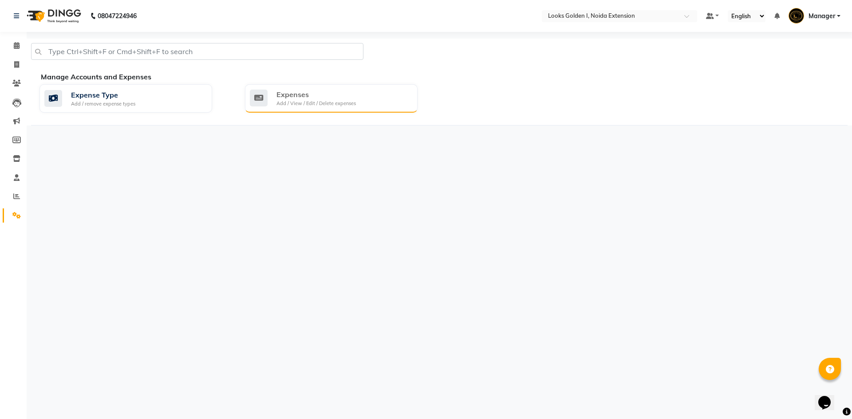
click at [331, 99] on div "Expenses" at bounding box center [316, 94] width 79 height 11
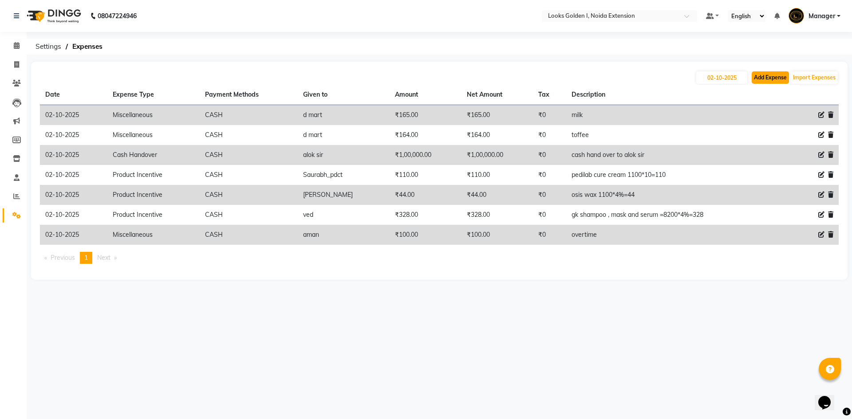
click at [763, 75] on button "Add Expense" at bounding box center [770, 77] width 37 height 12
select select "1"
select select "4442"
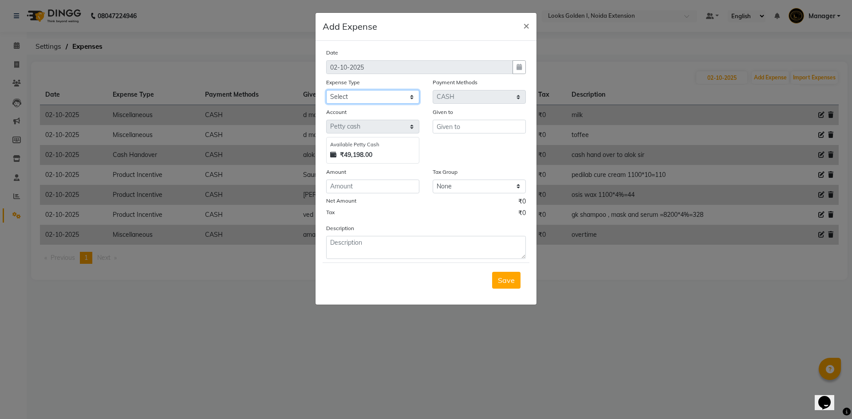
click at [342, 95] on select "Select Accommodation Aesthetics Bank Deposit BLINKIT Cash Handover Client Refun…" at bounding box center [372, 97] width 93 height 14
select select "24070"
click at [326, 90] on select "Select Accommodation Aesthetics Bank Deposit BLINKIT Cash Handover Client Refun…" at bounding box center [372, 97] width 93 height 14
click at [440, 128] on input "text" at bounding box center [479, 127] width 93 height 14
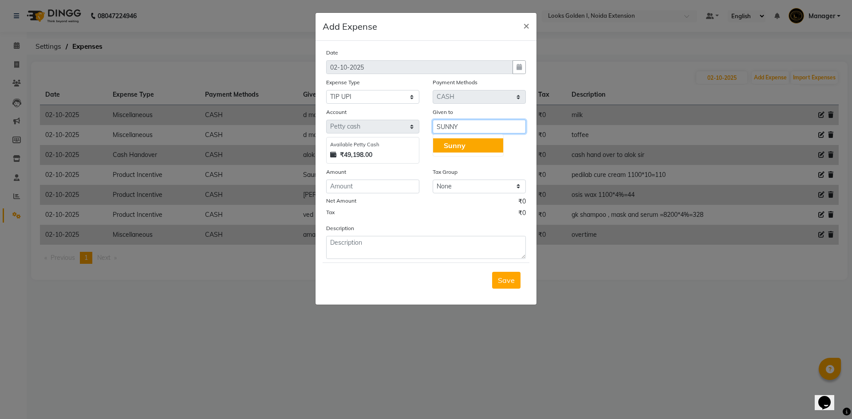
type input "SUNNY"
click at [366, 182] on input "number" at bounding box center [372, 187] width 93 height 14
type input "200"
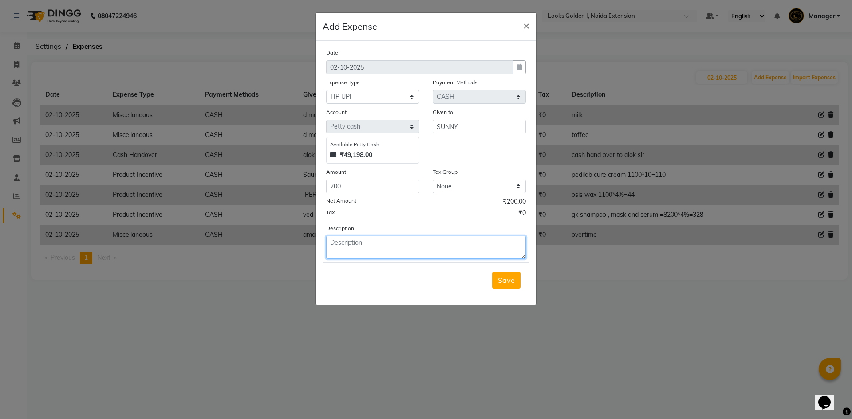
click at [354, 242] on textarea at bounding box center [426, 247] width 200 height 23
type textarea "TIP BY CARD"
click at [513, 280] on span "Save" at bounding box center [506, 280] width 17 height 9
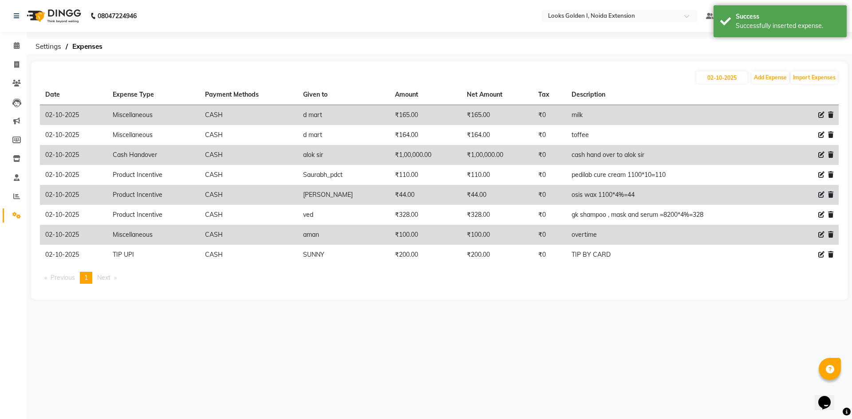
click at [747, 336] on div "08047224946 Select Location × Looks Golden I, Noida Extension Default Panel My …" at bounding box center [426, 209] width 852 height 419
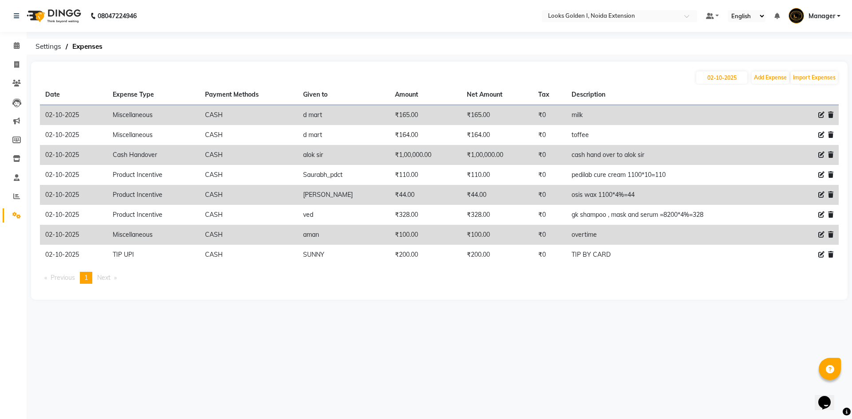
click at [462, 89] on th "Net Amount" at bounding box center [498, 95] width 72 height 20
click at [17, 198] on icon at bounding box center [16, 196] width 7 height 7
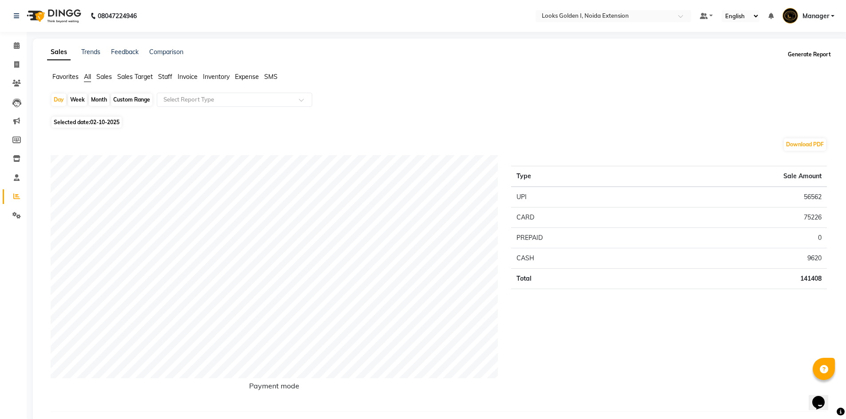
click at [799, 58] on button "Generate Report" at bounding box center [808, 54] width 47 height 12
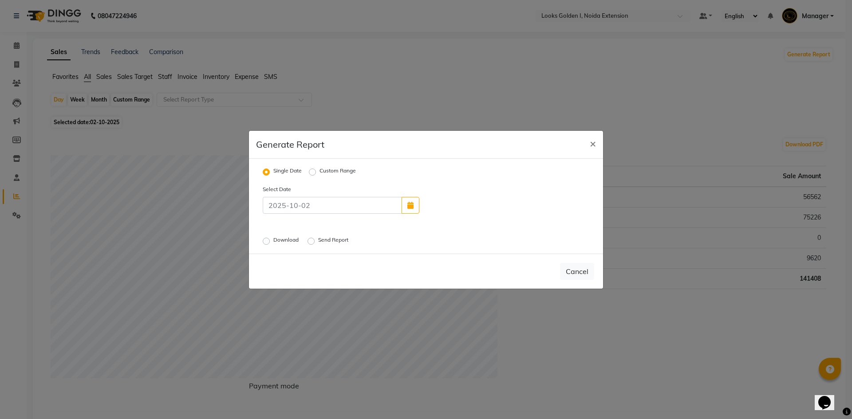
click at [273, 243] on label "Download" at bounding box center [286, 241] width 27 height 11
click at [265, 243] on input "Download" at bounding box center [268, 241] width 6 height 6
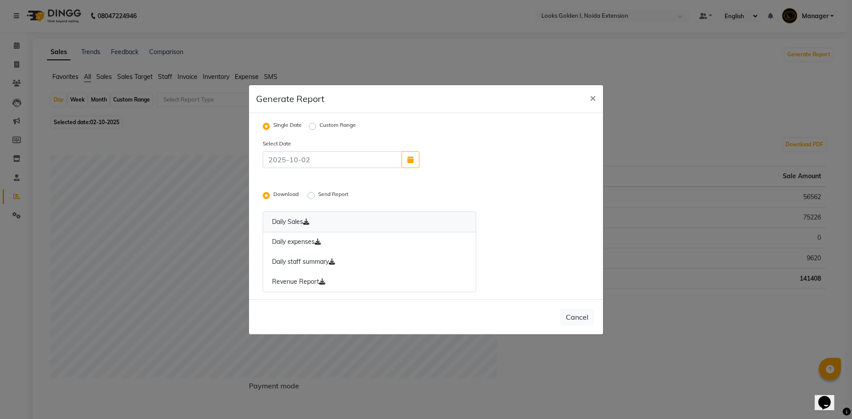
click at [307, 222] on icon at bounding box center [306, 222] width 6 height 6
click at [318, 243] on icon at bounding box center [318, 242] width 6 height 6
drag, startPoint x: 335, startPoint y: 261, endPoint x: 329, endPoint y: 272, distance: 12.3
click at [335, 261] on icon at bounding box center [332, 262] width 6 height 6
click at [320, 282] on icon at bounding box center [322, 282] width 6 height 6
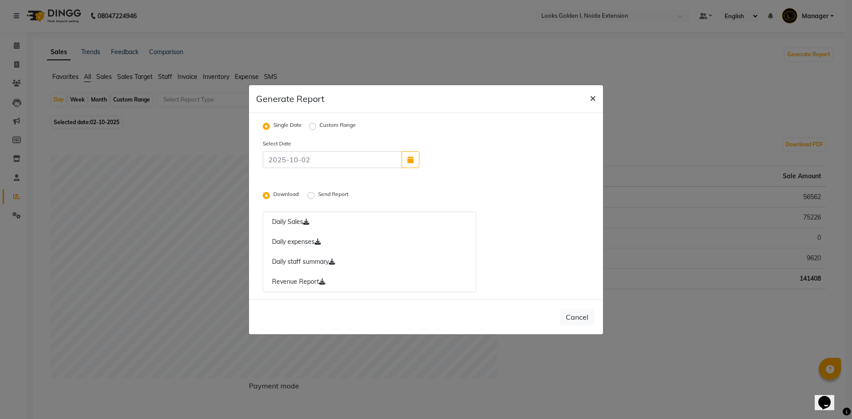
click at [595, 100] on span "×" at bounding box center [593, 97] width 6 height 13
radio input "false"
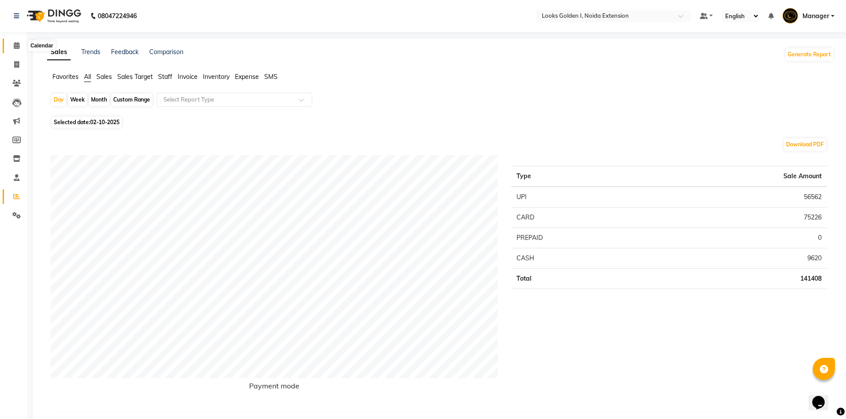
click at [18, 47] on icon at bounding box center [17, 45] width 6 height 7
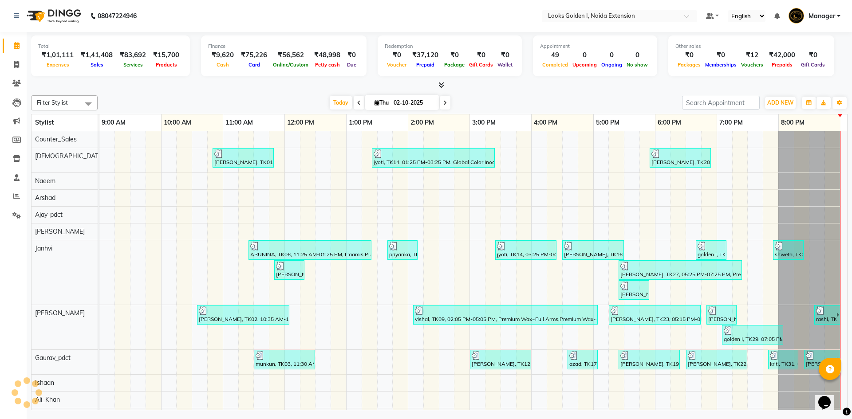
click at [443, 84] on icon at bounding box center [442, 85] width 6 height 7
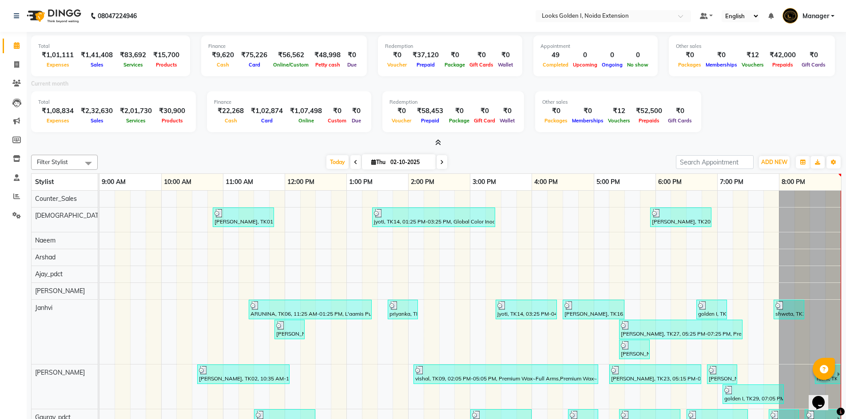
click at [420, 148] on div "Total ₹1,01,111 Expenses ₹1,41,408 Sales ₹83,692 Services ₹15,700 Products Fina…" at bounding box center [436, 252] width 819 height 440
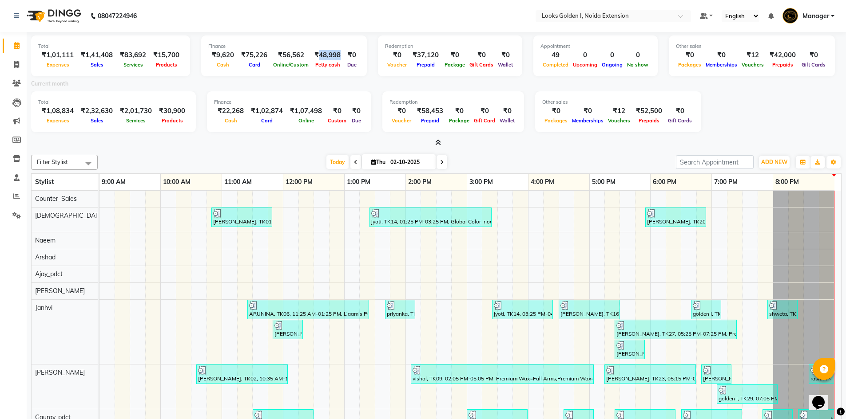
drag, startPoint x: 314, startPoint y: 55, endPoint x: 334, endPoint y: 55, distance: 20.0
click at [334, 55] on div "₹48,998" at bounding box center [327, 55] width 33 height 10
copy div "48,998"
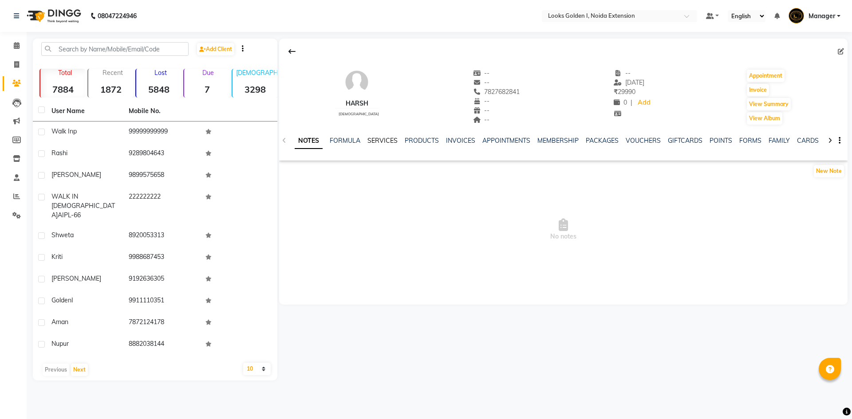
click at [385, 139] on link "SERVICES" at bounding box center [383, 141] width 30 height 8
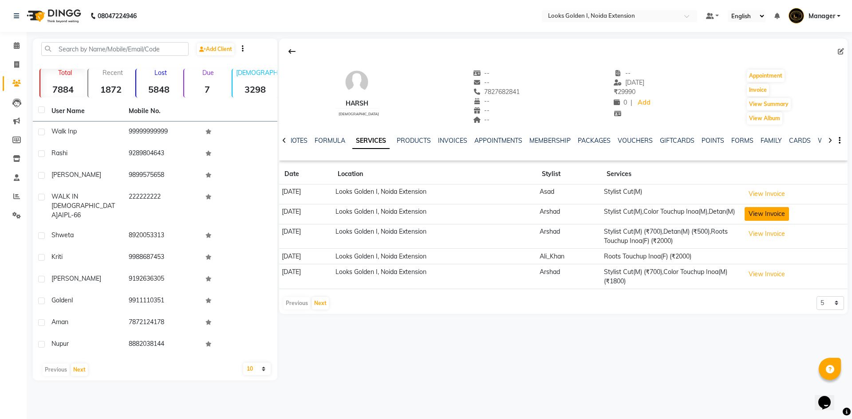
click at [777, 214] on button "View Invoice" at bounding box center [767, 214] width 44 height 14
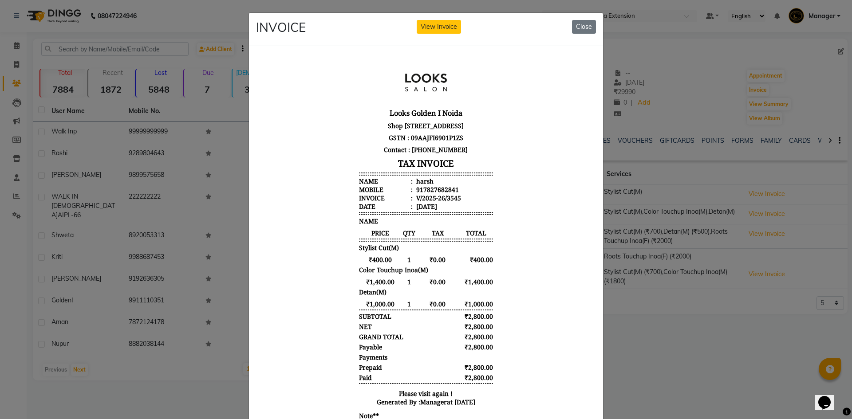
click at [637, 333] on ngb-modal-window "INVOICE View Invoice Close" at bounding box center [426, 209] width 852 height 419
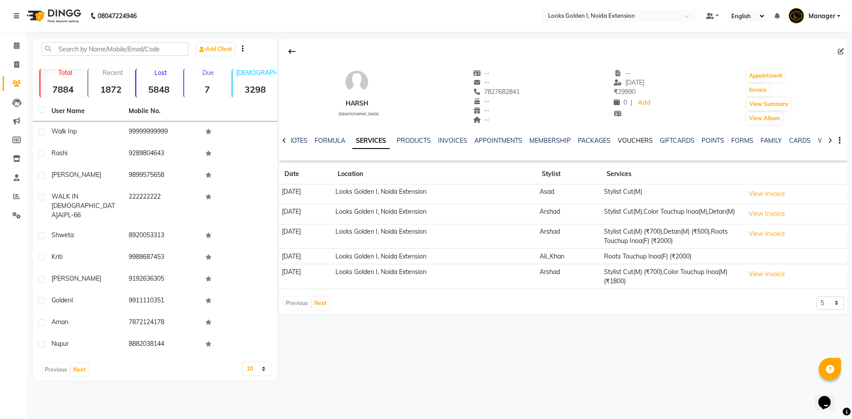
click at [640, 140] on link "VOUCHERS" at bounding box center [635, 141] width 35 height 8
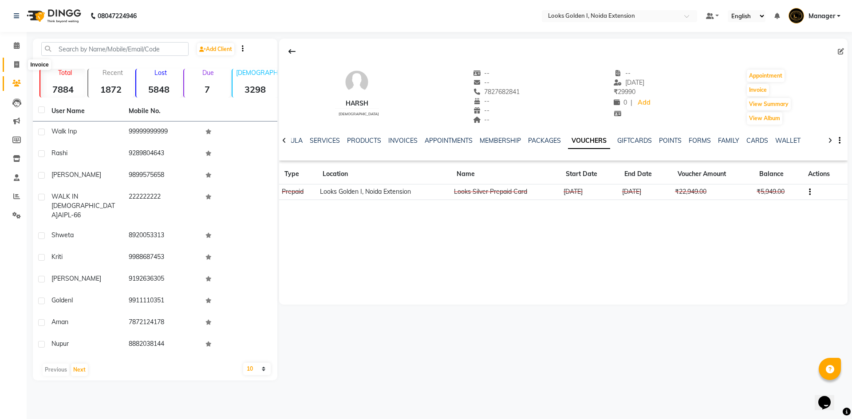
click at [19, 64] on icon at bounding box center [16, 64] width 5 height 7
select select "service"
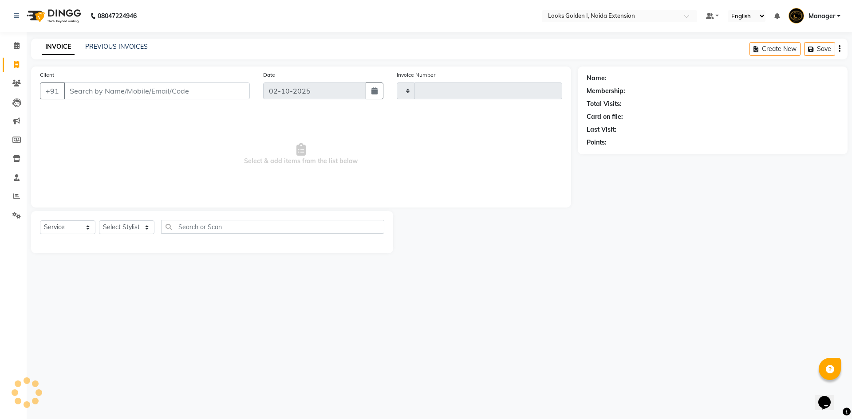
type input "7180"
select select "5508"
click at [170, 92] on input "Client" at bounding box center [157, 91] width 186 height 17
type input "7827682841"
select select "1: Object"
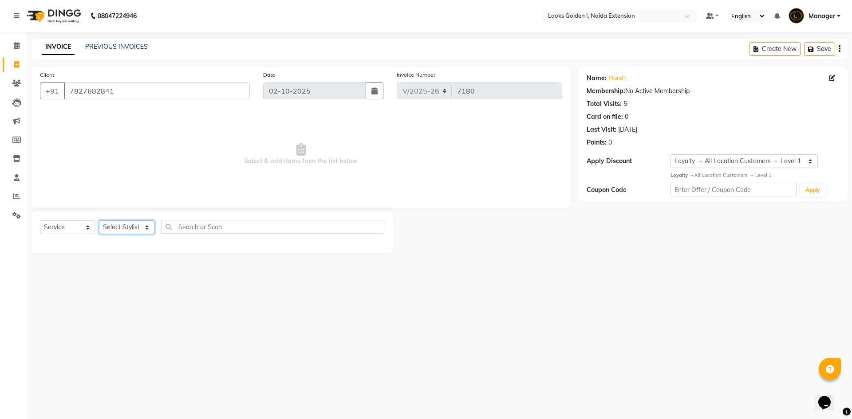
click at [120, 233] on select "Select Stylist Ajay_pdct Ali_Khan [PERSON_NAME] [PERSON_NAME] Counter_Sales [PE…" at bounding box center [126, 228] width 55 height 14
select select "68308"
click at [99, 221] on select "Select Stylist Ajay_pdct Ali_Khan [PERSON_NAME] [PERSON_NAME] Counter_Sales [PE…" at bounding box center [126, 228] width 55 height 14
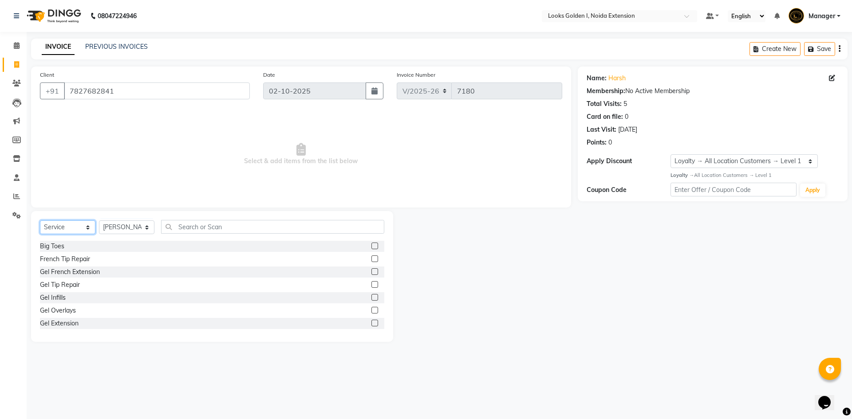
drag, startPoint x: 68, startPoint y: 228, endPoint x: 65, endPoint y: 233, distance: 5.6
click at [68, 228] on select "Select Service Product Membership Package Voucher Prepaid Gift Card" at bounding box center [67, 228] width 55 height 14
select select "P"
click at [40, 221] on select "Select Service Product Membership Package Voucher Prepaid Gift Card" at bounding box center [67, 228] width 55 height 14
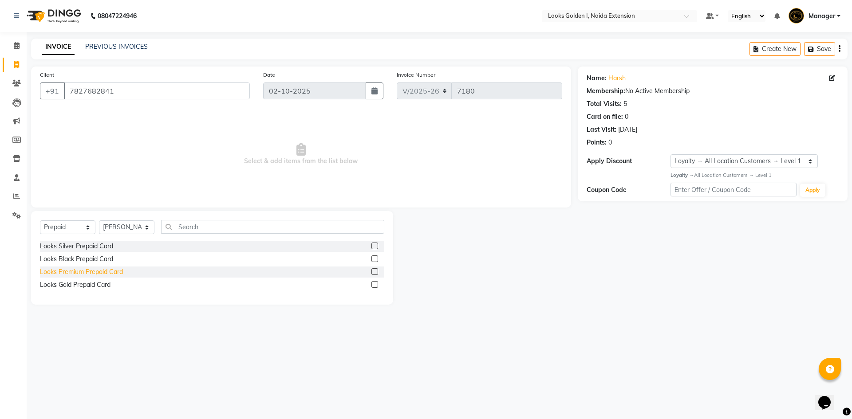
click at [69, 269] on div "Looks Premium Prepaid Card" at bounding box center [81, 272] width 83 height 9
checkbox input "false"
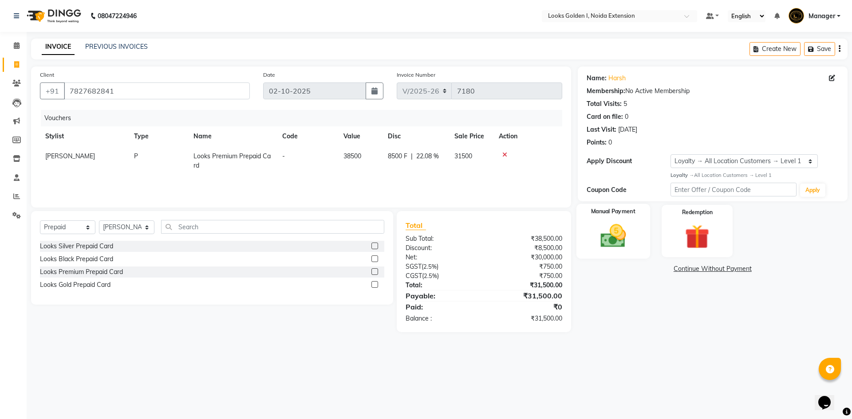
click at [613, 239] on img at bounding box center [613, 236] width 41 height 29
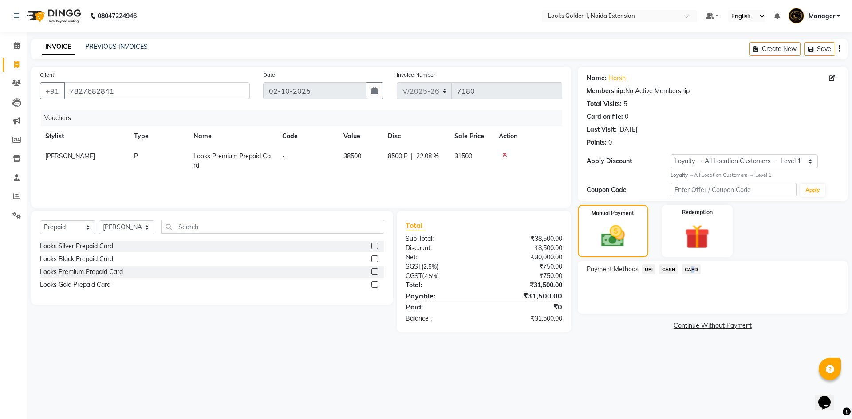
click at [690, 271] on span "CARD" at bounding box center [691, 270] width 19 height 10
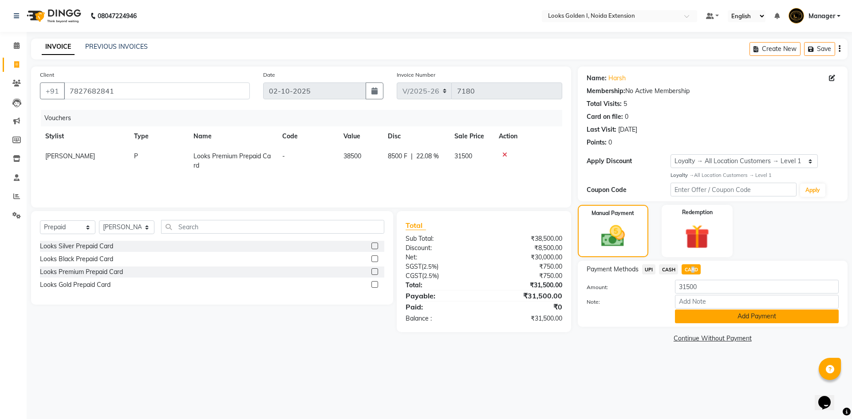
click at [687, 319] on button "Add Payment" at bounding box center [757, 317] width 164 height 14
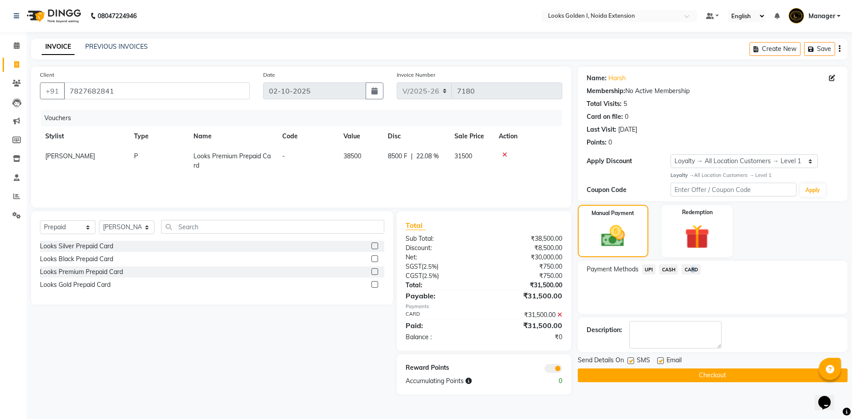
click at [640, 374] on button "Checkout" at bounding box center [713, 376] width 270 height 14
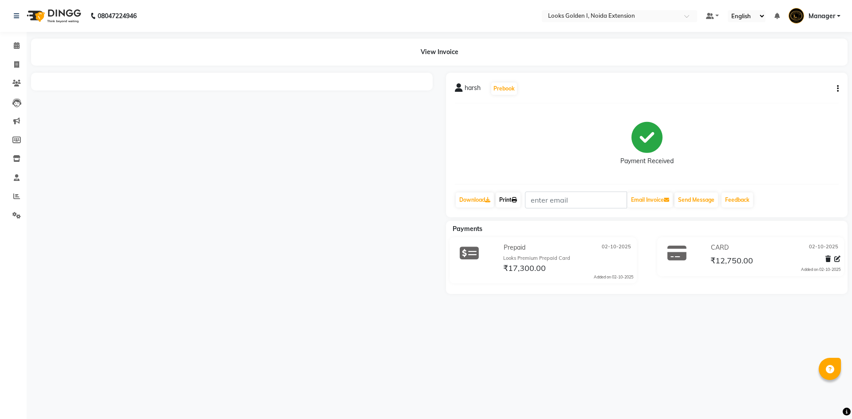
click at [510, 198] on link "Print" at bounding box center [508, 200] width 25 height 15
click at [509, 197] on link "Print" at bounding box center [508, 200] width 25 height 15
click at [513, 201] on link "Print" at bounding box center [508, 200] width 25 height 15
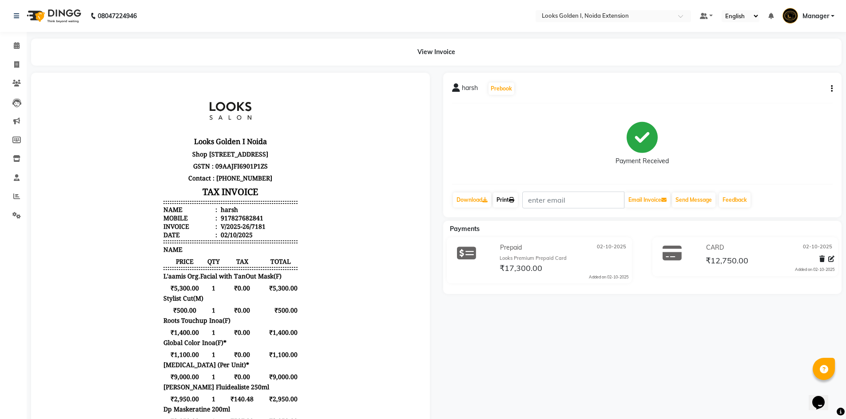
click at [511, 200] on link "Print" at bounding box center [505, 200] width 25 height 15
drag, startPoint x: 18, startPoint y: 199, endPoint x: 26, endPoint y: 188, distance: 14.3
click at [18, 199] on icon at bounding box center [16, 196] width 7 height 7
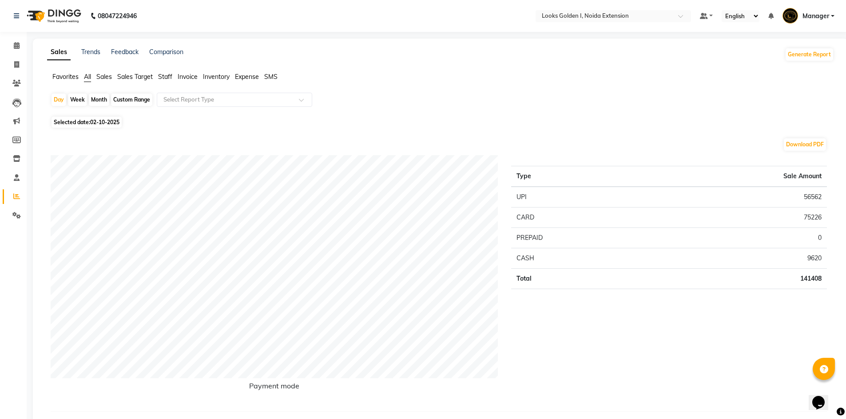
drag, startPoint x: 168, startPoint y: 74, endPoint x: 170, endPoint y: 81, distance: 6.9
click at [168, 74] on span "Staff" at bounding box center [165, 77] width 14 height 8
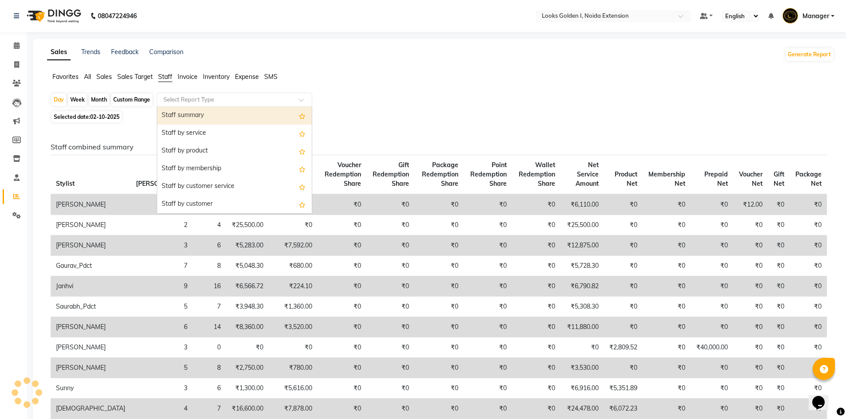
click at [178, 103] on input "text" at bounding box center [226, 99] width 128 height 9
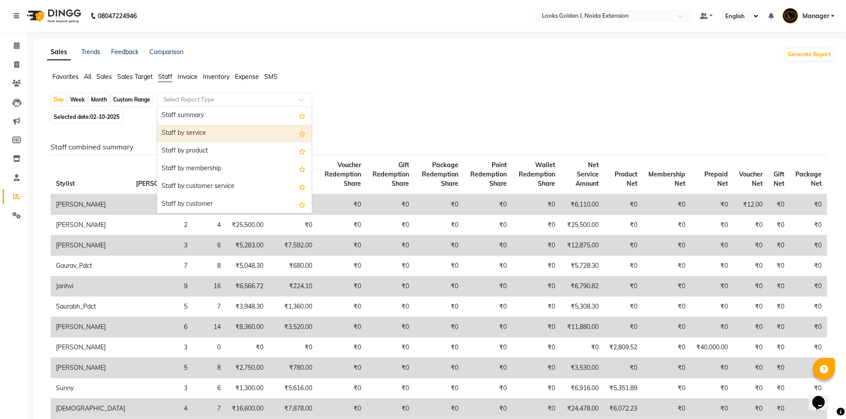
click at [178, 135] on div "Staff by service" at bounding box center [234, 134] width 154 height 18
select select "filtered_report"
select select "csv"
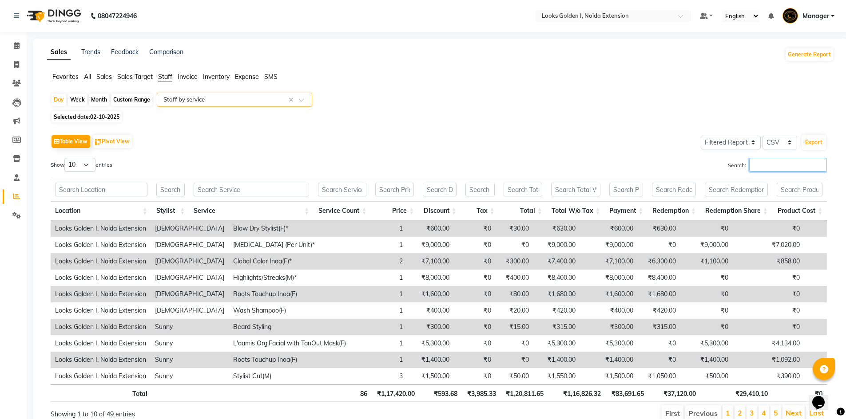
click at [757, 163] on input "Search:" at bounding box center [788, 165] width 78 height 14
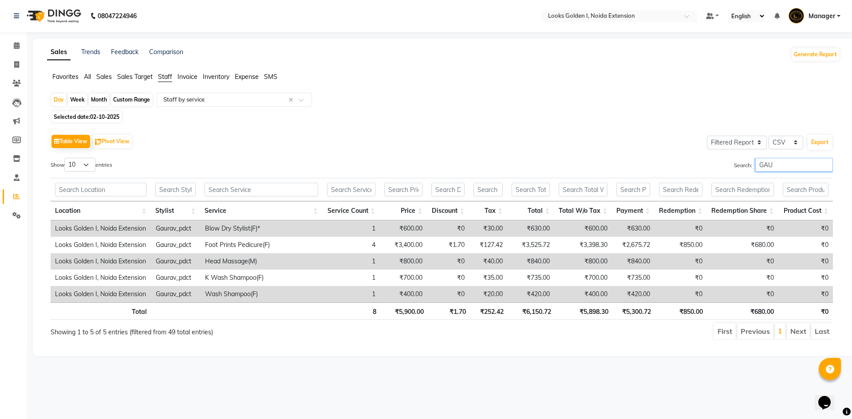
type input "GAU"
click at [600, 309] on th "₹5,898.30" at bounding box center [584, 311] width 57 height 17
click at [13, 83] on icon at bounding box center [16, 83] width 8 height 7
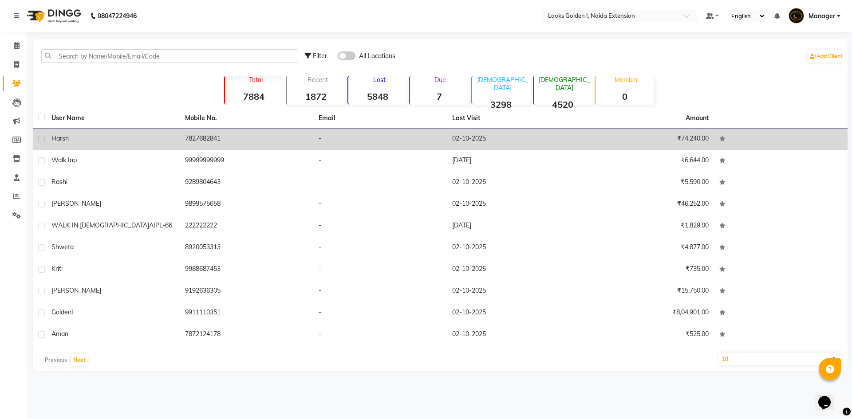
click at [150, 132] on td "harsh" at bounding box center [113, 140] width 134 height 22
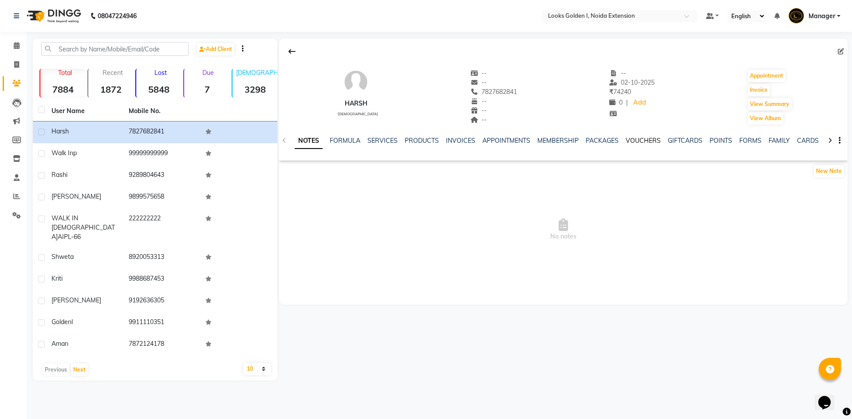
click at [632, 140] on link "VOUCHERS" at bounding box center [643, 141] width 35 height 8
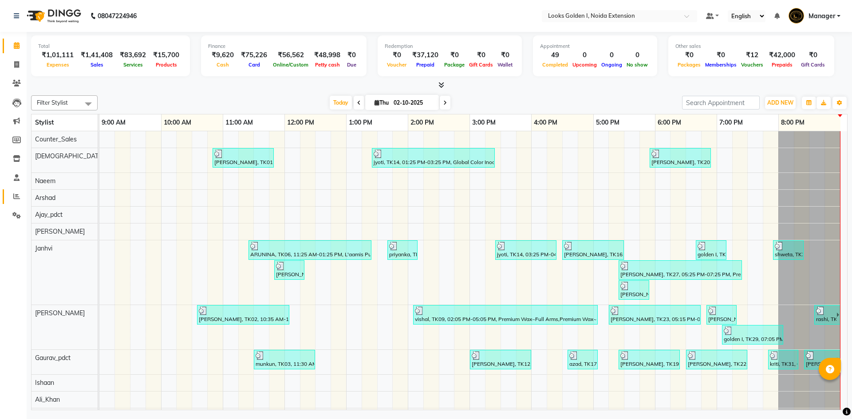
click at [12, 202] on link "Reports" at bounding box center [13, 197] width 21 height 15
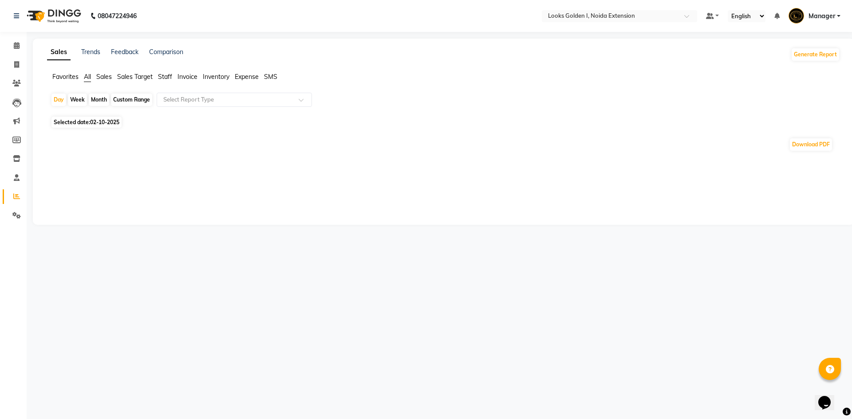
click at [164, 76] on span "Staff" at bounding box center [165, 77] width 14 height 8
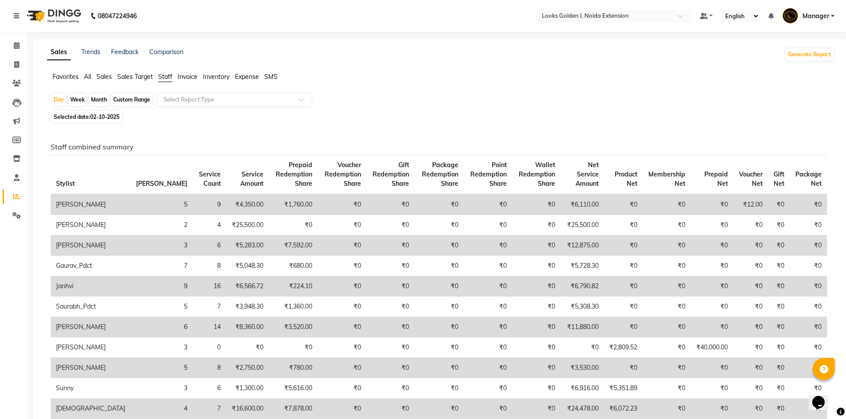
click at [187, 100] on input "text" at bounding box center [226, 99] width 128 height 9
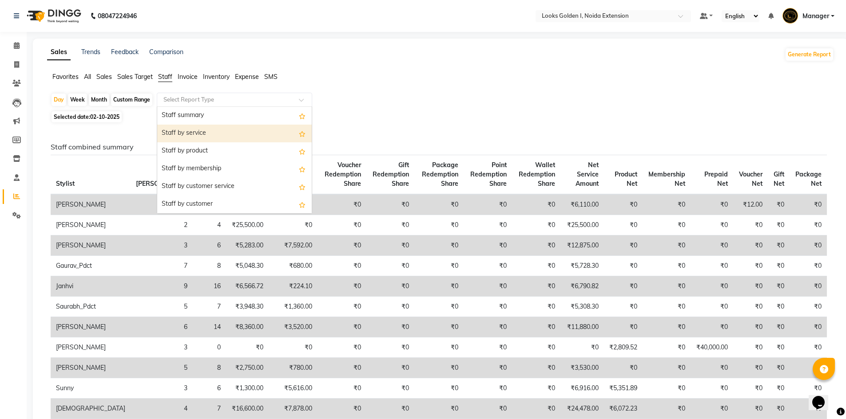
click at [196, 136] on div "Staff by service" at bounding box center [234, 134] width 154 height 18
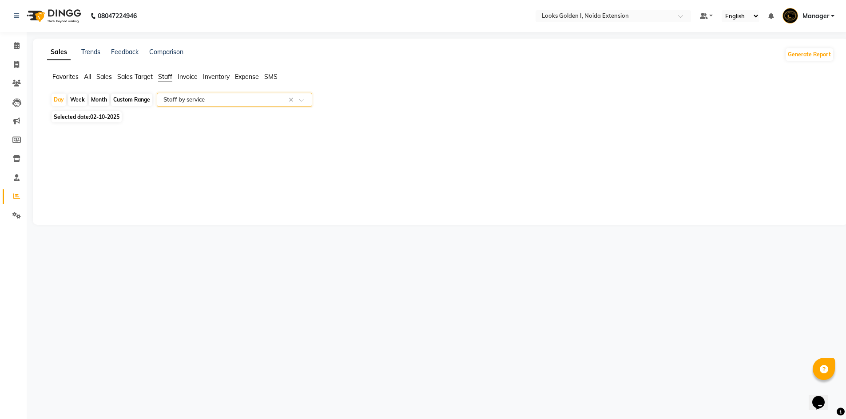
select select "filtered_report"
select select "csv"
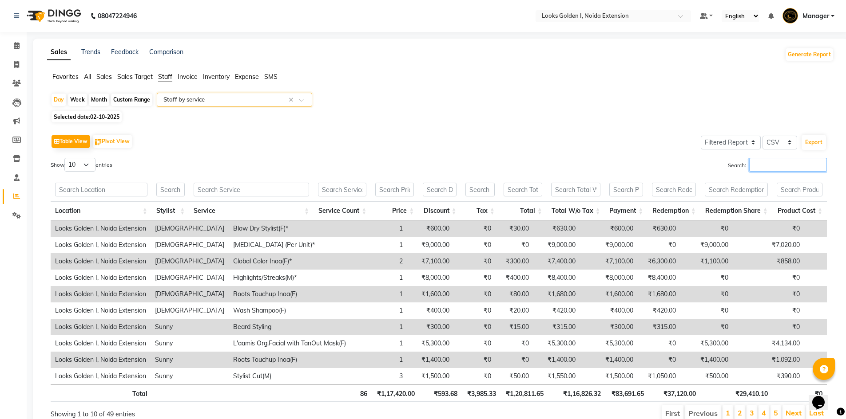
click at [793, 164] on input "Search:" at bounding box center [788, 165] width 78 height 14
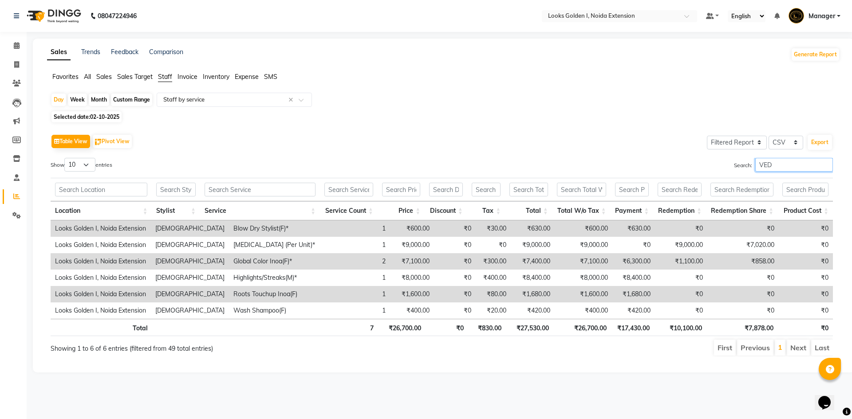
type input "VED"
click at [600, 329] on th "₹26,700.00" at bounding box center [583, 327] width 58 height 17
